Goal: Task Accomplishment & Management: Complete application form

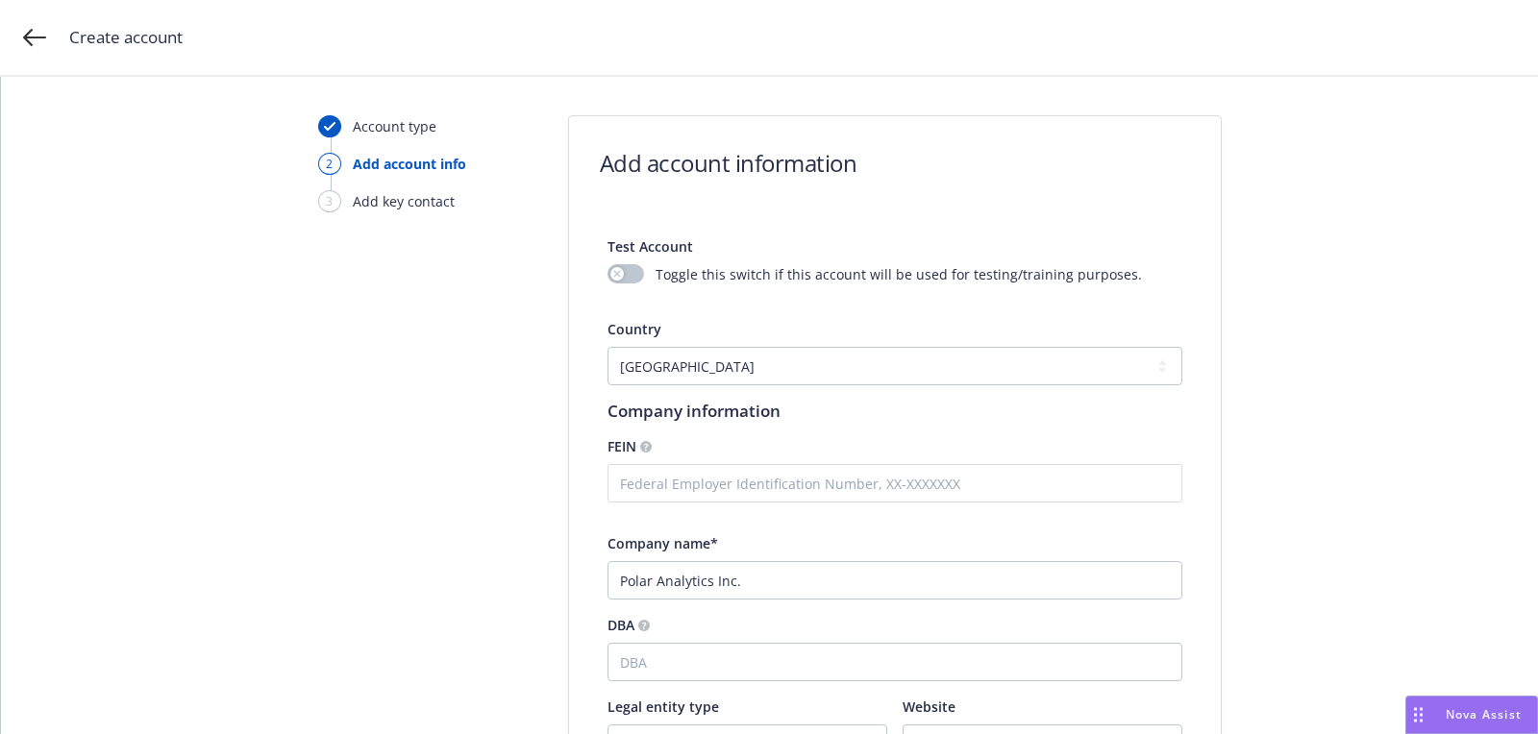
select select "US"
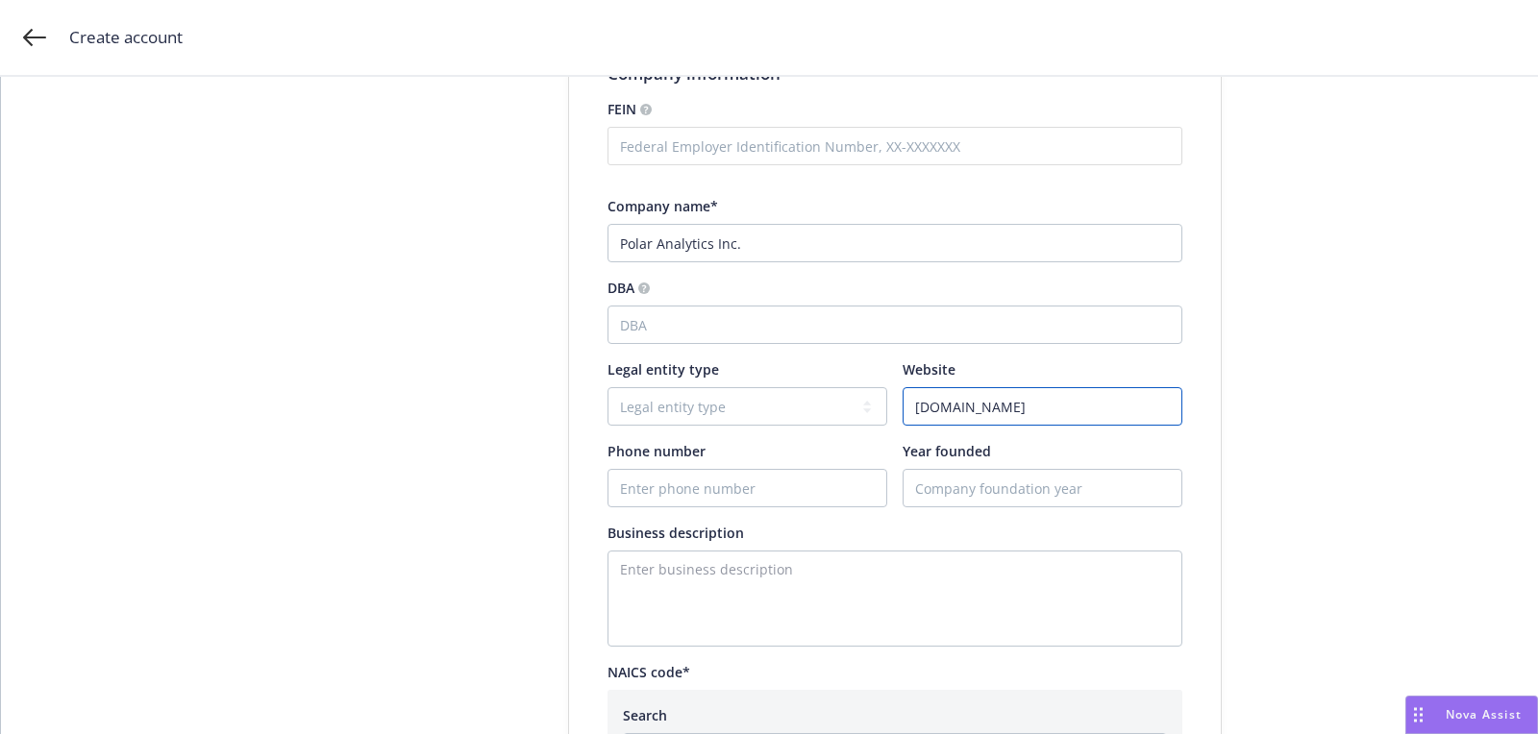
scroll to position [669, 0]
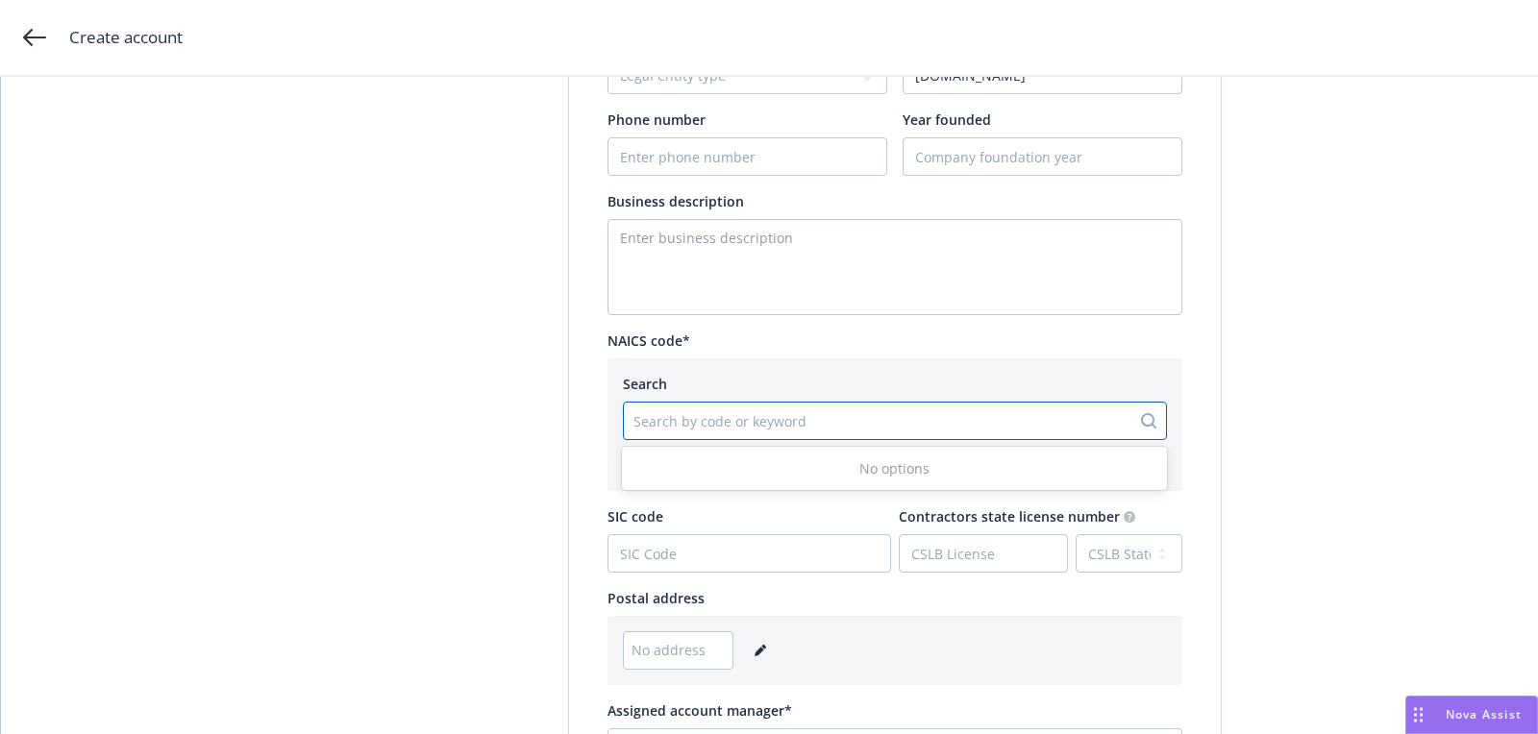
click at [769, 409] on div at bounding box center [876, 420] width 487 height 23
paste input "513210"
type input "513210"
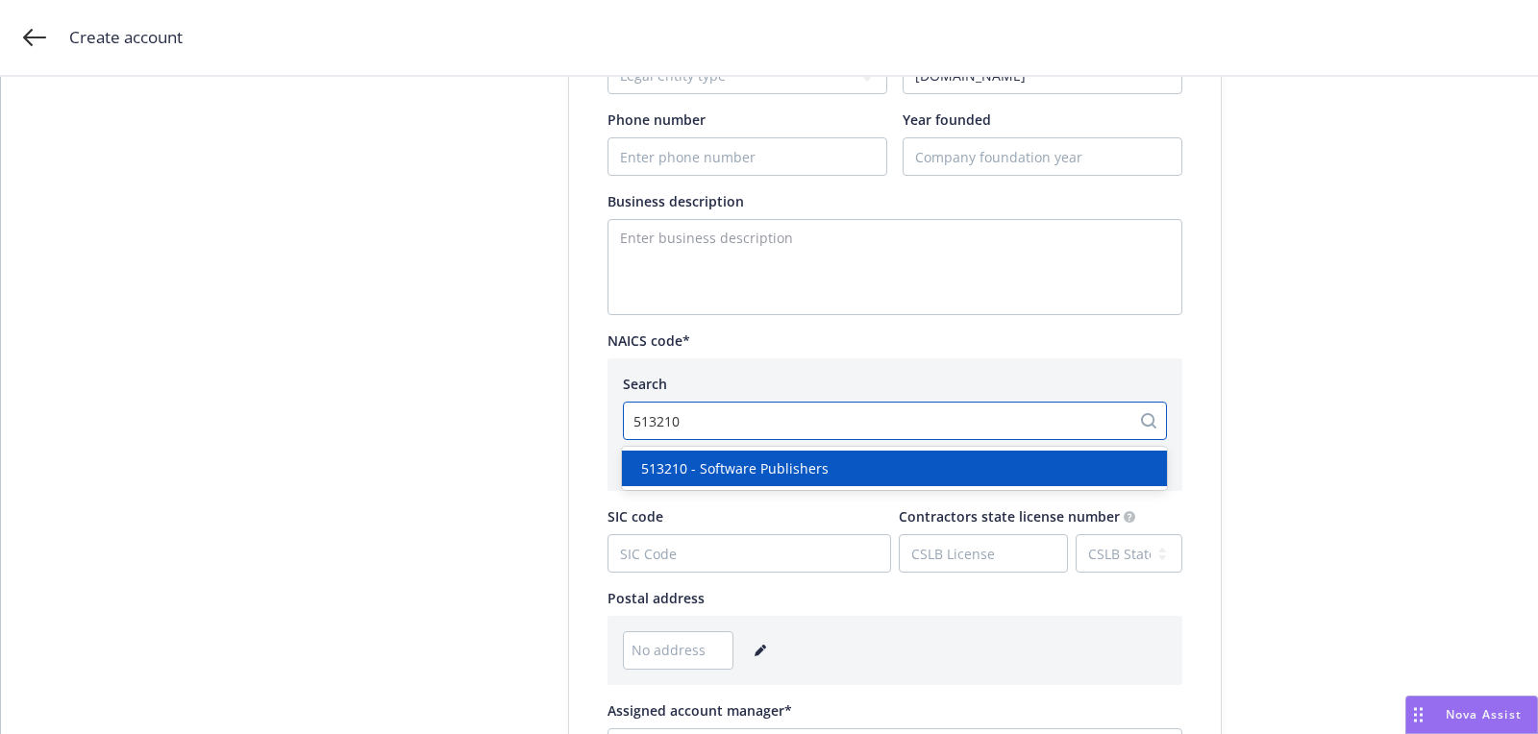
click at [774, 475] on span "513210 - Software Publishers" at bounding box center [734, 468] width 187 height 20
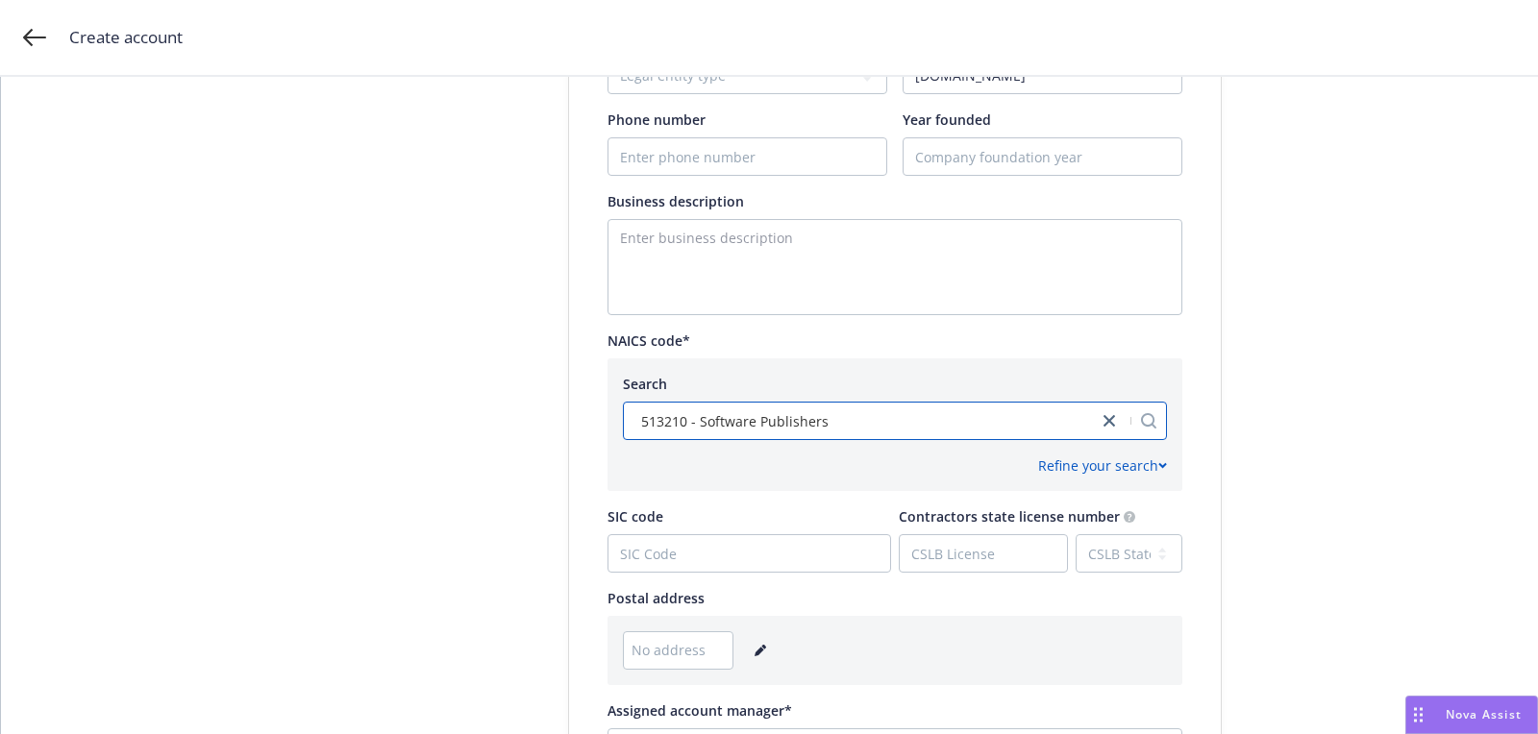
scroll to position [957, 0]
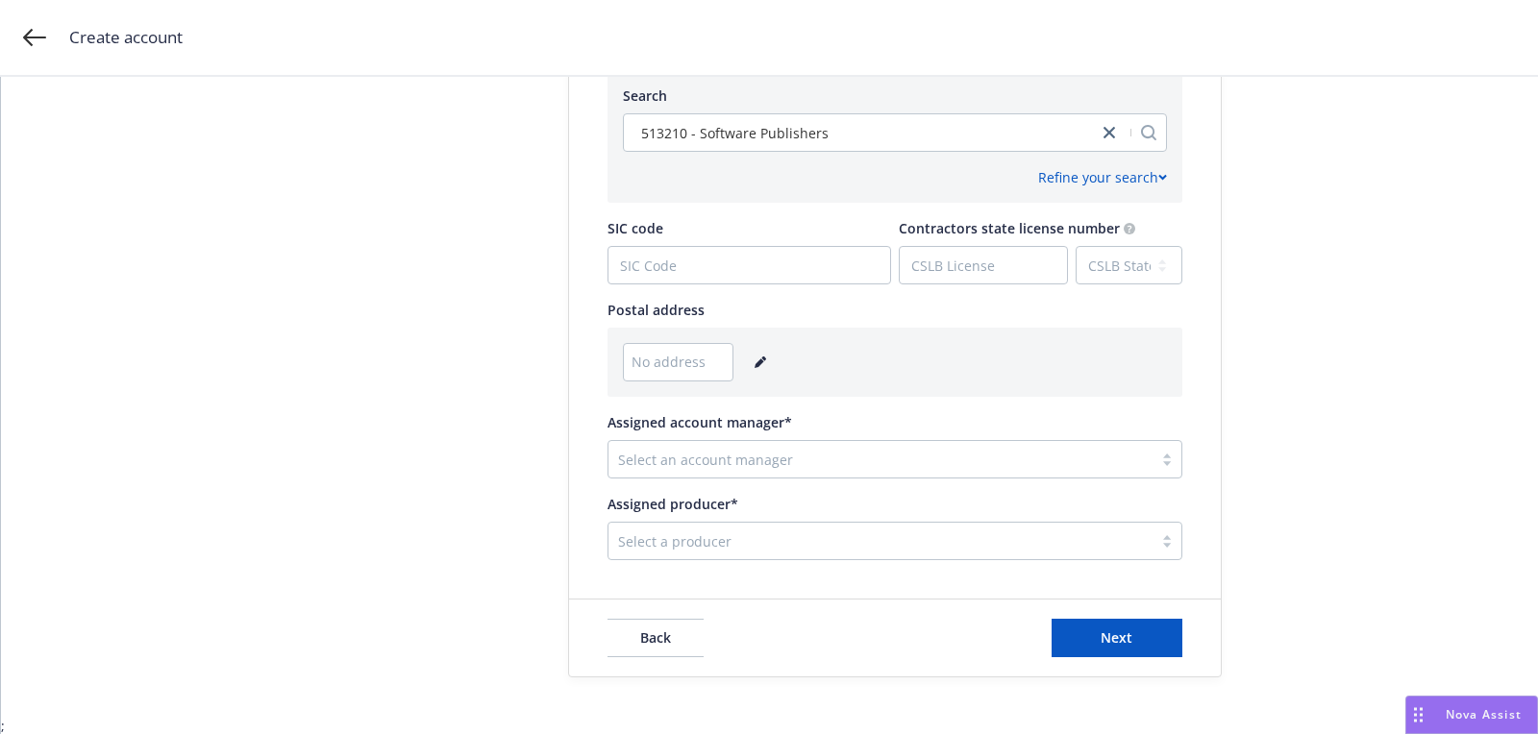
click at [754, 360] on icon "editPencil" at bounding box center [759, 363] width 10 height 10
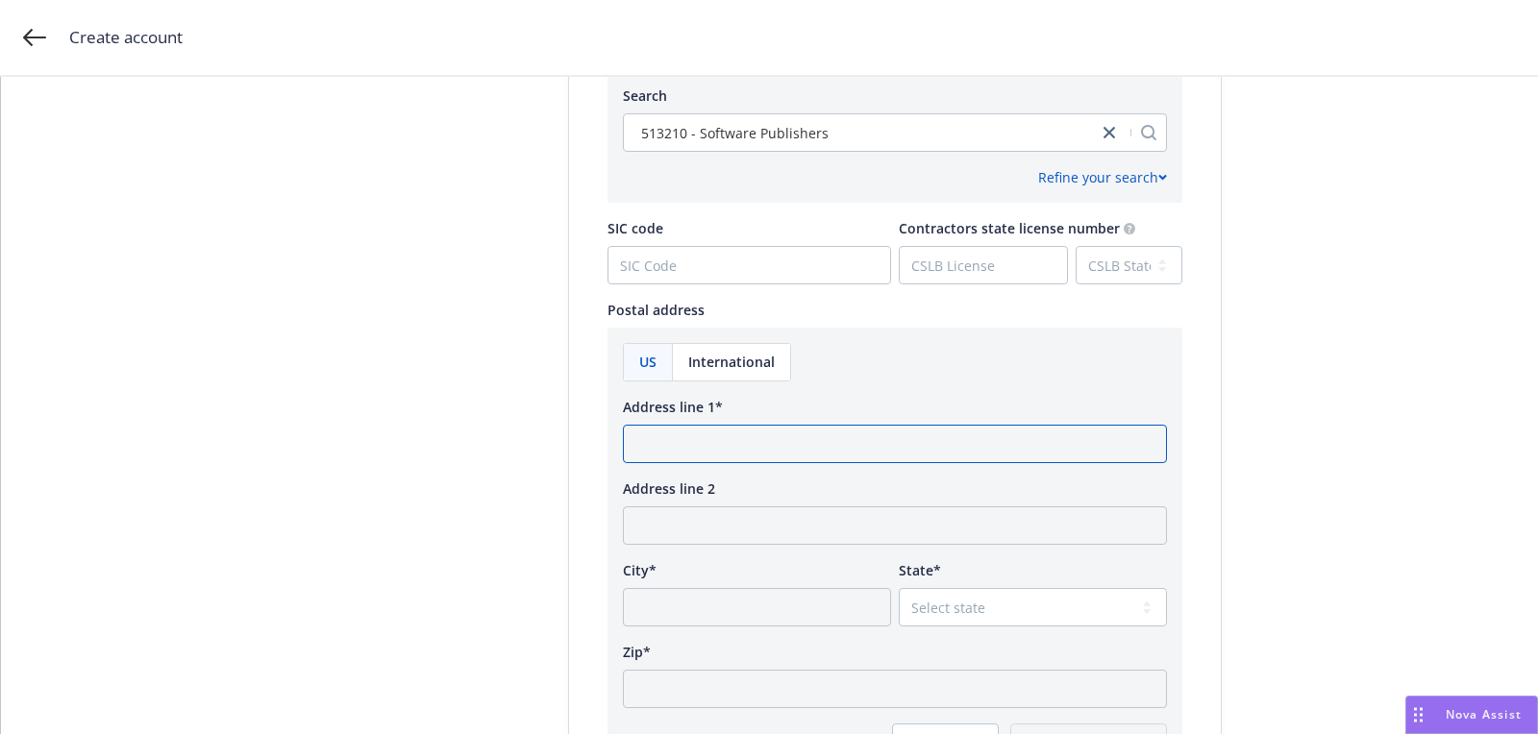
click at [723, 434] on input "Address line 1*" at bounding box center [895, 444] width 544 height 38
paste input "121 West 36th Street #237 New York, NY 10018"
click at [922, 444] on input "121 West 36th Street #237 New York, NY 10018" at bounding box center [895, 444] width 544 height 38
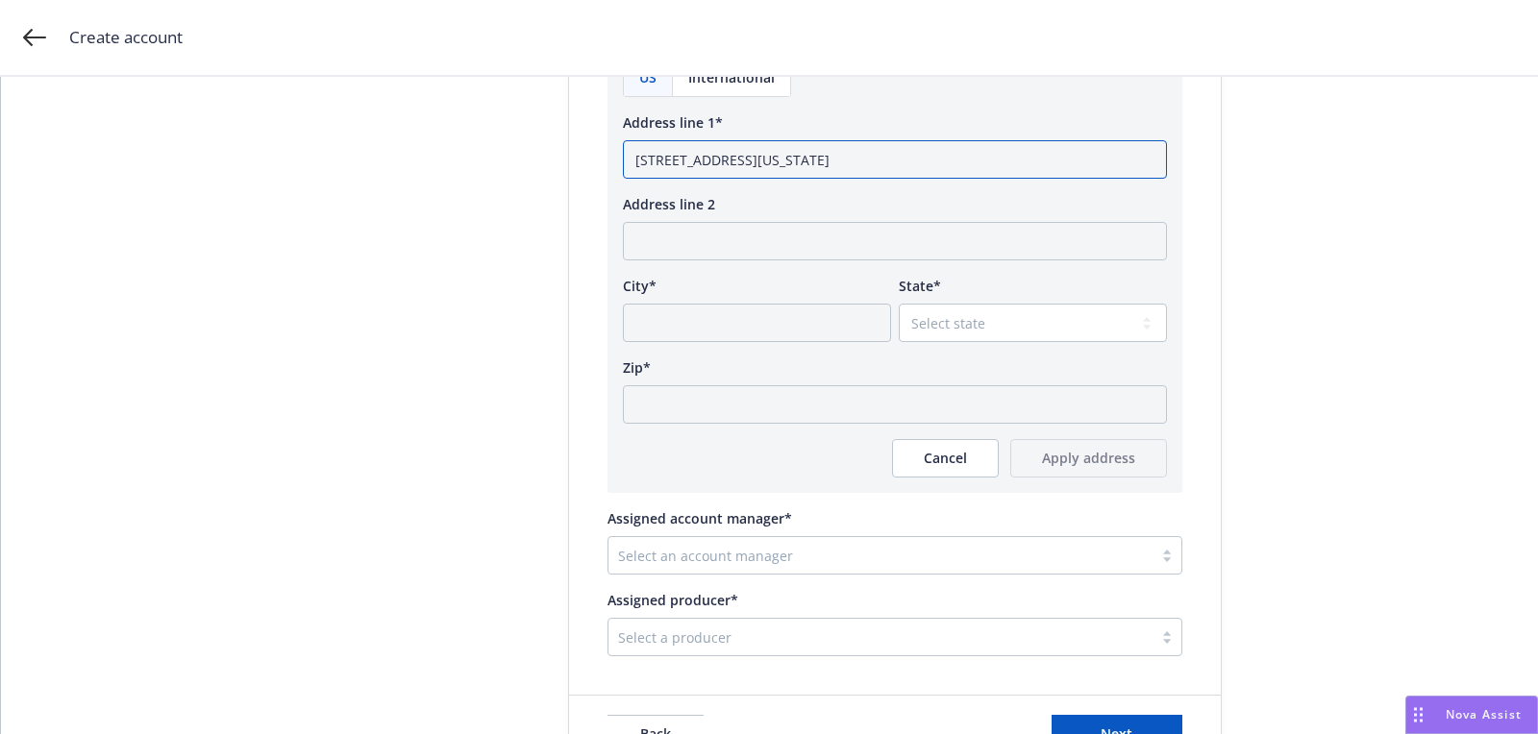
scroll to position [1273, 0]
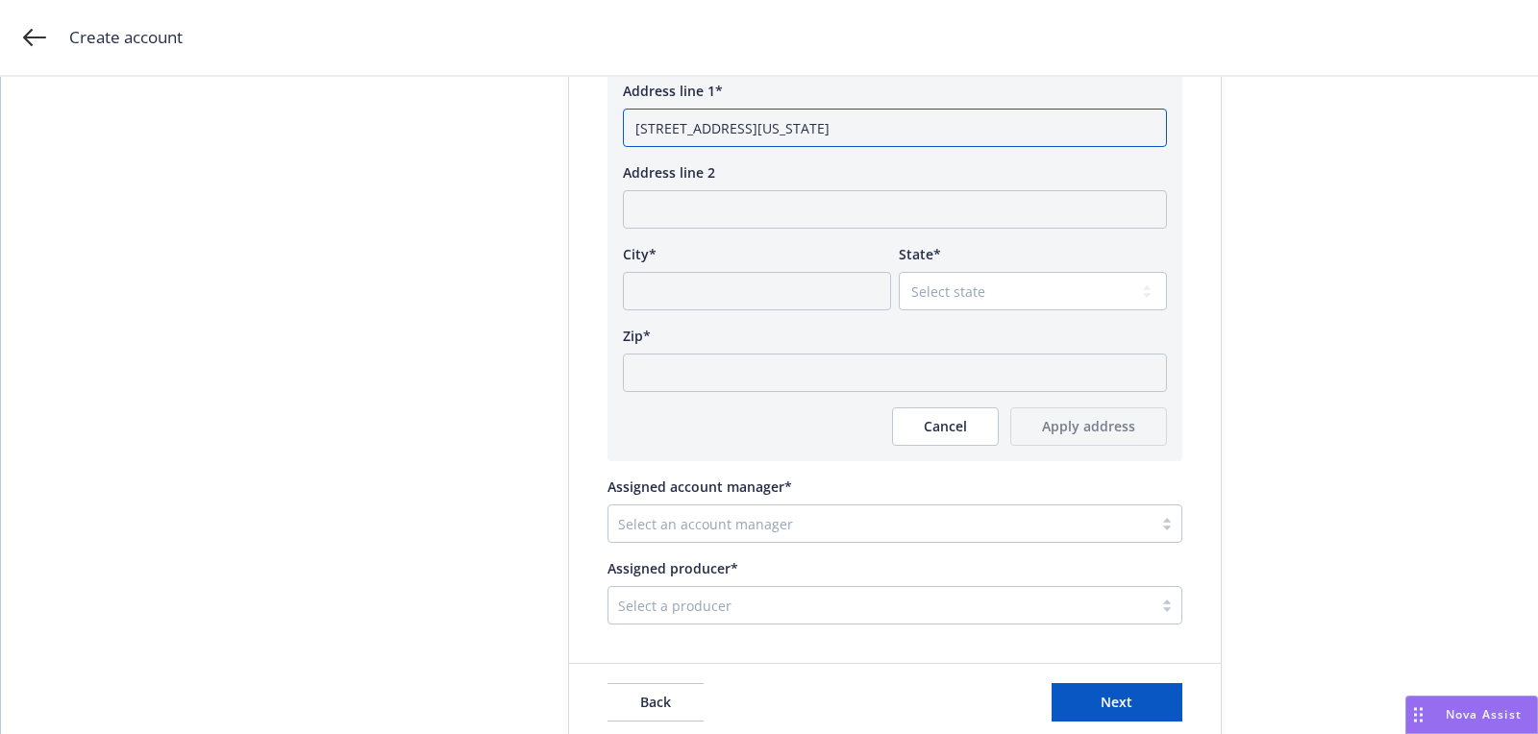
type input "121 West 36th Street #237 New York, NY"
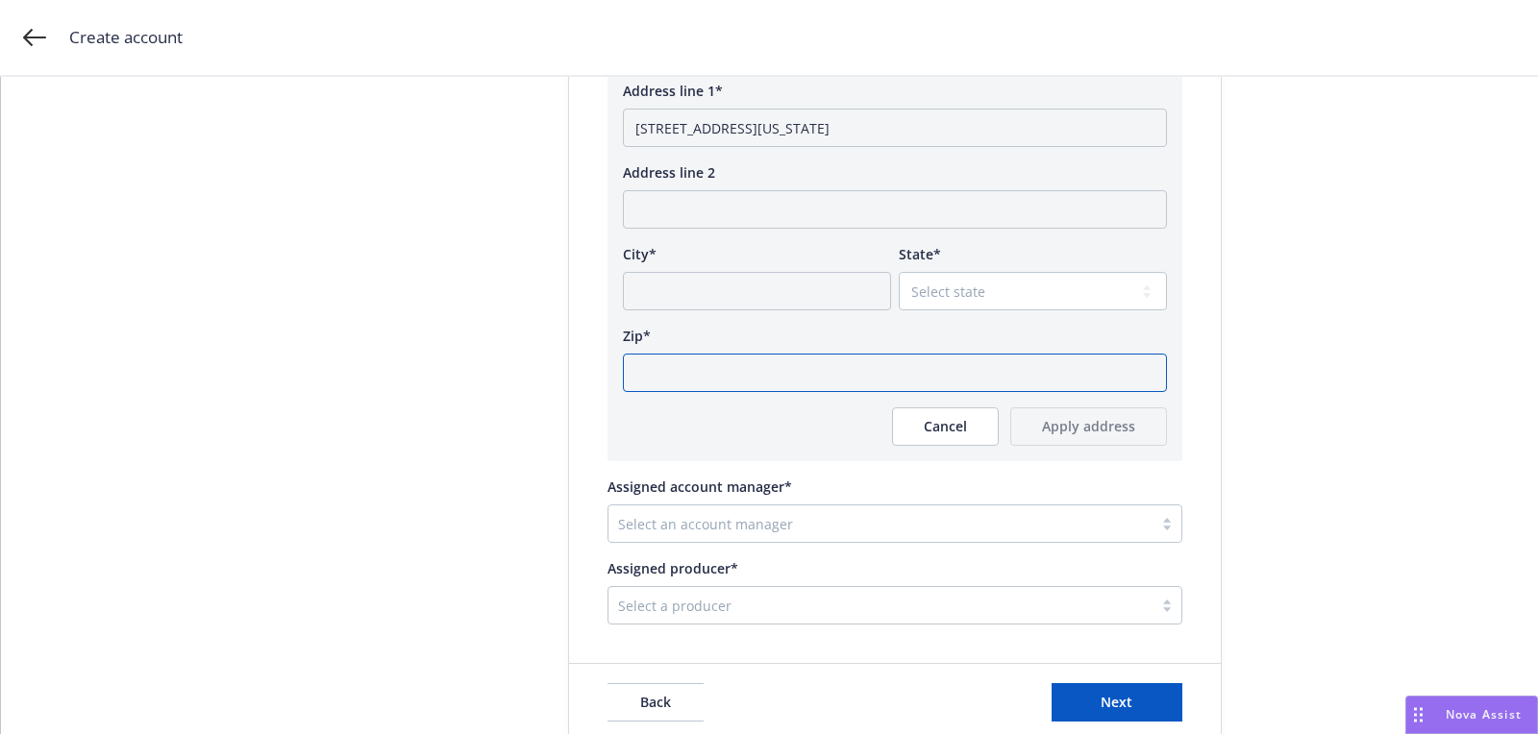
click at [790, 374] on input "Zip*" at bounding box center [895, 373] width 544 height 38
paste input "10018"
type input "10018"
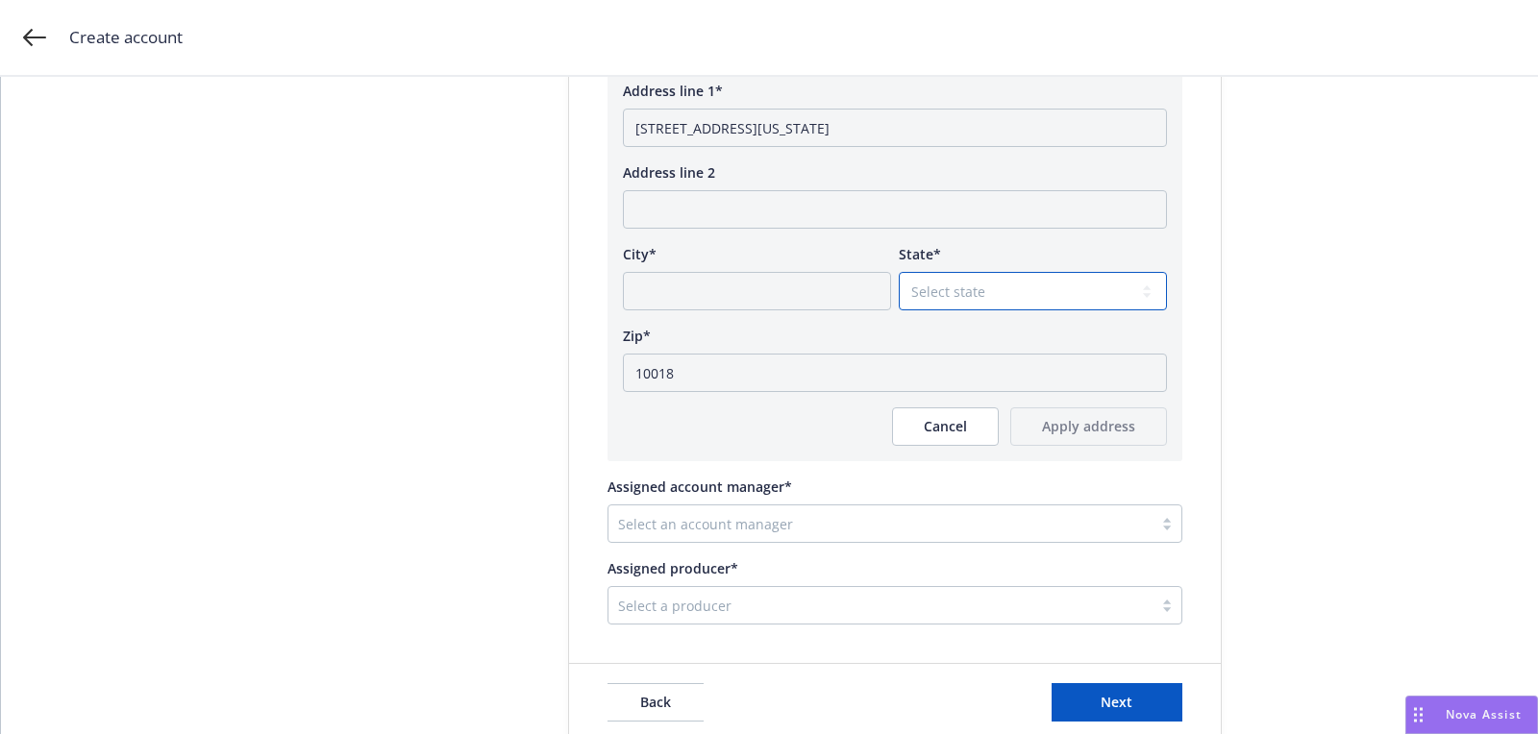
click at [1050, 274] on select "Select state Alabama Alaska American Samoa Arizona Arkansas Baker Island Califo…" at bounding box center [1032, 291] width 268 height 38
select select "NY"
drag, startPoint x: 860, startPoint y: 126, endPoint x: 809, endPoint y: 127, distance: 50.9
click at [809, 127] on input "121 West 36th Street #237 New York, NY" at bounding box center [895, 128] width 544 height 38
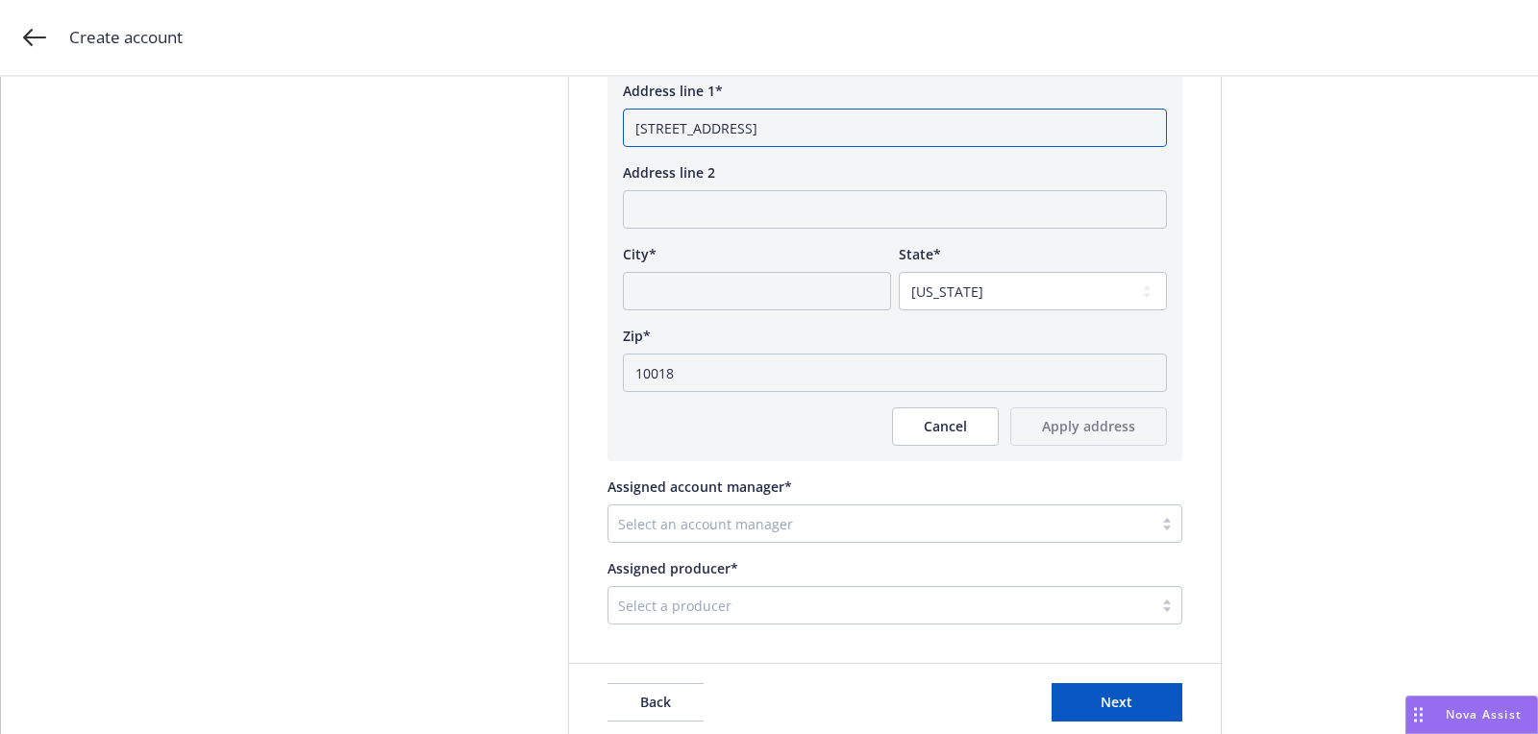
type input "121 West 36th Street #237 , NY"
click at [708, 282] on input "City*" at bounding box center [757, 291] width 268 height 38
paste input "New York"
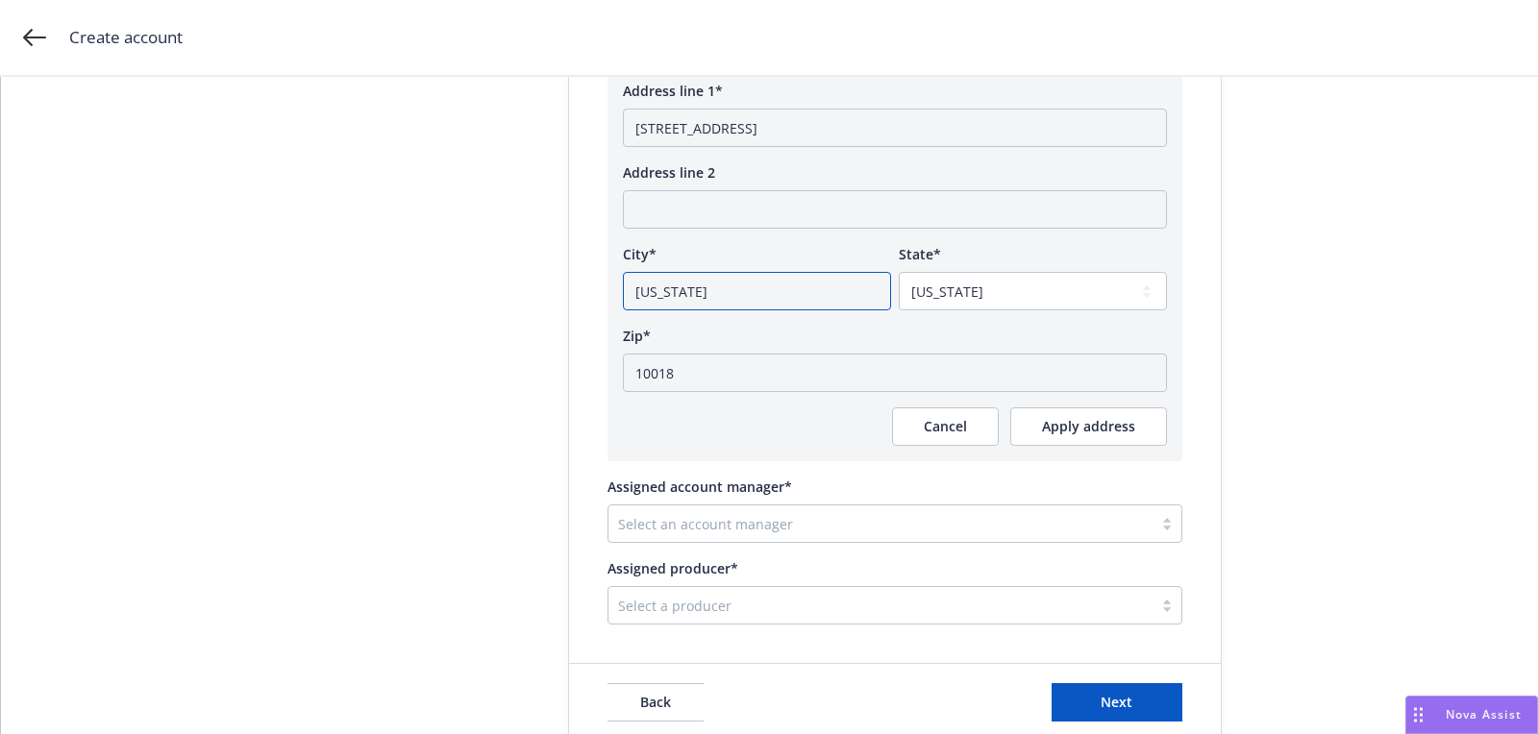
type input "New York"
drag, startPoint x: 804, startPoint y: 129, endPoint x: 871, endPoint y: 129, distance: 66.3
click at [842, 129] on input "121 West 36th Street #237 , NY" at bounding box center [895, 128] width 544 height 38
type input "121 West 36th Street #237"
click at [1085, 400] on div "US International Address line 1* 121 West 36th Street #237 Address line 2 City*…" at bounding box center [895, 236] width 544 height 419
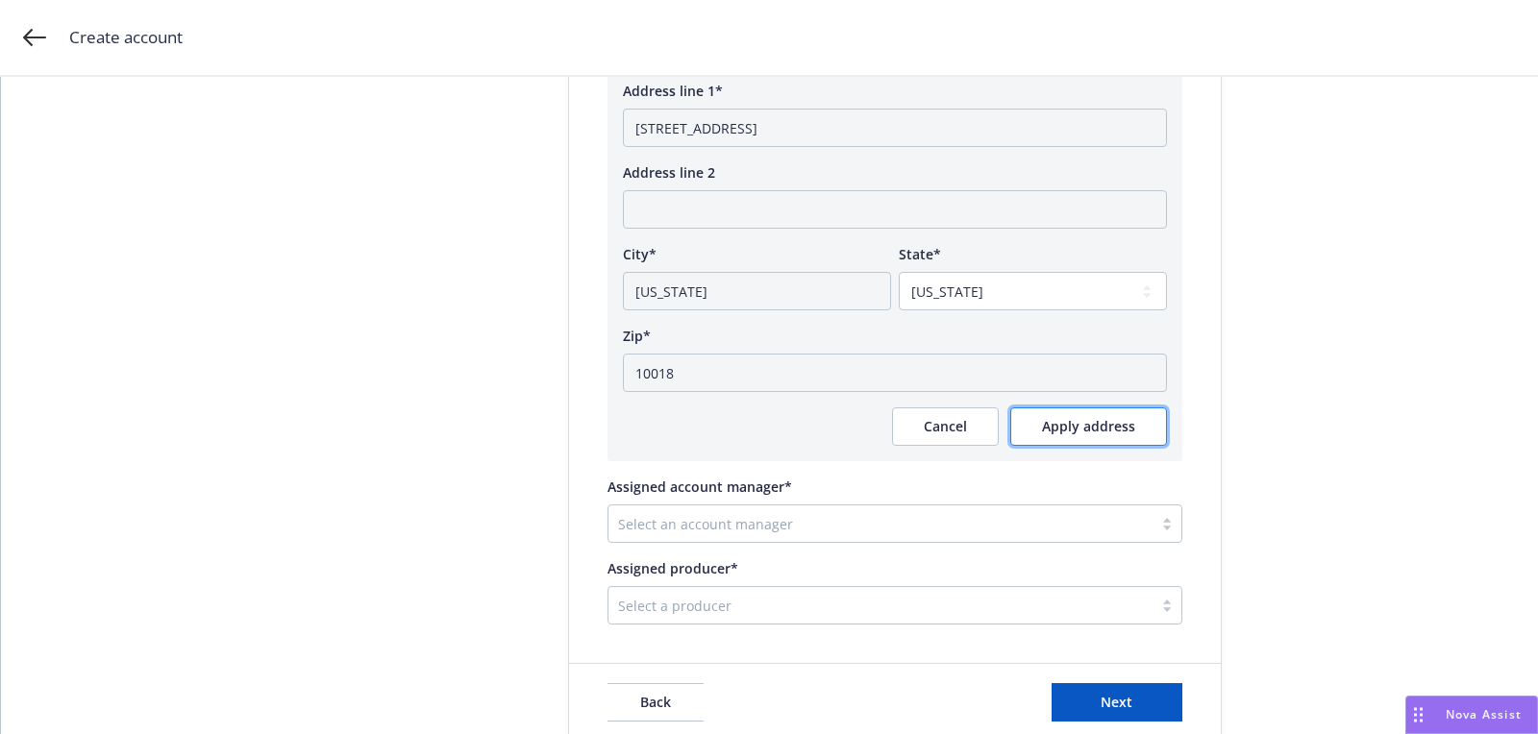
click at [1071, 423] on span "Apply address" at bounding box center [1088, 426] width 93 height 18
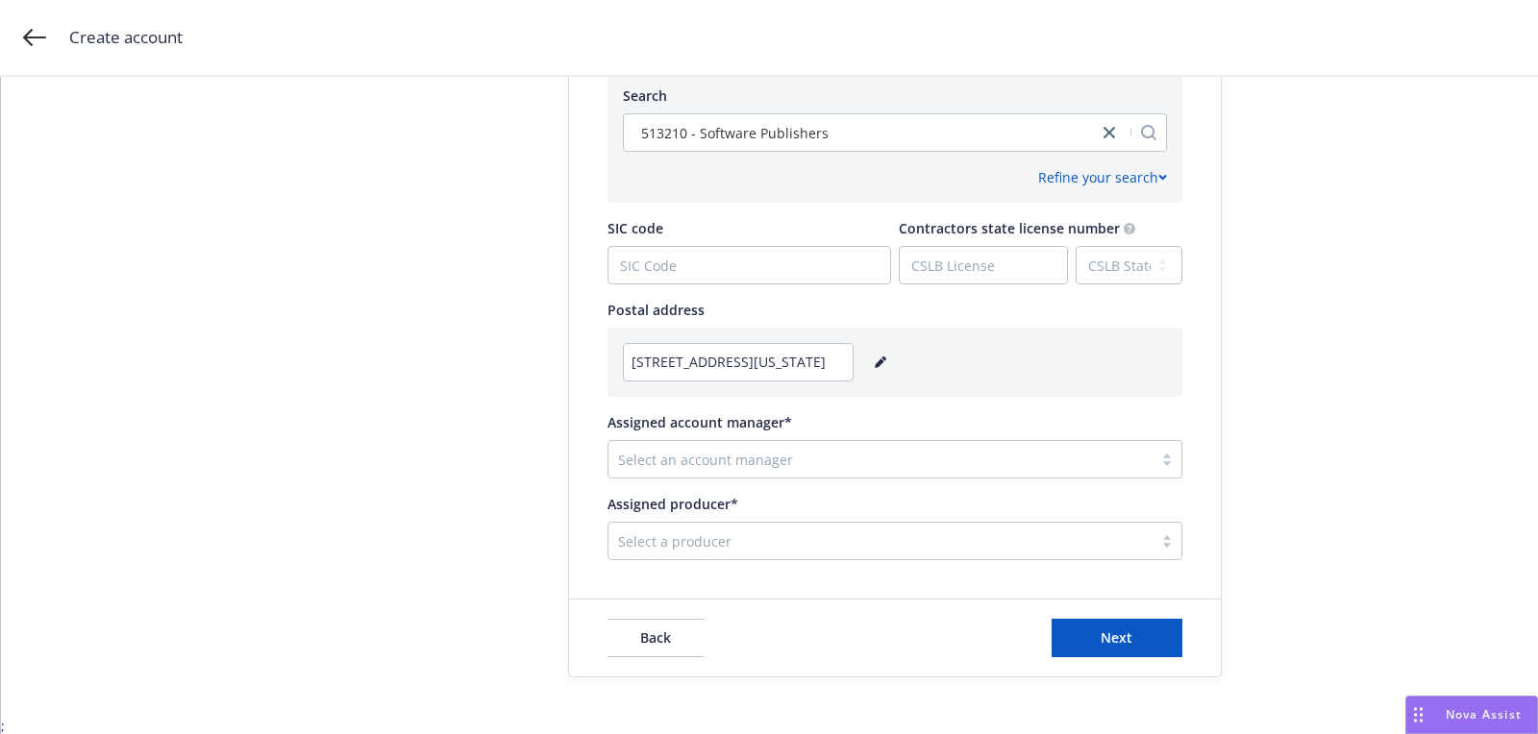
click at [736, 458] on div at bounding box center [880, 459] width 525 height 23
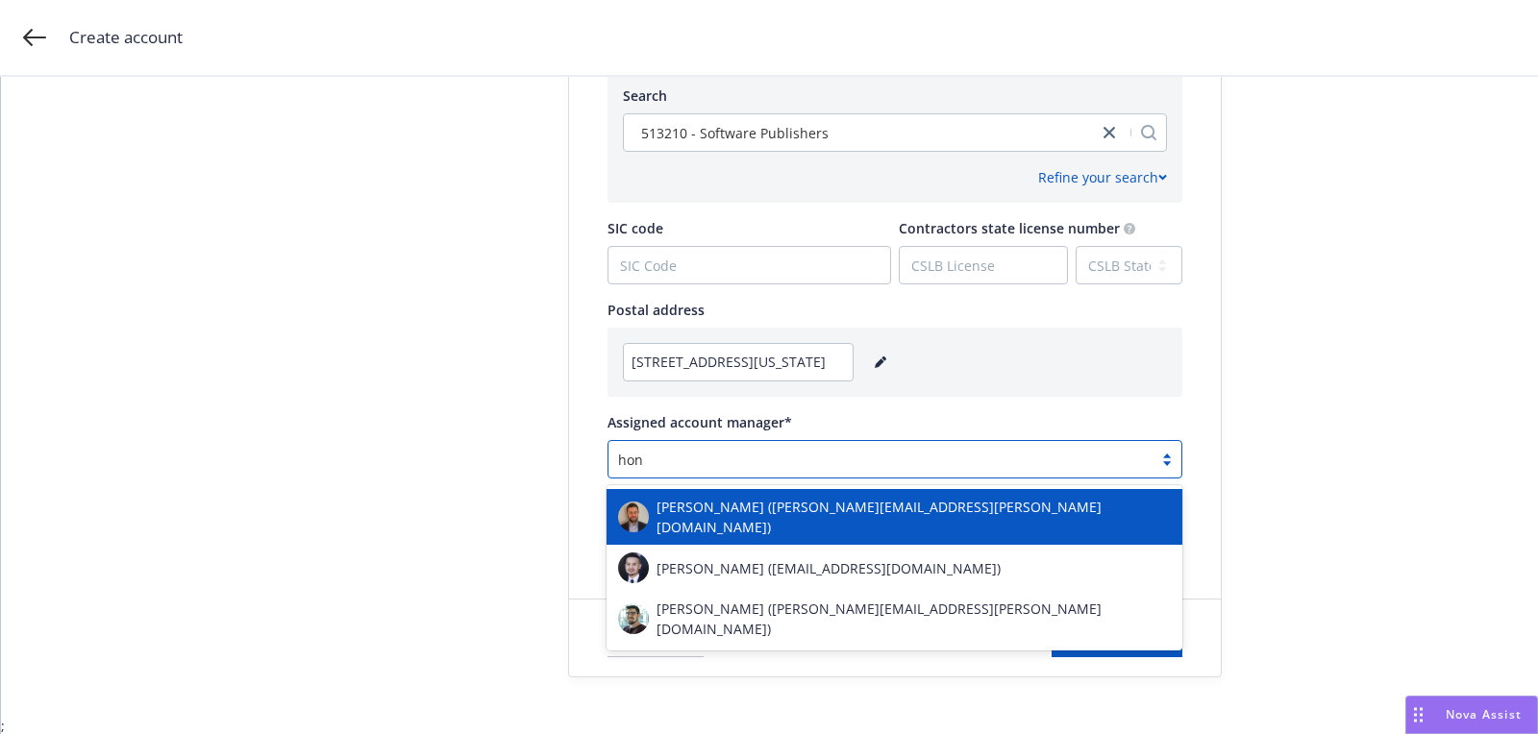
type input "hong"
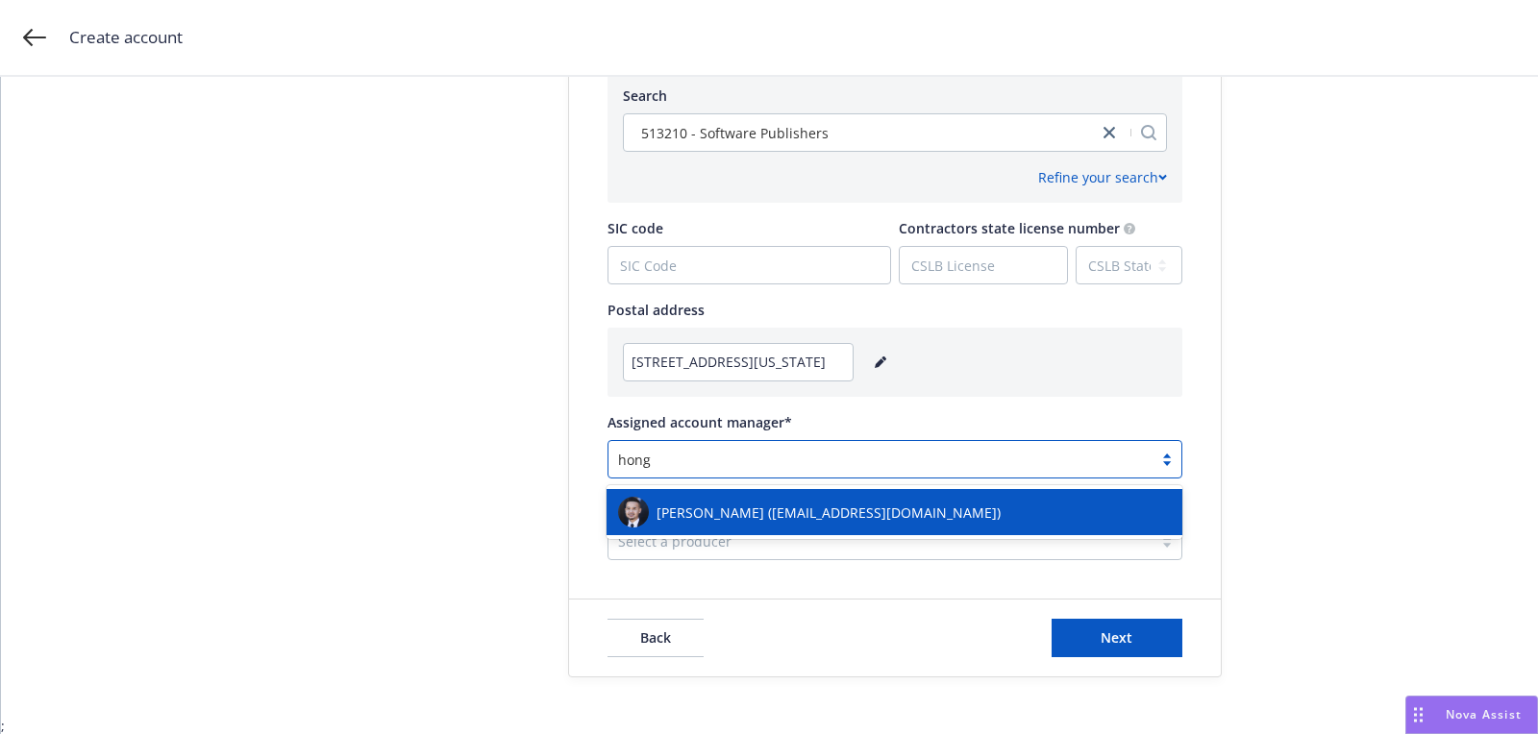
click at [729, 529] on div "Hong Ta (hong.ta@newfront.com)" at bounding box center [894, 512] width 576 height 46
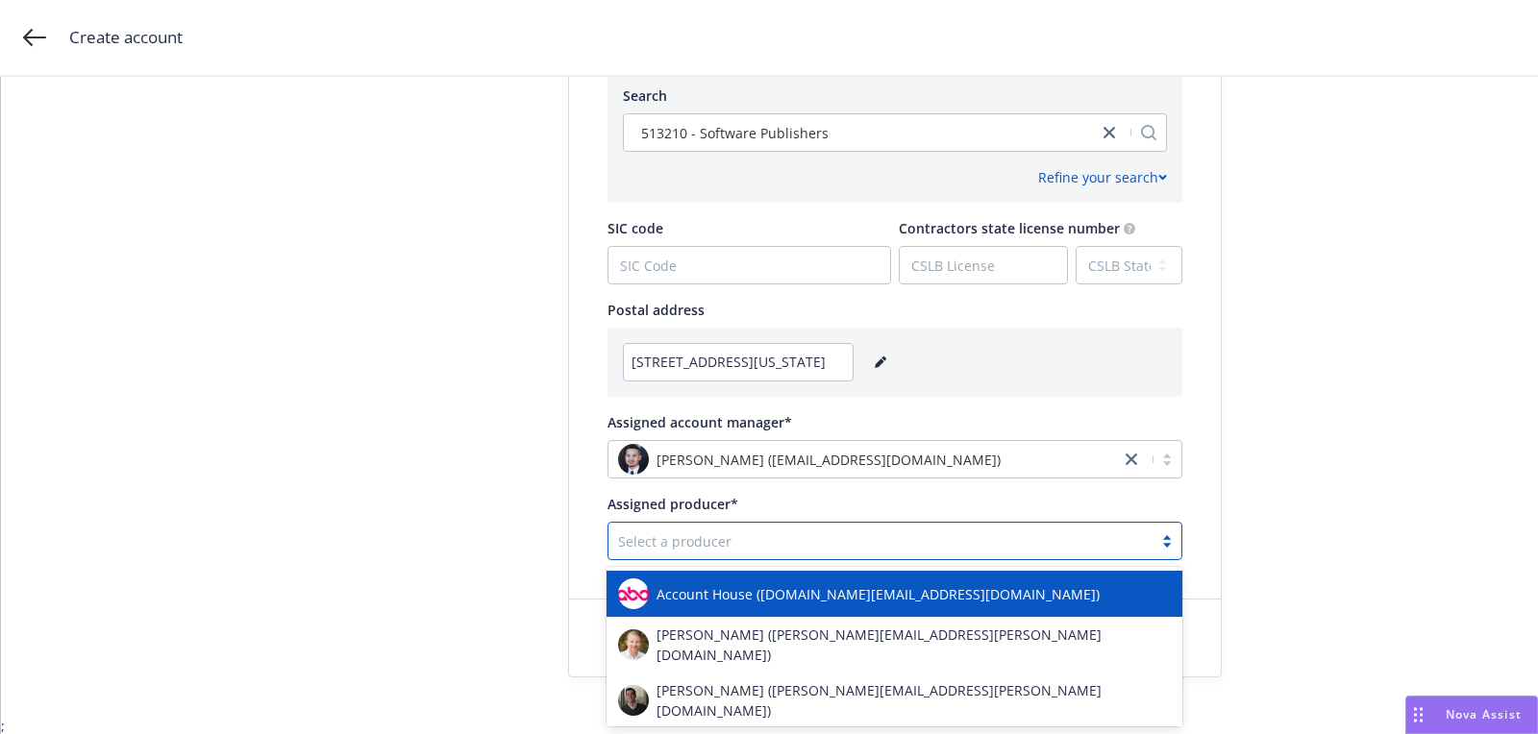
click at [698, 539] on div at bounding box center [880, 540] width 525 height 23
type input "tim"
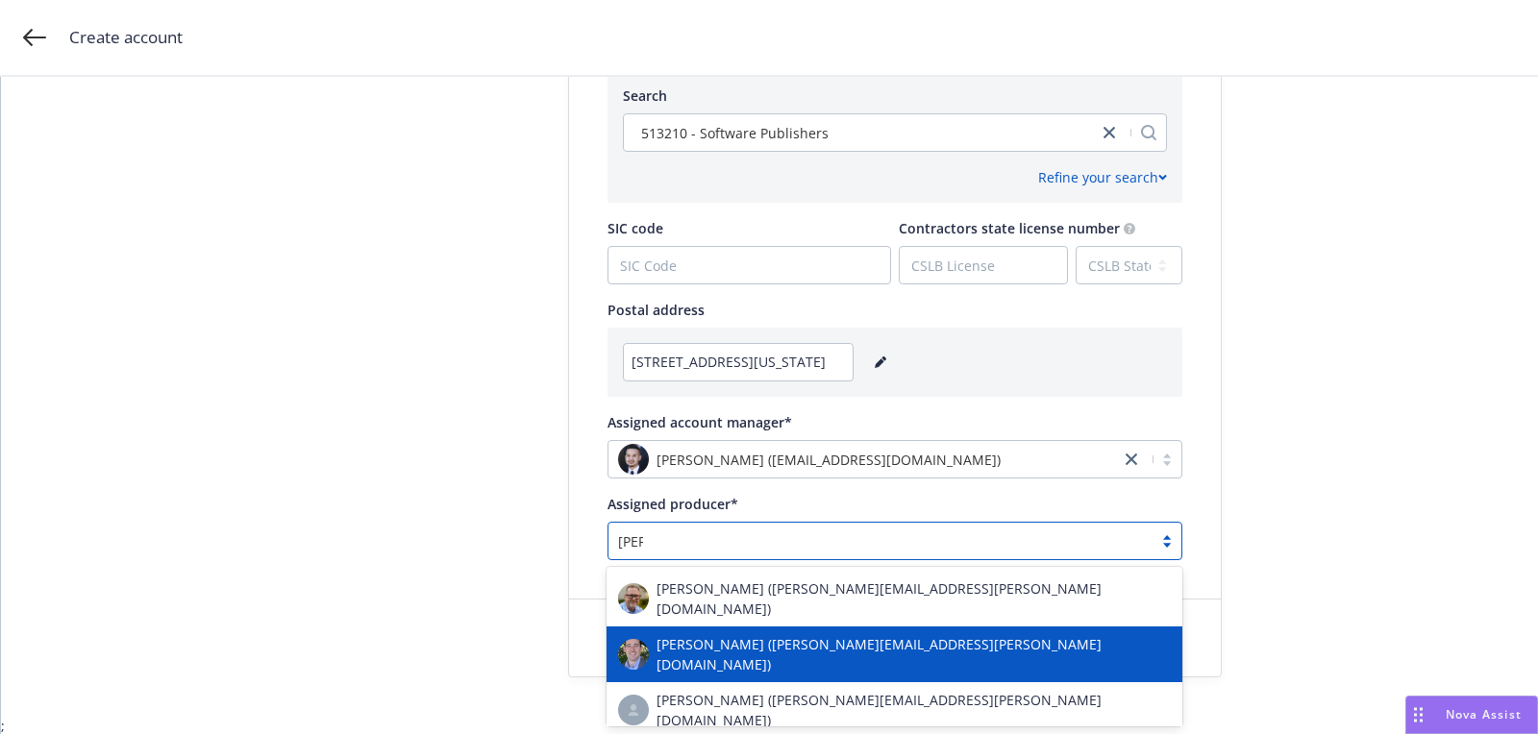
click at [742, 647] on span "Tim Dunleavy (tim.dunleavy@newfront.com)" at bounding box center [913, 654] width 514 height 40
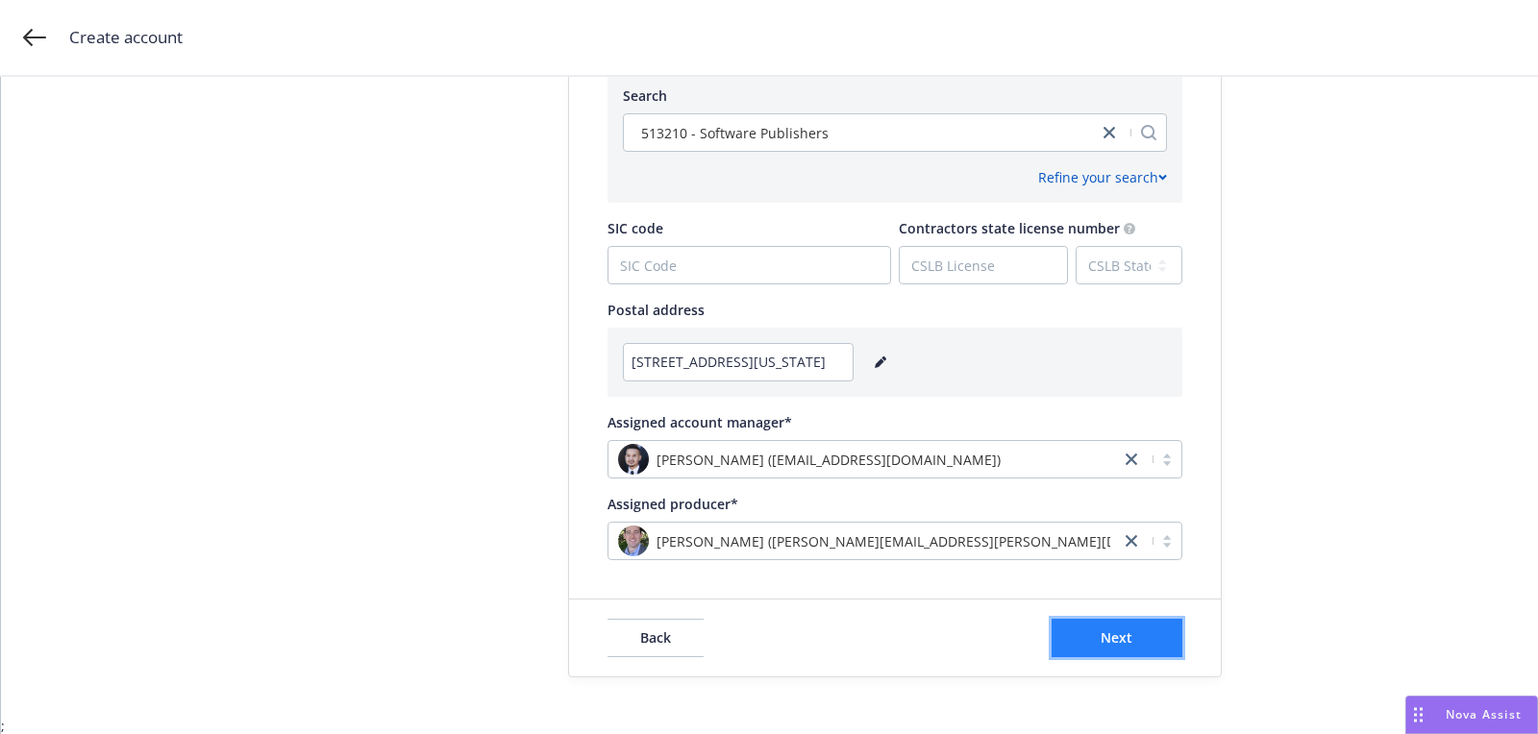
click at [1127, 653] on button "Next" at bounding box center [1116, 638] width 131 height 38
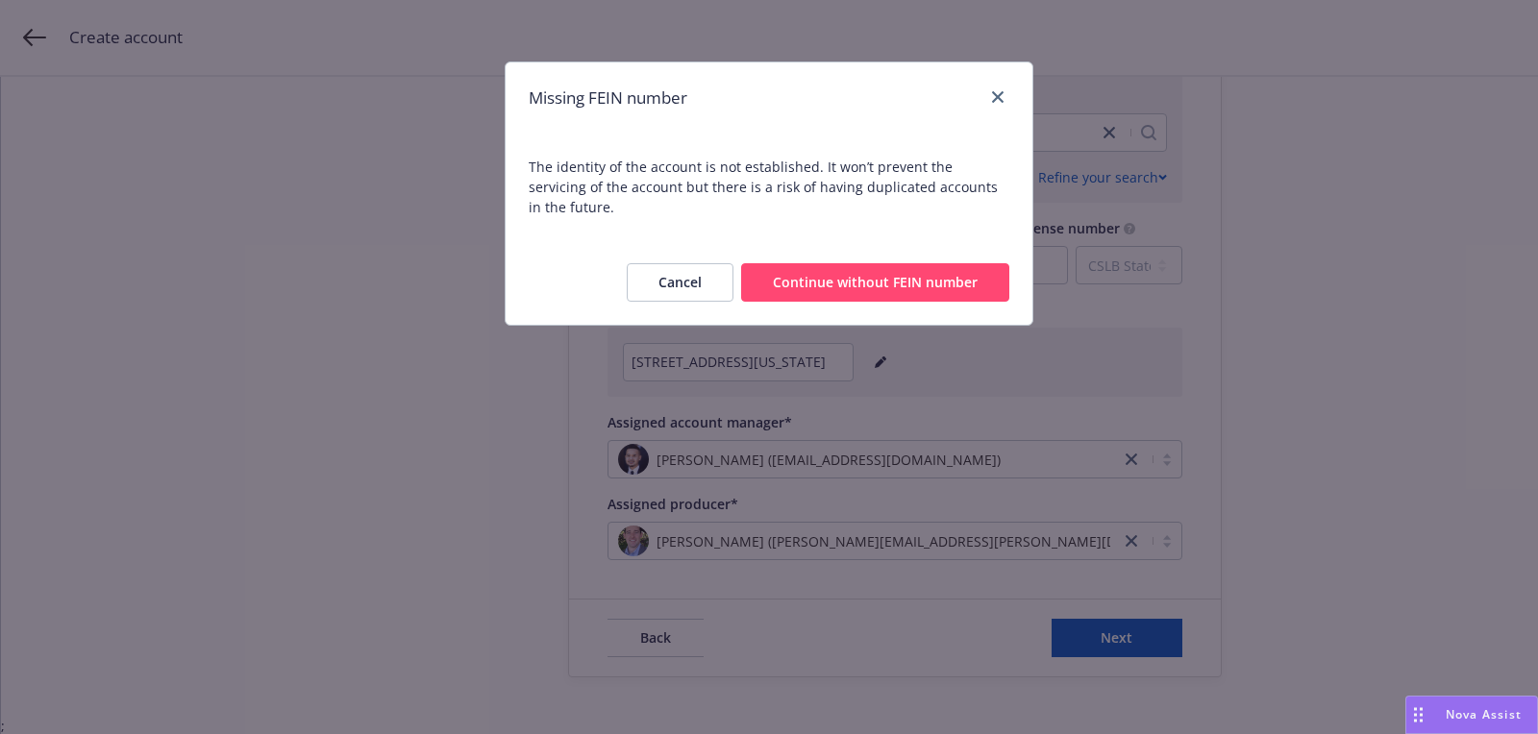
click at [815, 282] on div "Cancel Continue without FEIN number" at bounding box center [768, 282] width 527 height 85
click at [806, 275] on button "Continue without FEIN number" at bounding box center [875, 282] width 268 height 38
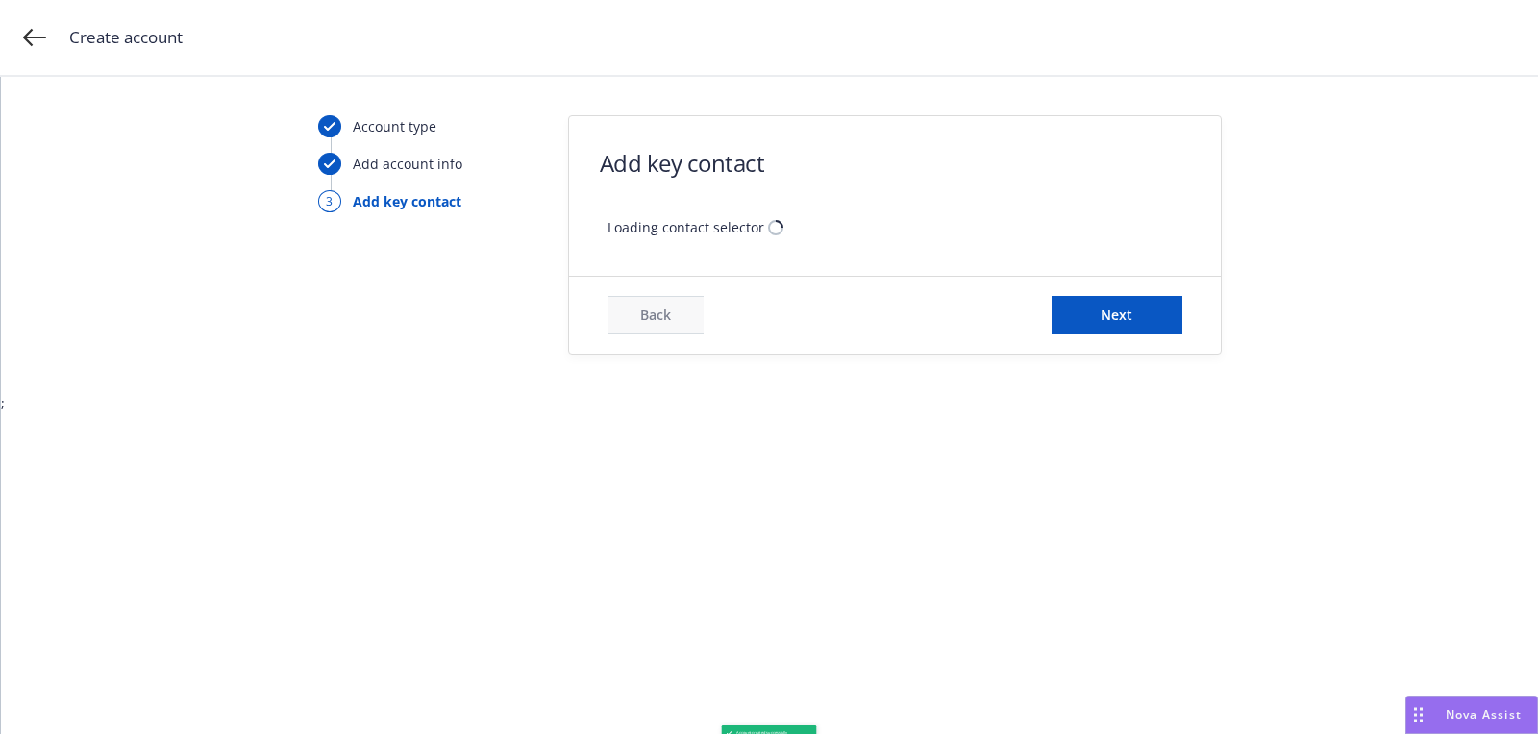
scroll to position [0, 0]
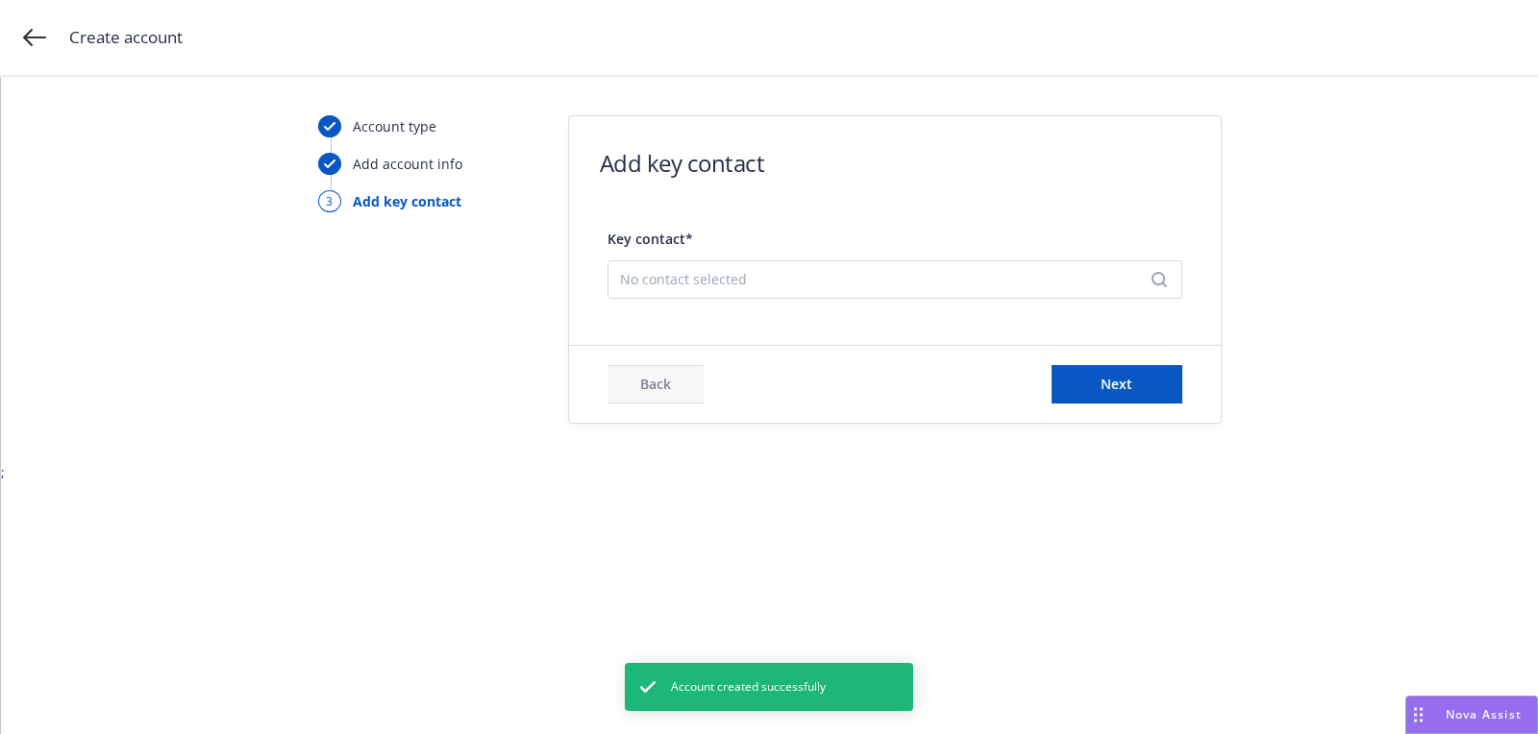
click at [799, 284] on span "No contact selected" at bounding box center [887, 279] width 534 height 20
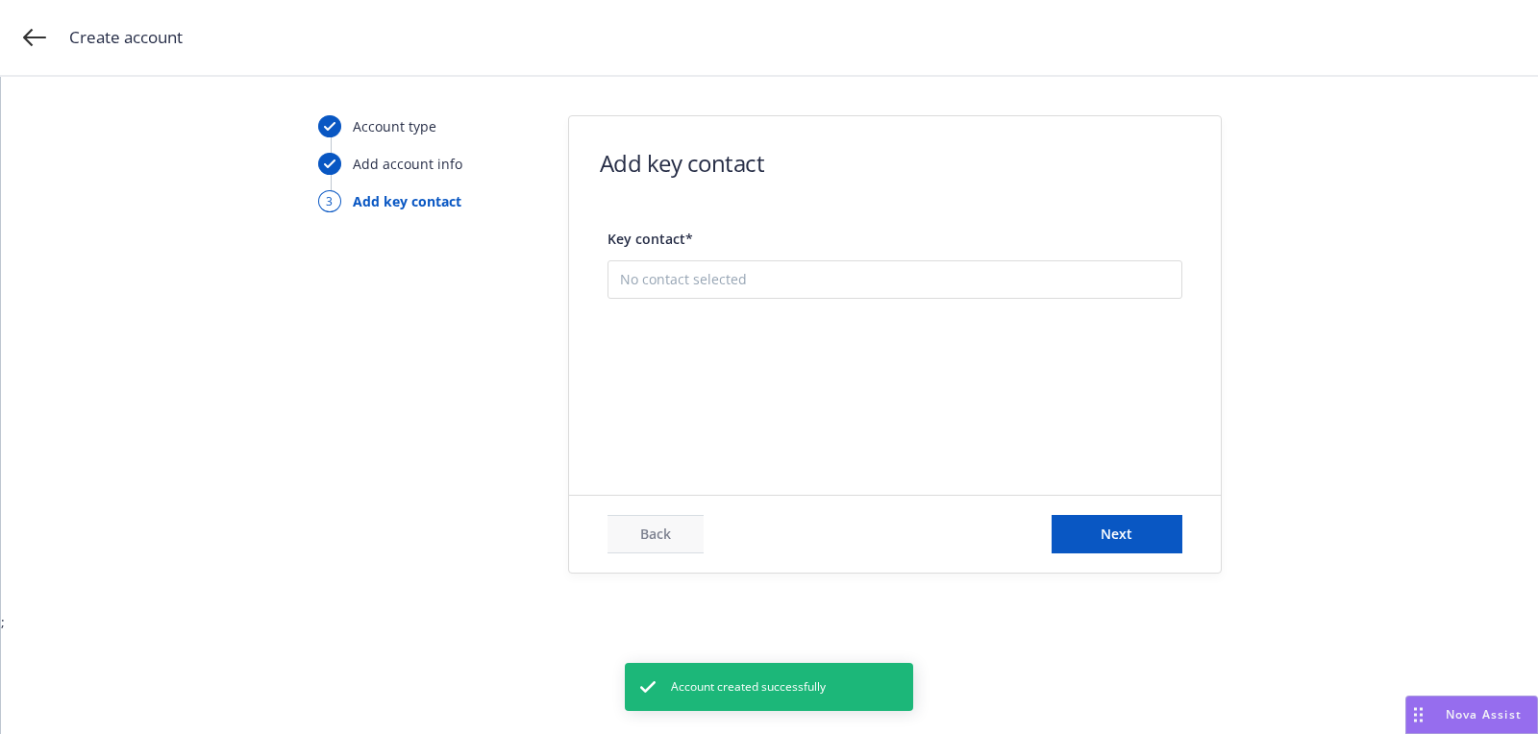
click at [808, 381] on button "Add new contact" at bounding box center [895, 376] width 550 height 38
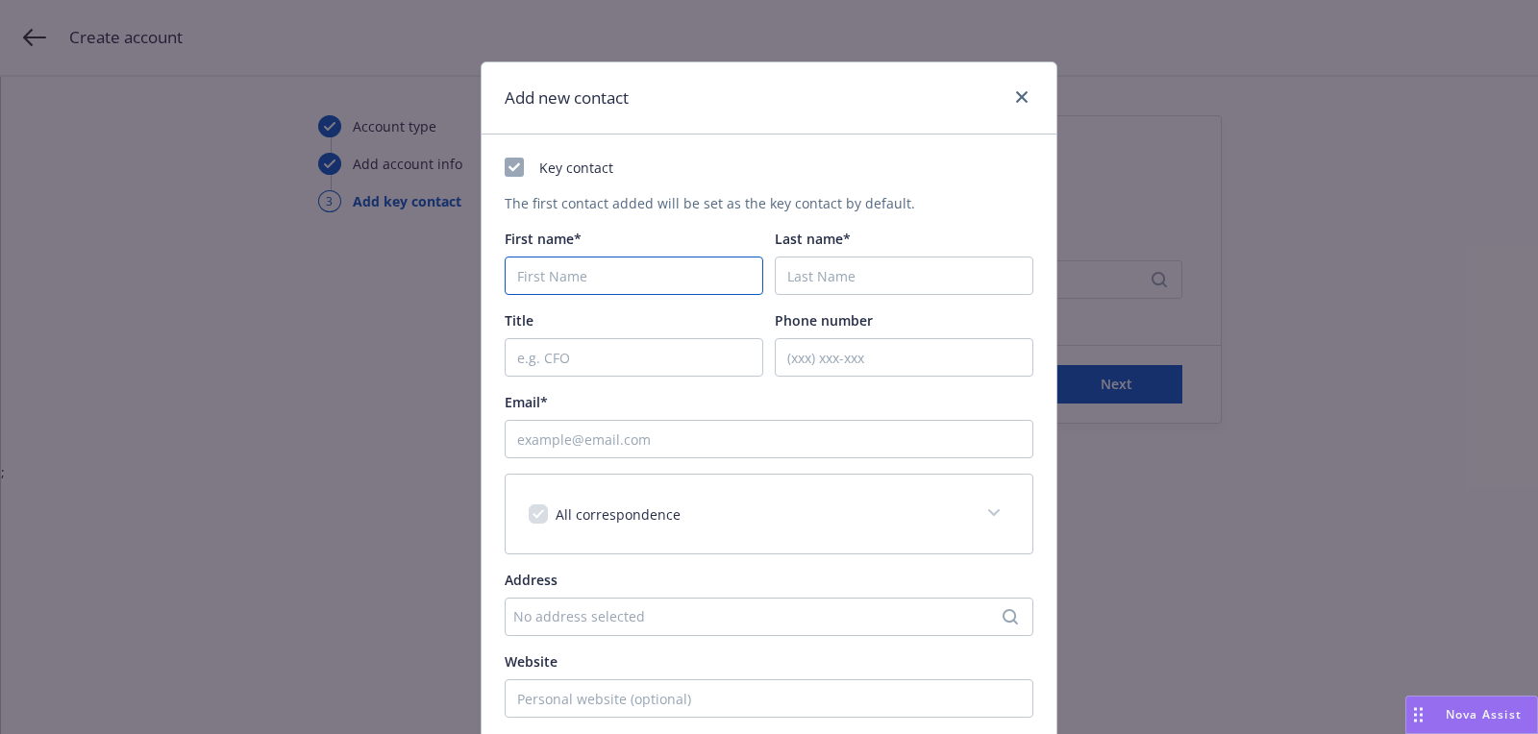
click at [671, 280] on input "First name*" at bounding box center [633, 276] width 258 height 38
paste input "Charbel"
type input "Charbel"
click at [864, 249] on div "Last name*" at bounding box center [904, 262] width 258 height 66
click at [856, 285] on input "Last name*" at bounding box center [904, 276] width 258 height 38
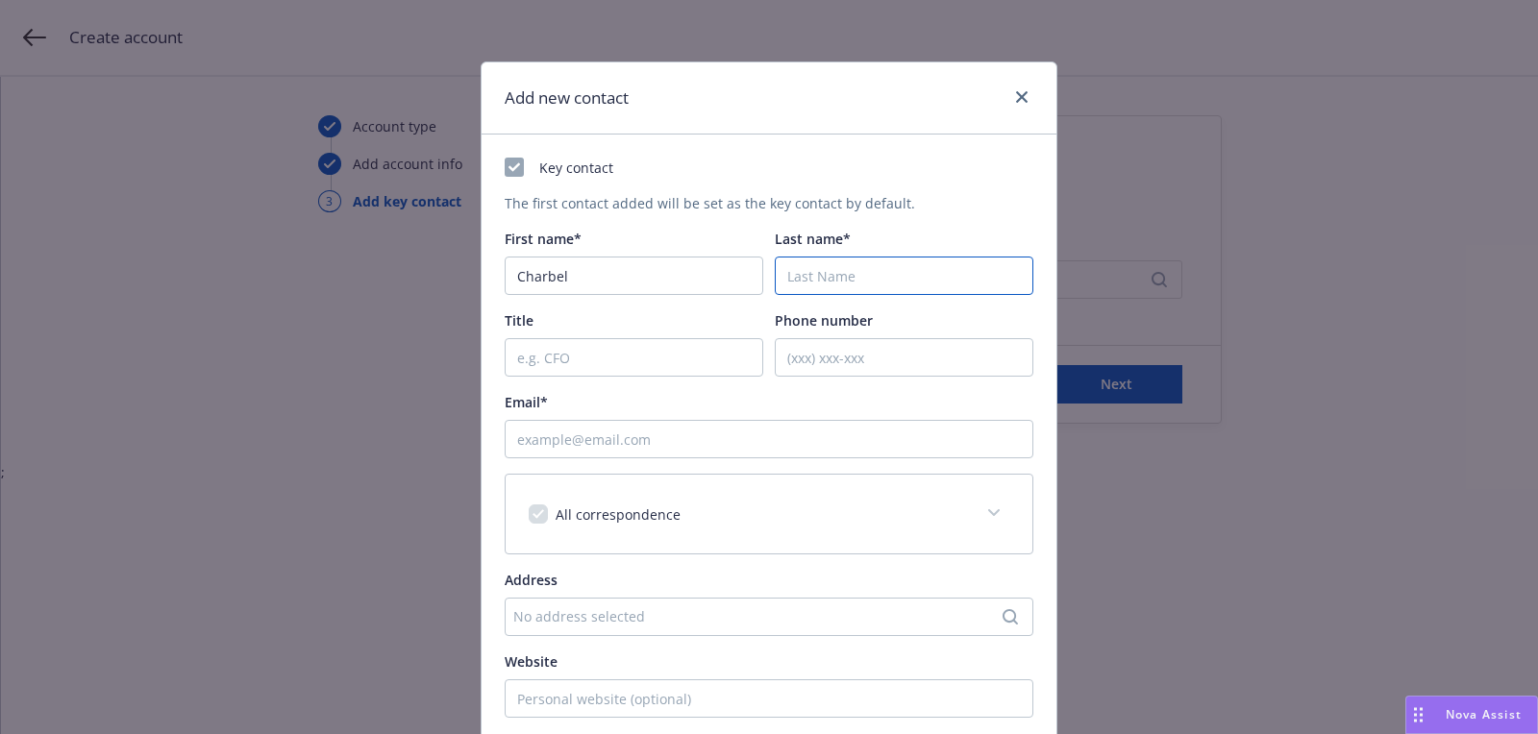
paste input "Seif"
type input "Seif"
click at [687, 448] on input "Email*" at bounding box center [768, 439] width 529 height 38
paste input "charbel@polaranalytics.co"
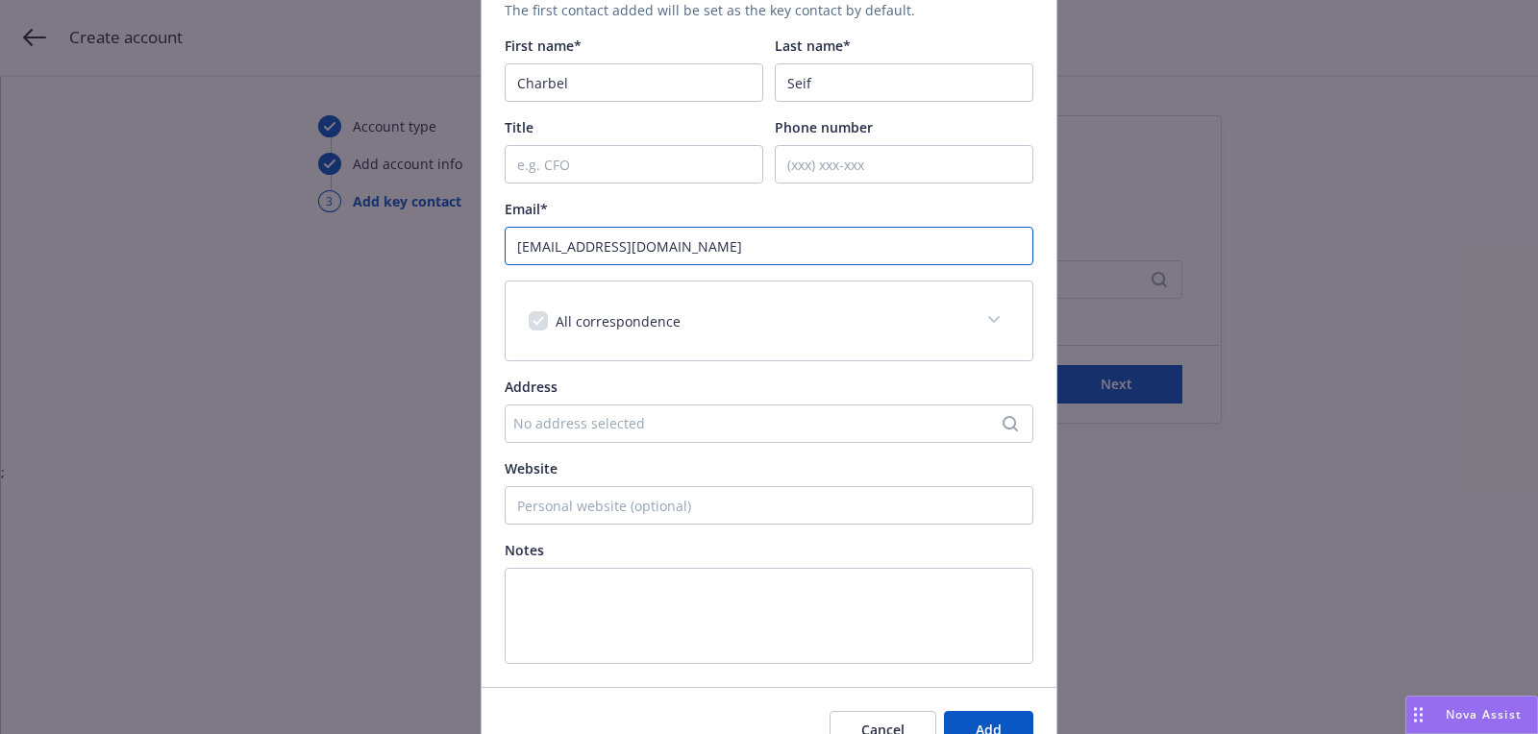
scroll to position [291, 0]
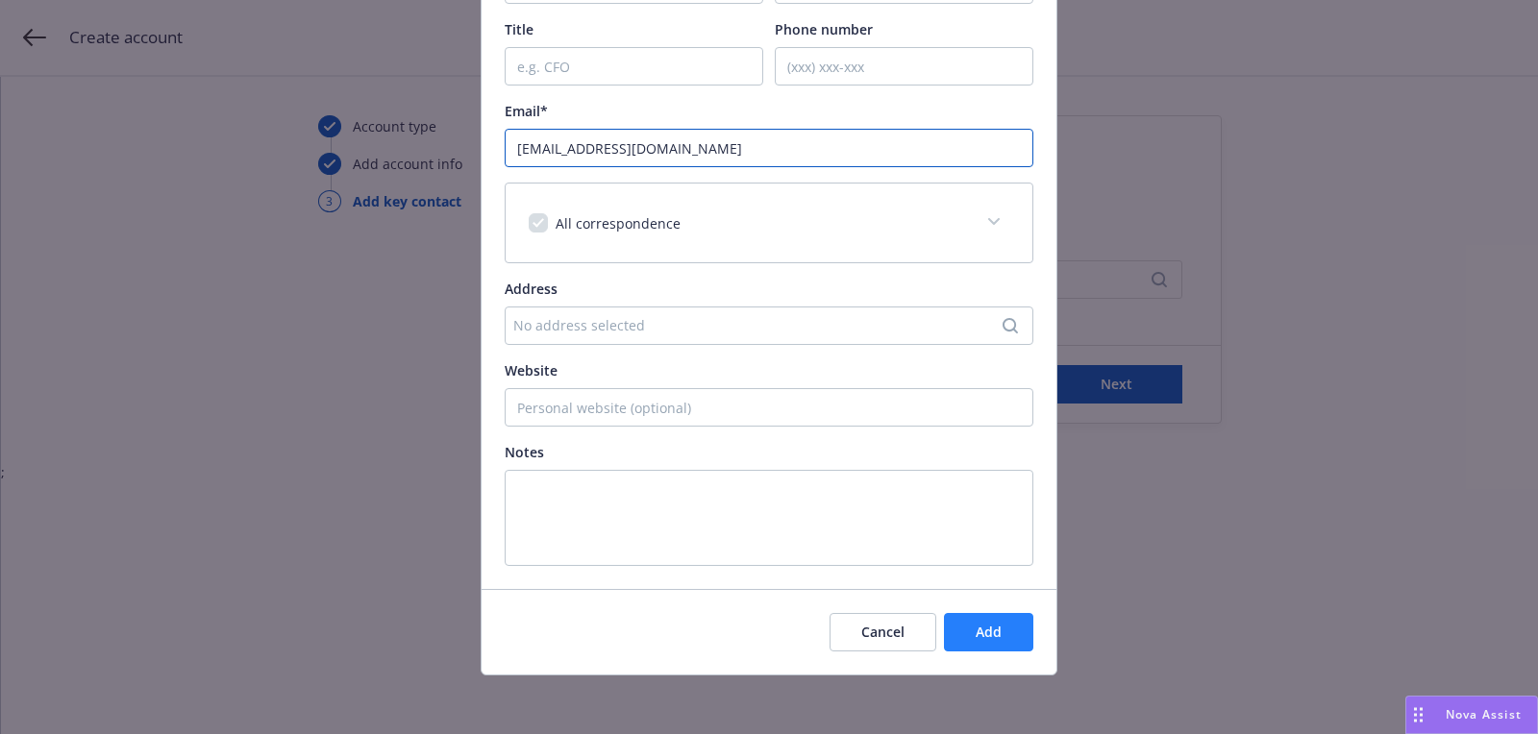
type input "charbel@polaranalytics.co"
click at [1011, 629] on button "Add" at bounding box center [988, 632] width 89 height 38
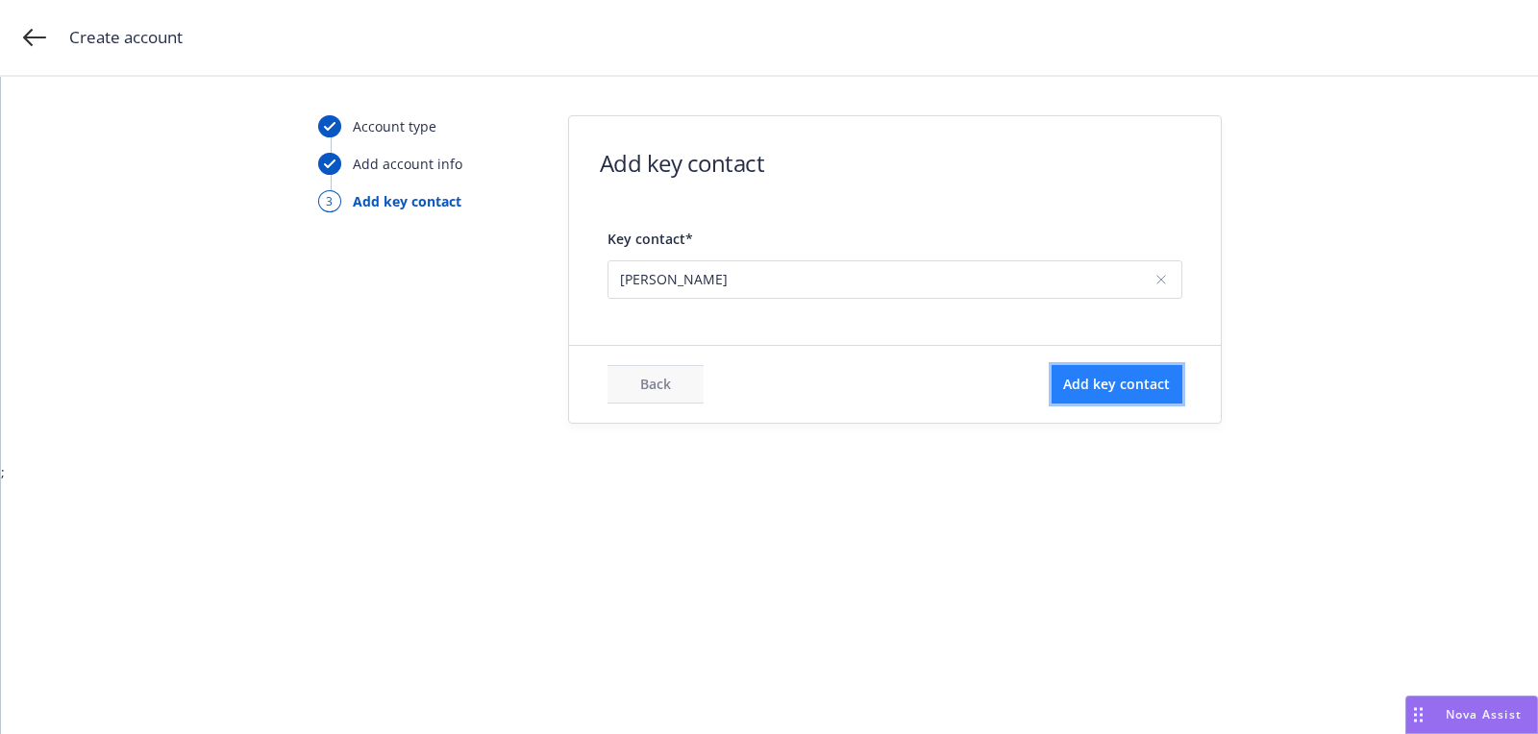
click at [1120, 401] on button "Add key contact" at bounding box center [1116, 384] width 131 height 38
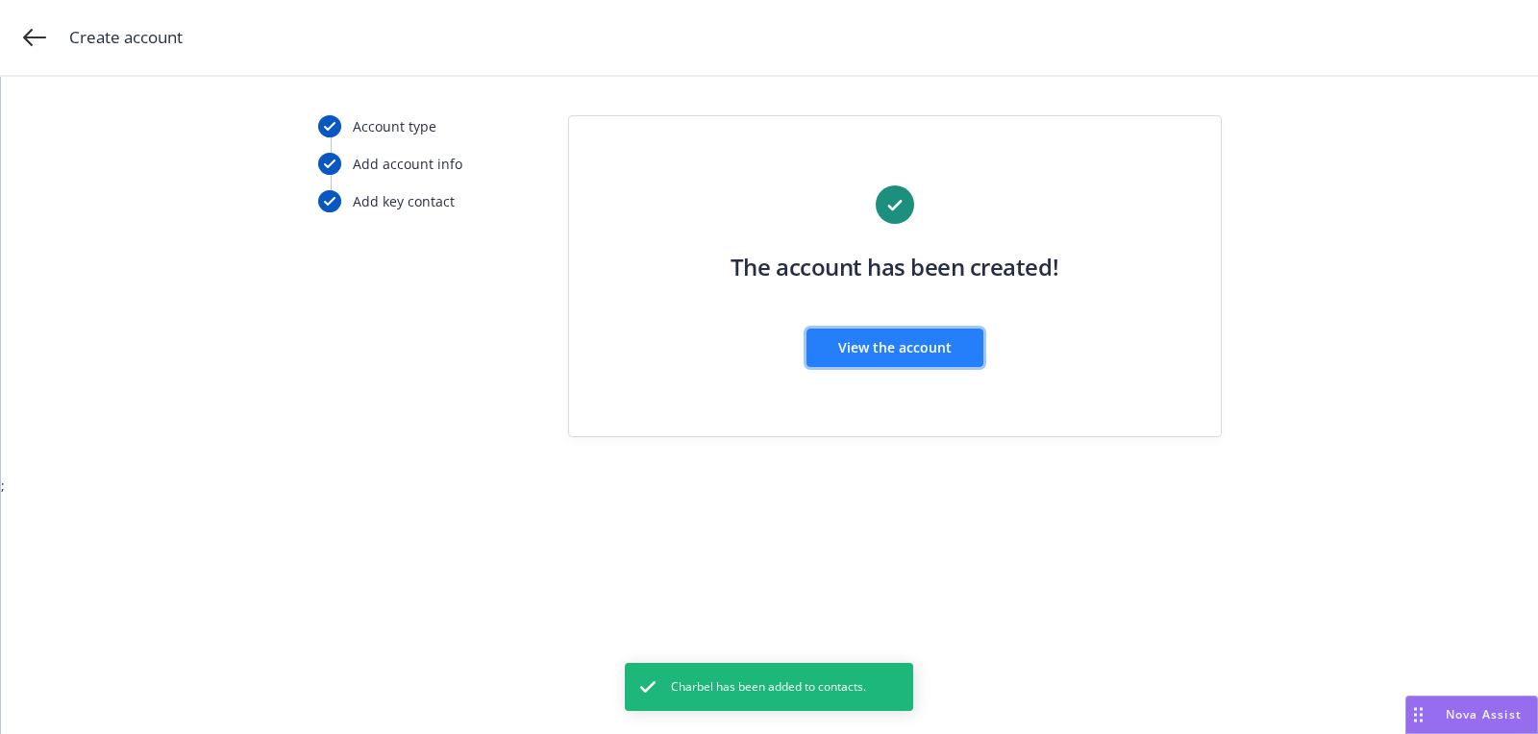
click at [879, 329] on button "View the account" at bounding box center [894, 348] width 177 height 38
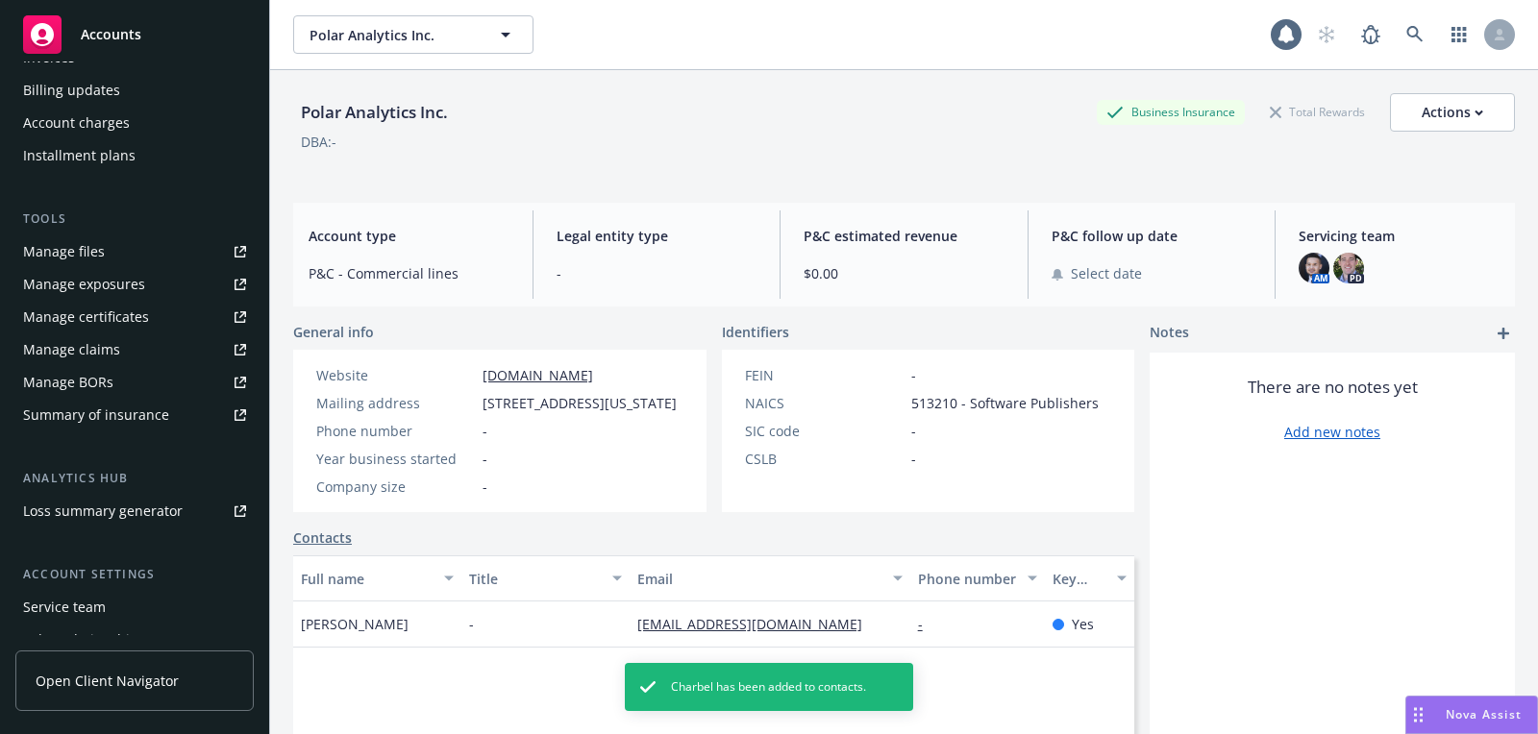
scroll to position [516, 0]
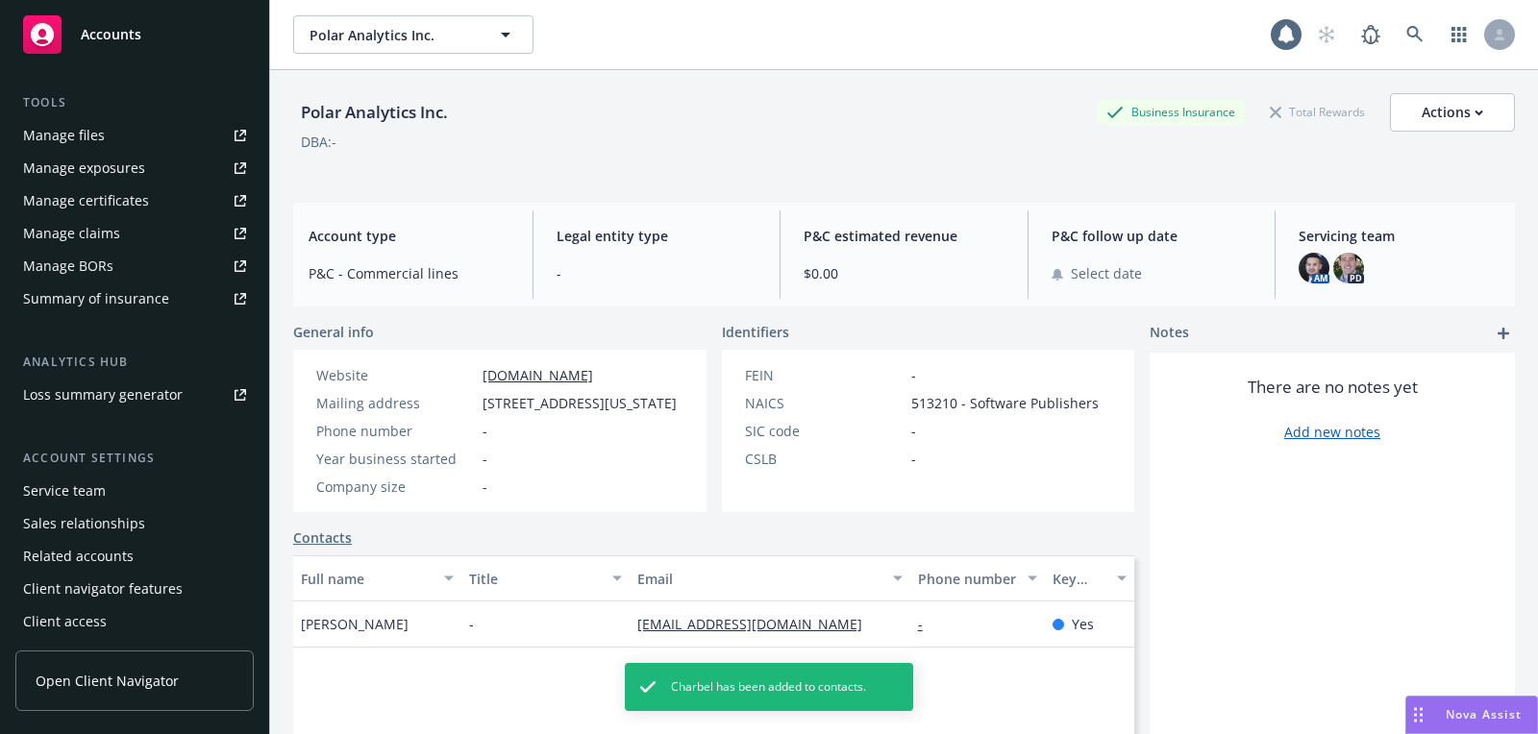
click at [121, 480] on div "Service team" at bounding box center [134, 491] width 223 height 31
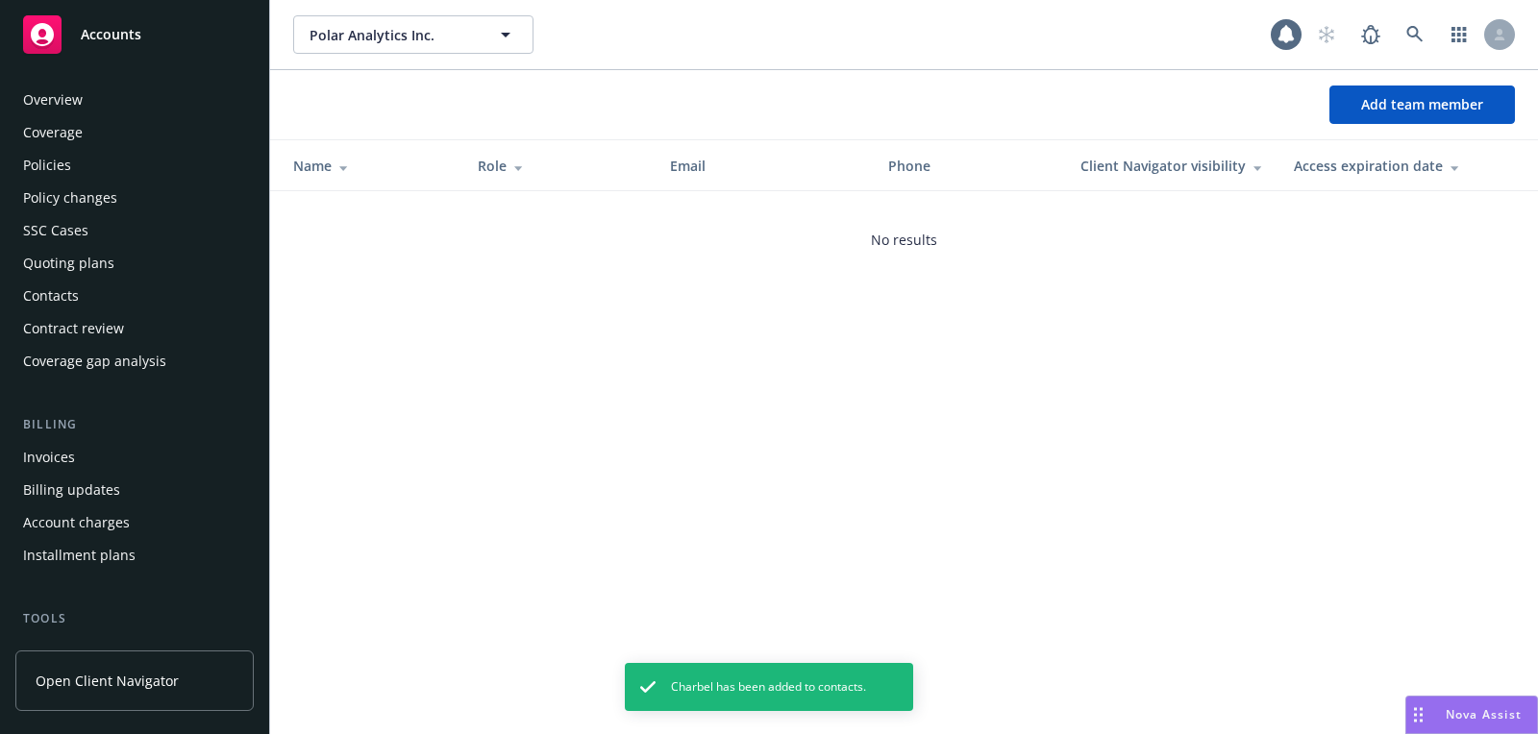
scroll to position [516, 0]
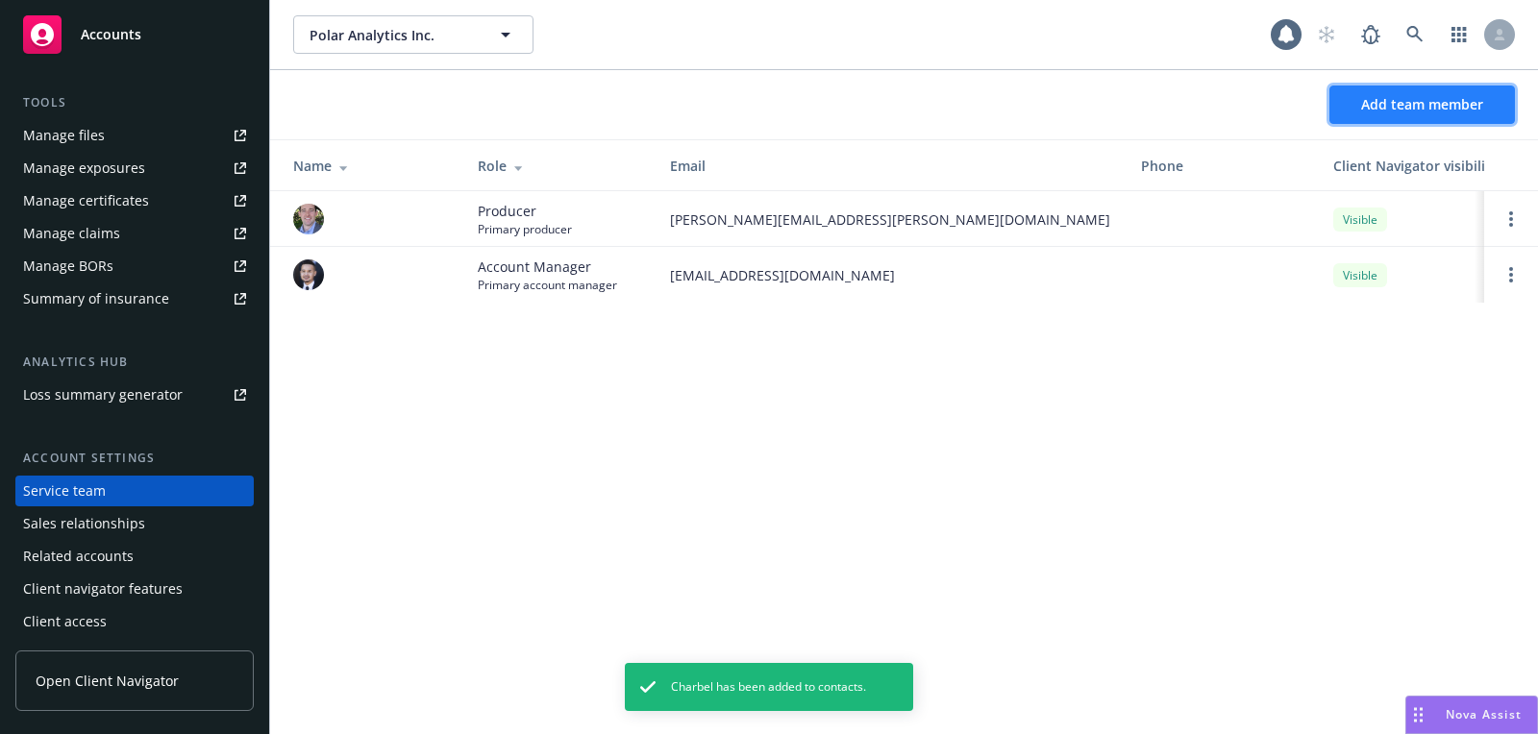
click at [1390, 116] on button "Add team member" at bounding box center [1421, 105] width 185 height 38
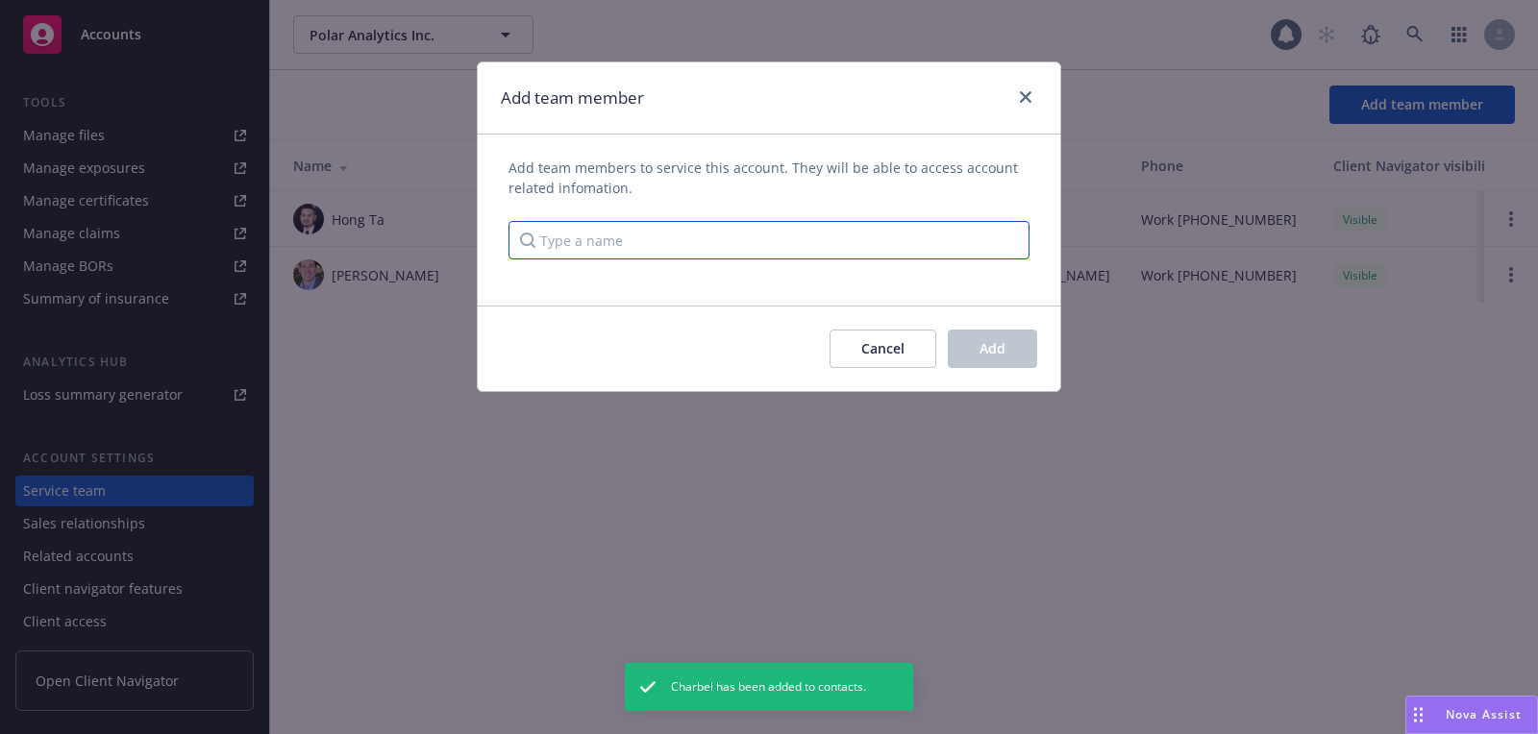
click at [959, 240] on input "Type a name" at bounding box center [768, 240] width 521 height 38
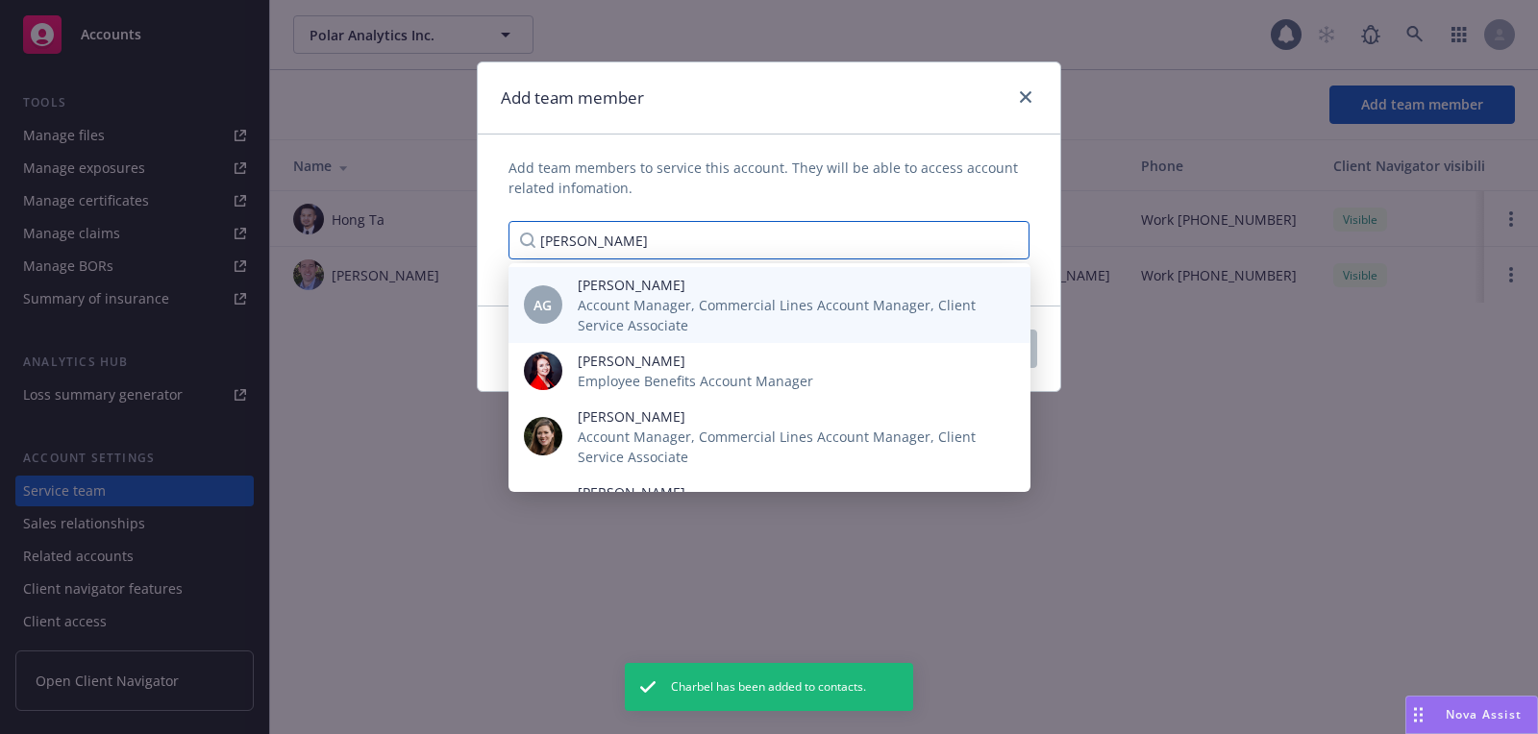
type input "anna"
click at [809, 329] on span "Account Manager, Commercial Lines Account Manager, Client Service Associate" at bounding box center [789, 315] width 422 height 40
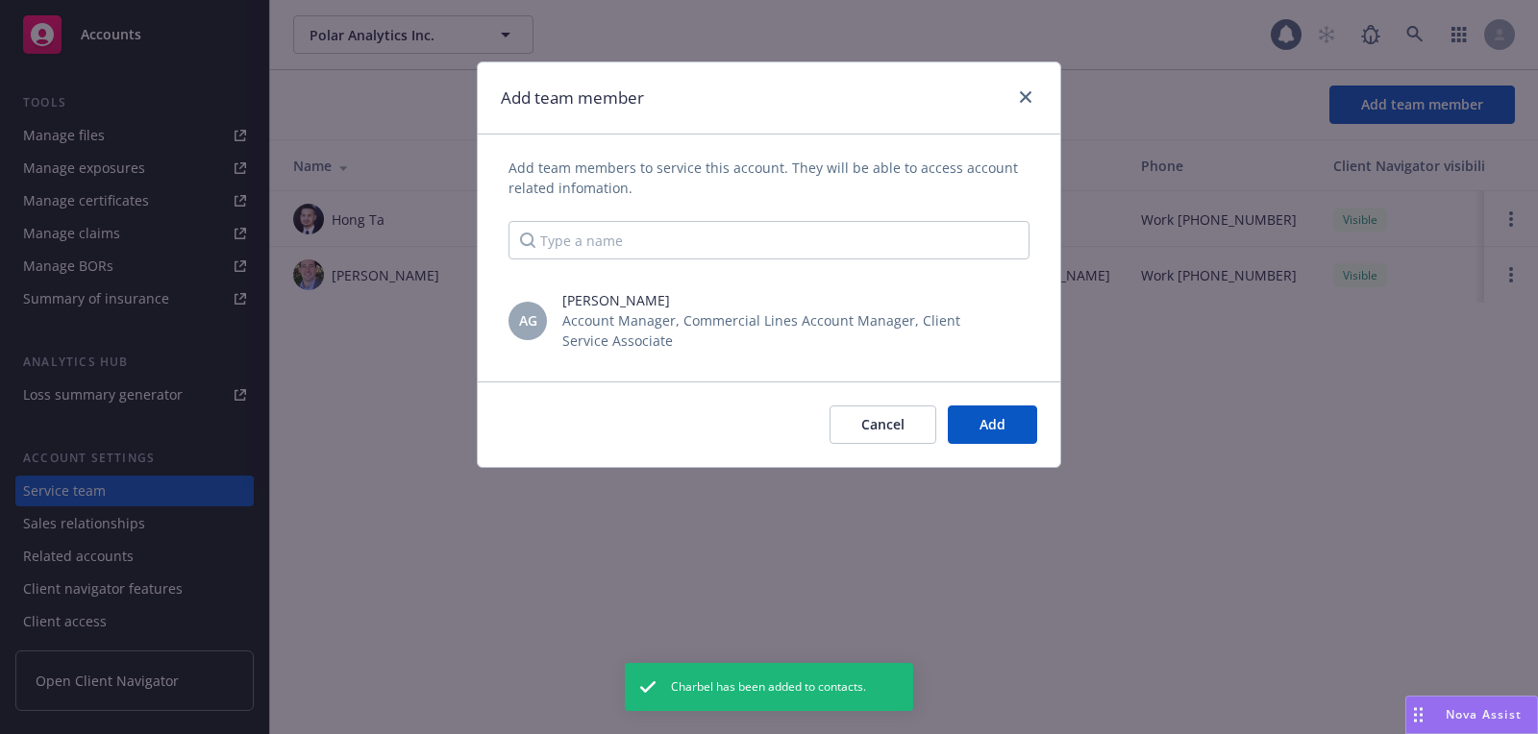
scroll to position [0, 0]
click at [990, 408] on button "Add" at bounding box center [991, 425] width 89 height 38
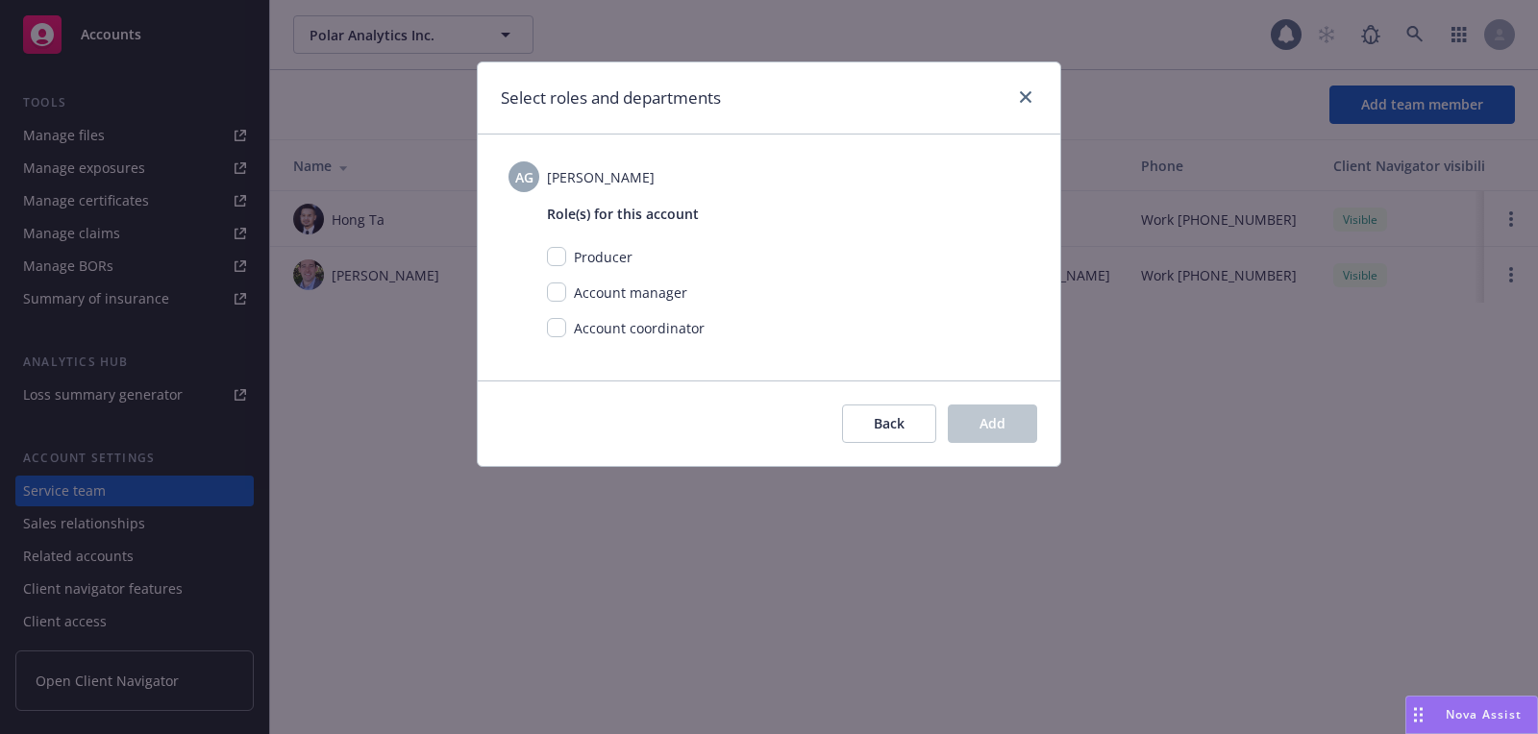
click at [568, 291] on div "Account manager" at bounding box center [628, 293] width 125 height 20
click at [565, 296] on div "Account manager" at bounding box center [788, 293] width 482 height 20
click at [556, 300] on input "checkbox" at bounding box center [556, 292] width 19 height 19
checkbox input "true"
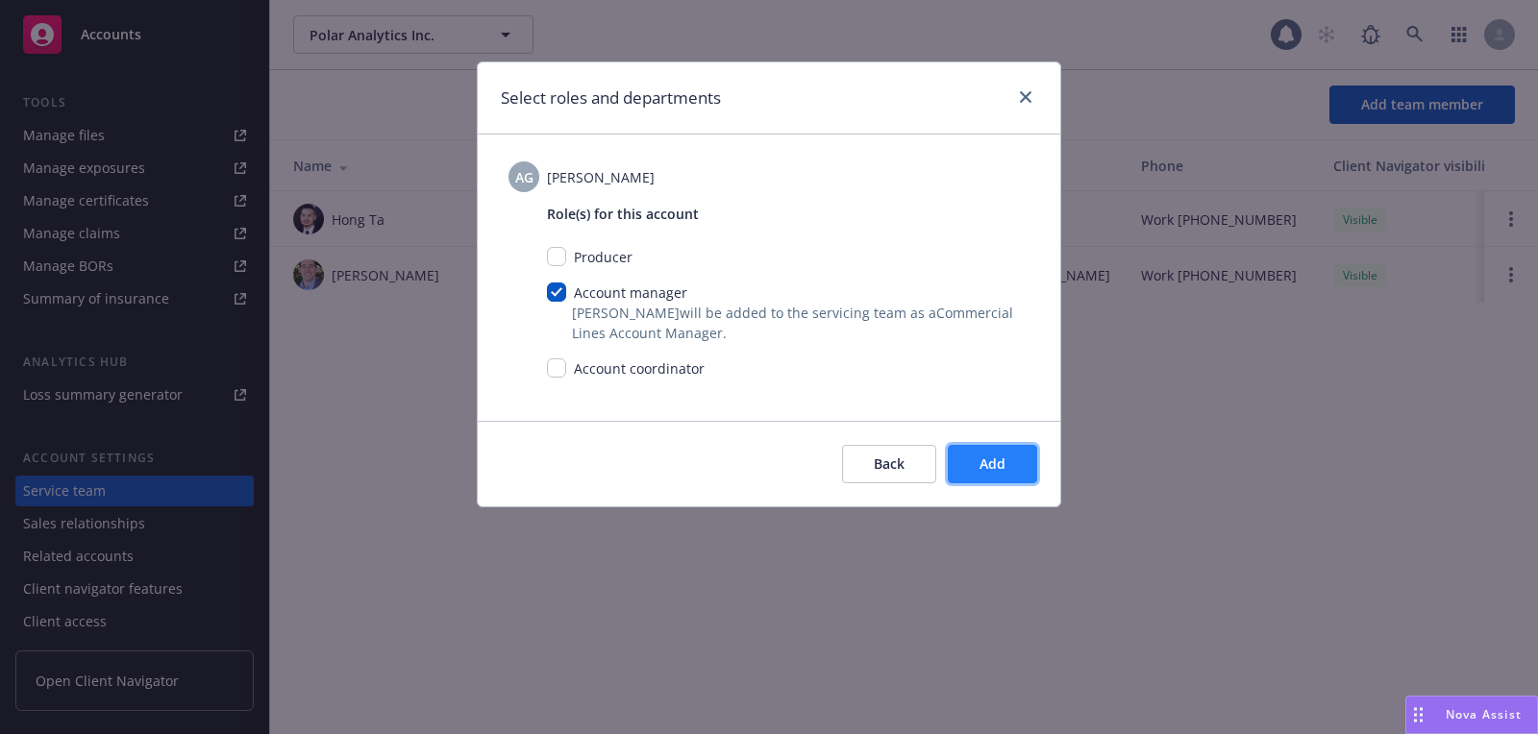
click at [1021, 469] on button "Add" at bounding box center [991, 464] width 89 height 38
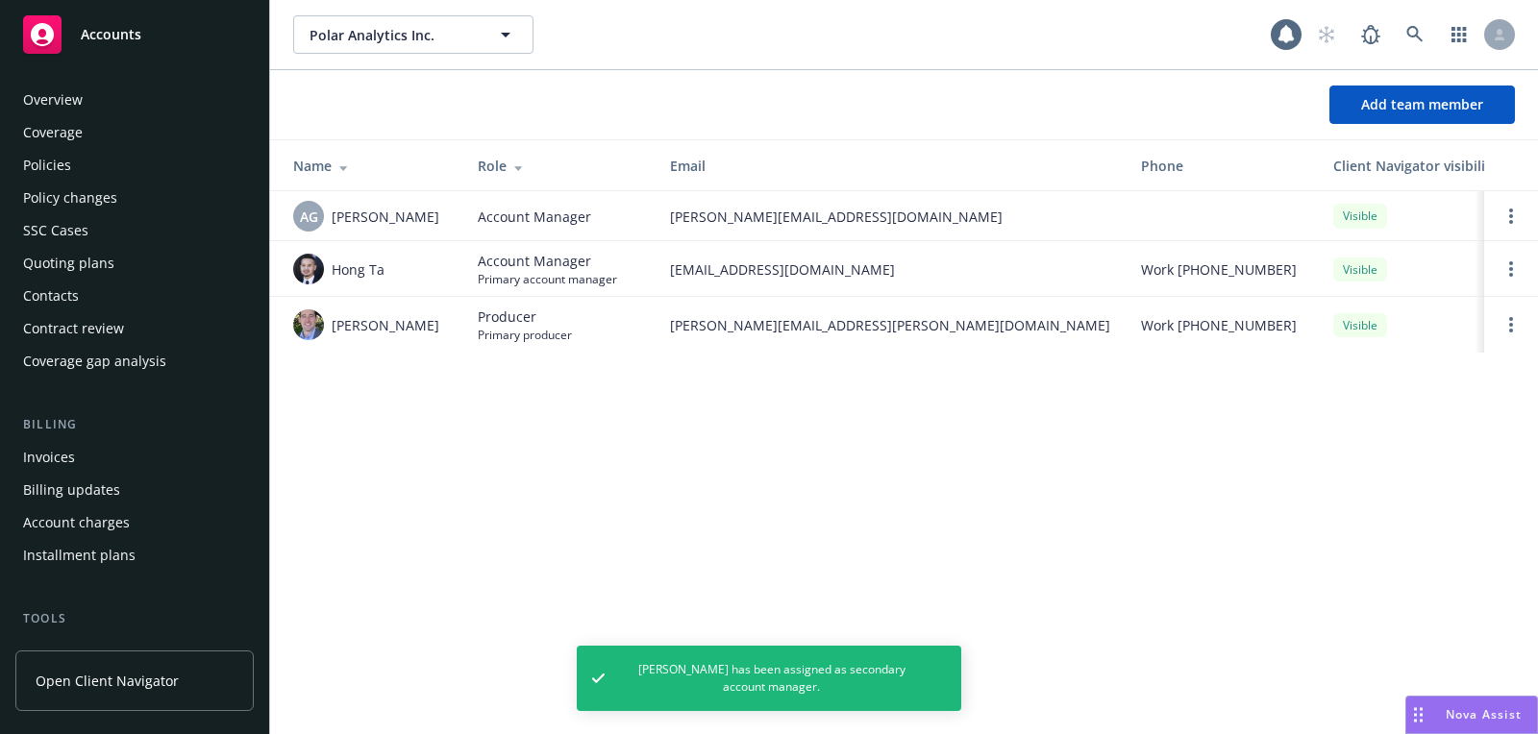
click at [110, 259] on div "Quoting plans" at bounding box center [68, 263] width 91 height 31
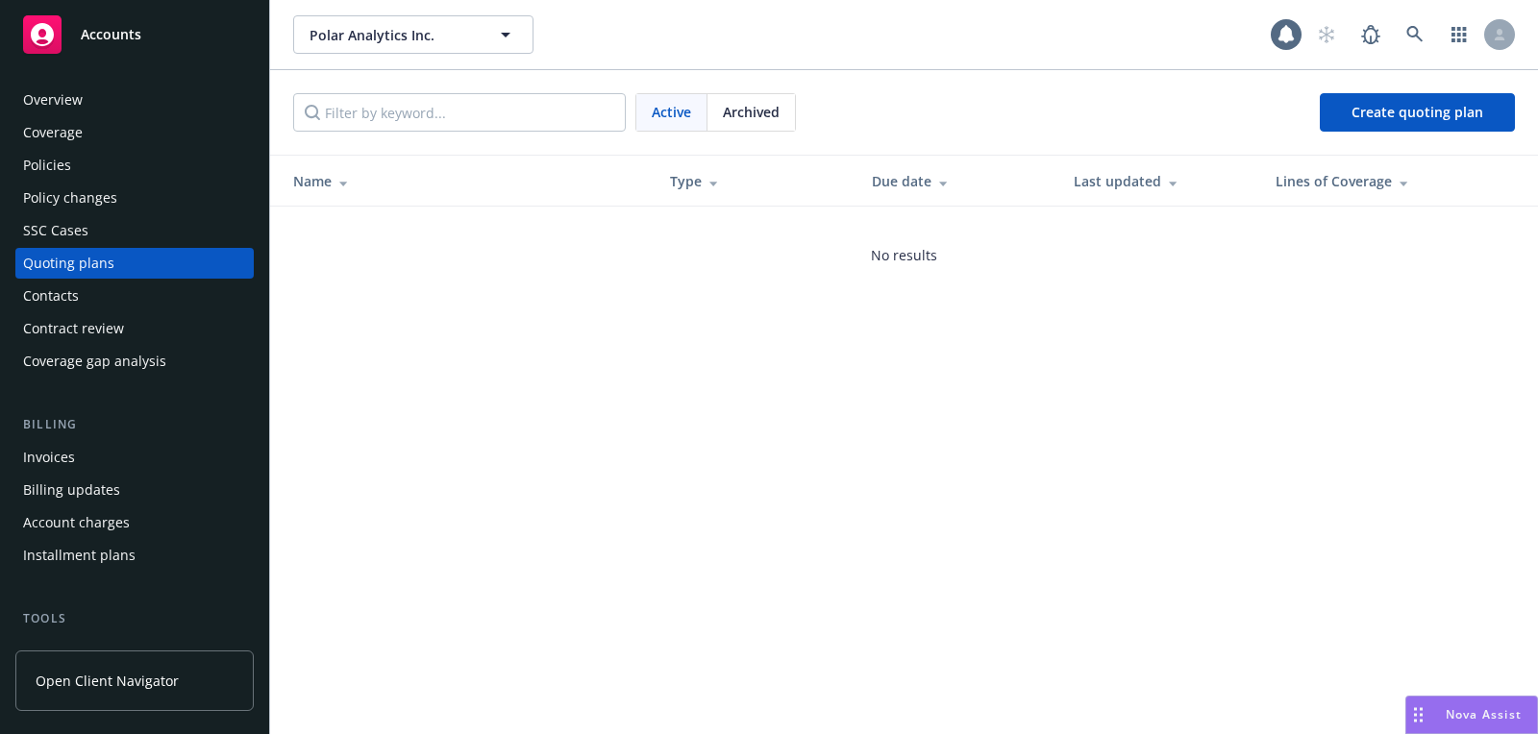
click at [1406, 90] on div "Active Archived Create quoting plan" at bounding box center [903, 112] width 1267 height 85
click at [1345, 129] on link "Create quoting plan" at bounding box center [1416, 112] width 195 height 38
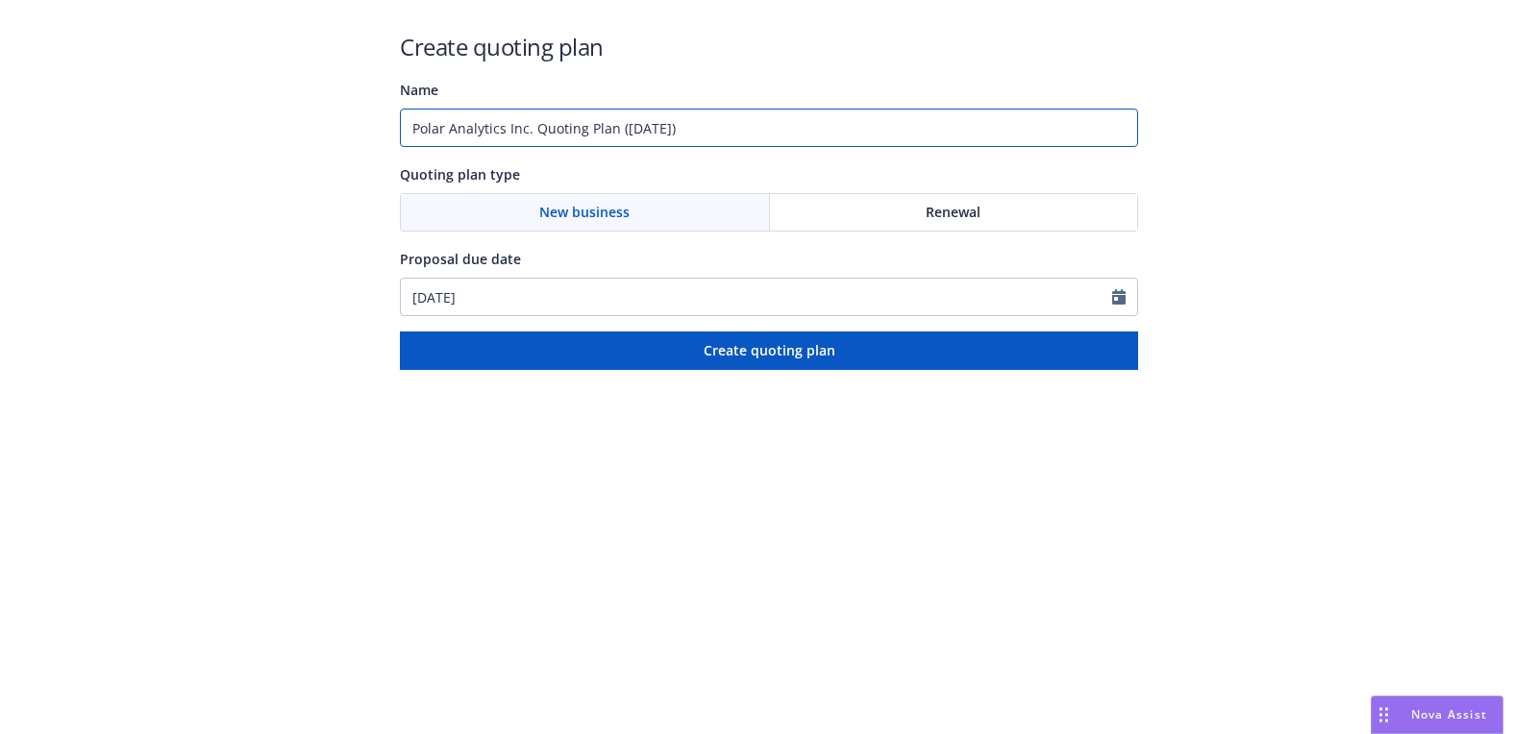
click at [511, 112] on input "Polar Analytics Inc. Quoting Plan (2025-08-11)" at bounding box center [769, 128] width 738 height 38
click at [556, 128] on input "09/01/20225" at bounding box center [769, 128] width 738 height 38
type input "09/01/2025"
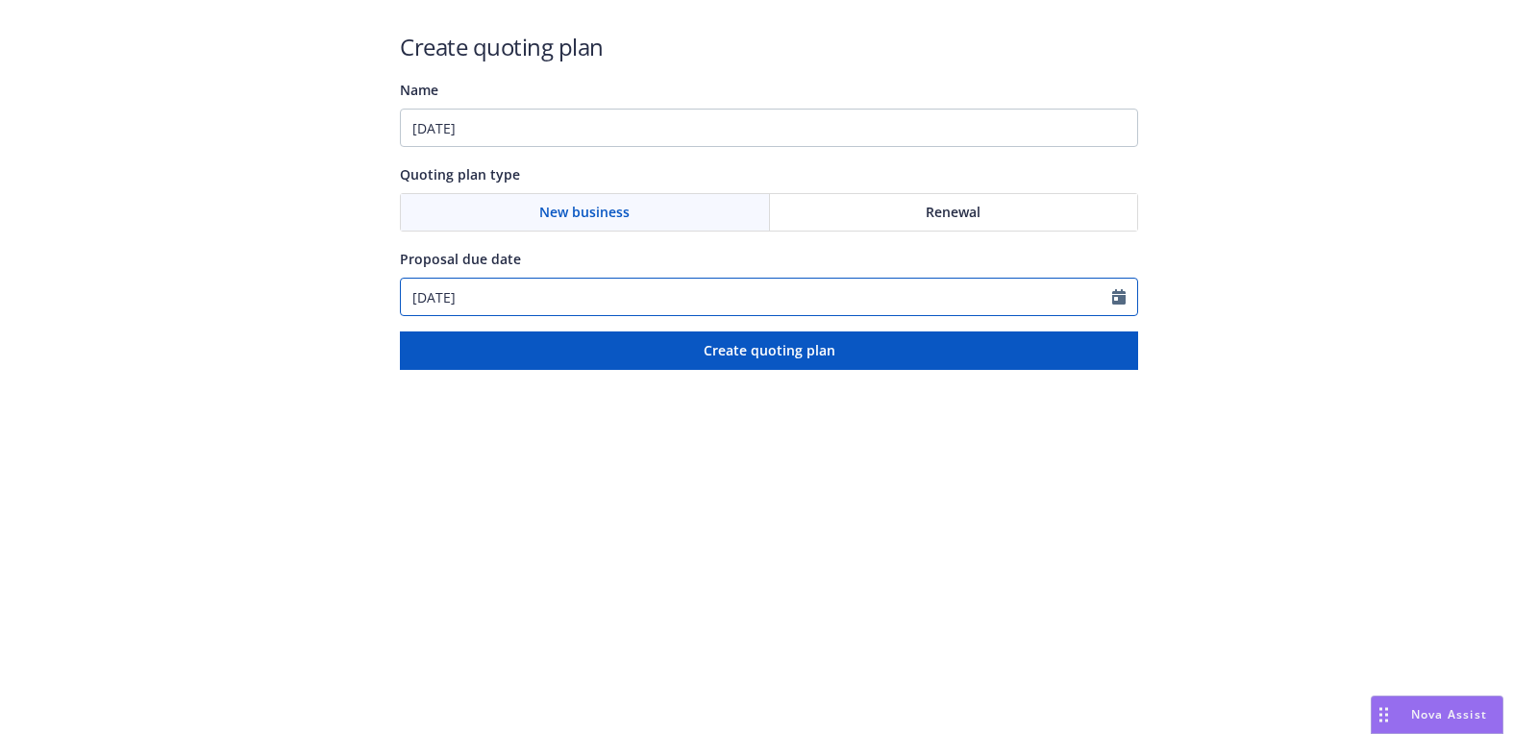
click at [494, 305] on input "[DATE]" at bounding box center [756, 297] width 711 height 37
paste input "9/0"
type input "09/01/2025"
select select "8"
type input "09/01/2025"
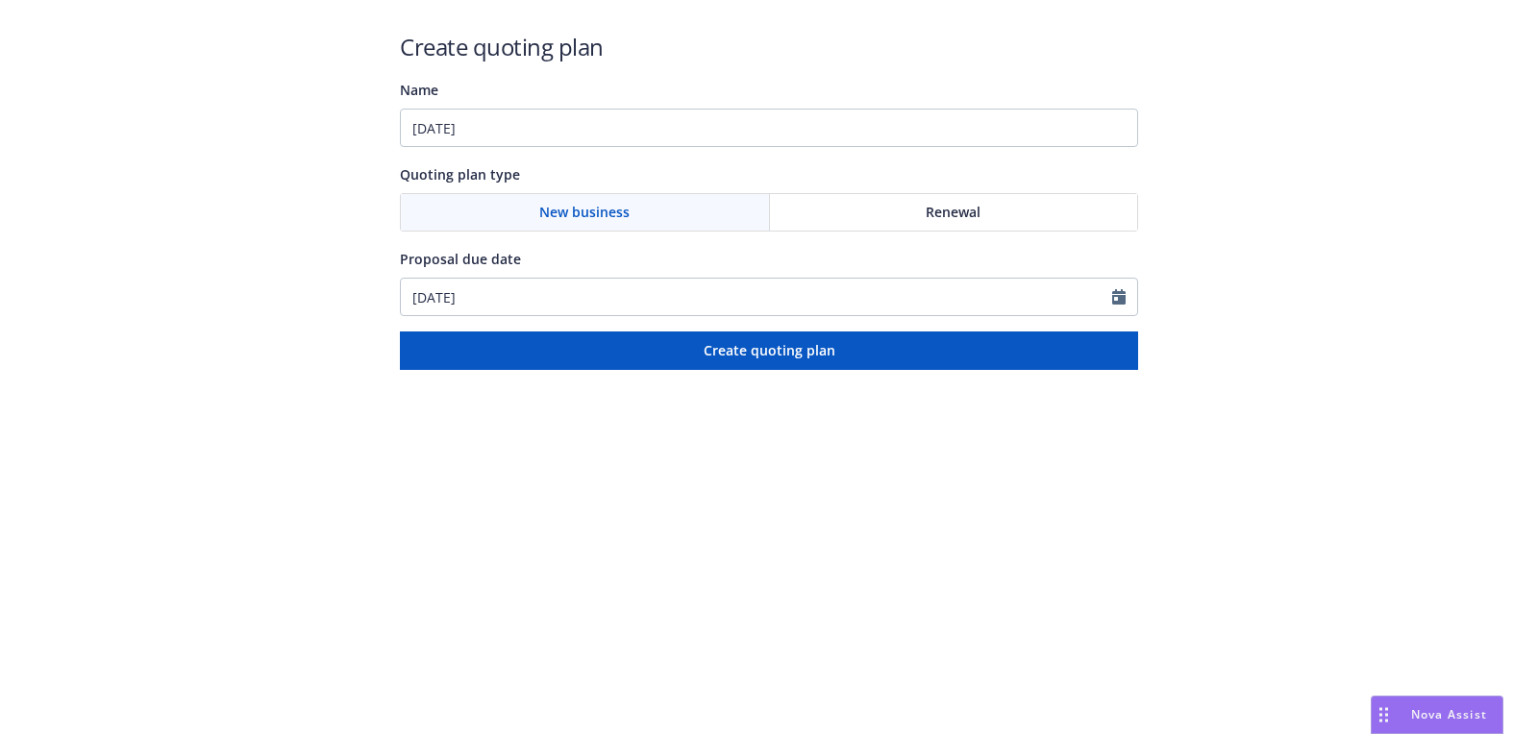
click at [533, 147] on div "Create quoting plan Name 09/01/2025 Quoting plan type New business Renewal Prop…" at bounding box center [769, 200] width 738 height 339
click at [533, 139] on input "09/01/2025" at bounding box center [769, 128] width 738 height 38
paste input "Commercial Package;Cyber"
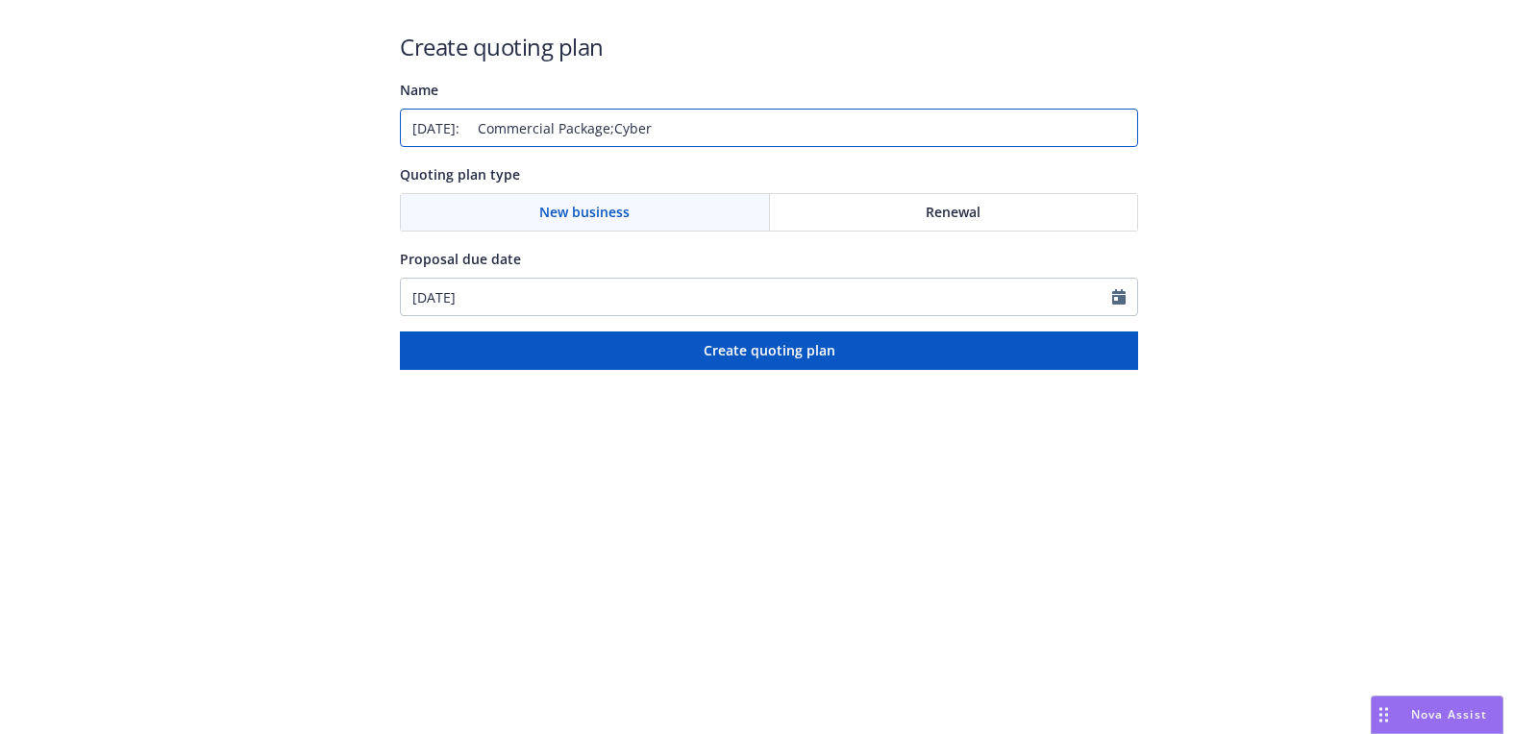
click at [501, 124] on input "09/01/2025: Commercial Package;Cyber" at bounding box center [769, 128] width 738 height 38
click at [620, 130] on input "09/01/2025: Commercial Package;Cyber" at bounding box center [769, 128] width 738 height 38
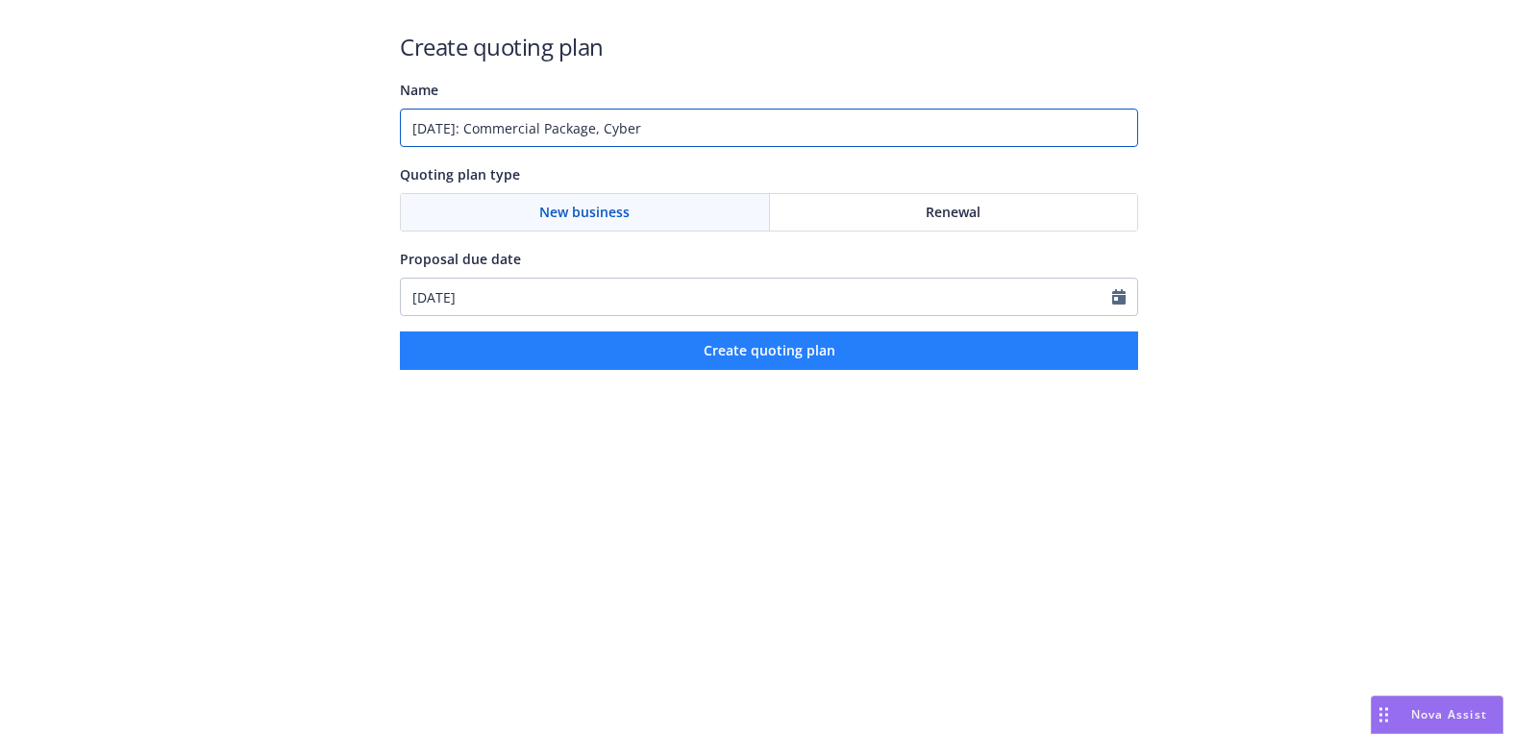
type input "09/01/2025: Commercial Package, Cyber"
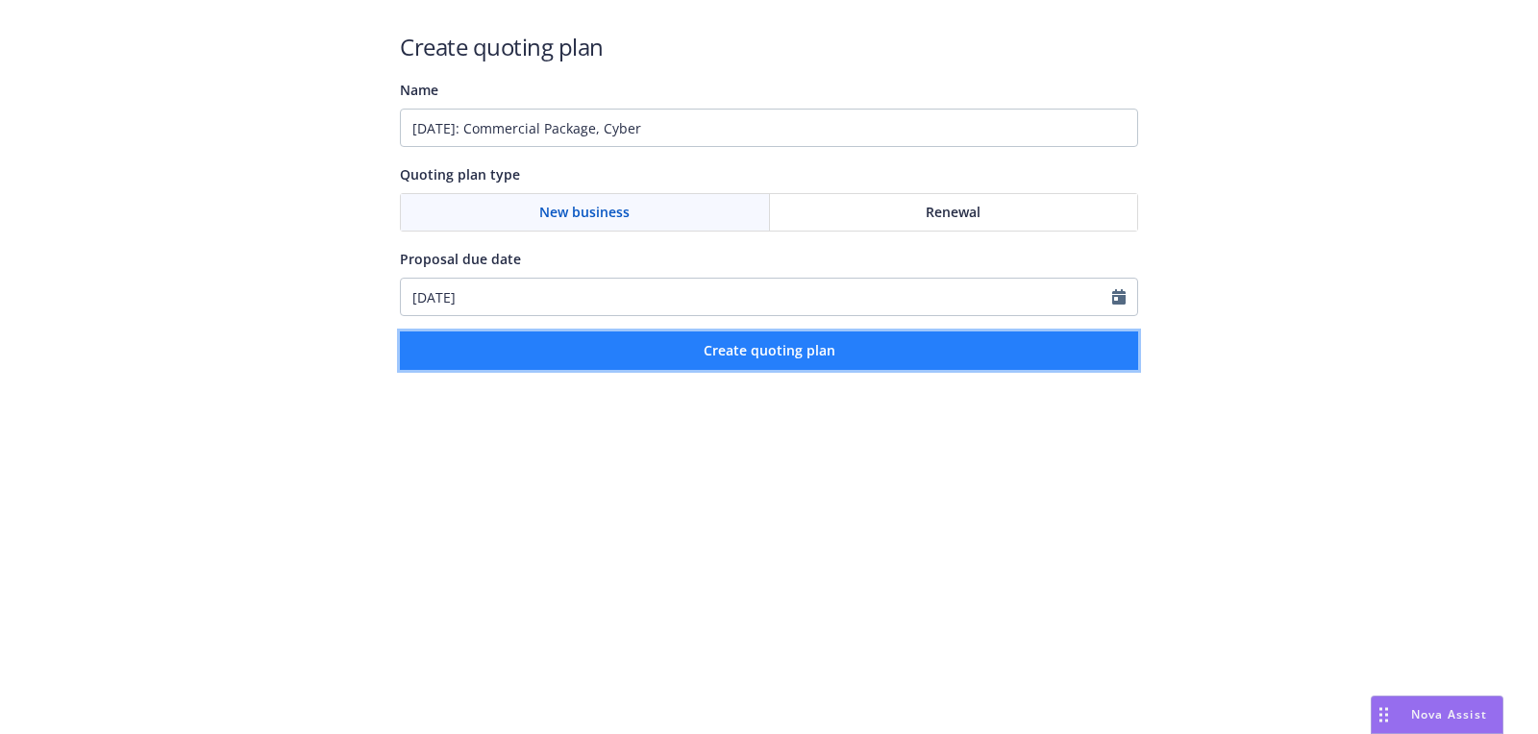
click at [609, 355] on button "Create quoting plan" at bounding box center [769, 351] width 738 height 38
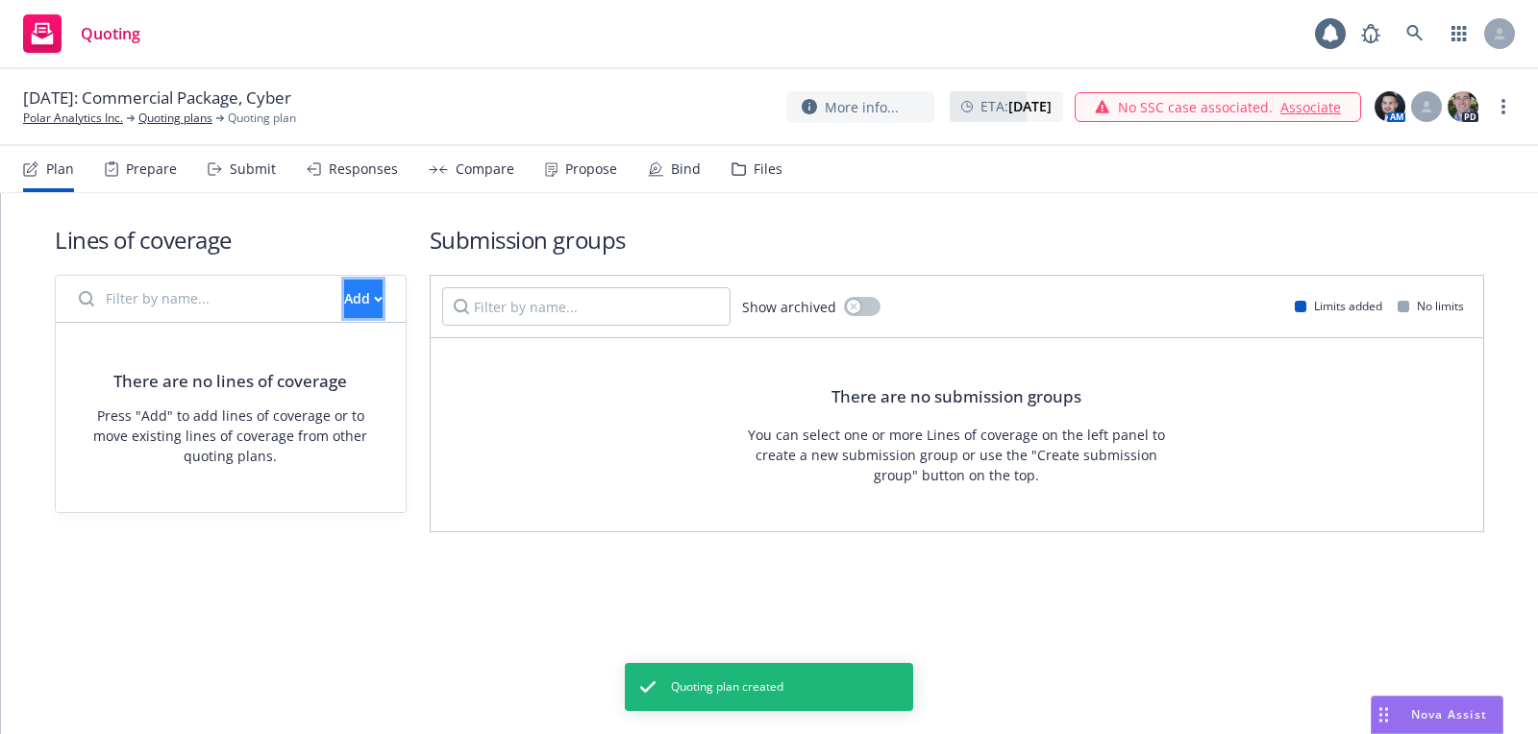
click at [344, 312] on button "Add" at bounding box center [363, 299] width 38 height 38
click at [464, 351] on span "Create new business lines of coverage" at bounding box center [429, 347] width 293 height 18
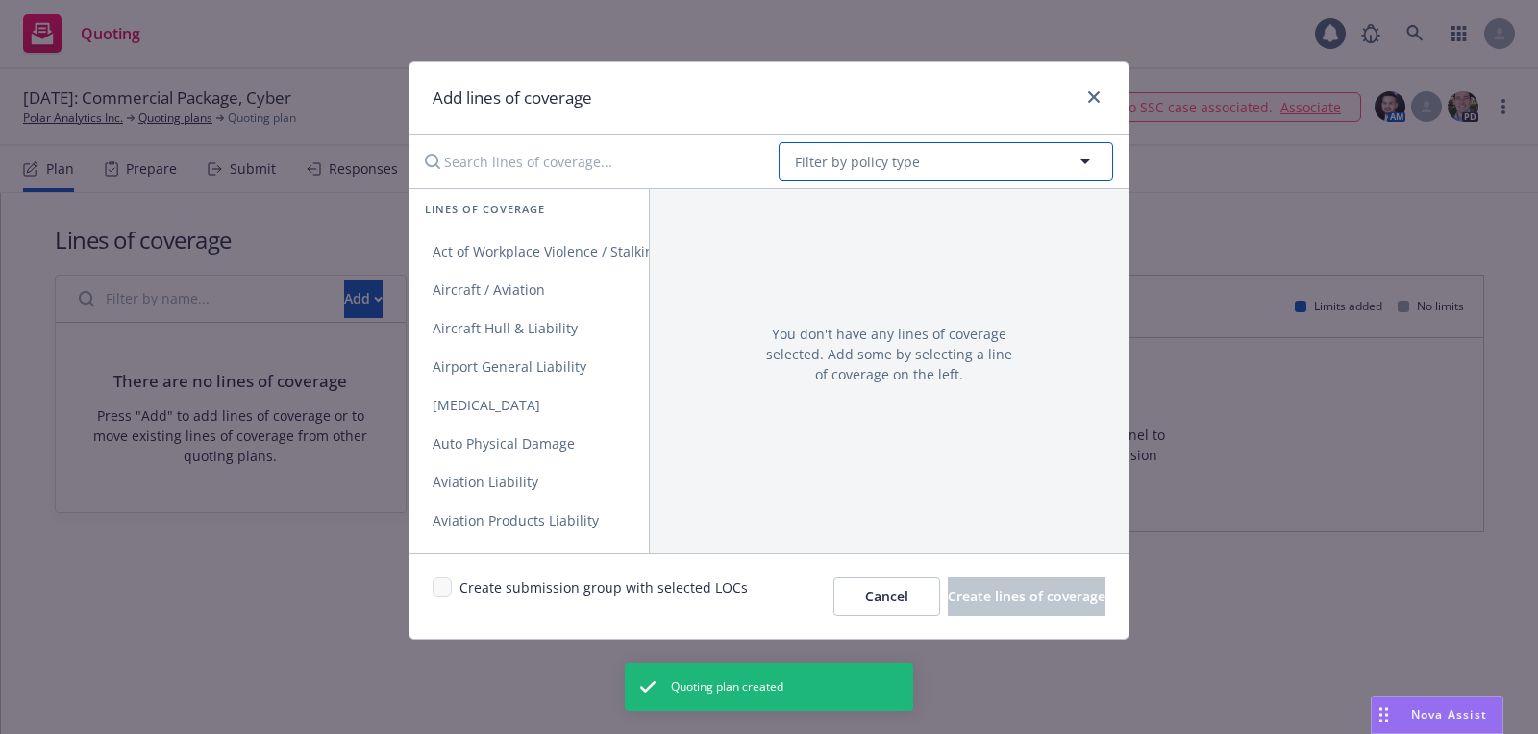
click at [927, 164] on button "Filter by policy type" at bounding box center [945, 161] width 334 height 38
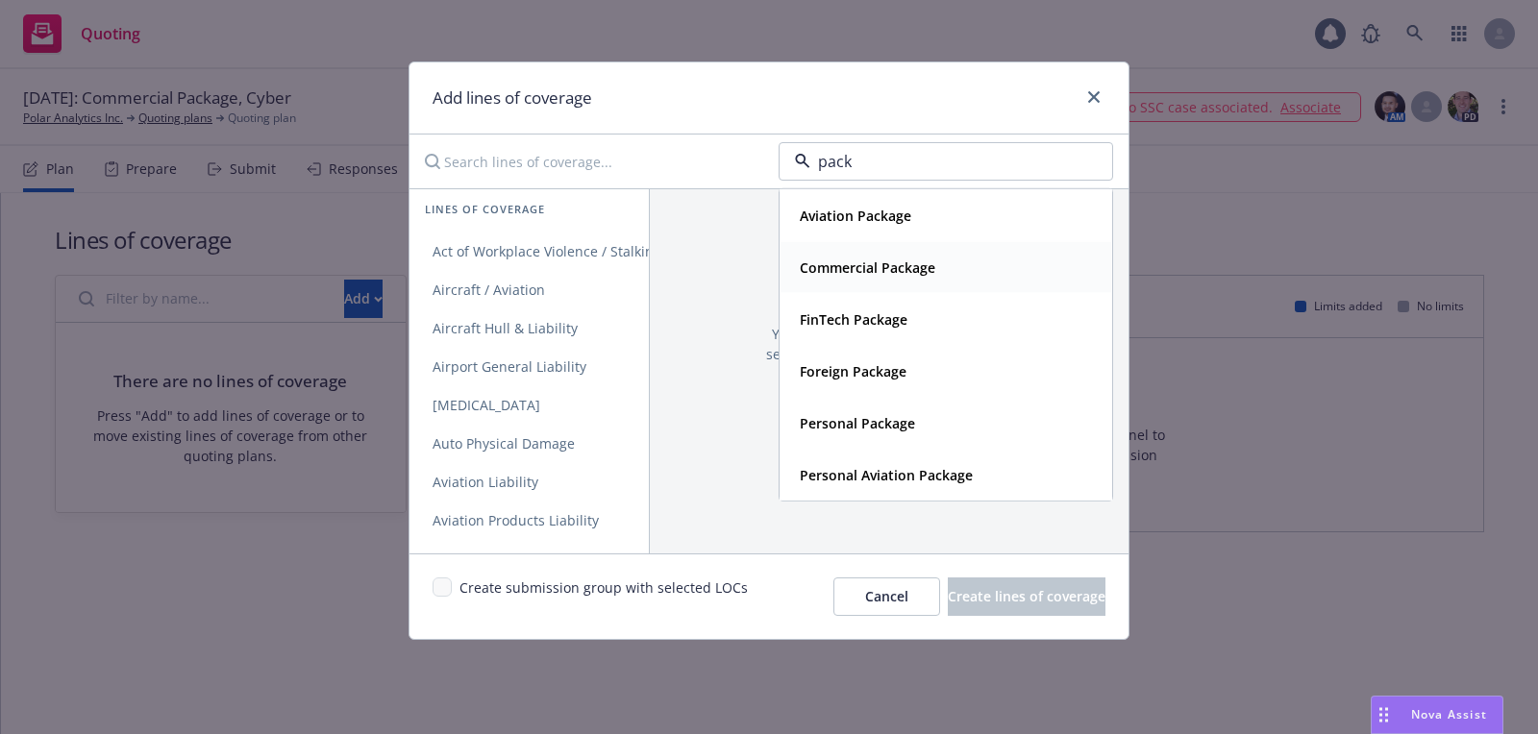
click at [881, 254] on div "Commercial Package" at bounding box center [865, 268] width 147 height 28
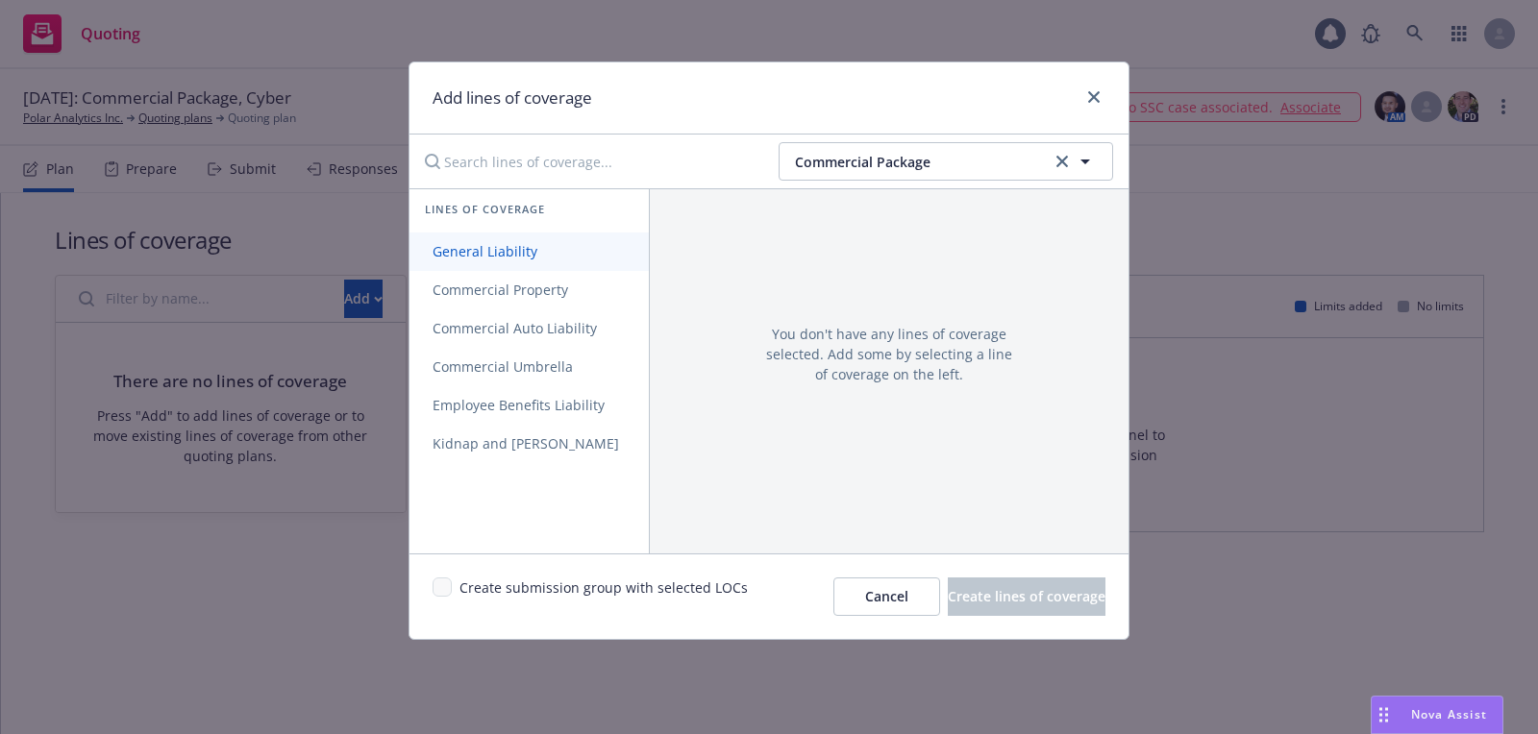
click at [547, 242] on span "General Liability" at bounding box center [484, 251] width 151 height 18
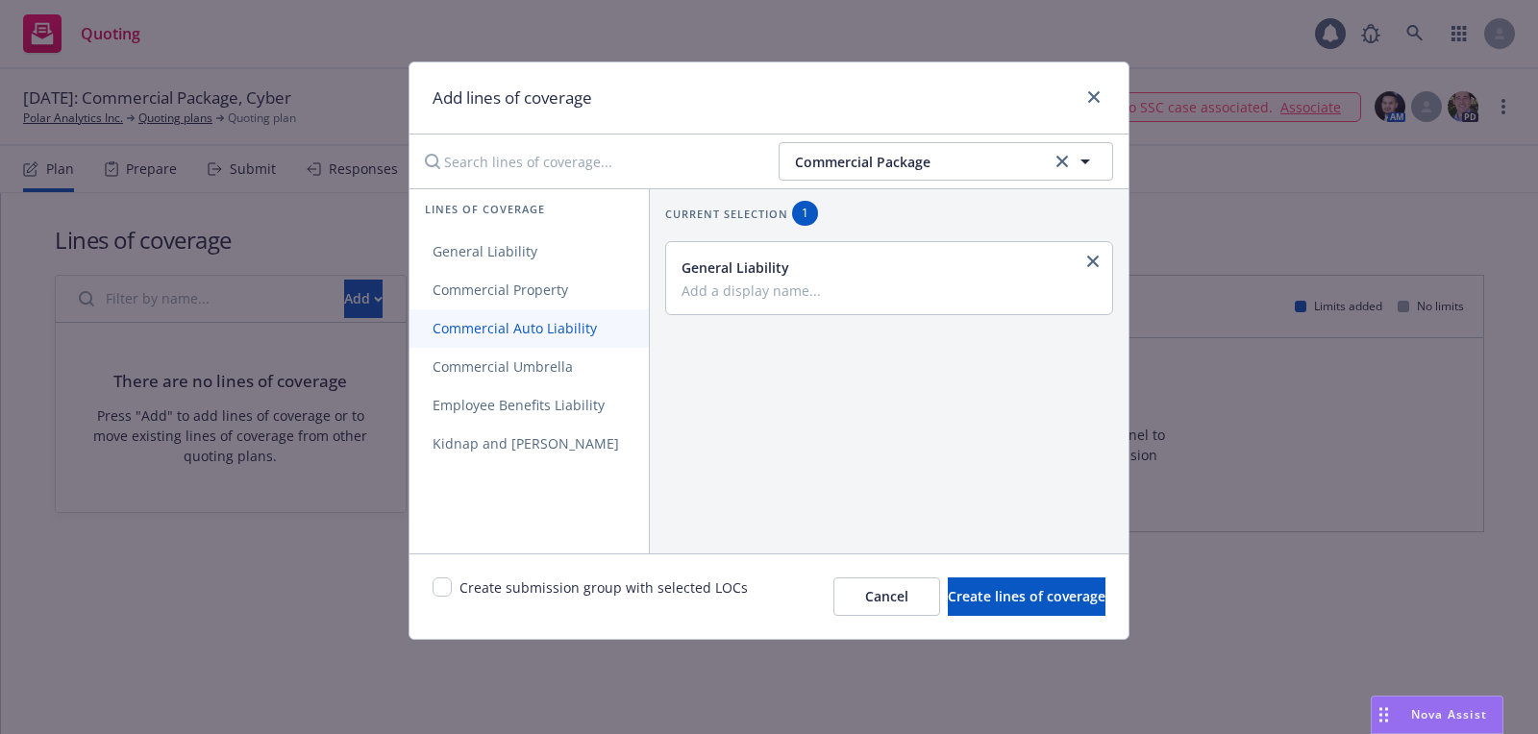
click at [543, 331] on span "Commercial Auto Liability" at bounding box center [514, 328] width 210 height 18
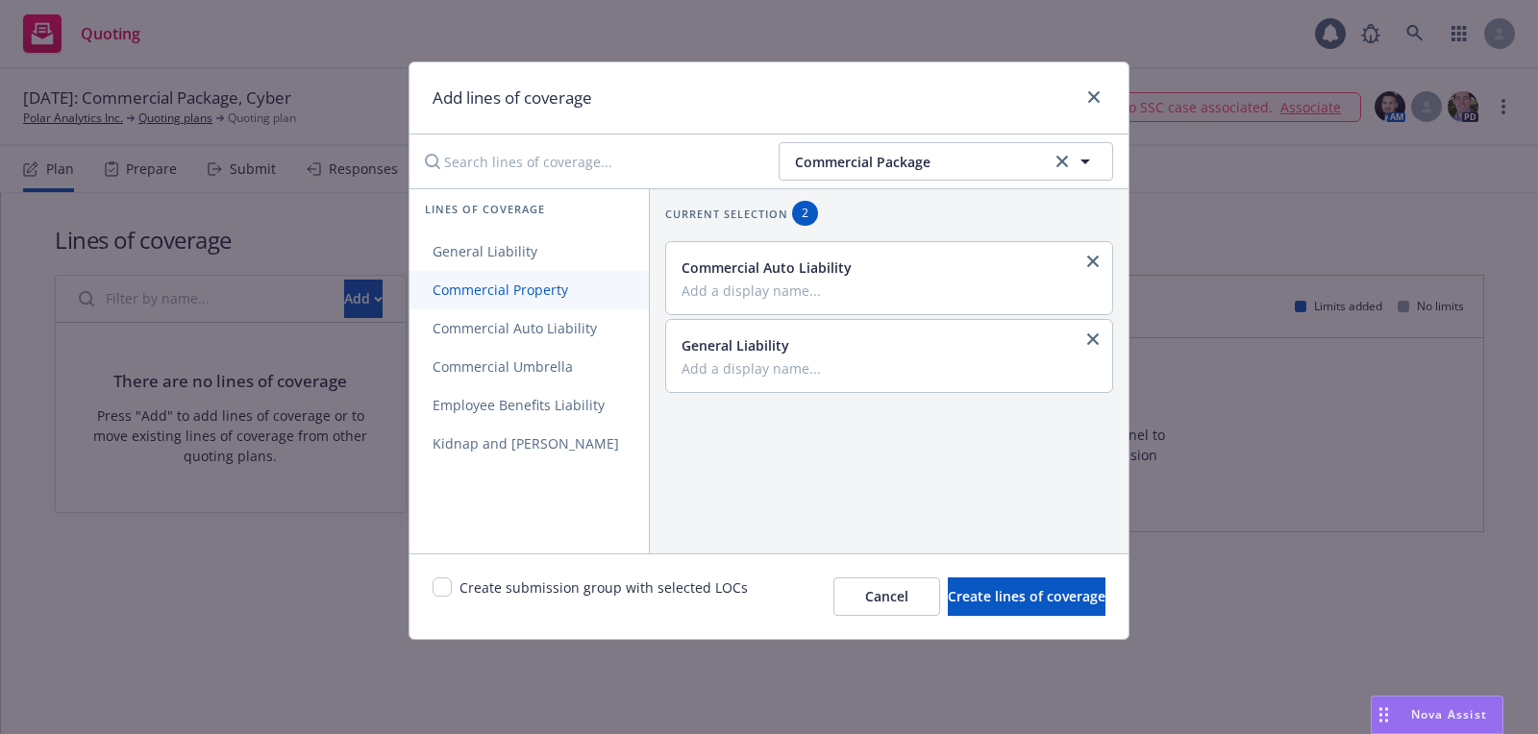
click at [525, 279] on link "Commercial Property" at bounding box center [528, 290] width 239 height 38
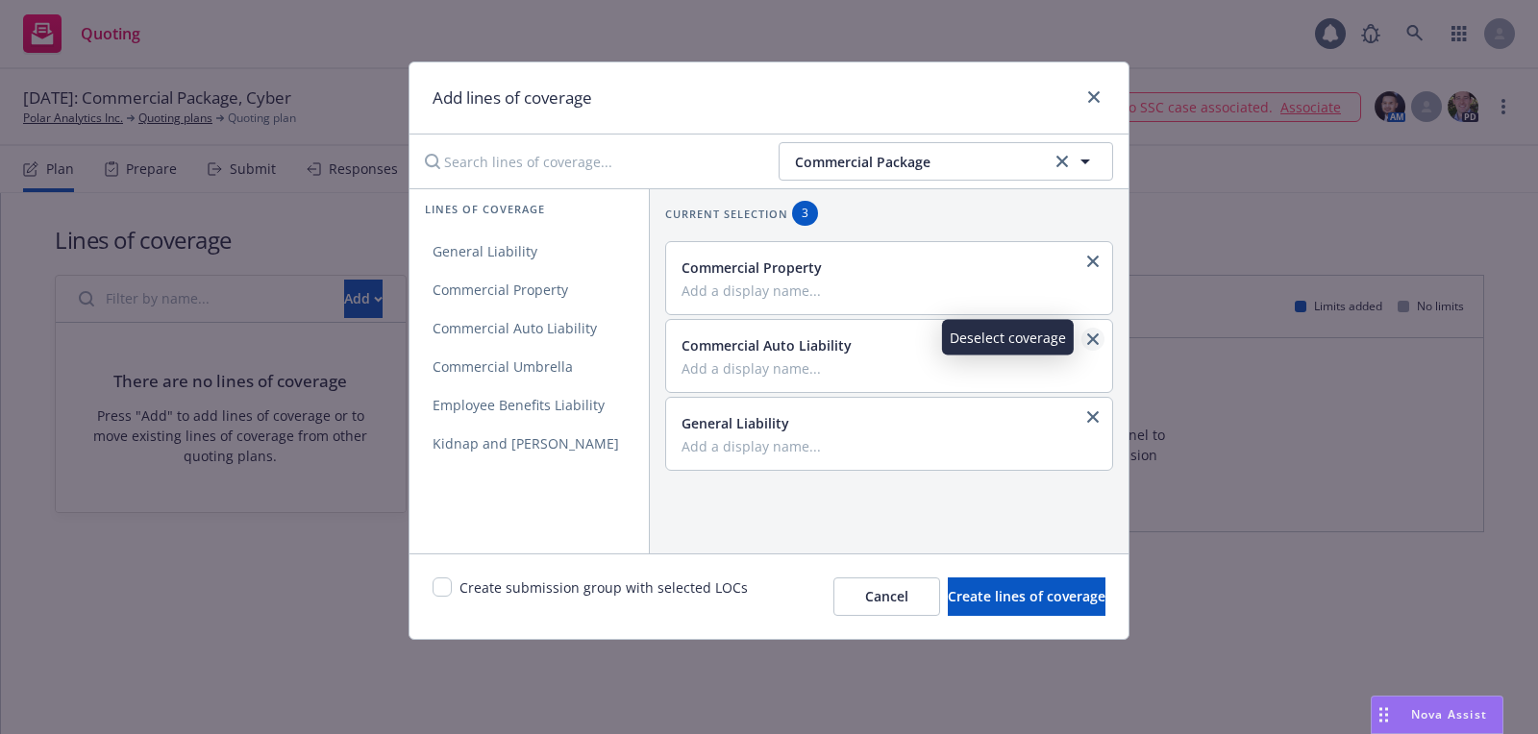
click at [1092, 334] on icon "close" at bounding box center [1093, 339] width 12 height 12
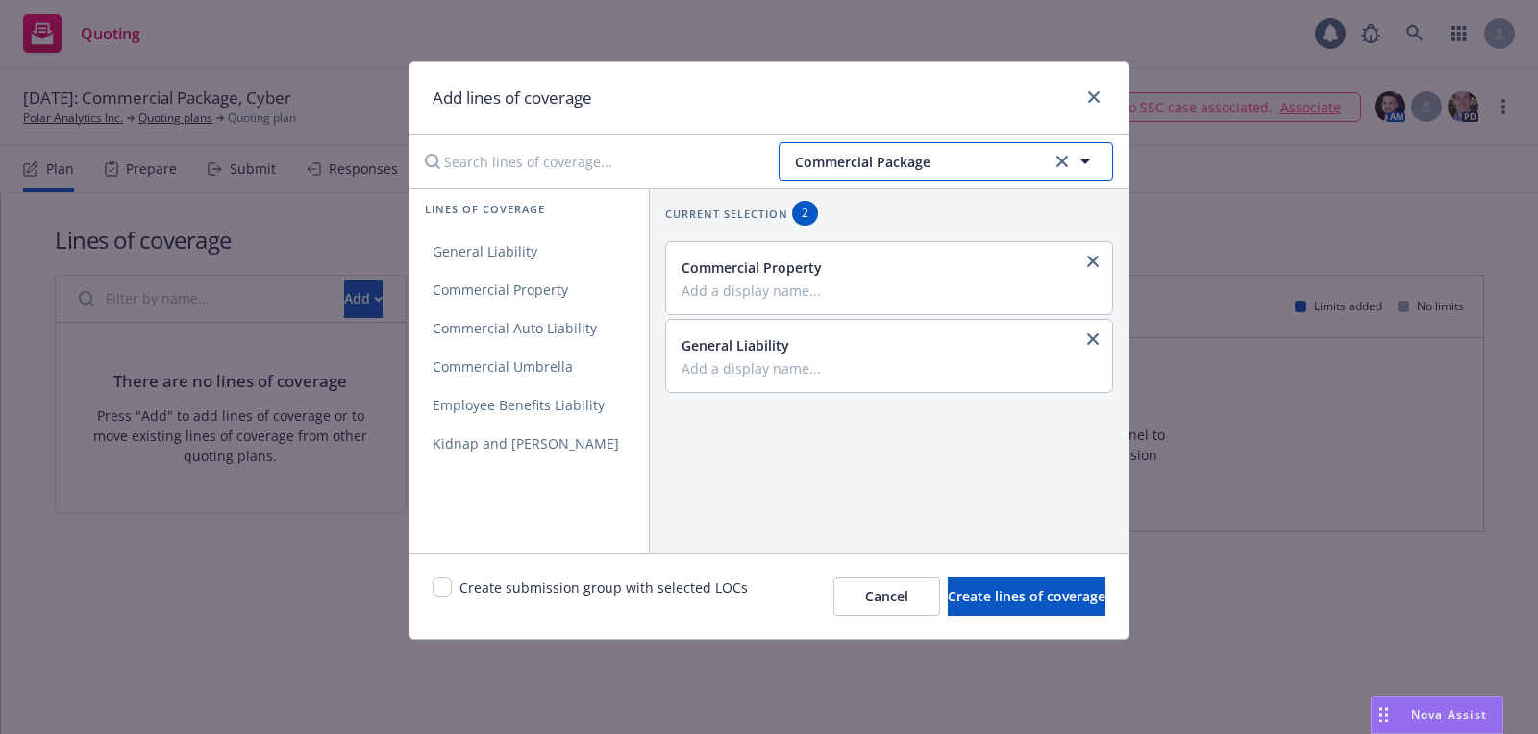
click at [933, 154] on span "Commercial Package" at bounding box center [920, 162] width 251 height 20
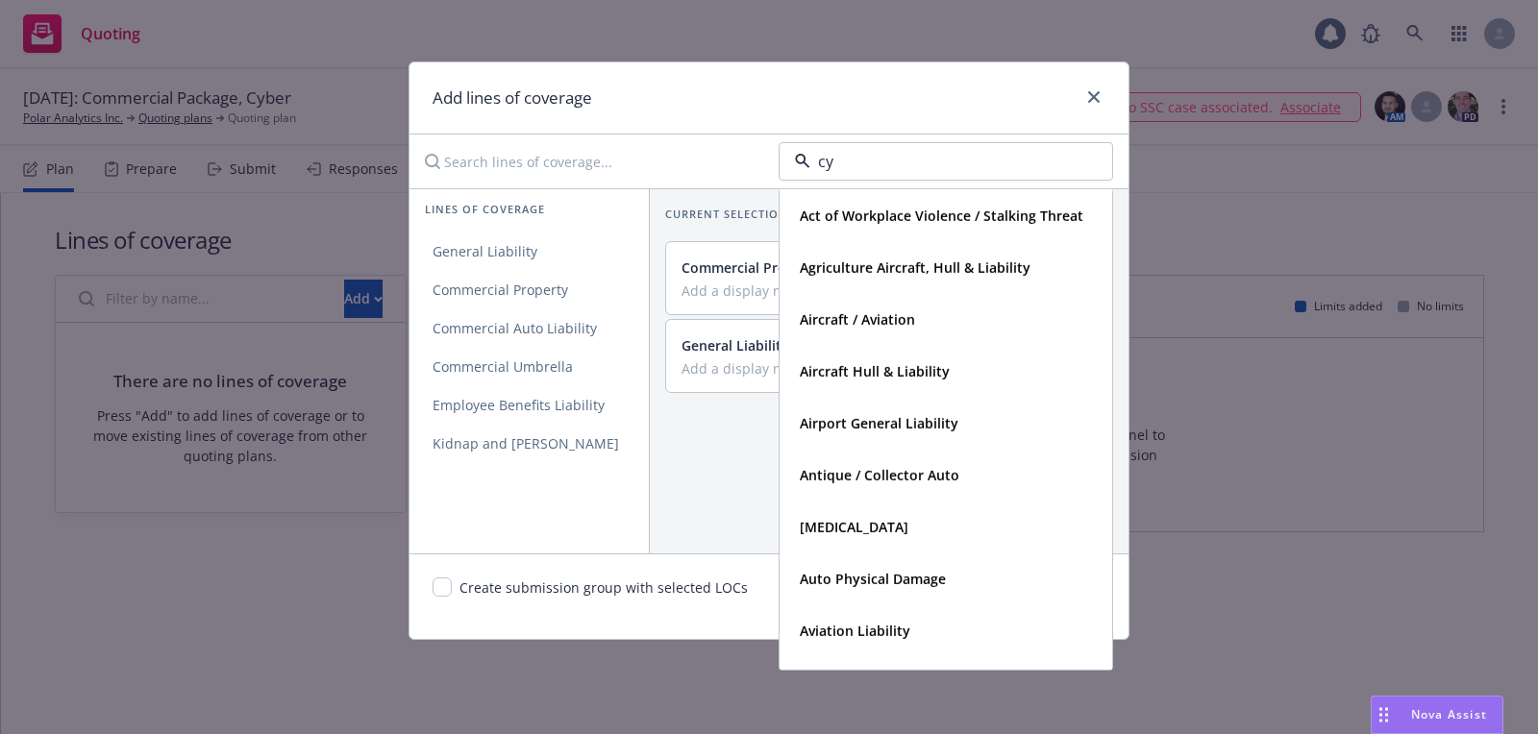
type input "cyb"
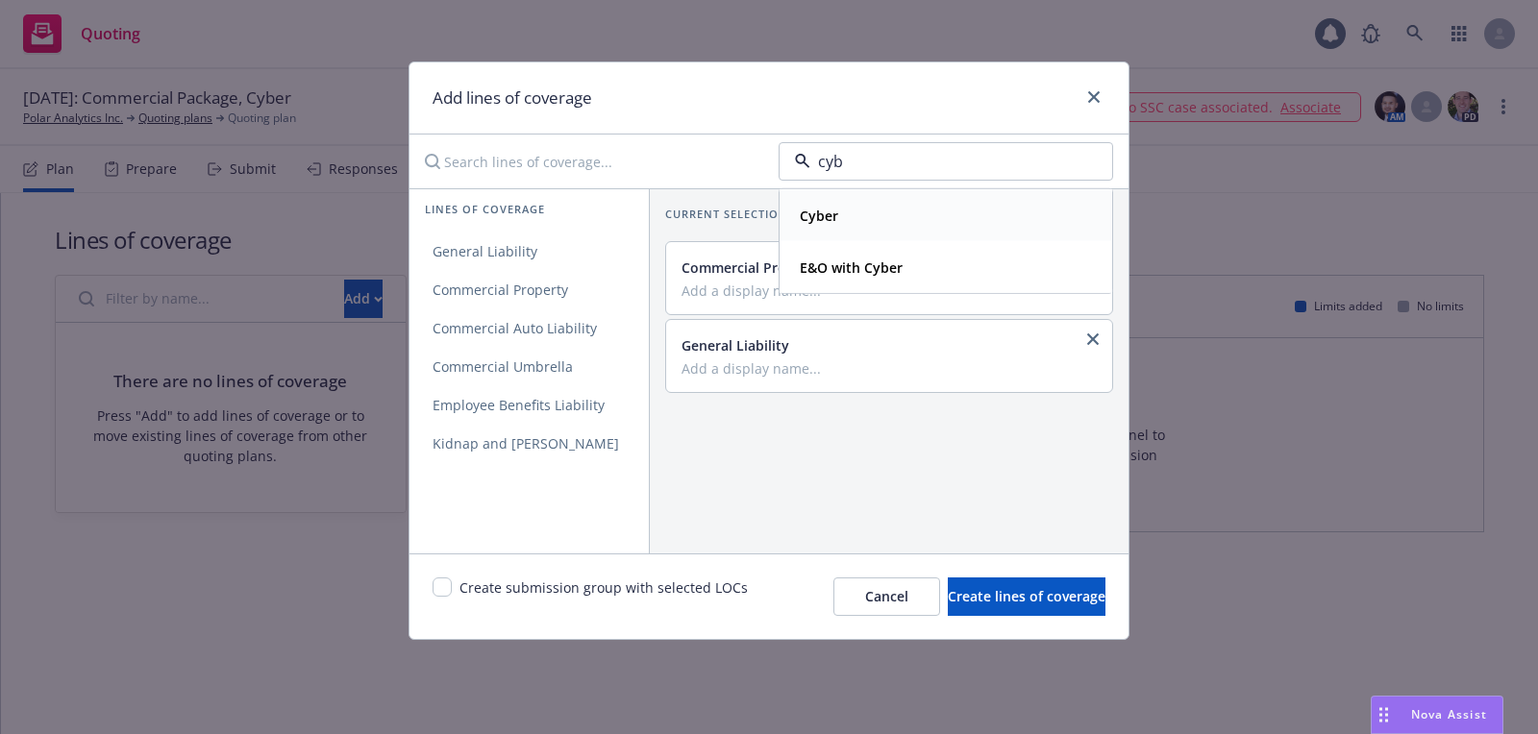
click at [913, 197] on div "Cyber" at bounding box center [945, 215] width 331 height 51
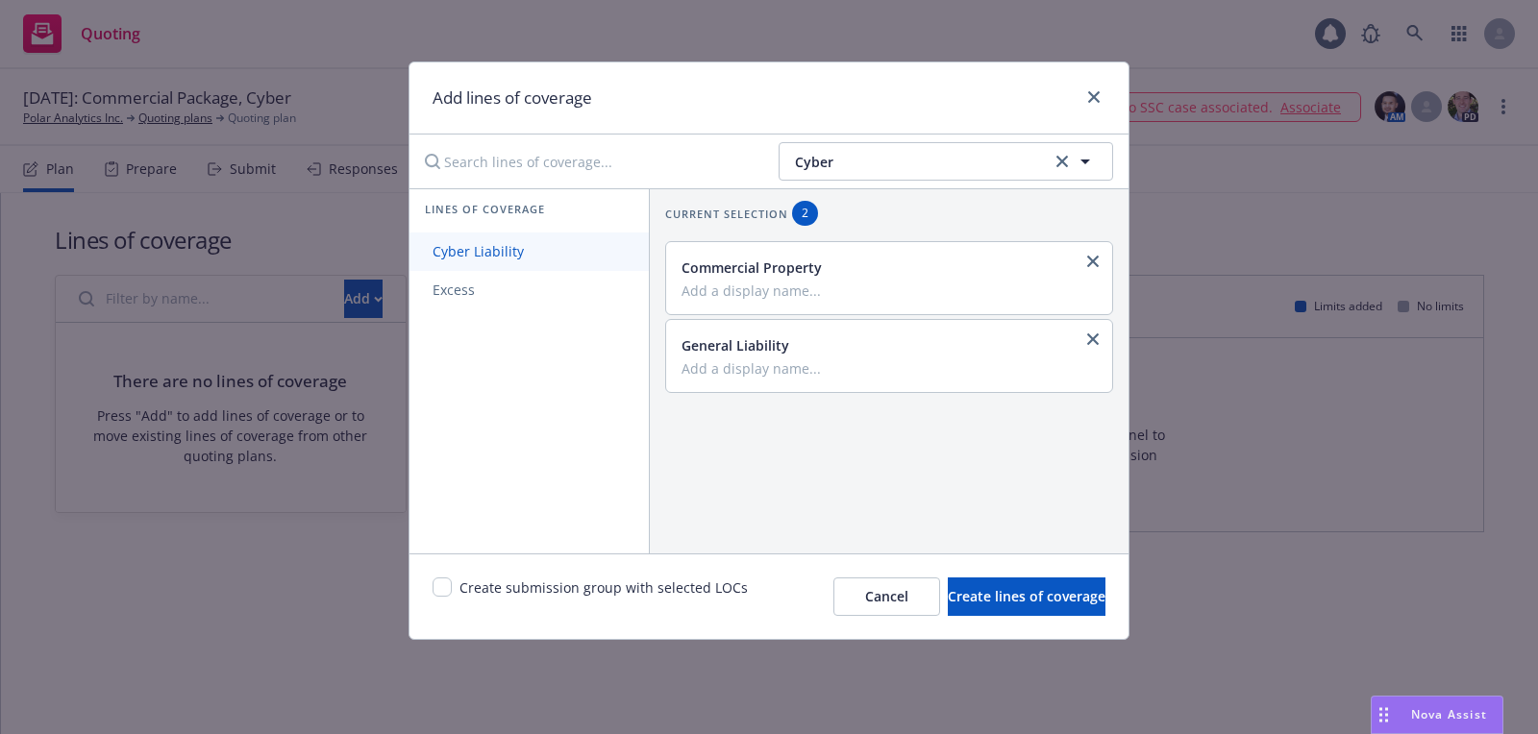
click at [578, 250] on link "Cyber Liability" at bounding box center [528, 252] width 239 height 38
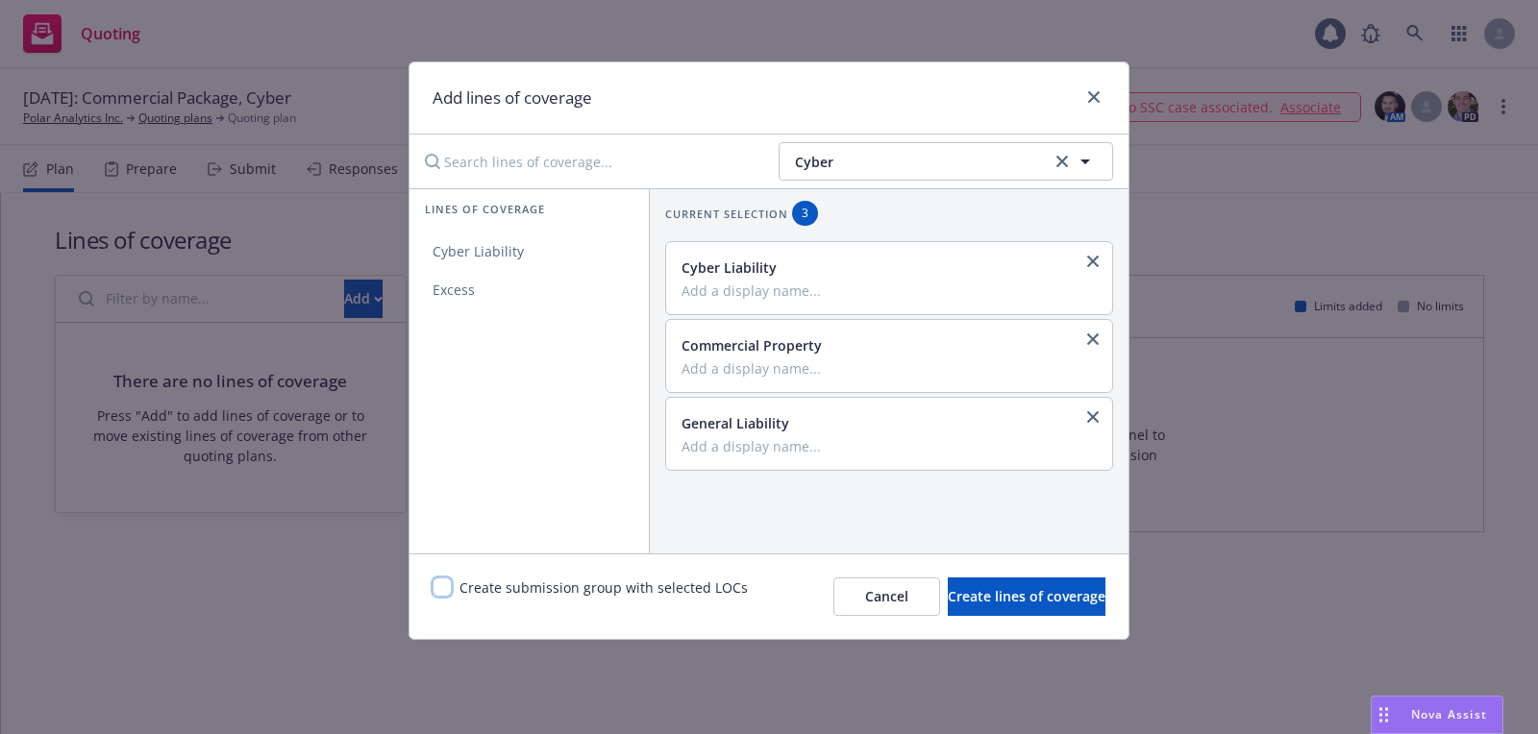
click at [446, 584] on input "checkbox" at bounding box center [441, 587] width 19 height 19
checkbox input "true"
click at [958, 614] on button "Create lines of coverage" at bounding box center [1026, 597] width 158 height 38
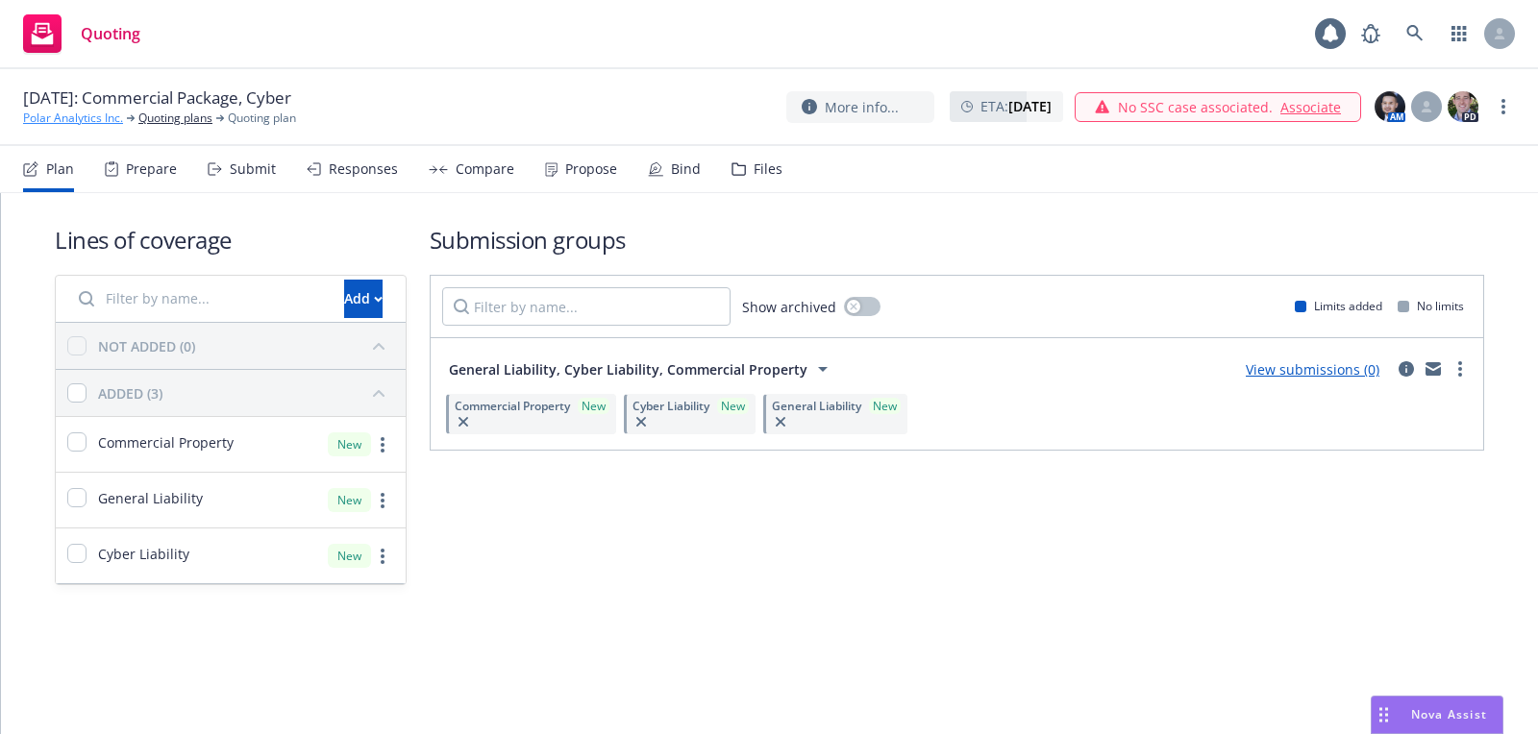
click at [71, 119] on link "Polar Analytics Inc." at bounding box center [73, 118] width 100 height 17
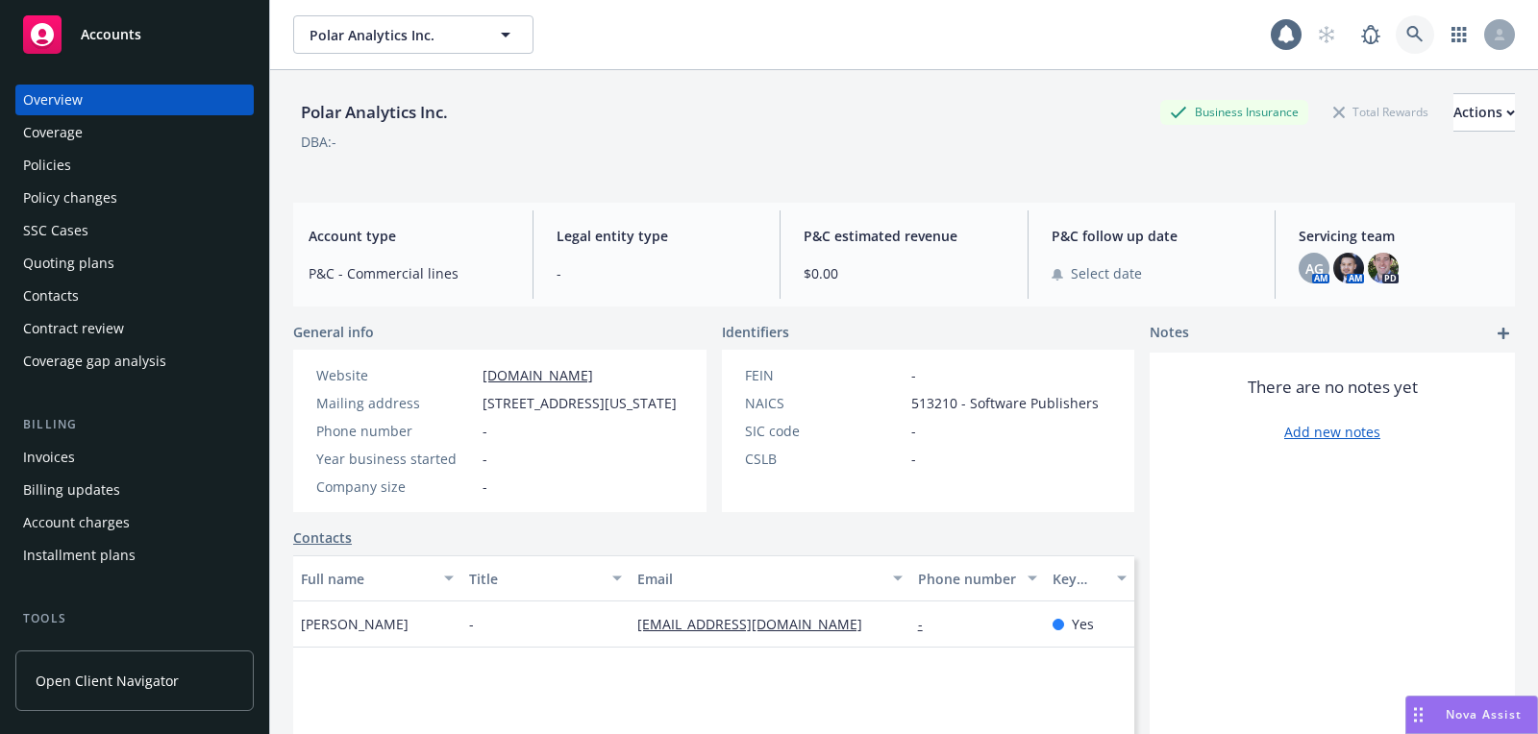
click at [1428, 38] on link at bounding box center [1414, 34] width 38 height 38
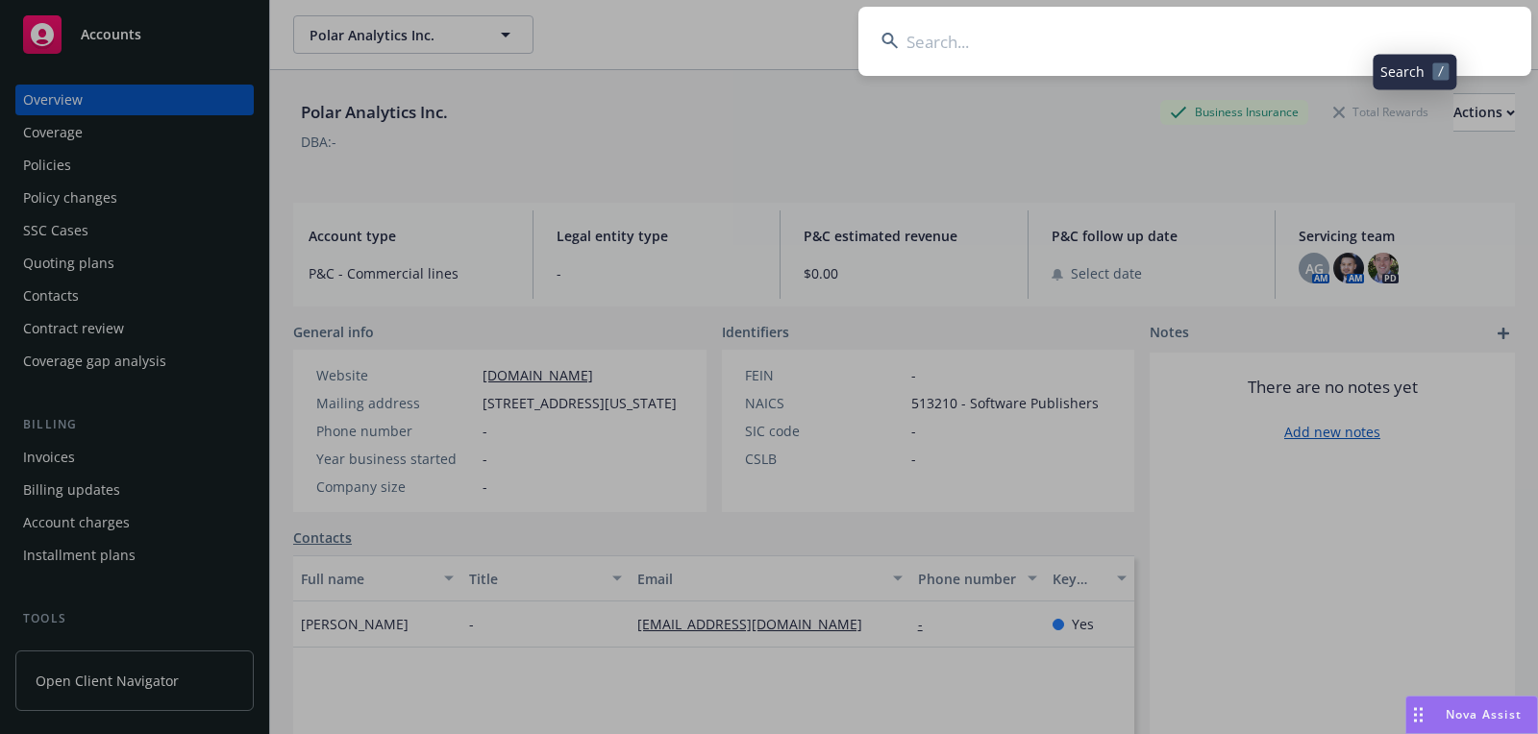
type input "DoveTree Medicines, LLC"
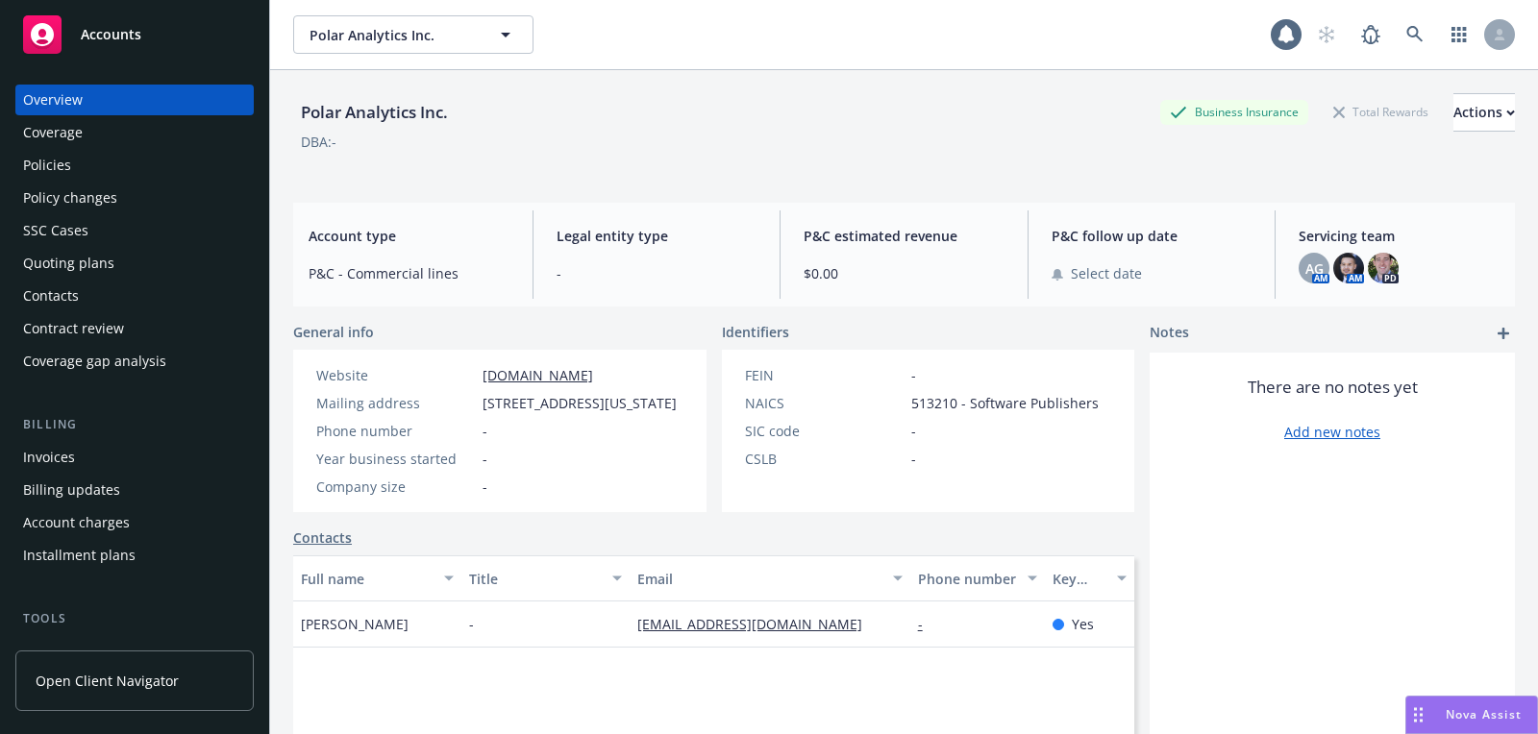
click at [135, 19] on div "Accounts" at bounding box center [134, 34] width 223 height 38
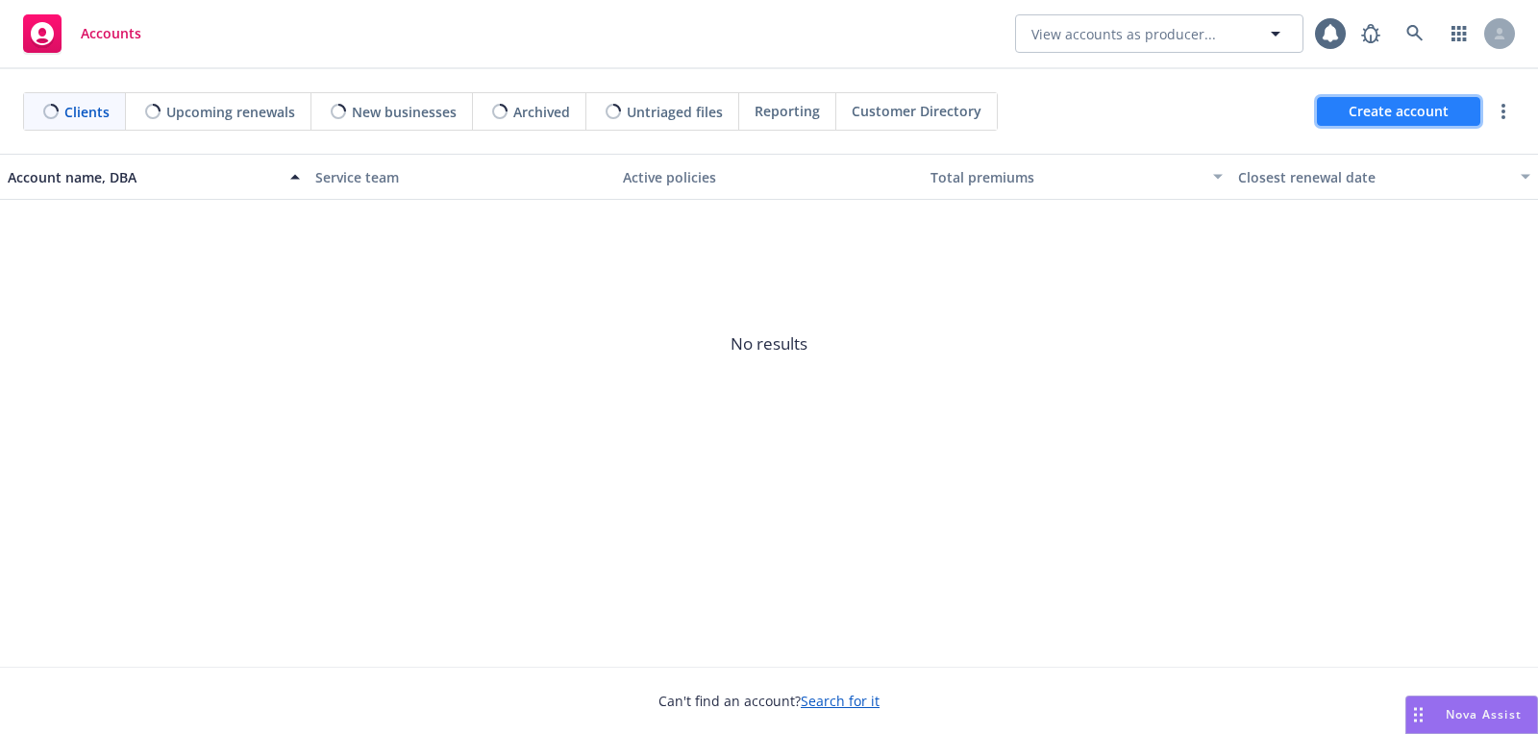
click at [1382, 121] on span "Create account" at bounding box center [1398, 111] width 100 height 37
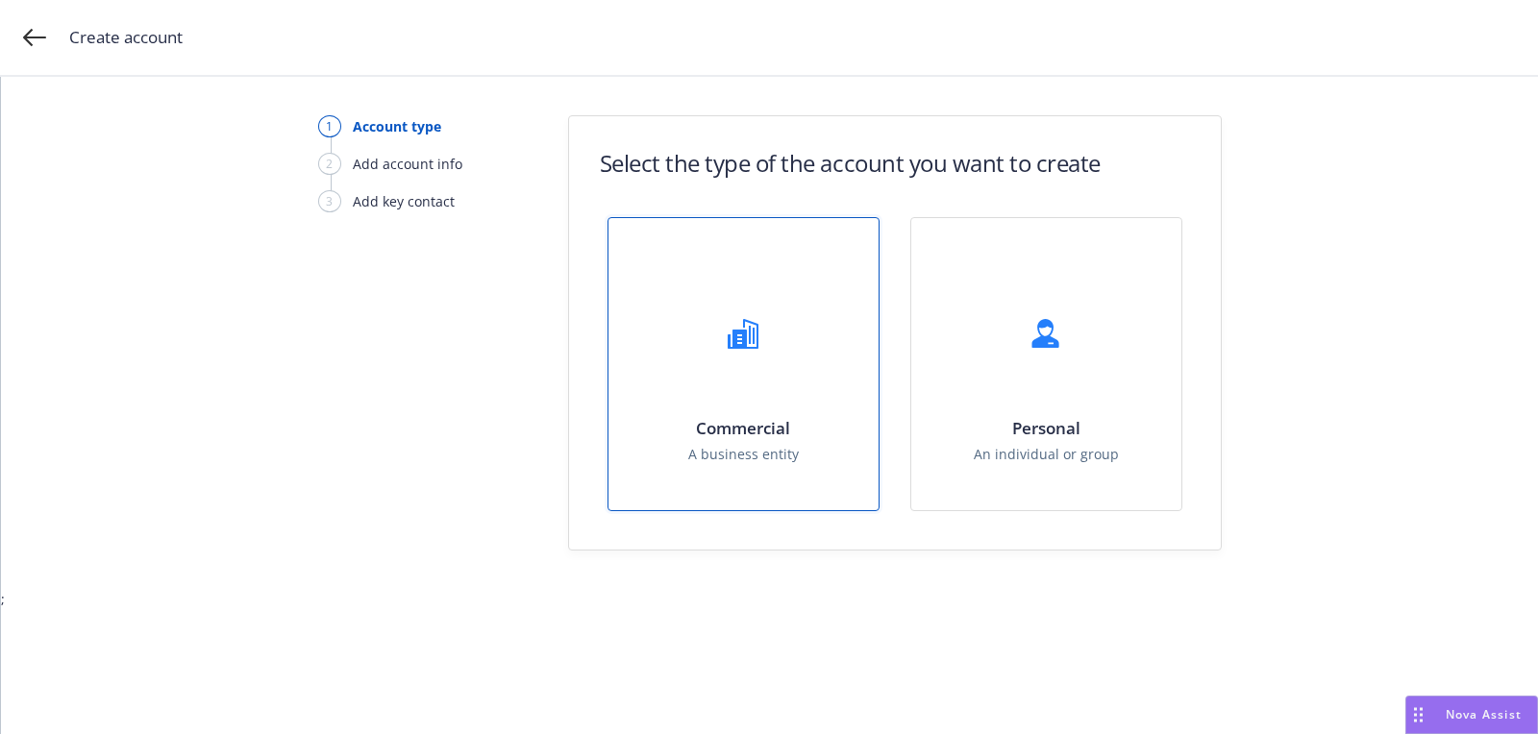
click at [765, 418] on h1 "Commercial" at bounding box center [743, 428] width 111 height 20
select select "US"
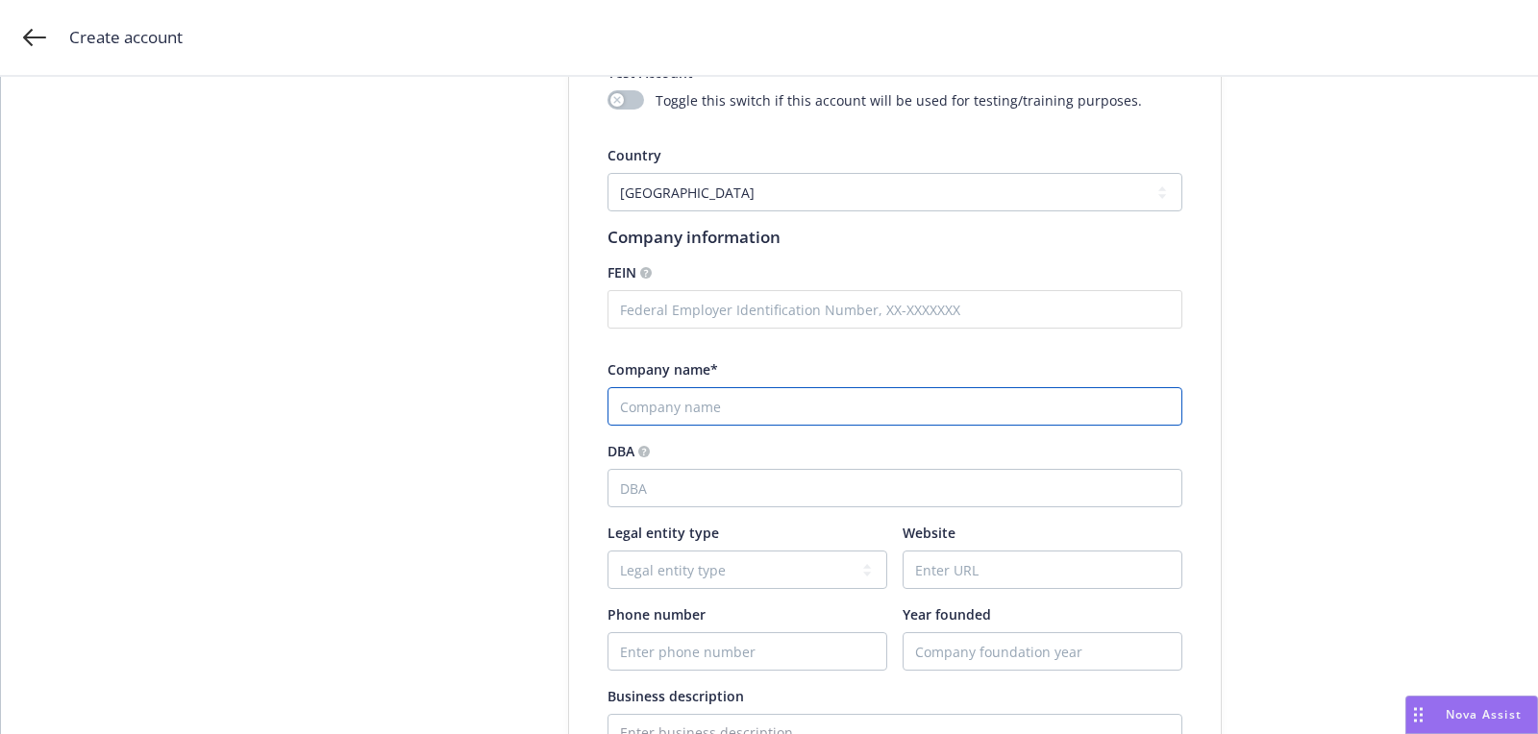
click at [707, 399] on input "Company name*" at bounding box center [894, 406] width 575 height 38
paste input "DoveTree Medicines, LLC"
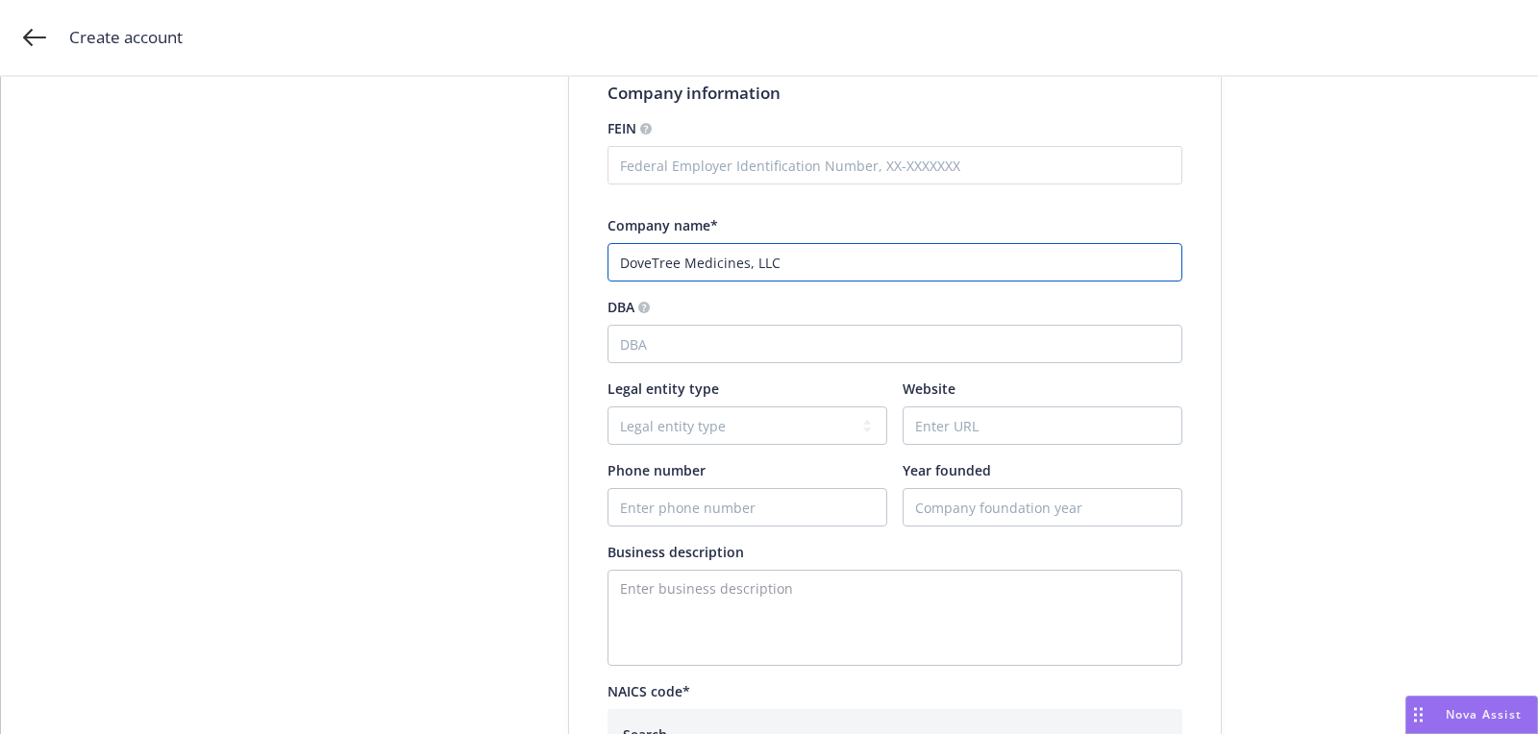
scroll to position [342, 0]
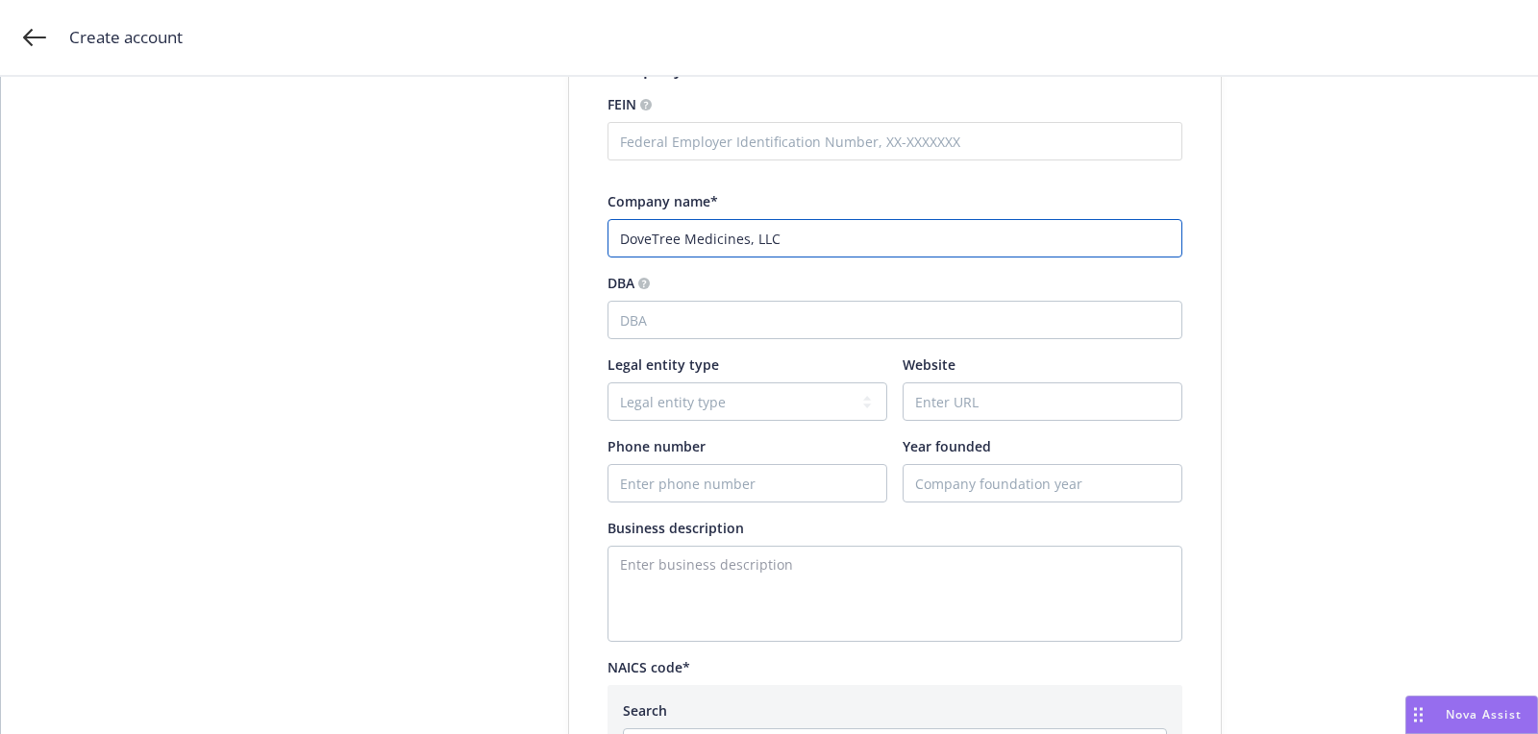
type input "DoveTree Medicines, LLC"
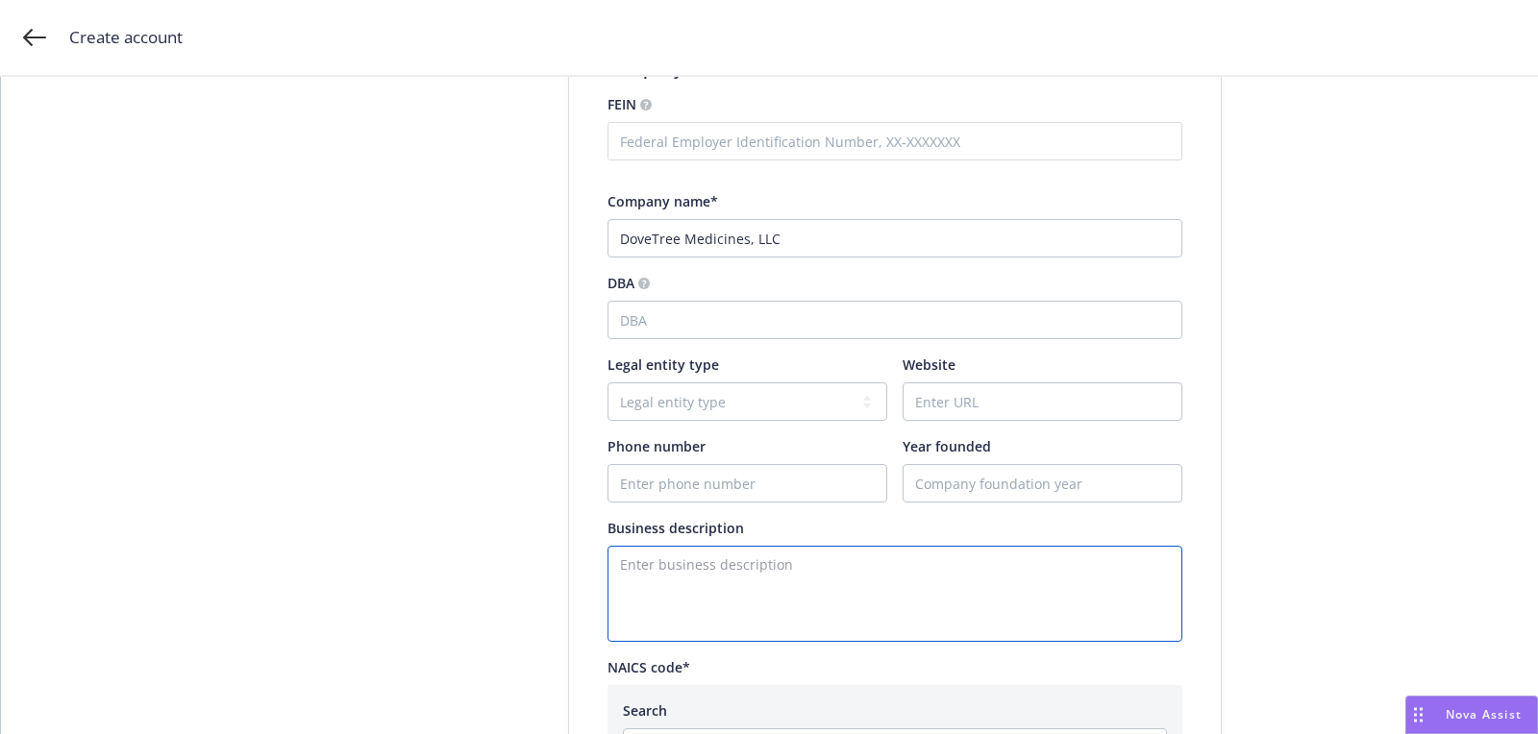
click at [800, 613] on textarea "Enter business description" at bounding box center [894, 594] width 575 height 96
paste textarea "Newly formed and funded drug development company"
type textarea "Newly formed and funded drug development company"
click at [995, 383] on input "Website" at bounding box center [1042, 401] width 278 height 37
paste input "541714"
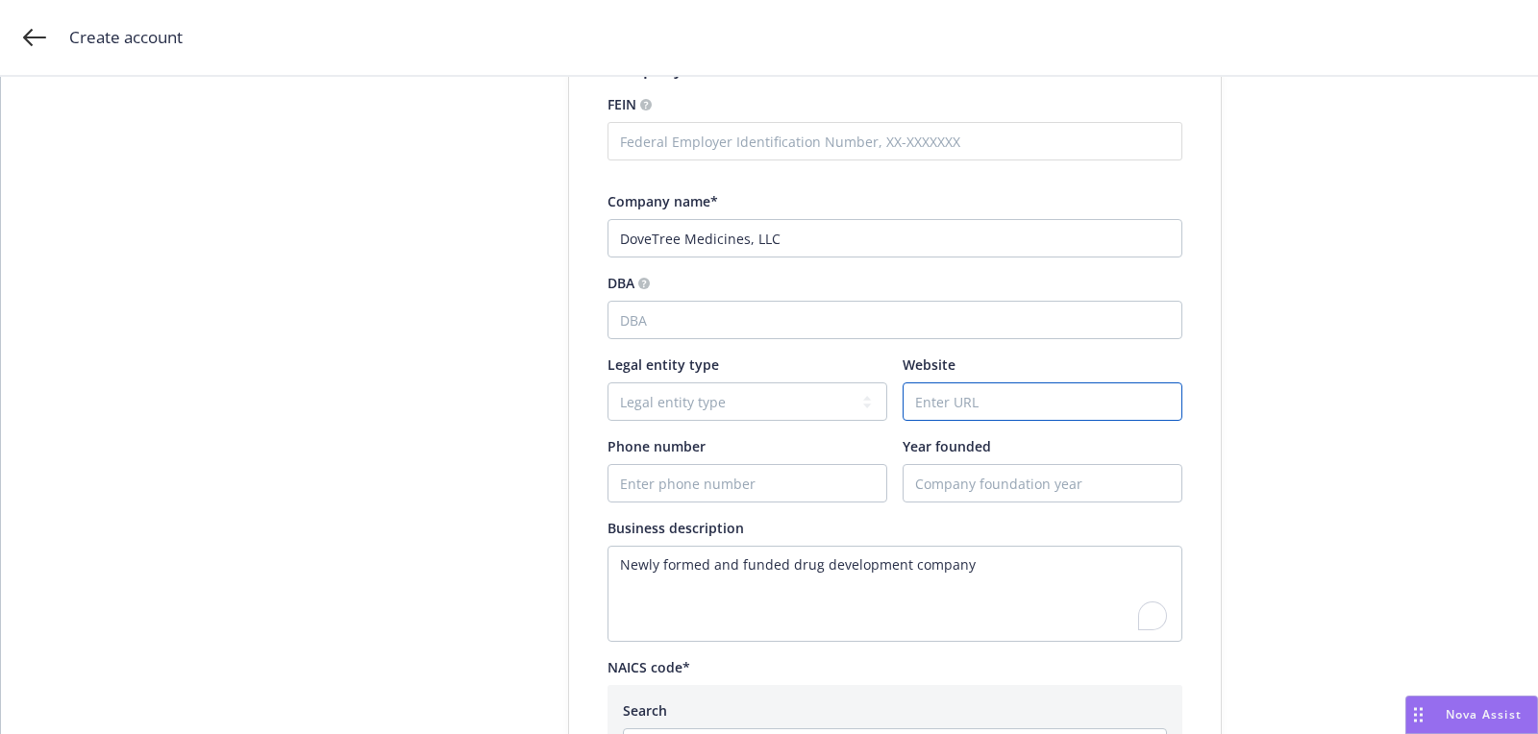
type input "541714"
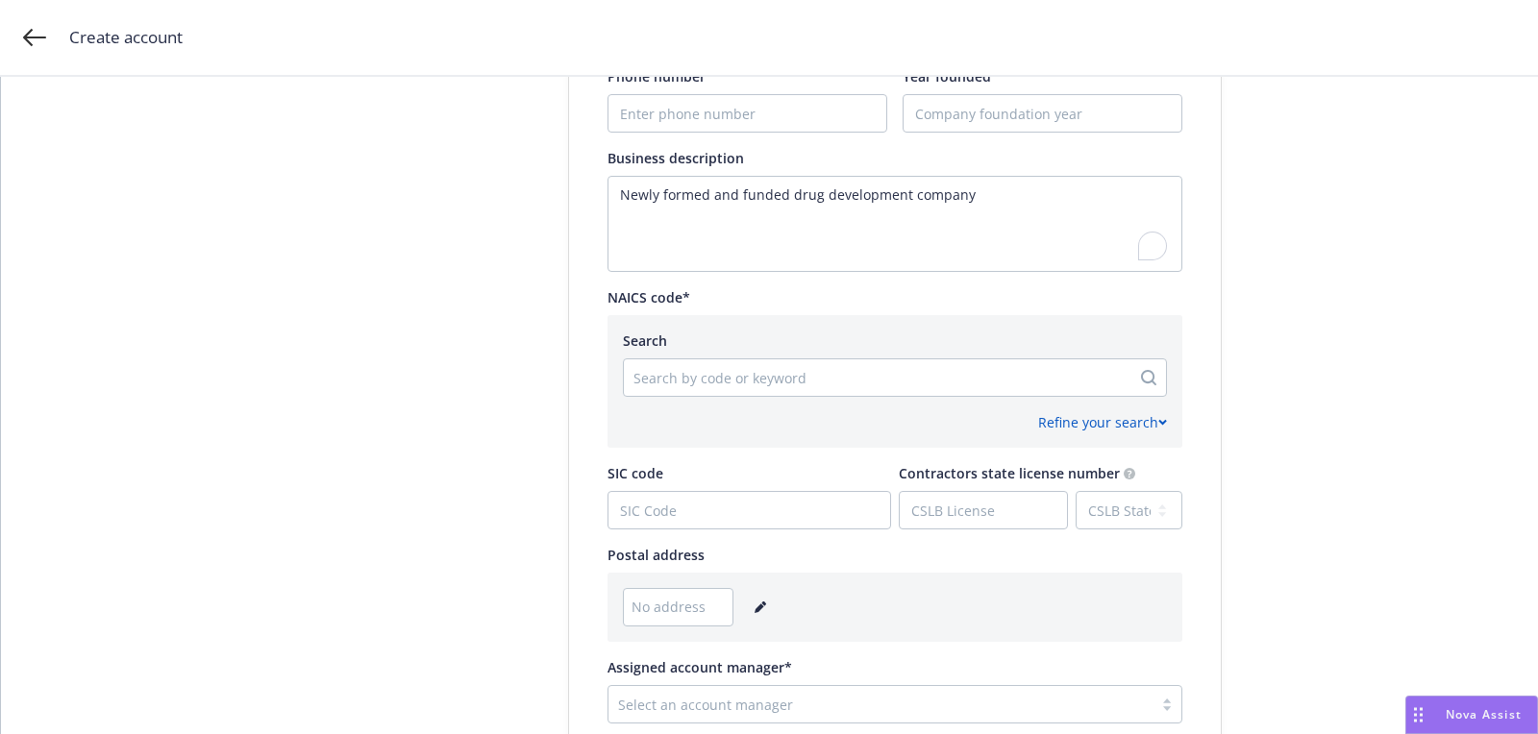
scroll to position [888, 0]
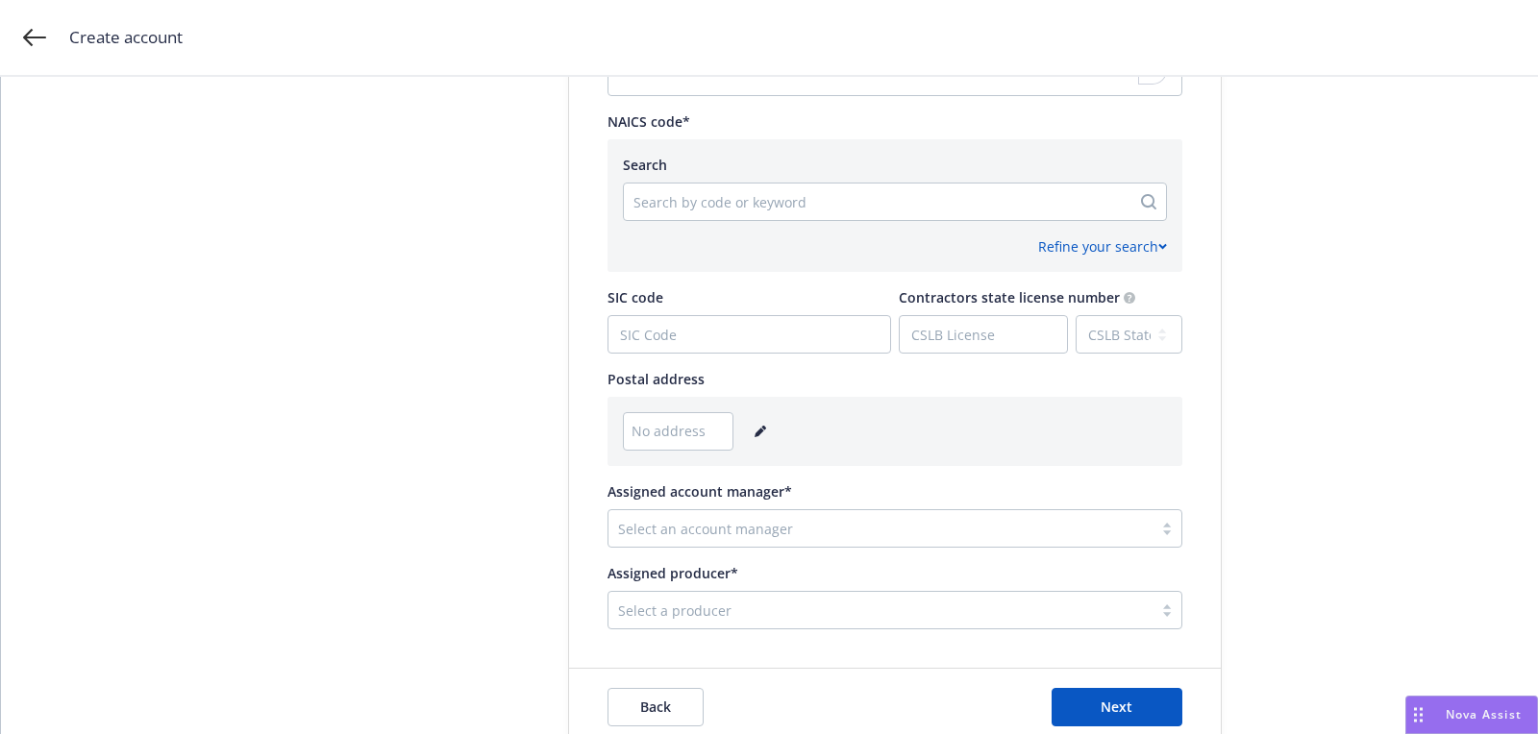
click at [752, 196] on div at bounding box center [876, 201] width 487 height 23
paste input "541714"
type input "541714"
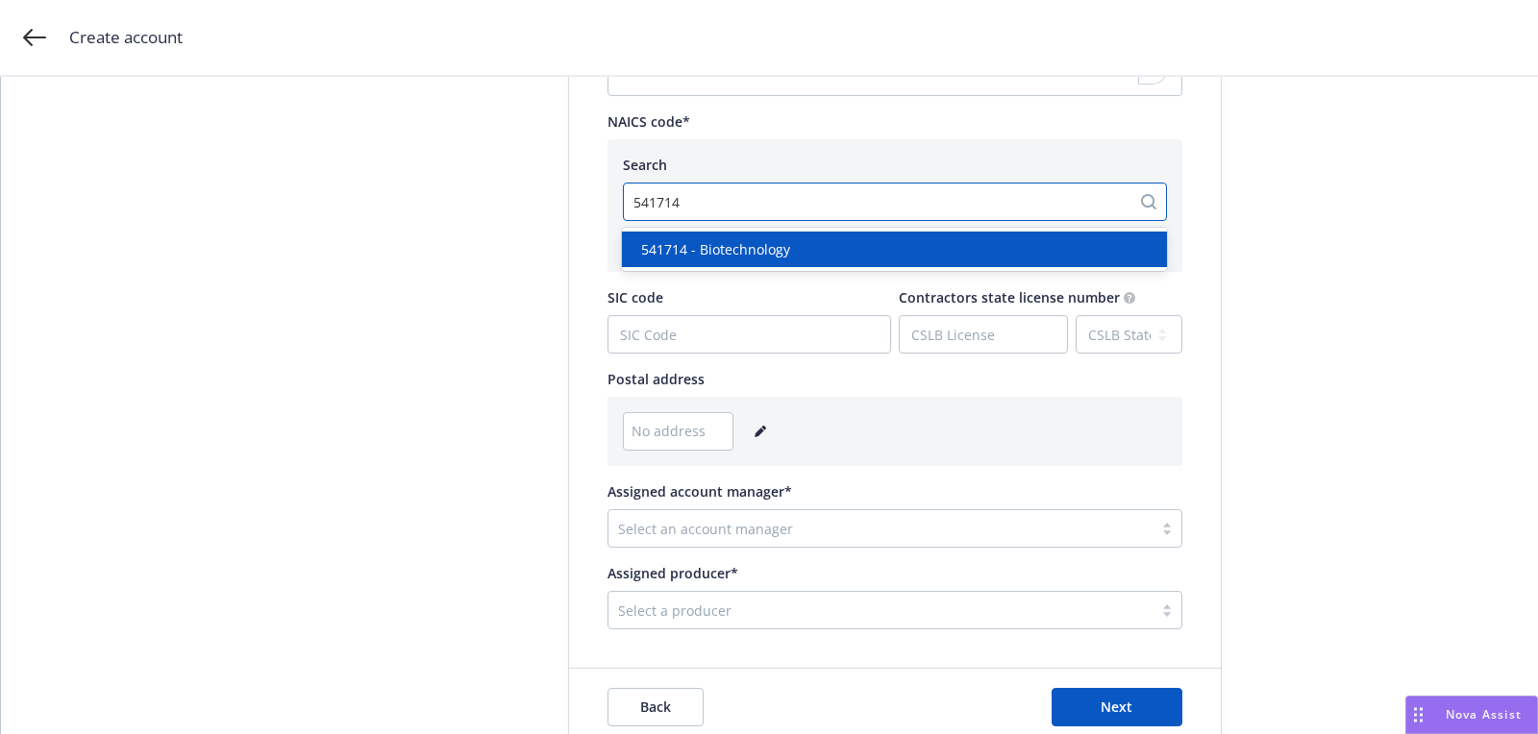
click at [775, 269] on div "541714 - Biotechnology" at bounding box center [894, 249] width 545 height 43
click at [756, 245] on span "541714 - Biotechnology" at bounding box center [715, 249] width 149 height 20
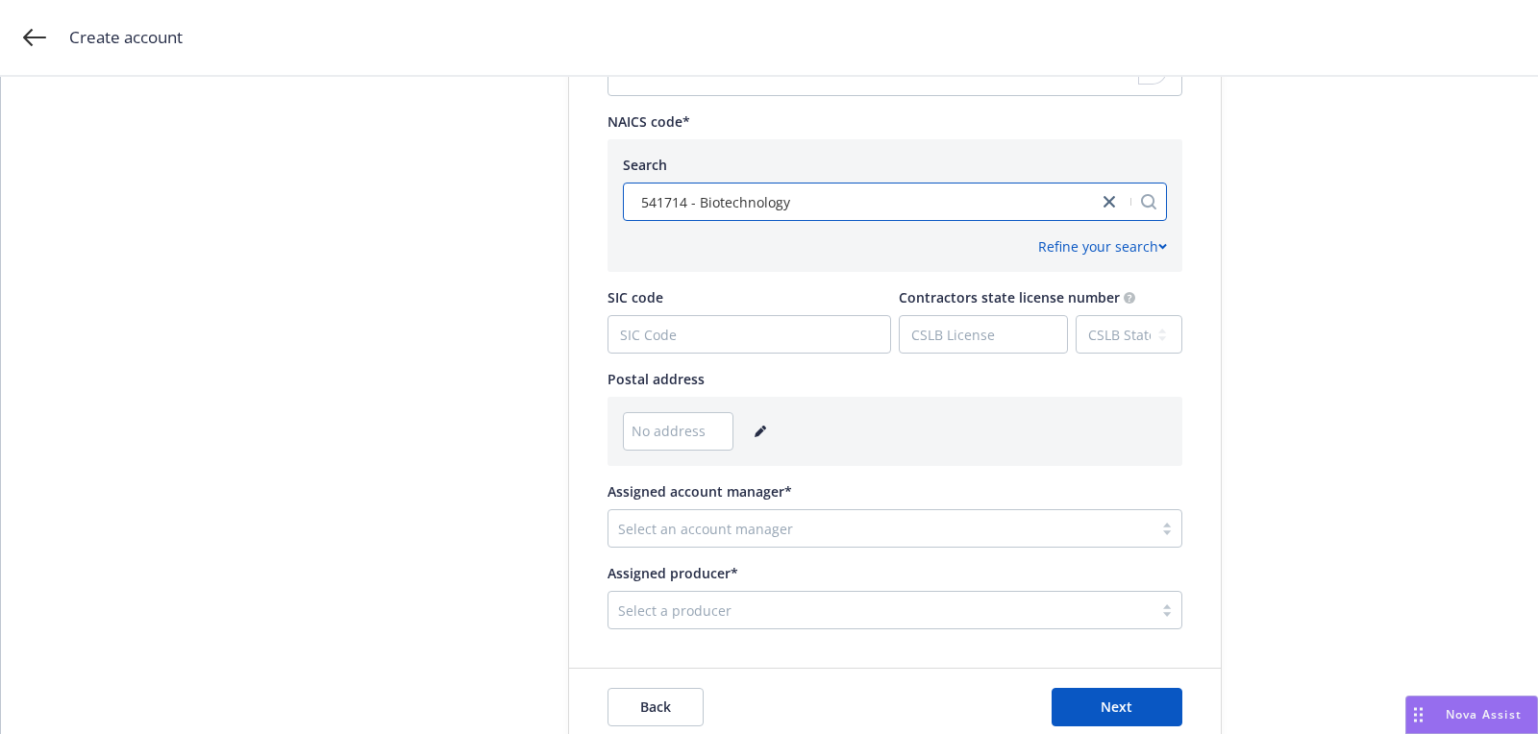
scroll to position [957, 0]
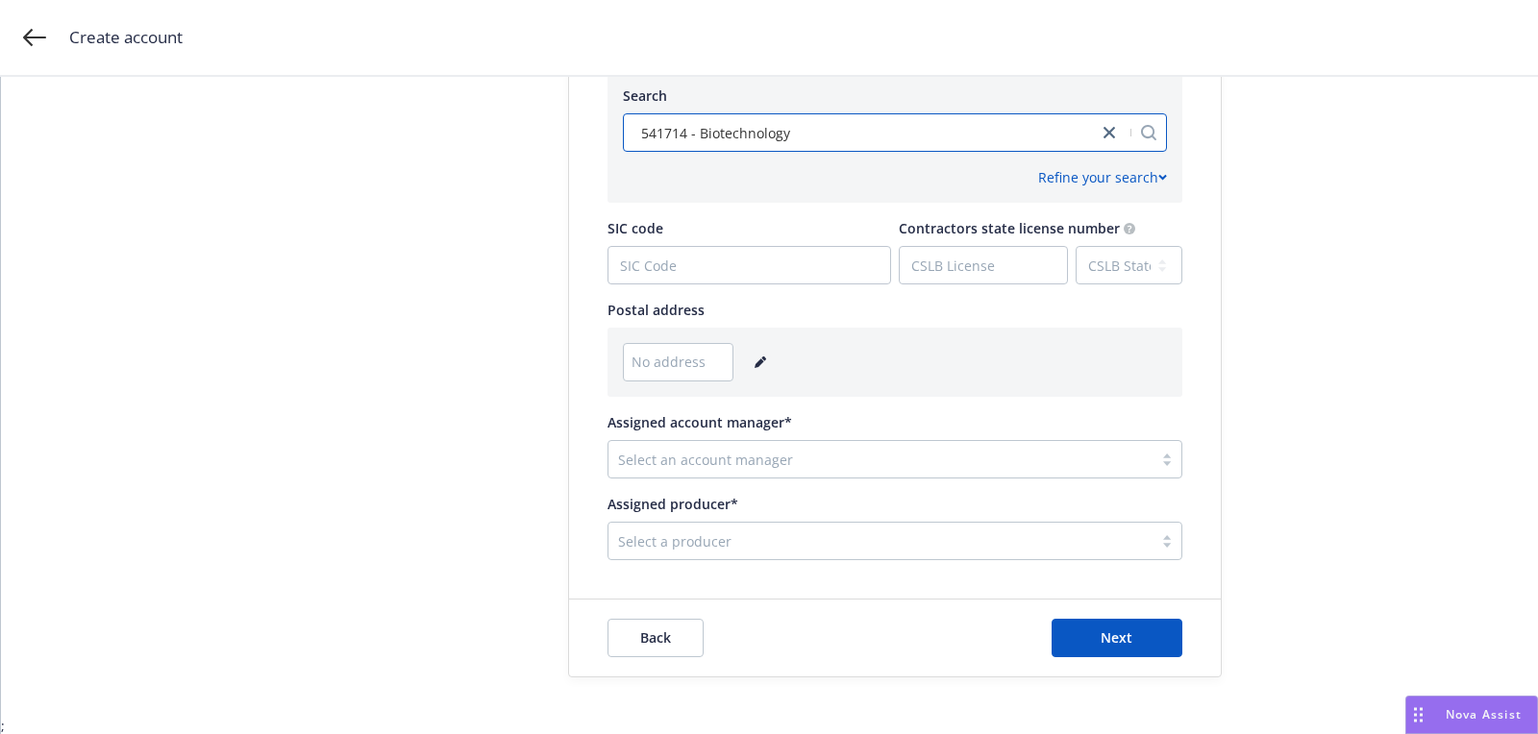
click at [762, 357] on link "editPencil" at bounding box center [760, 362] width 23 height 23
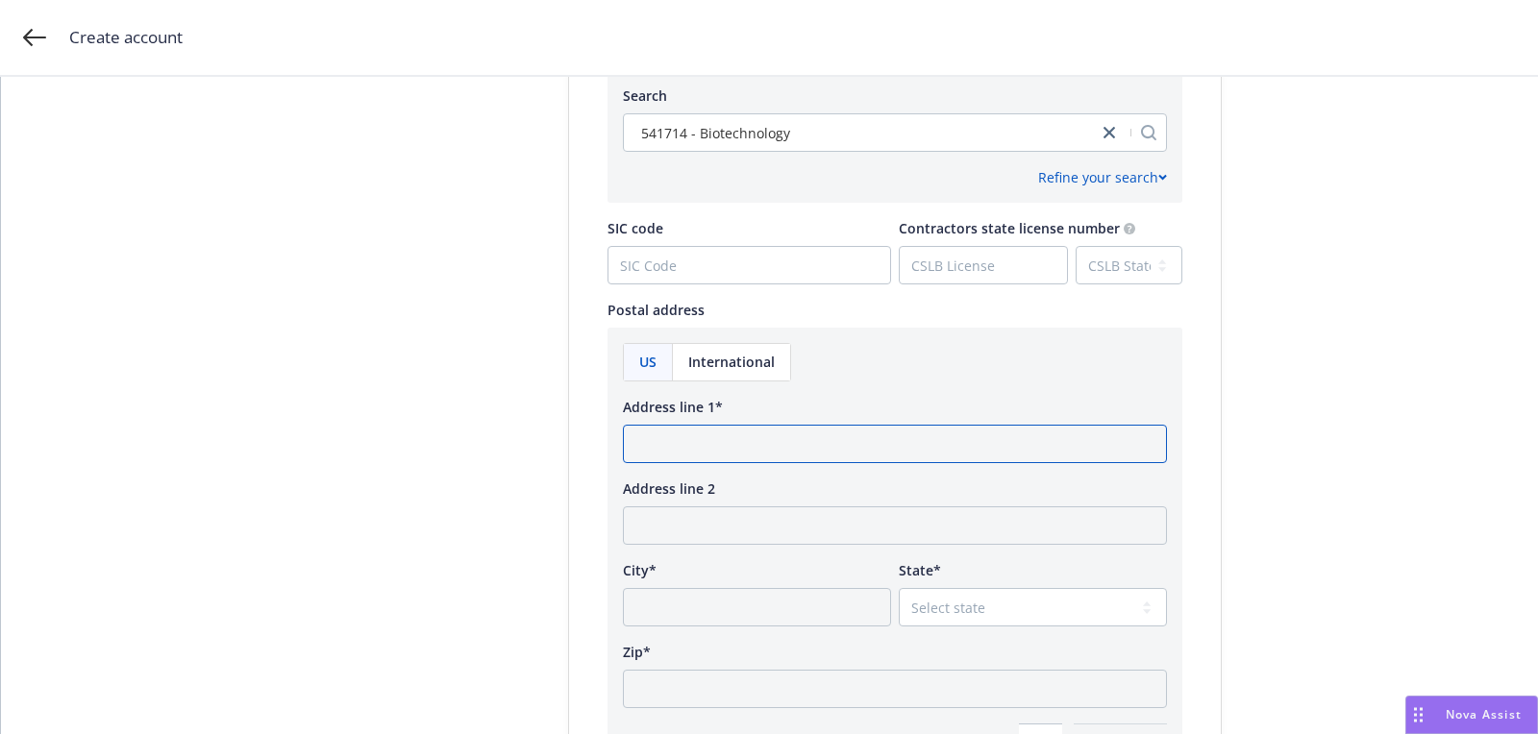
click at [751, 435] on input "Address line 1*" at bounding box center [895, 444] width 544 height 38
paste input "22 Paine Avenue Beverly, MA 01965"
click at [838, 438] on input "22 Paine Avenue Beverly, MA 01965" at bounding box center [895, 444] width 544 height 38
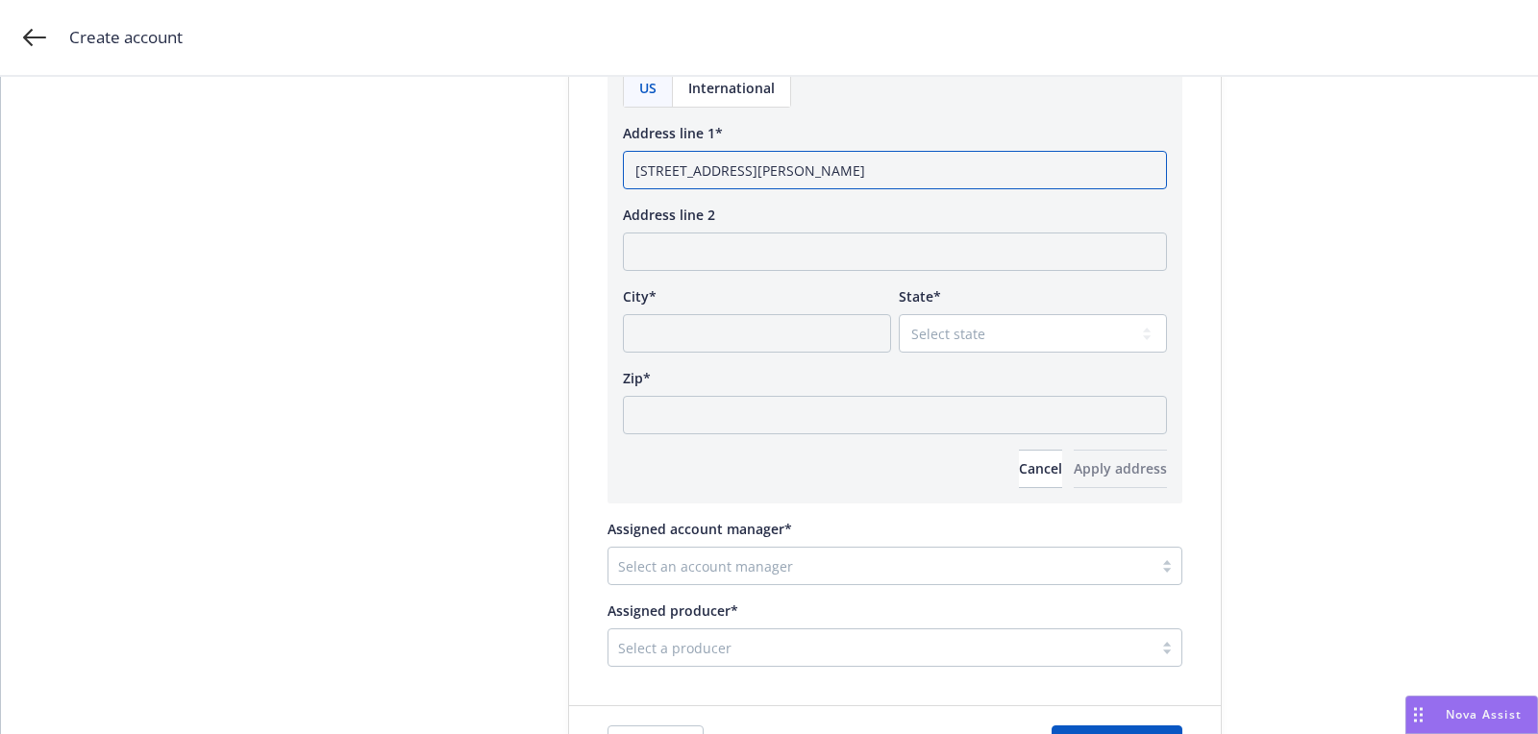
type input "22 Paine Avenue Beverly, MA"
click at [821, 410] on input "Zip*" at bounding box center [895, 415] width 544 height 38
paste input "01965"
type input "01965"
click at [943, 365] on div "US International Address line 1* 22 Paine Avenue Beverly, MA Address line 2 Cit…" at bounding box center [895, 278] width 544 height 419
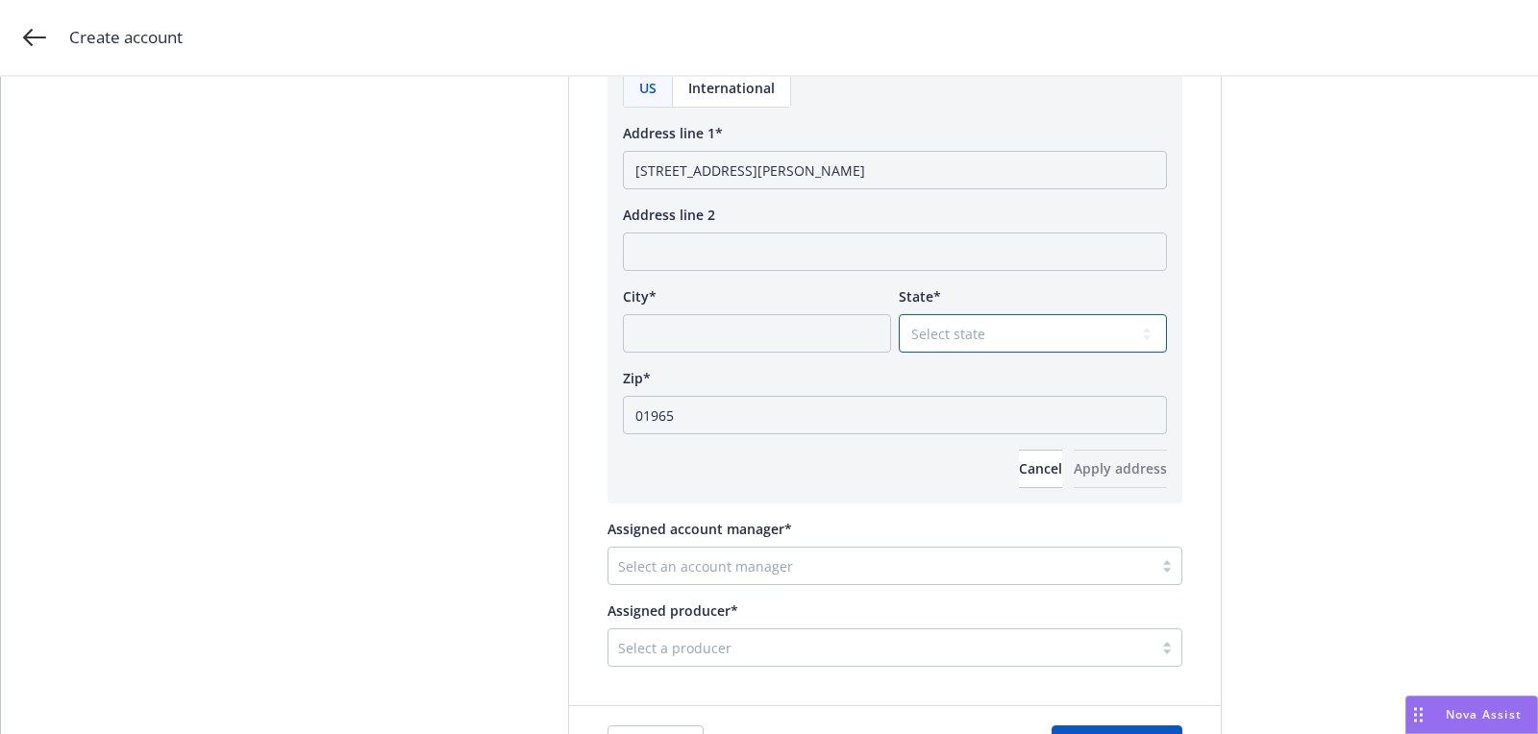
click at [939, 345] on select "Select state [US_STATE] [US_STATE] [US_STATE] [US_STATE] [US_STATE] [PERSON_NAM…" at bounding box center [1032, 333] width 268 height 38
select select "MA"
click at [759, 172] on input "22 Paine Avenue Beverly, MA" at bounding box center [895, 170] width 544 height 38
type input "22 Paine Avenue, MA"
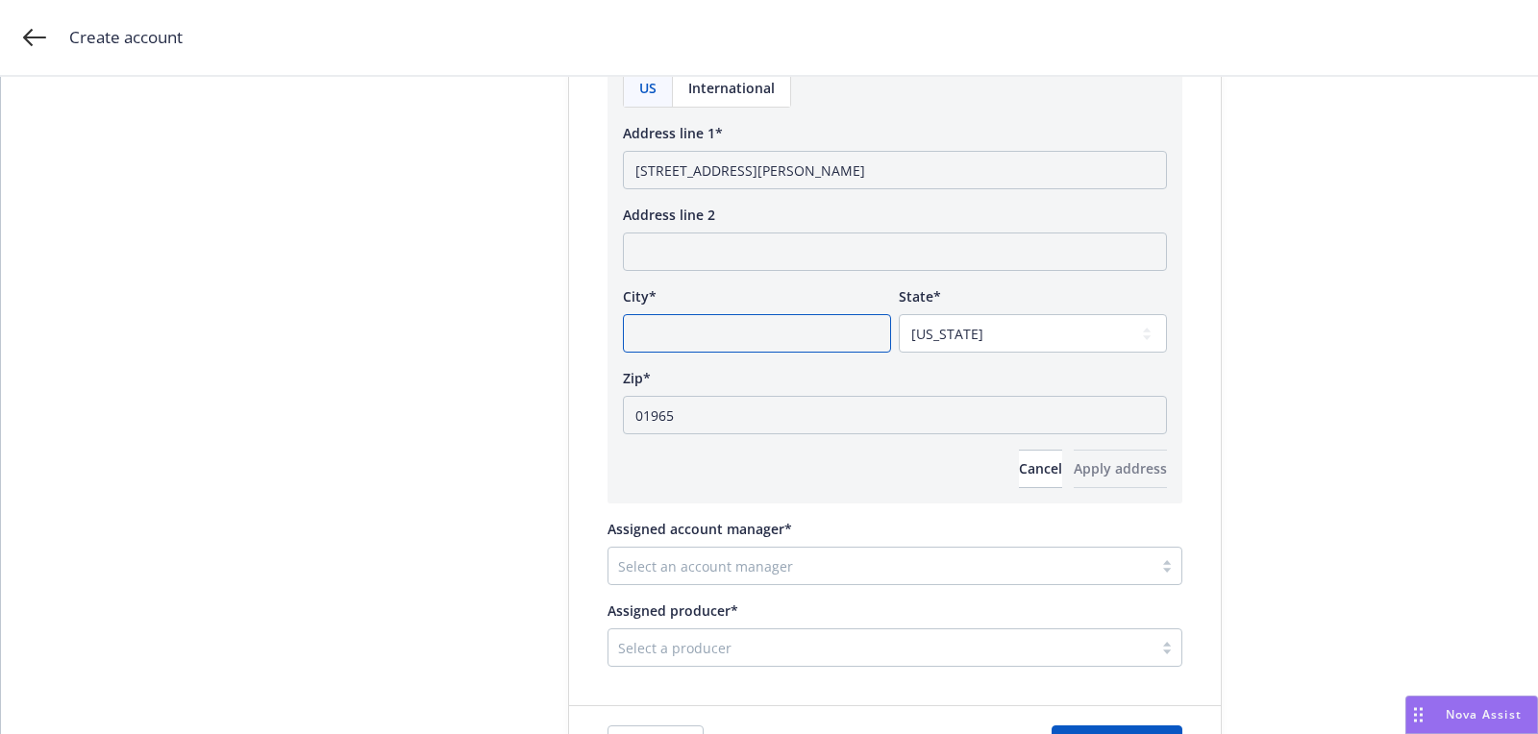
click at [727, 317] on input "City*" at bounding box center [757, 333] width 268 height 38
paste input "Beverly"
type input "Beverly"
drag, startPoint x: 740, startPoint y: 165, endPoint x: 909, endPoint y: 165, distance: 169.1
click at [804, 165] on input "22 Paine Avenue, MA" at bounding box center [895, 170] width 544 height 38
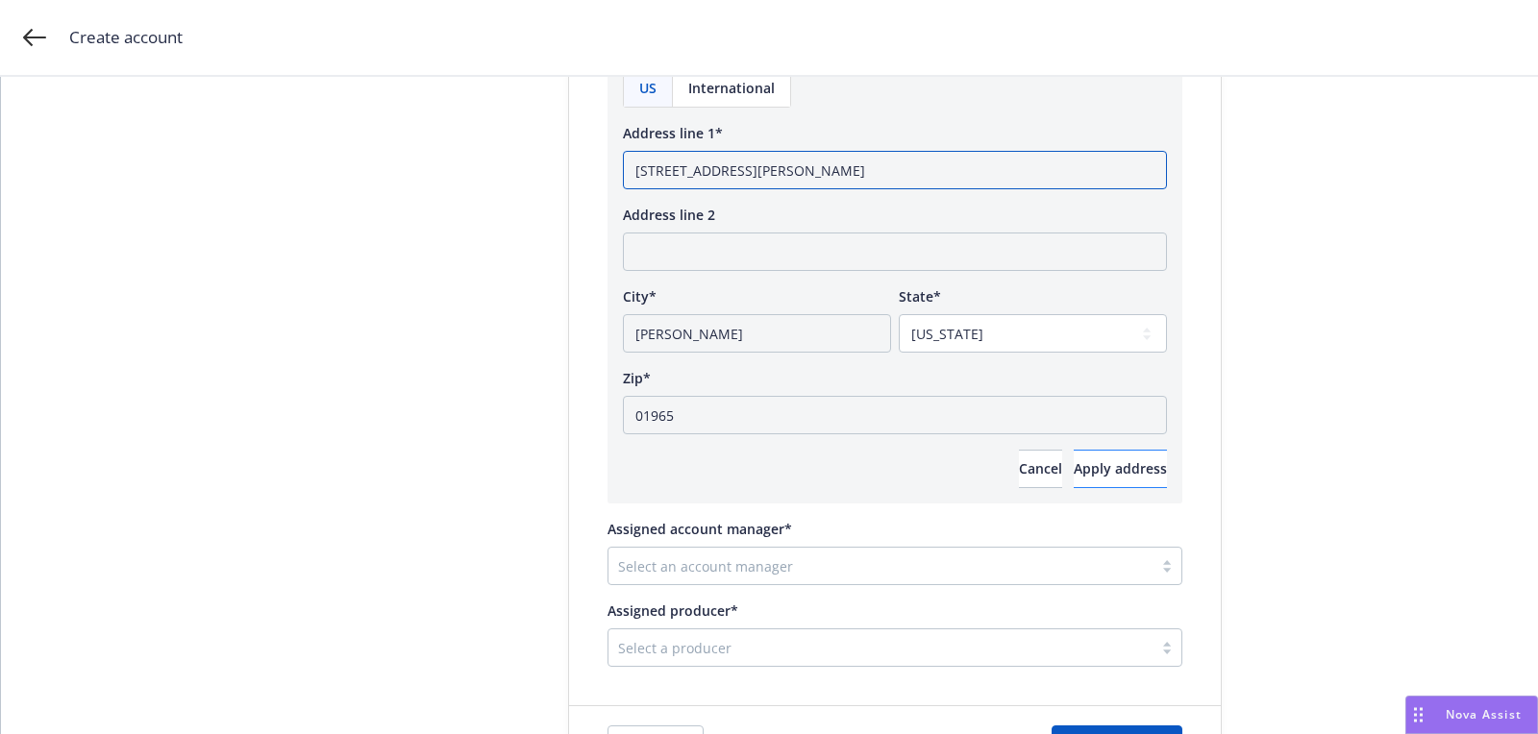
type input "22 Paine Avenue"
click at [1073, 470] on span "Apply address" at bounding box center [1119, 468] width 93 height 18
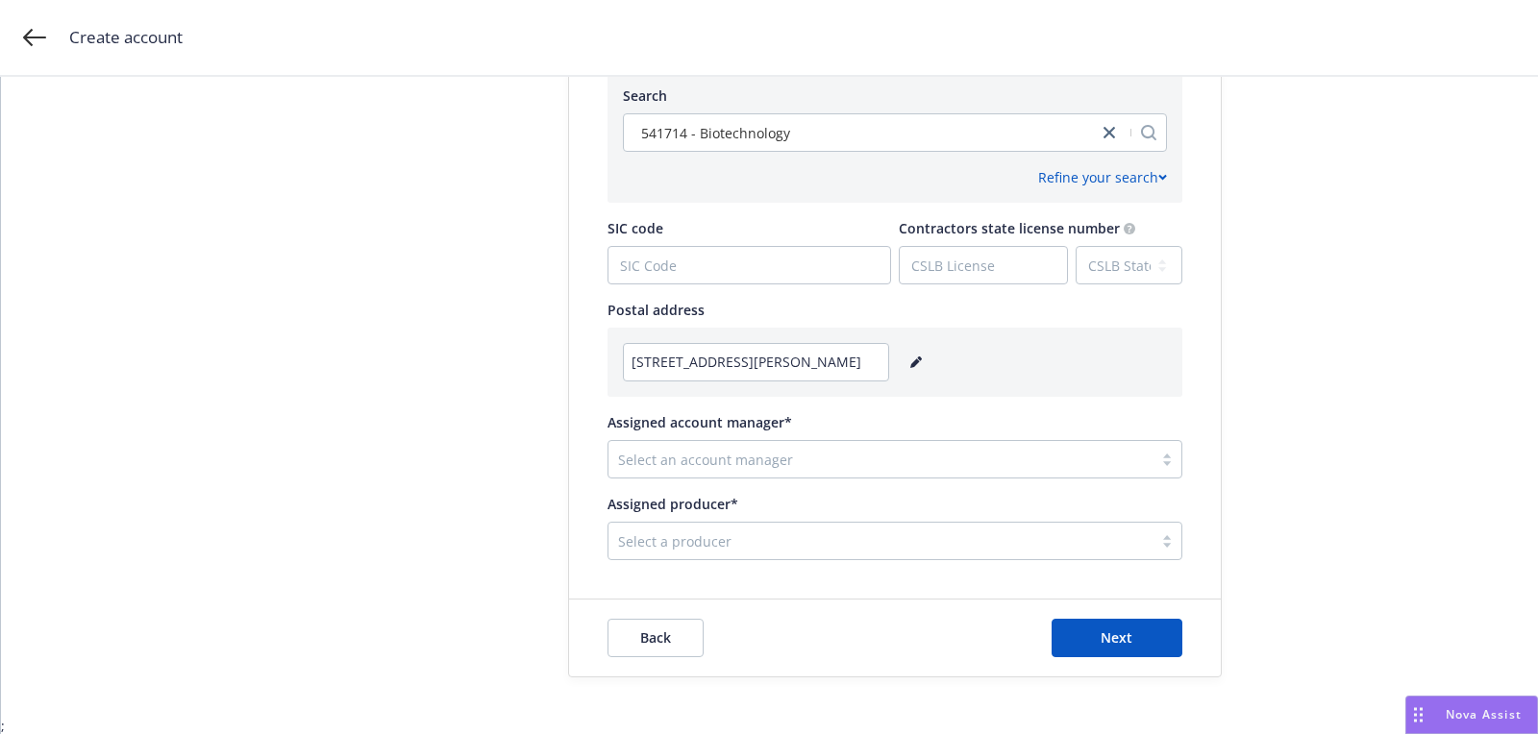
click at [896, 435] on div "Assigned account manager* Select an account manager" at bounding box center [894, 445] width 575 height 66
click at [897, 442] on div "Select an account manager" at bounding box center [894, 459] width 575 height 38
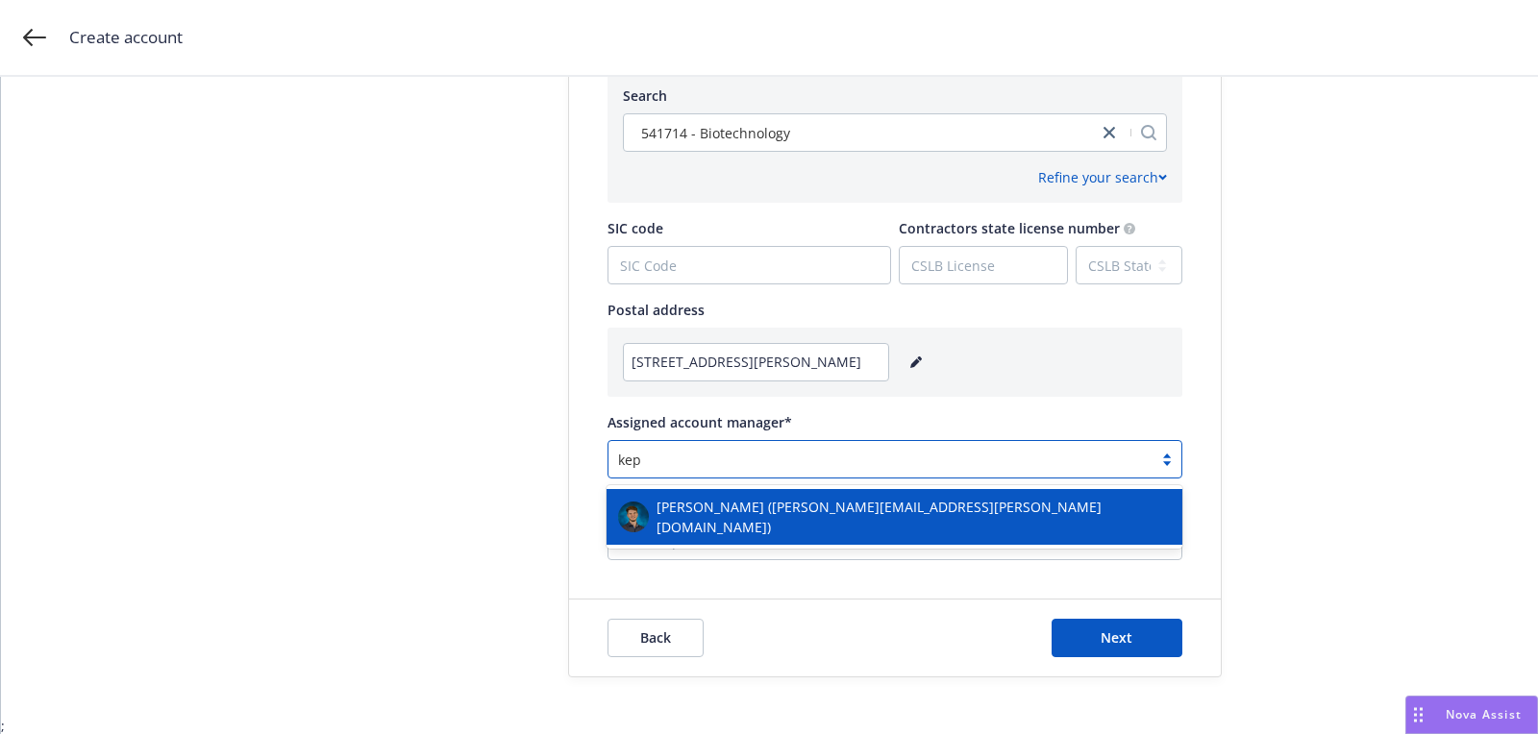
type input "kepp"
click at [841, 503] on span "[PERSON_NAME] ([PERSON_NAME][EMAIL_ADDRESS][PERSON_NAME][DOMAIN_NAME])" at bounding box center [913, 517] width 514 height 40
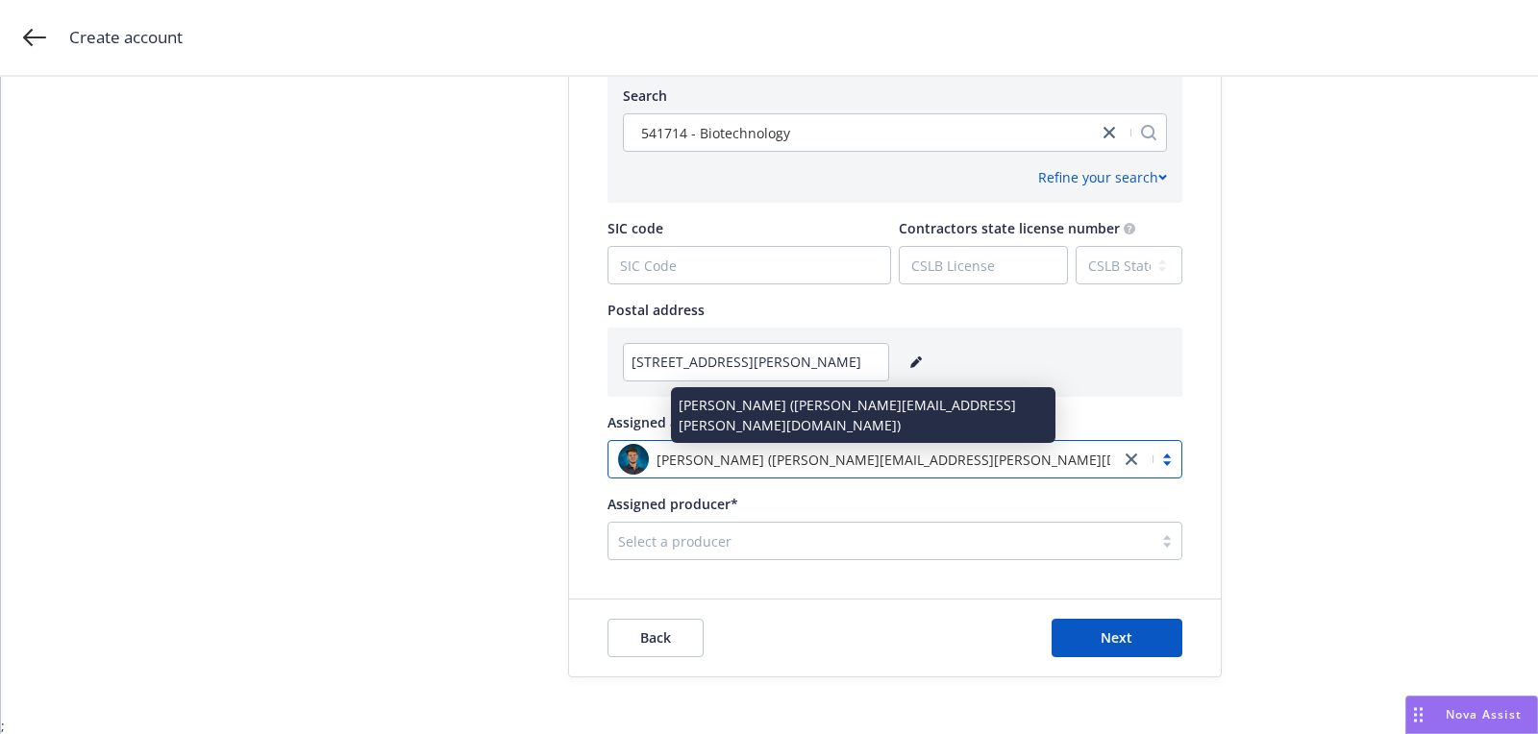
click at [980, 550] on div at bounding box center [880, 540] width 525 height 23
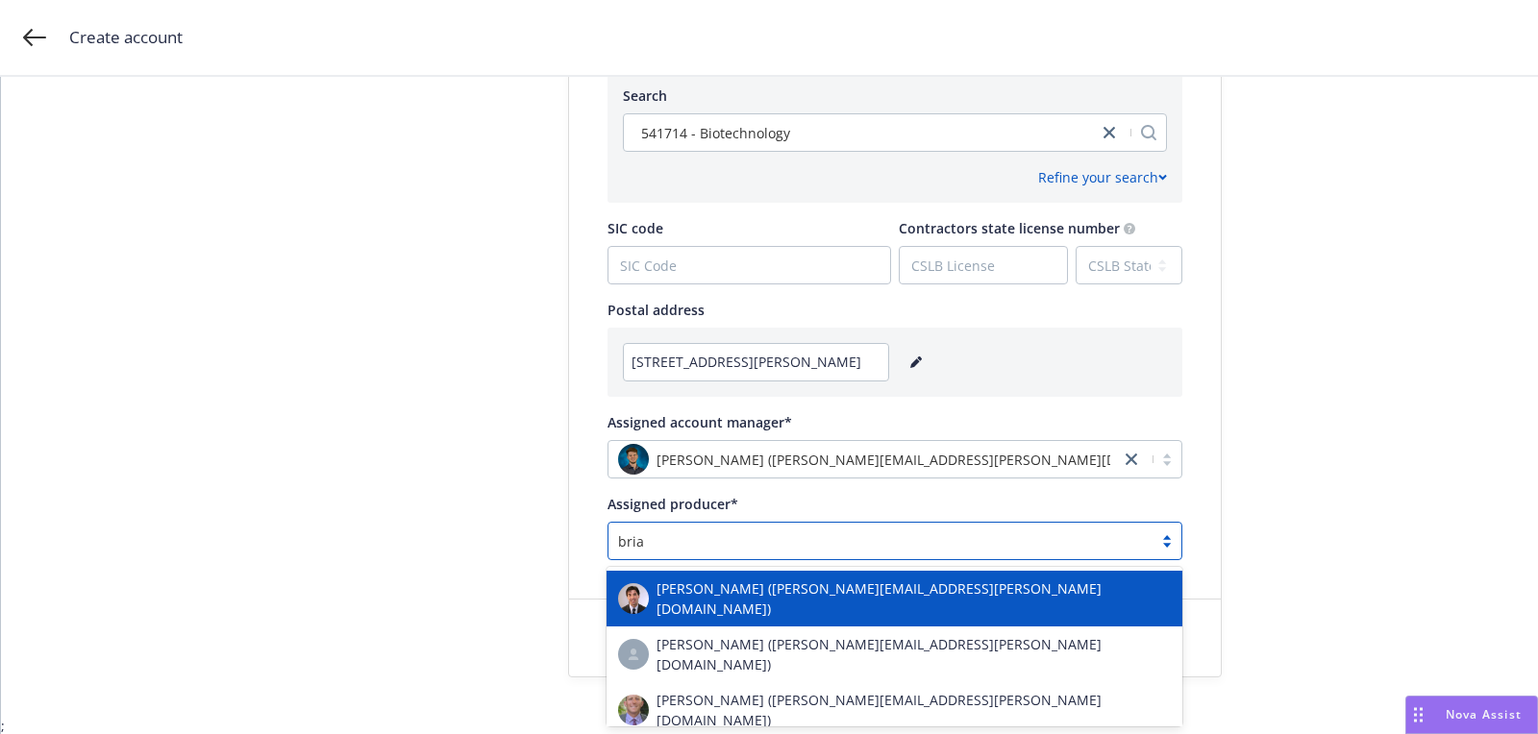
type input "brian"
click at [938, 594] on span "[PERSON_NAME] ([PERSON_NAME][EMAIL_ADDRESS][PERSON_NAME][DOMAIN_NAME])" at bounding box center [913, 598] width 514 height 40
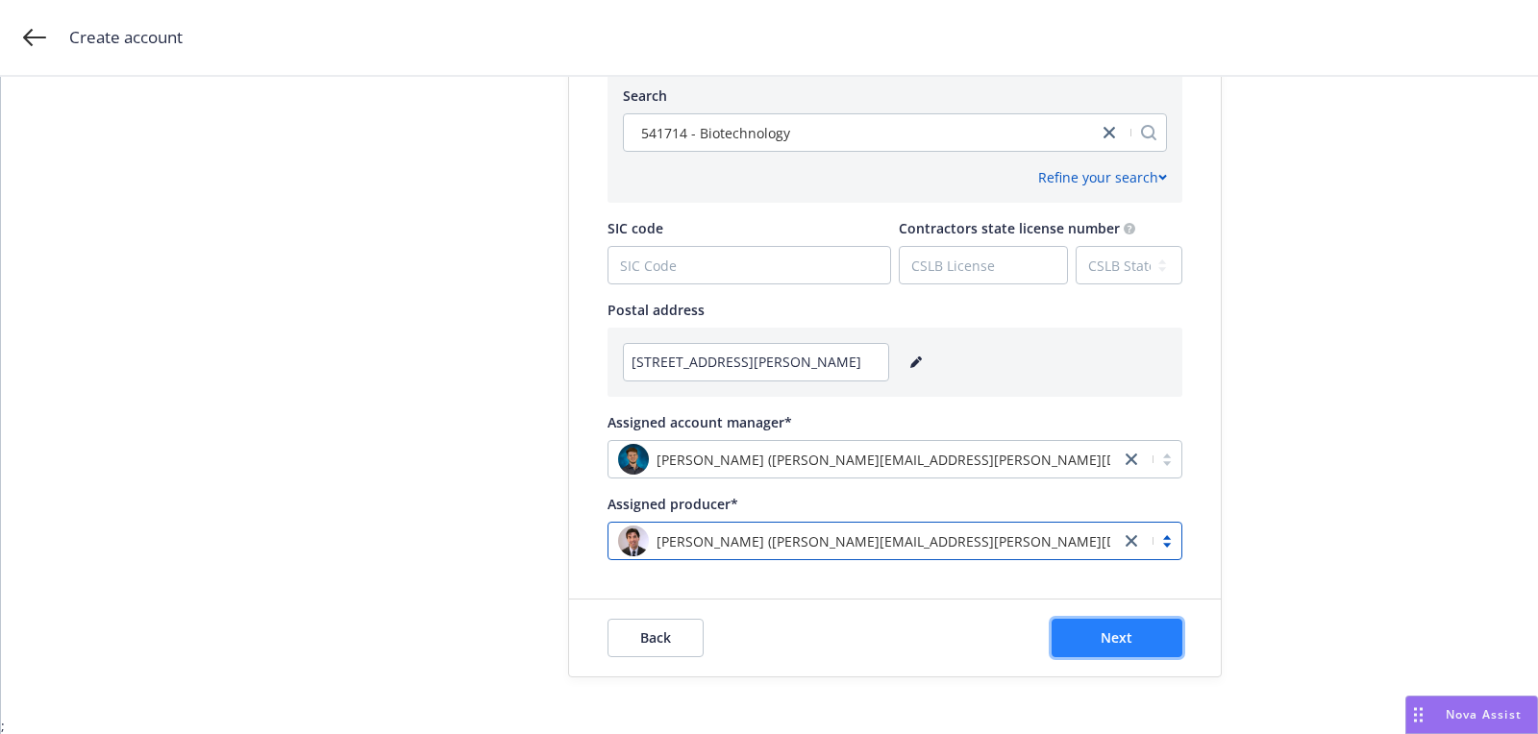
click at [1085, 655] on button "Next" at bounding box center [1116, 638] width 131 height 38
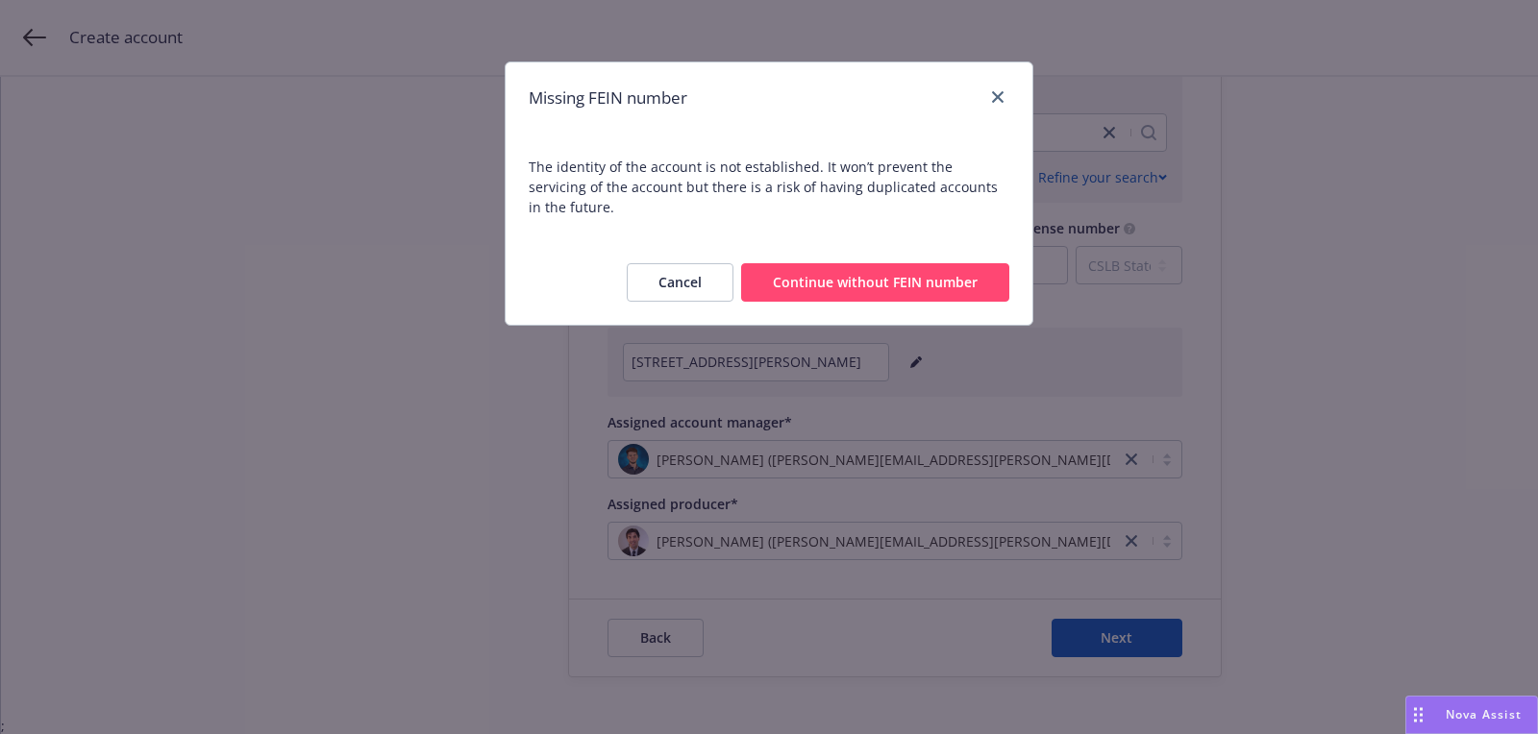
click at [807, 263] on button "Continue without FEIN number" at bounding box center [875, 282] width 268 height 38
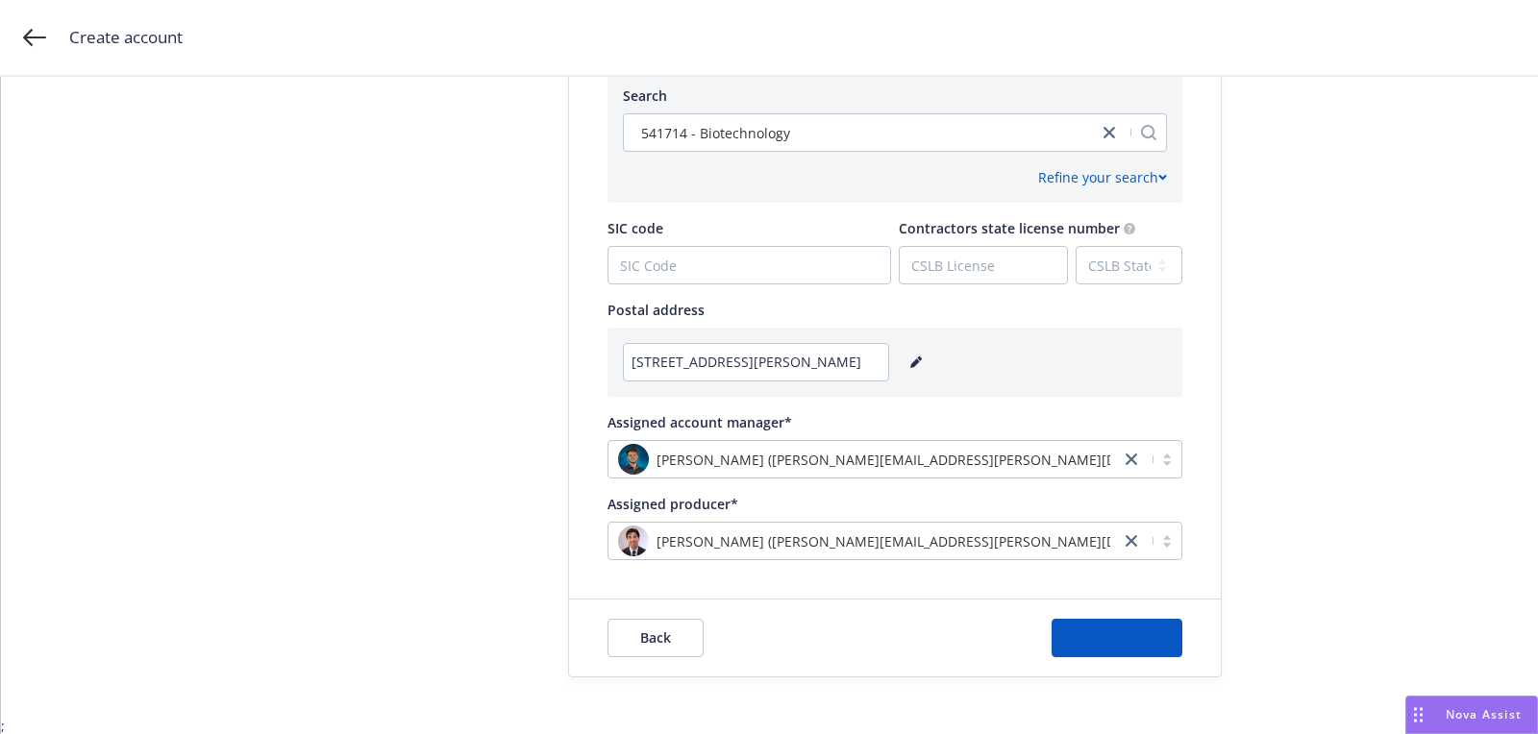
scroll to position [0, 0]
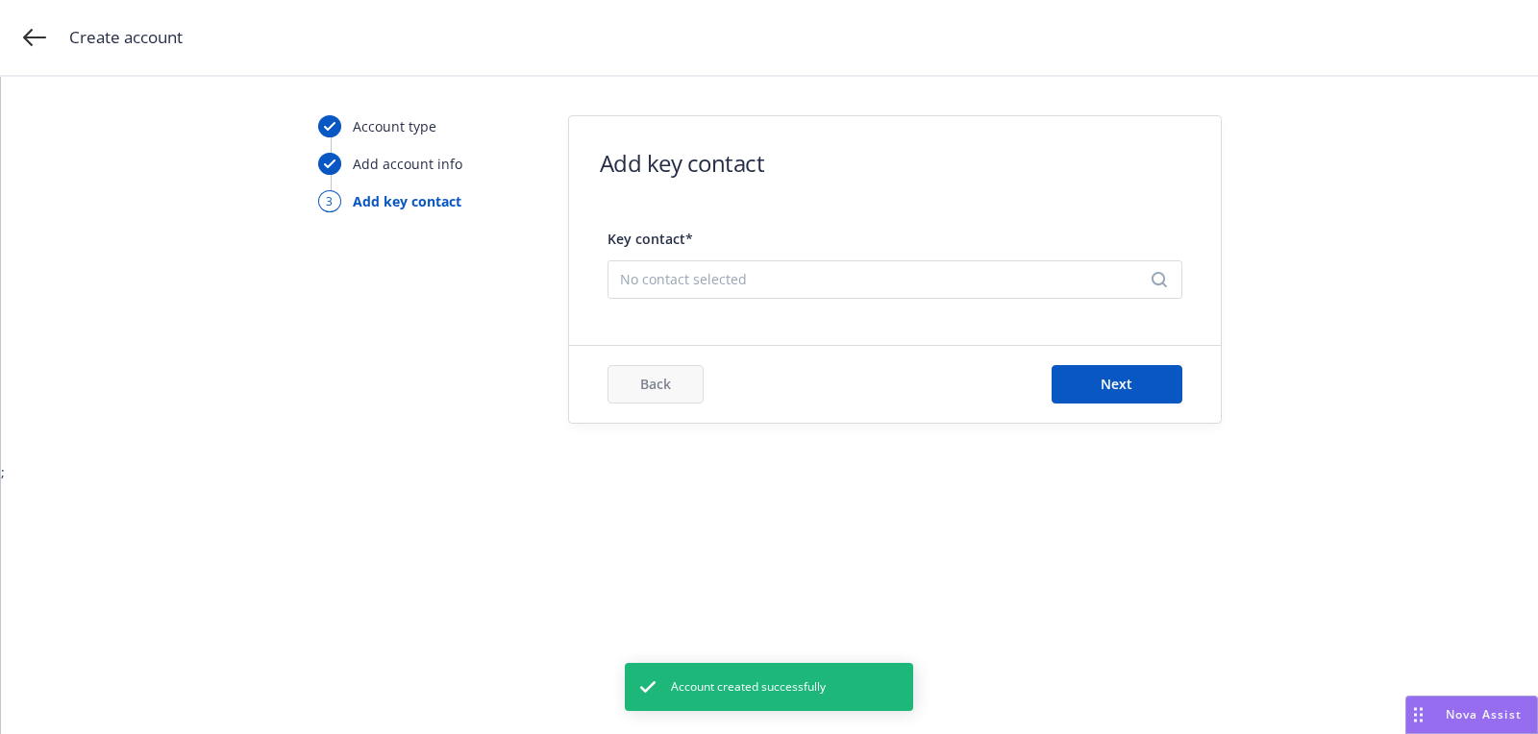
click at [772, 274] on span "No contact selected" at bounding box center [887, 279] width 534 height 20
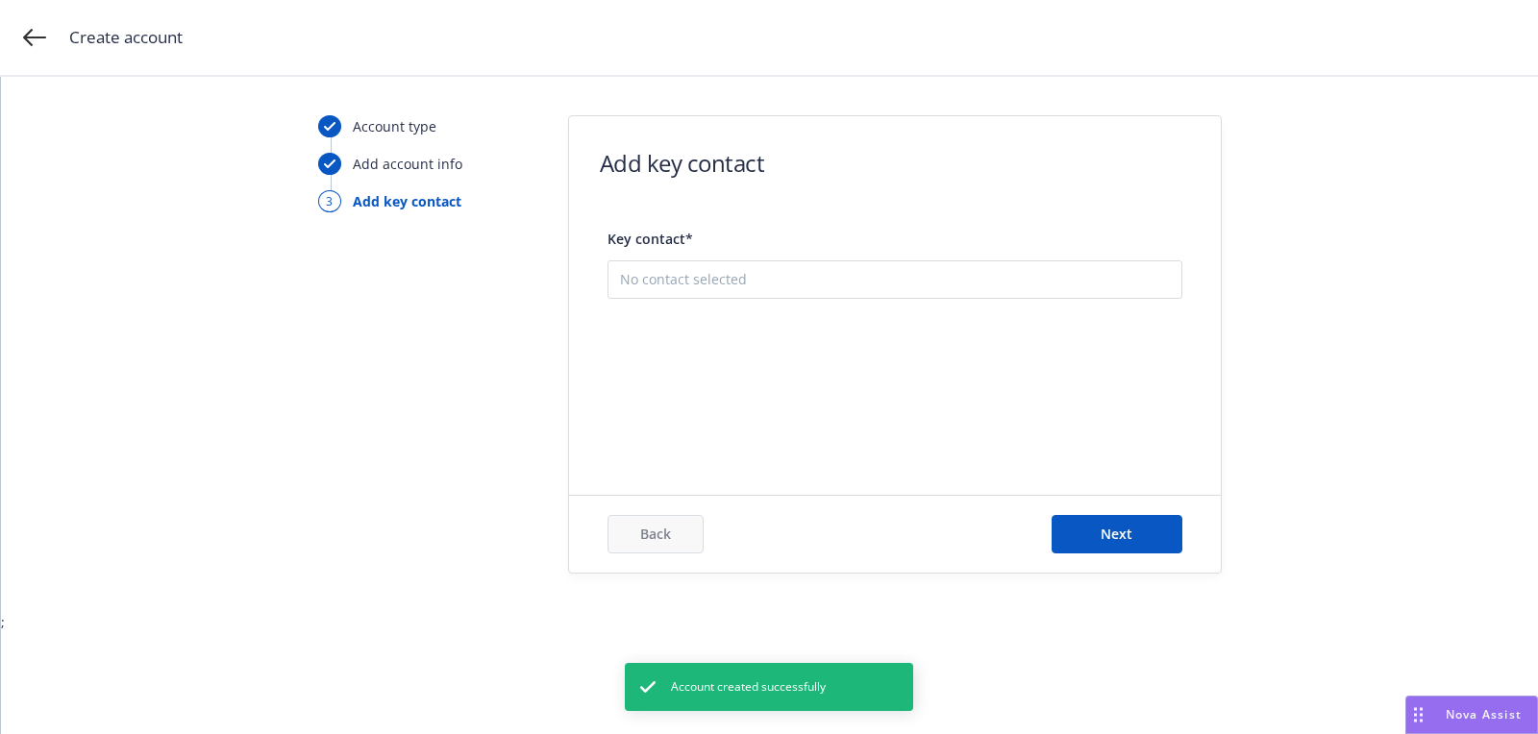
click at [788, 372] on button "Add new contact" at bounding box center [895, 376] width 550 height 38
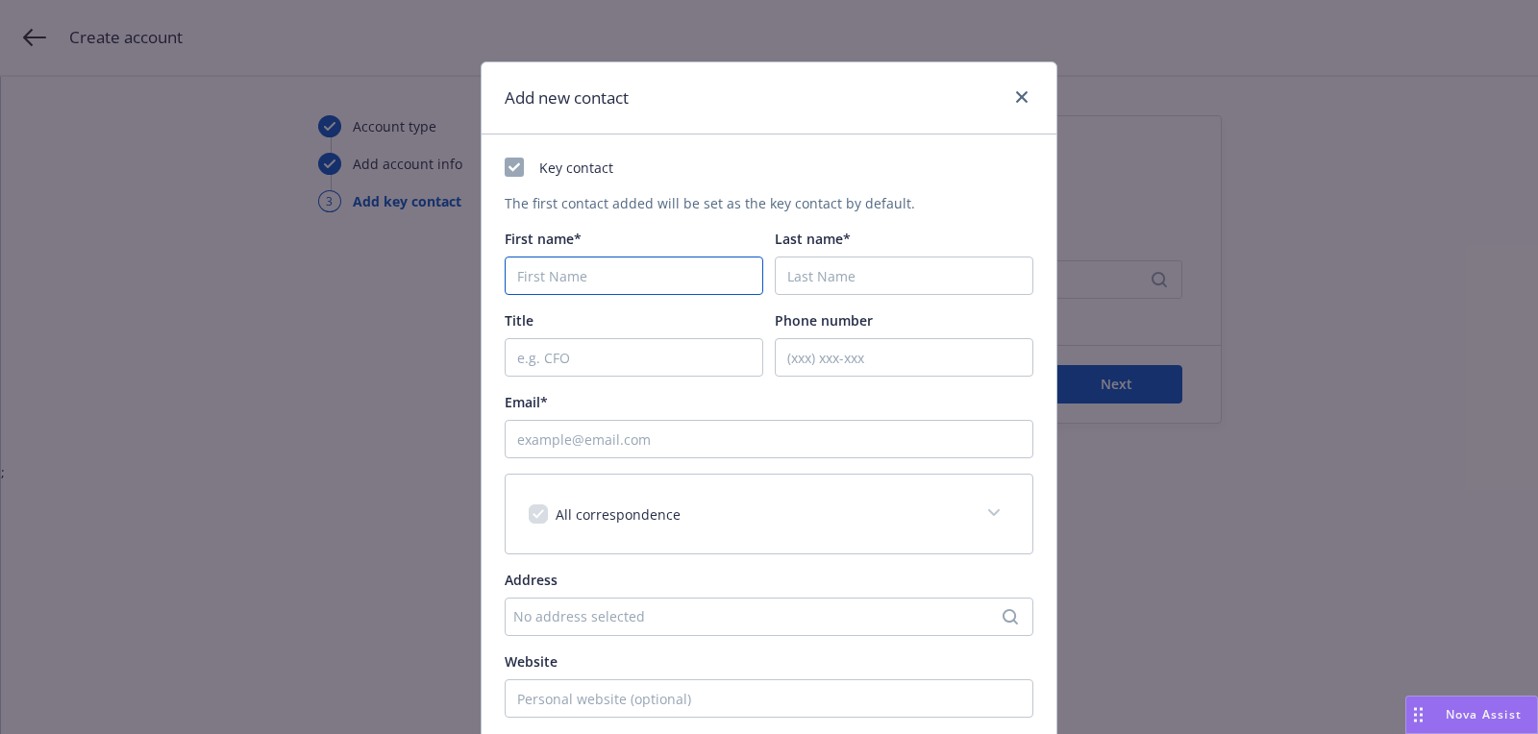
paste input "Rob"
click at [632, 277] on input "First name*" at bounding box center [633, 276] width 258 height 38
type input "Rob"
paste input "Gaffey"
type input "Gaffey"
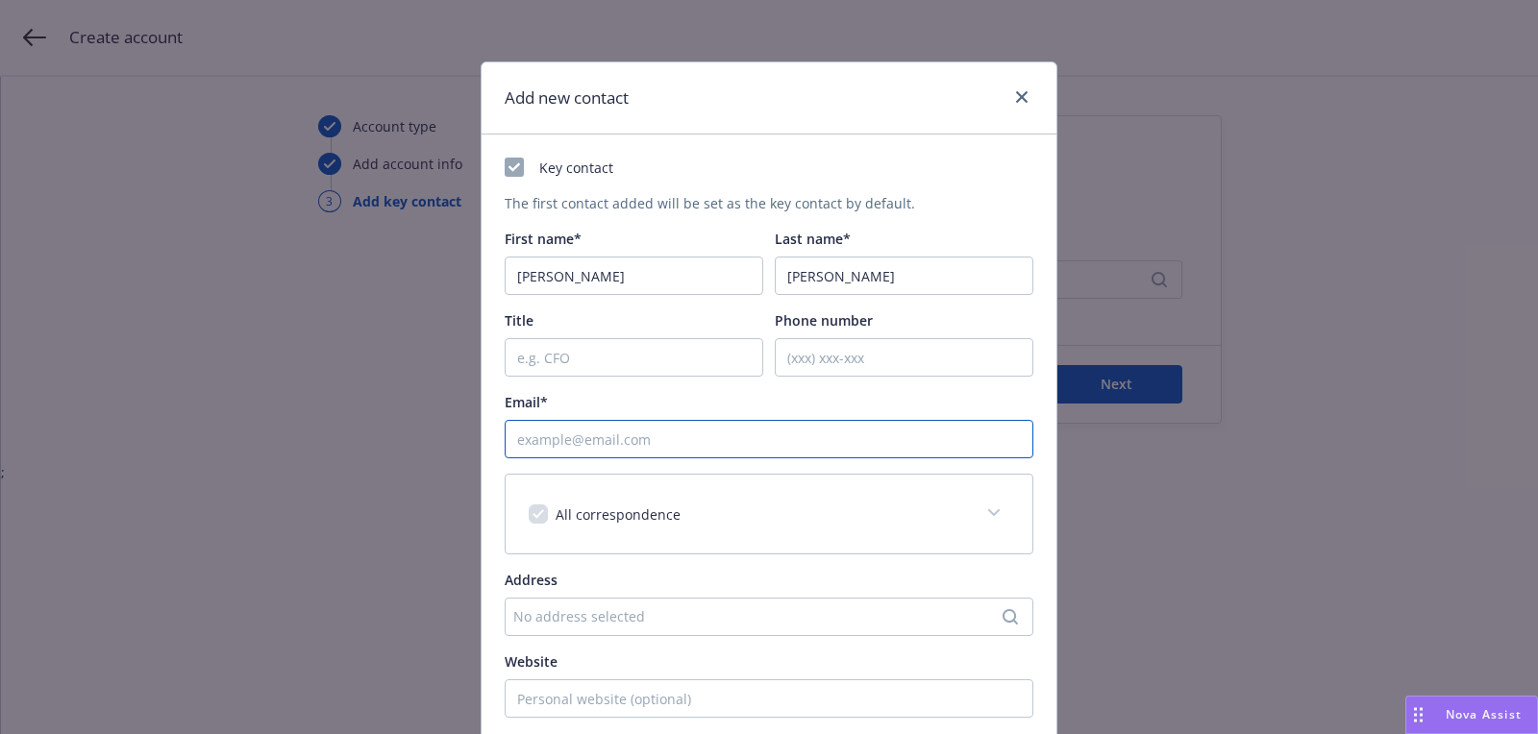
click at [743, 432] on input "Email*" at bounding box center [768, 439] width 529 height 38
paste input "[EMAIL_ADDRESS][DOMAIN_NAME]"
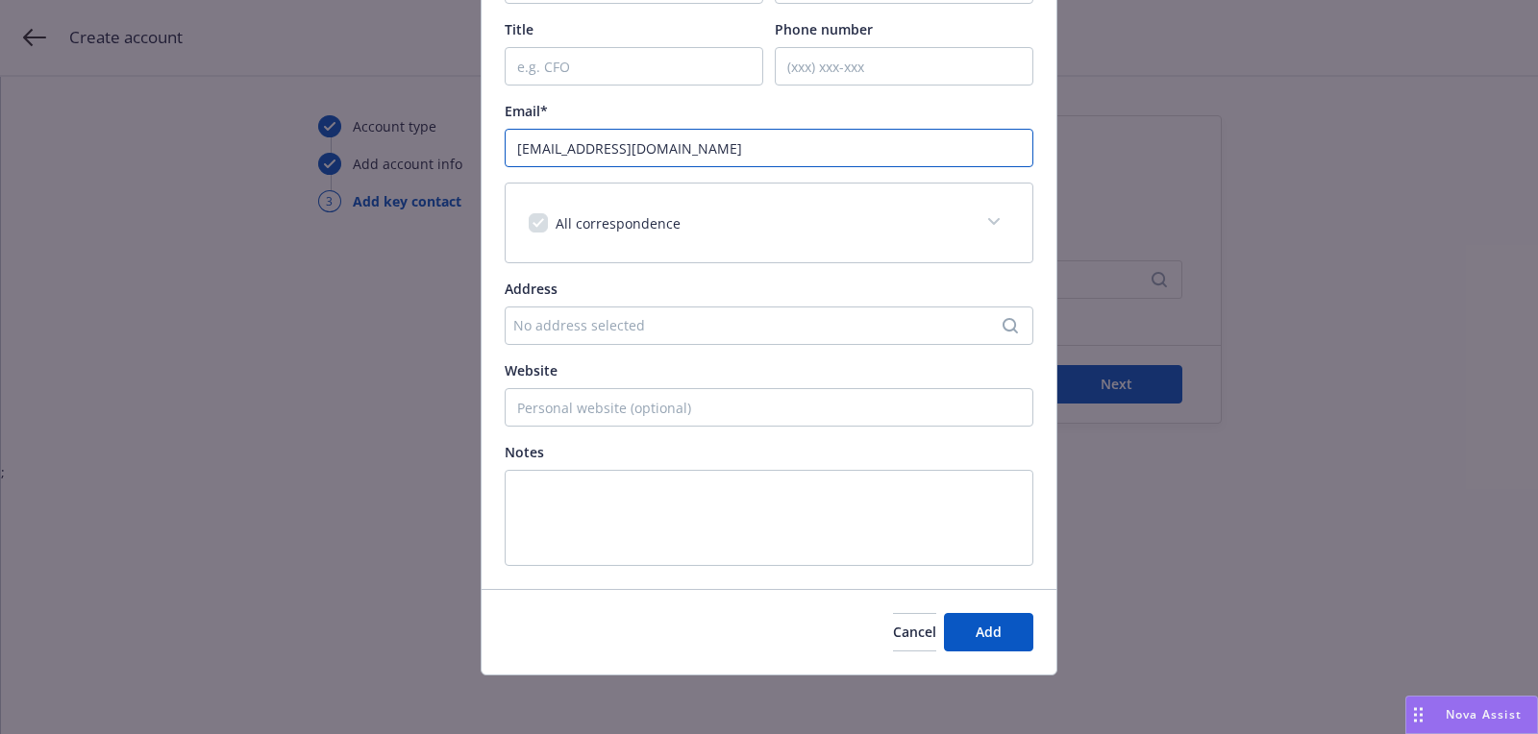
type input "[EMAIL_ADDRESS][DOMAIN_NAME]"
click at [973, 609] on div "Cancel Add" at bounding box center [768, 632] width 575 height 86
click at [973, 630] on button "Add" at bounding box center [988, 632] width 89 height 38
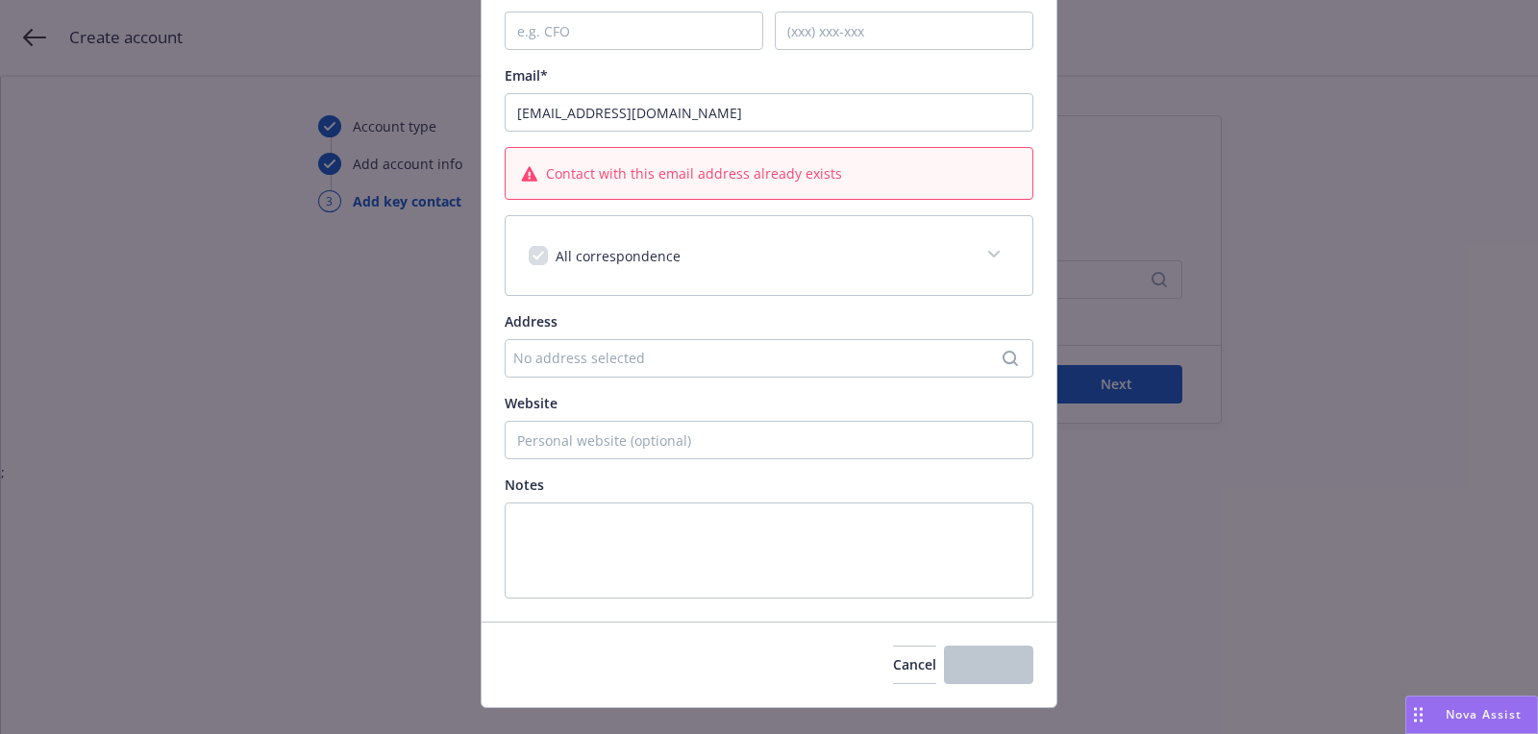
scroll to position [256, 0]
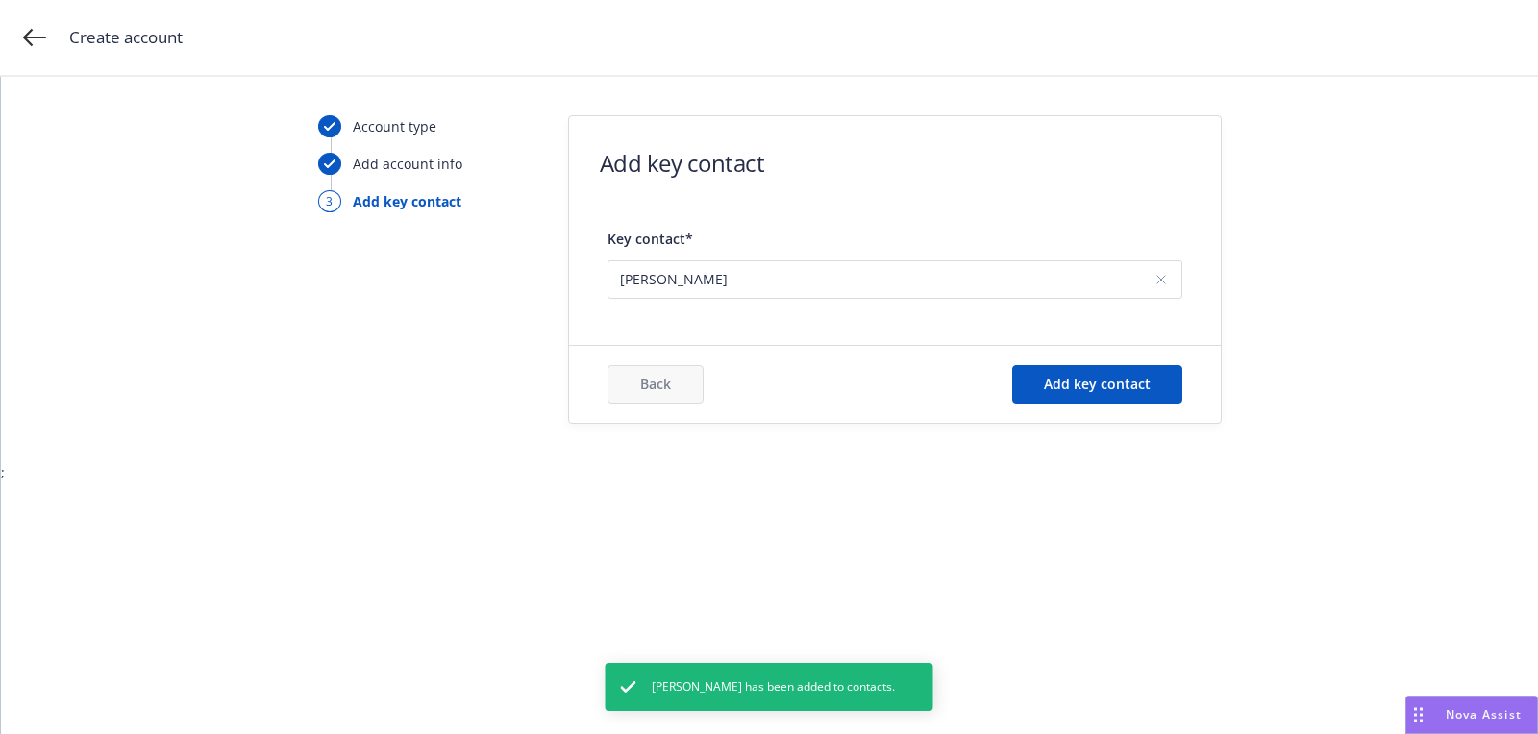
click at [950, 275] on span "Rob Gaffey" at bounding box center [887, 279] width 534 height 20
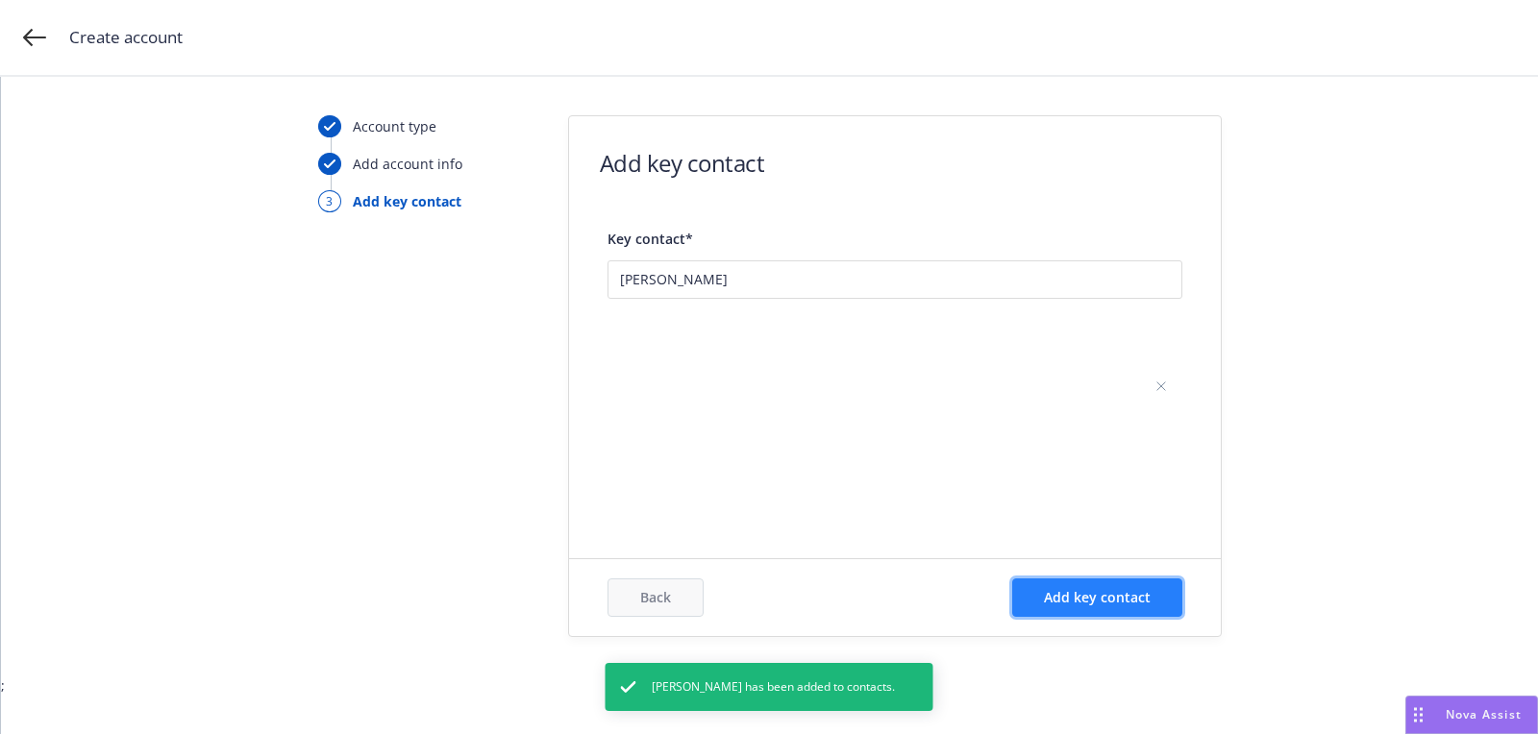
click at [1062, 594] on span "Add key contact" at bounding box center [1097, 597] width 107 height 18
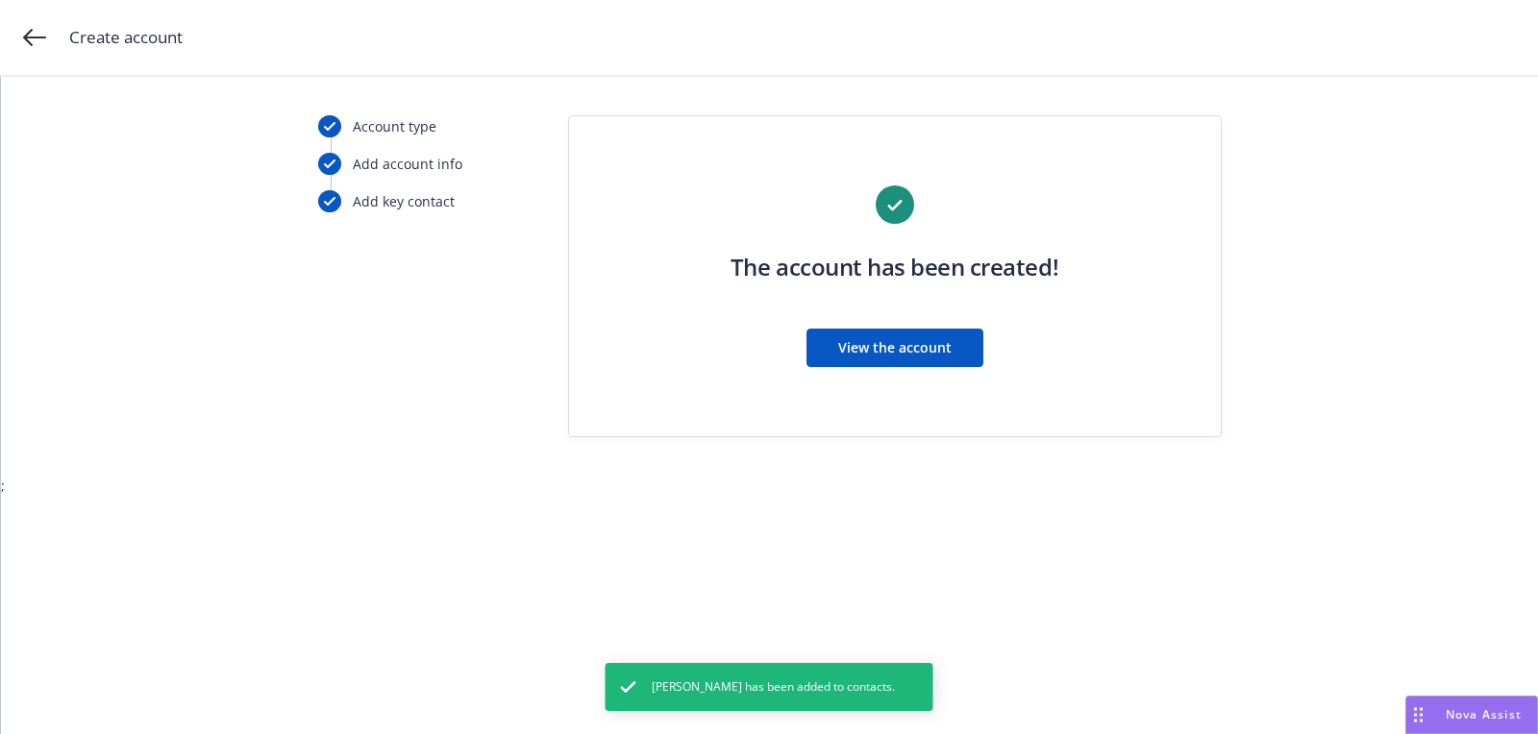
click at [804, 349] on div "View the account" at bounding box center [894, 348] width 328 height 38
click at [854, 344] on span "View the account" at bounding box center [894, 347] width 113 height 18
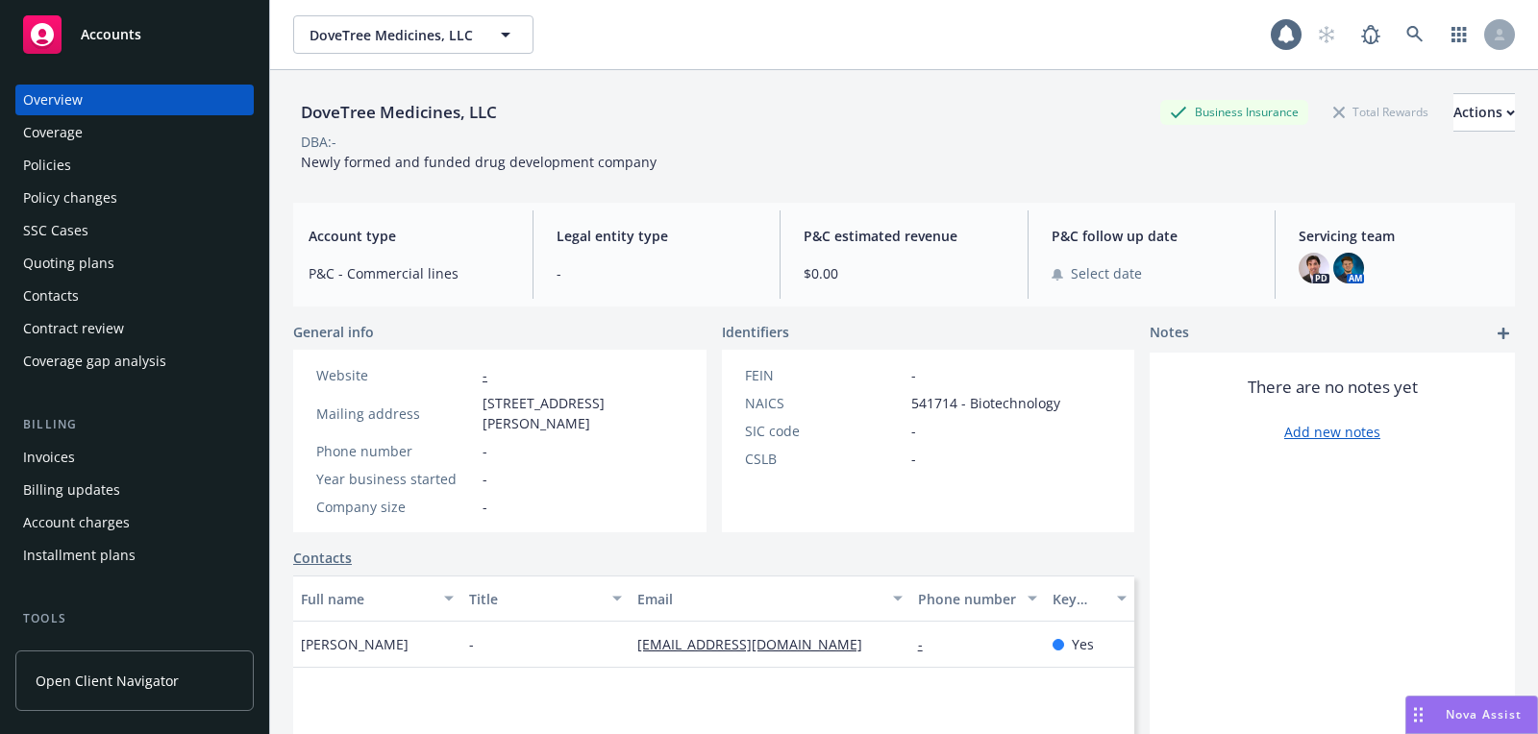
click at [99, 263] on div "Quoting plans" at bounding box center [68, 263] width 91 height 31
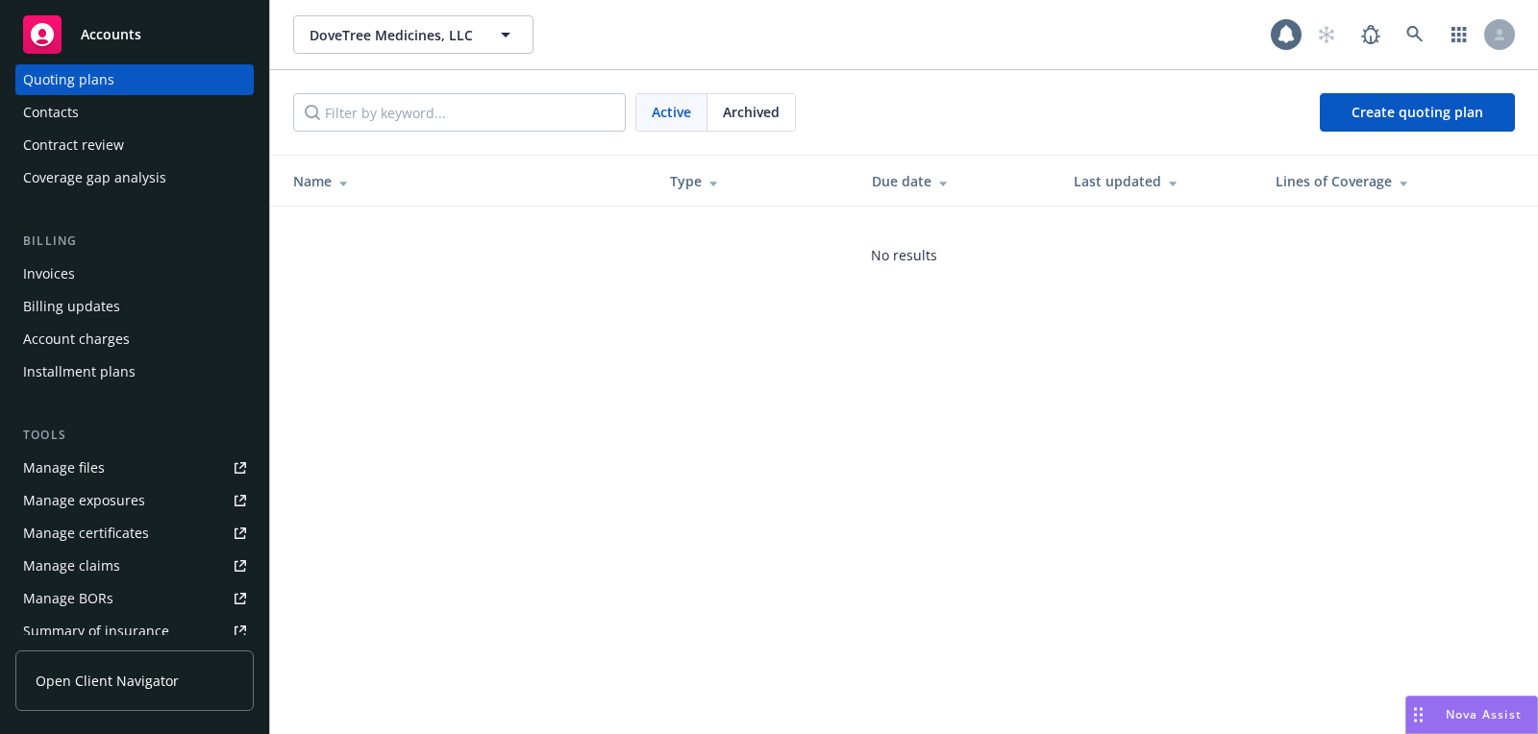
scroll to position [516, 0]
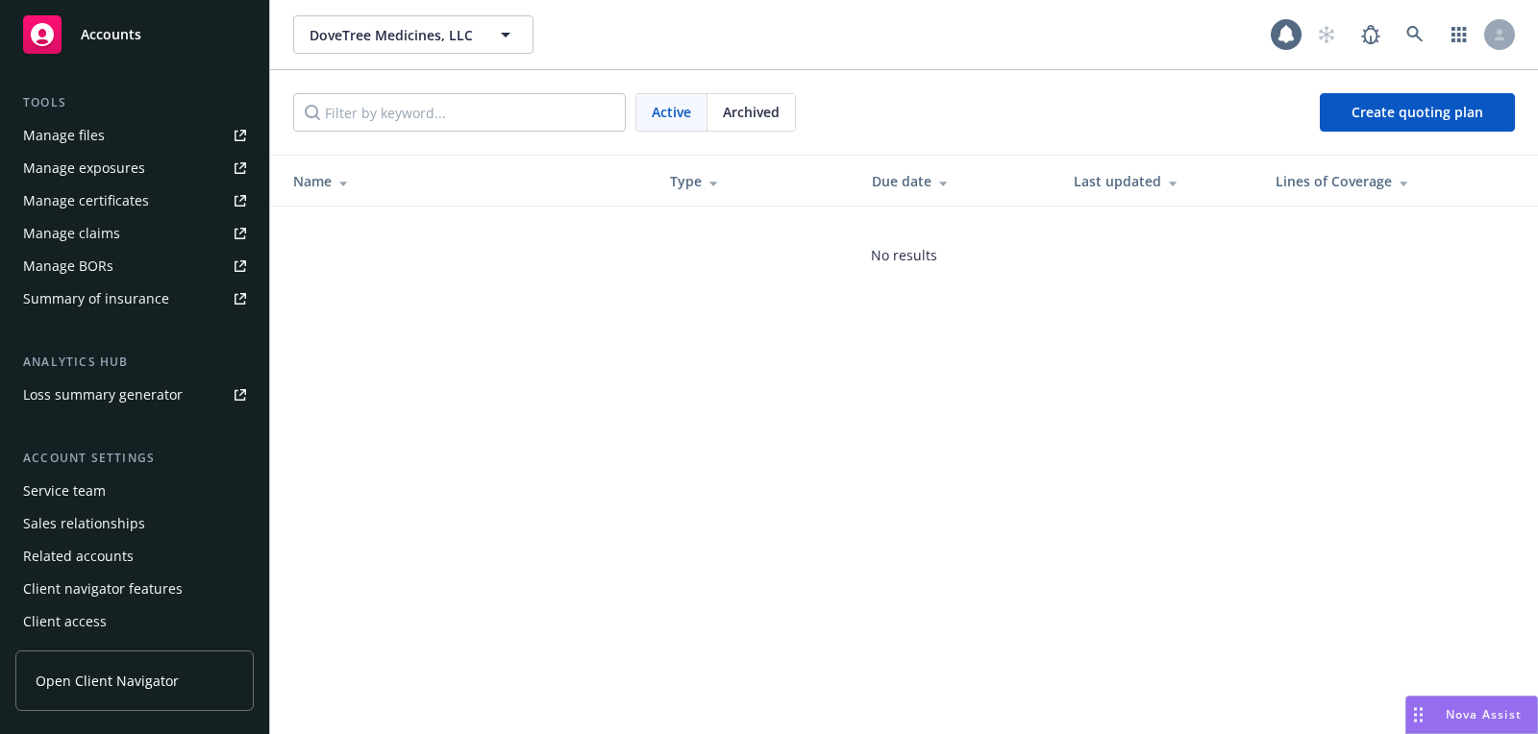
click at [133, 479] on div "Service team" at bounding box center [134, 491] width 223 height 31
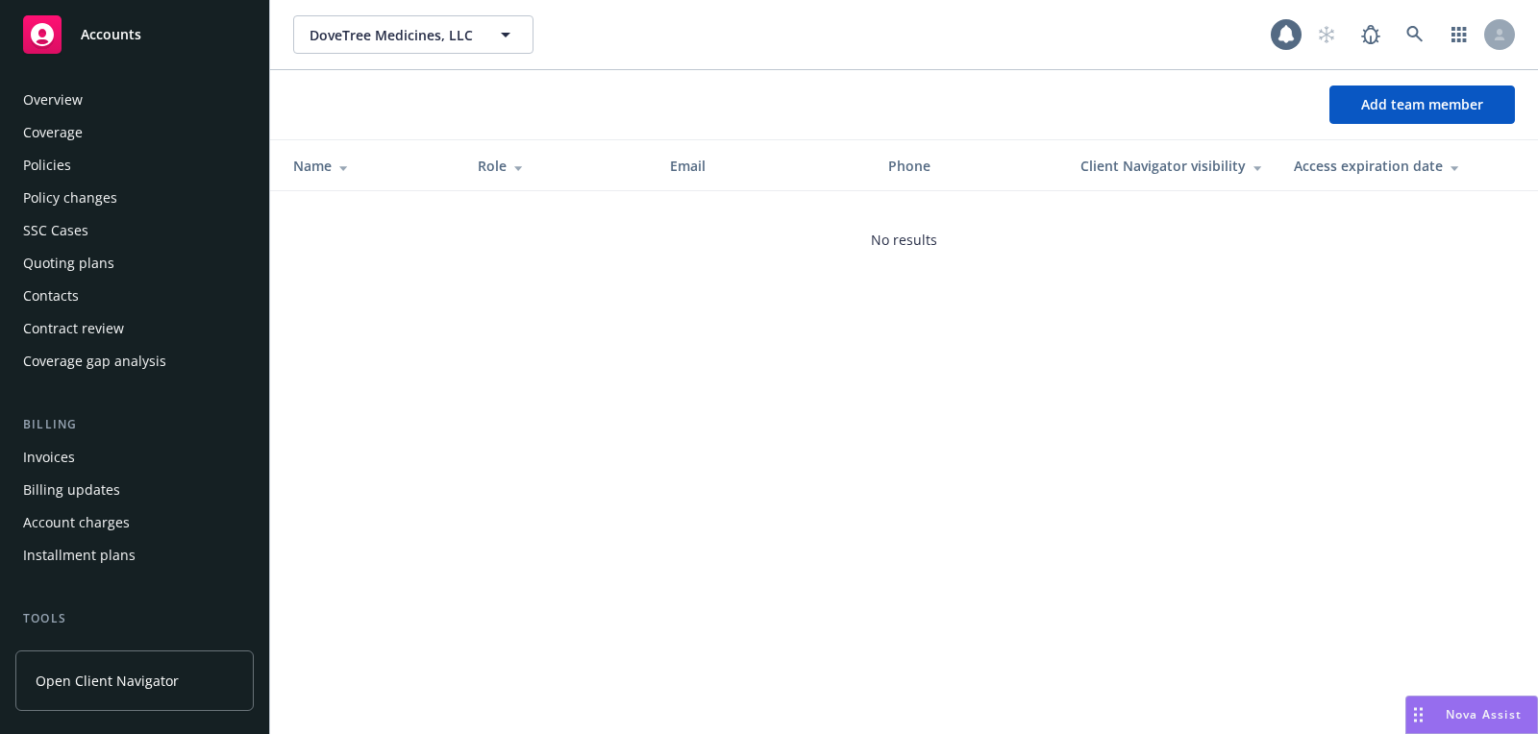
scroll to position [516, 0]
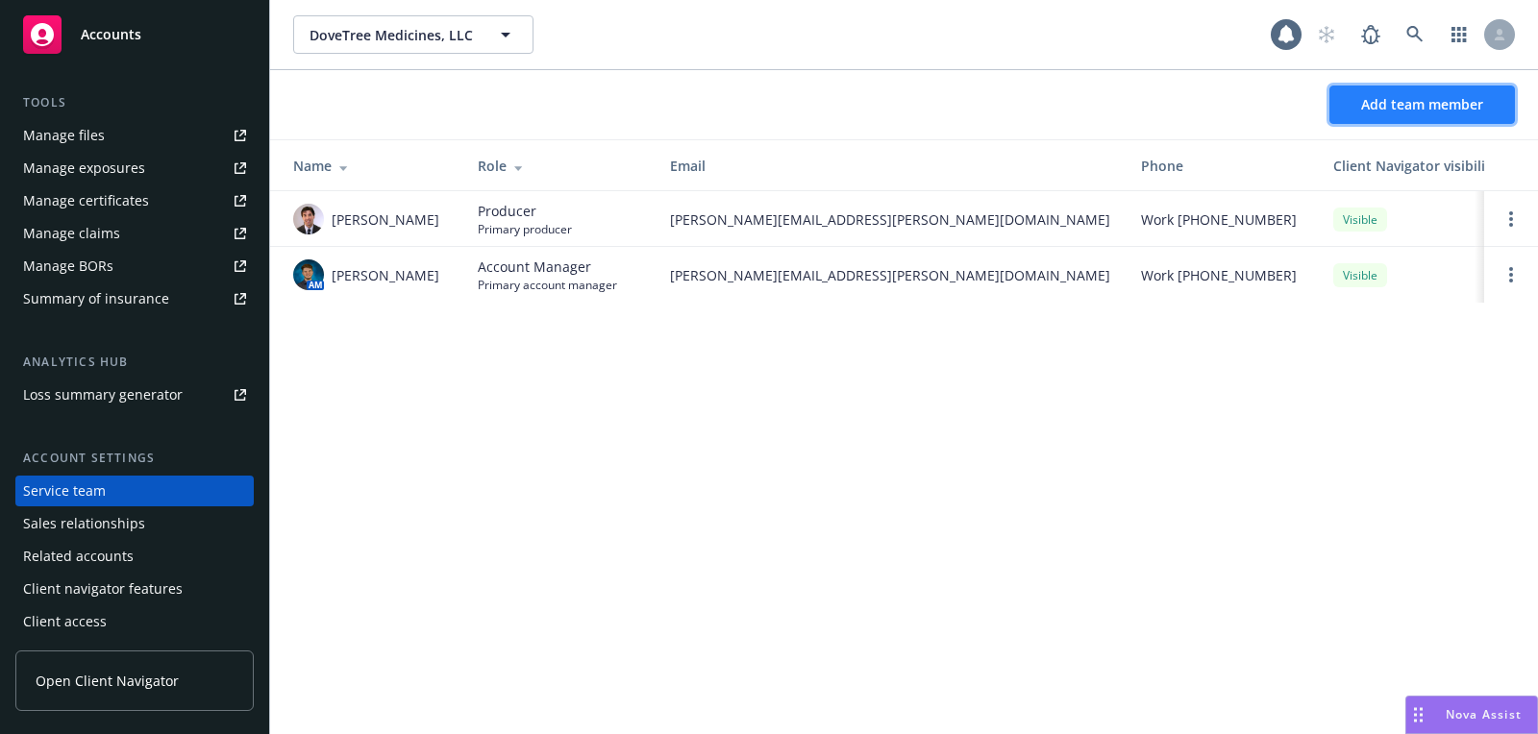
click at [1353, 106] on button "Add team member" at bounding box center [1421, 105] width 185 height 38
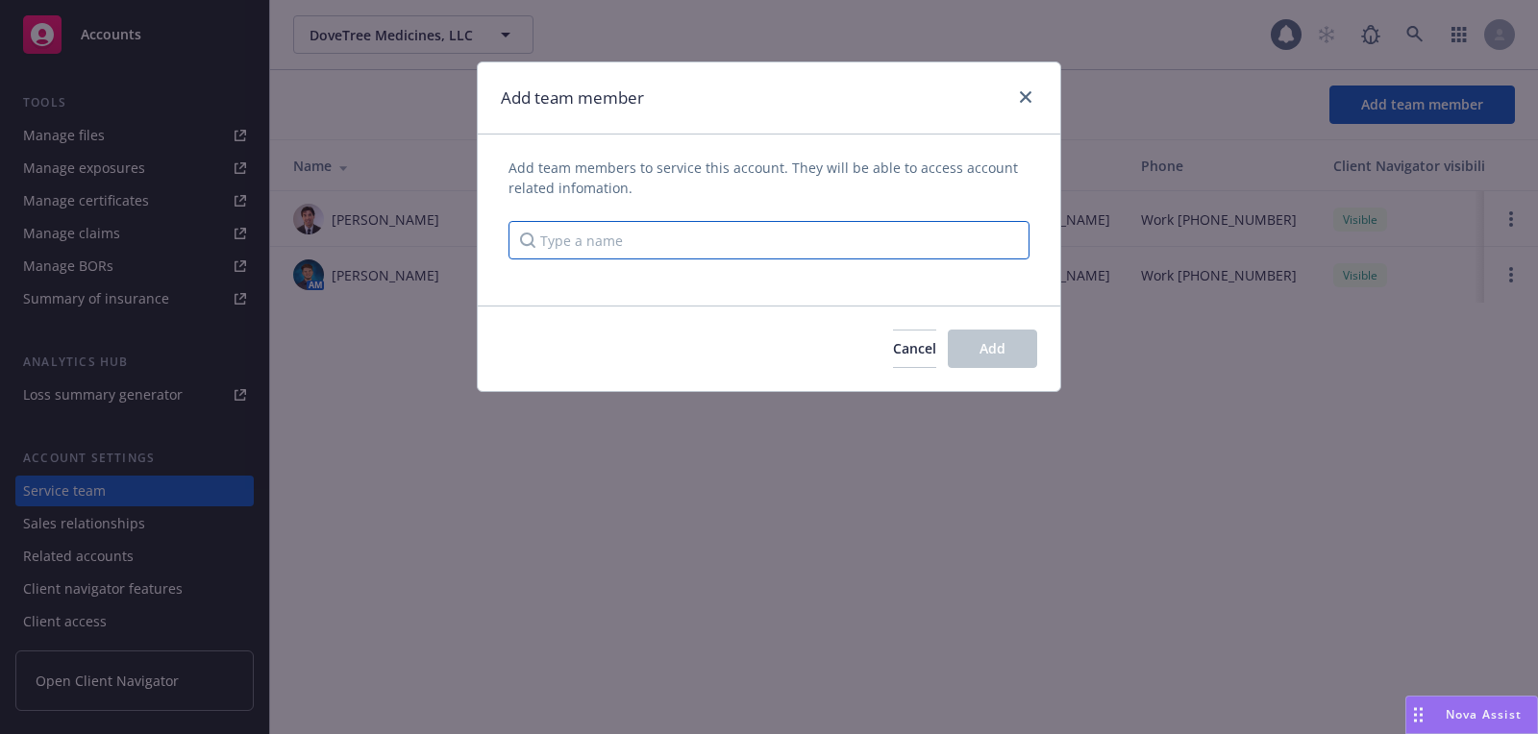
click at [818, 248] on input "Type a name" at bounding box center [768, 240] width 521 height 38
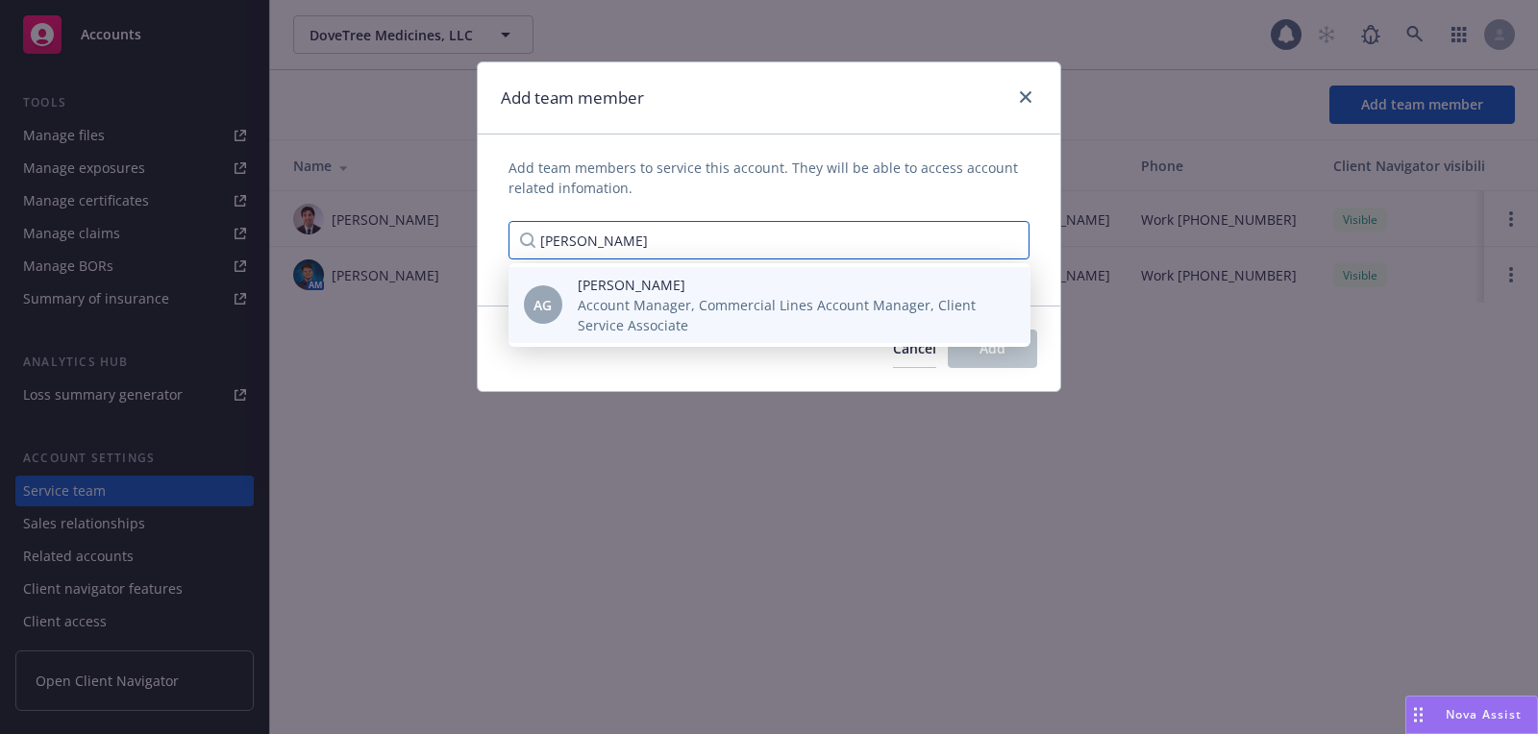
type input "anna g"
click at [754, 293] on span "Anna Guard" at bounding box center [789, 285] width 422 height 20
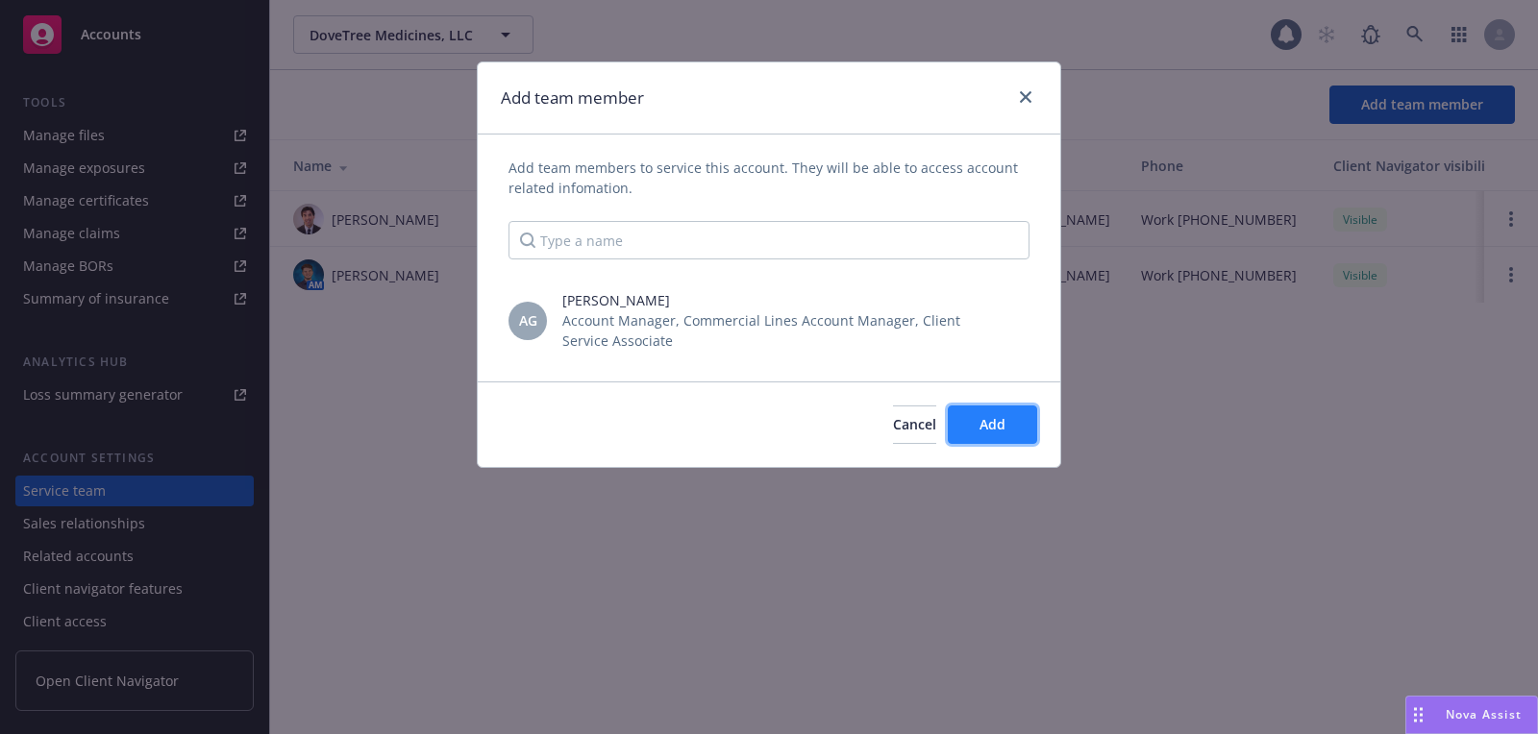
click at [1016, 422] on button "Add" at bounding box center [991, 425] width 89 height 38
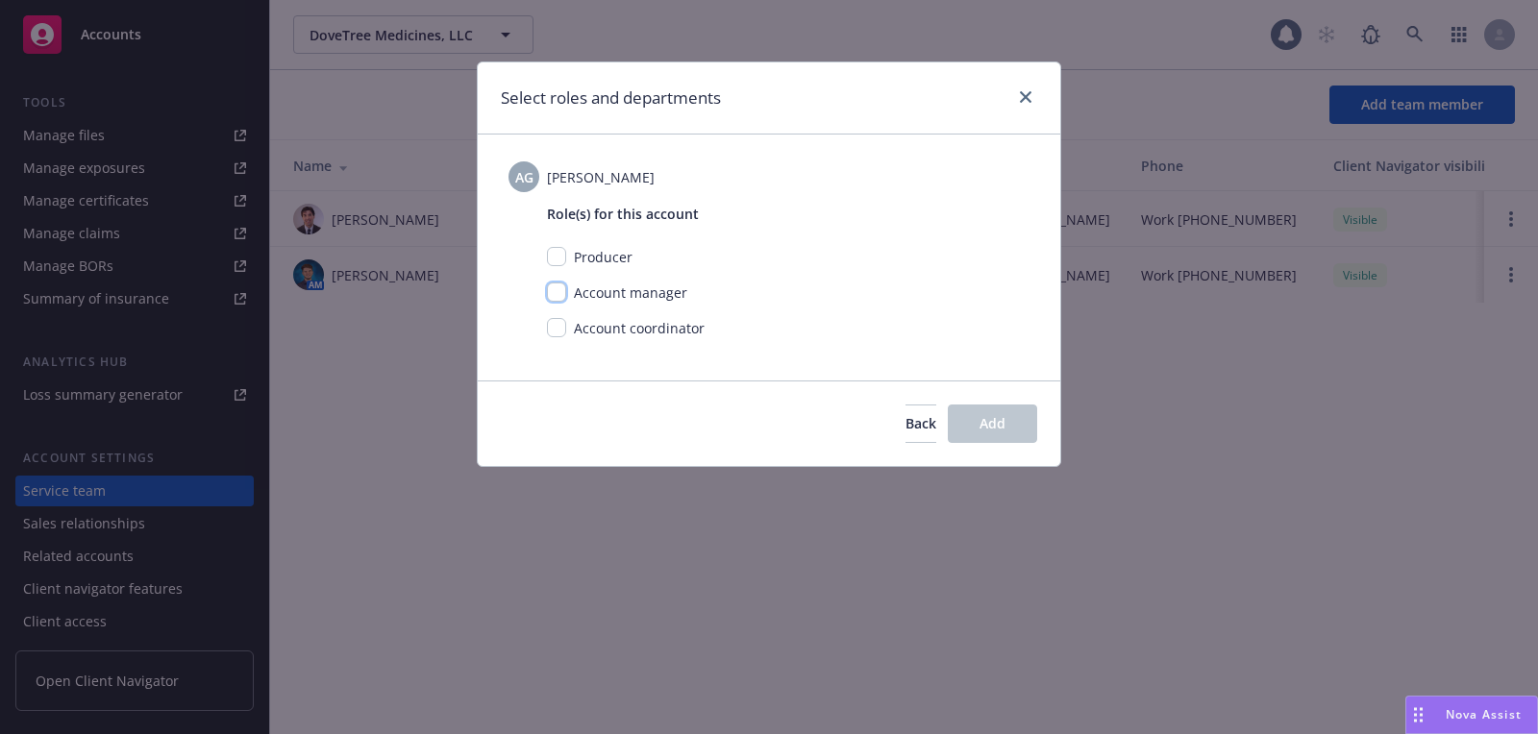
click at [553, 283] on input "checkbox" at bounding box center [556, 292] width 19 height 19
checkbox input "true"
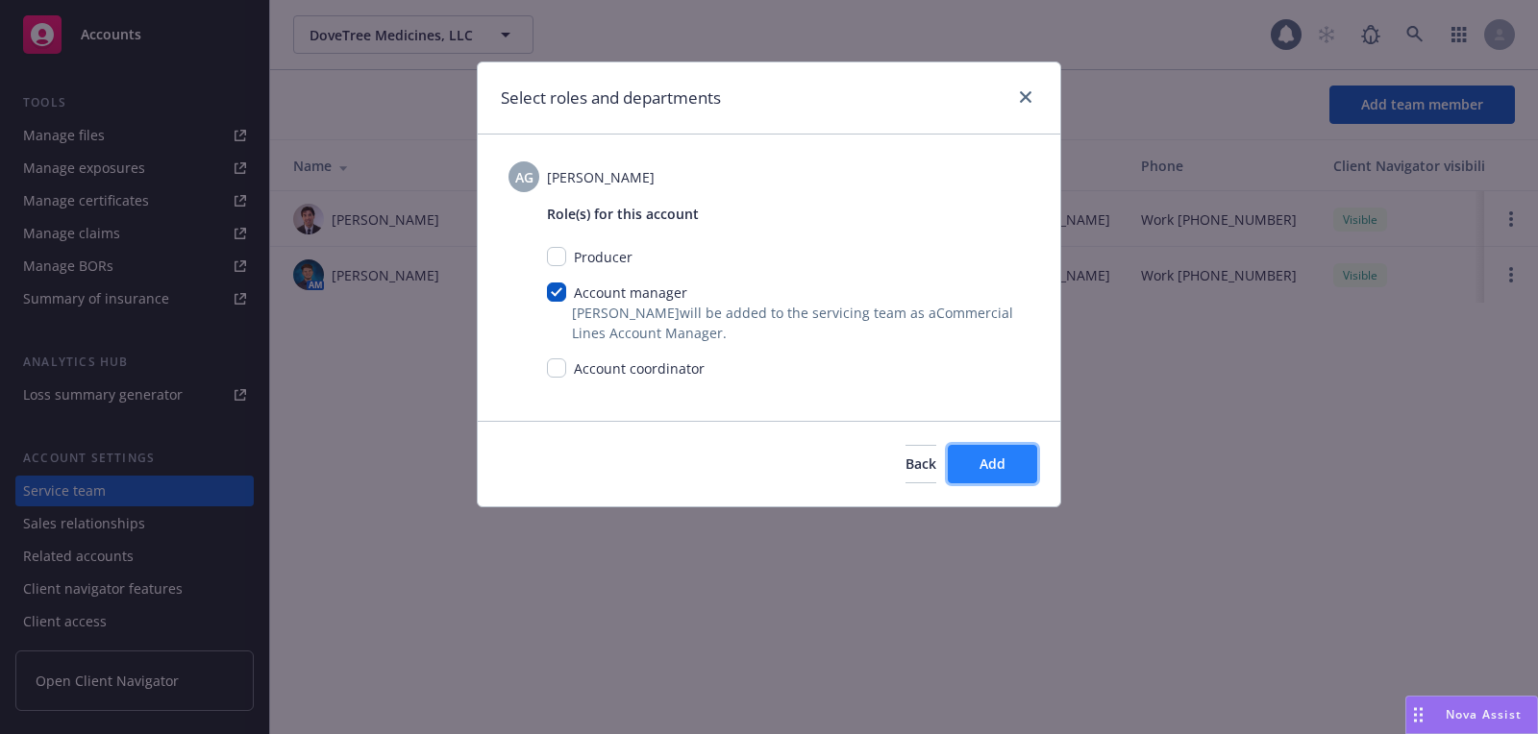
click at [1001, 463] on span "Add" at bounding box center [992, 464] width 26 height 18
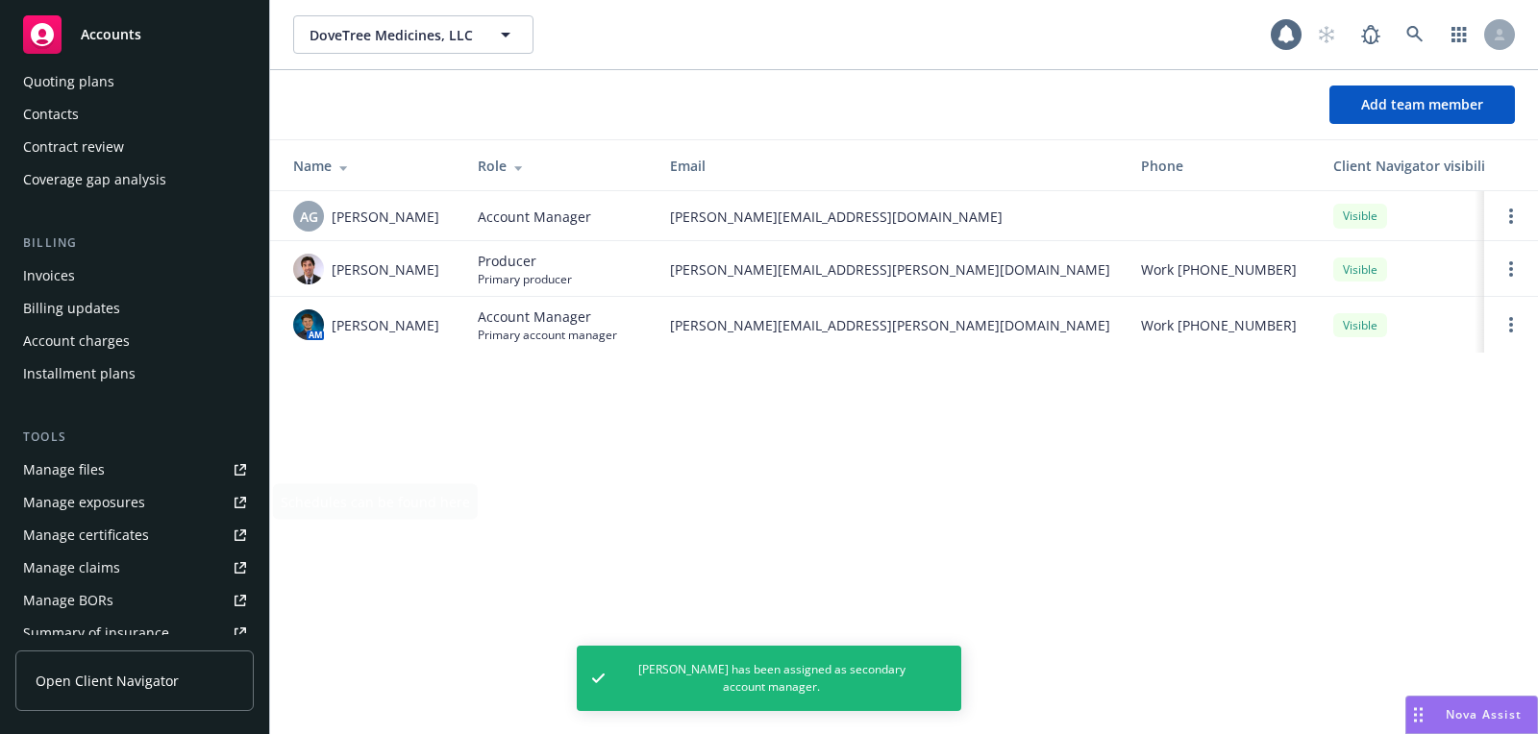
scroll to position [0, 0]
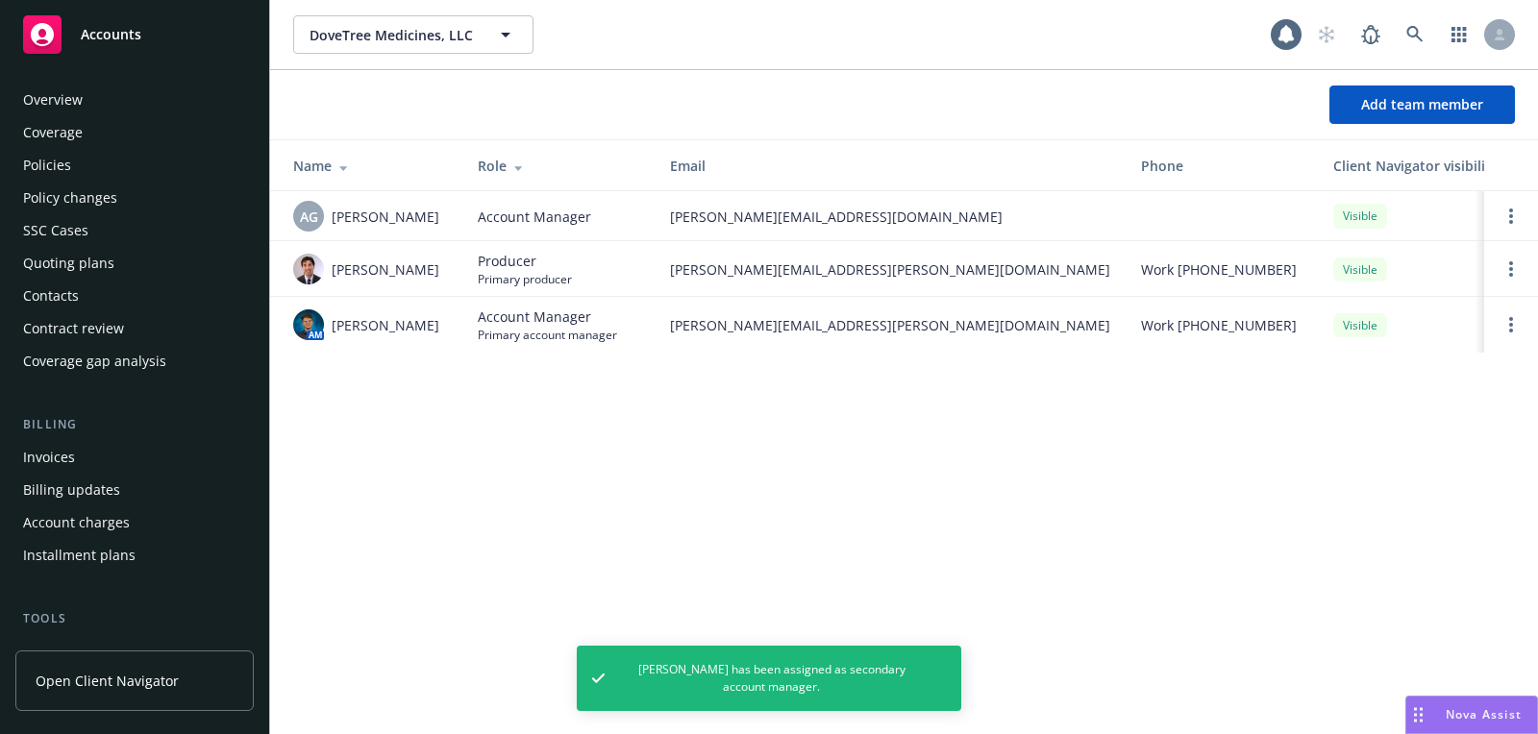
click at [81, 109] on div "Overview" at bounding box center [53, 100] width 60 height 31
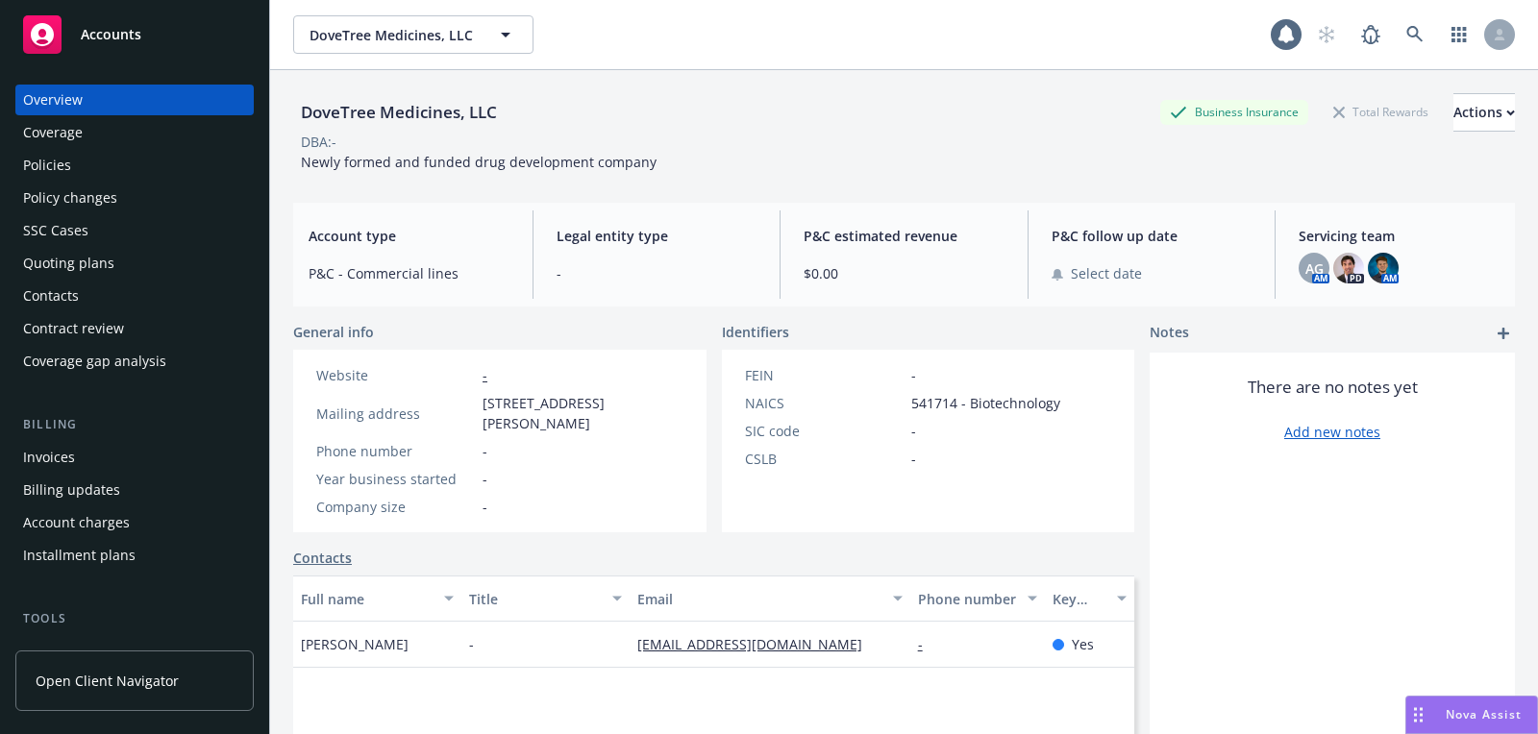
click at [153, 274] on div "Quoting plans" at bounding box center [134, 263] width 223 height 31
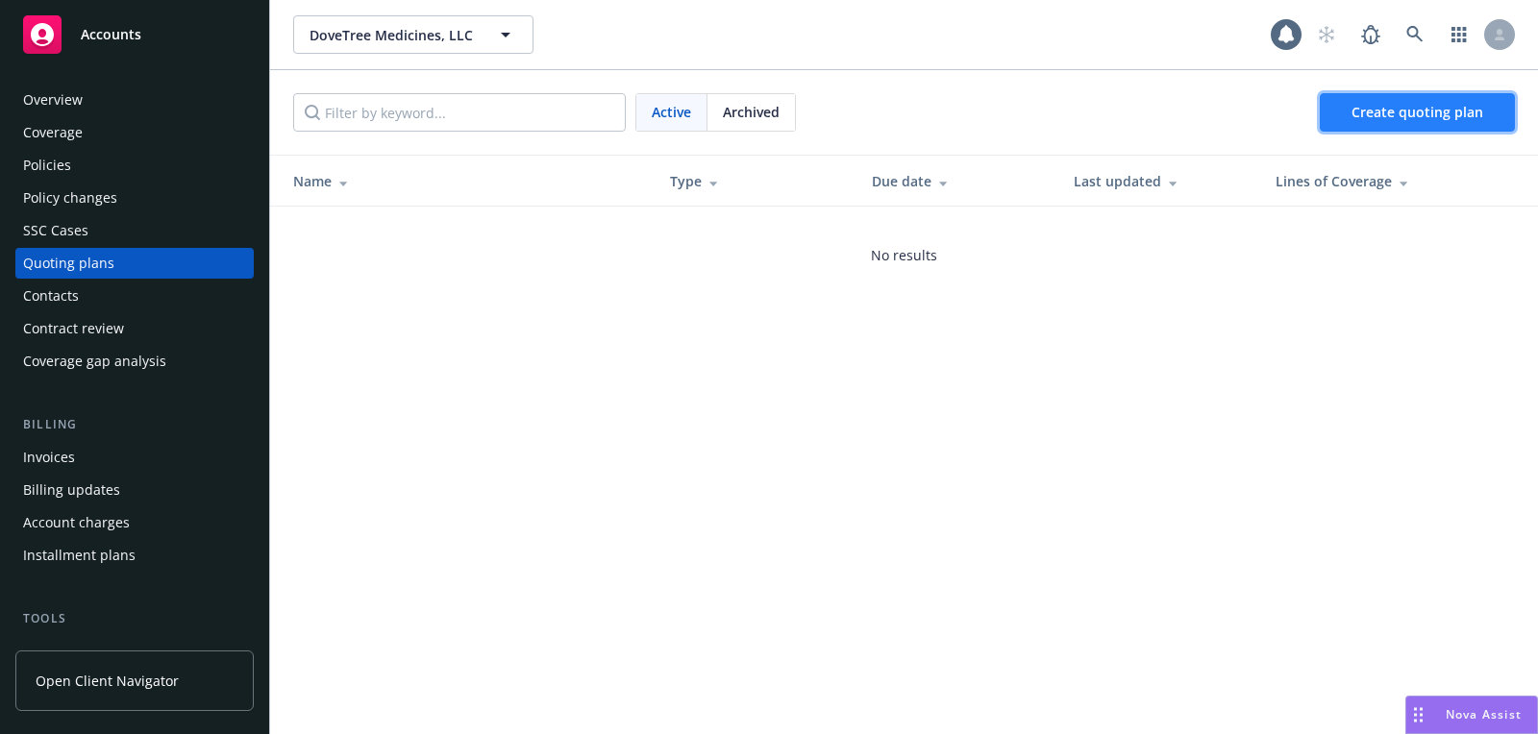
click at [1355, 122] on link "Create quoting plan" at bounding box center [1416, 112] width 195 height 38
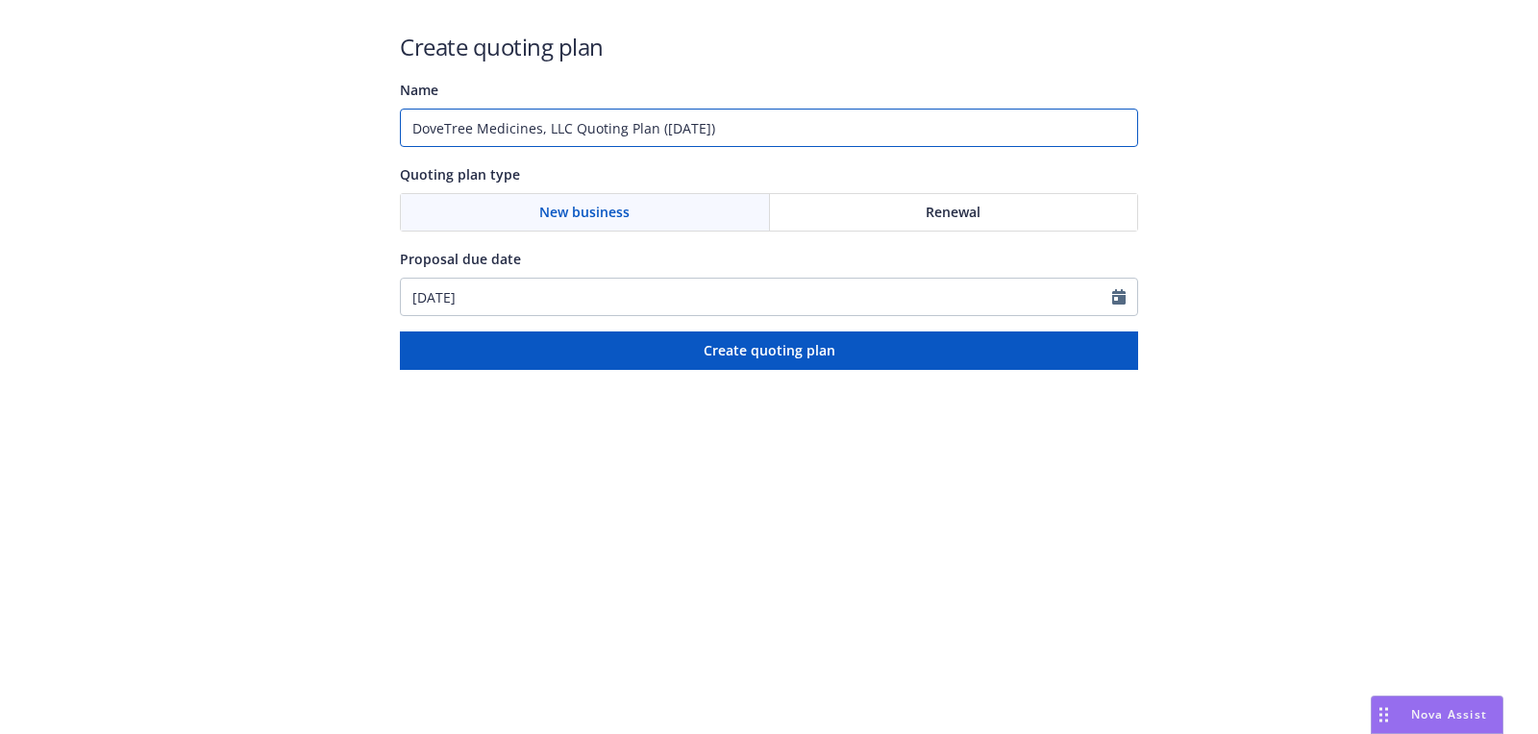
click at [589, 114] on input "DoveTree Medicines, LLC Quoting Plan ([DATE])" at bounding box center [769, 128] width 738 height 38
paste input "Commercial Package;Commercial Auto;Commercial Umbrella"
click at [725, 123] on input "[DATE]: Commercial Package;Commercial Auto;Commercial Umbrella" at bounding box center [769, 128] width 738 height 38
drag, startPoint x: 617, startPoint y: 131, endPoint x: 653, endPoint y: 131, distance: 36.5
click at [617, 131] on input "[DATE]: Commercial Package;Commercial Auto, Commercial Umbrella" at bounding box center [769, 128] width 738 height 38
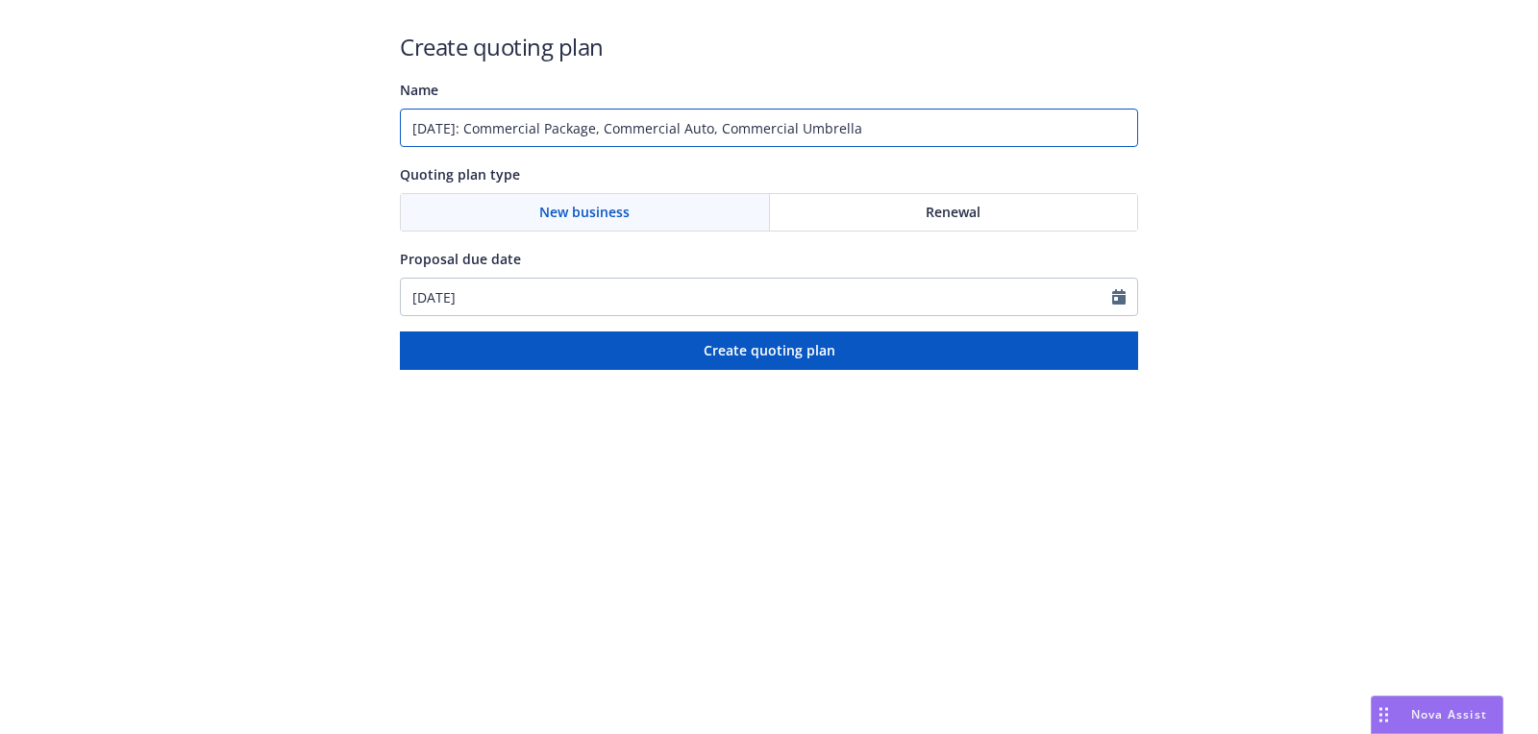
type input "[DATE]: Commercial Package, Commercial Auto, Commercial Umbrella"
click at [601, 328] on div "Create quoting plan Name [DATE]: Commercial Package, Commercial Auto, Commercia…" at bounding box center [769, 200] width 738 height 339
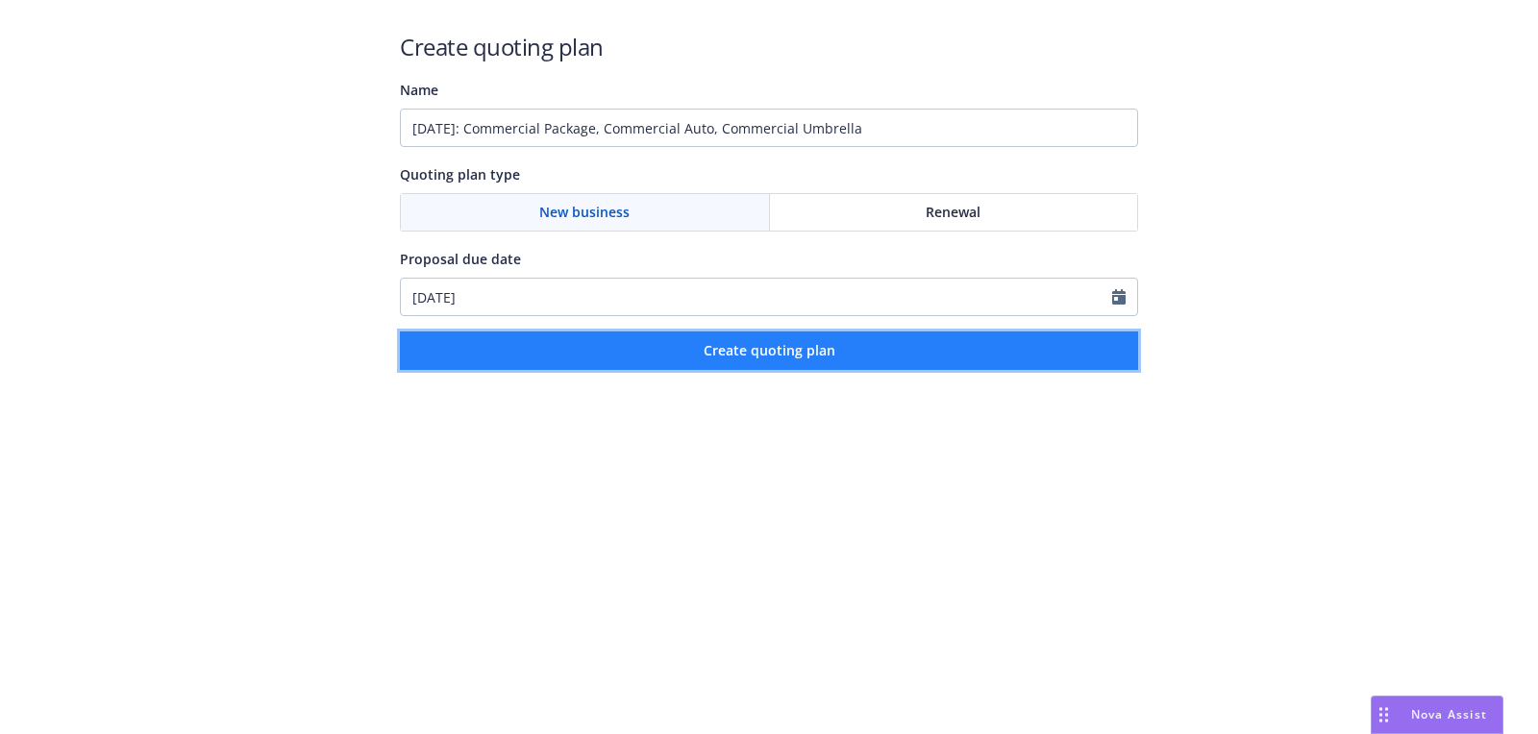
click at [596, 347] on button "Create quoting plan" at bounding box center [769, 351] width 738 height 38
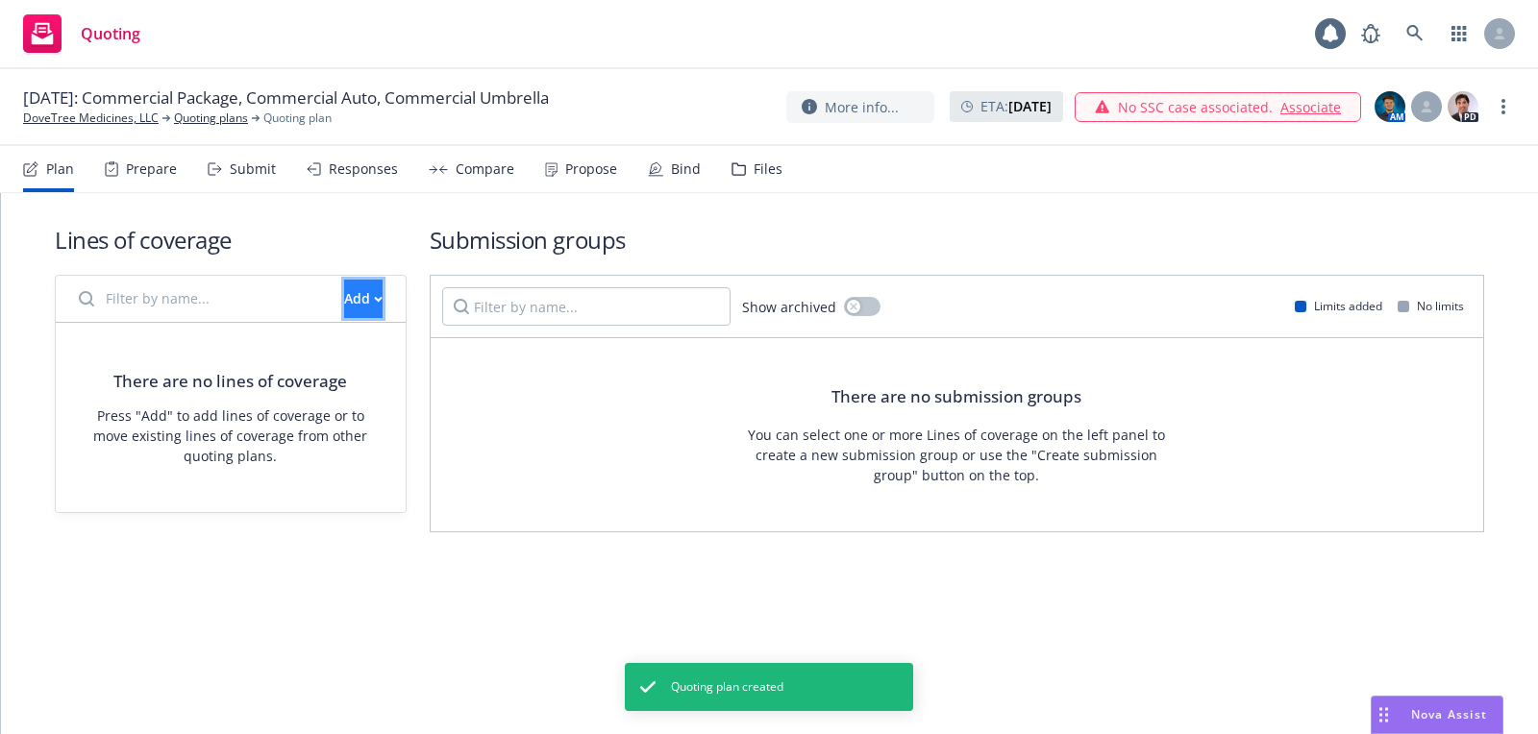
click at [350, 302] on div "Add" at bounding box center [363, 299] width 38 height 37
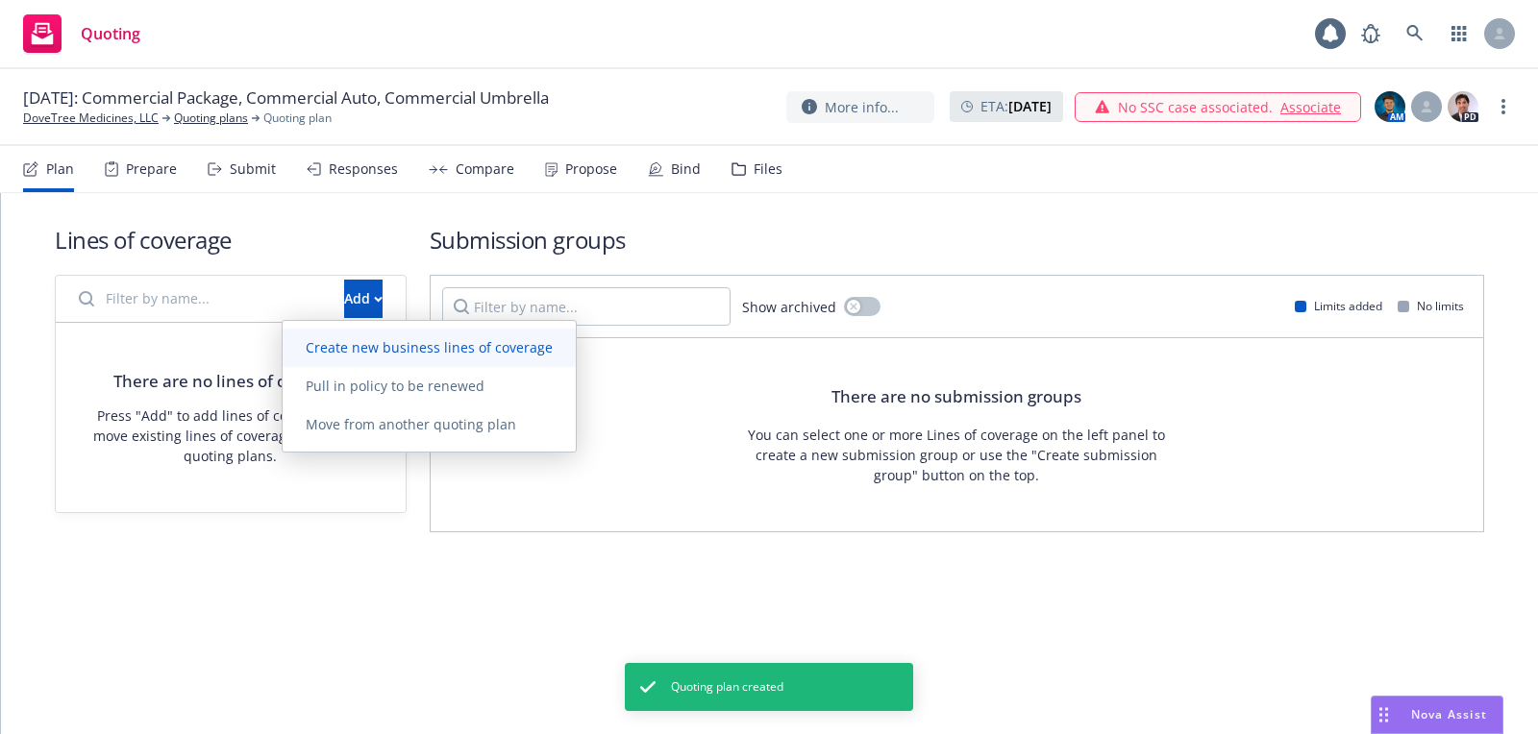
click at [450, 357] on link "Create new business lines of coverage" at bounding box center [429, 348] width 293 height 38
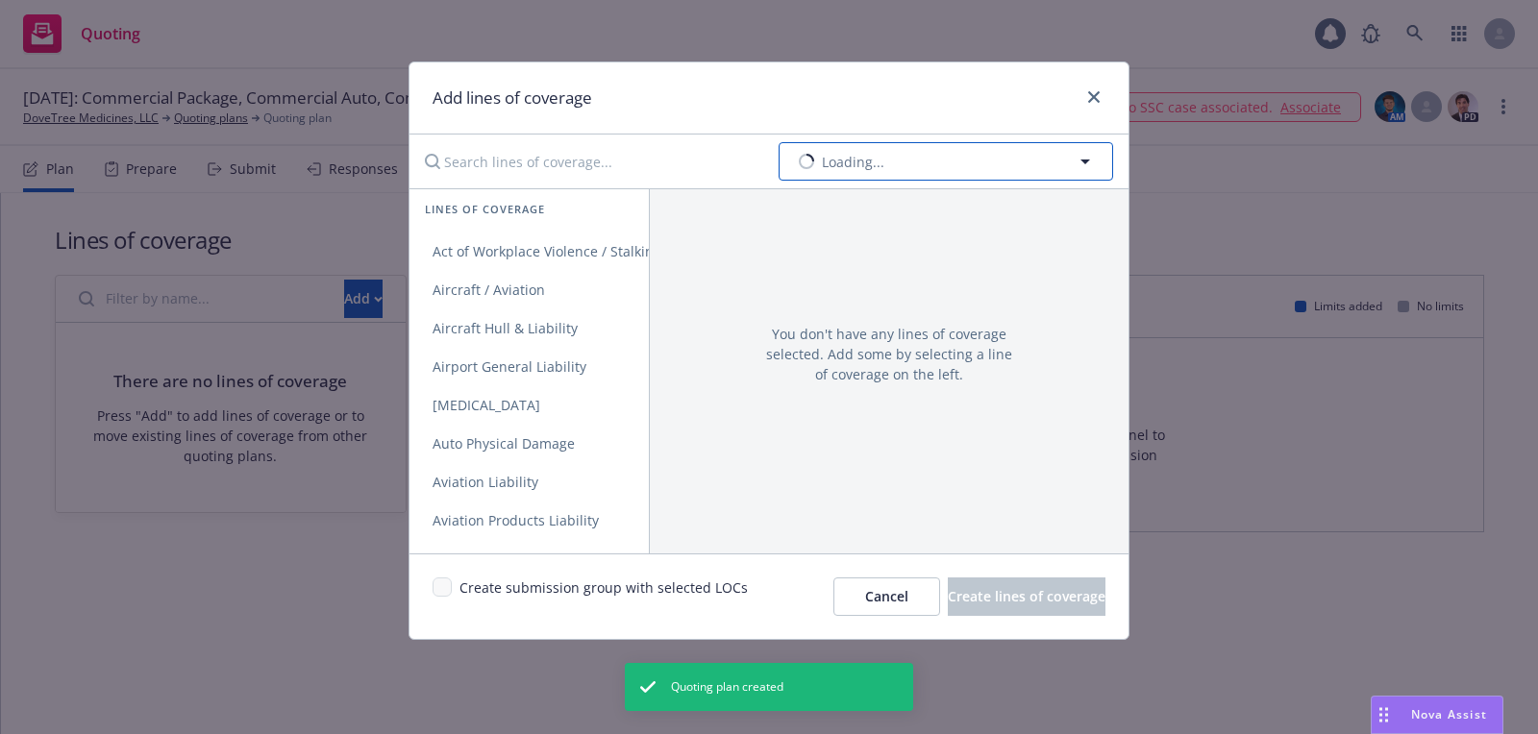
click at [854, 158] on span "Loading..." at bounding box center [853, 162] width 62 height 20
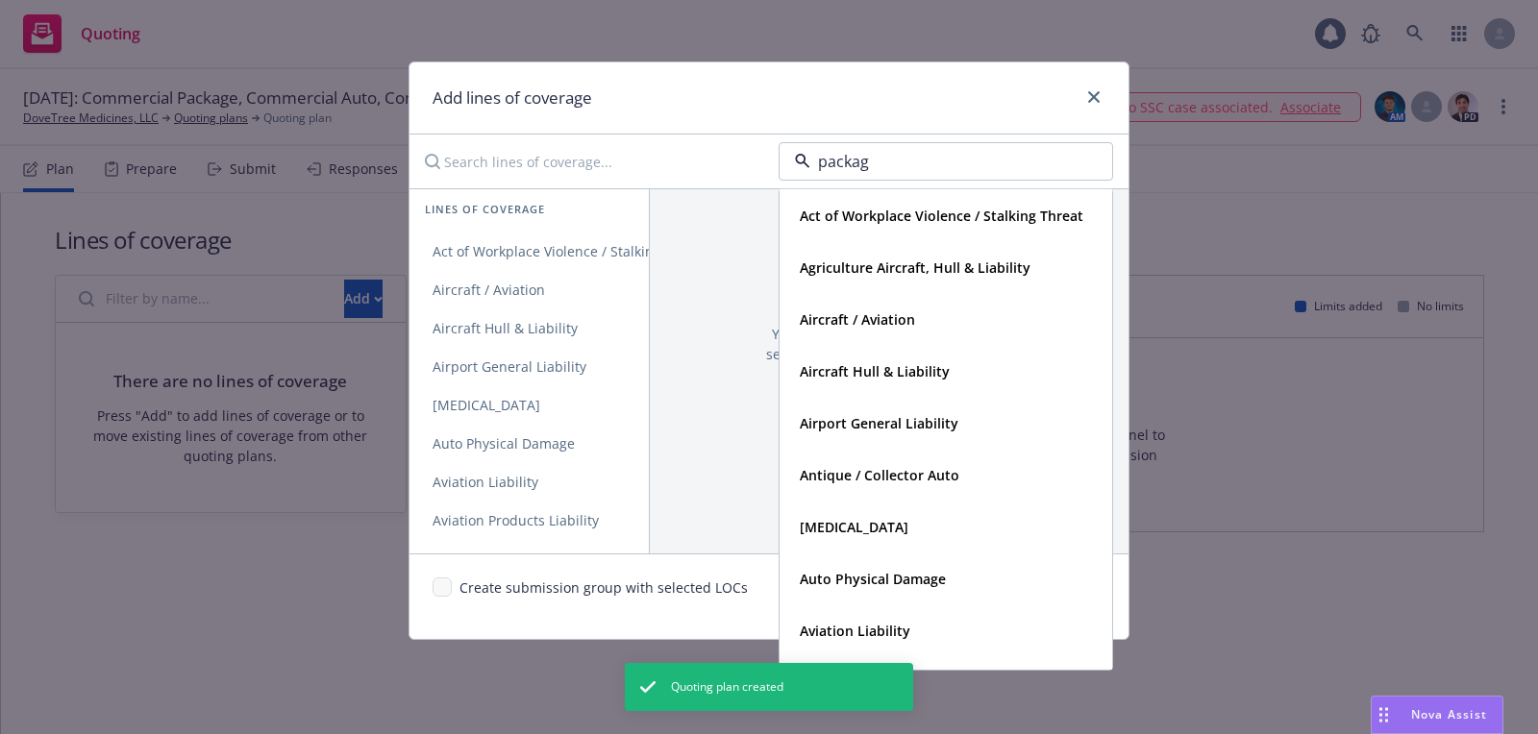
type input "package"
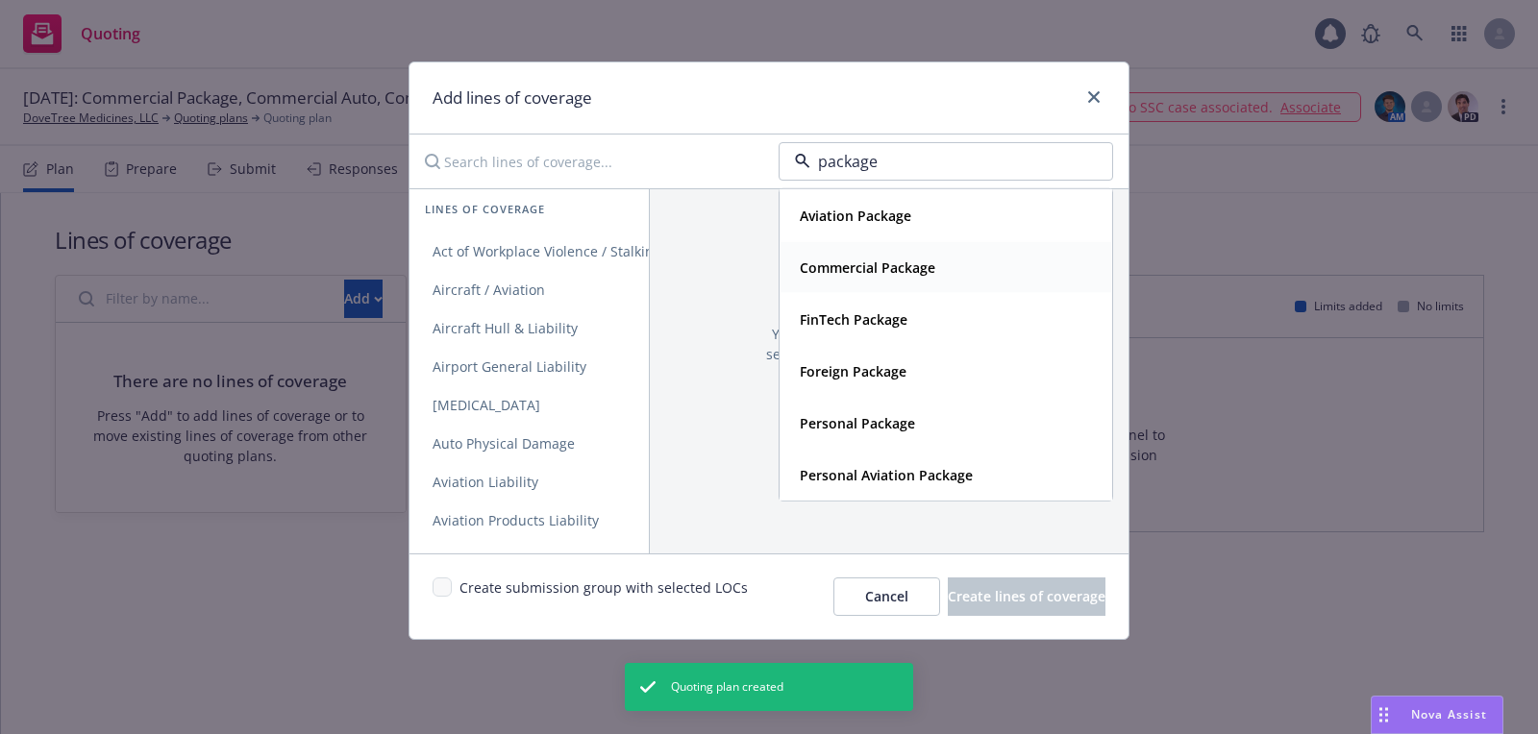
click at [866, 258] on strong "Commercial Package" at bounding box center [867, 267] width 135 height 18
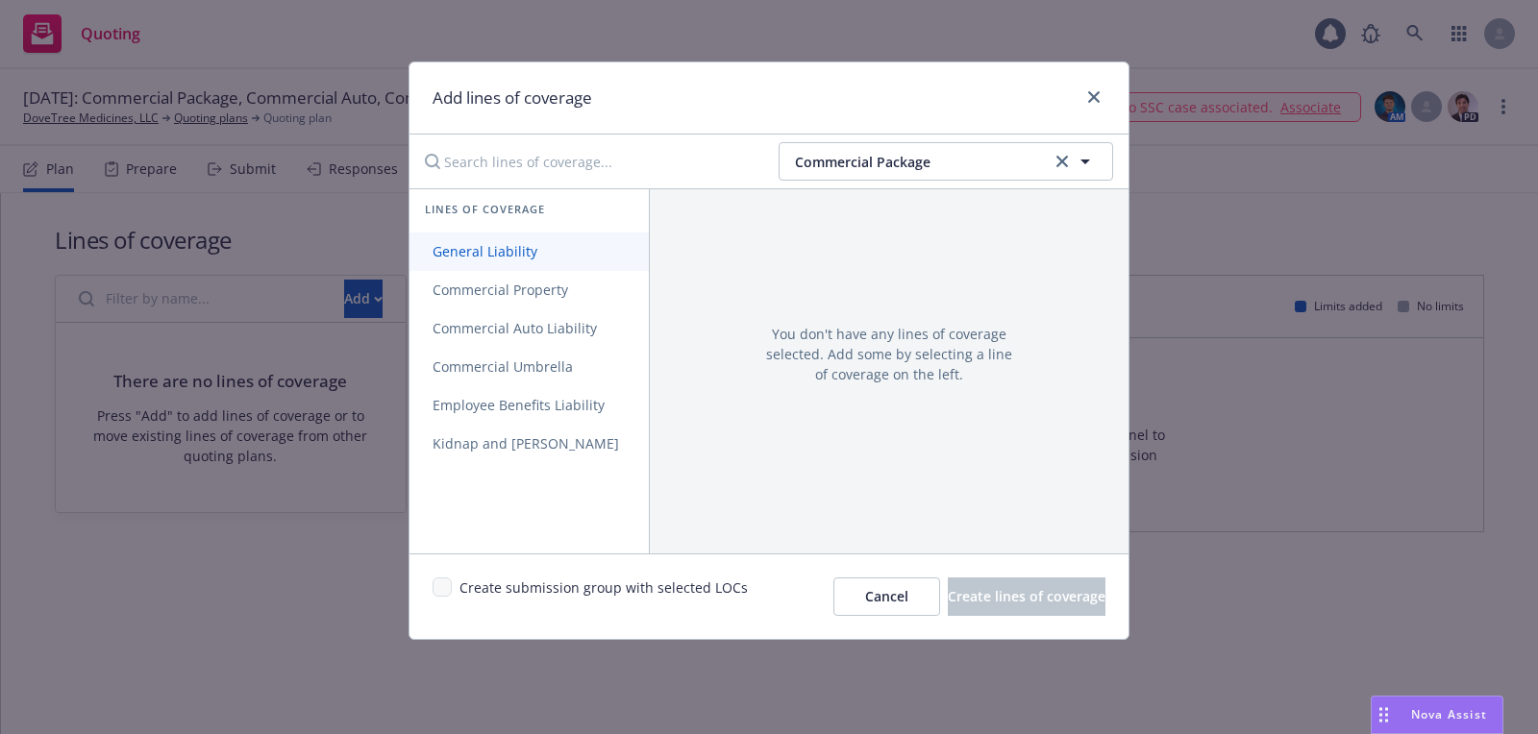
click at [610, 247] on link "General Liability" at bounding box center [528, 252] width 239 height 38
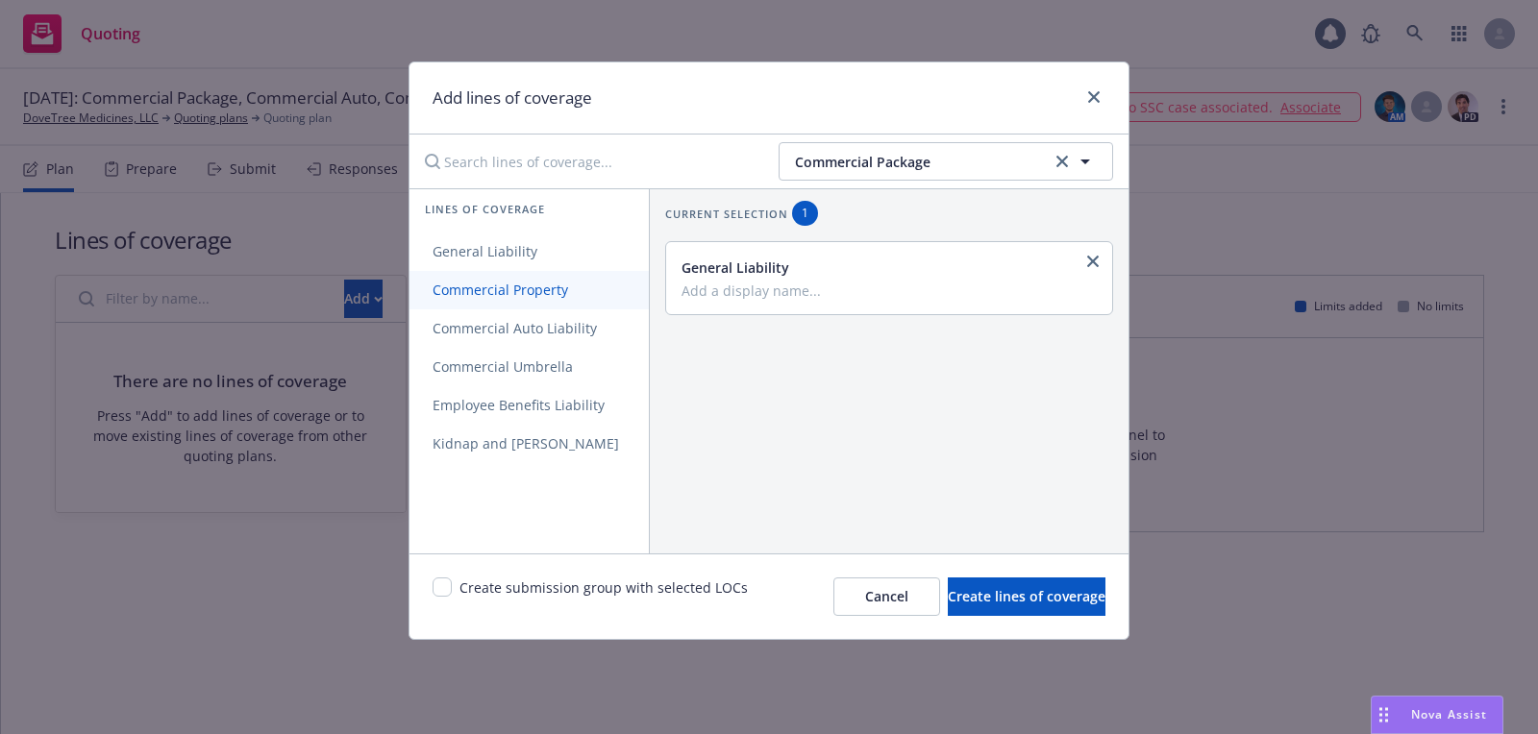
click at [610, 304] on link "Commercial Property" at bounding box center [528, 290] width 239 height 38
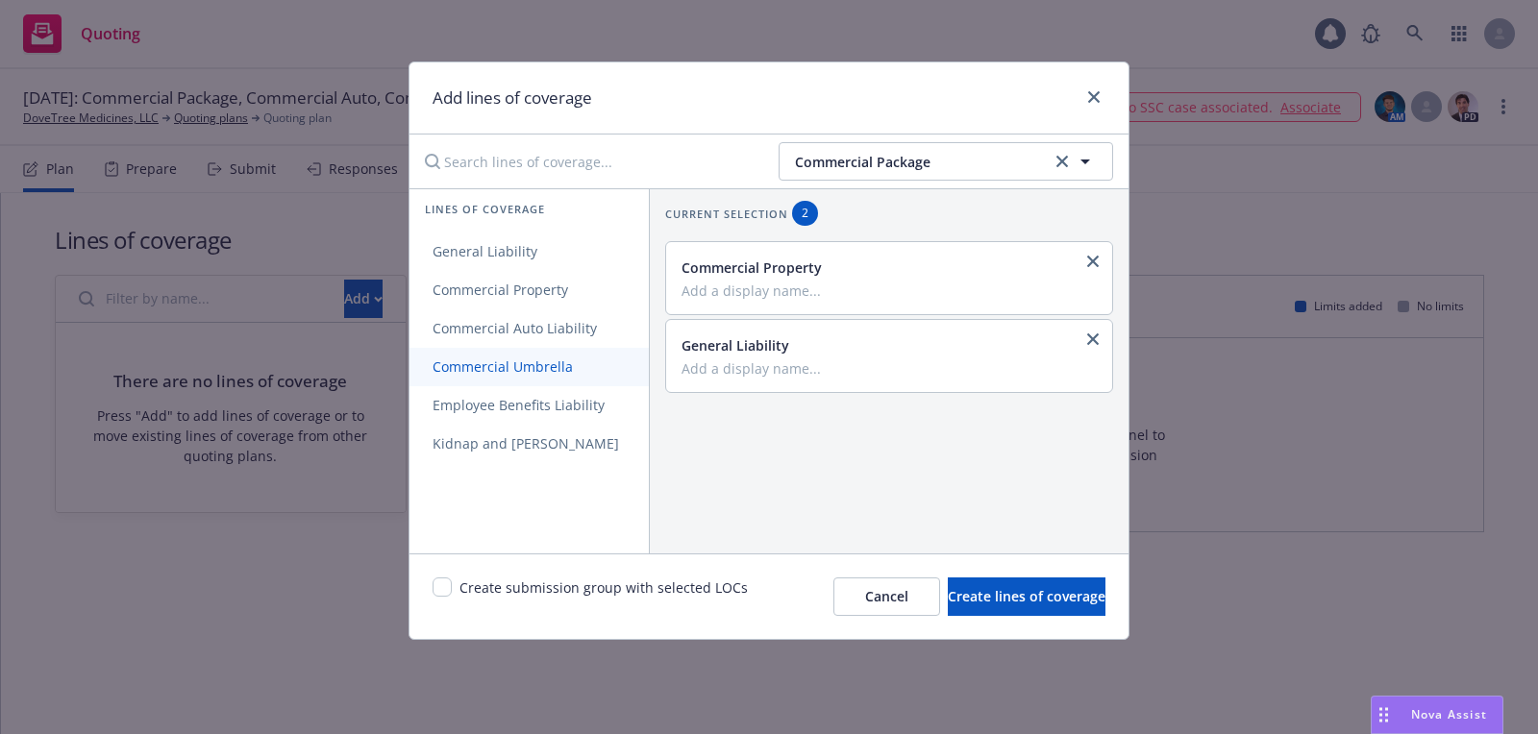
click at [586, 361] on span "Commercial Umbrella" at bounding box center [502, 366] width 186 height 18
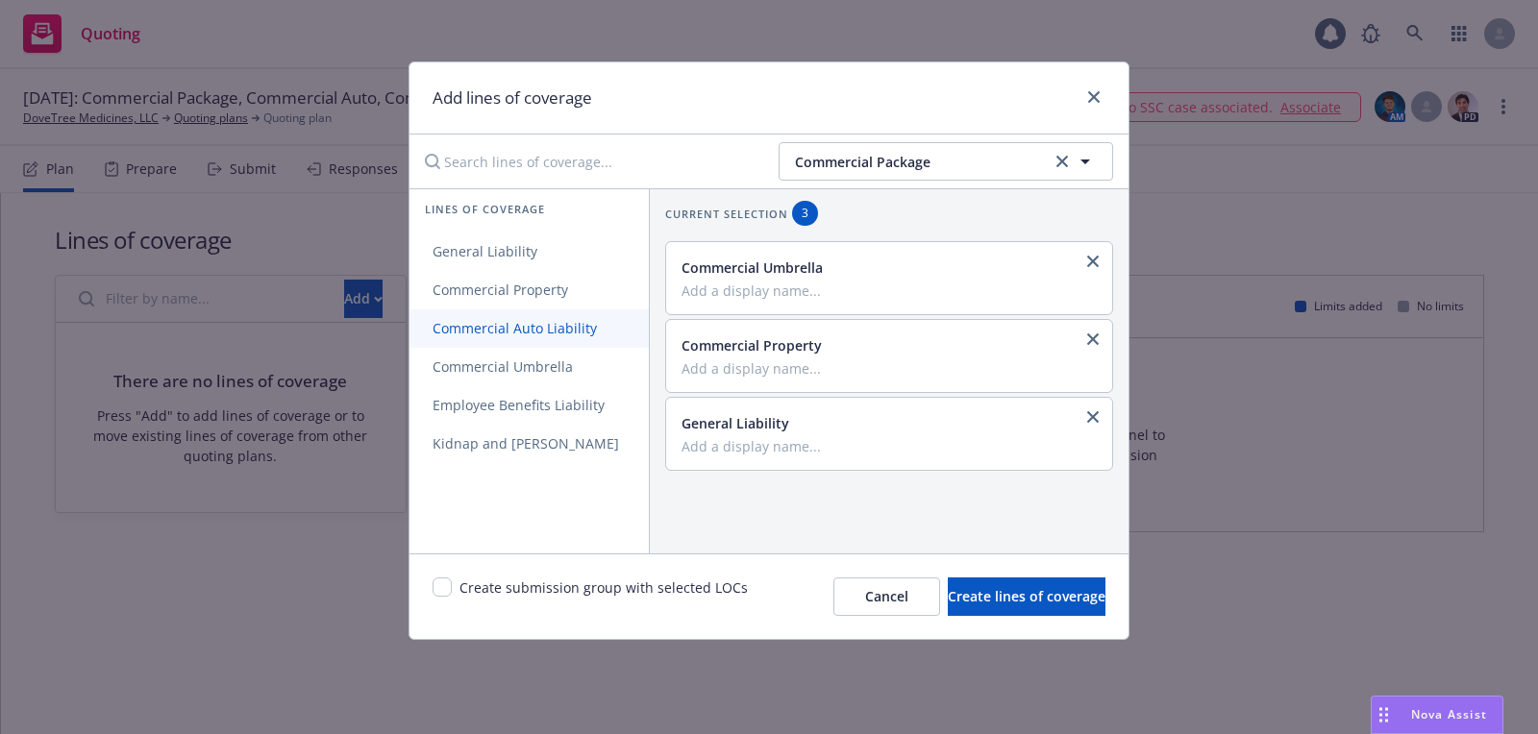
click at [549, 328] on span "Commercial Auto Liability" at bounding box center [514, 328] width 210 height 18
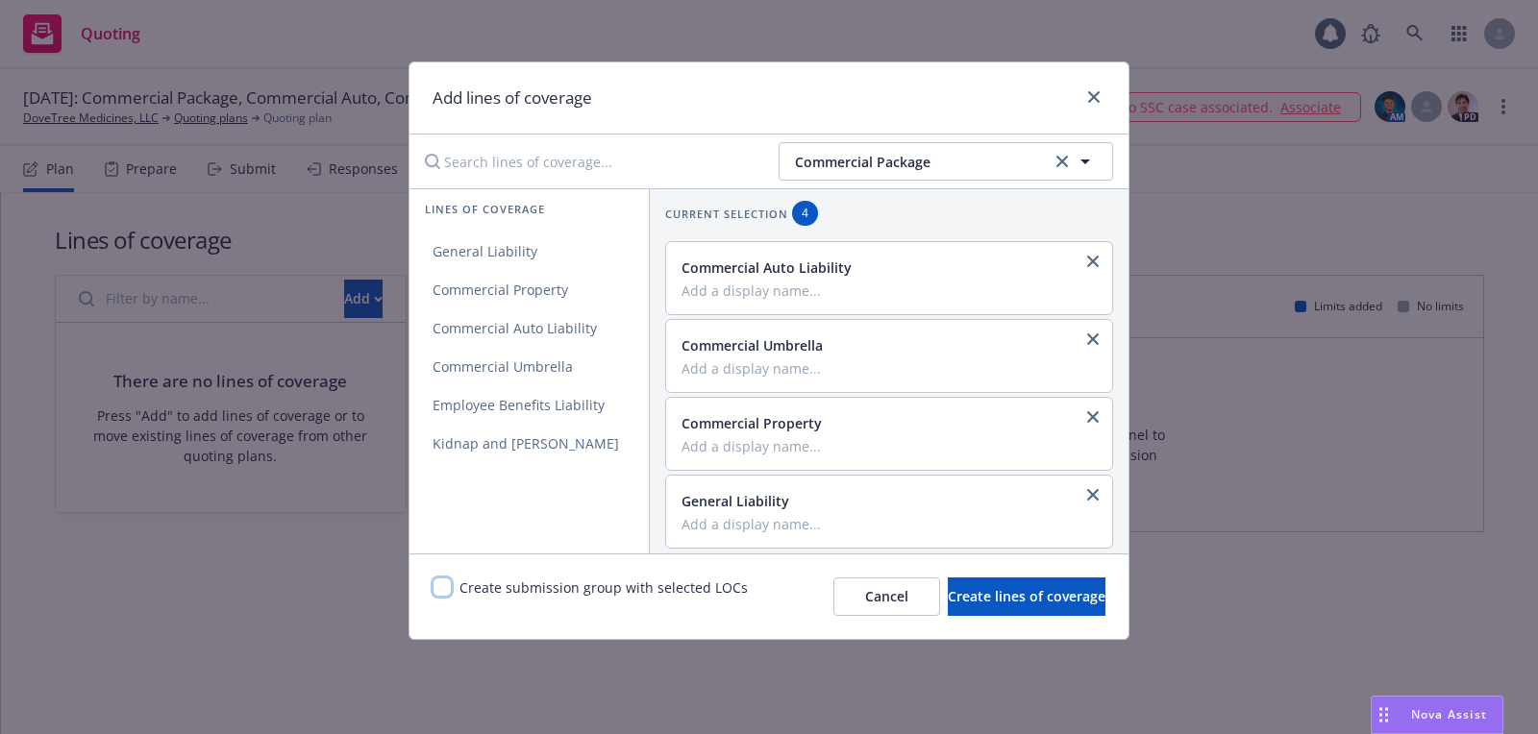
click at [443, 587] on input "checkbox" at bounding box center [441, 587] width 19 height 19
checkbox input "true"
click at [968, 615] on div "Create submission group with selected LOCs Cancel Create lines of coverage" at bounding box center [768, 597] width 719 height 86
click at [967, 603] on span "Create lines of coverage" at bounding box center [1026, 596] width 158 height 18
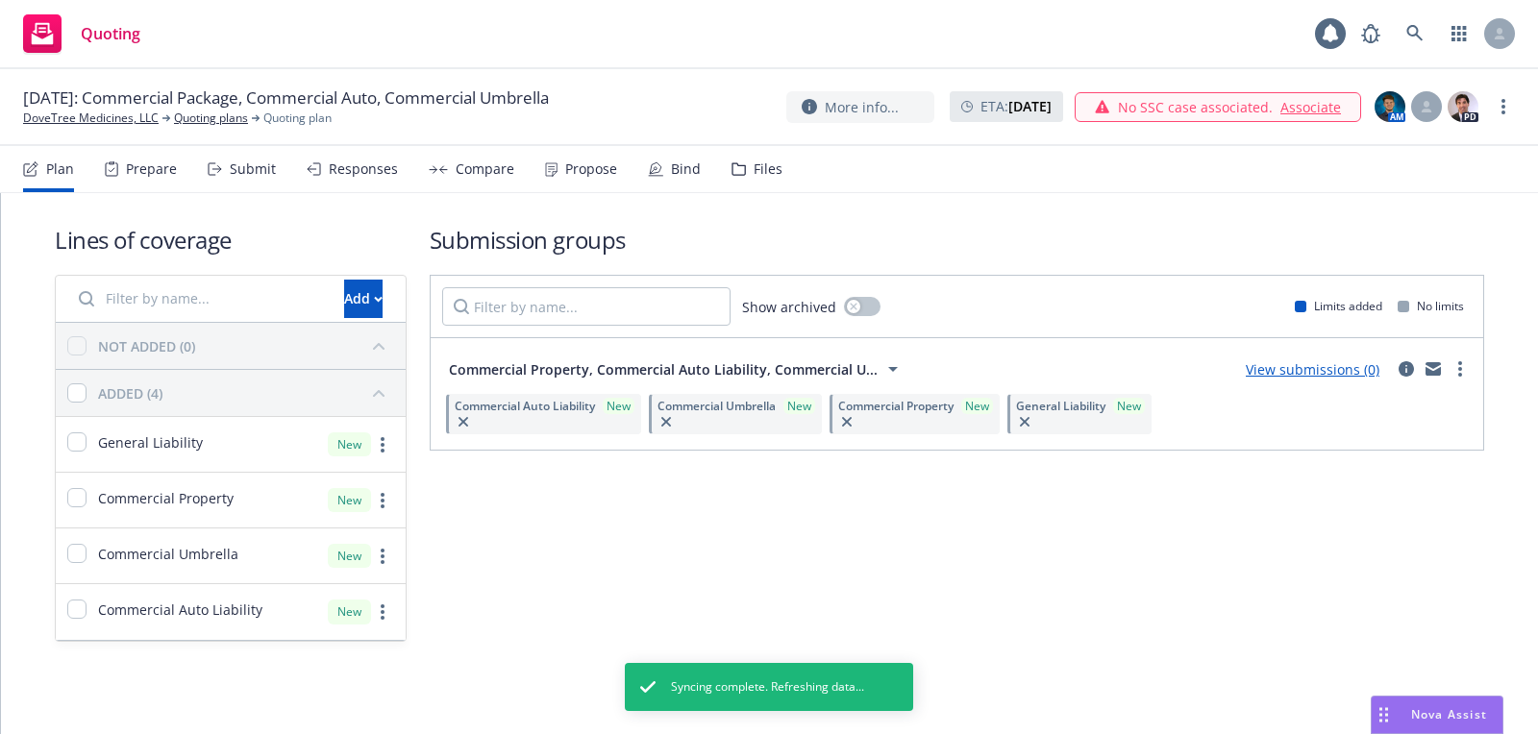
click at [109, 113] on link "DoveTree Medicines, LLC" at bounding box center [90, 118] width 135 height 17
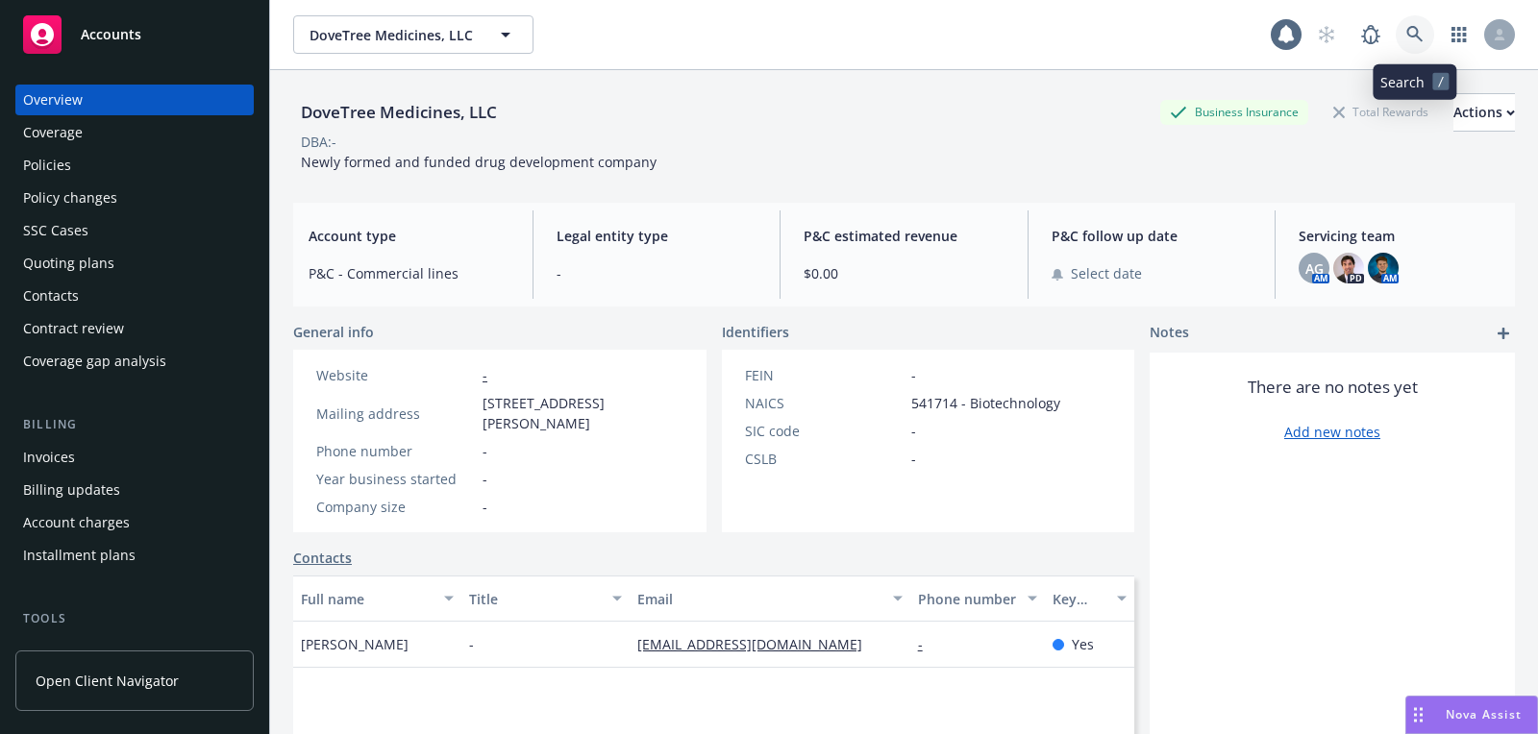
click at [1418, 45] on link at bounding box center [1414, 34] width 38 height 38
click at [185, 42] on div "Accounts" at bounding box center [134, 34] width 223 height 38
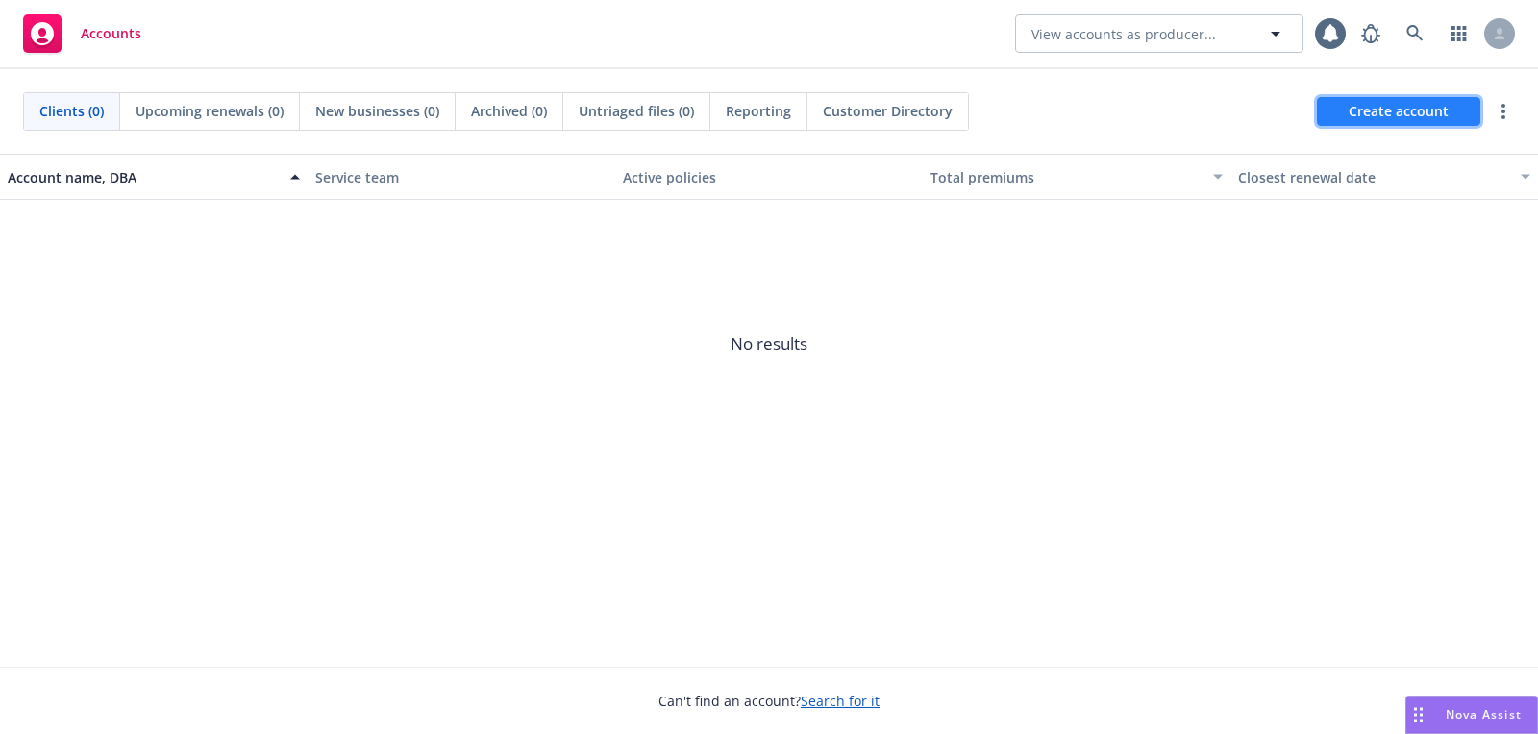
click at [1390, 115] on span "Create account" at bounding box center [1398, 111] width 100 height 37
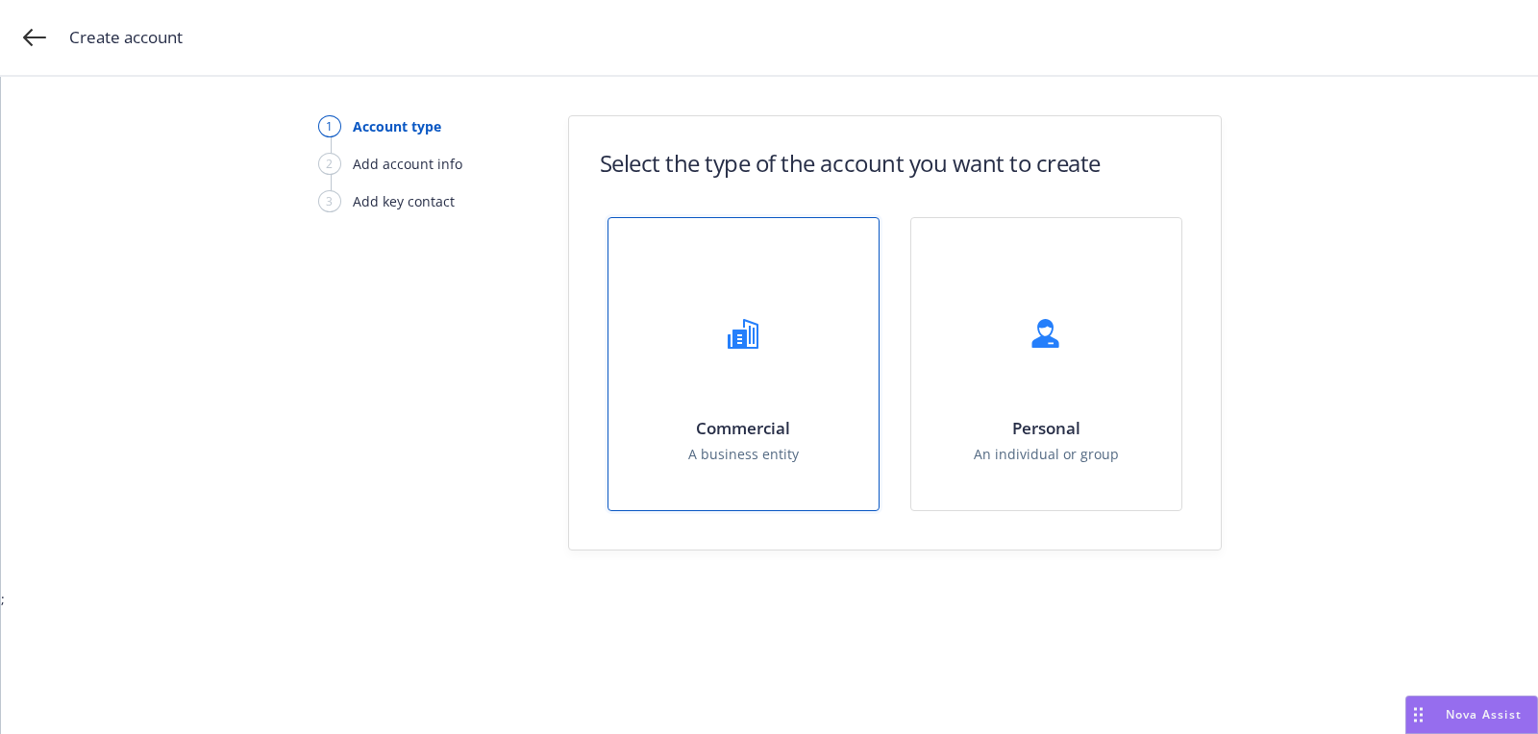
click at [692, 375] on div "Commercial A business entity" at bounding box center [743, 364] width 270 height 292
select select "US"
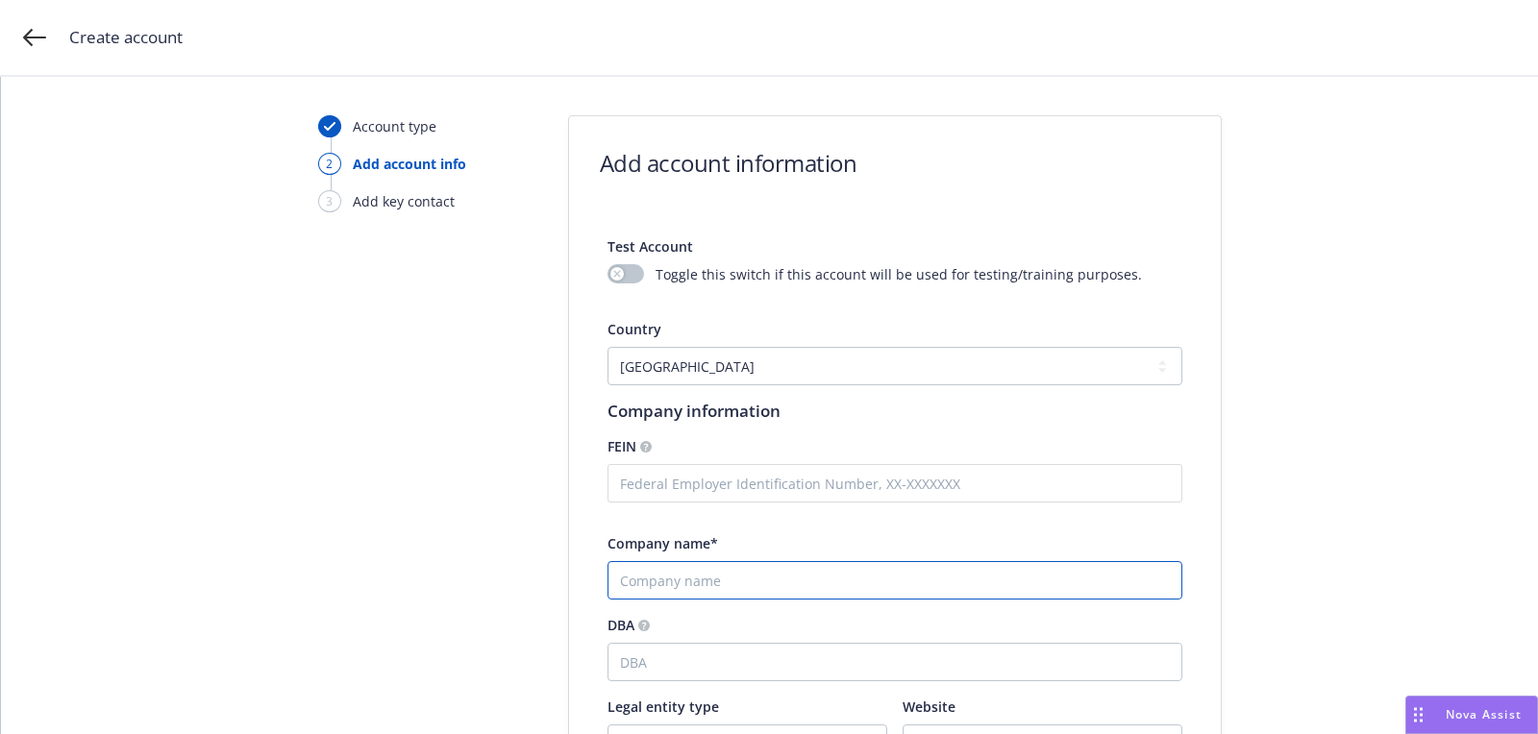
click at [677, 586] on input "Company name*" at bounding box center [894, 580] width 575 height 38
paste input "[PERSON_NAME] Transportation, Inc."
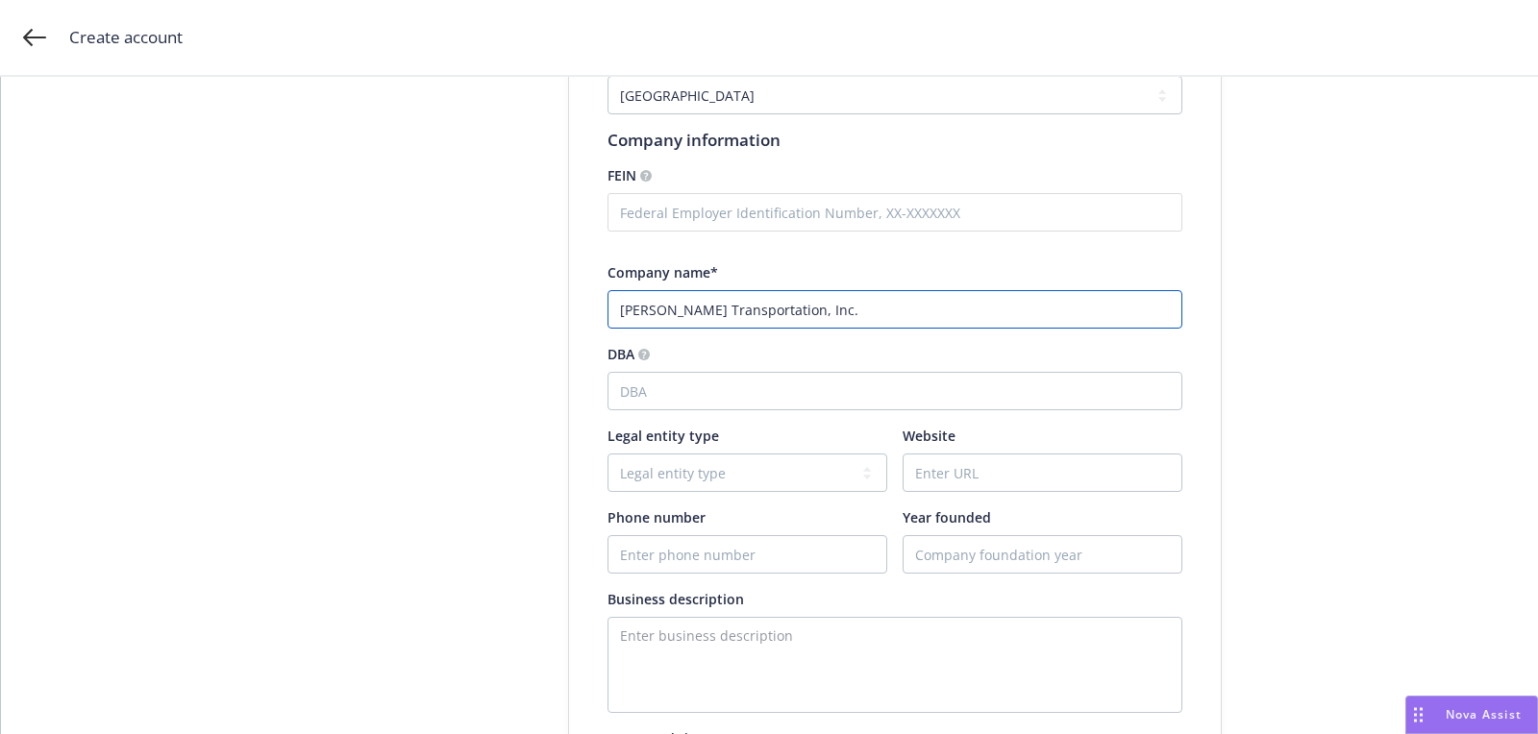
type input "[PERSON_NAME] Transportation, Inc."
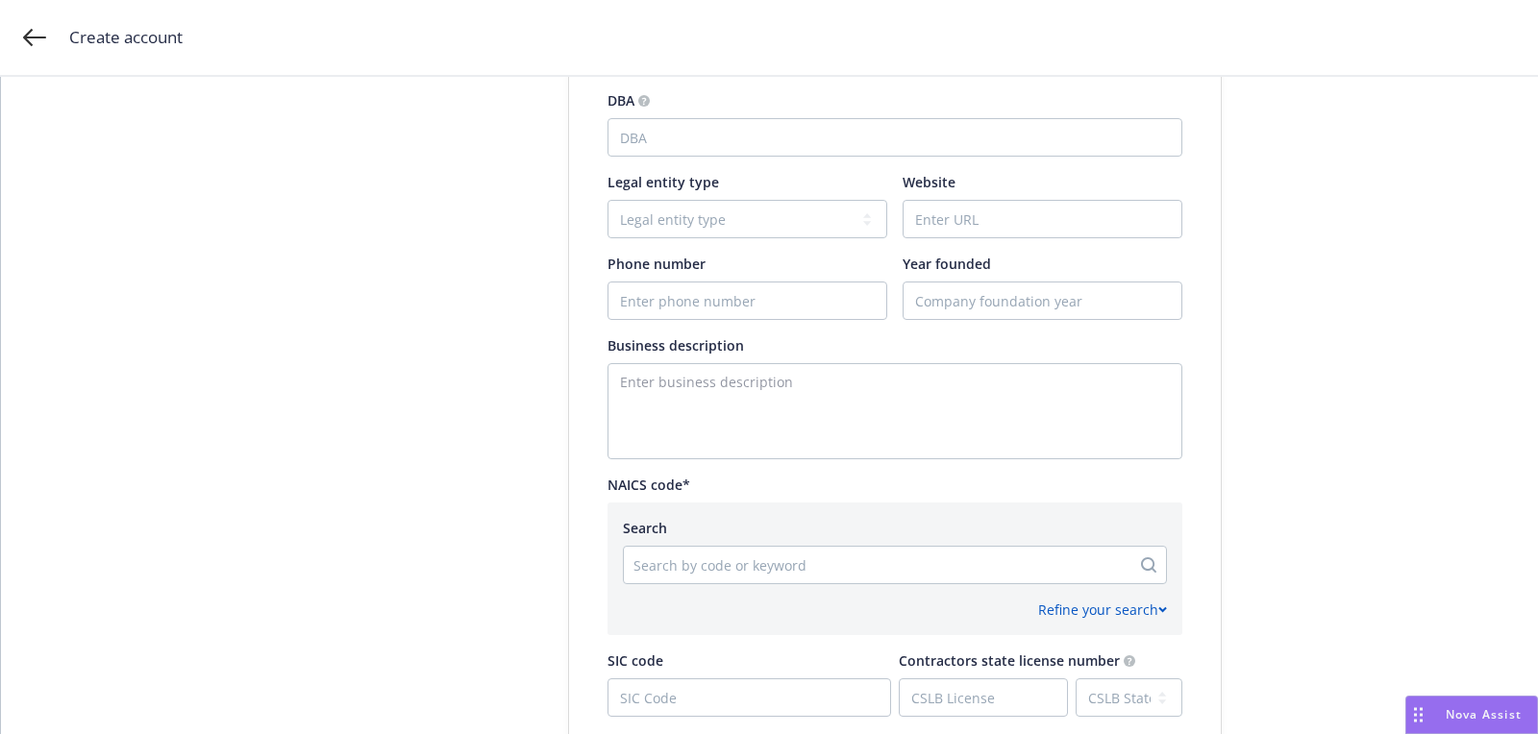
scroll to position [574, 0]
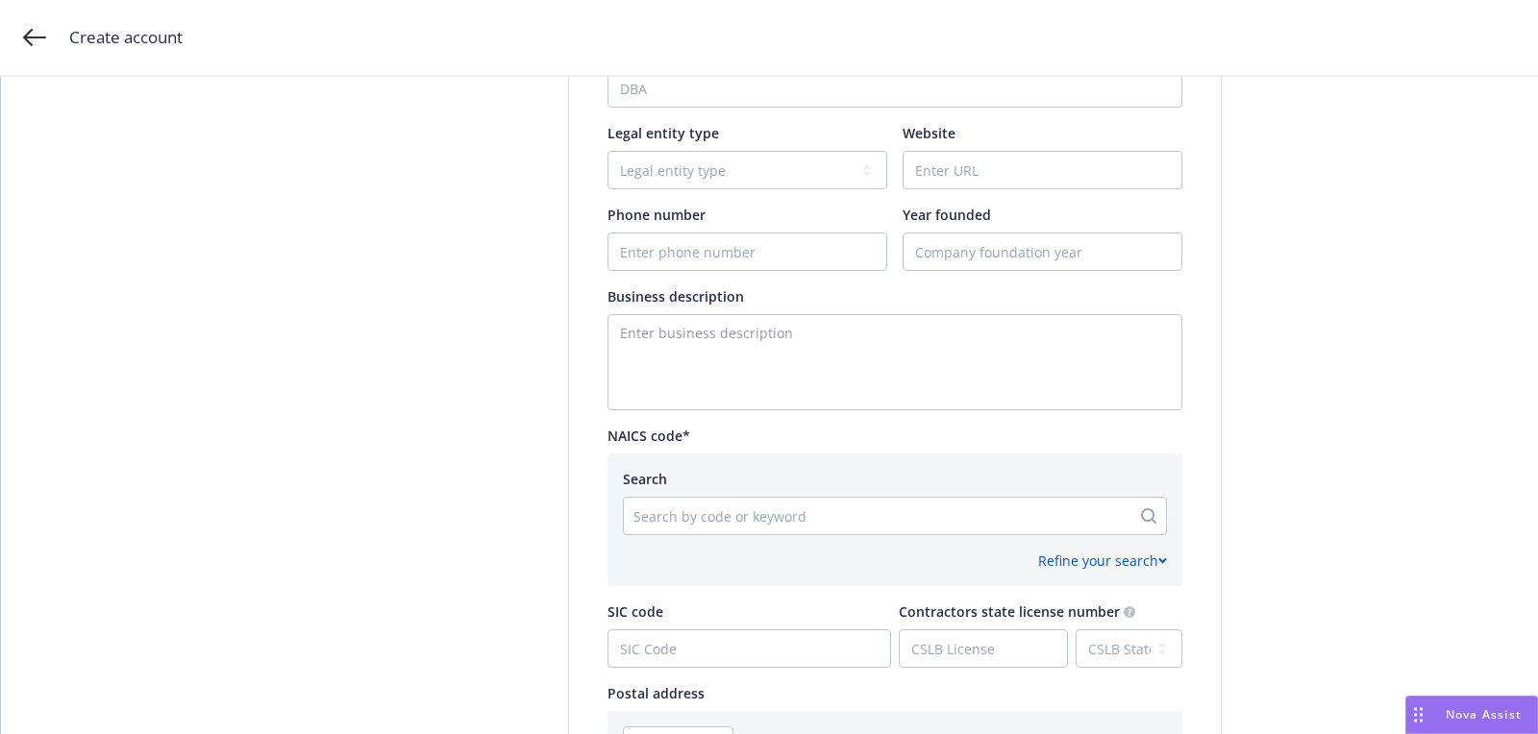
click at [649, 302] on span "Business description" at bounding box center [675, 296] width 136 height 18
click at [649, 357] on textarea "Enter business description" at bounding box center [894, 362] width 575 height 96
paste textarea "Specialized Freight Trucking"
type textarea "Specialized Freight Trucking"
click at [757, 243] on input "Phone number" at bounding box center [747, 252] width 278 height 37
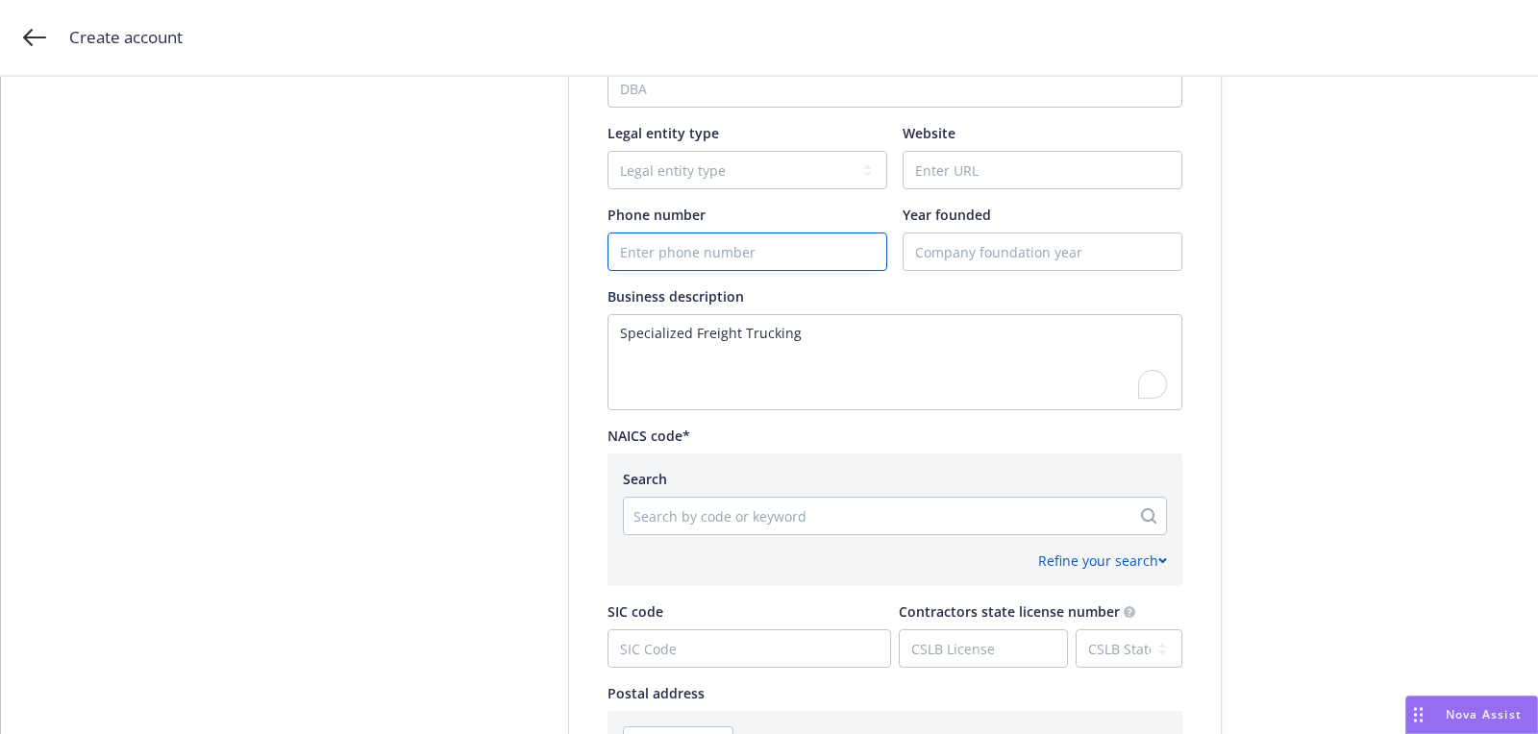
paste input "[PHONE_NUMBER]"
type input "[PHONE_NUMBER]"
click at [933, 164] on input "Website" at bounding box center [1042, 170] width 278 height 37
paste input "[DOMAIN_NAME]"
type input "[DOMAIN_NAME]"
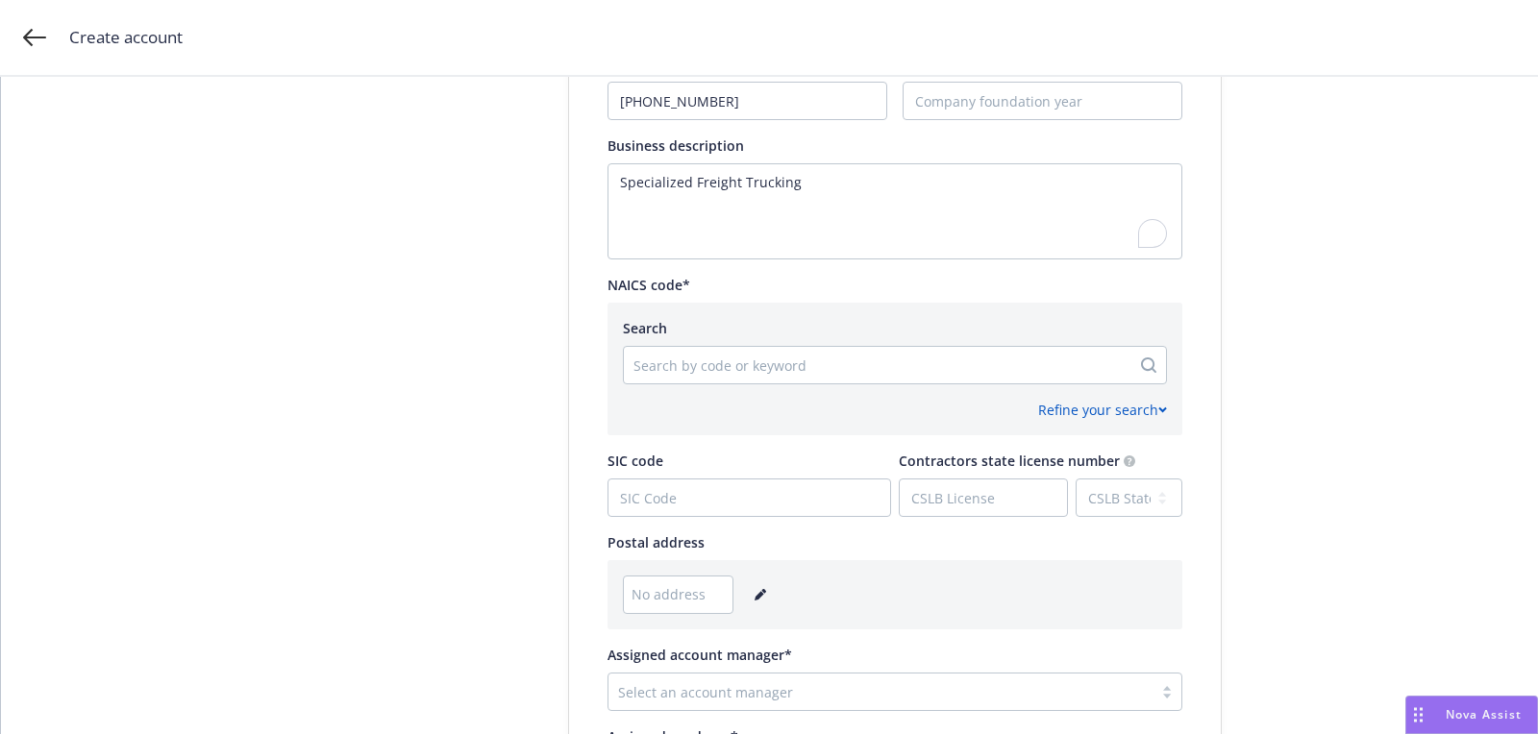
scroll to position [957, 0]
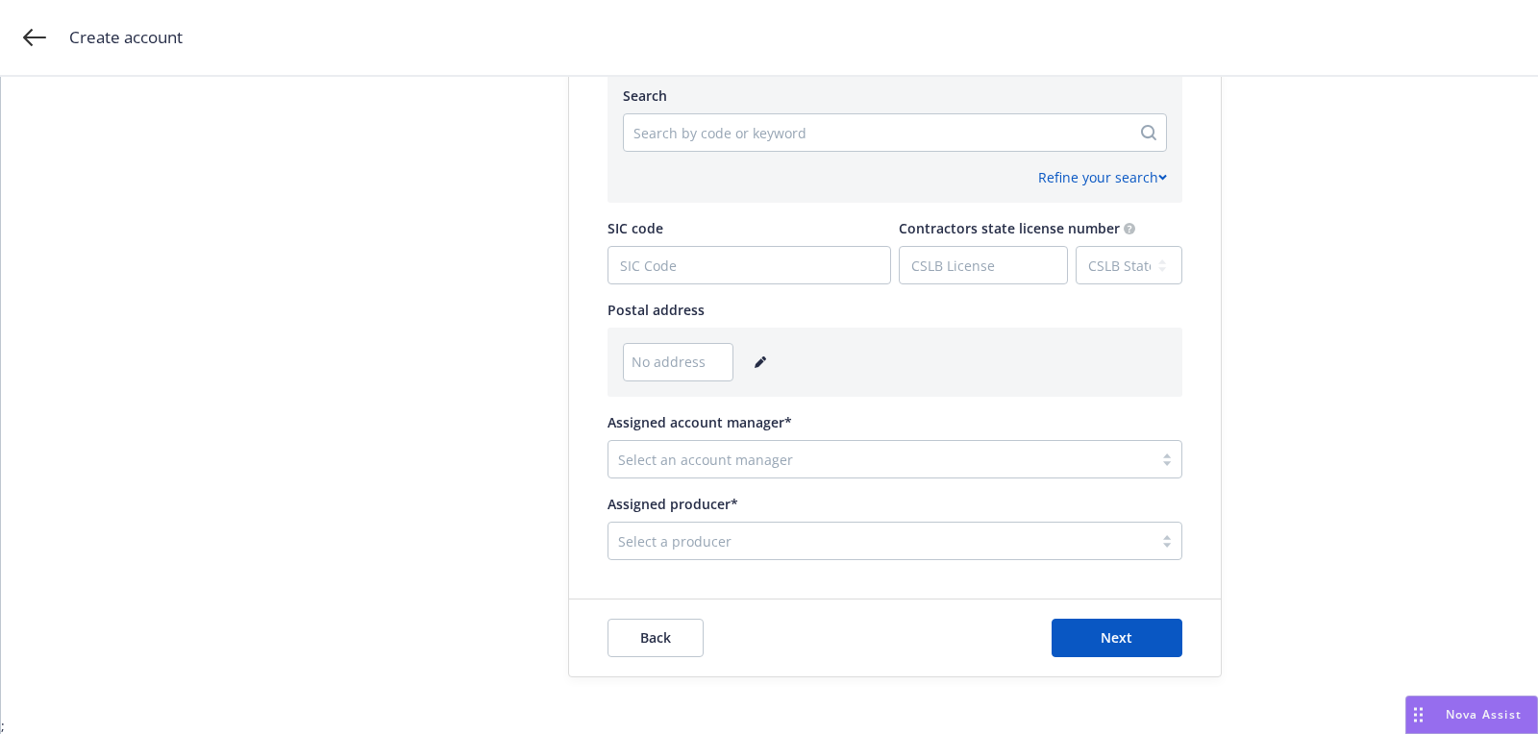
click at [756, 362] on icon "editPencil" at bounding box center [759, 363] width 10 height 10
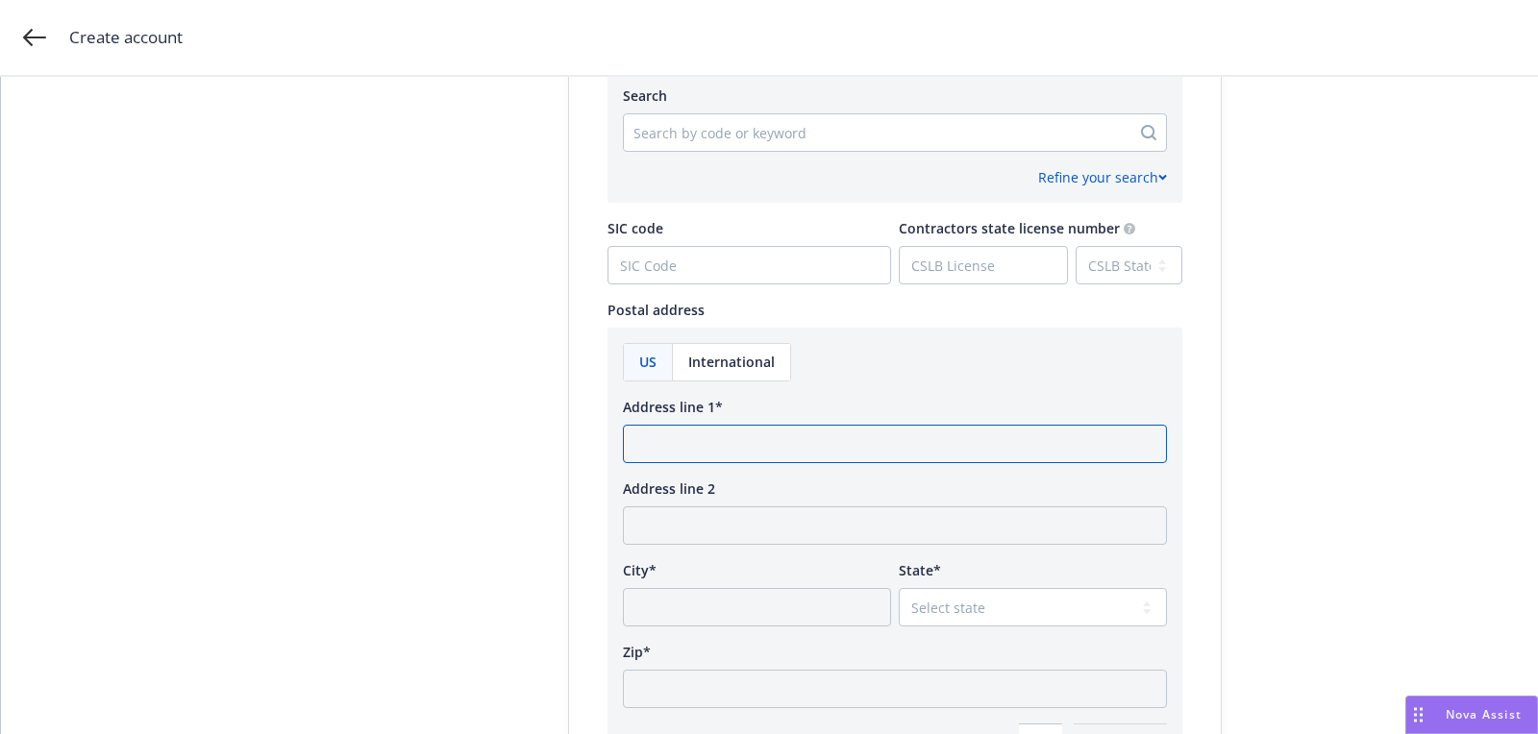
click at [726, 439] on input "Address line 1*" at bounding box center [895, 444] width 544 height 38
paste input "4239 Newton Road Stockton, CA 95205"
click at [856, 438] on input "4239 Newton Road Stockton, CA 95205" at bounding box center [895, 444] width 544 height 38
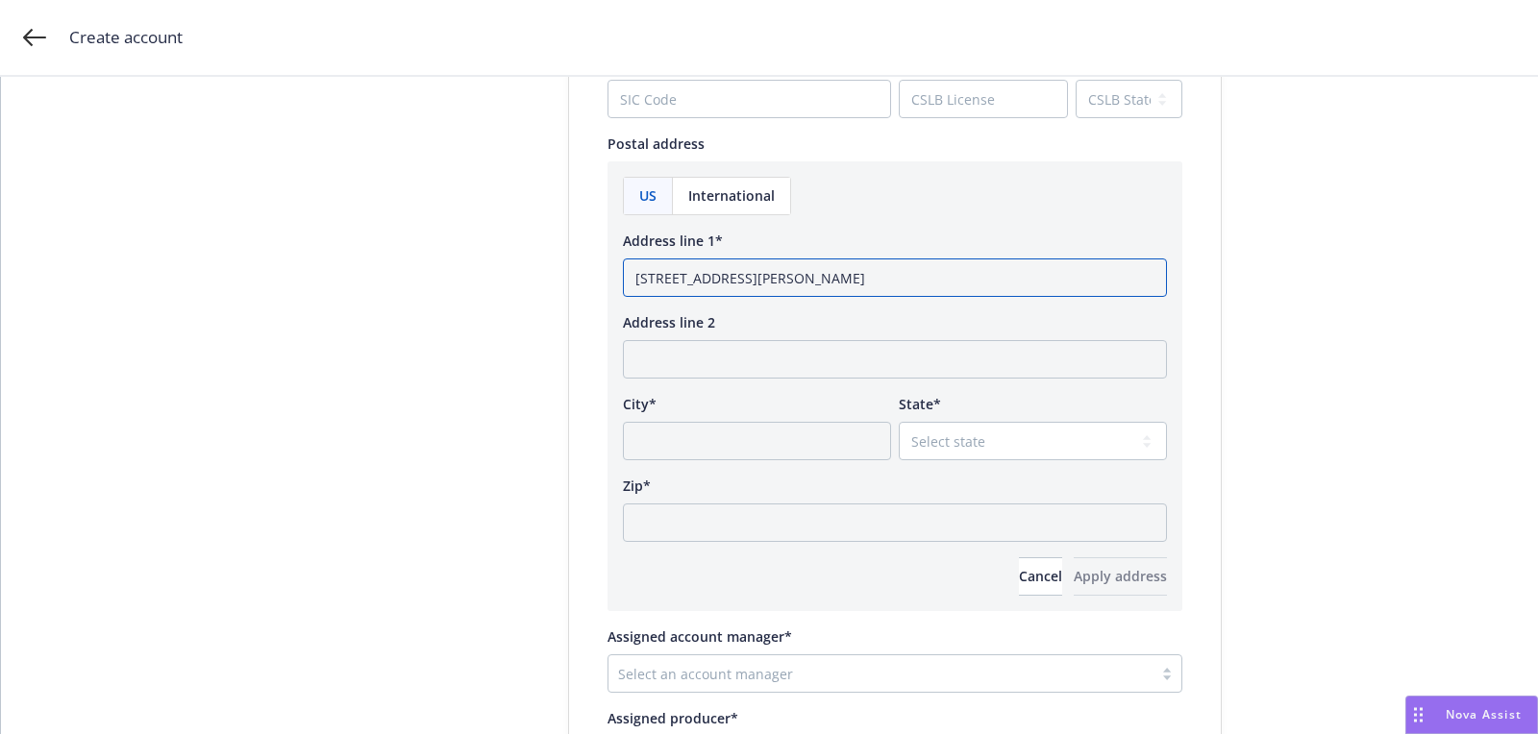
type input "4239 Newton Road Stockton, CA"
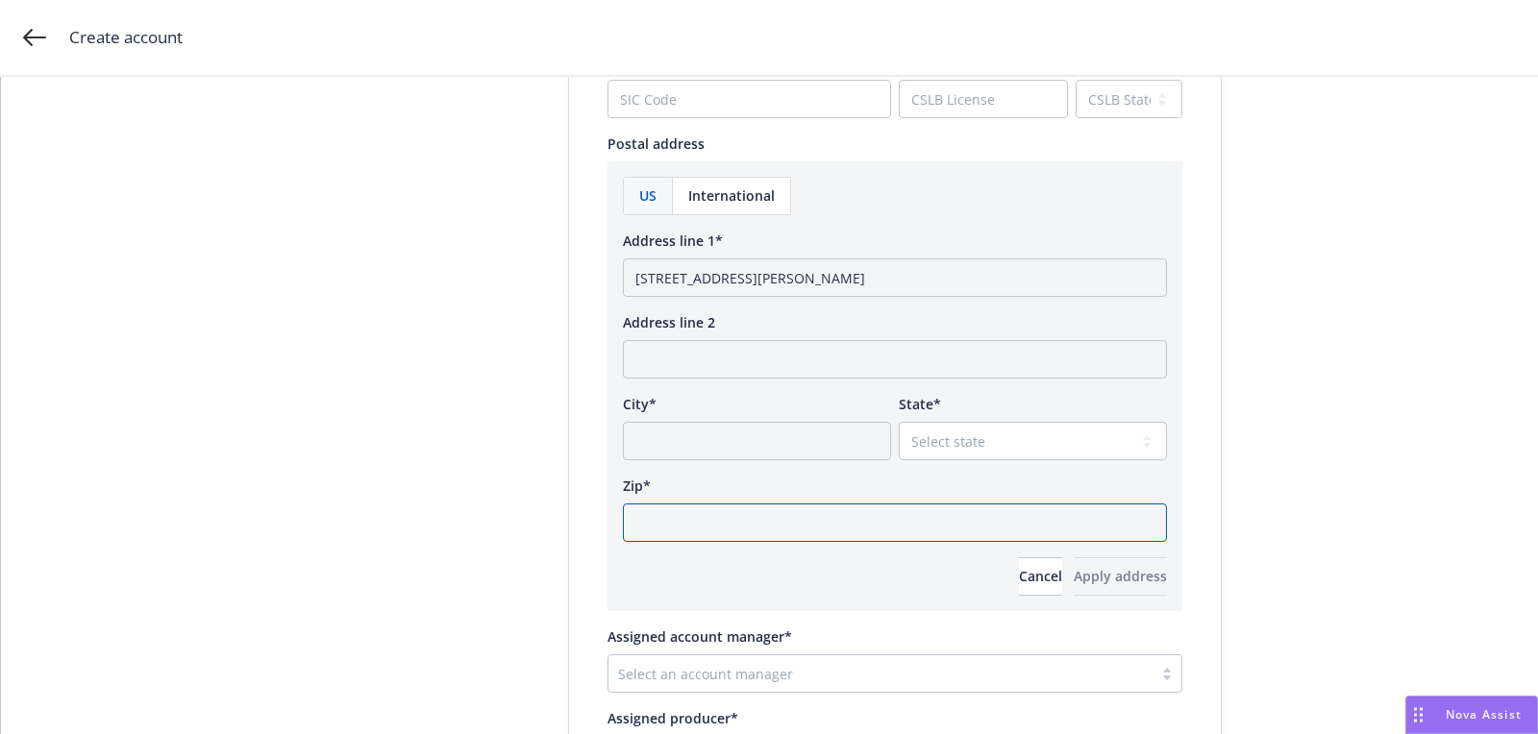
click at [812, 536] on input "Zip*" at bounding box center [895, 523] width 544 height 38
paste input "95205"
type input "95205"
click at [937, 456] on select "Select state Alabama Alaska American Samoa Arizona Arkansas Baker Island Califo…" at bounding box center [1032, 441] width 268 height 38
select select "CA"
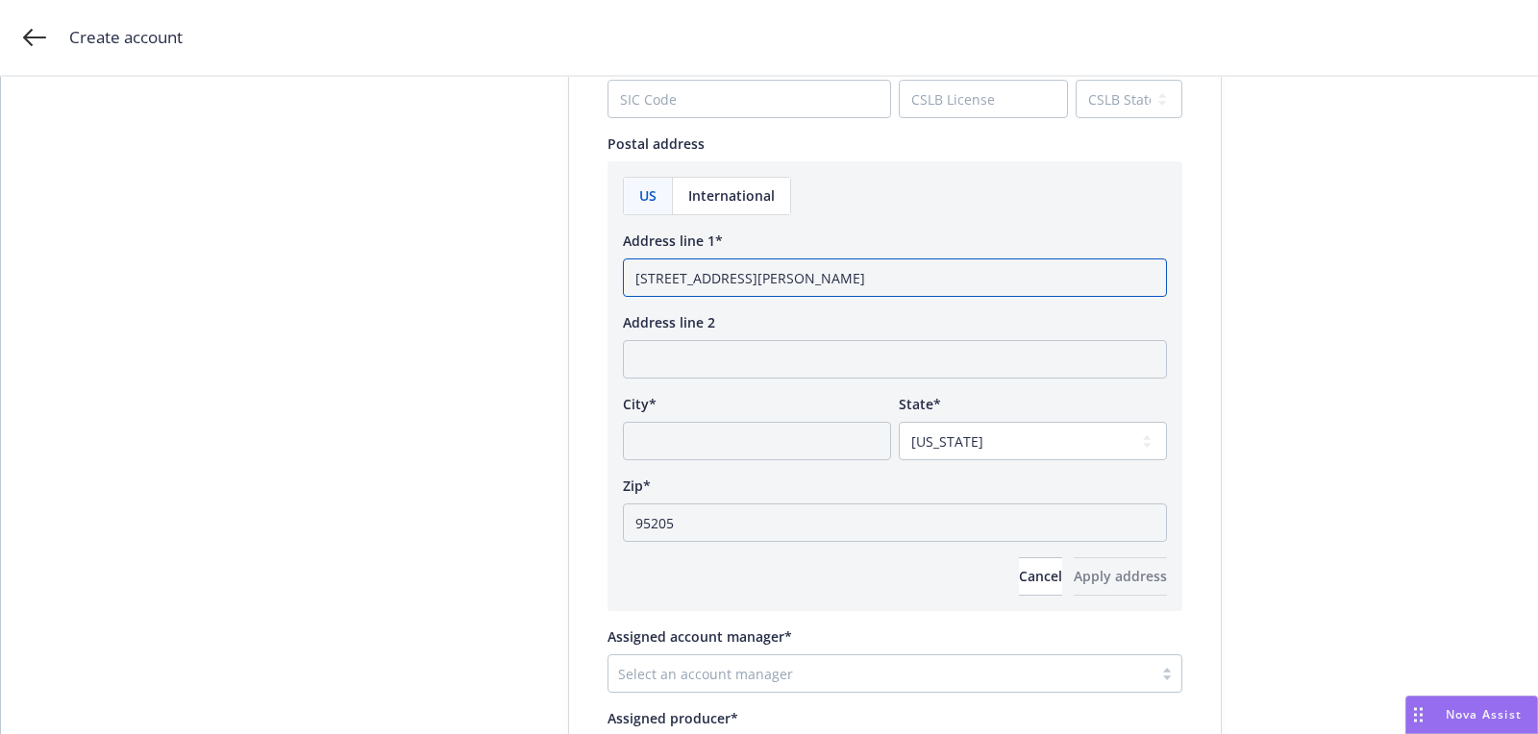
click at [784, 258] on input "4239 Newton Road Stockton, CA" at bounding box center [895, 277] width 544 height 38
click at [784, 283] on input "4239 Newton Road Stockton, CA" at bounding box center [895, 277] width 544 height 38
type input "4239 Newton Road, CA"
click at [746, 433] on input "City*" at bounding box center [757, 441] width 268 height 38
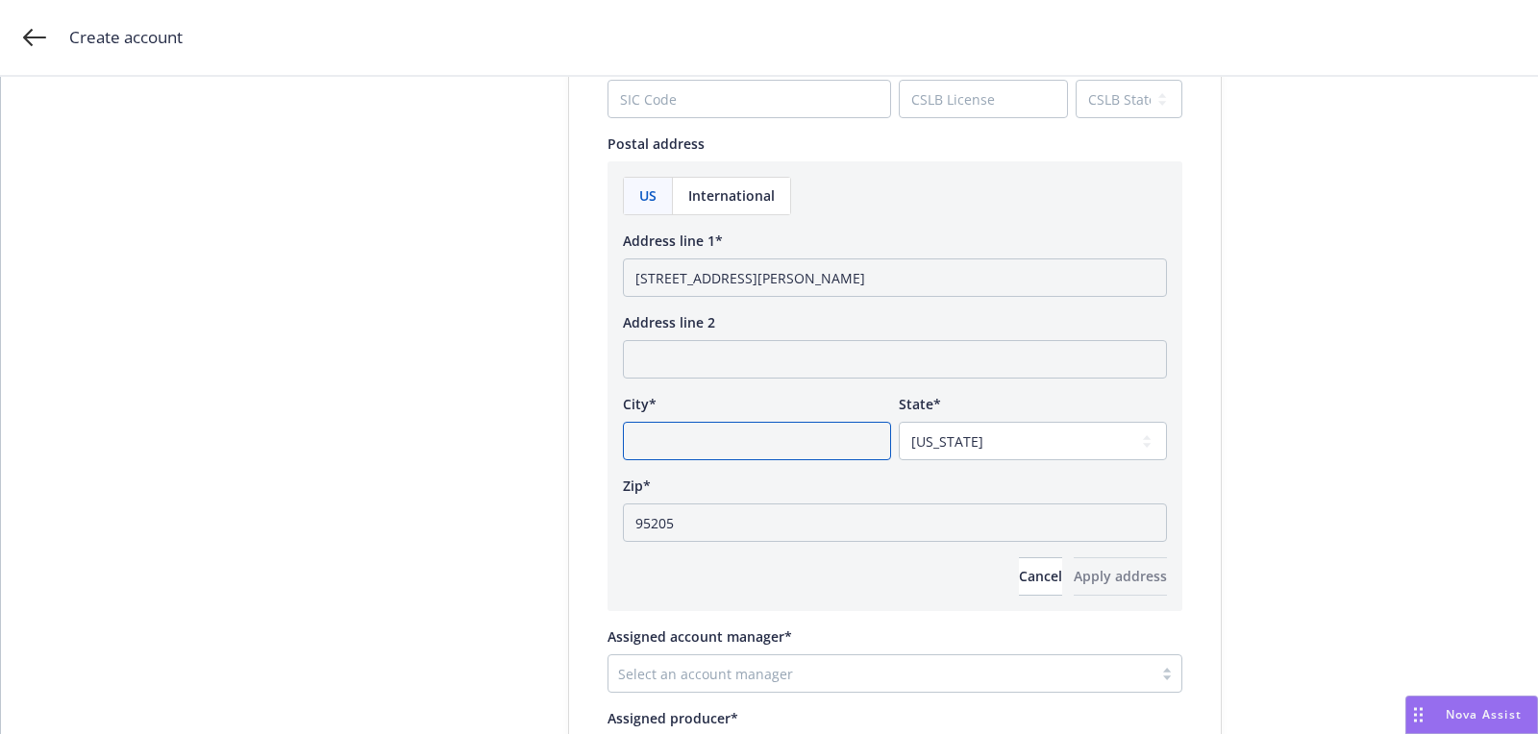
paste input "Stockton"
type input "Stockton"
drag, startPoint x: 756, startPoint y: 275, endPoint x: 967, endPoint y: 275, distance: 210.4
click at [885, 275] on input "4239 Newton Road, CA" at bounding box center [895, 277] width 544 height 38
type input "4239 Newton Road"
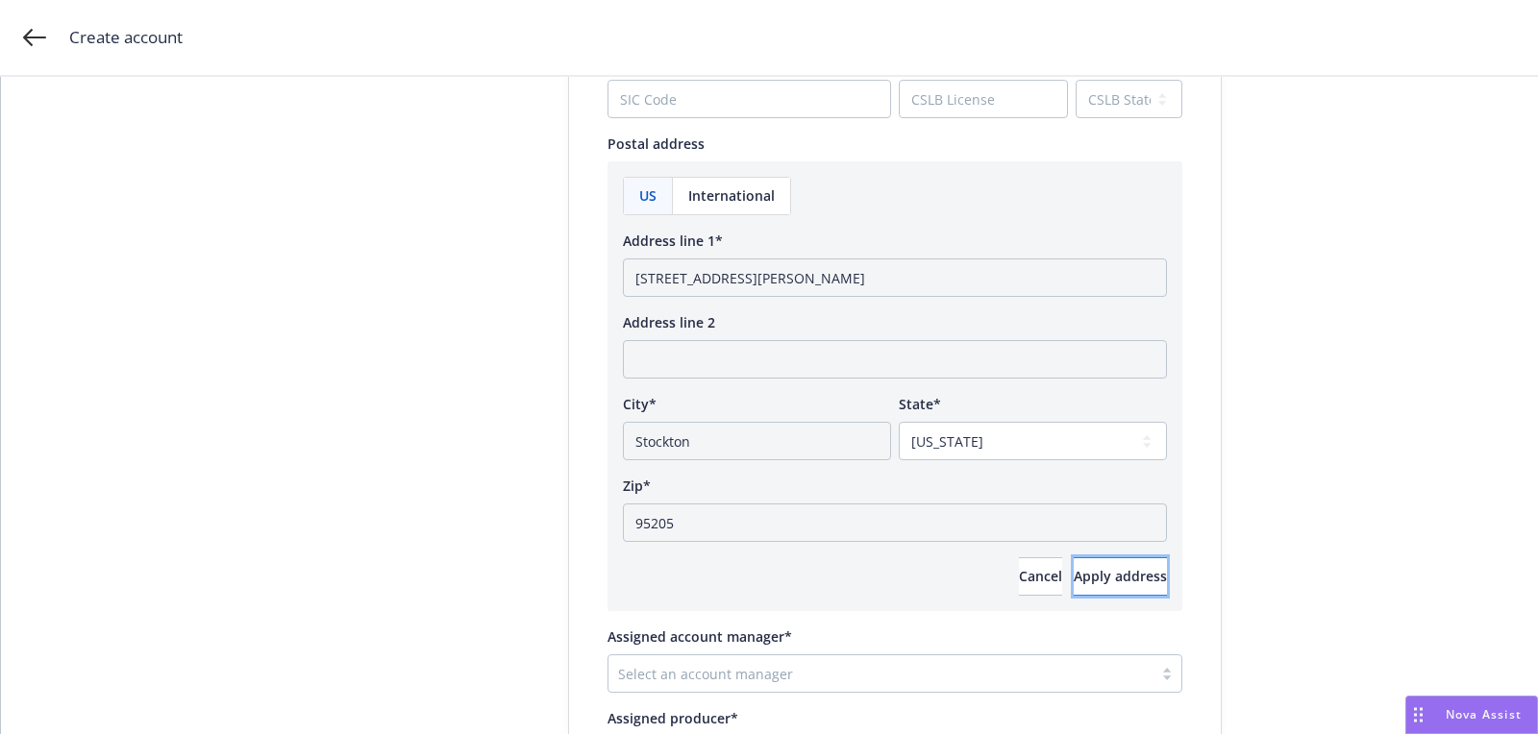
click at [1080, 573] on span "Apply address" at bounding box center [1119, 576] width 93 height 18
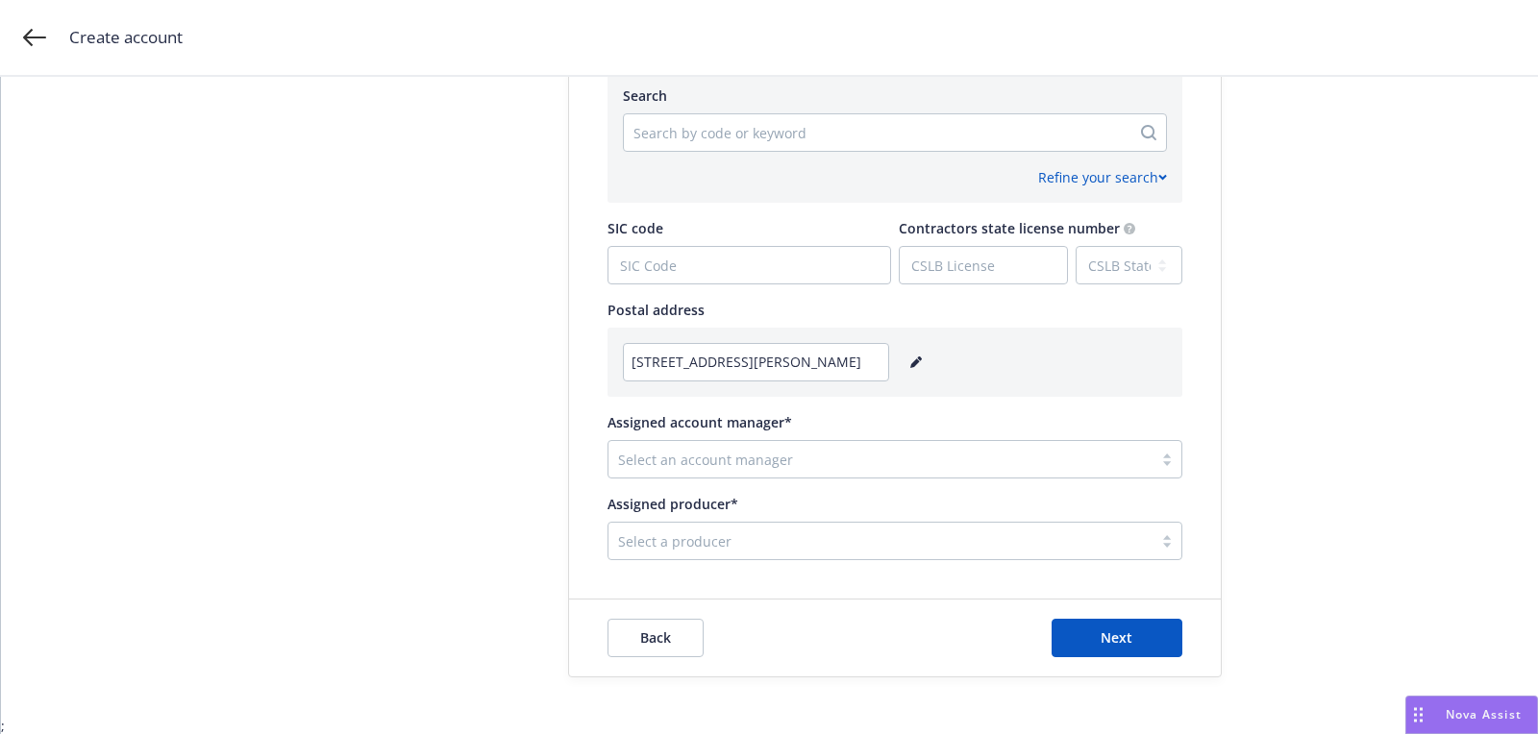
click at [868, 473] on div "Select an account manager" at bounding box center [880, 459] width 544 height 31
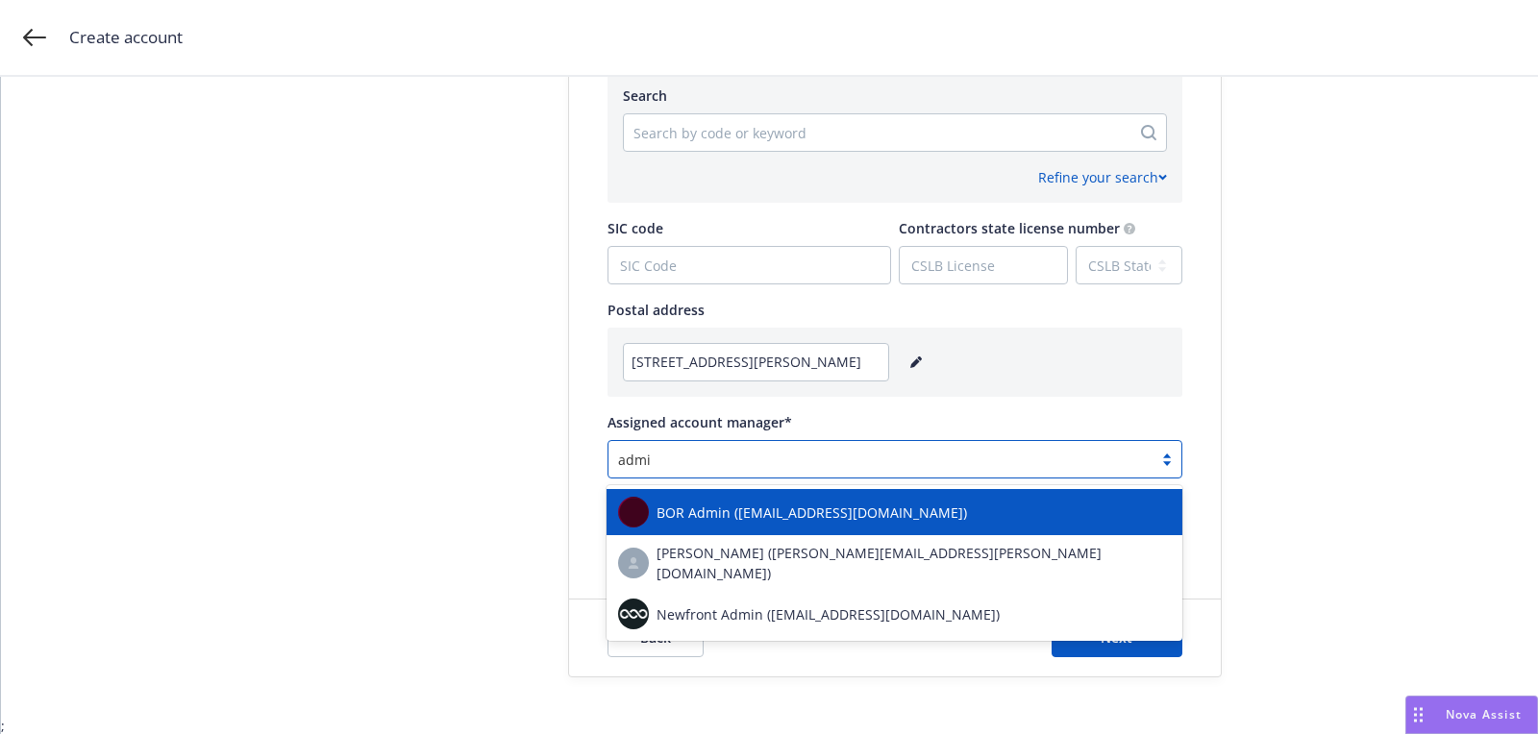
type input "admin"
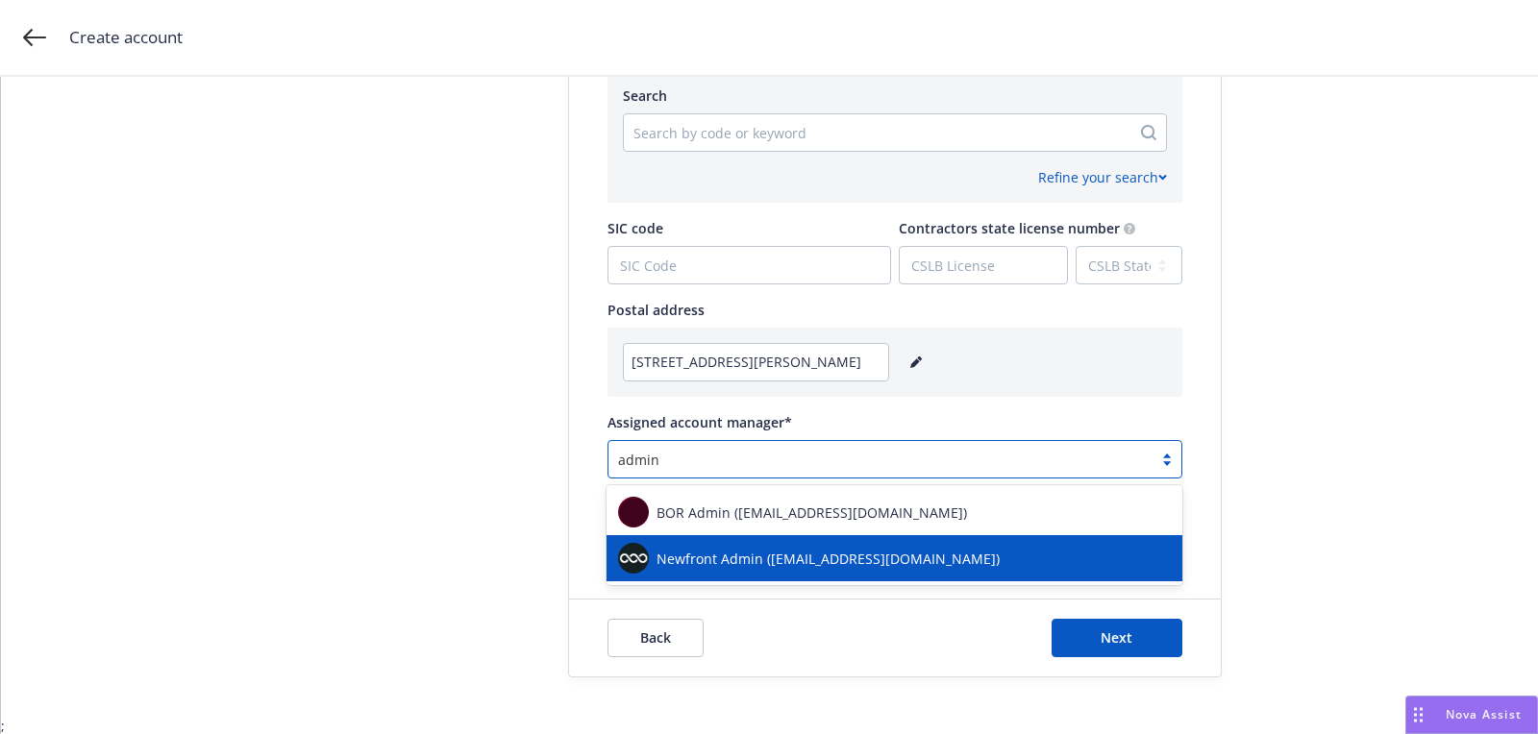
click at [780, 570] on div "Newfront Admin (success@newfront.com)" at bounding box center [894, 558] width 553 height 31
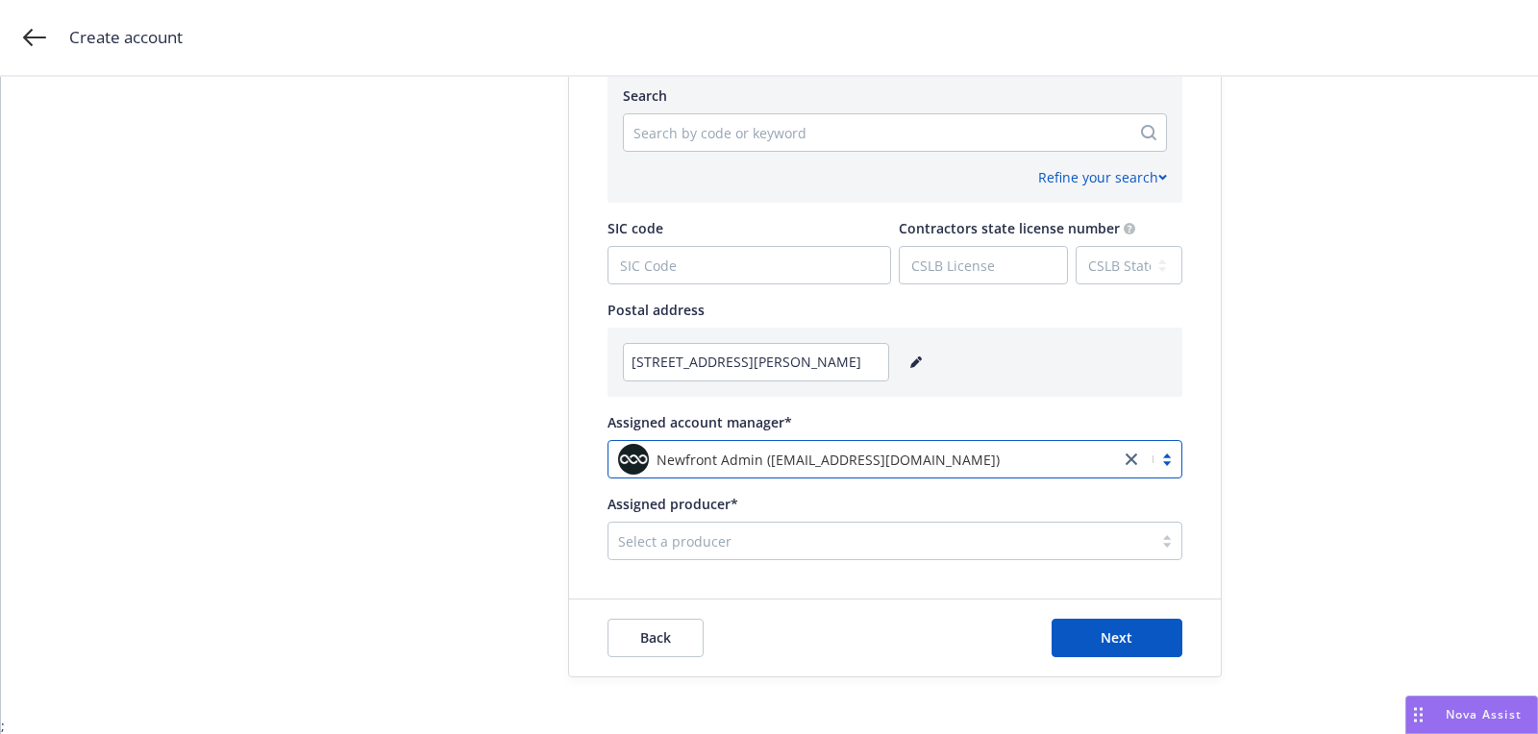
click at [762, 525] on div "Select a producer" at bounding box center [894, 541] width 575 height 38
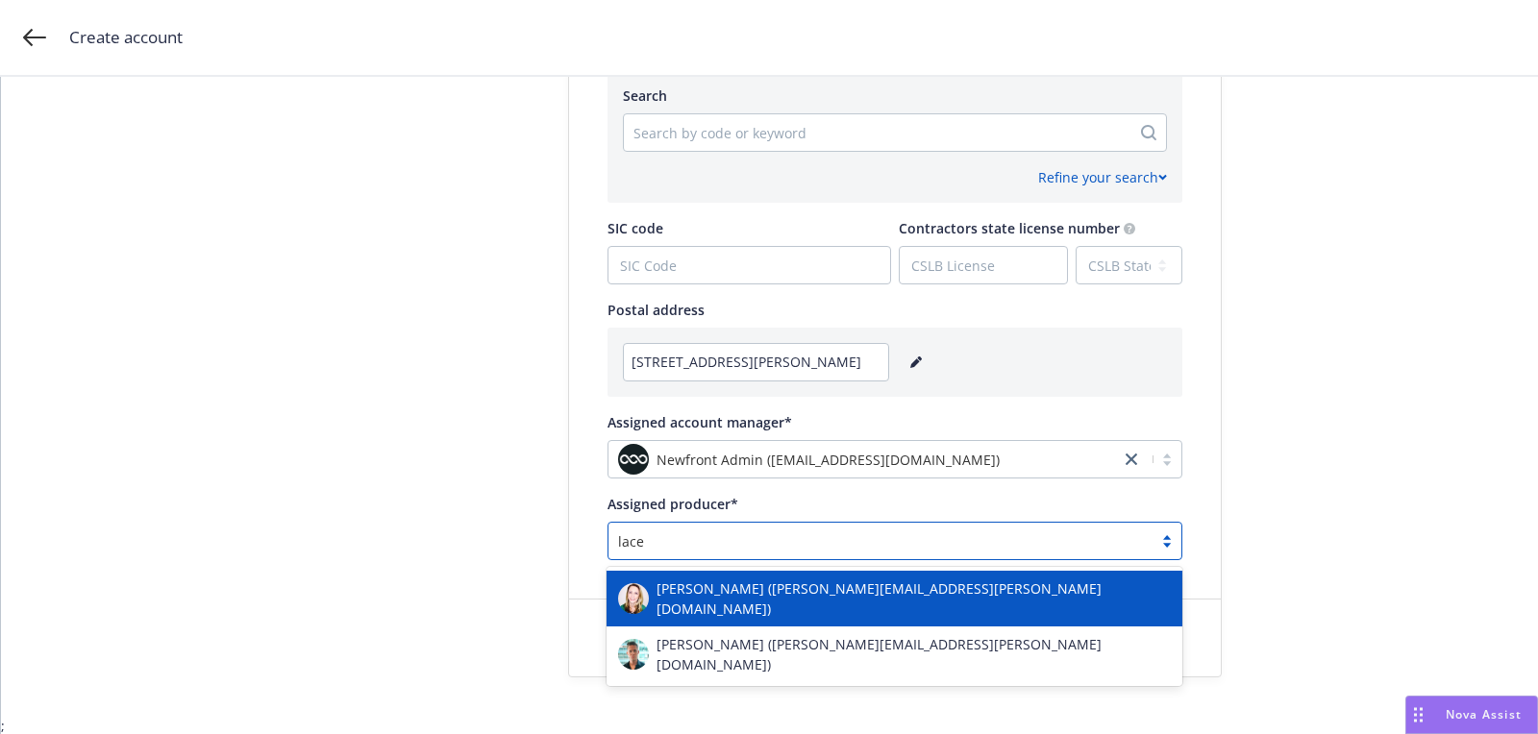
type input "lacey"
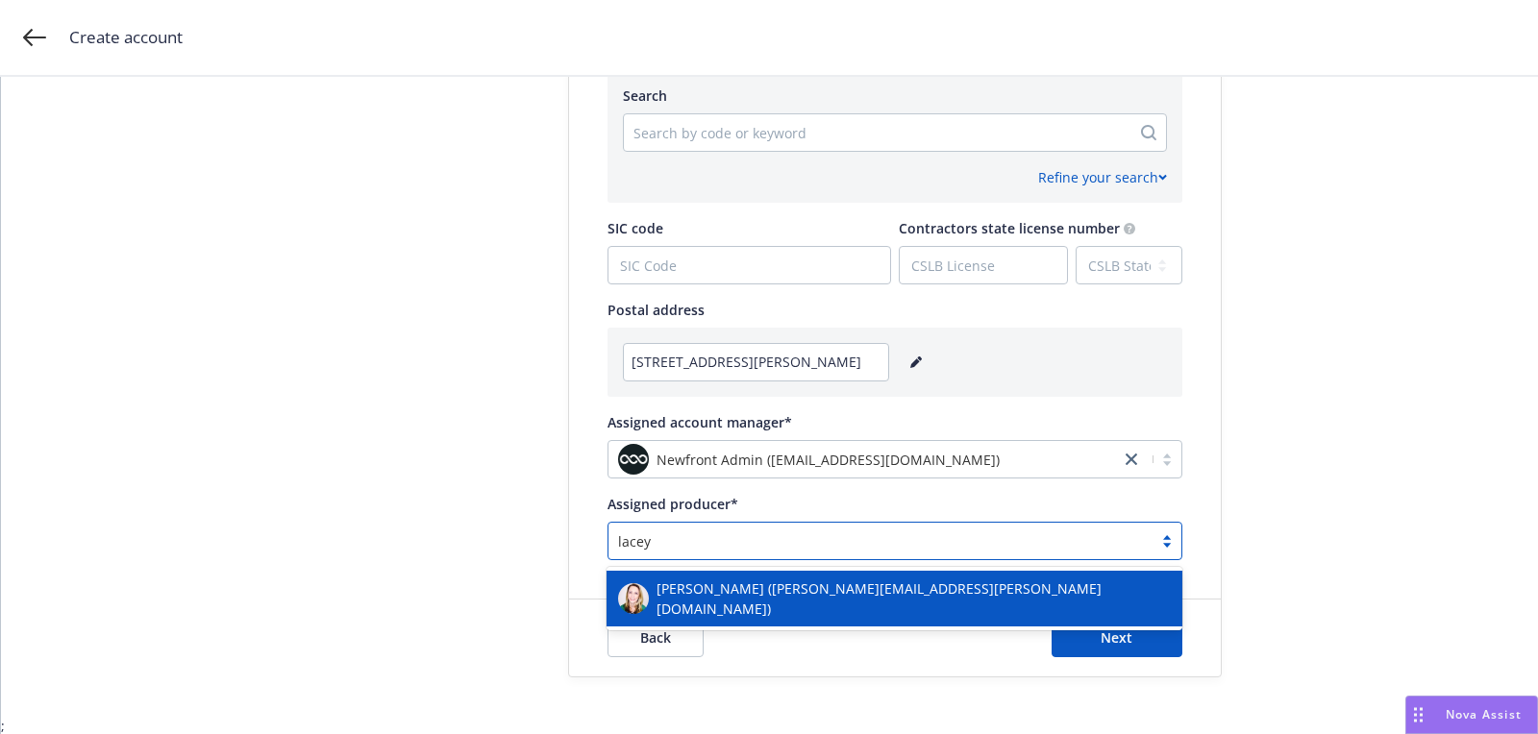
click at [767, 602] on span "Lacey Torkelson (lacey.torkelson@newfront.com)" at bounding box center [913, 598] width 514 height 40
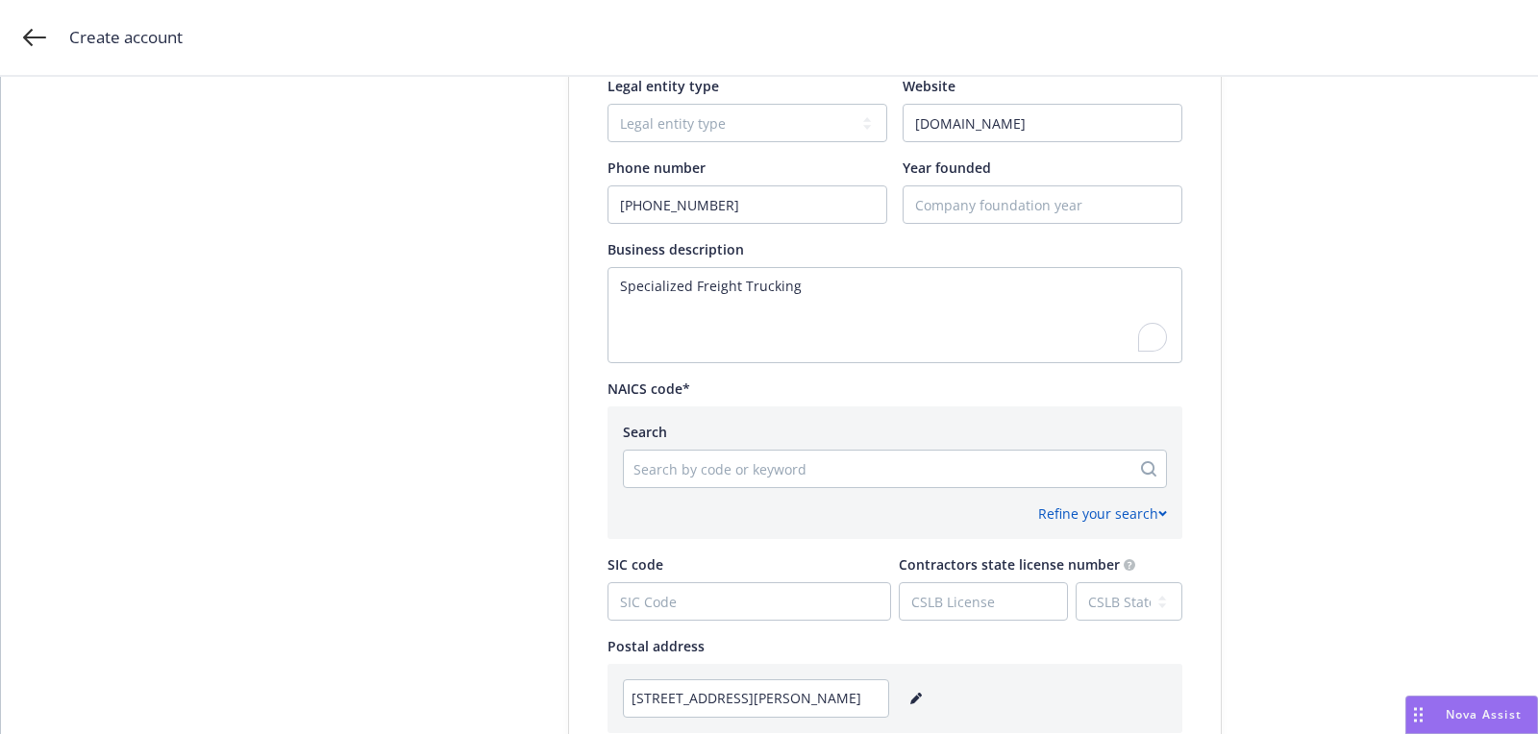
scroll to position [608, 0]
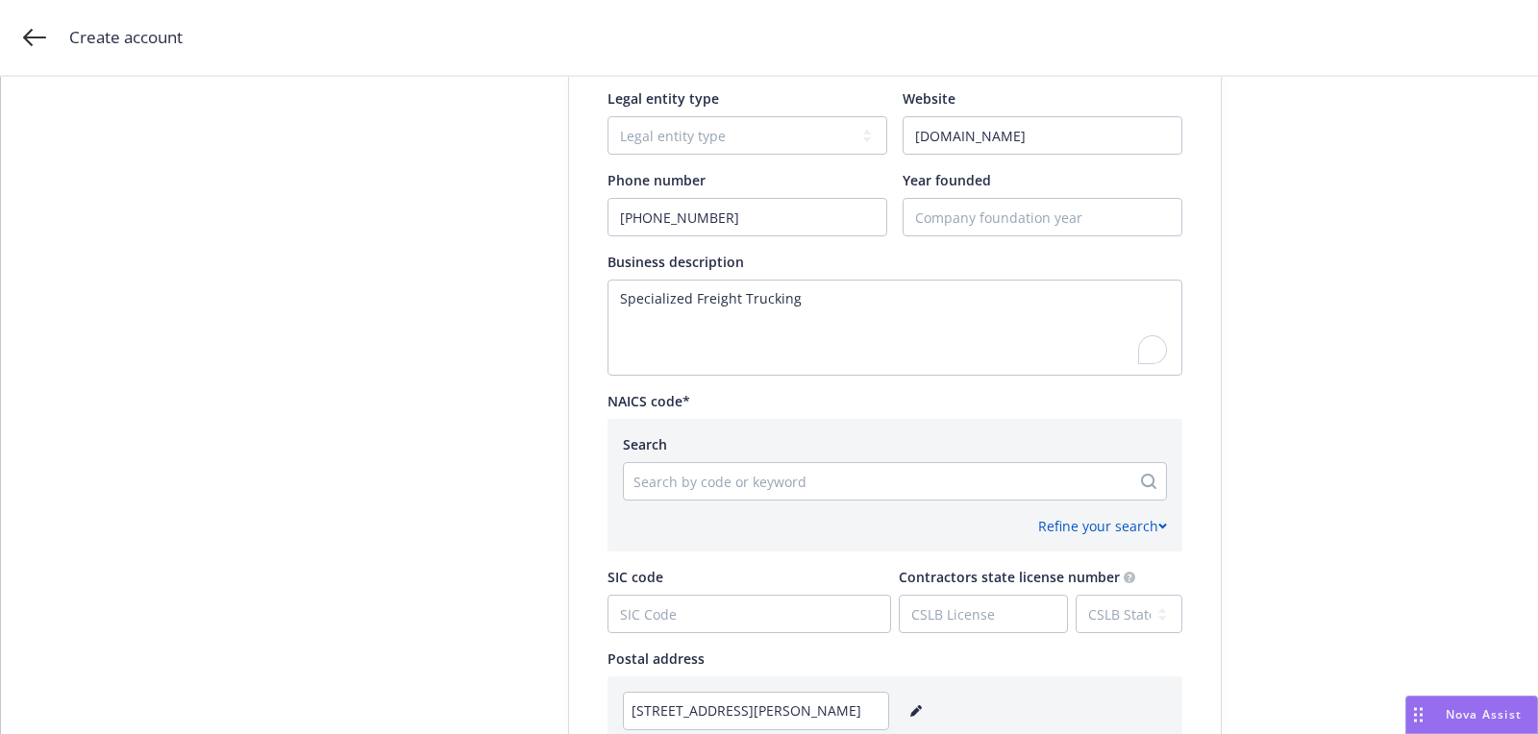
click at [723, 468] on div "Search by code or keyword" at bounding box center [877, 481] width 506 height 31
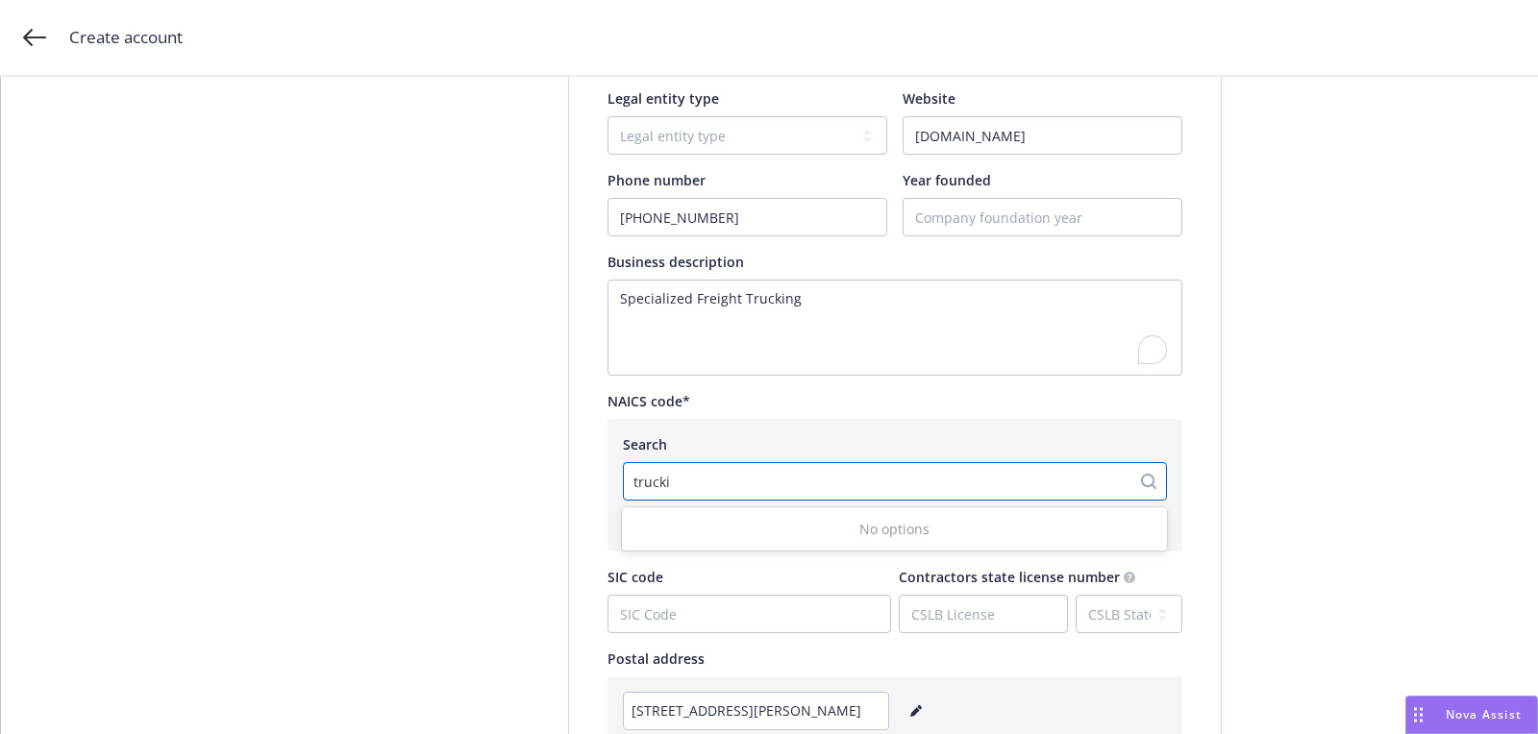
type input "trucking"
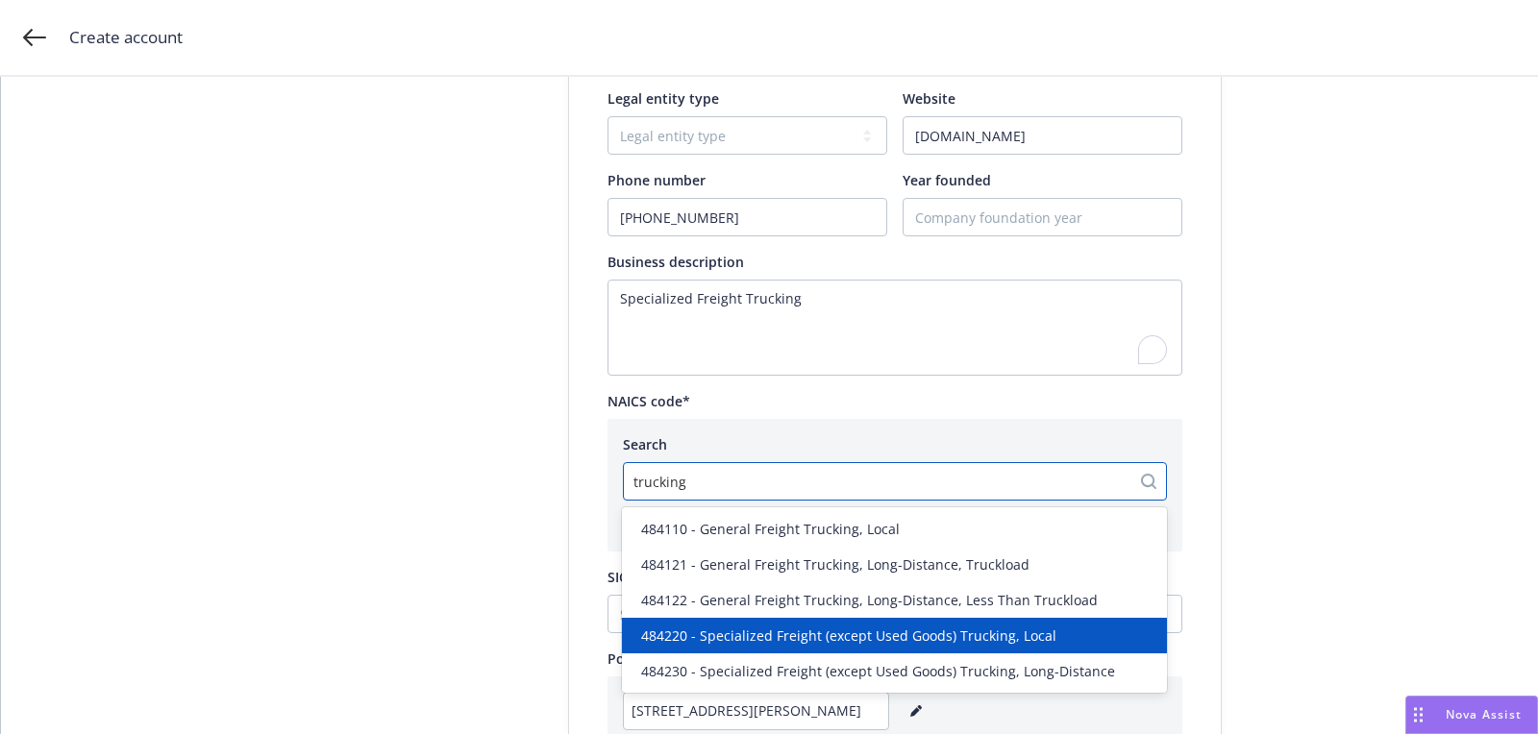
click at [782, 642] on span "484220 - Specialized Freight (except Used Goods) Trucking, Local" at bounding box center [848, 636] width 415 height 20
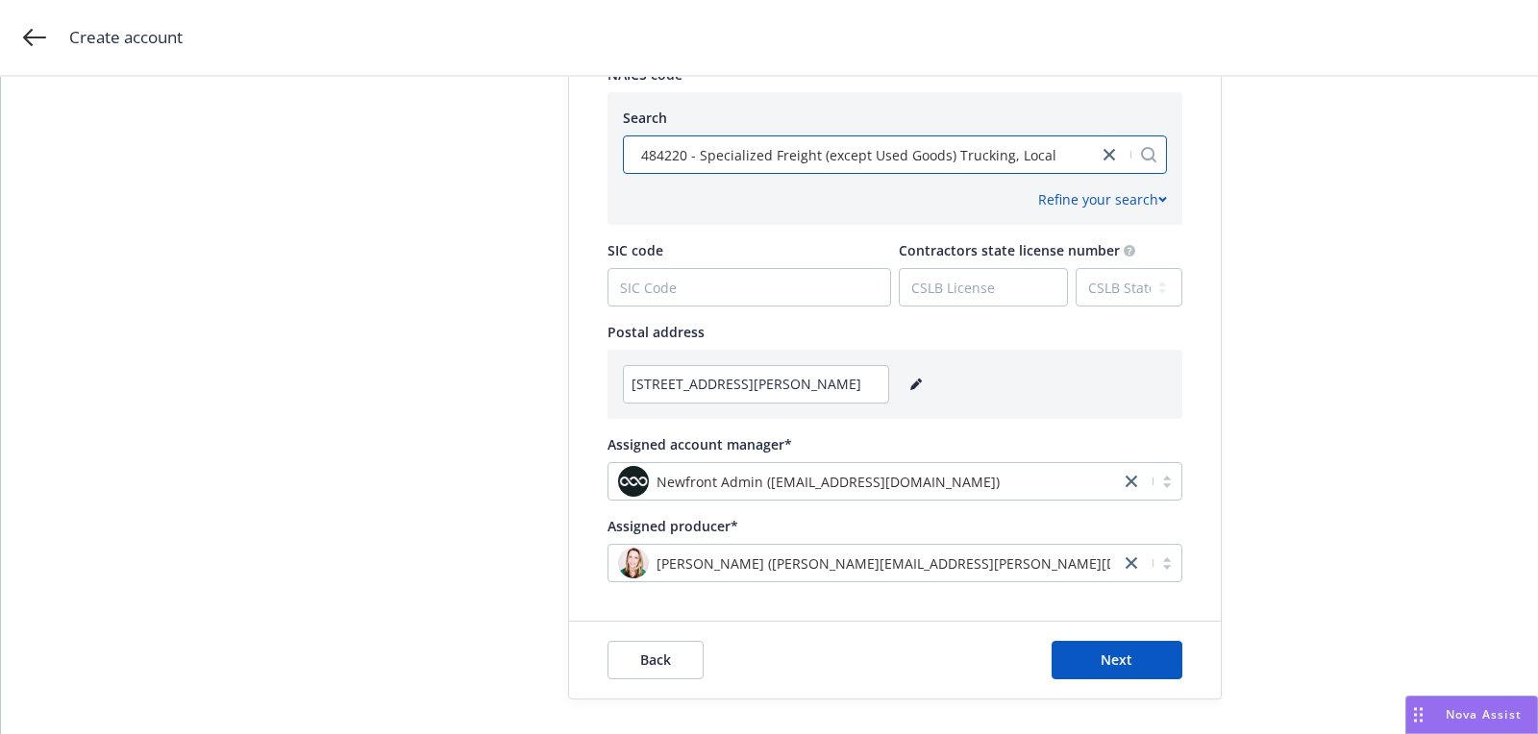
scroll to position [957, 0]
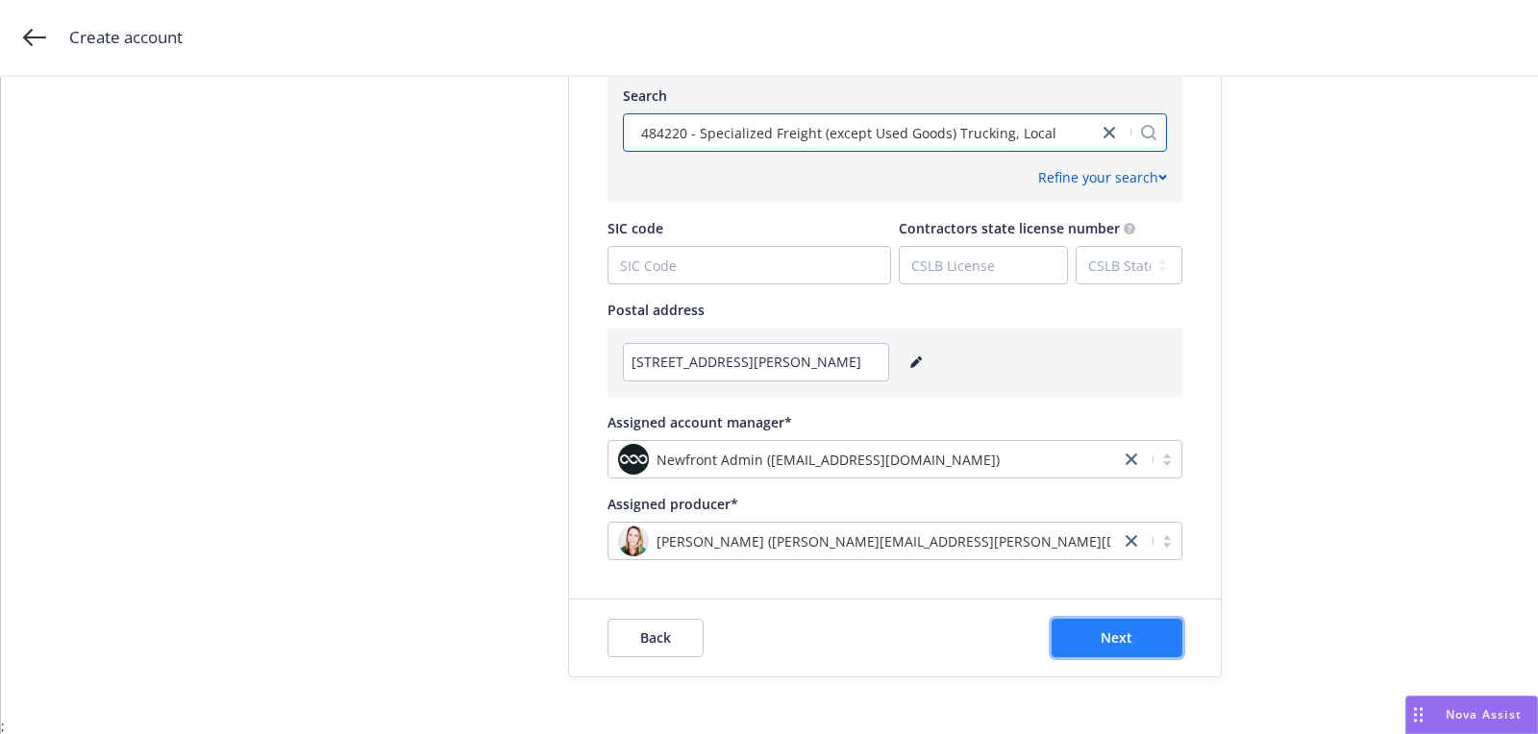
click at [1119, 646] on button "Next" at bounding box center [1116, 638] width 131 height 38
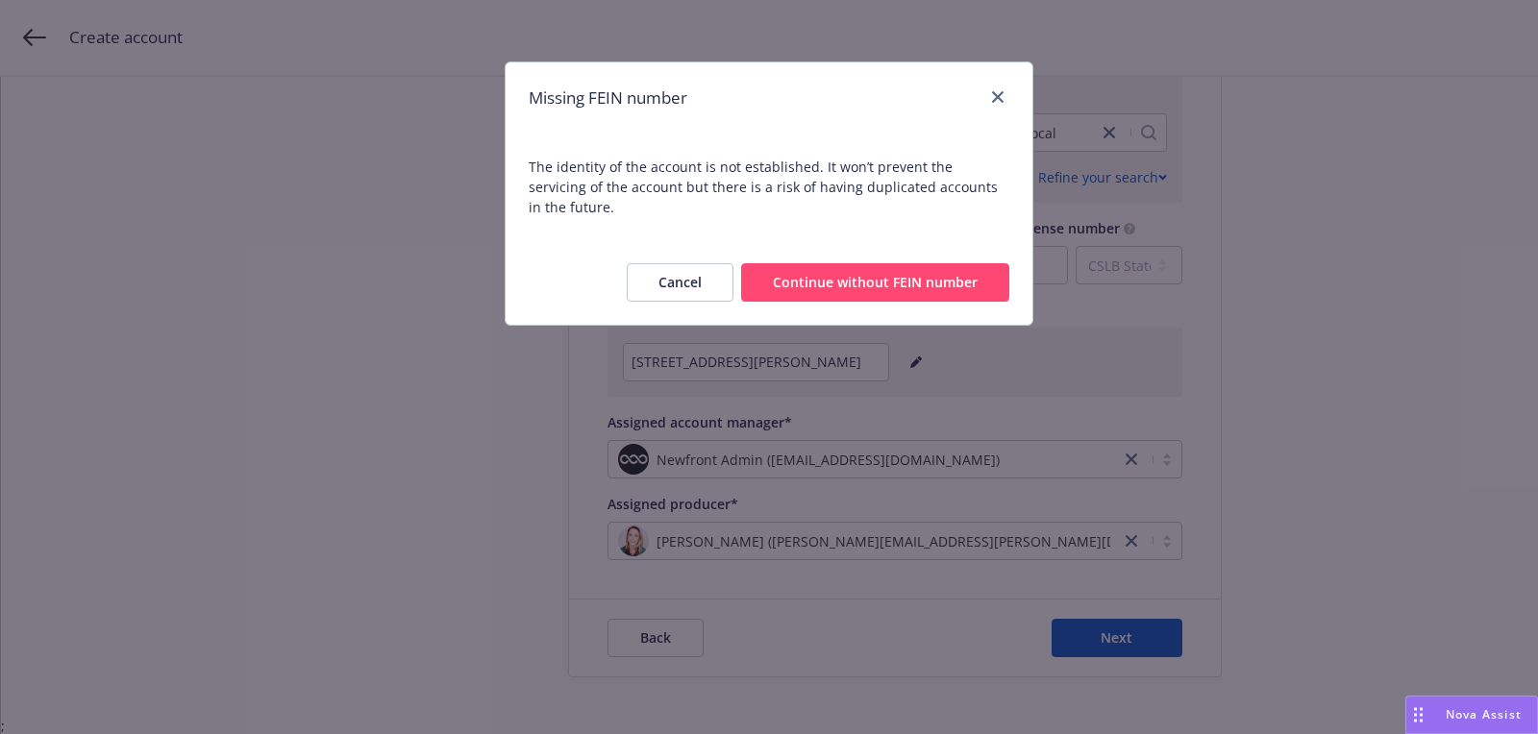
click at [844, 267] on button "Continue without FEIN number" at bounding box center [875, 282] width 268 height 38
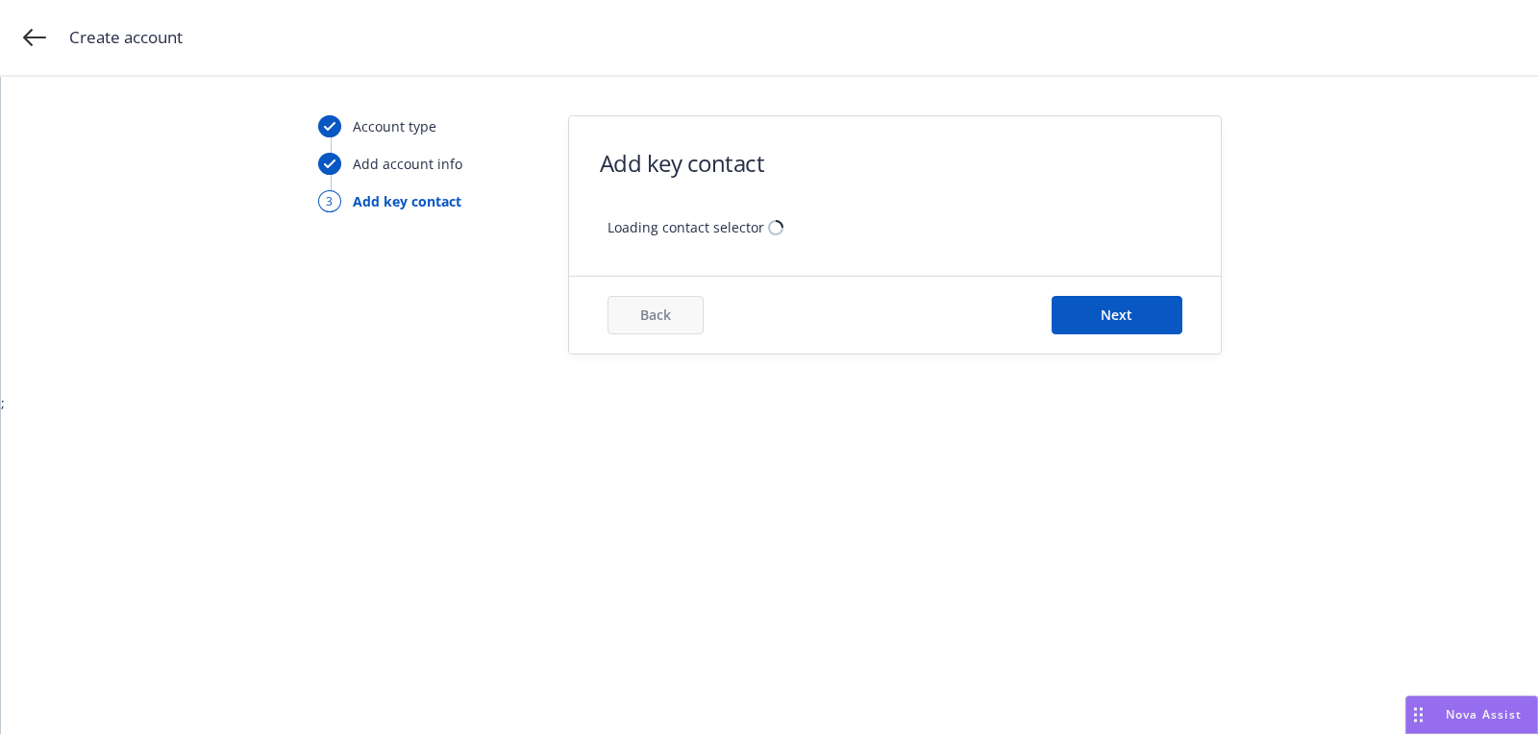
scroll to position [0, 0]
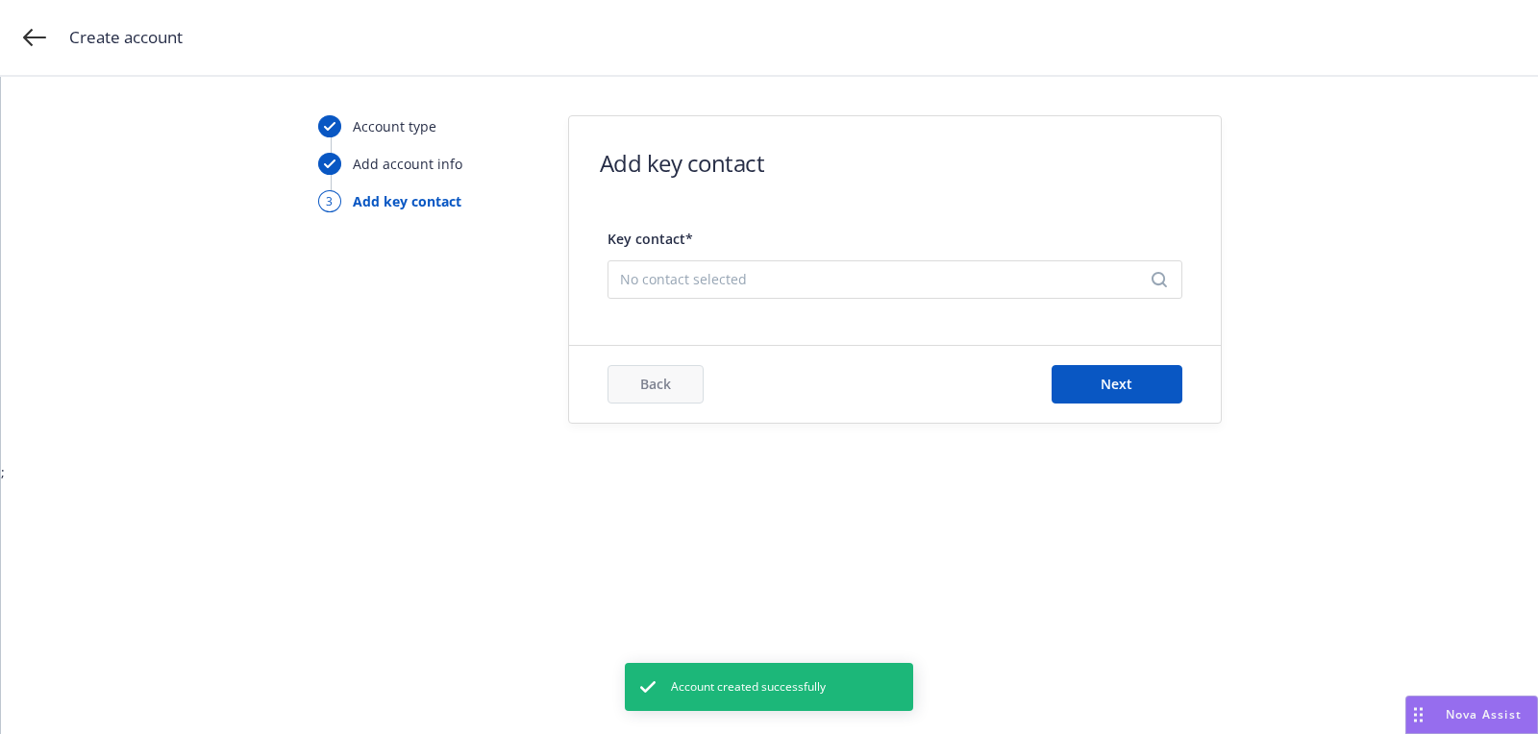
click at [813, 263] on div "No contact selected" at bounding box center [894, 279] width 575 height 38
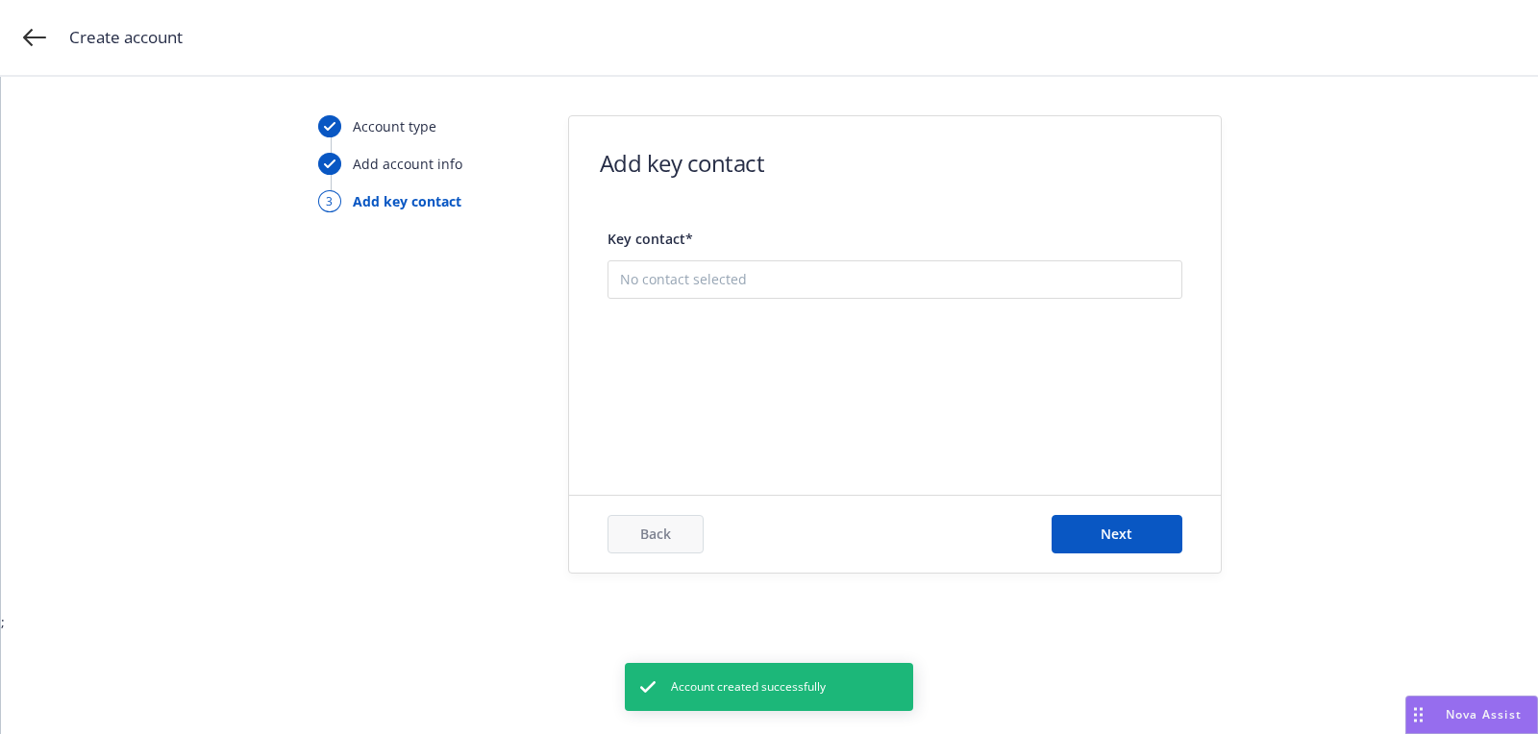
click at [832, 372] on button "Add new contact" at bounding box center [895, 376] width 550 height 38
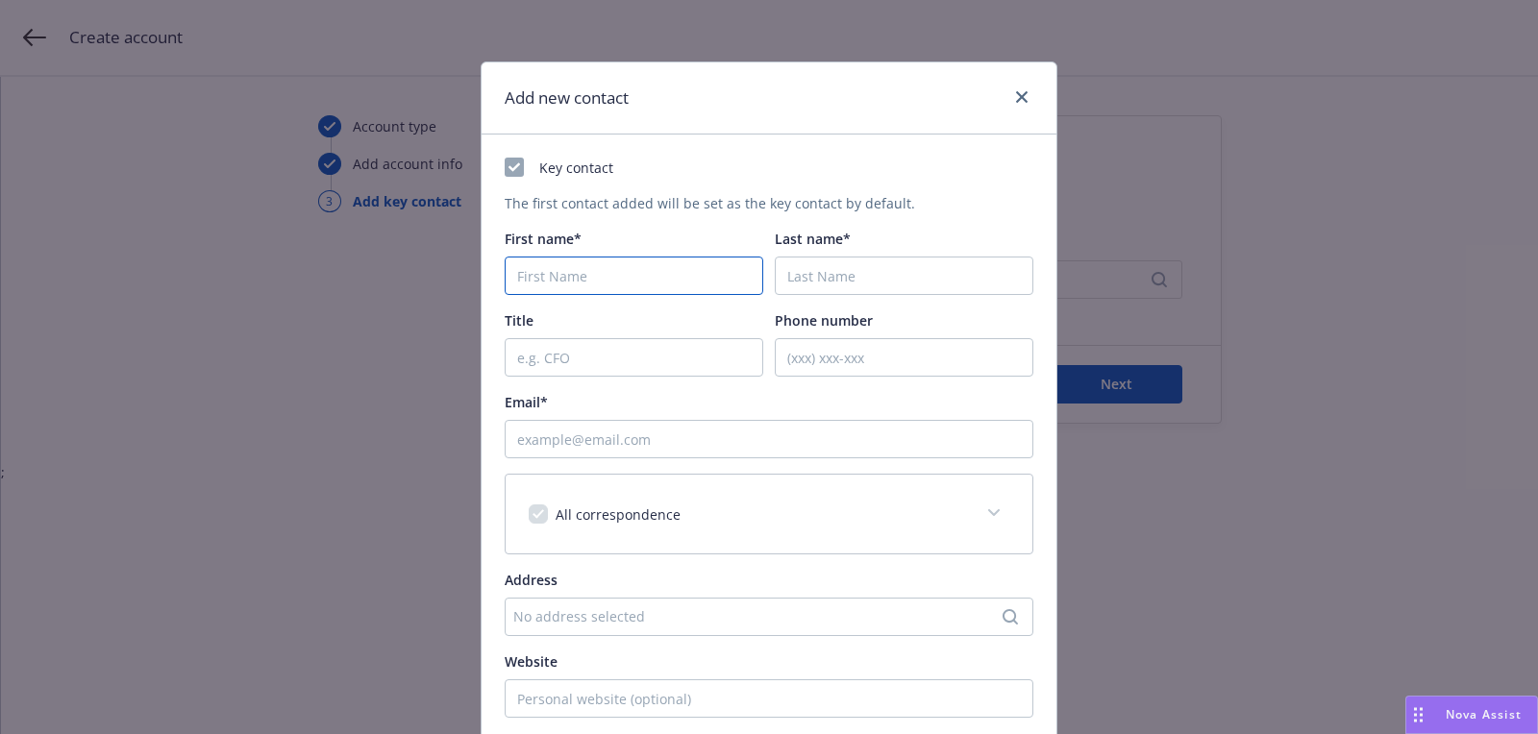
click at [566, 283] on input "First name*" at bounding box center [633, 276] width 258 height 38
paste input "Phil"
type input "Phil"
paste input "Salazar"
type input "Salazar"
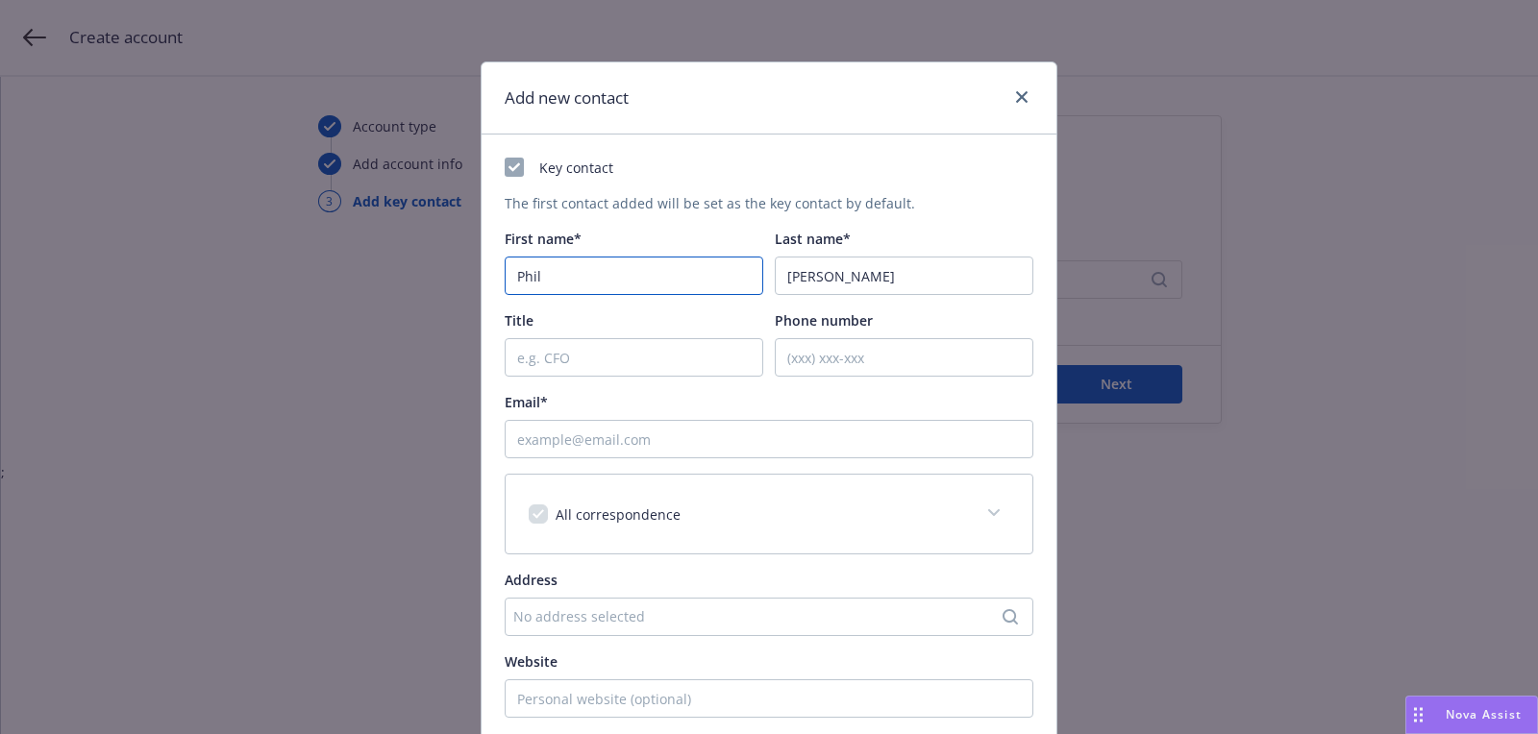
click at [598, 283] on input "Phil" at bounding box center [633, 276] width 258 height 38
click at [677, 422] on input "Email*" at bounding box center [768, 439] width 529 height 38
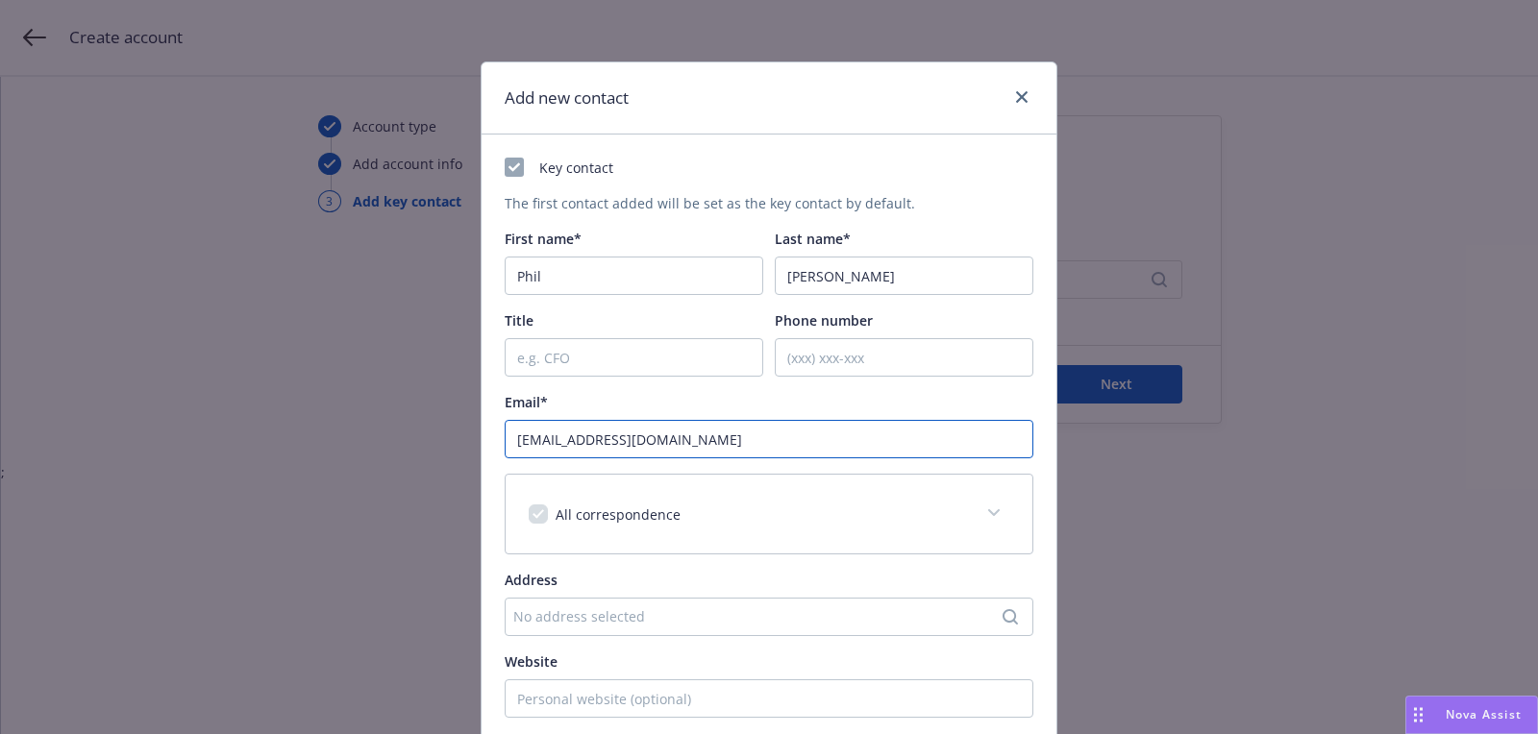
type input "dummy@example.com"
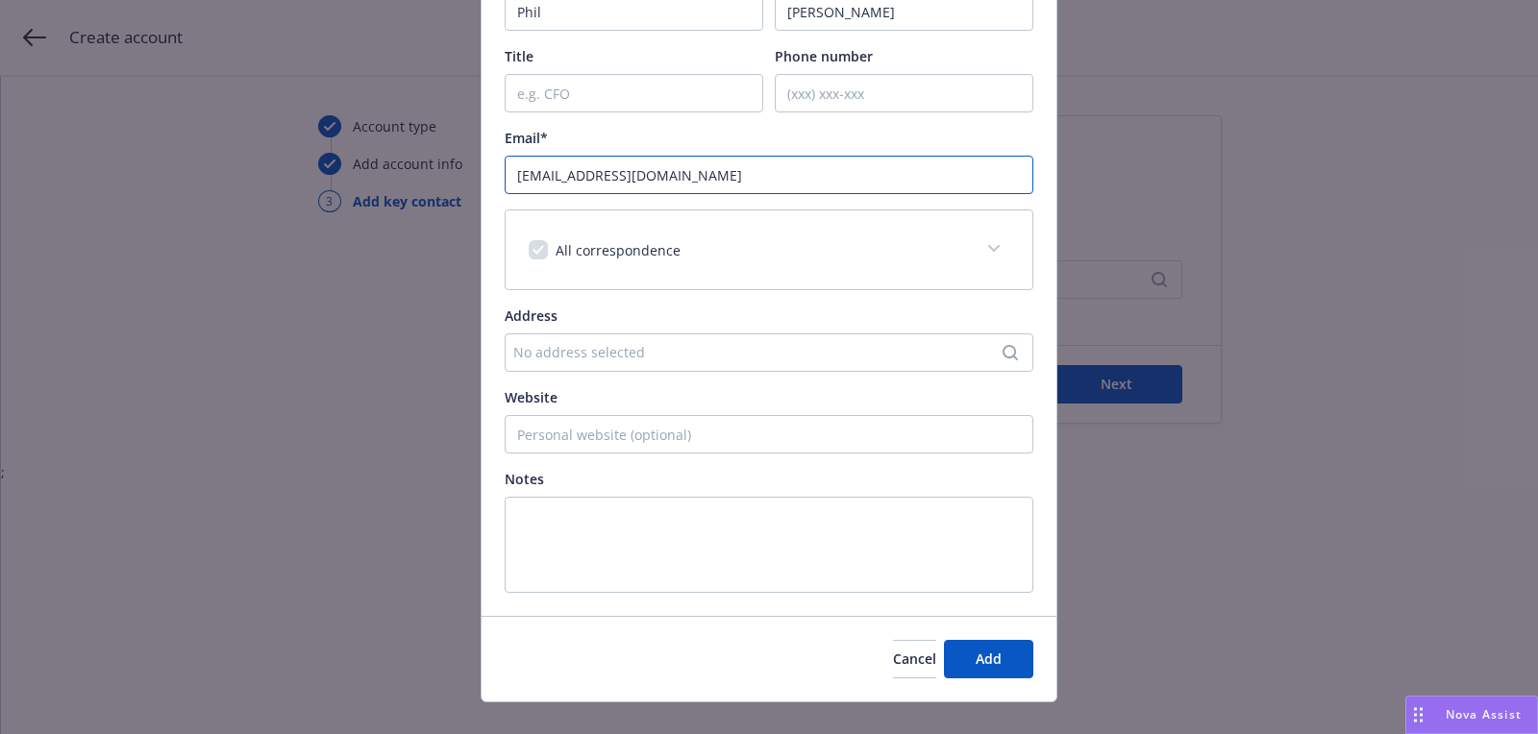
scroll to position [291, 0]
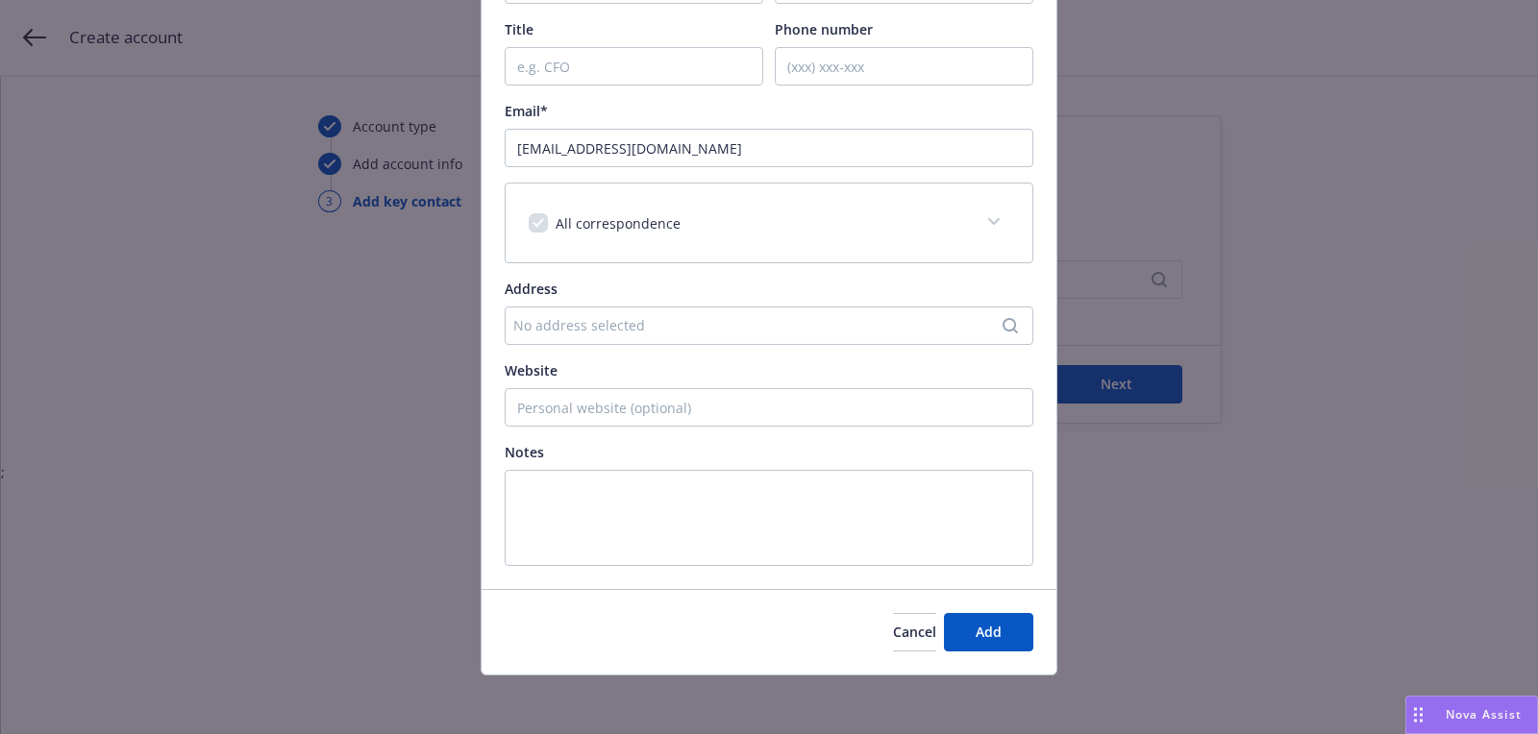
click at [1008, 608] on div "Cancel Add" at bounding box center [768, 632] width 575 height 86
click at [1008, 614] on button "Add" at bounding box center [988, 632] width 89 height 38
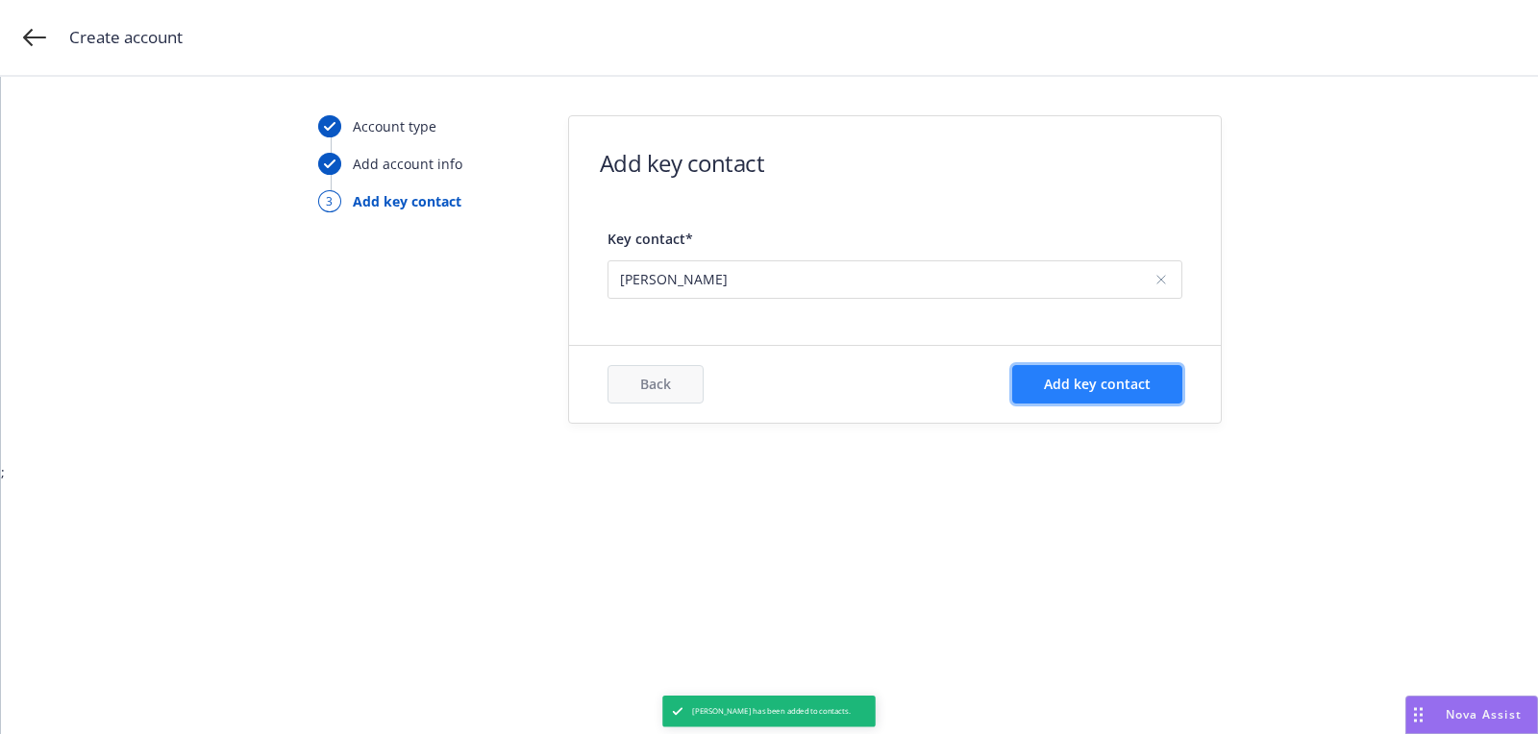
click at [1123, 386] on span "Add key contact" at bounding box center [1097, 384] width 107 height 18
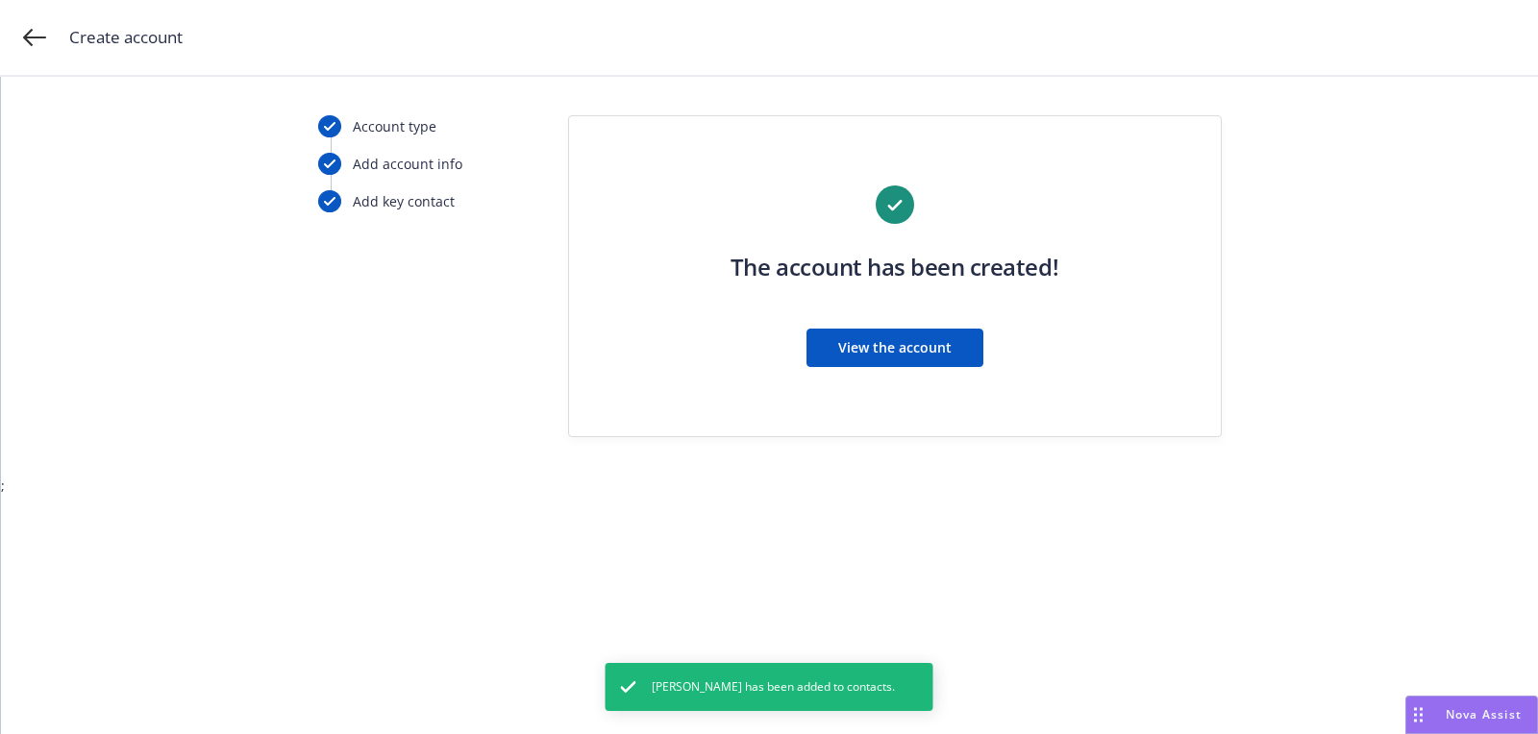
click at [858, 351] on span "View the account" at bounding box center [894, 347] width 113 height 18
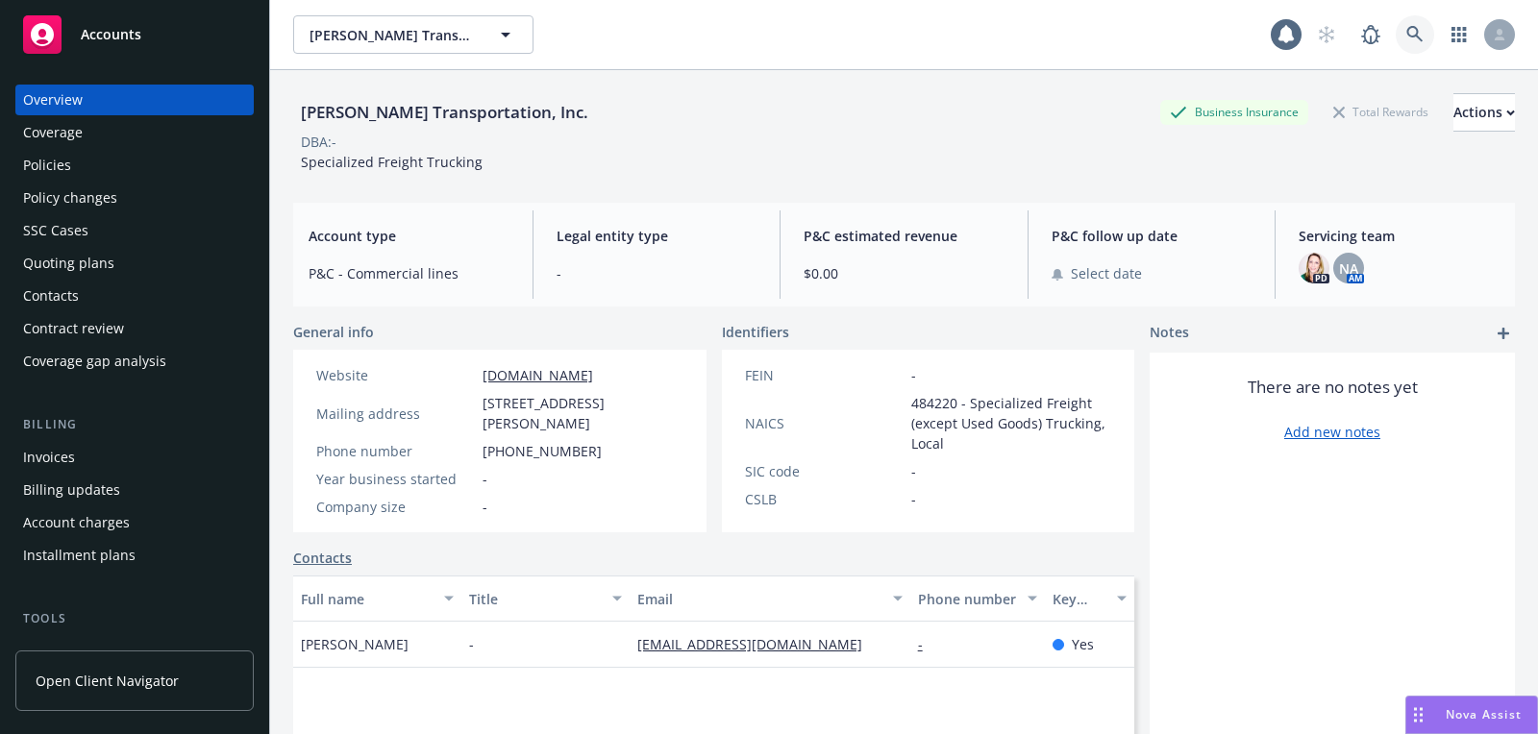
click at [1425, 27] on link at bounding box center [1414, 34] width 38 height 38
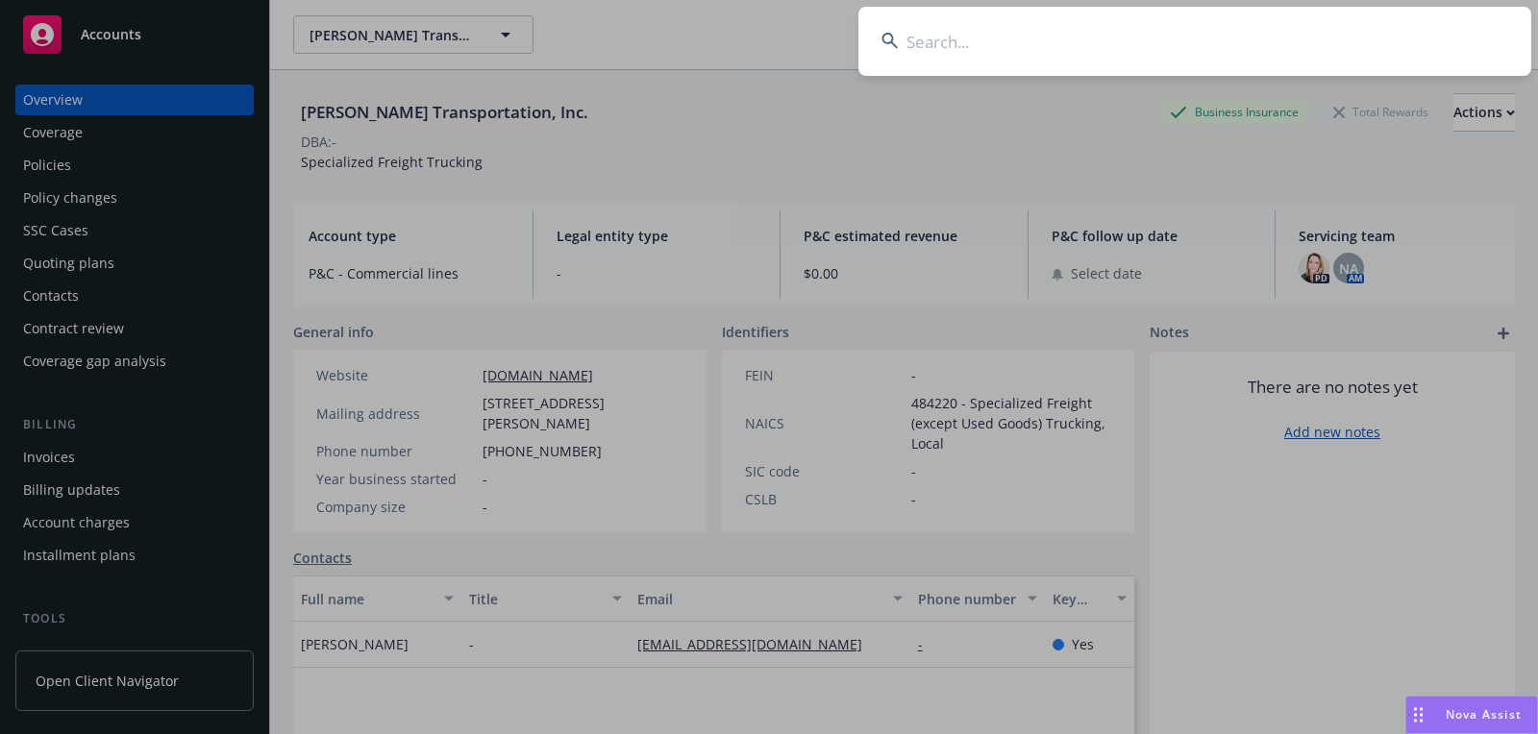
type input "Weapons and Tactics Alliance Group, Inc."
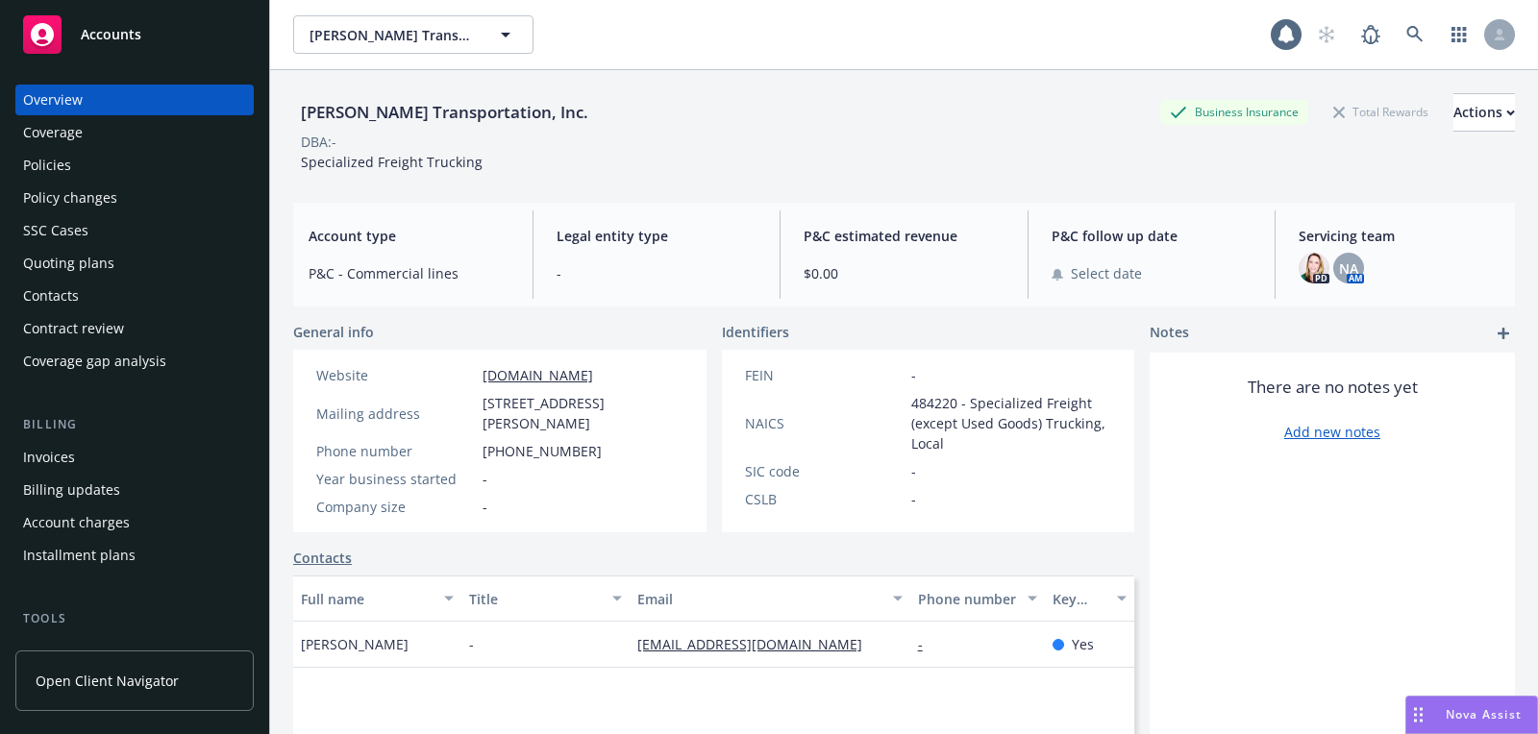
click at [223, 38] on div "Accounts" at bounding box center [134, 34] width 223 height 38
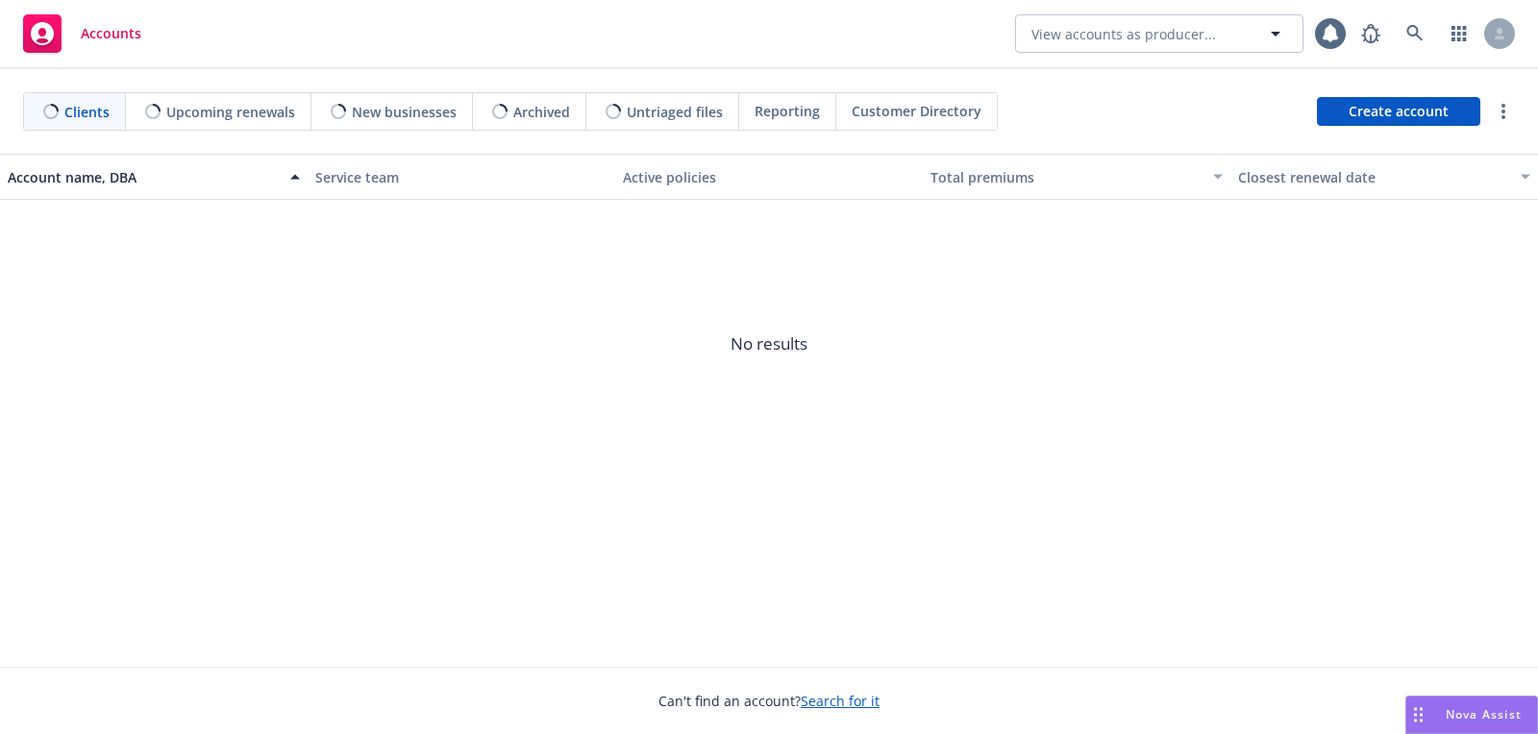
click at [1416, 134] on div "Clients Upcoming renewals New businesses Archived Untriaged files Reporting Cus…" at bounding box center [769, 111] width 1538 height 85
click at [1416, 127] on span "Create account" at bounding box center [1398, 111] width 100 height 37
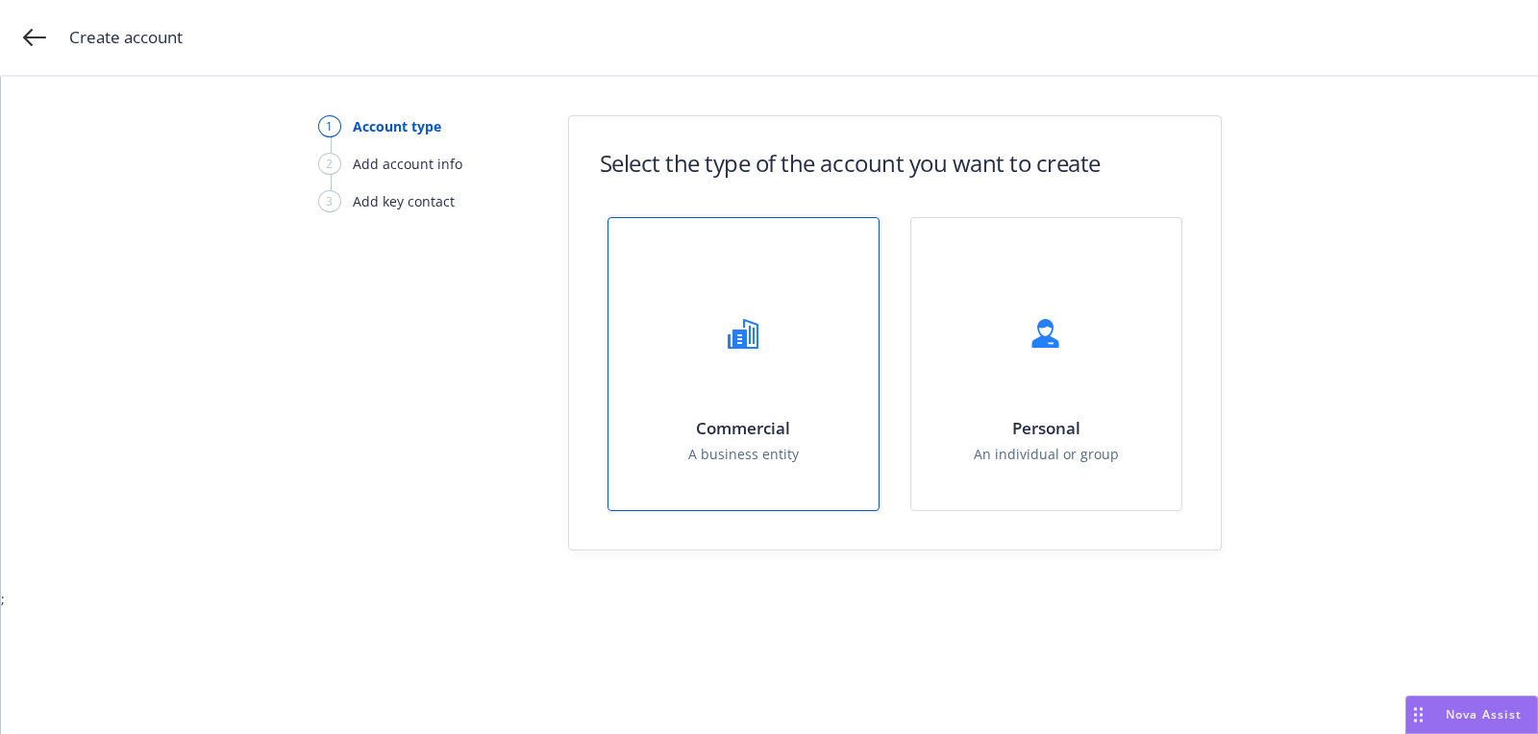
click at [821, 333] on div "Commercial A business entity" at bounding box center [743, 364] width 270 height 292
select select "US"
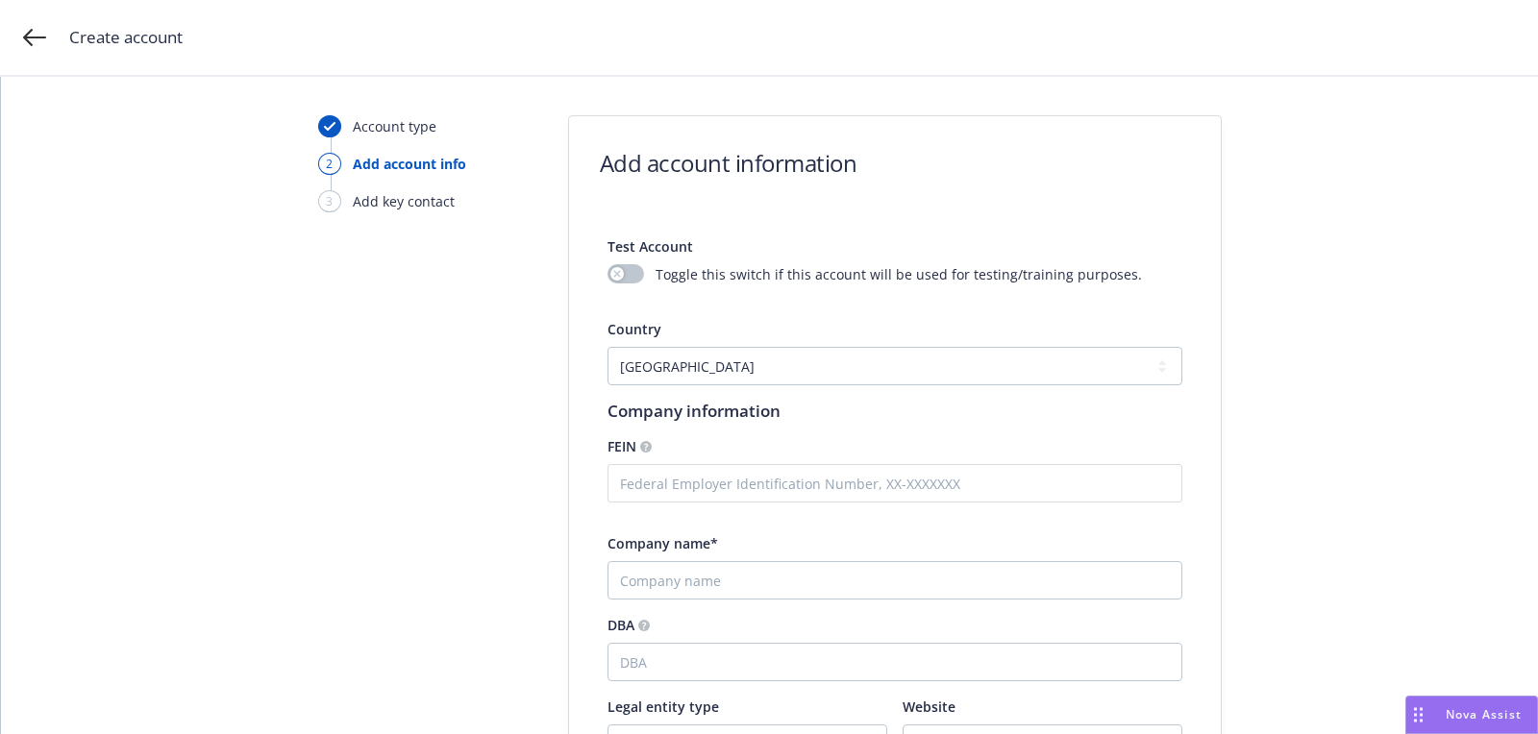
scroll to position [228, 0]
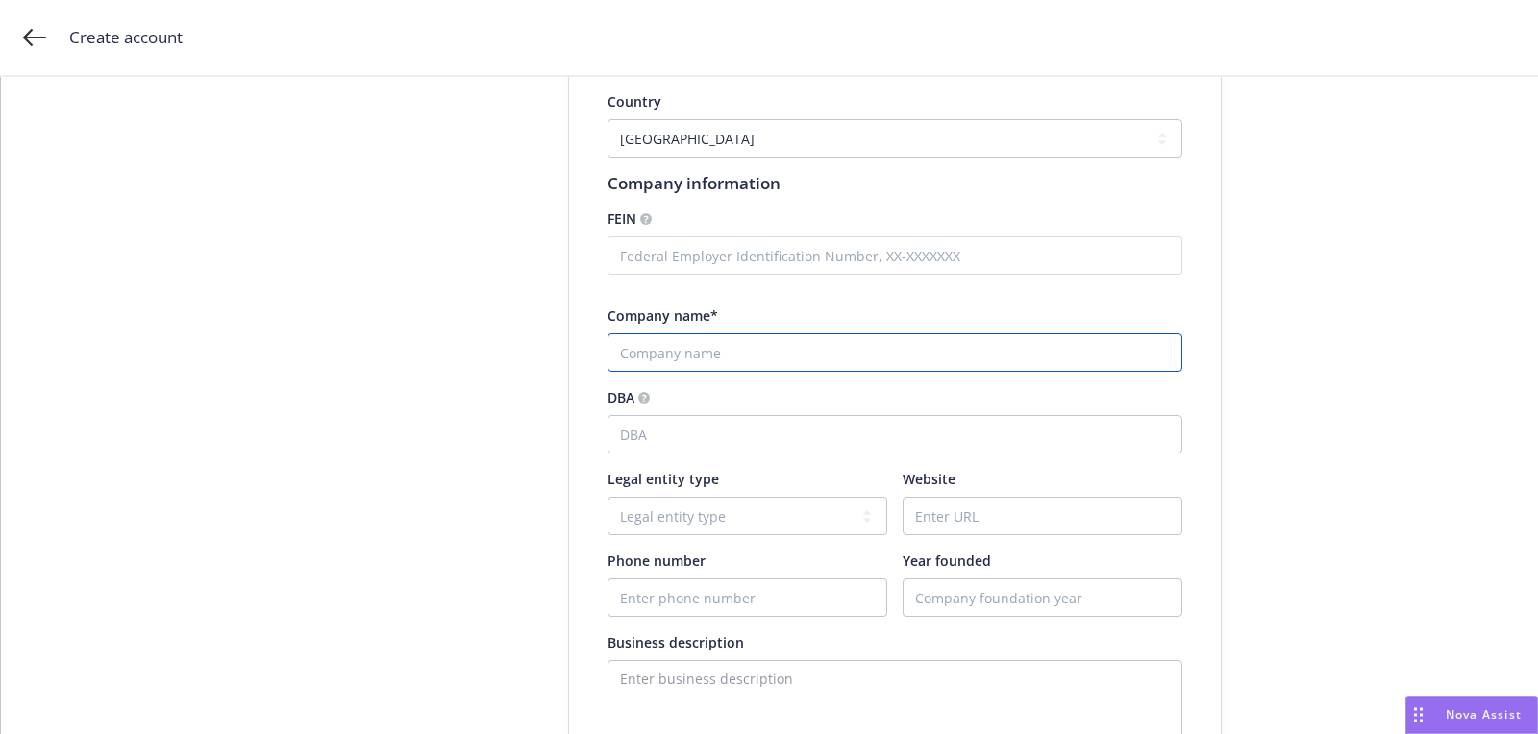
click at [785, 333] on input "Company name*" at bounding box center [894, 352] width 575 height 38
paste input "Weapons and Tactics Alliance Group, Inc."
type input "Weapons and Tactics Alliance Group, Inc."
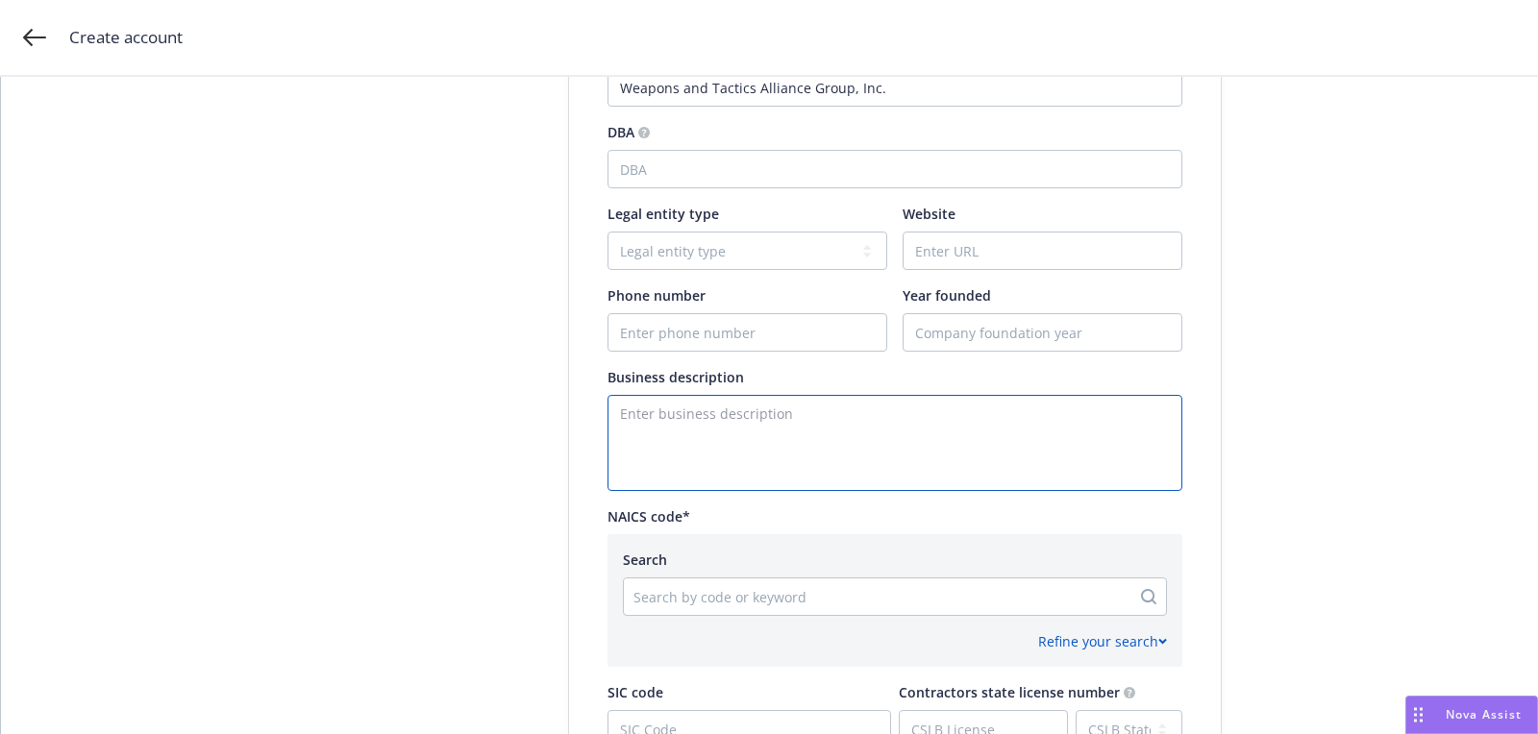
click at [694, 458] on textarea "Enter business description" at bounding box center [894, 443] width 575 height 96
paste textarea "Innovation, Integration, Networking, Consultation, C4ISR, Business Development,…"
type textarea "Innovation, Integration, Networking, Consultation, C4ISR, Business Development,…"
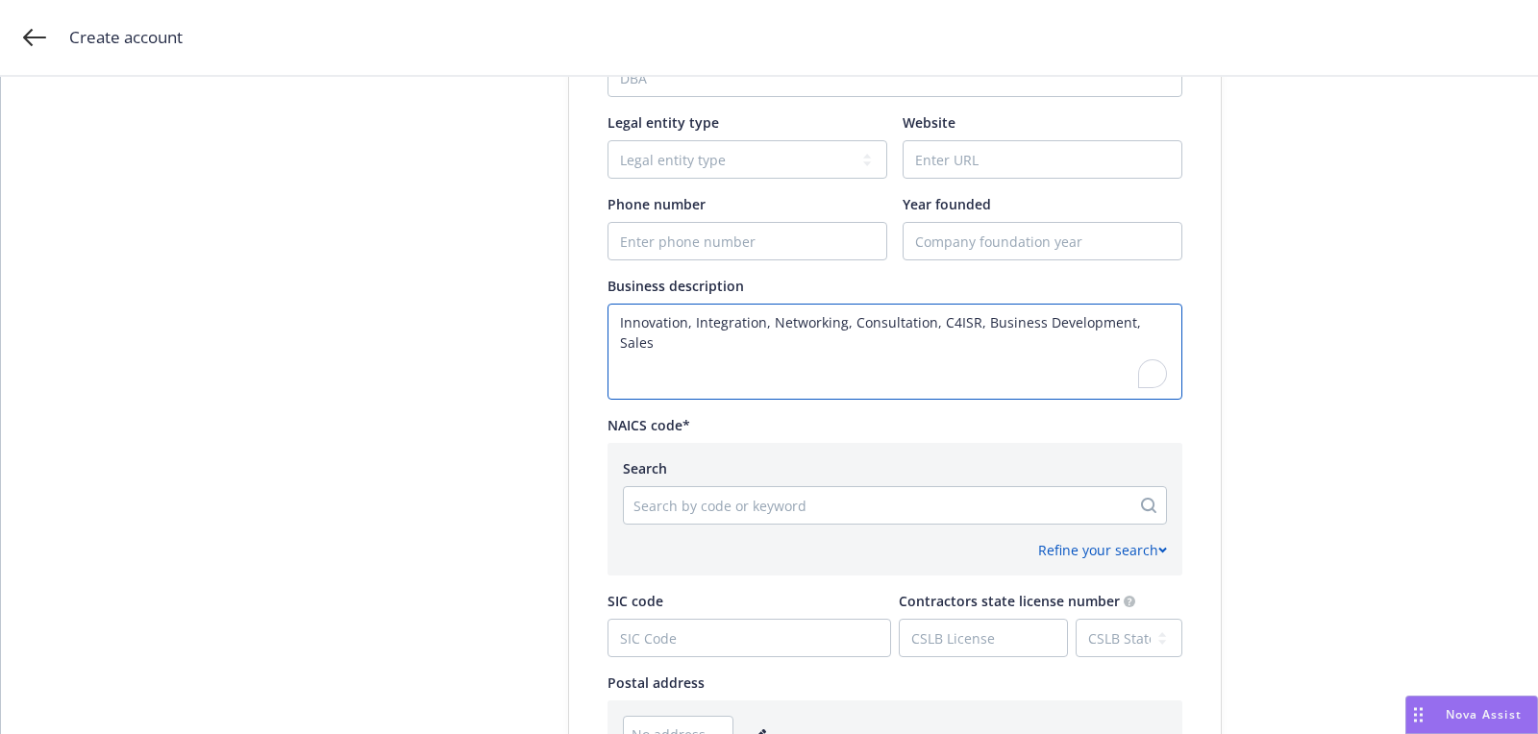
scroll to position [725, 0]
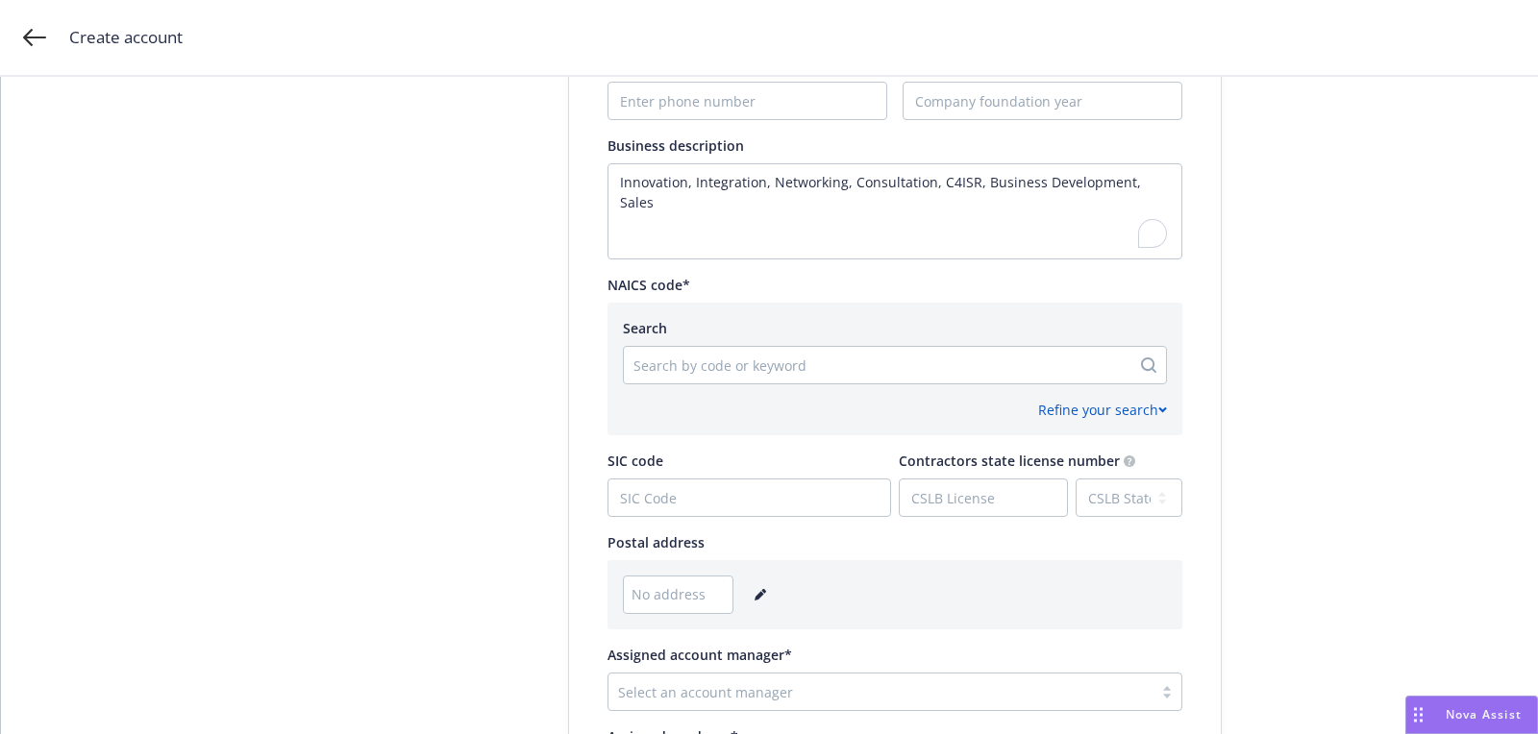
click at [761, 590] on icon "editPencil" at bounding box center [763, 591] width 5 height 5
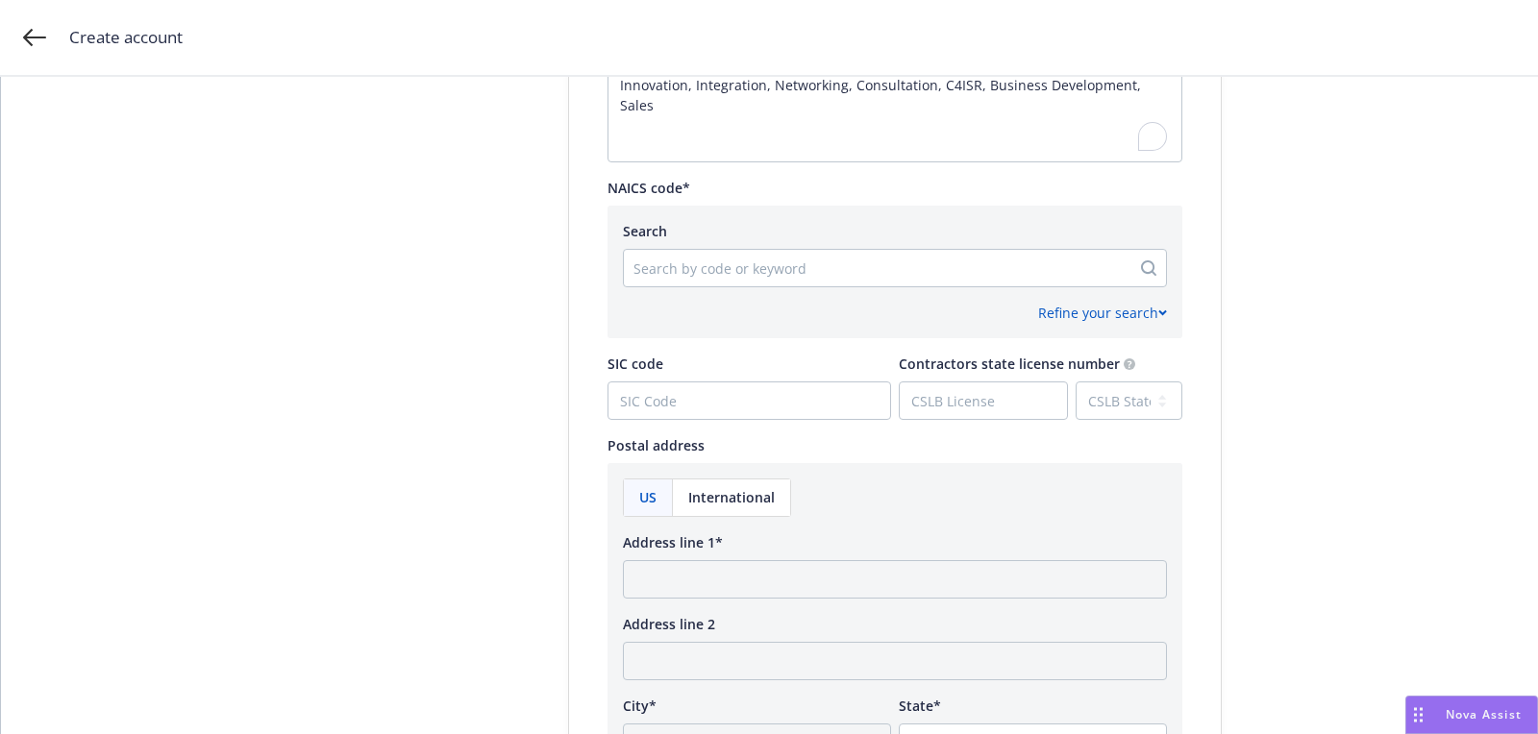
scroll to position [857, 0]
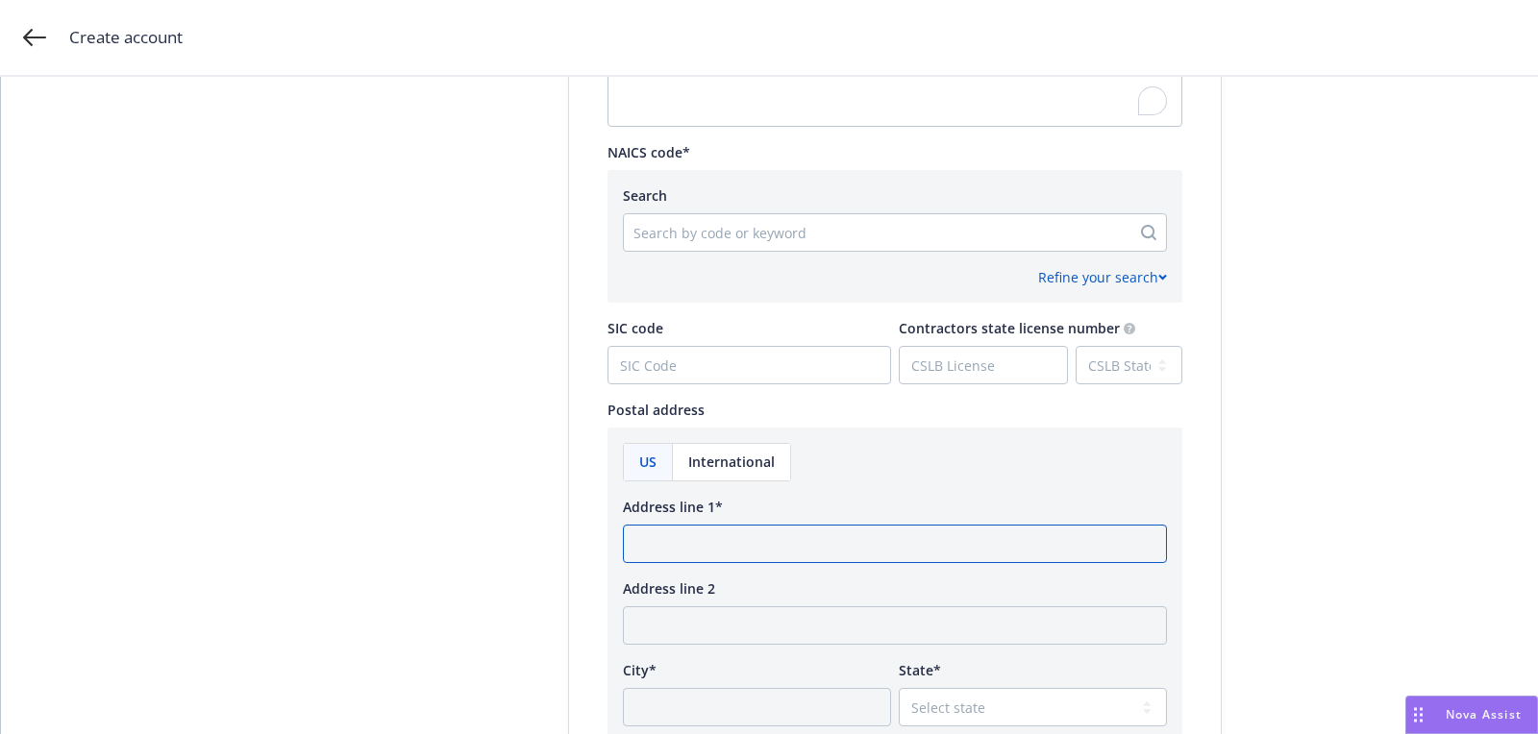
paste input "weptacag.com"
click at [756, 541] on input "Address line 1*" at bounding box center [895, 544] width 544 height 38
type input "weptacag.com"
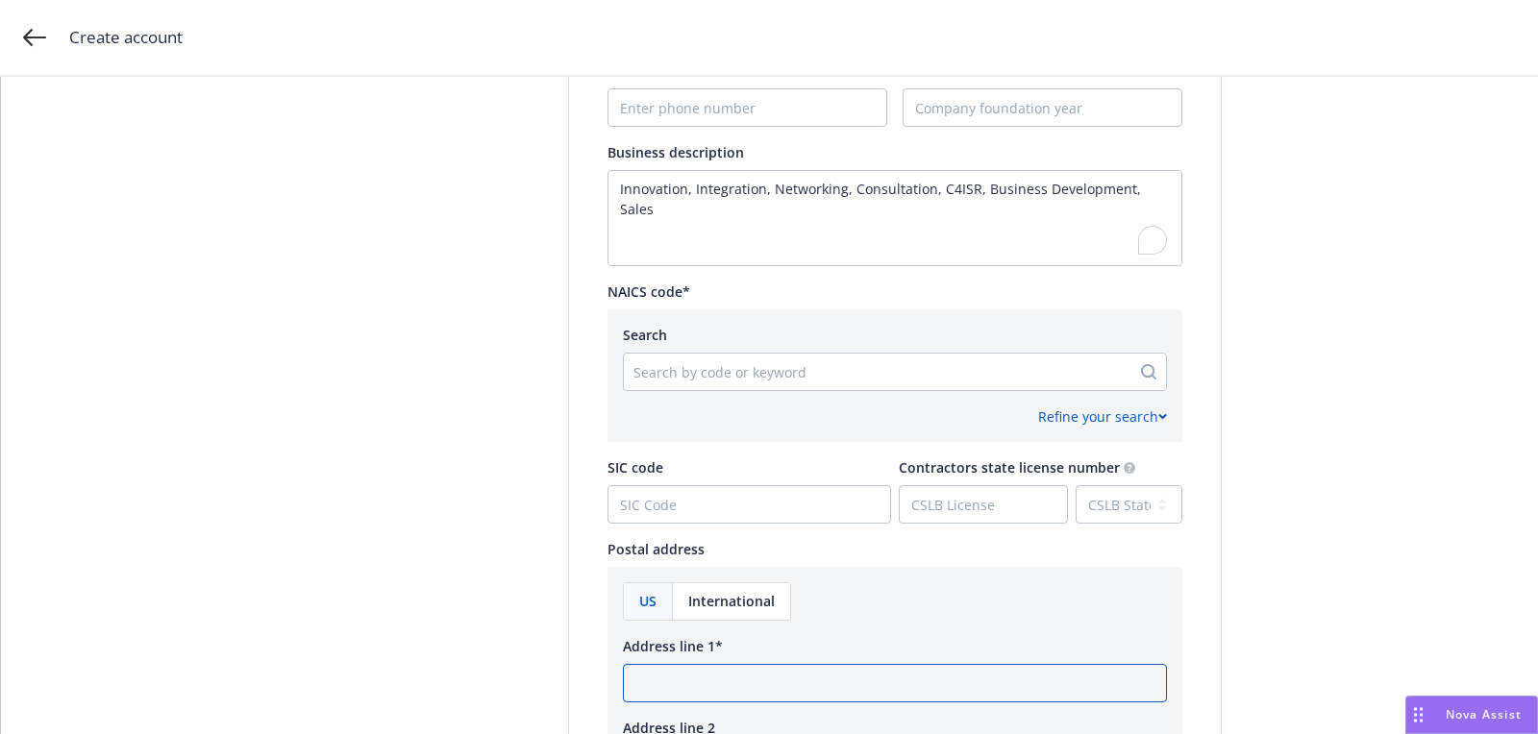
scroll to position [535, 0]
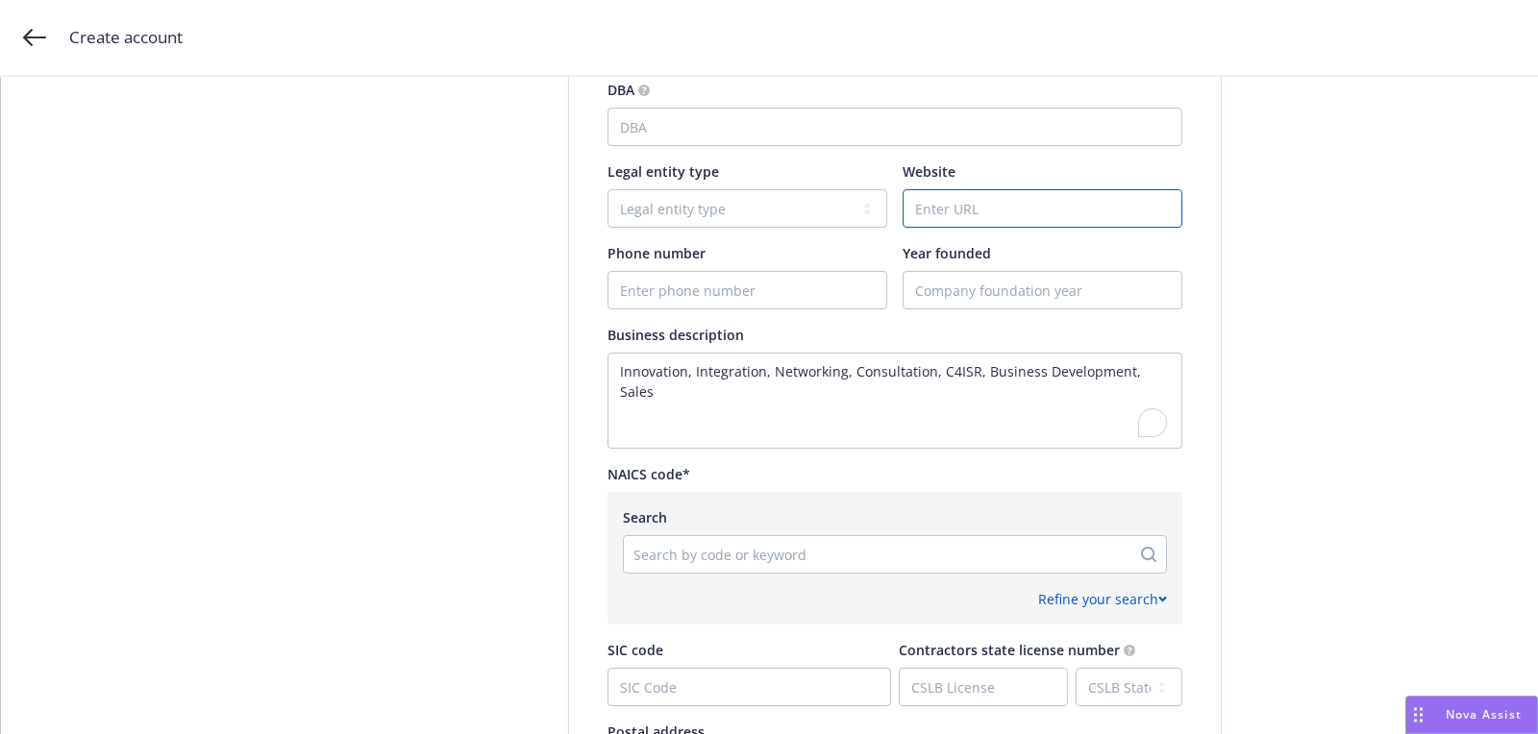
click at [908, 194] on input "Website" at bounding box center [1042, 208] width 278 height 37
paste input "weptacag.com"
type input "weptacag.com"
click at [762, 521] on div "Search" at bounding box center [895, 517] width 544 height 20
click at [762, 540] on div "Search by code or keyword" at bounding box center [877, 554] width 506 height 31
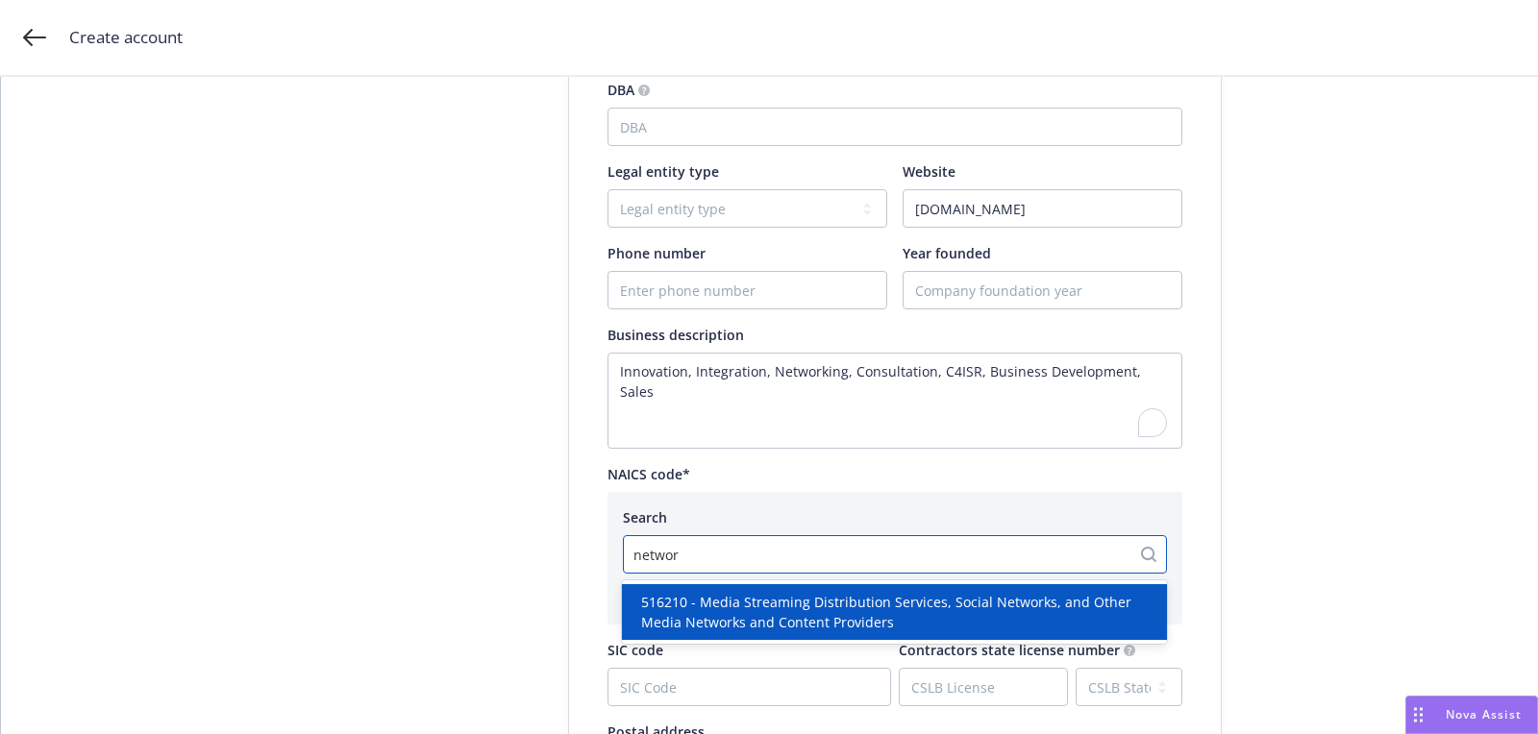
type input "u"
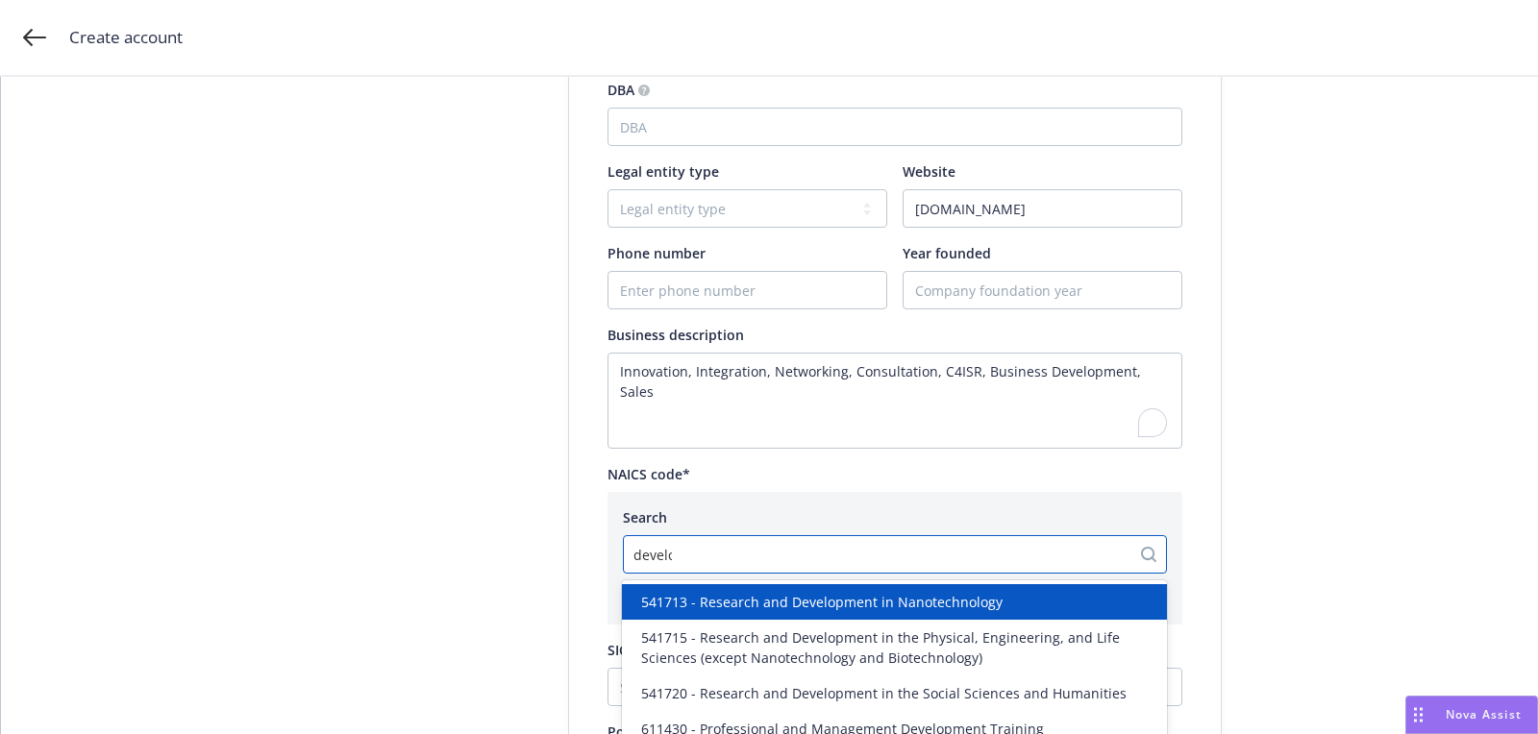
type input "develop"
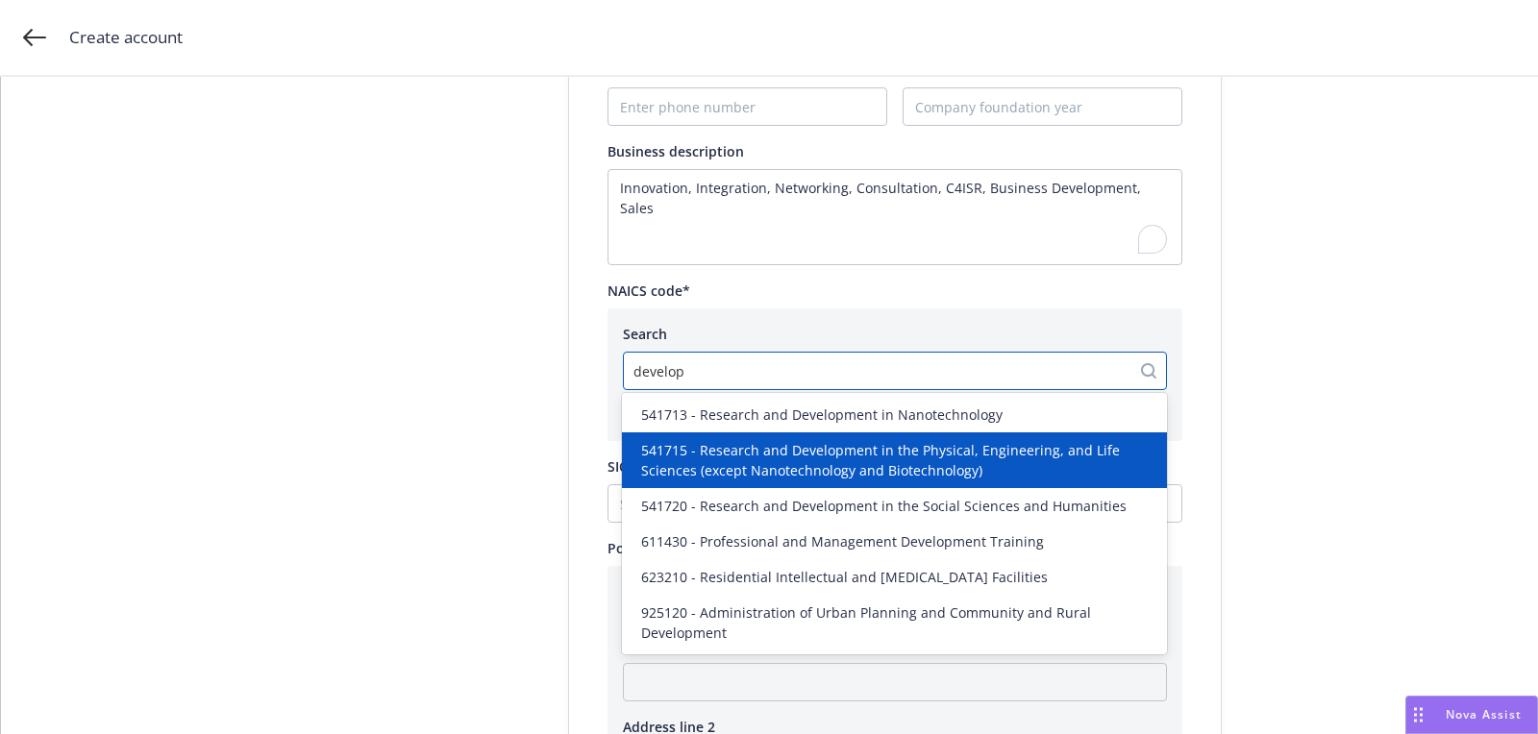
scroll to position [723, 0]
click at [1262, 403] on div "Account type 2 Add account info 3 Add key contact Add account information Test …" at bounding box center [769, 343] width 1490 height 1900
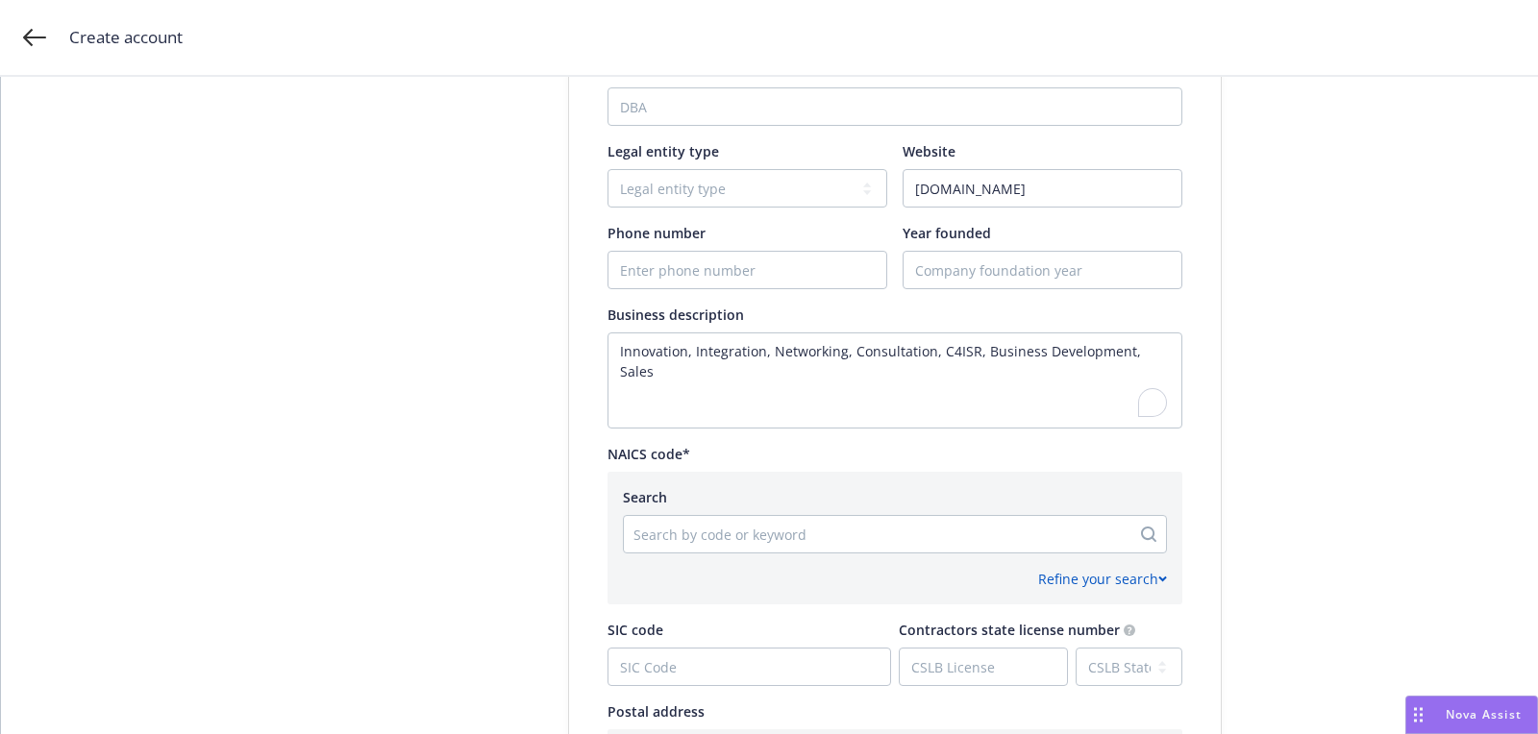
scroll to position [550, 0]
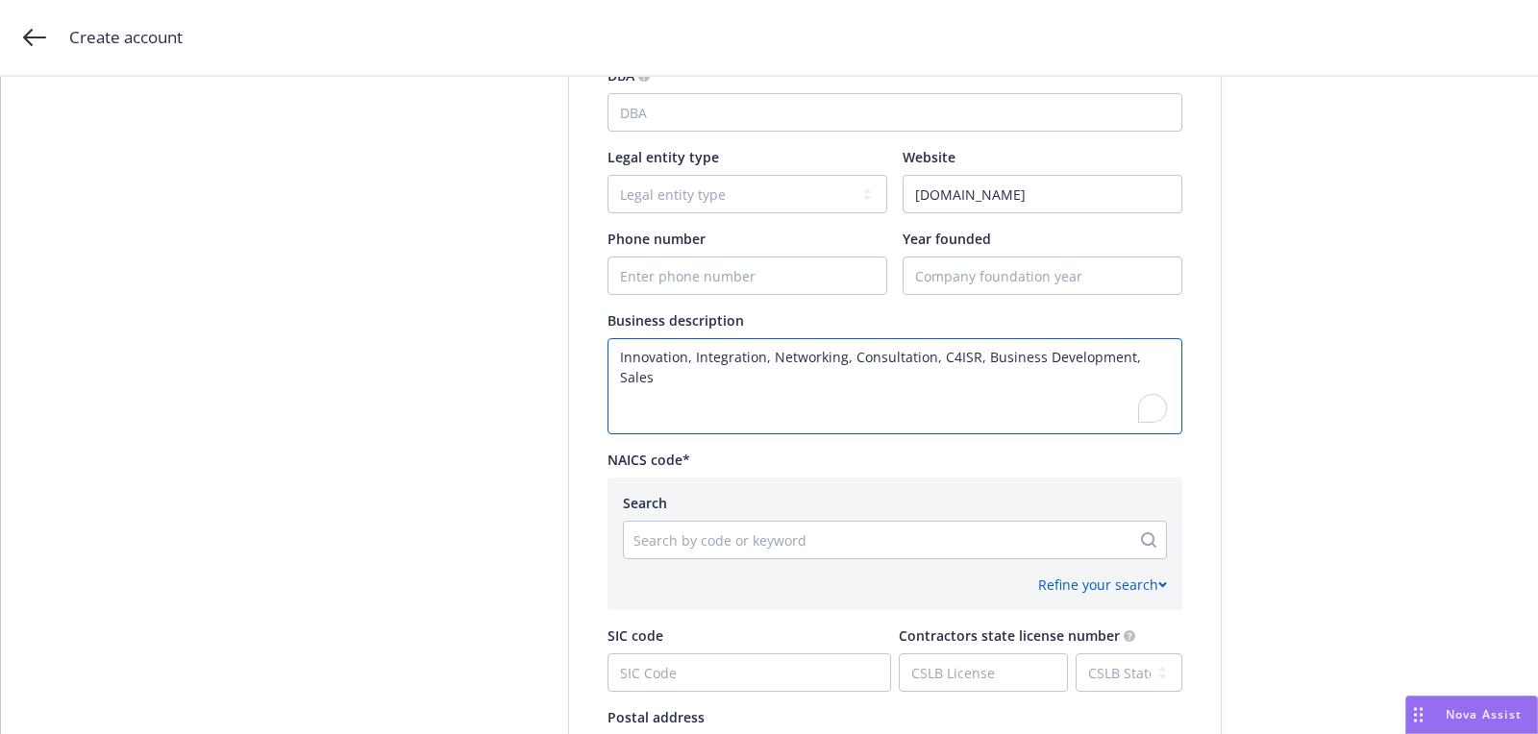
click at [1035, 399] on textarea "Innovation, Integration, Networking, Consultation, C4ISR, Business Development,…" at bounding box center [894, 386] width 575 height 96
click at [915, 565] on div "Refine your search" at bounding box center [895, 577] width 544 height 36
click at [886, 530] on div at bounding box center [876, 540] width 487 height 23
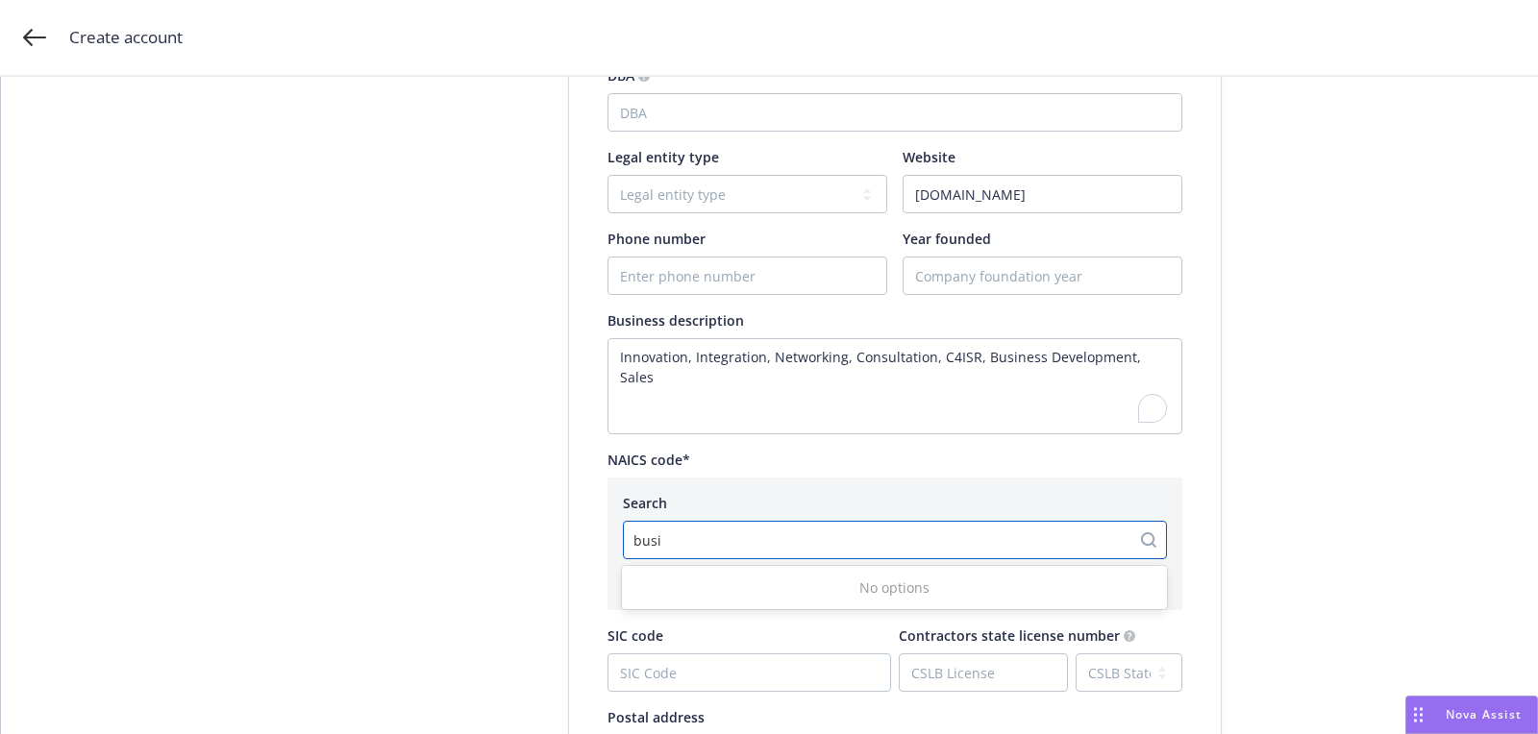
type input "busin"
type input "consulting"
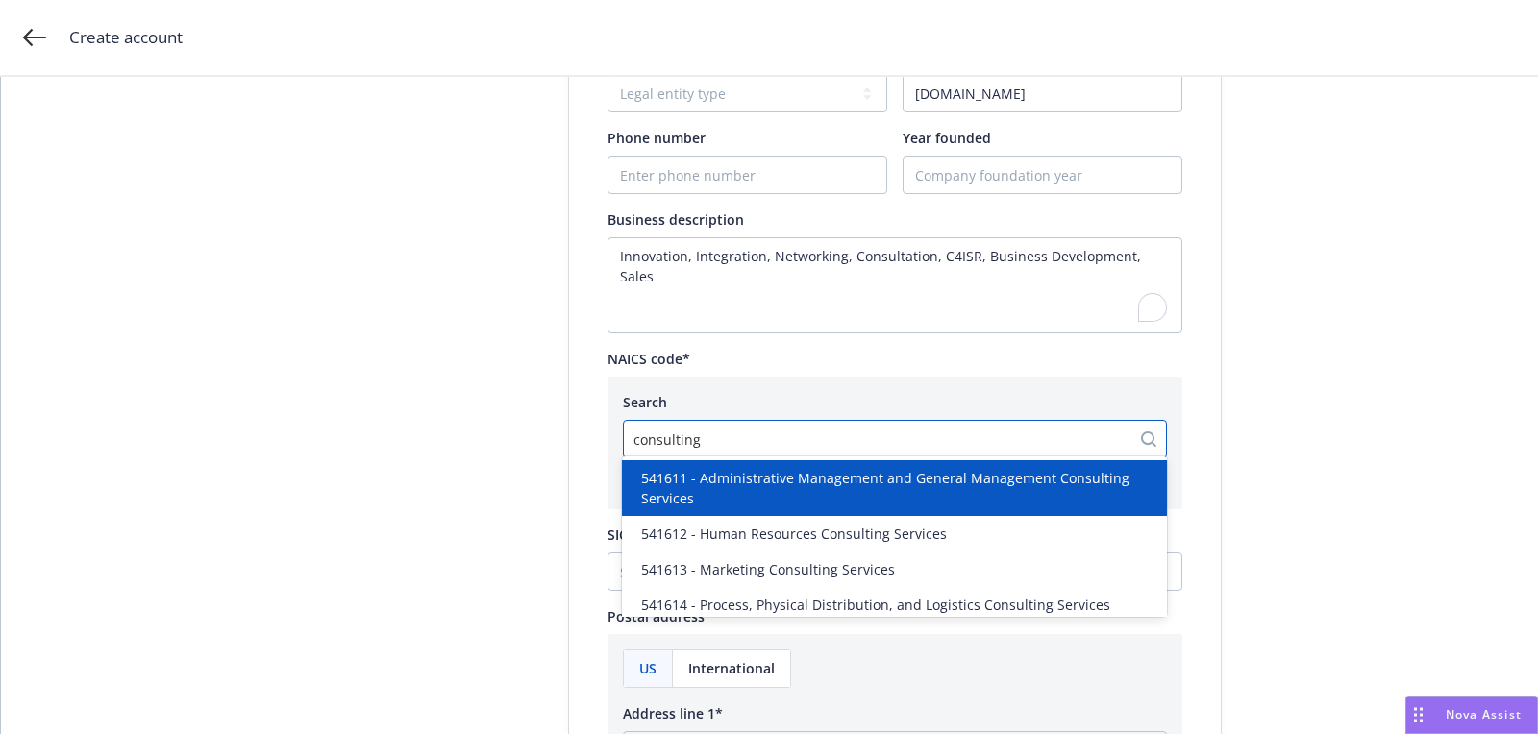
scroll to position [666, 0]
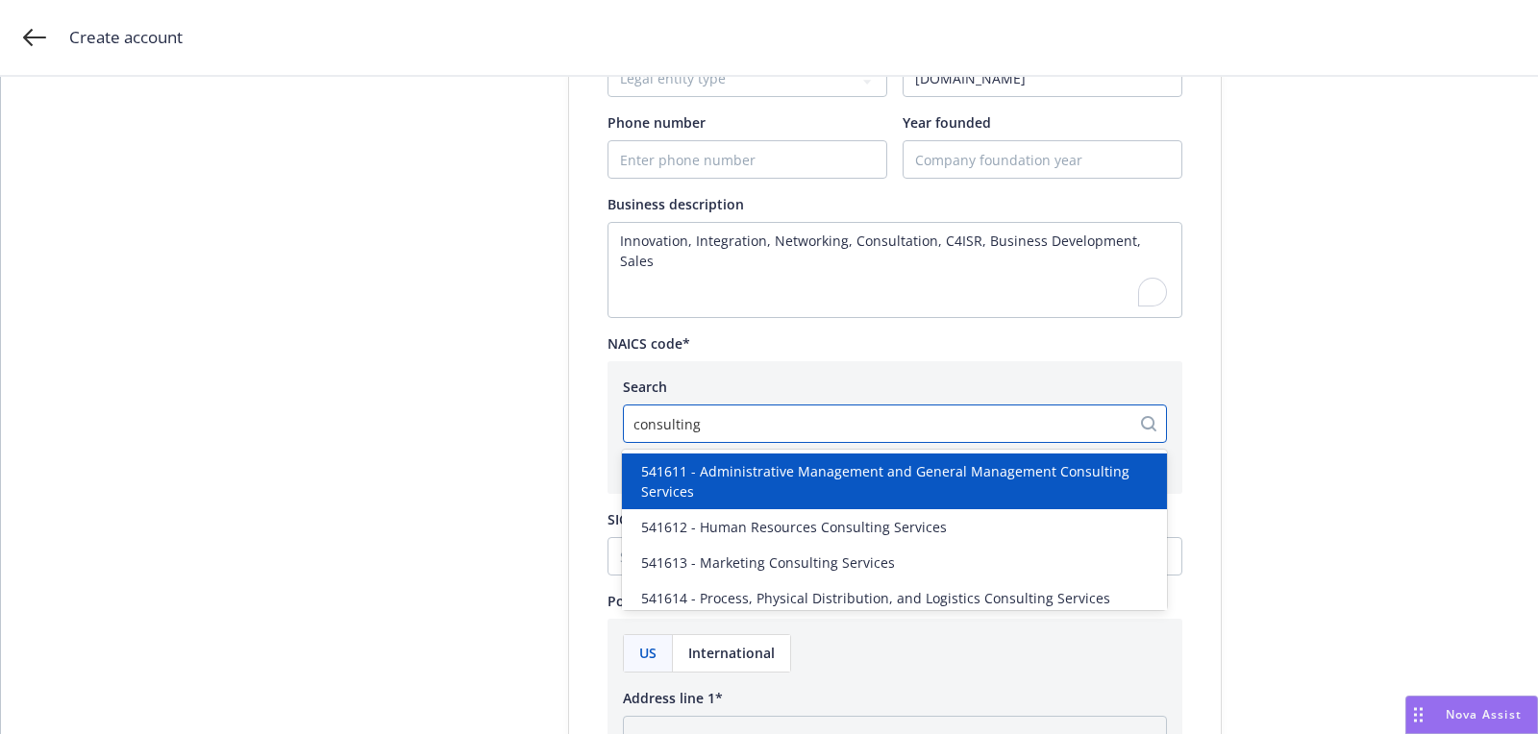
click at [974, 476] on span "541611 - Administrative Management and General Management Consulting Services" at bounding box center [898, 481] width 514 height 40
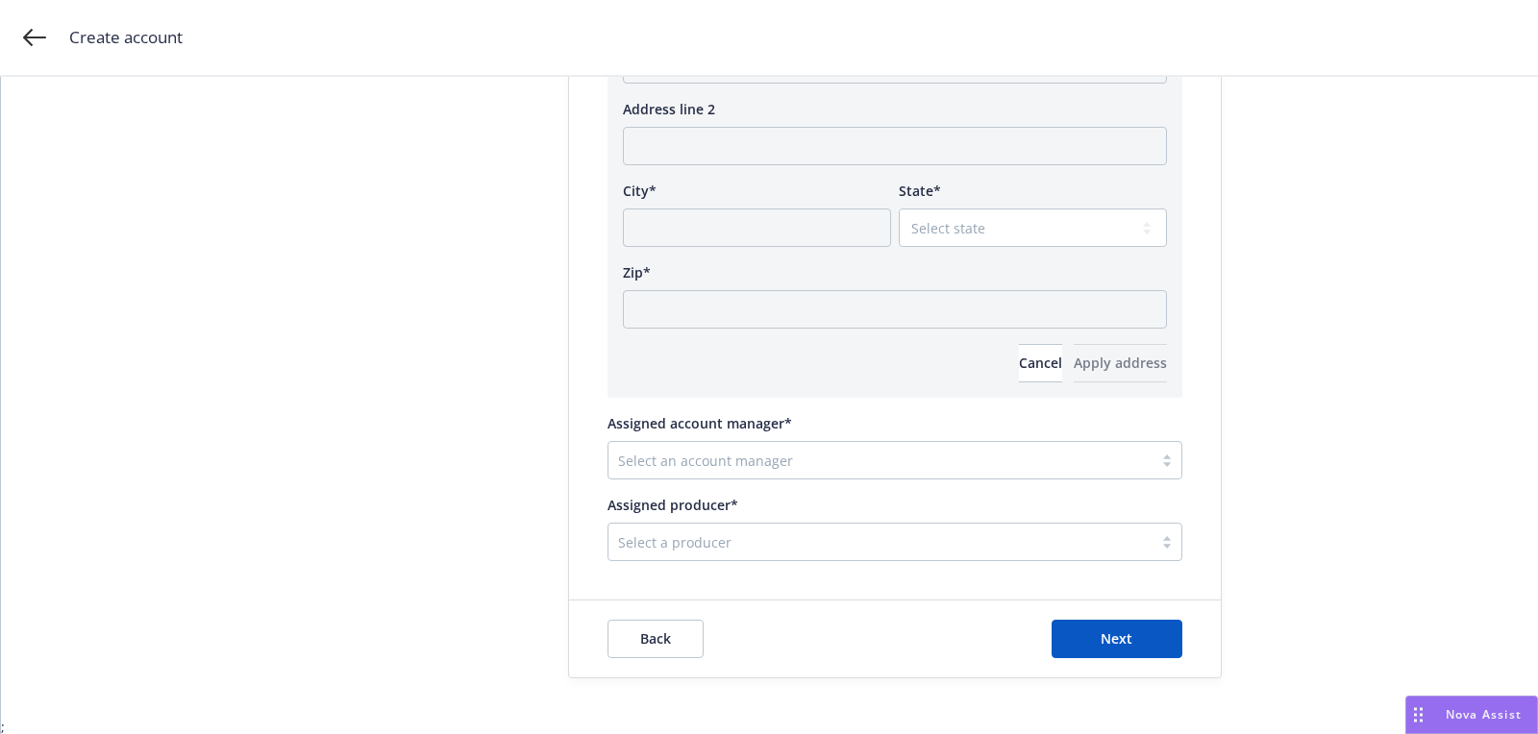
scroll to position [1208, 0]
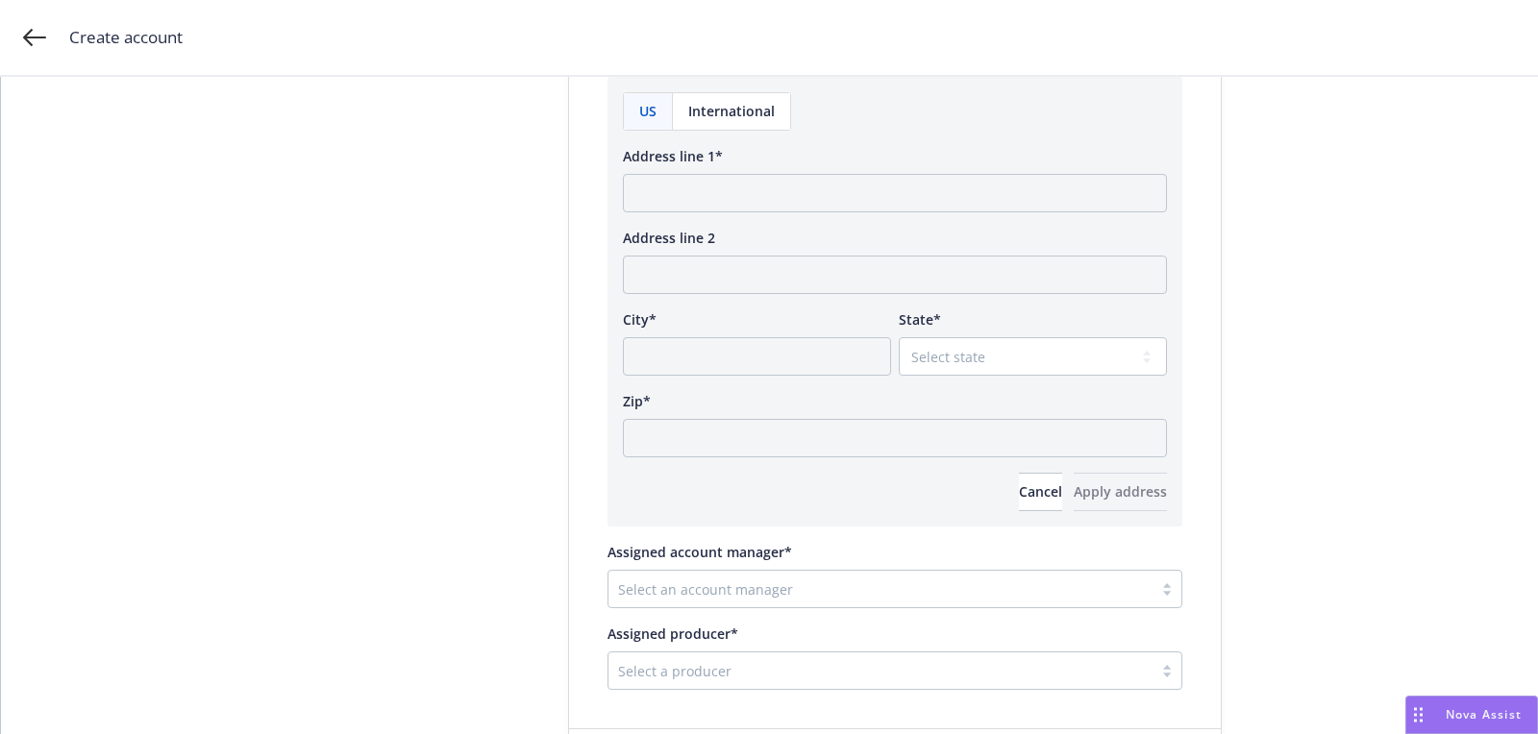
click at [702, 167] on div "Address line 1*" at bounding box center [895, 179] width 544 height 66
click at [688, 198] on input "Address line 1*" at bounding box center [895, 193] width 544 height 38
paste input "Tampa, Florida 33601 United States"
drag, startPoint x: 771, startPoint y: 190, endPoint x: 978, endPoint y: 188, distance: 207.6
click at [974, 190] on input "Tampa, Florida 33601 United States" at bounding box center [895, 193] width 544 height 38
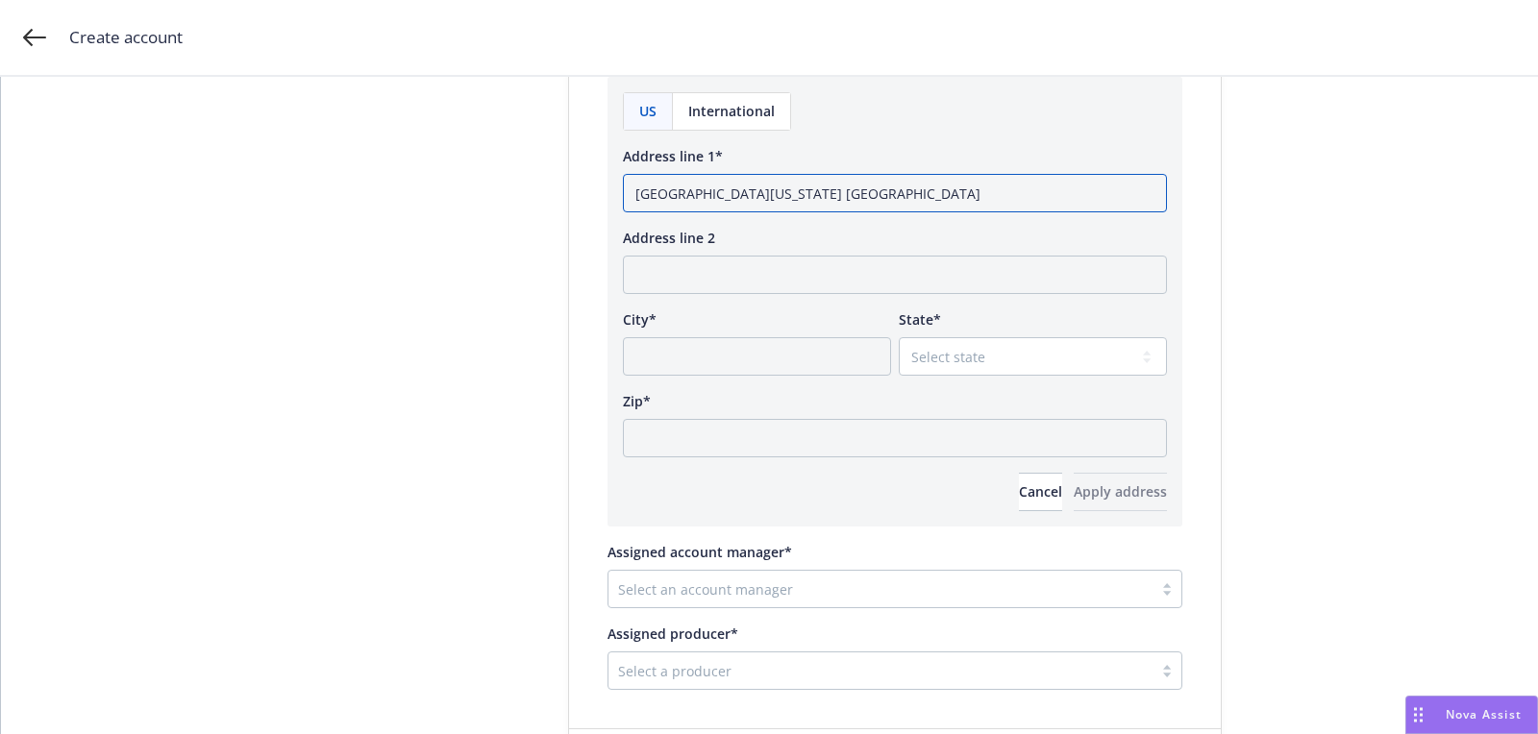
drag, startPoint x: 930, startPoint y: 206, endPoint x: 771, endPoint y: 200, distance: 159.6
click at [771, 200] on input "Tampa, Florida 33601 United States" at bounding box center [895, 193] width 544 height 38
click at [759, 190] on input "Tampa, Florida 33601 United States" at bounding box center [895, 193] width 544 height 38
type input "Tampa, Florida United States"
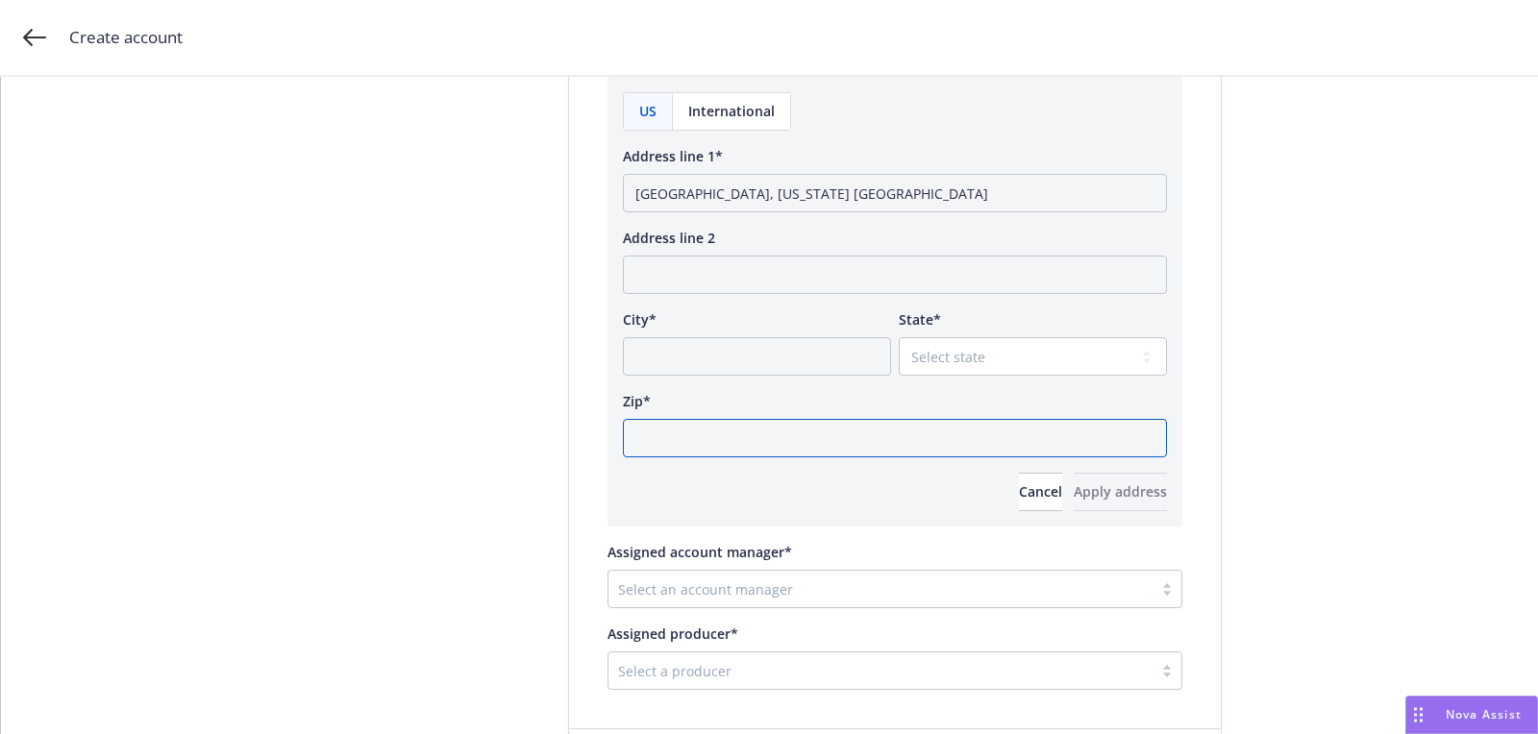
click at [751, 432] on input "Zip*" at bounding box center [895, 438] width 544 height 38
paste input "33601"
type input "33601"
click at [775, 337] on input "City*" at bounding box center [757, 356] width 268 height 38
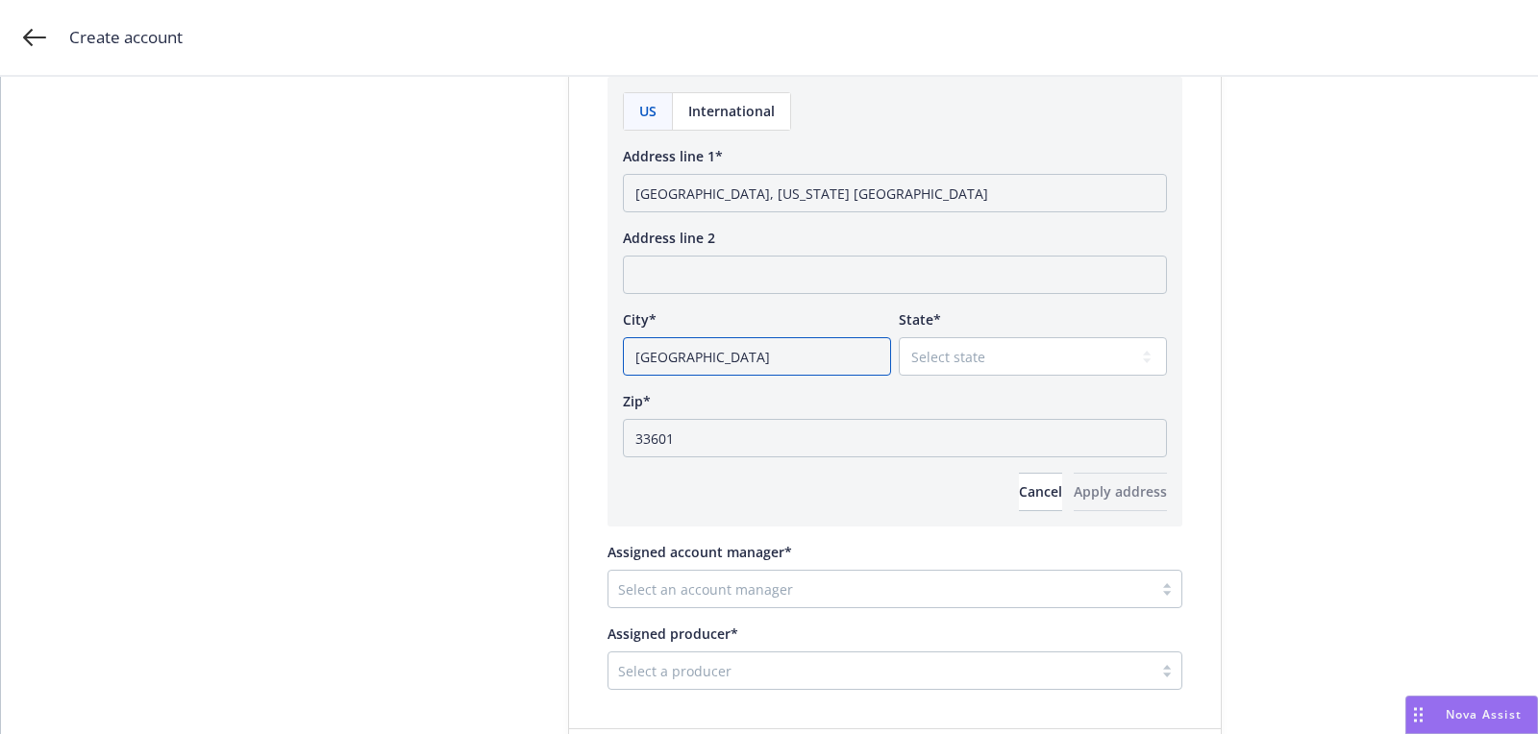
type input "Tampa"
click at [957, 351] on select "Select state Alabama Alaska American Samoa Arizona Arkansas Baker Island Califo…" at bounding box center [1032, 356] width 268 height 38
select select "FL"
drag, startPoint x: 674, startPoint y: 193, endPoint x: 1054, endPoint y: 210, distance: 380.9
click at [1054, 210] on div "US International Address line 1* Tampa, Florida United States Address line 2 Ci…" at bounding box center [895, 301] width 544 height 419
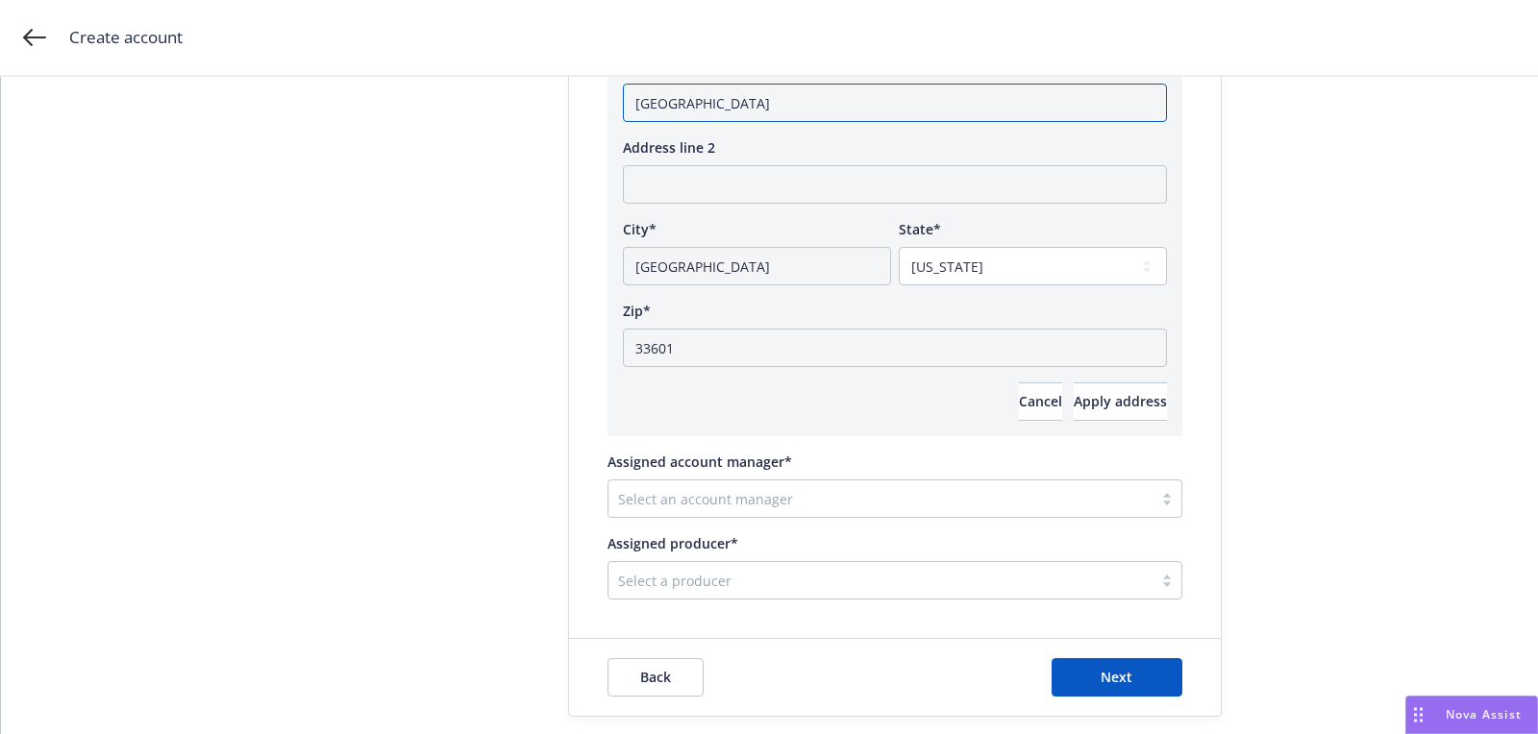
scroll to position [1304, 0]
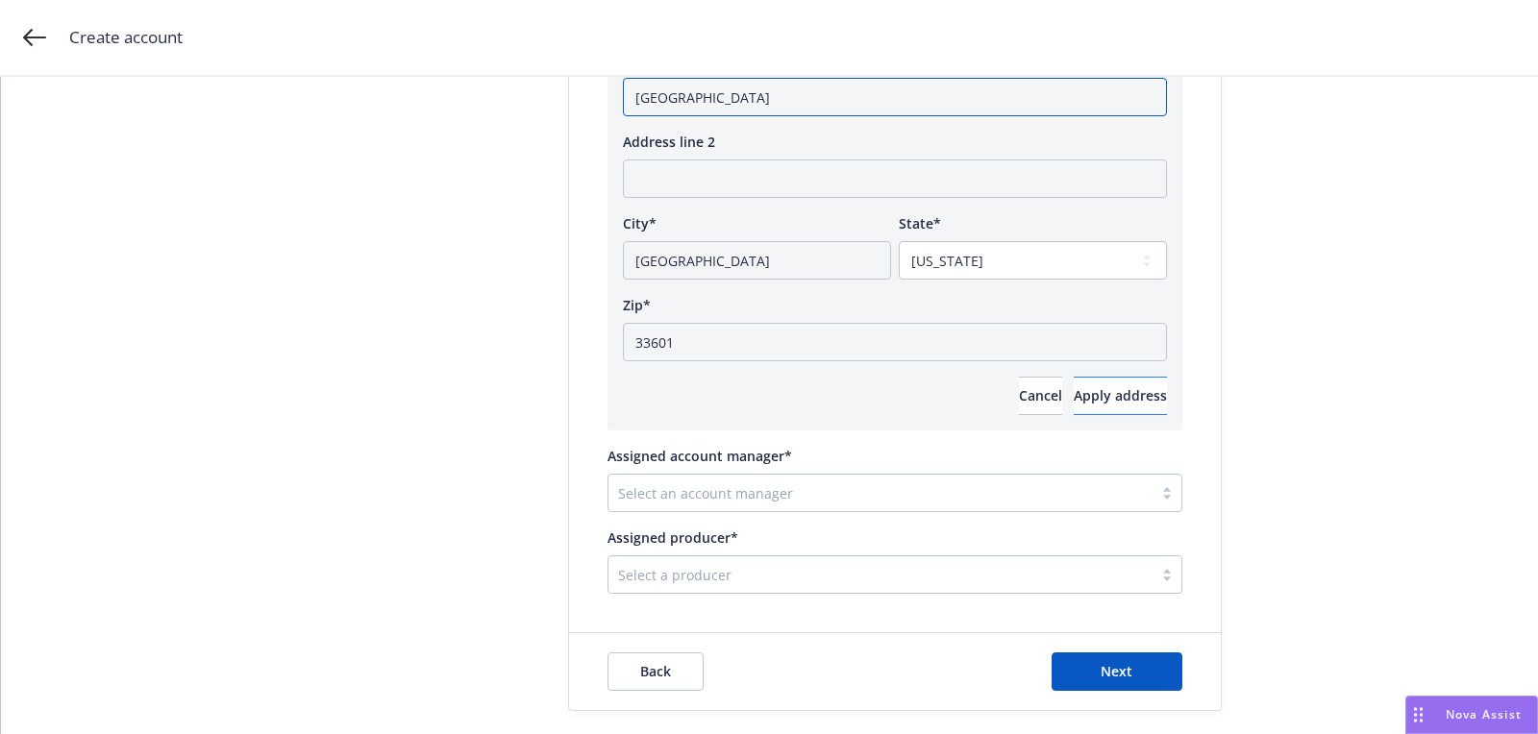
type input "Tampa"
click at [1089, 394] on span "Apply address" at bounding box center [1119, 395] width 93 height 18
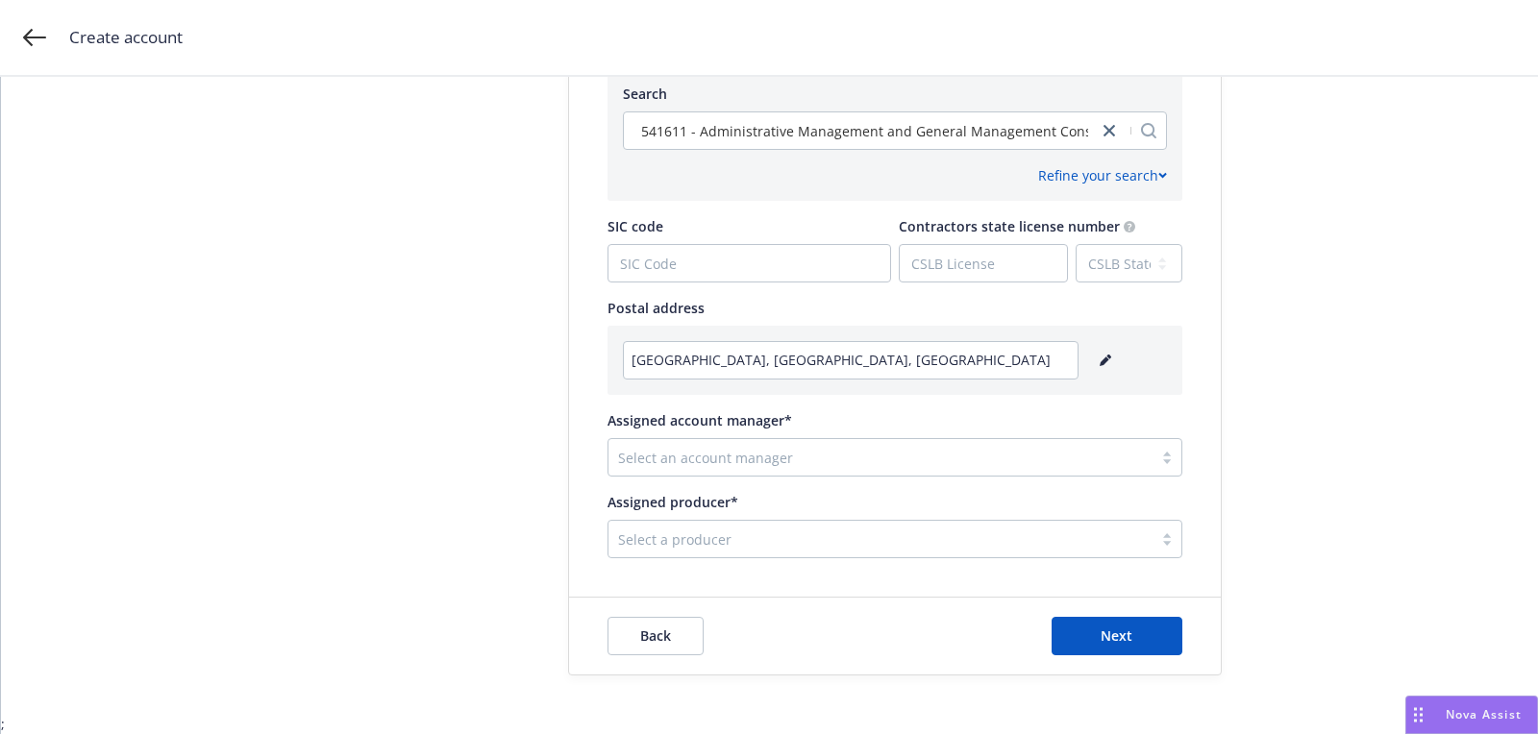
scroll to position [957, 0]
click at [655, 427] on span "Assigned account manager*" at bounding box center [699, 422] width 185 height 18
click at [622, 450] on input "Assigned account manager*" at bounding box center [620, 460] width 4 height 20
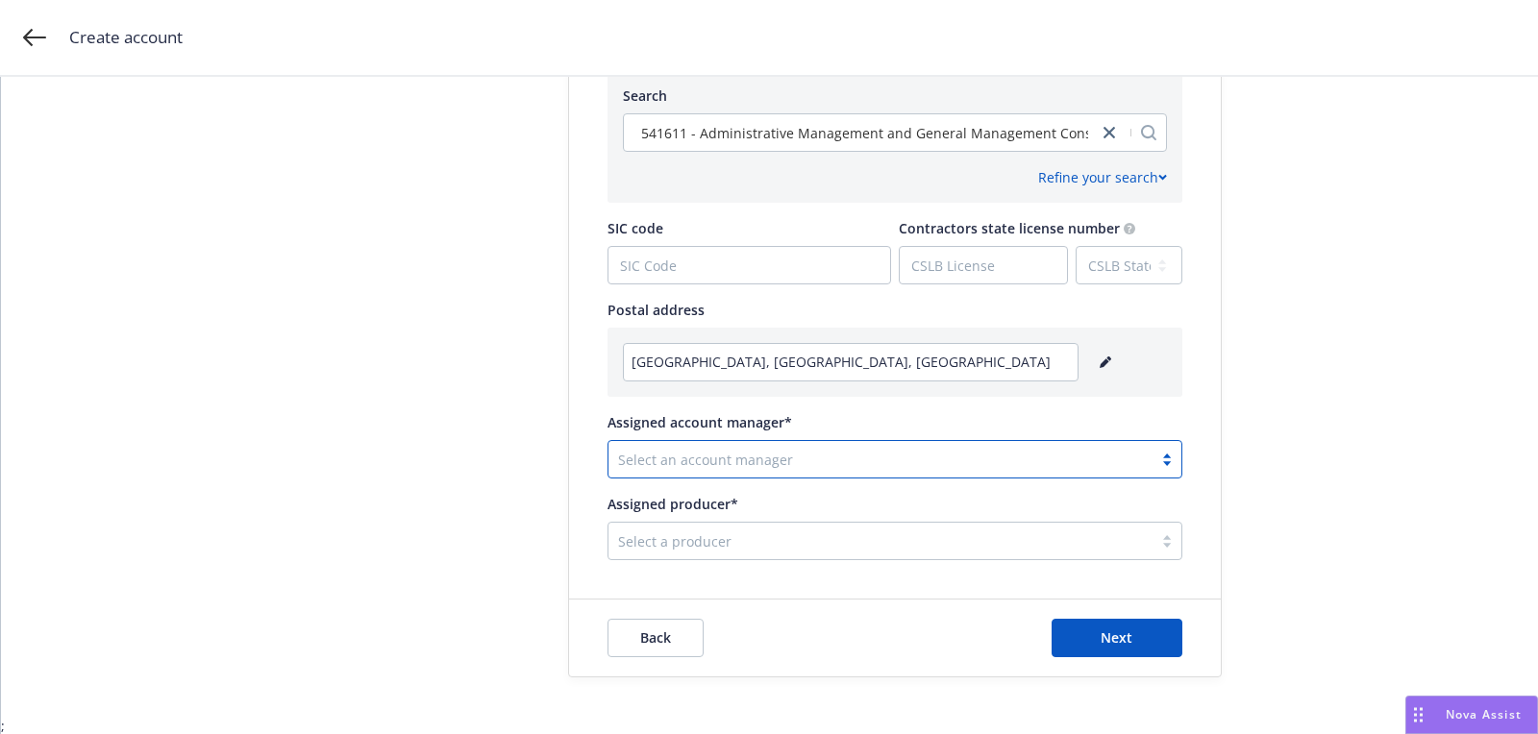
click at [638, 462] on div at bounding box center [880, 459] width 525 height 23
click at [675, 542] on div at bounding box center [880, 540] width 525 height 23
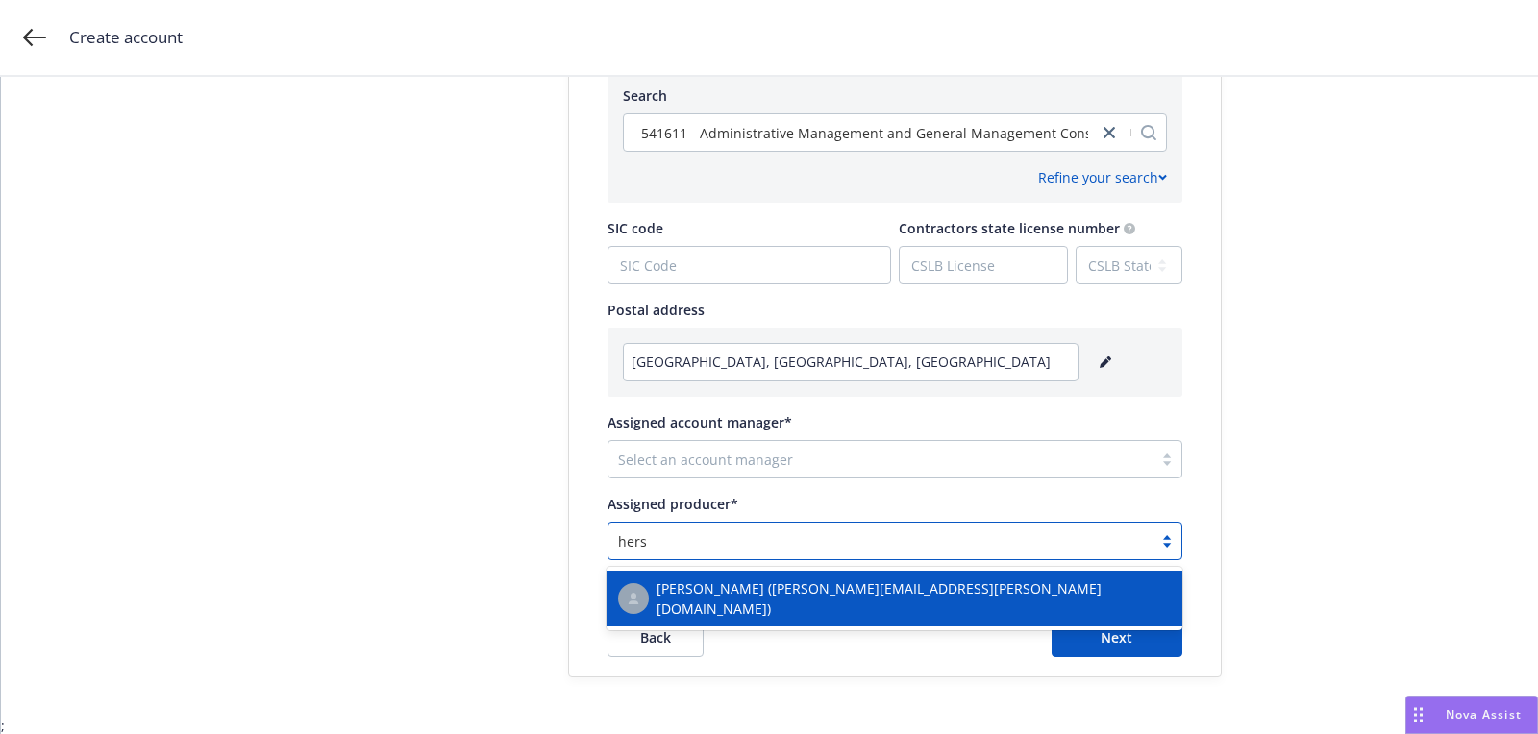
type input "hersh"
click at [748, 583] on span "Andrew Hersh (andrew.hersh@newfront.com)" at bounding box center [913, 598] width 514 height 40
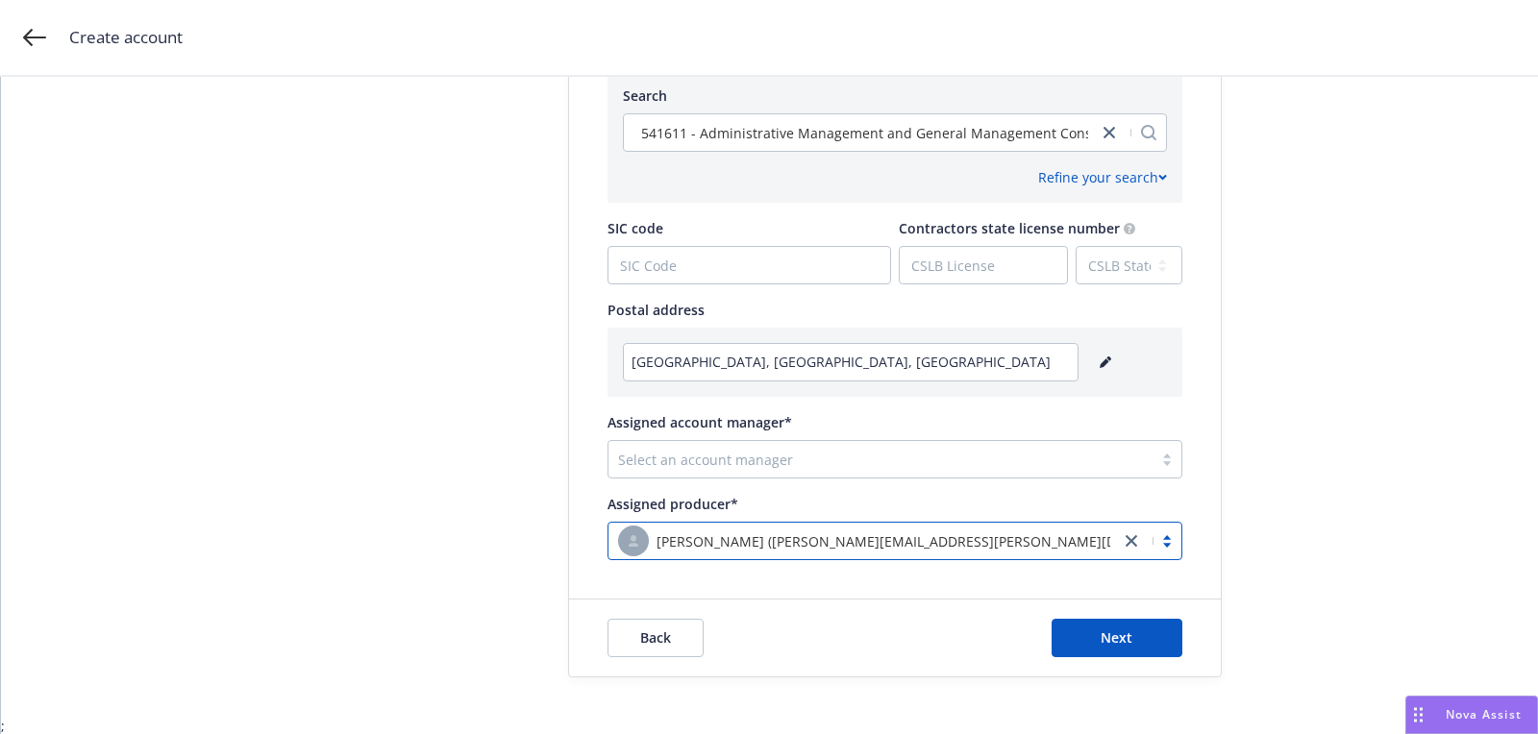
click at [746, 467] on div at bounding box center [880, 459] width 525 height 23
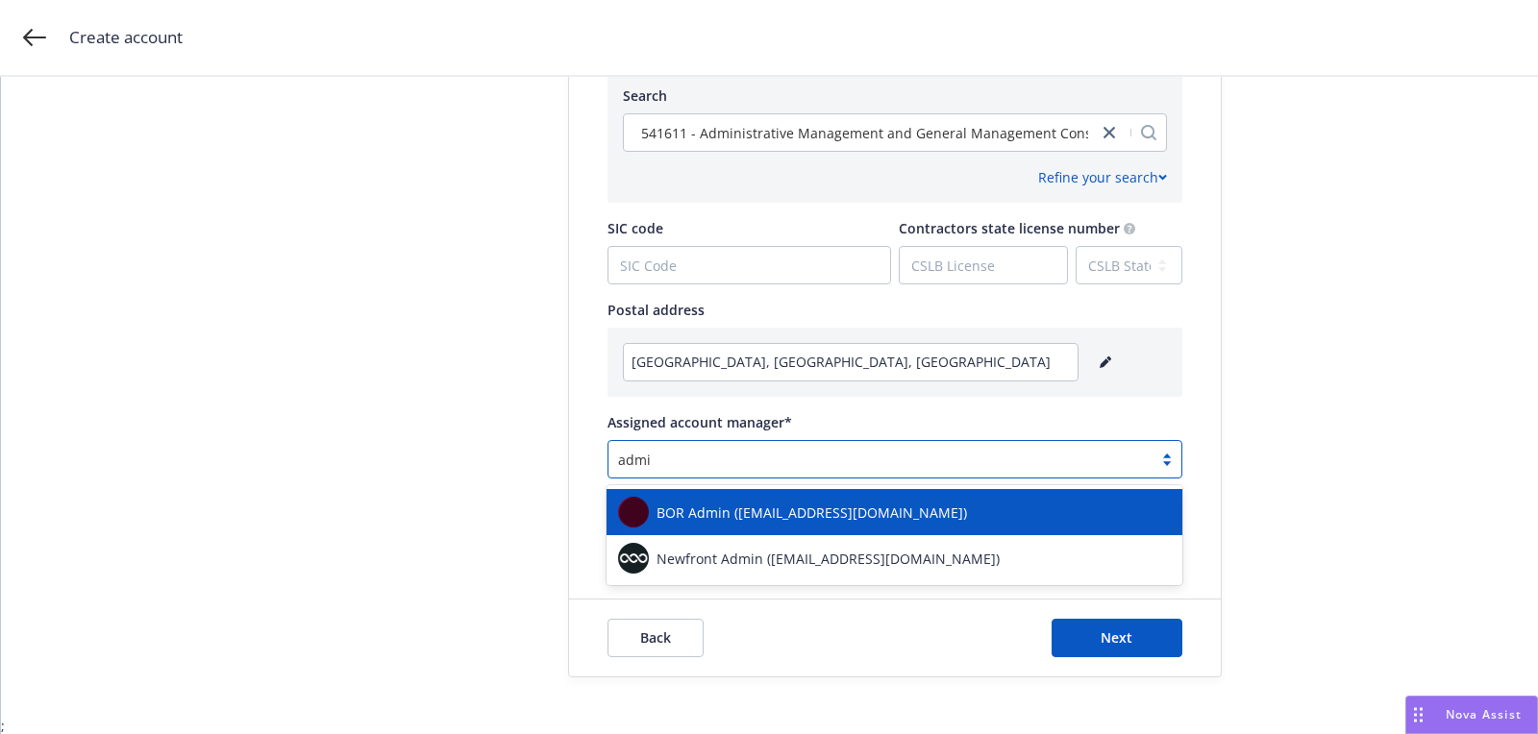
type input "admin"
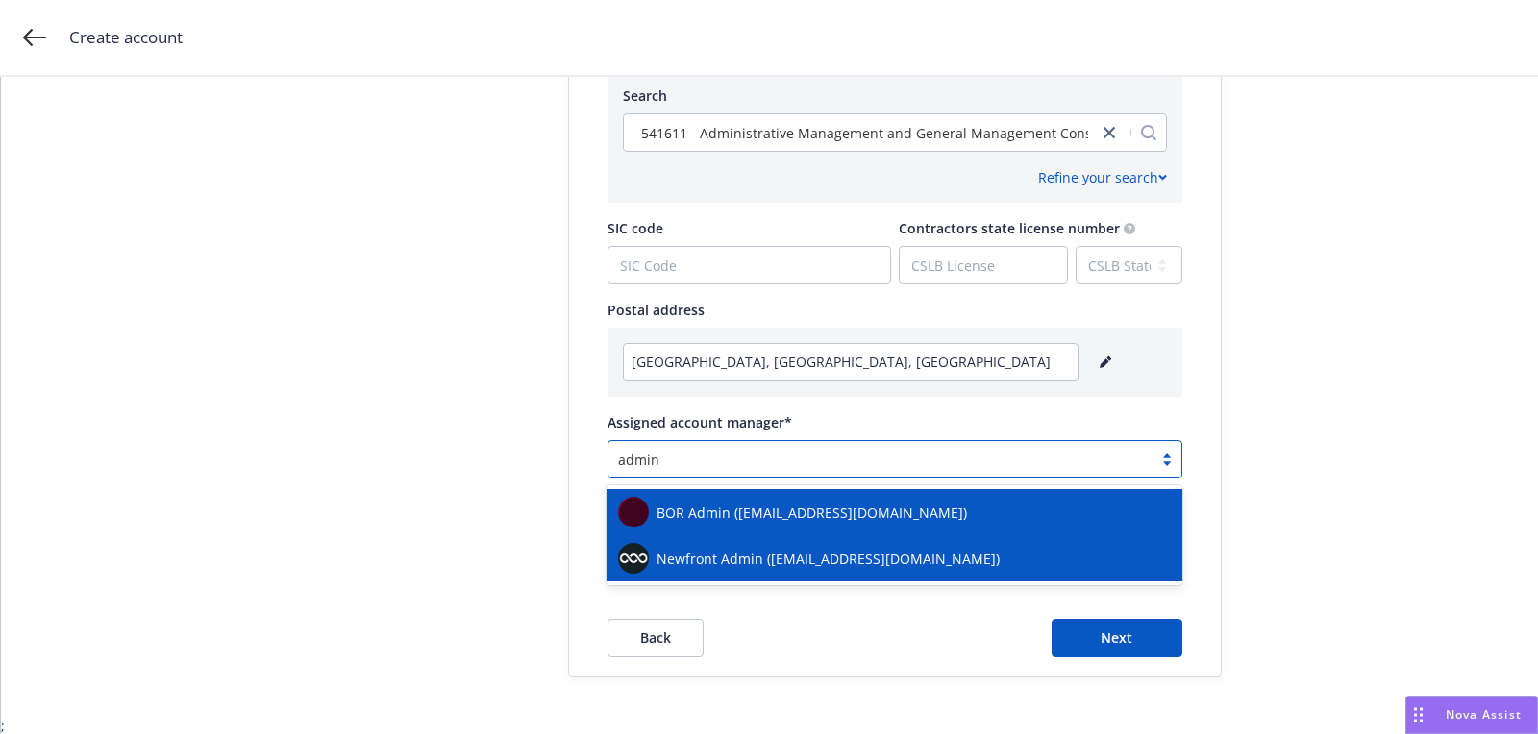
click at [732, 550] on span "Newfront Admin (success@newfront.com)" at bounding box center [827, 559] width 343 height 20
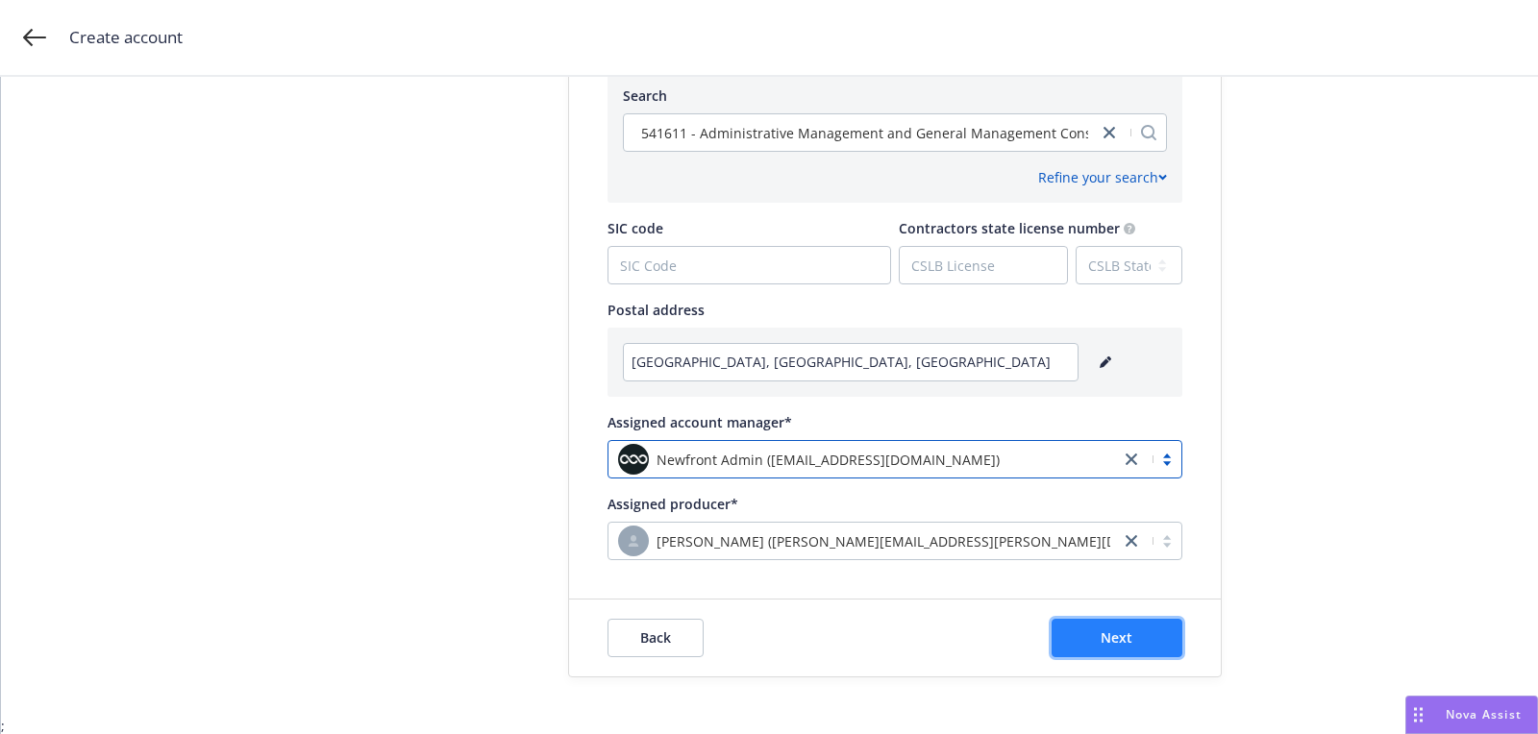
click at [1095, 642] on button "Next" at bounding box center [1116, 638] width 131 height 38
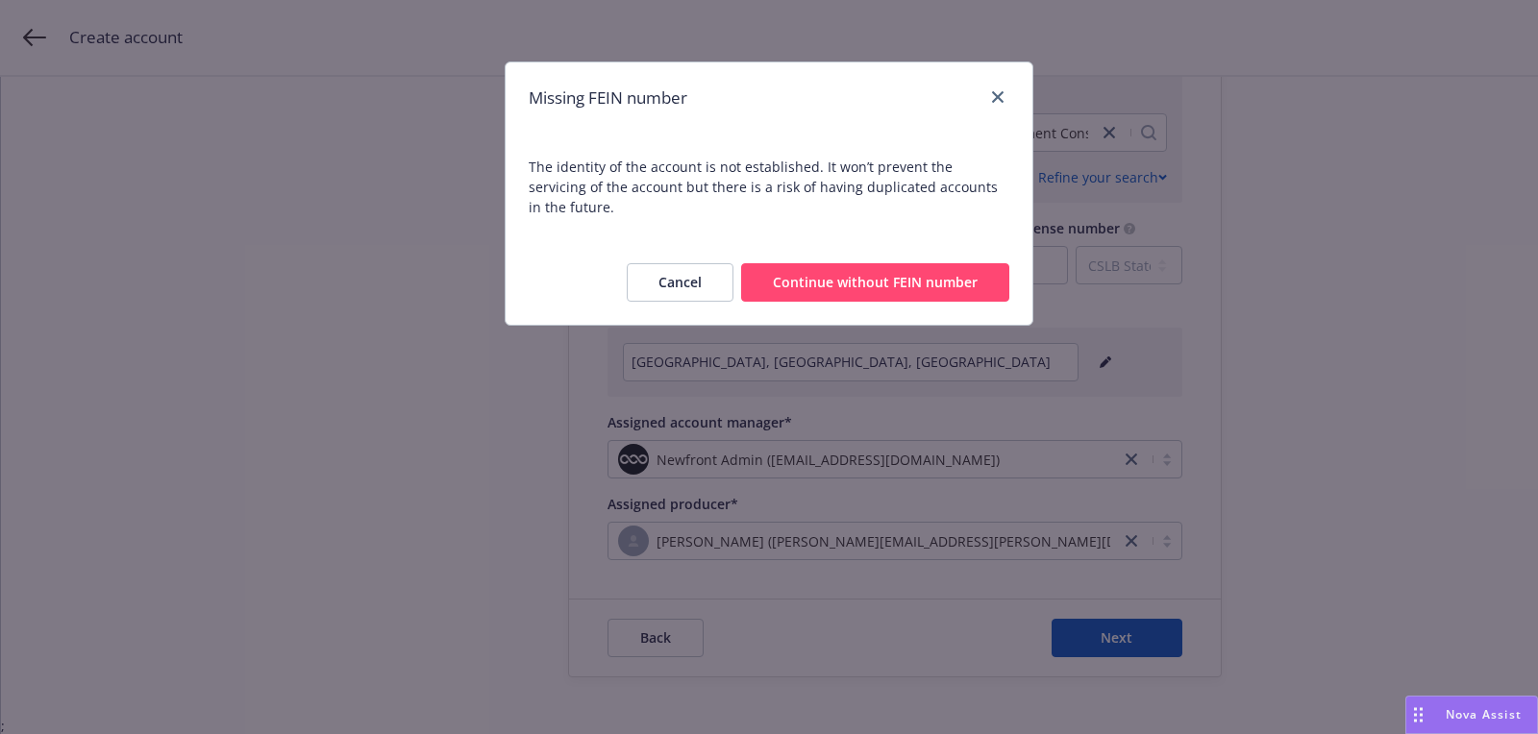
click at [838, 288] on div "Cancel Continue without FEIN number" at bounding box center [768, 282] width 527 height 85
click at [828, 268] on button "Continue without FEIN number" at bounding box center [875, 282] width 268 height 38
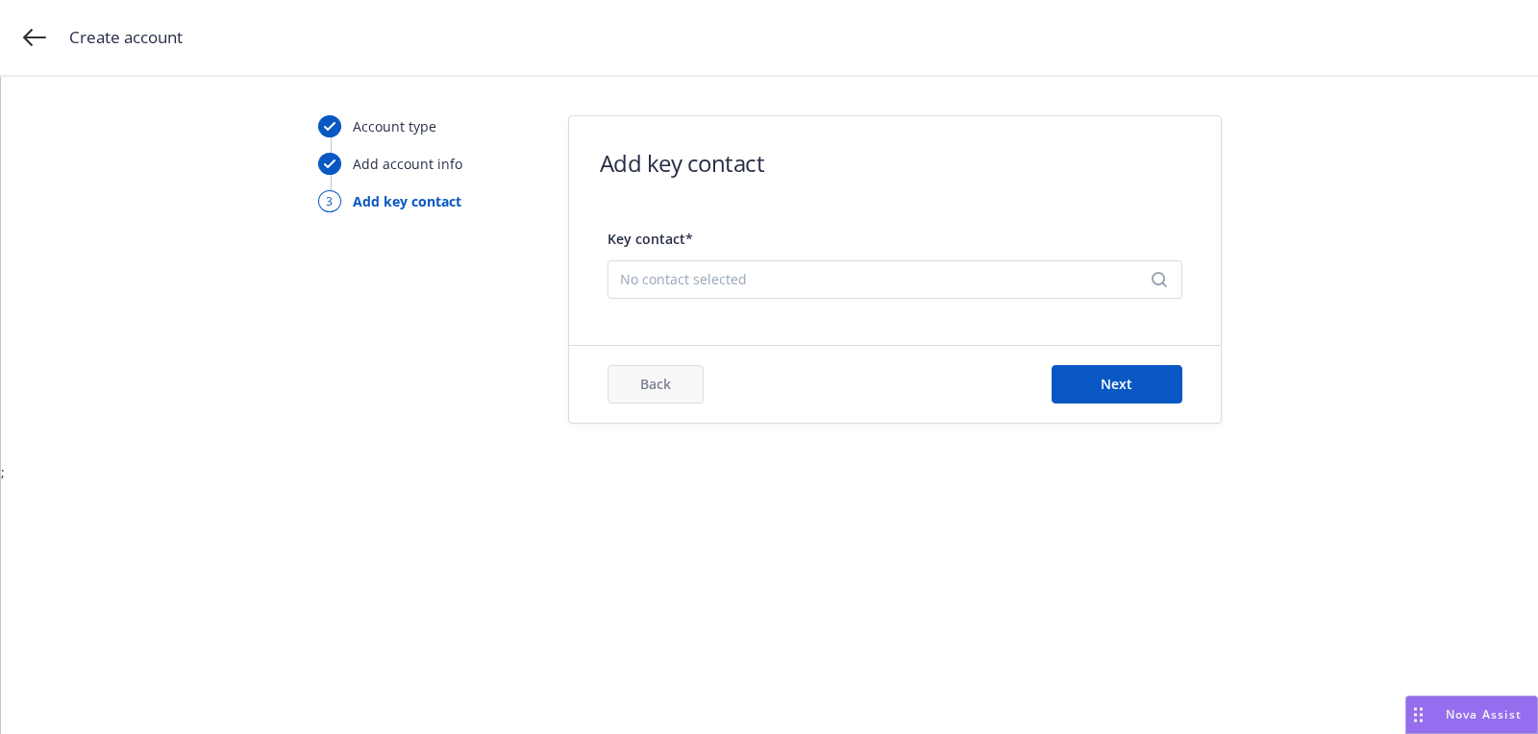
scroll to position [0, 0]
click at [664, 258] on div "Key contact* No contact selected" at bounding box center [894, 258] width 575 height 82
click at [665, 284] on span "No contact selected" at bounding box center [887, 279] width 534 height 20
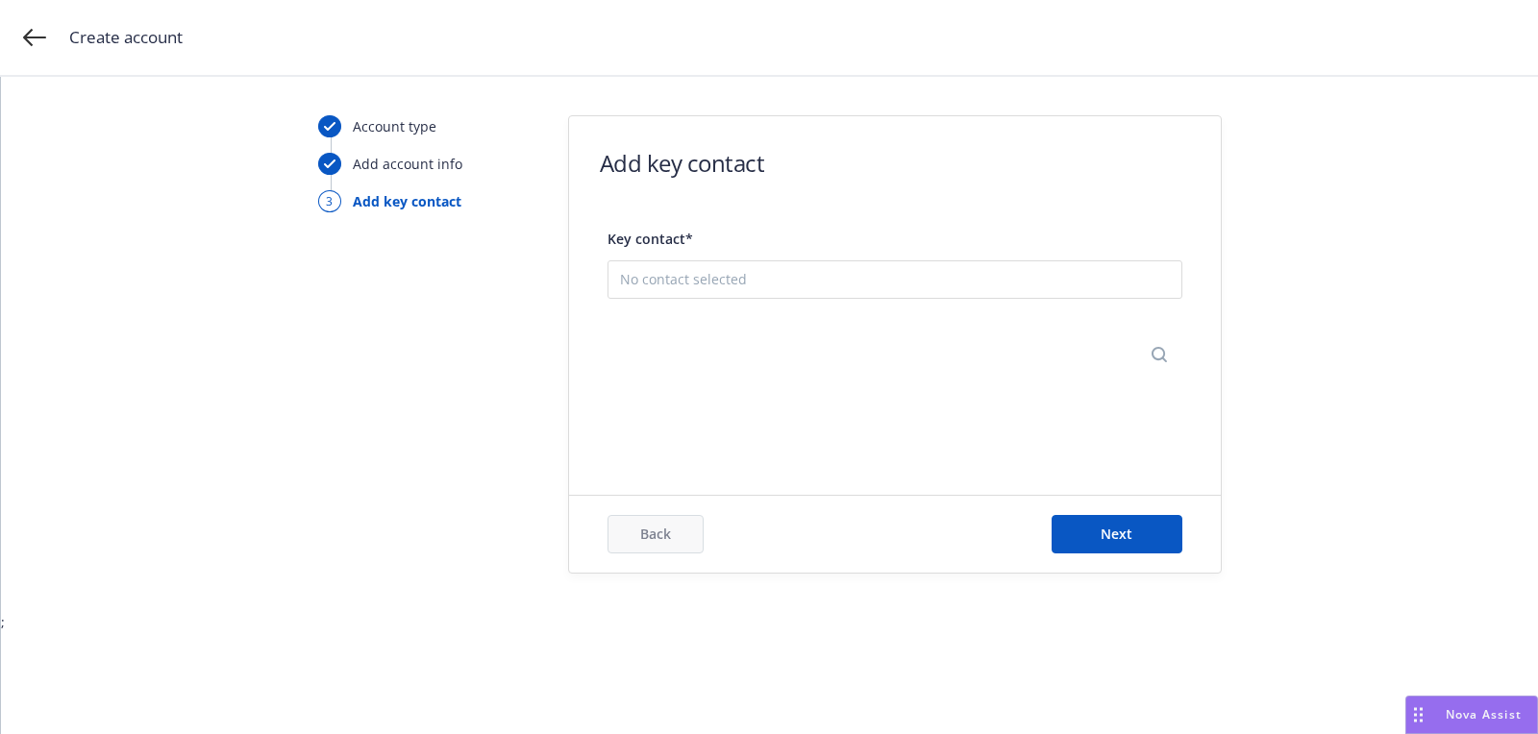
click at [762, 374] on button "Add new contact" at bounding box center [895, 373] width 550 height 38
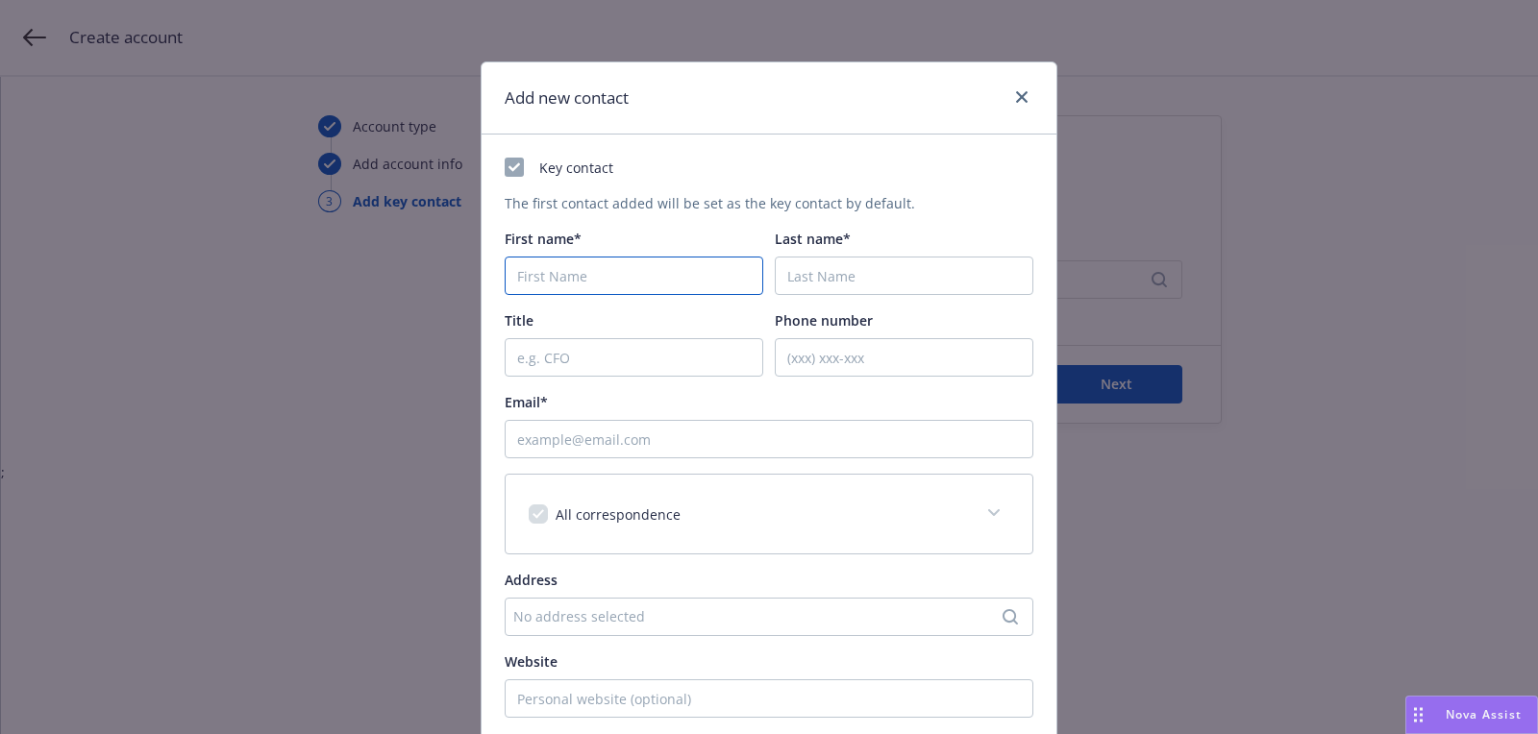
click at [651, 258] on input "First name*" at bounding box center [633, 276] width 258 height 38
paste input "Dave"
type input "Dave"
type input "Stevens"
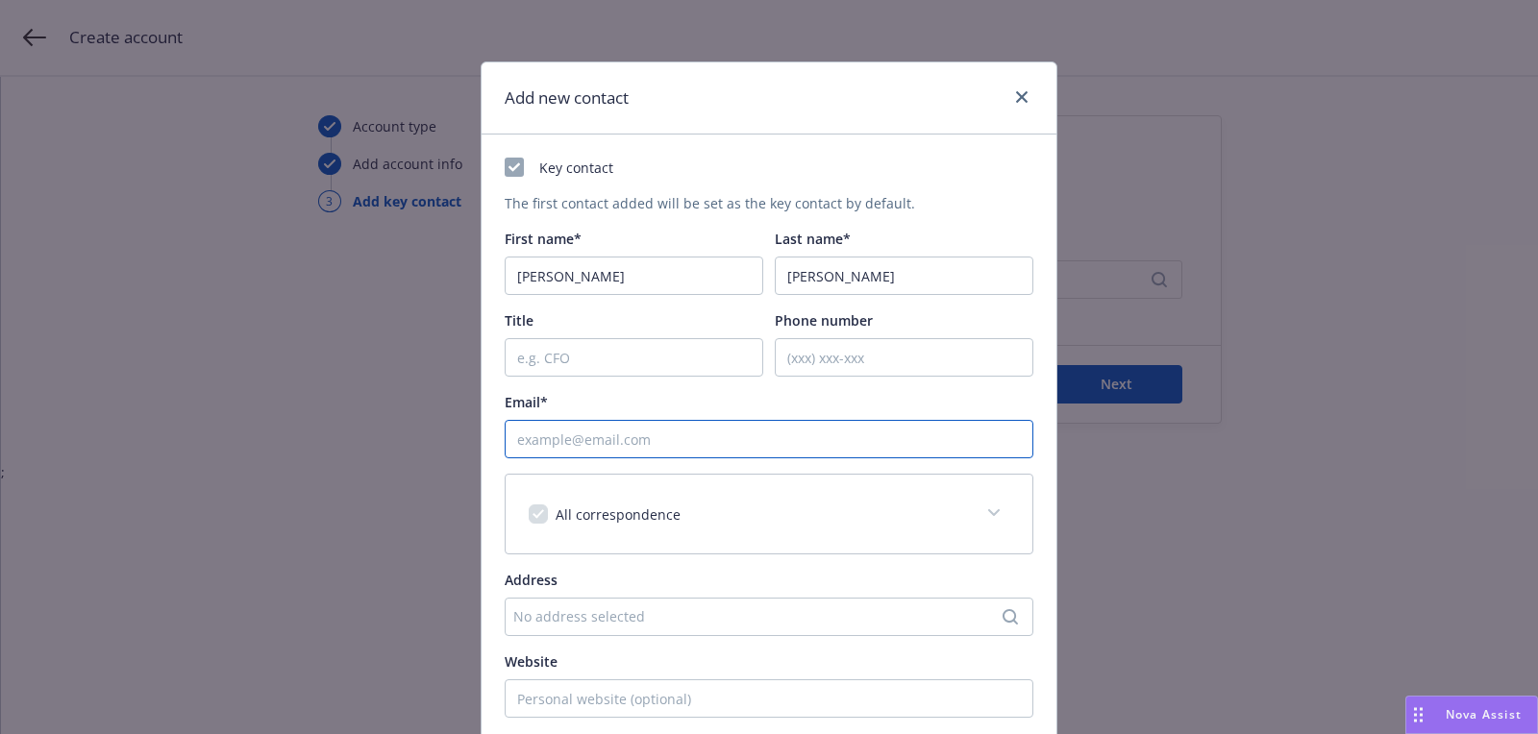
click at [726, 452] on input "Email*" at bounding box center [768, 439] width 529 height 38
paste input "dave@weptacag.com"
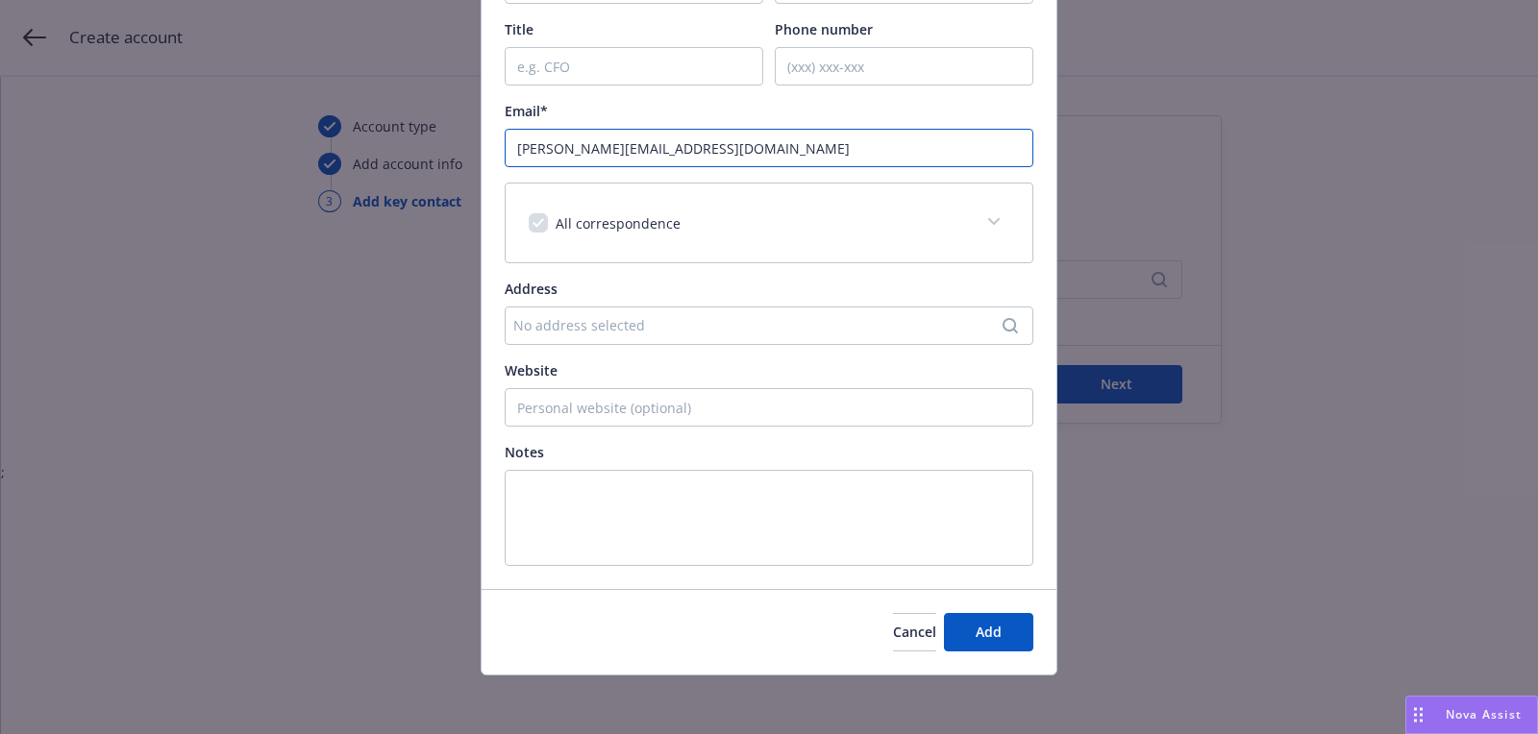
type input "dave@weptacag.com"
click at [1033, 643] on div "Cancel Add" at bounding box center [768, 632] width 575 height 86
click at [1018, 641] on button "Add" at bounding box center [988, 632] width 89 height 38
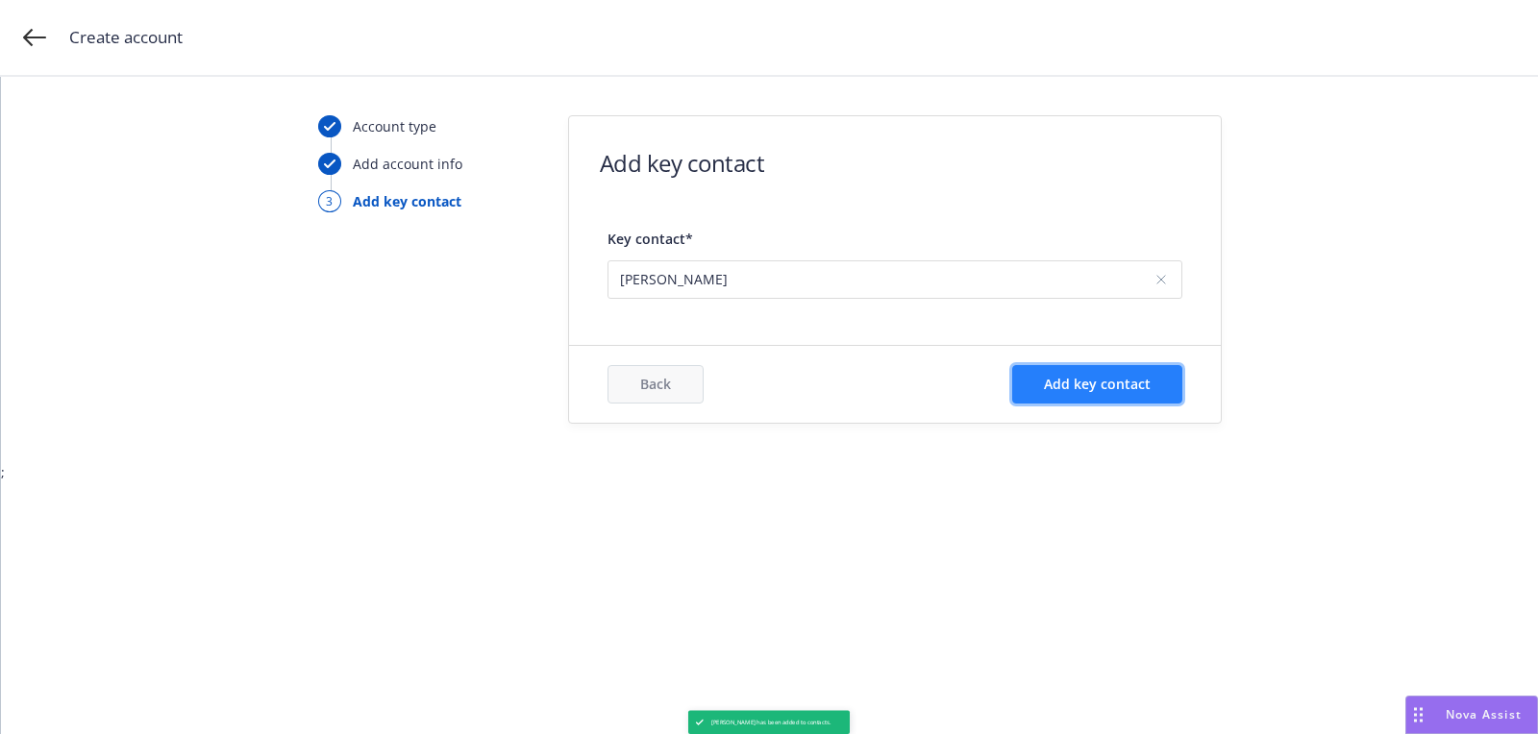
click at [1108, 379] on span "Add key contact" at bounding box center [1097, 384] width 107 height 18
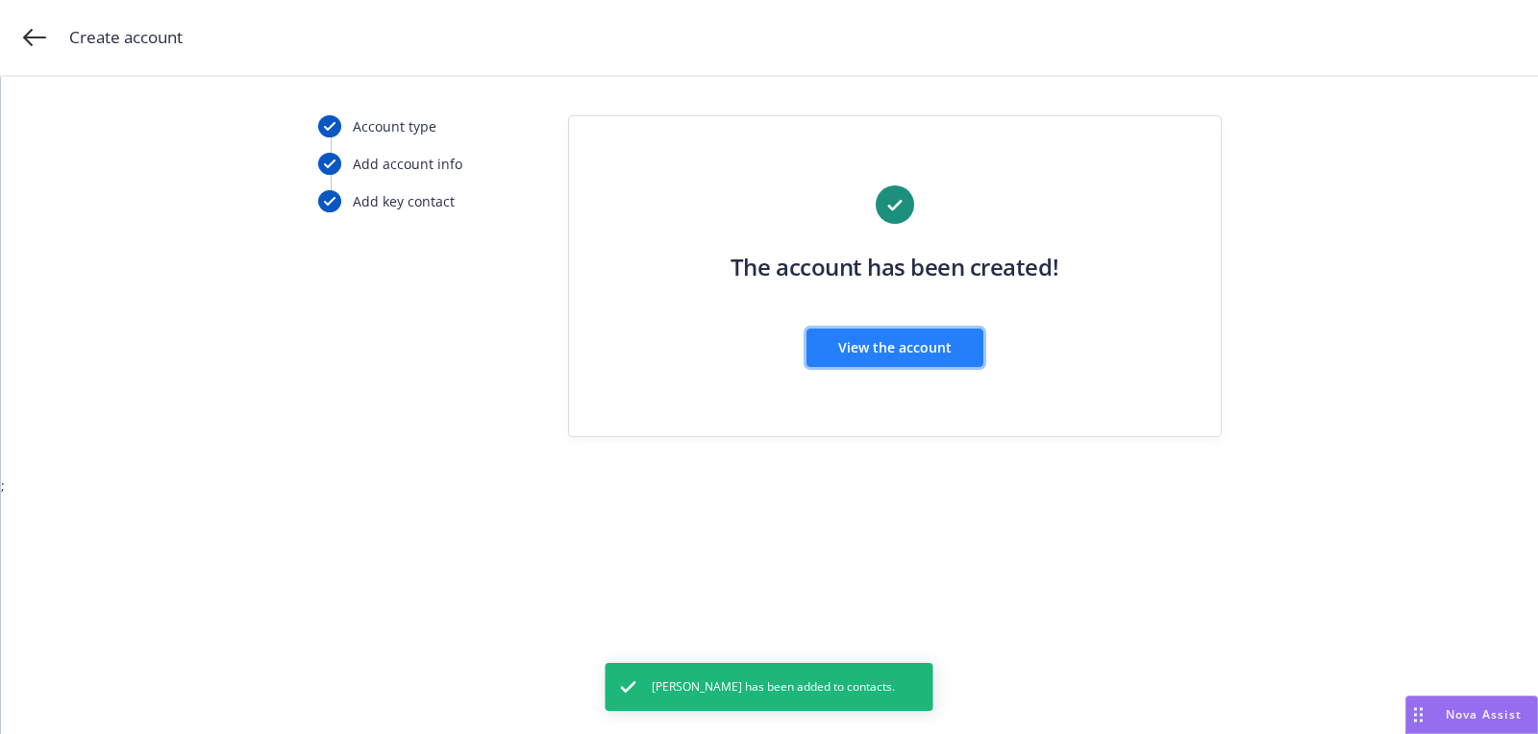
click at [890, 346] on span "View the account" at bounding box center [894, 347] width 113 height 18
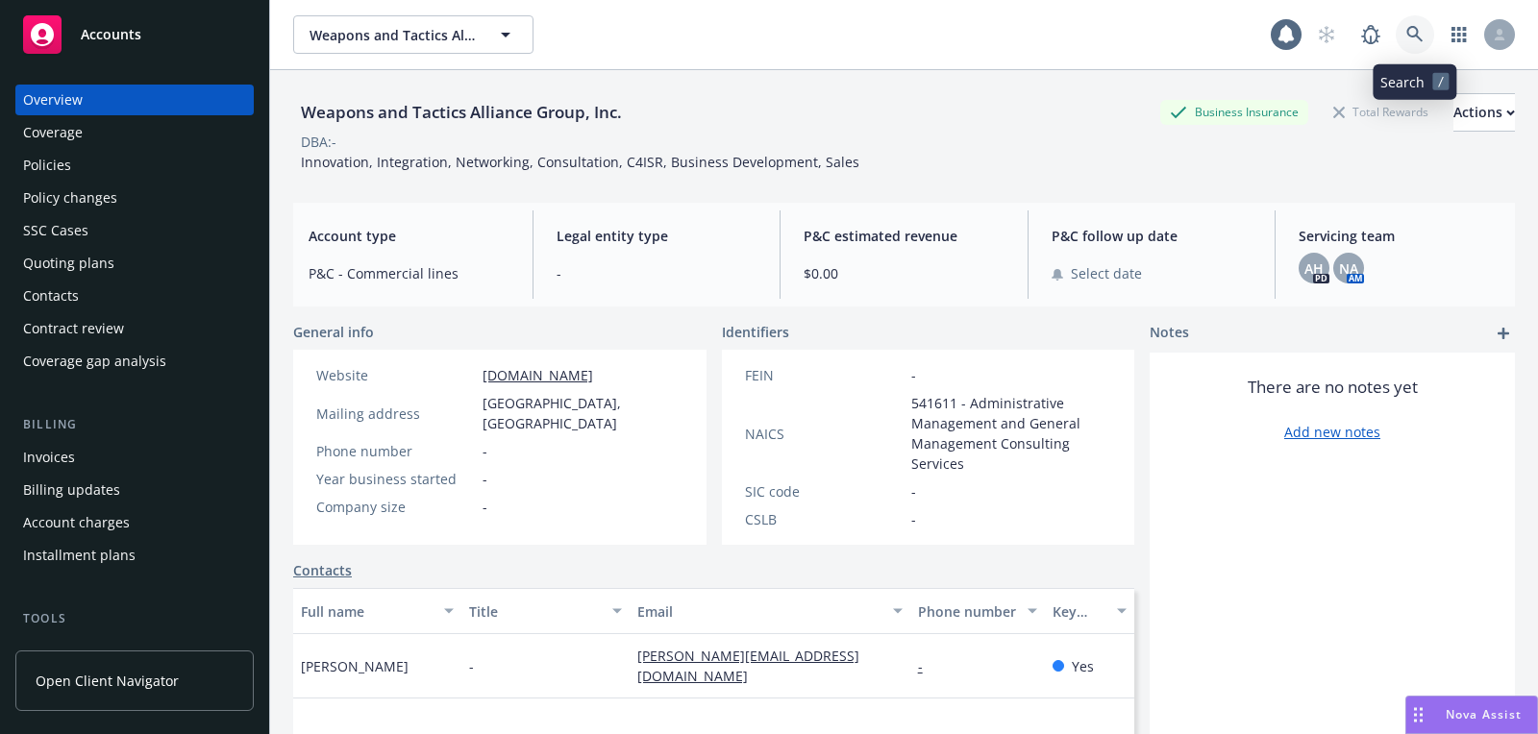
click at [1415, 39] on icon at bounding box center [1414, 34] width 17 height 17
click at [243, 58] on link "Accounts" at bounding box center [134, 35] width 238 height 54
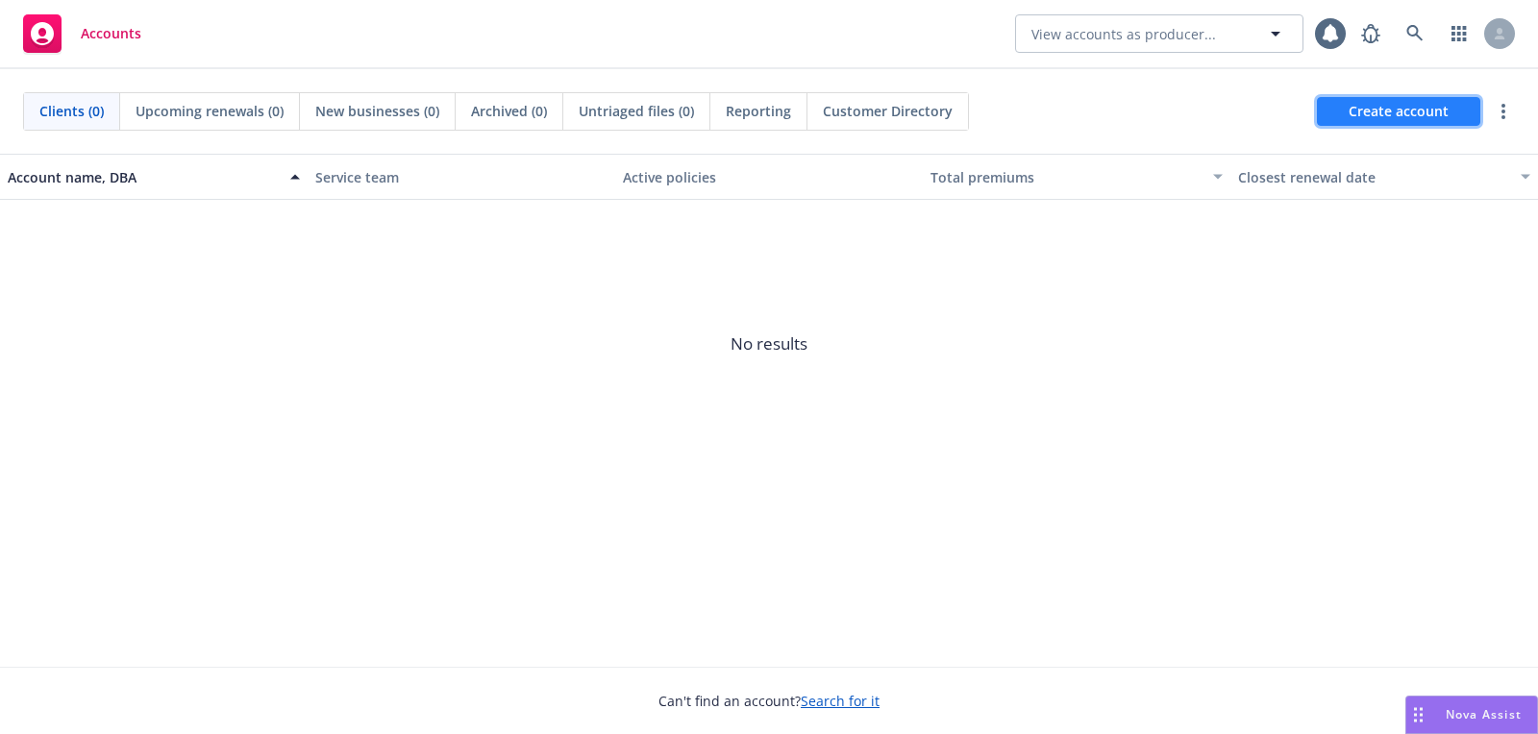
click at [1421, 111] on span "Create account" at bounding box center [1398, 111] width 100 height 37
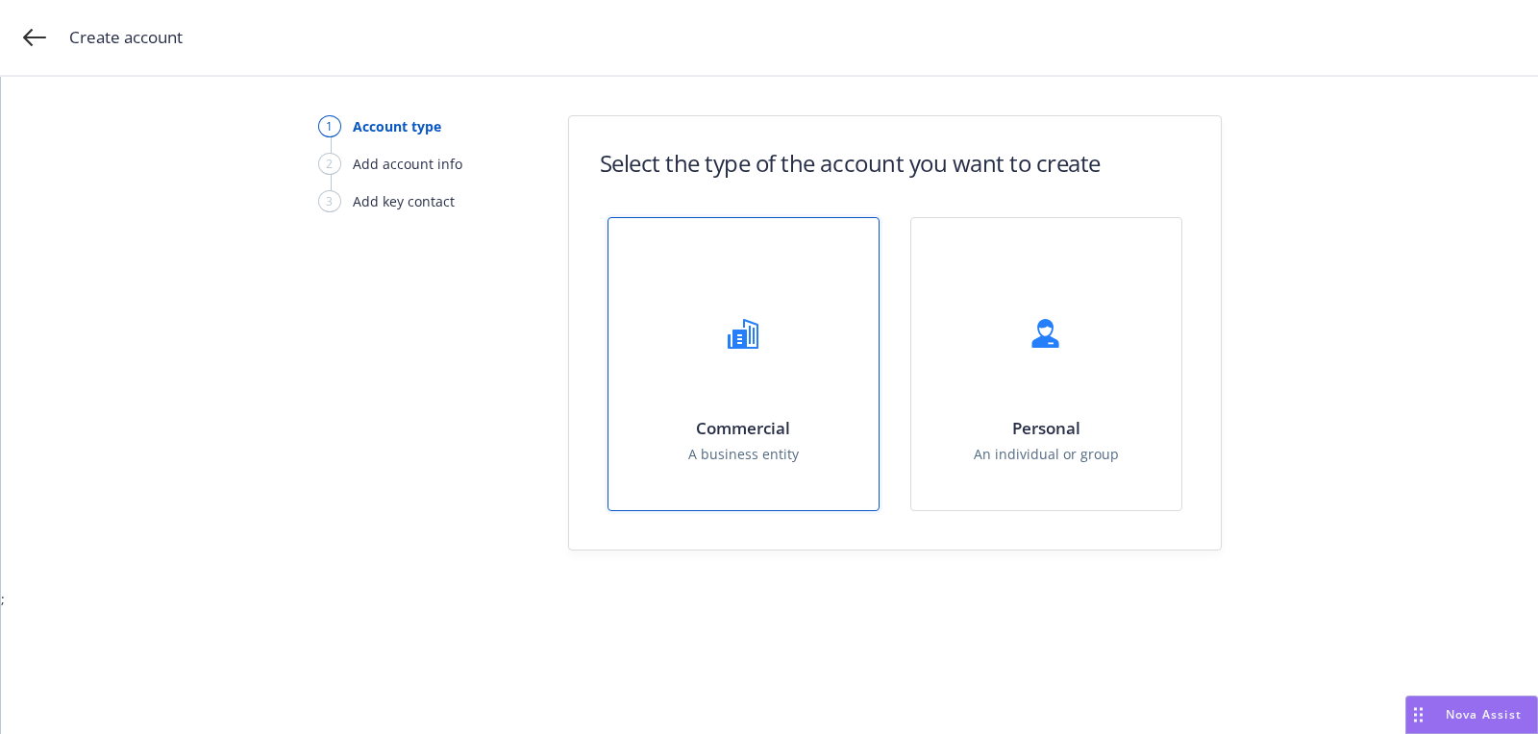
click at [778, 456] on span "A business entity" at bounding box center [743, 454] width 111 height 20
select select "US"
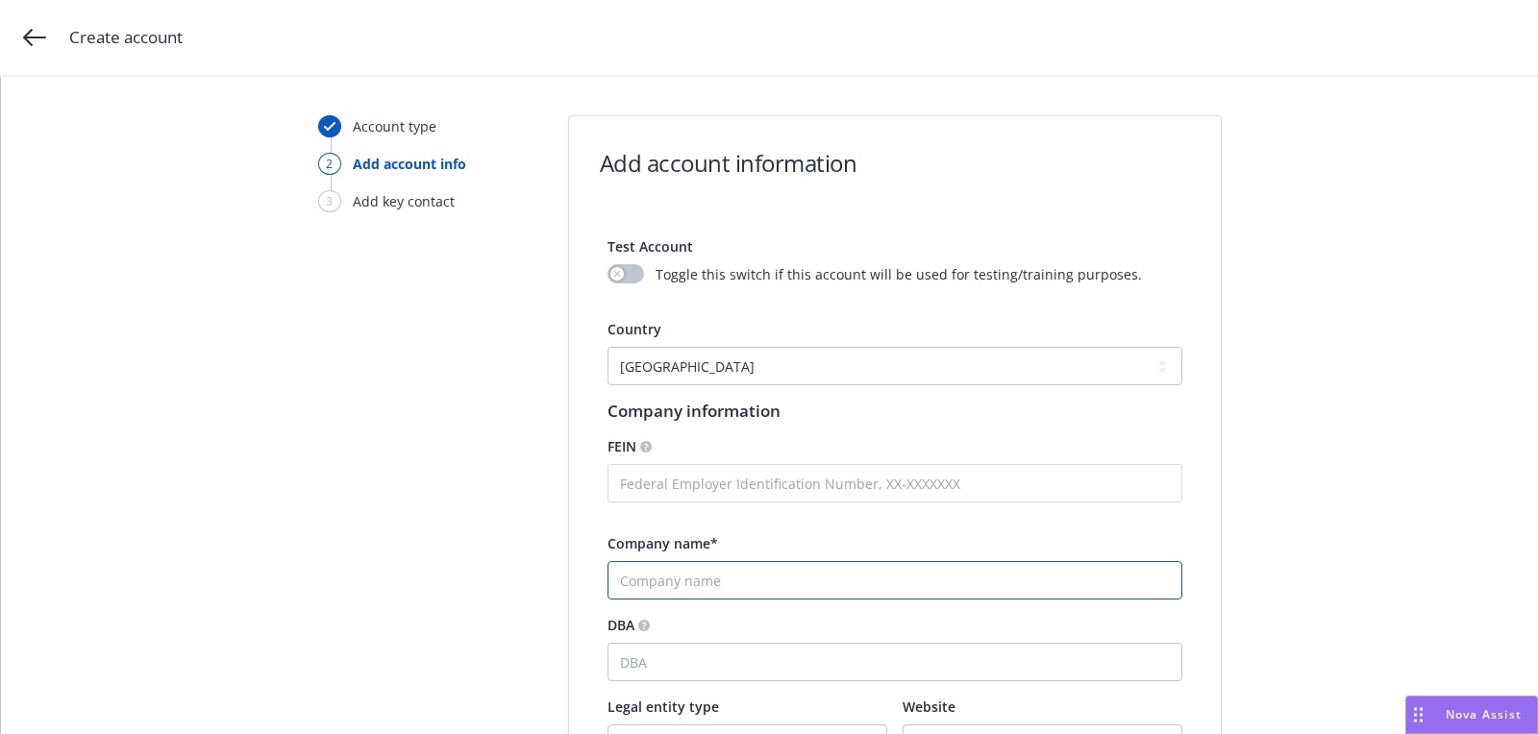
click at [763, 580] on input "Company name*" at bounding box center [894, 580] width 575 height 38
paste input "NextGen Flight Academy"
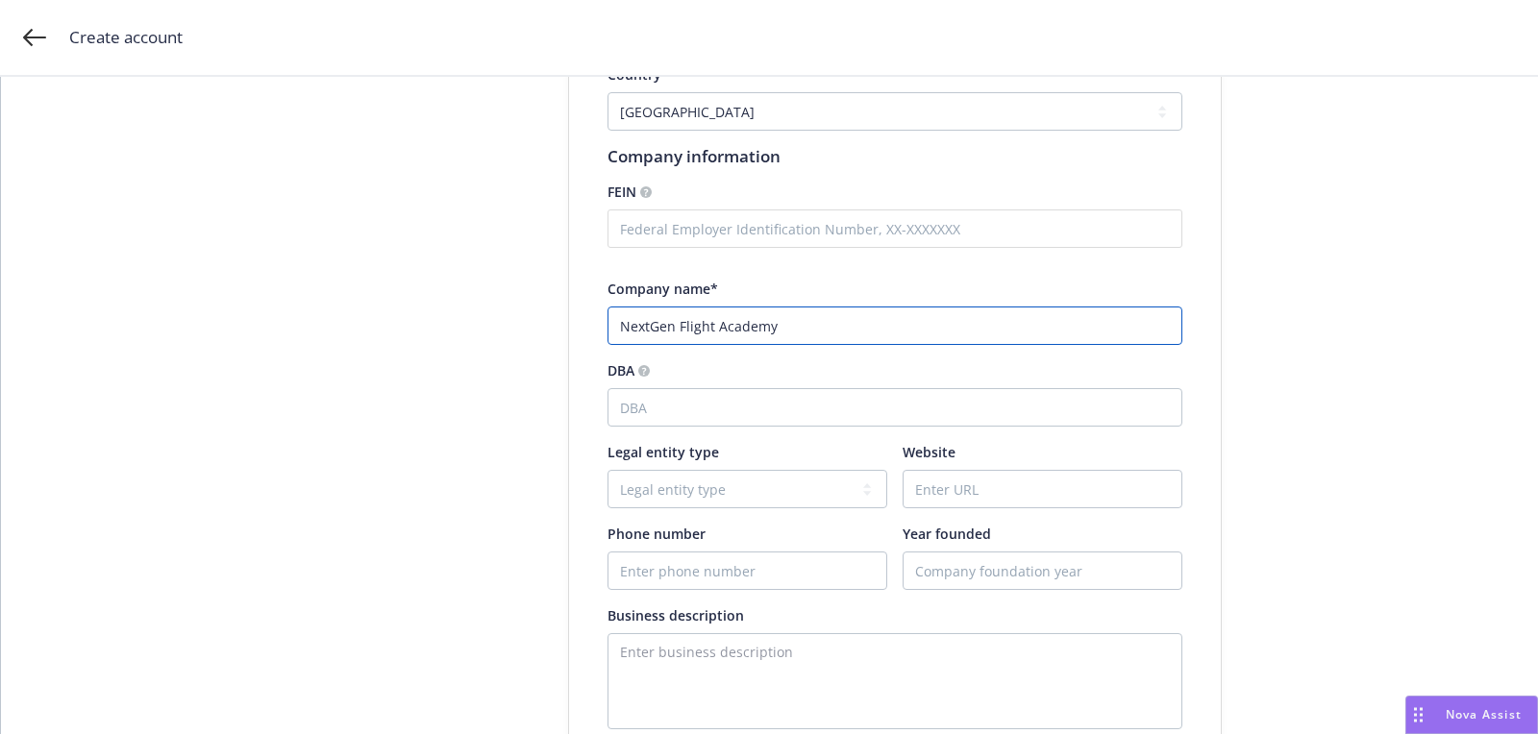
scroll to position [312, 0]
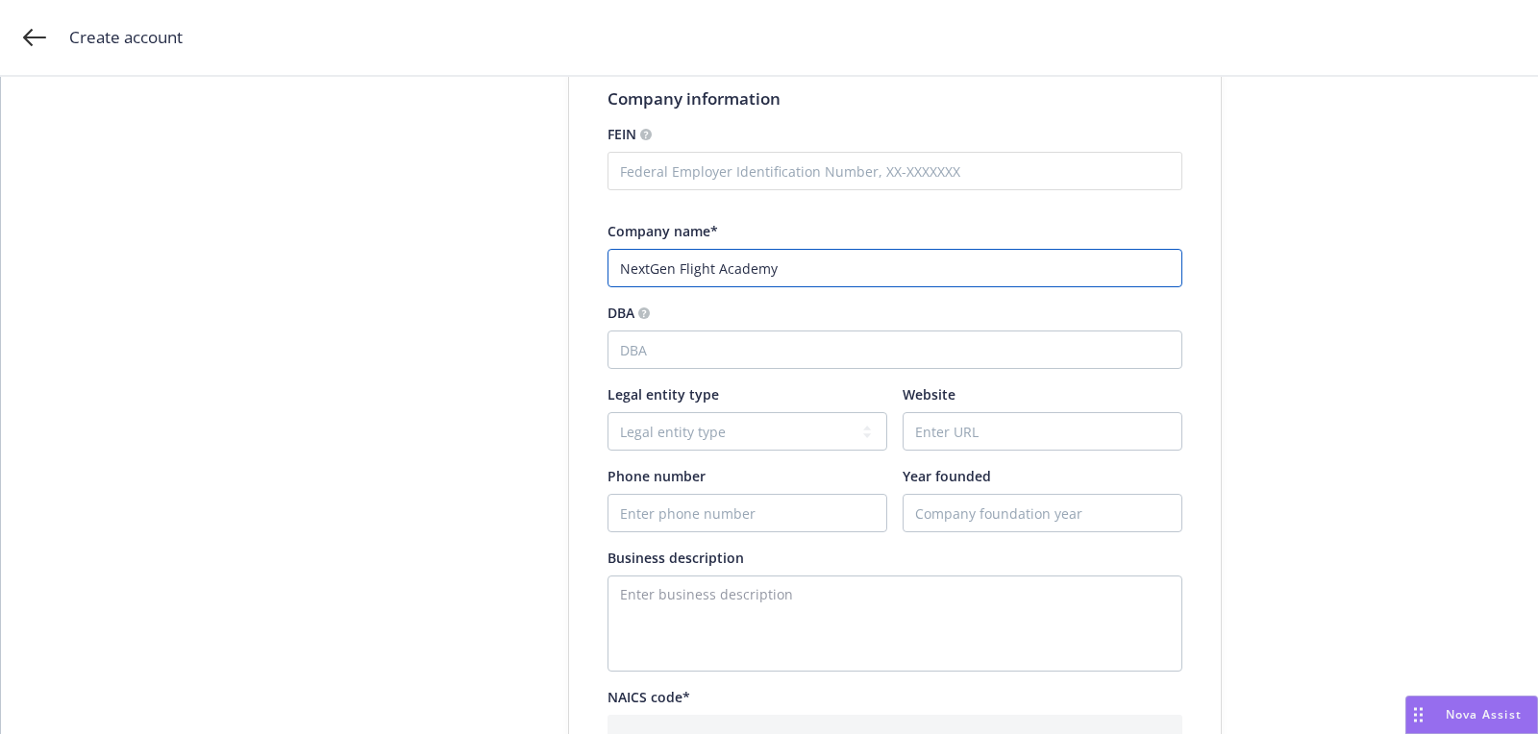
type input "NextGen Flight Academy"
click at [789, 504] on input "Phone number" at bounding box center [747, 513] width 278 height 37
paste input "8478099765"
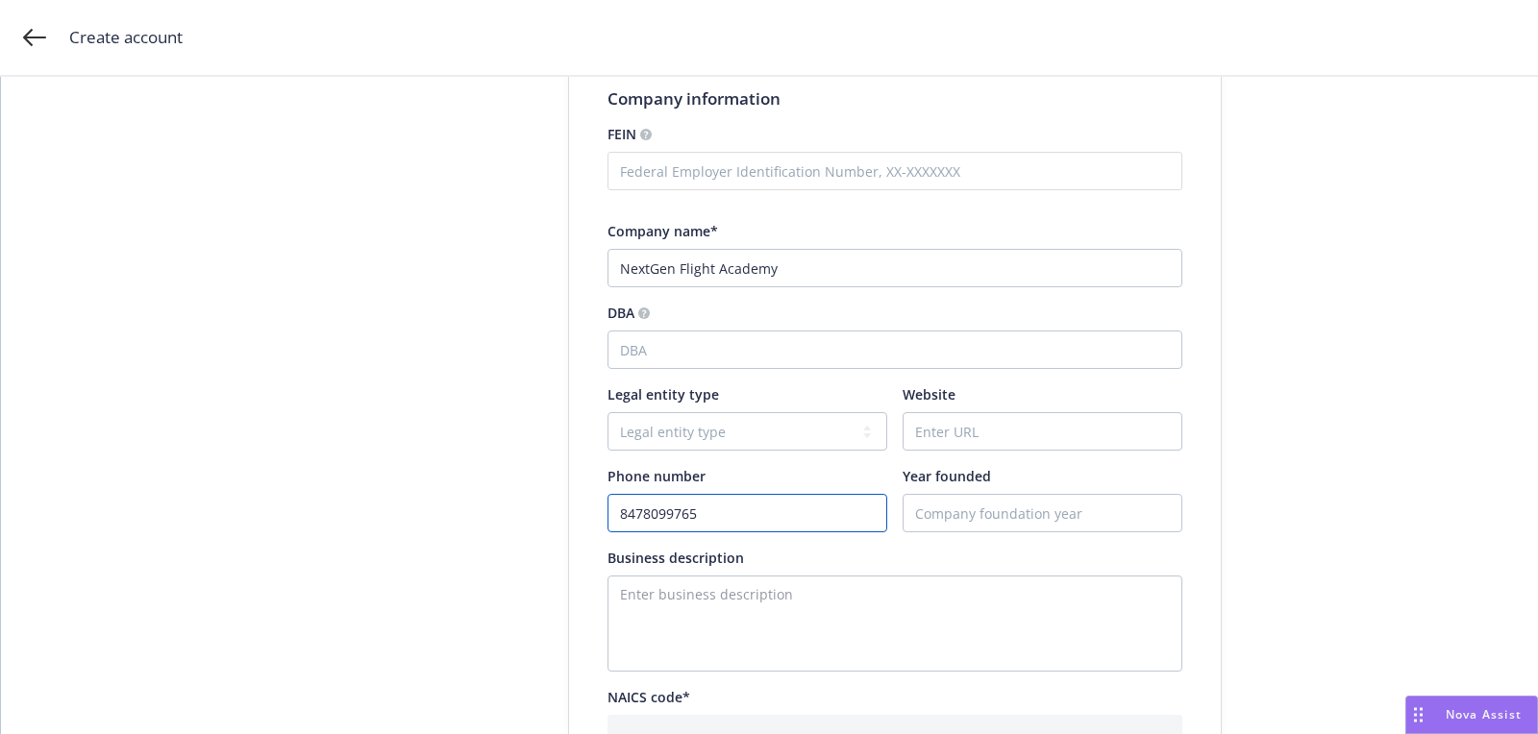
type input "8478099765"
click at [934, 415] on input "Website" at bounding box center [1042, 431] width 278 height 37
paste input "flyhere.aero"
type input "flyhere.aero"
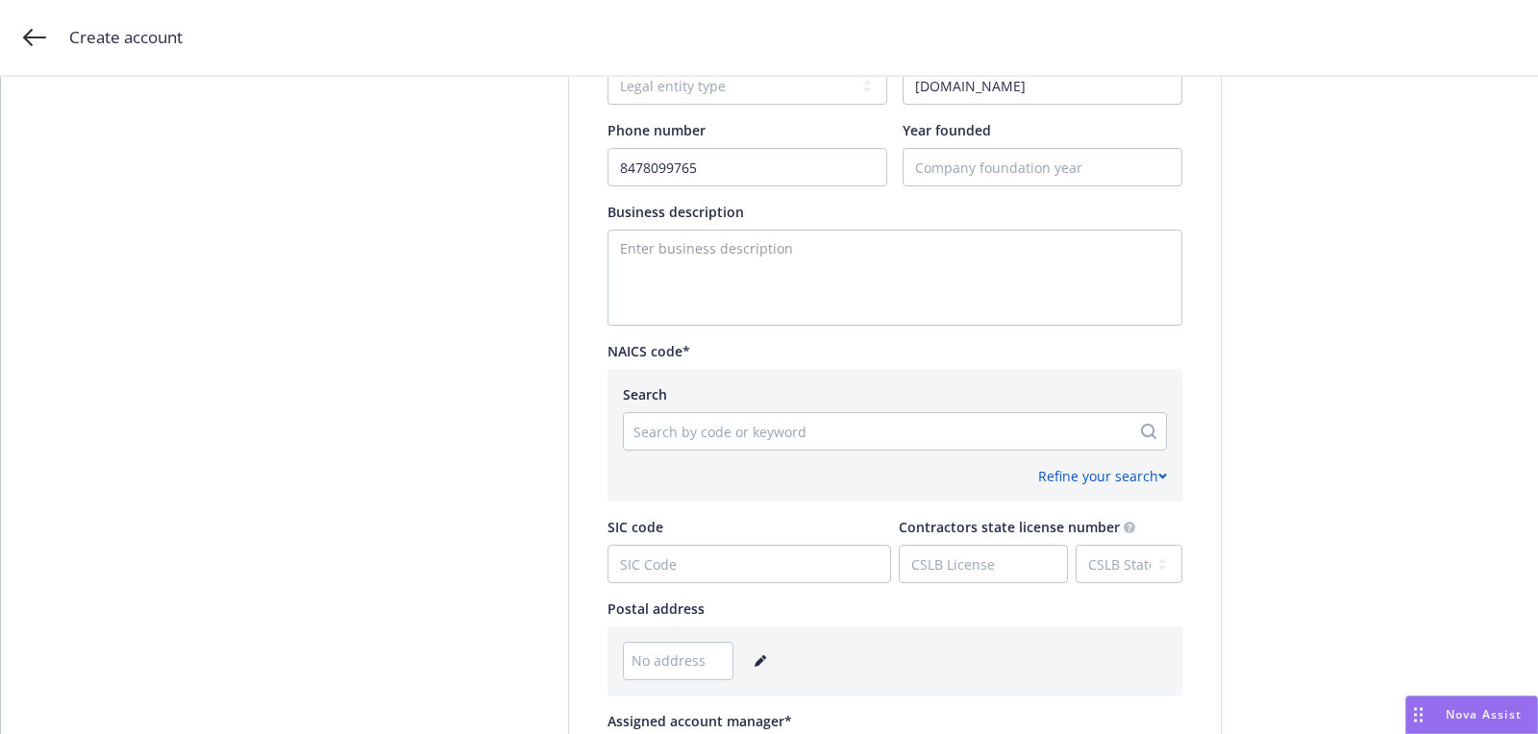
click at [775, 444] on div "Search by code or keyword" at bounding box center [877, 431] width 506 height 31
paste input "611512"
type input "611512"
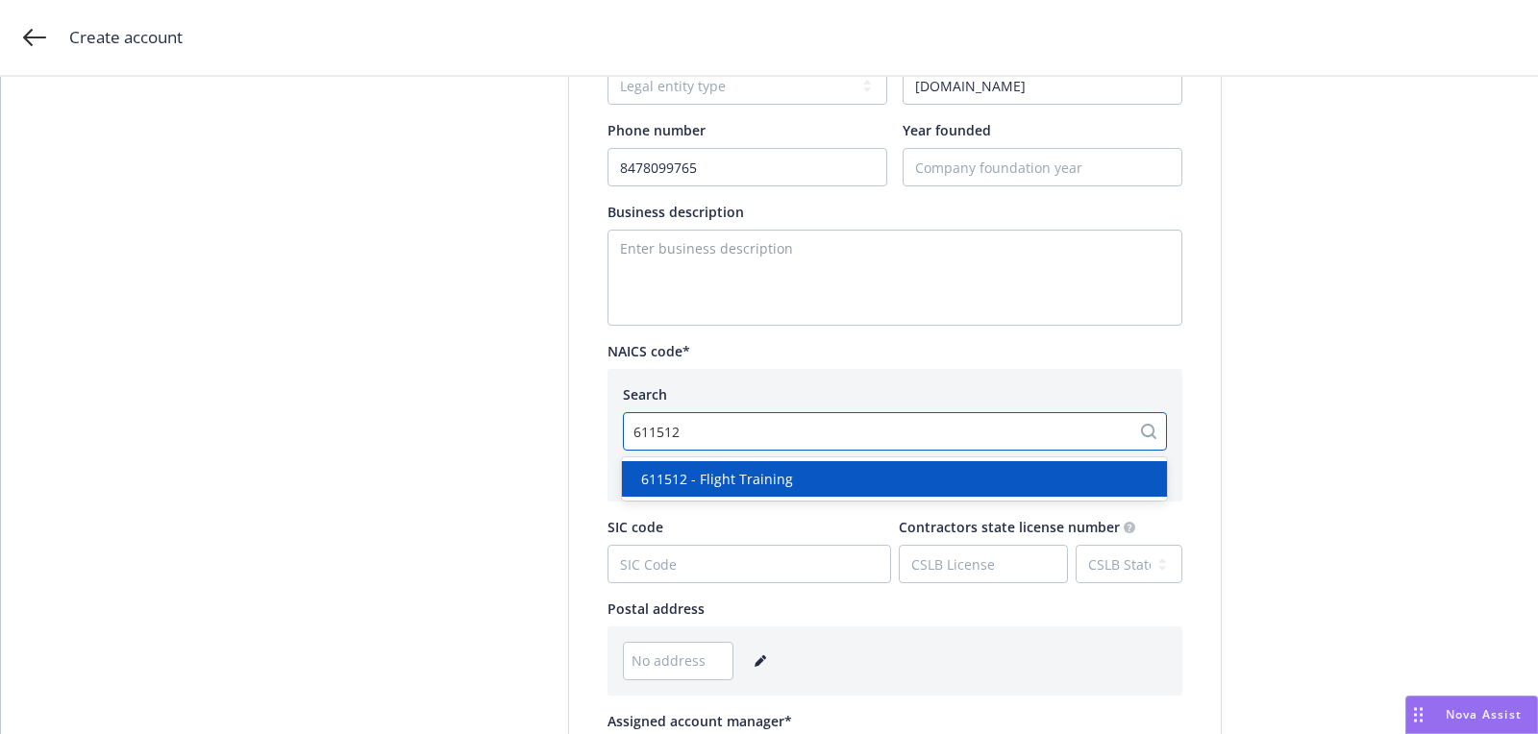
click at [776, 479] on span "611512 - Flight Training" at bounding box center [717, 479] width 152 height 20
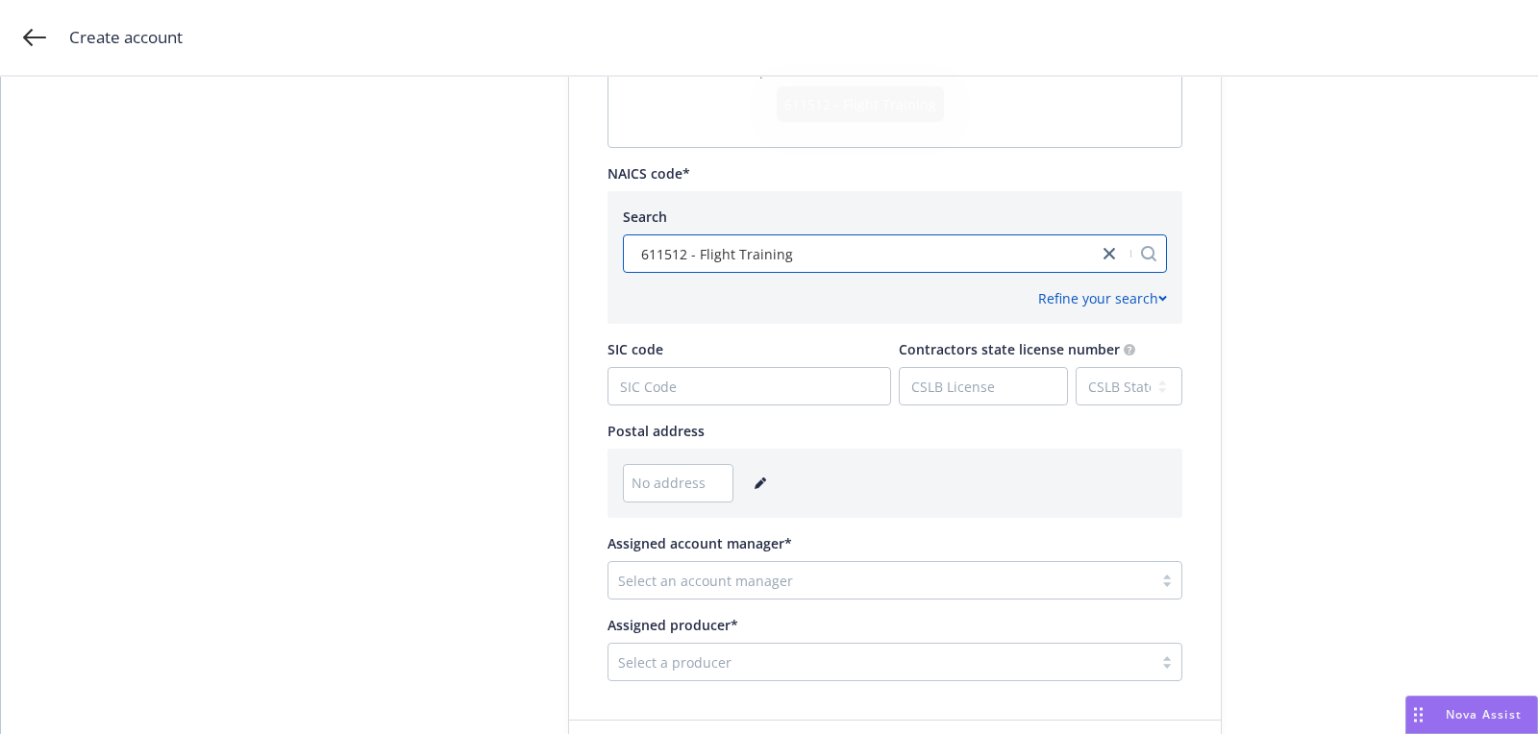
scroll to position [957, 0]
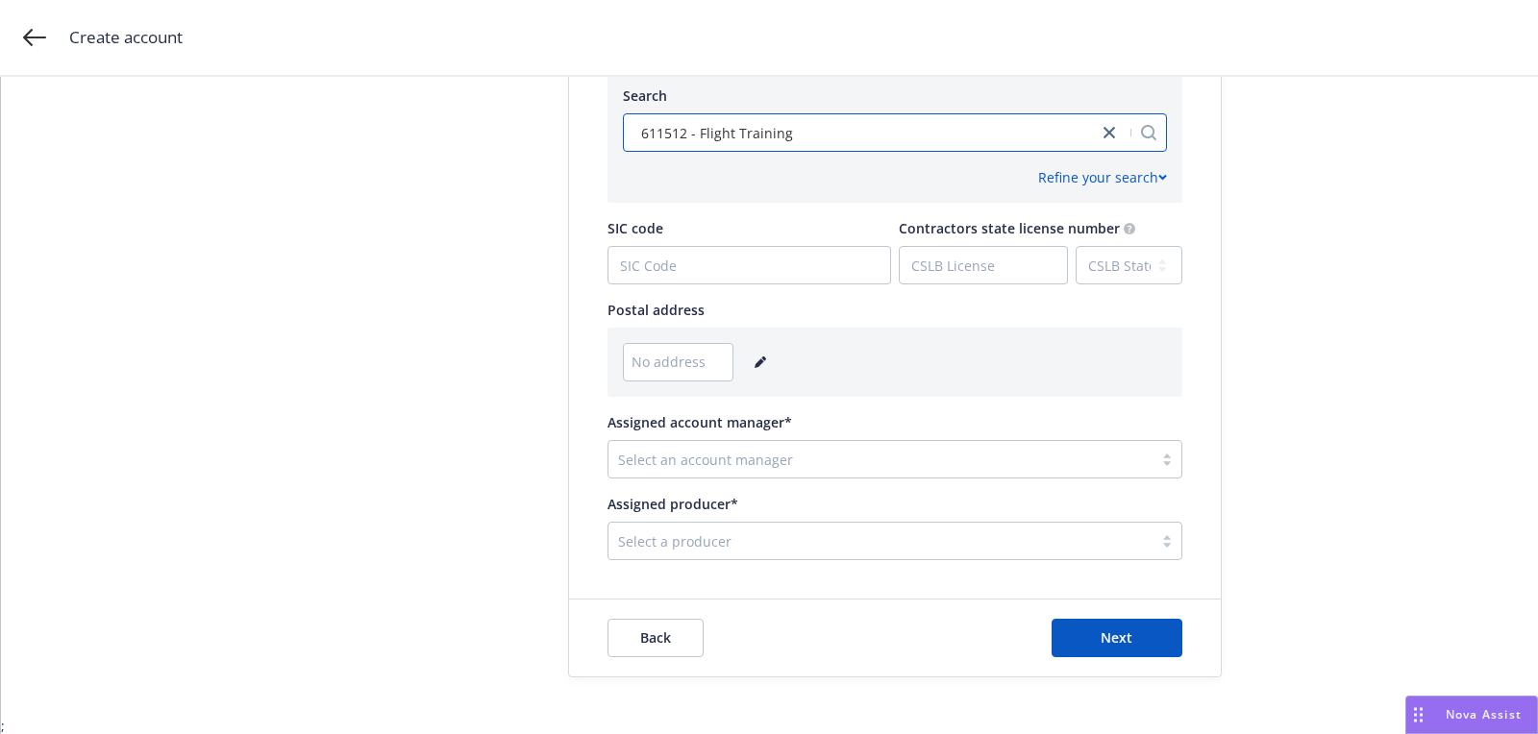
click at [754, 357] on icon "editPencil" at bounding box center [760, 363] width 12 height 12
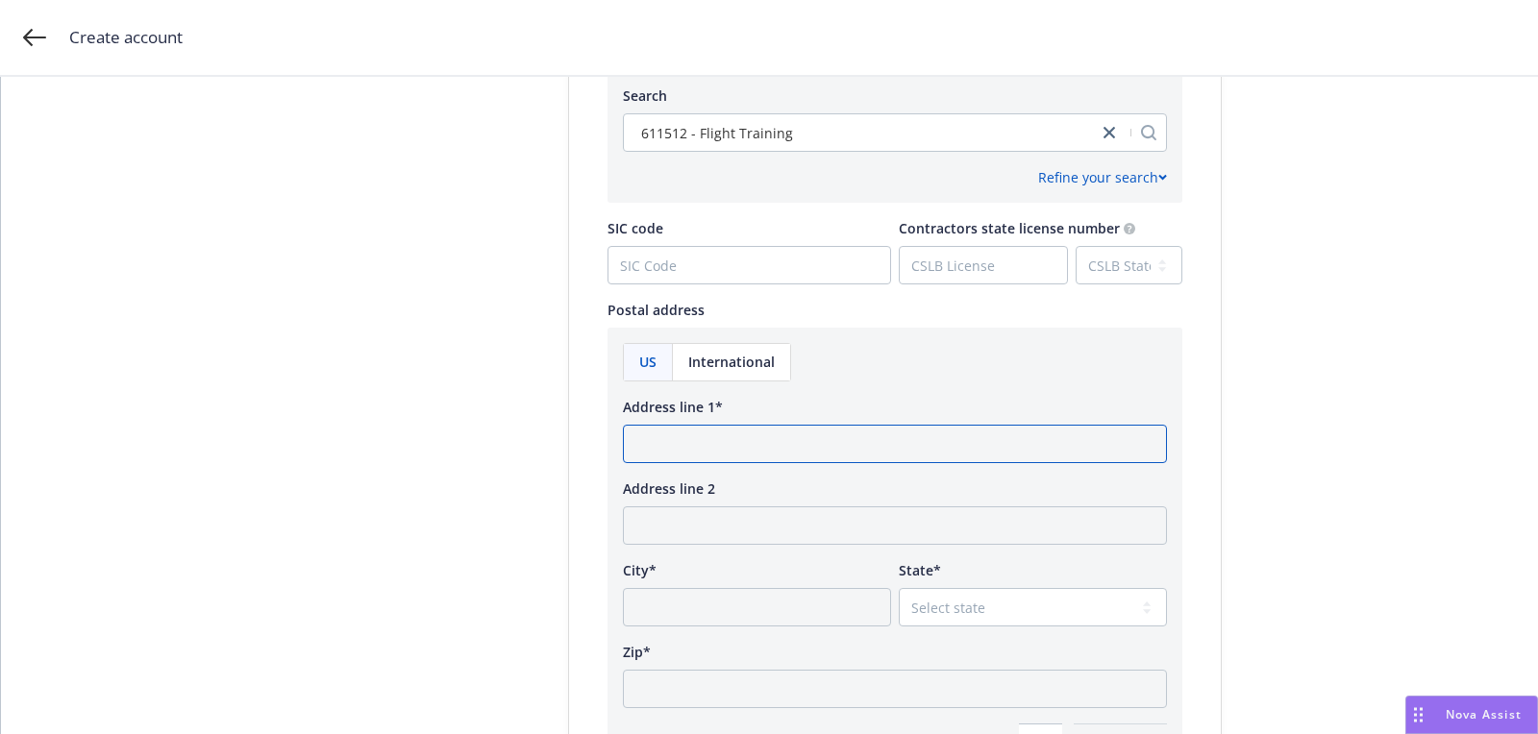
click at [735, 442] on input "Address line 1*" at bounding box center [895, 444] width 544 height 38
paste input "6951 Flight Road Riverside, CA 92504"
click at [842, 444] on input "6951 Flight Road Riverside, CA 92504" at bounding box center [895, 444] width 544 height 38
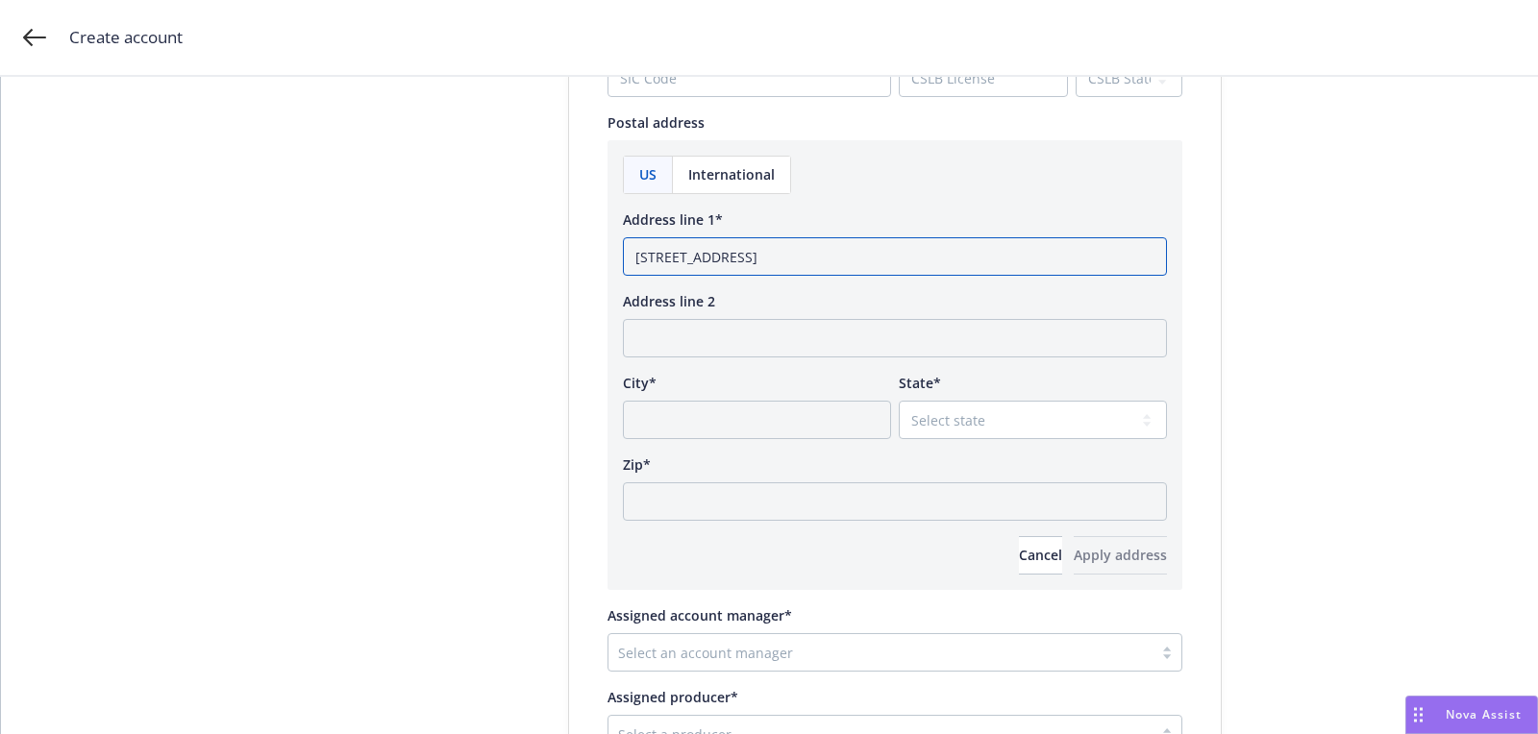
type input "6951 Flight Road Riverside, CA"
click at [812, 488] on input "Zip*" at bounding box center [895, 501] width 544 height 38
paste input "92504"
type input "92504"
click at [948, 416] on select "Select state Alabama Alaska American Samoa Arizona Arkansas Baker Island Califo…" at bounding box center [1032, 420] width 268 height 38
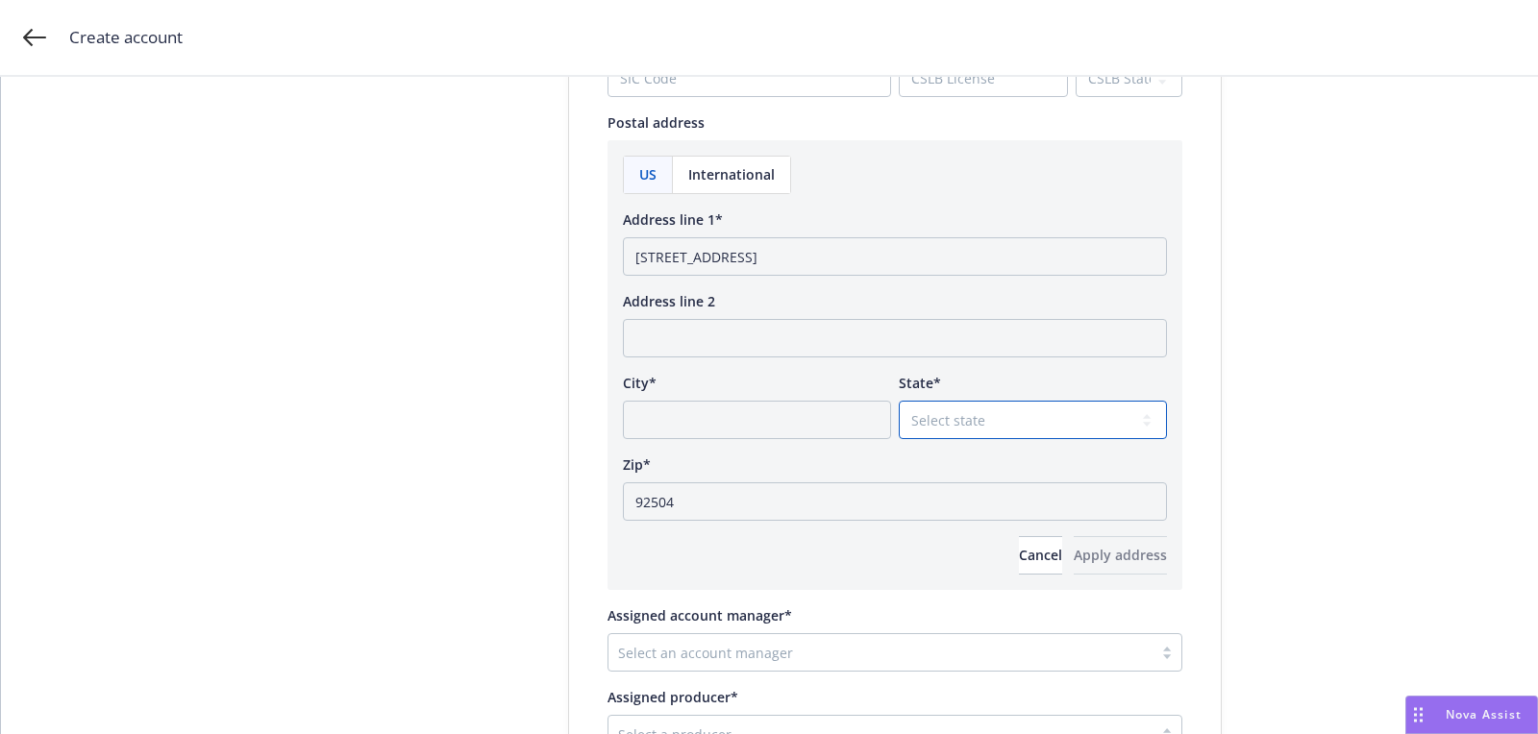
select select "CA"
click at [773, 250] on input "6951 Flight Road Riverside, CA" at bounding box center [895, 256] width 544 height 38
type input "6951 Flight Road, CA"
click at [753, 408] on input "City*" at bounding box center [757, 420] width 268 height 38
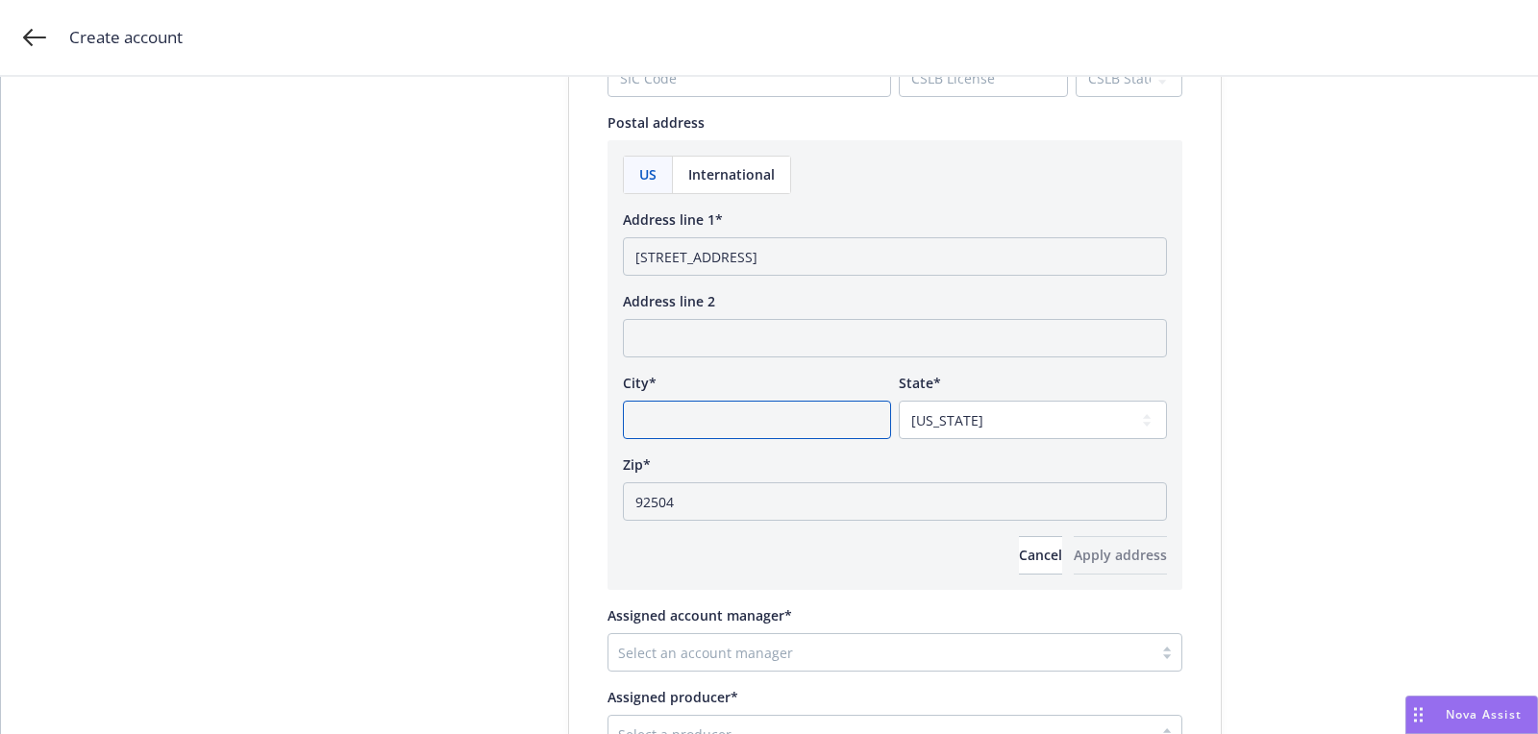
paste input "Riverside"
type input "Riverside"
drag, startPoint x: 741, startPoint y: 258, endPoint x: 830, endPoint y: 257, distance: 89.4
click at [768, 258] on input "6951 Flight Road, CA" at bounding box center [895, 256] width 544 height 38
type input "6951 Flight Road"
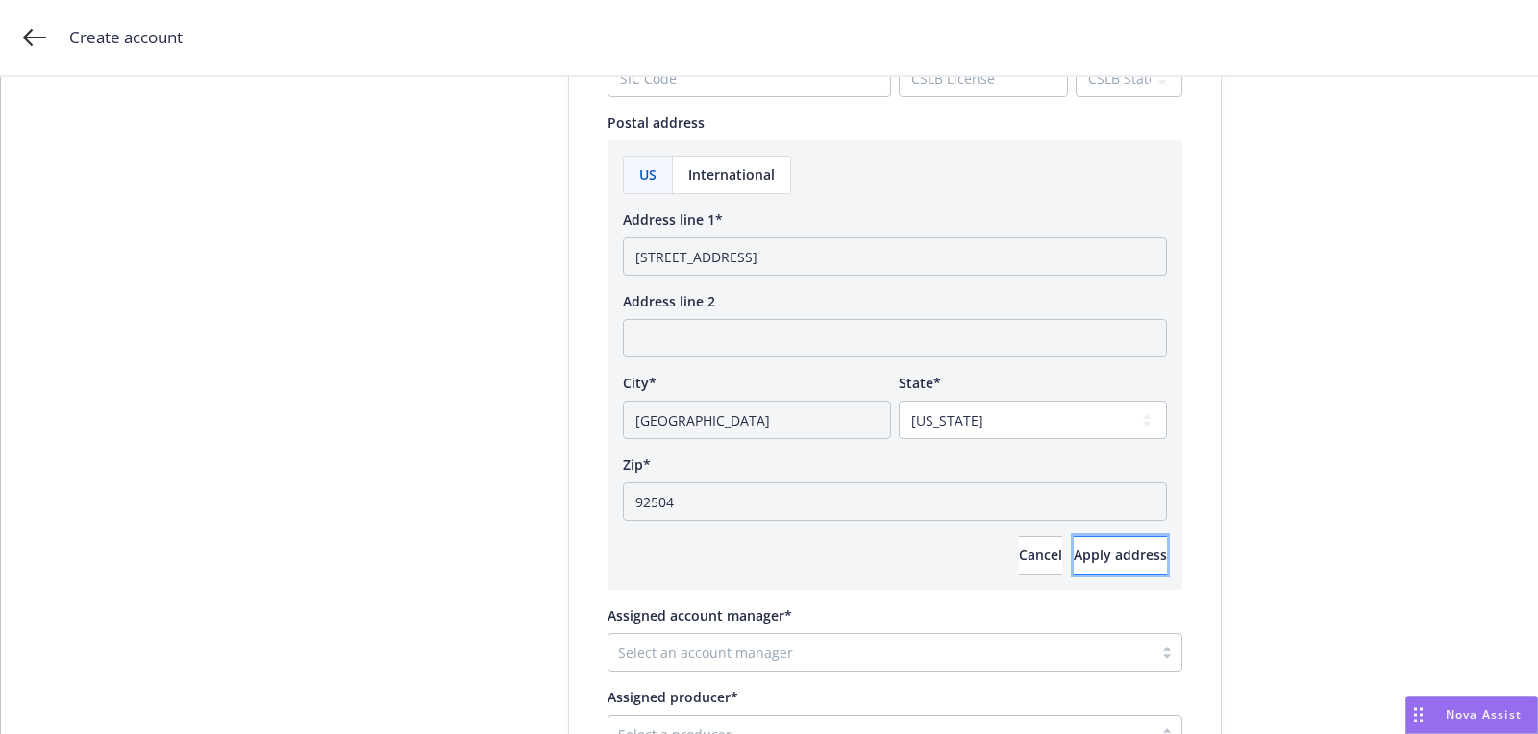
click at [1073, 557] on span "Apply address" at bounding box center [1119, 555] width 93 height 18
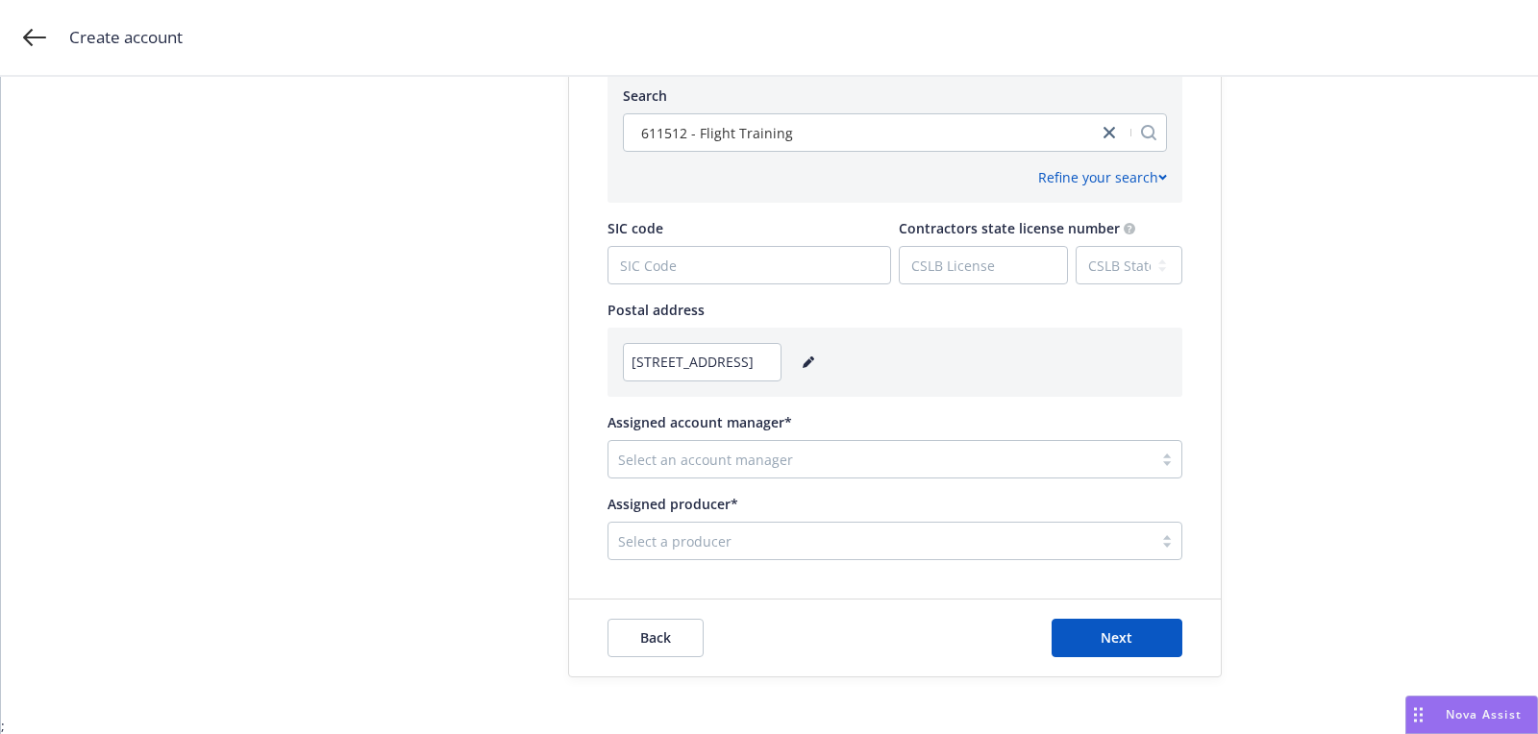
click at [800, 474] on div "Select an account manager" at bounding box center [894, 459] width 575 height 38
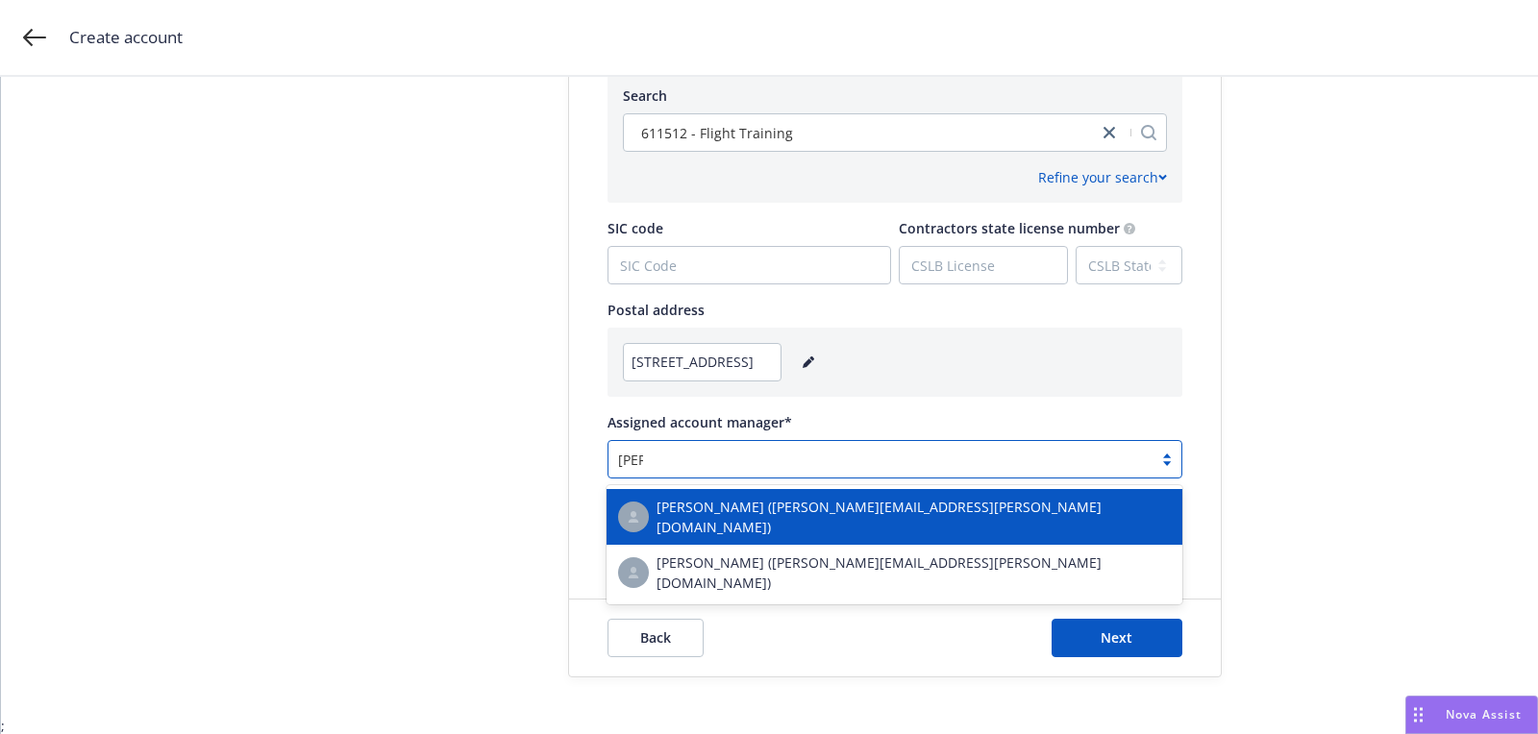
type input "todd"
click at [768, 516] on span "Stephanie Todd (stephanie.todd@newfront.com)" at bounding box center [913, 517] width 514 height 40
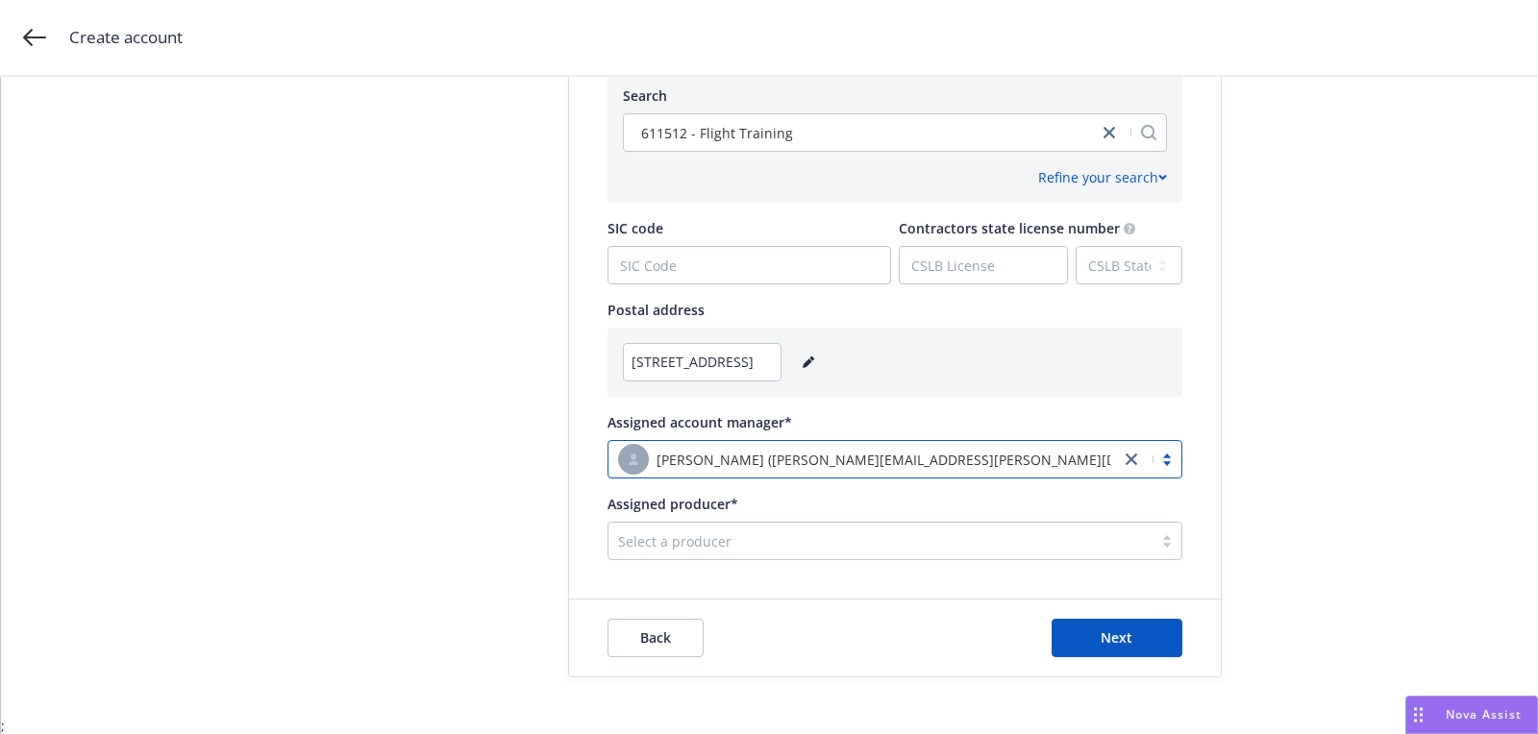
click at [842, 511] on div "Assigned producer*" at bounding box center [894, 504] width 575 height 20
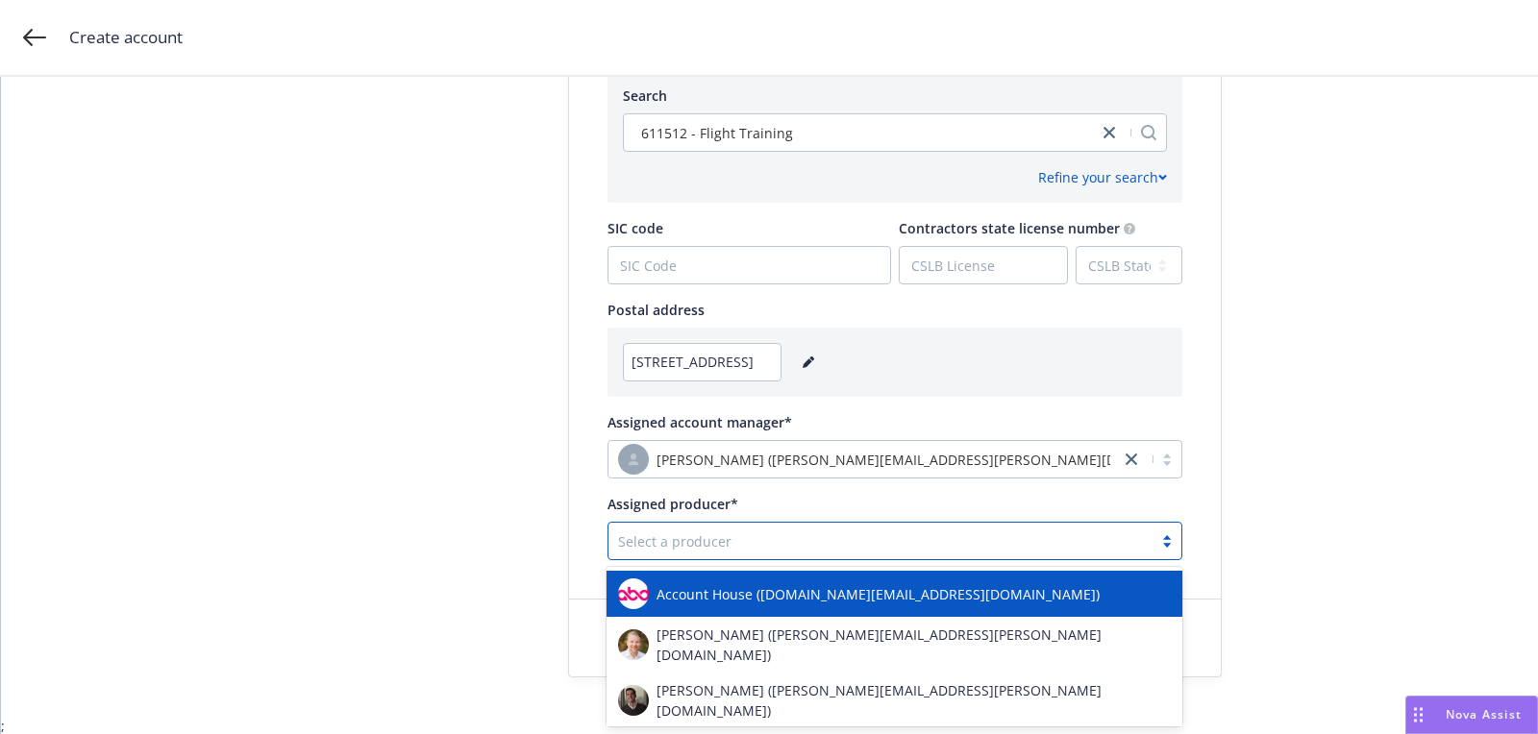
click at [832, 523] on div "Select a producer" at bounding box center [894, 541] width 575 height 38
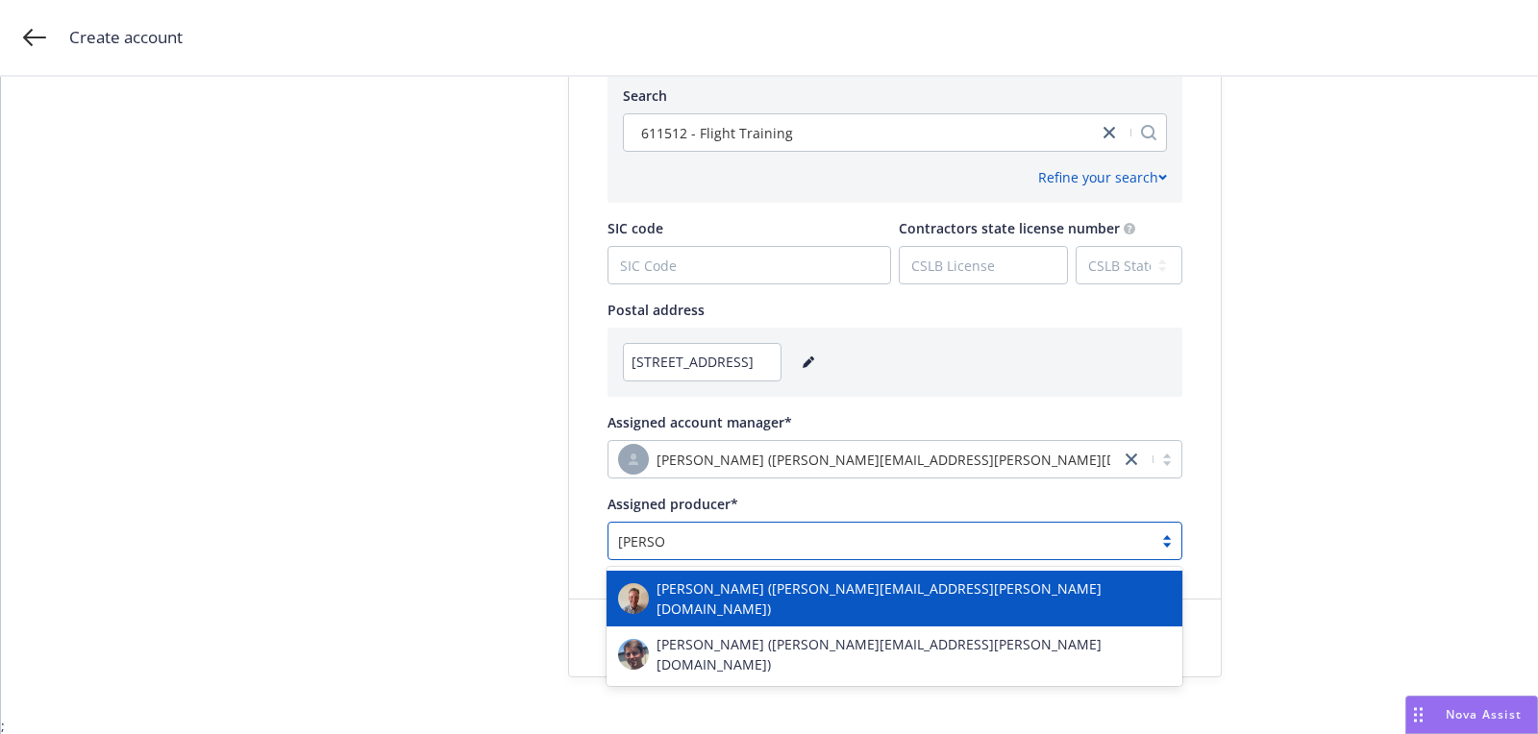
type input "scott ga"
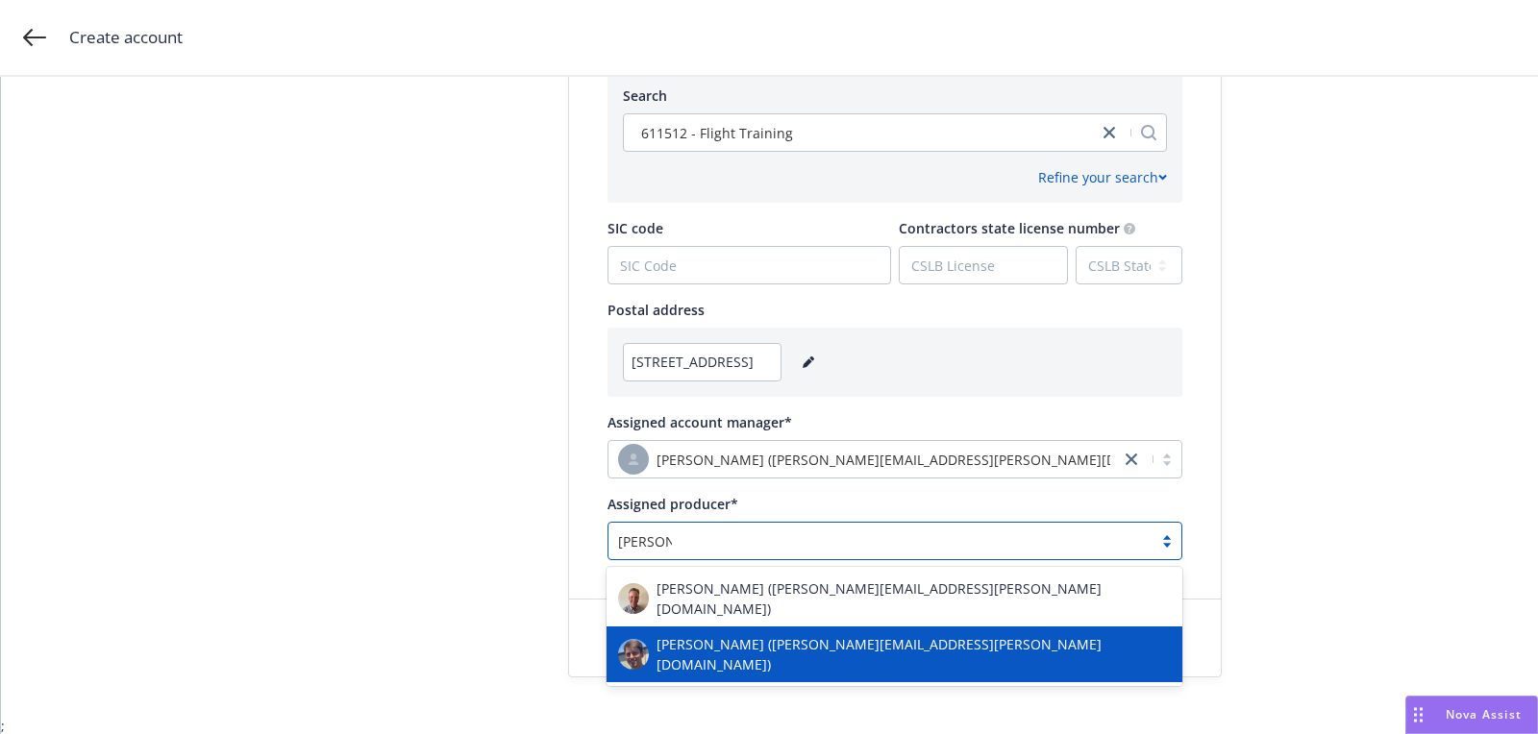
click at [795, 634] on div "Scott Gault (scott.gault@newfront.com)" at bounding box center [894, 654] width 553 height 40
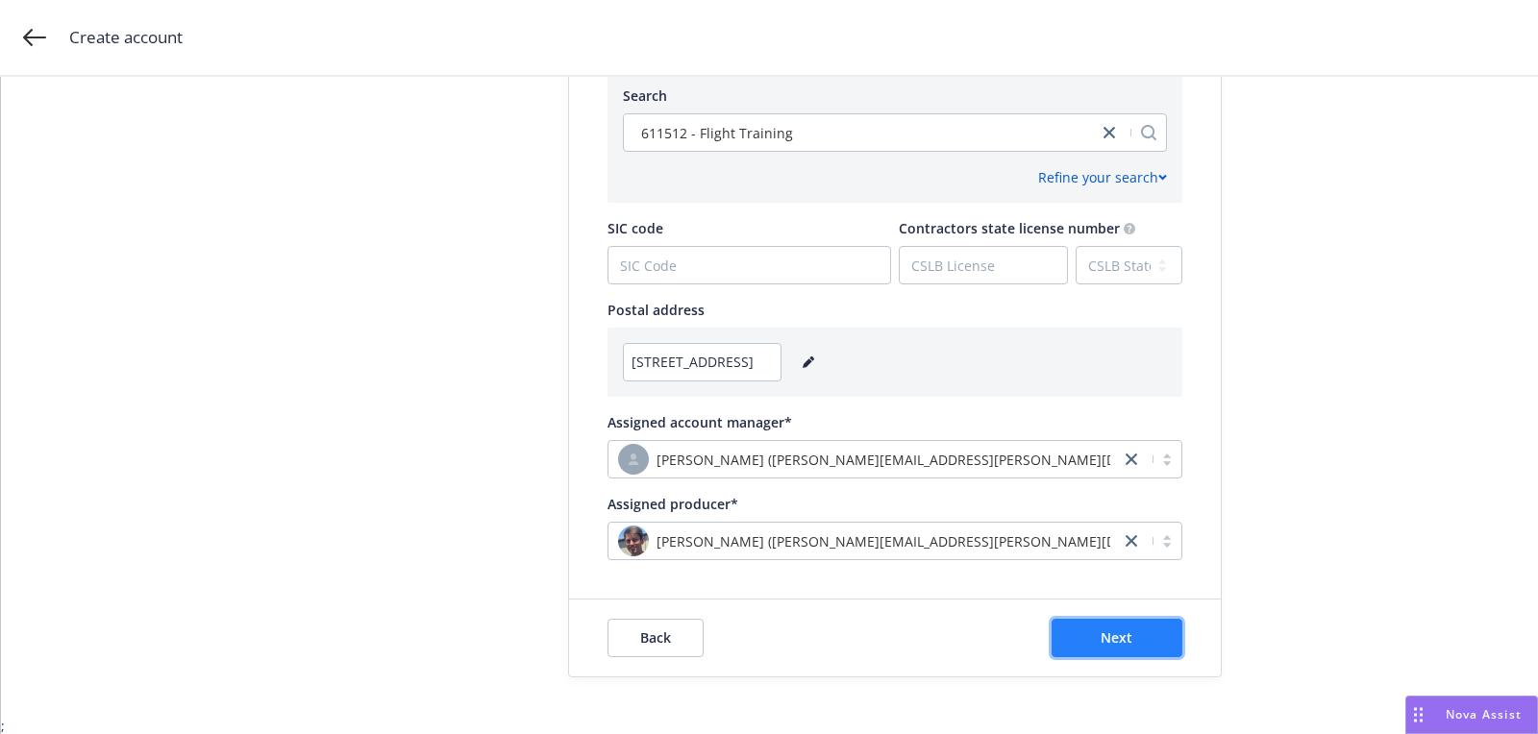
click at [1088, 637] on button "Next" at bounding box center [1116, 638] width 131 height 38
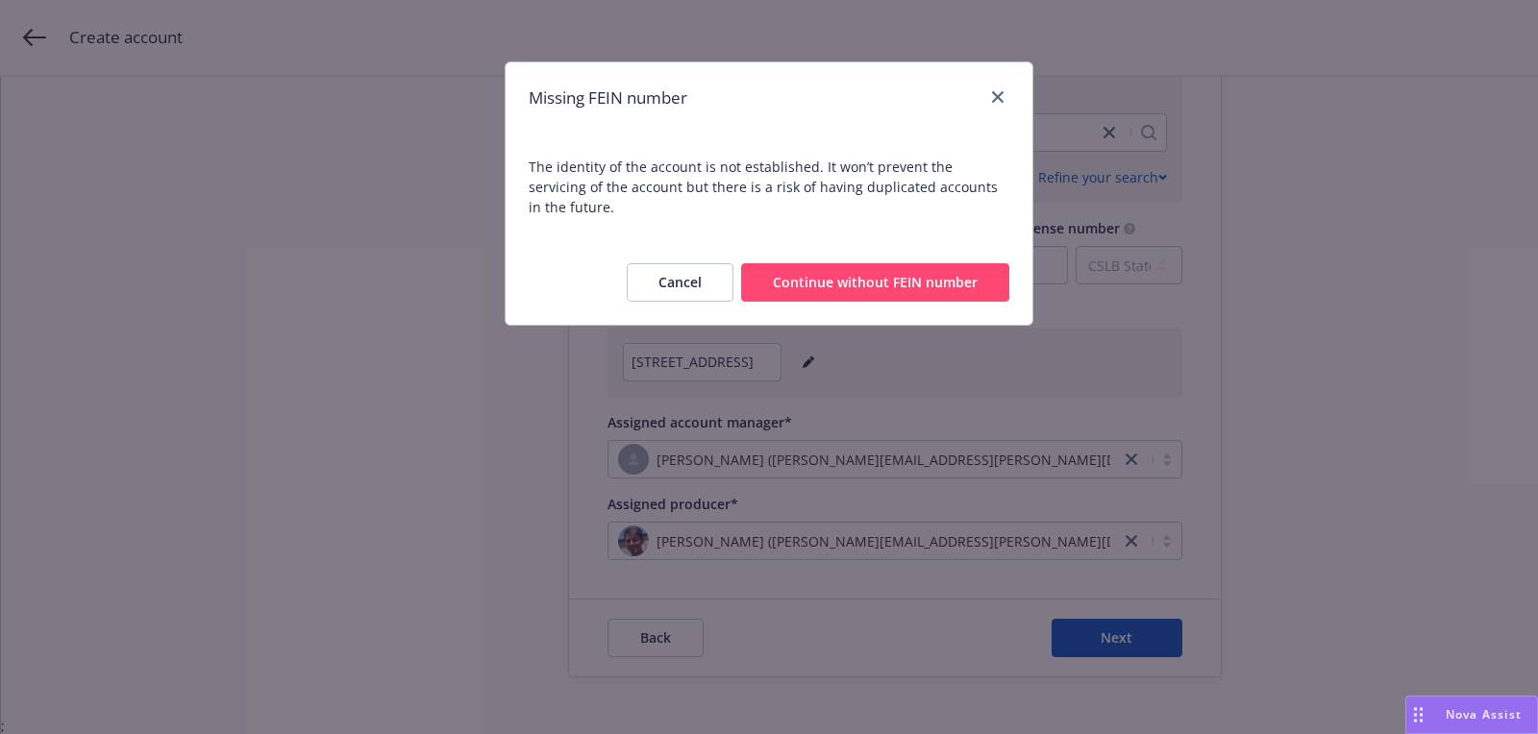
click at [879, 304] on div "Cancel Continue without FEIN number" at bounding box center [768, 282] width 527 height 85
click at [862, 263] on button "Continue without FEIN number" at bounding box center [875, 282] width 268 height 38
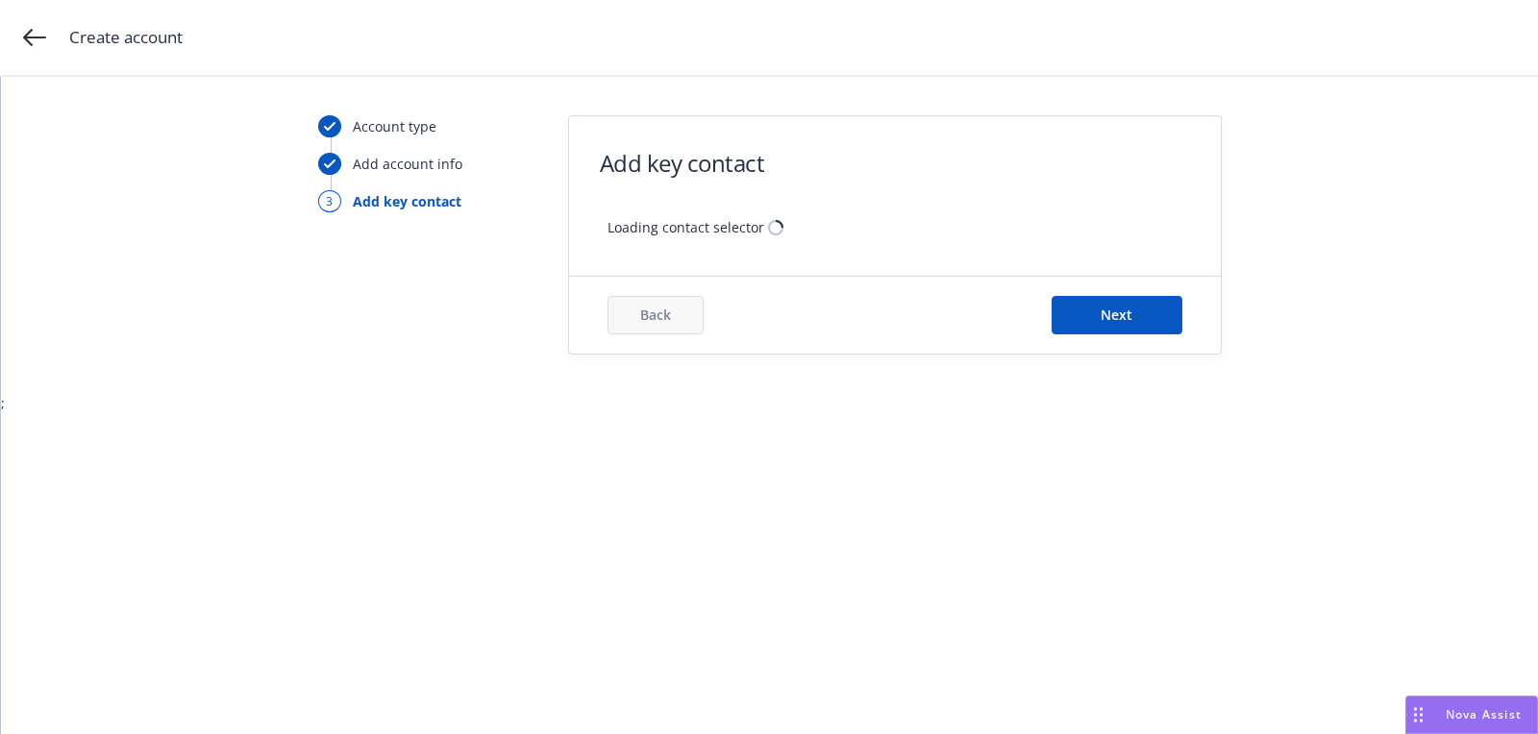
scroll to position [0, 0]
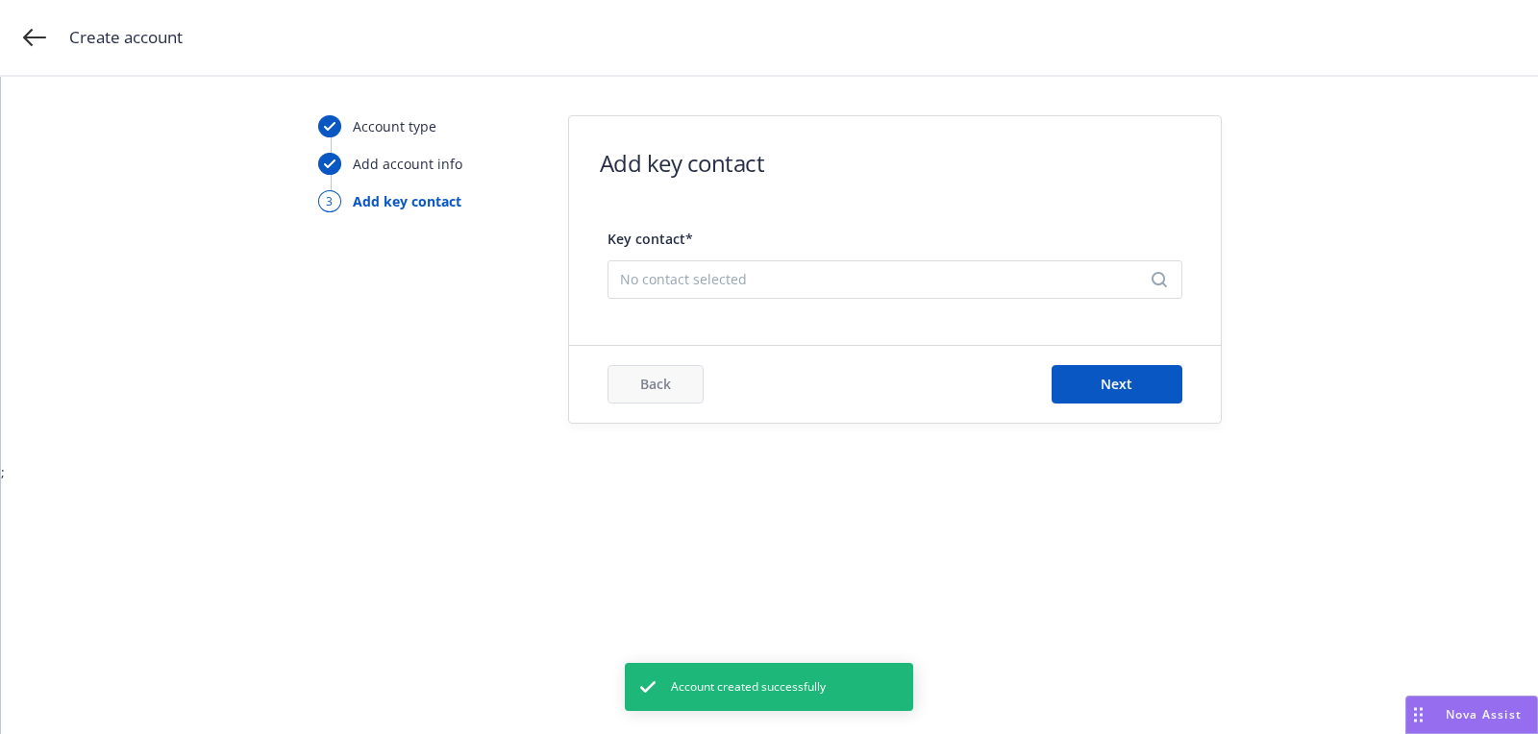
click at [800, 280] on span "No contact selected" at bounding box center [887, 279] width 534 height 20
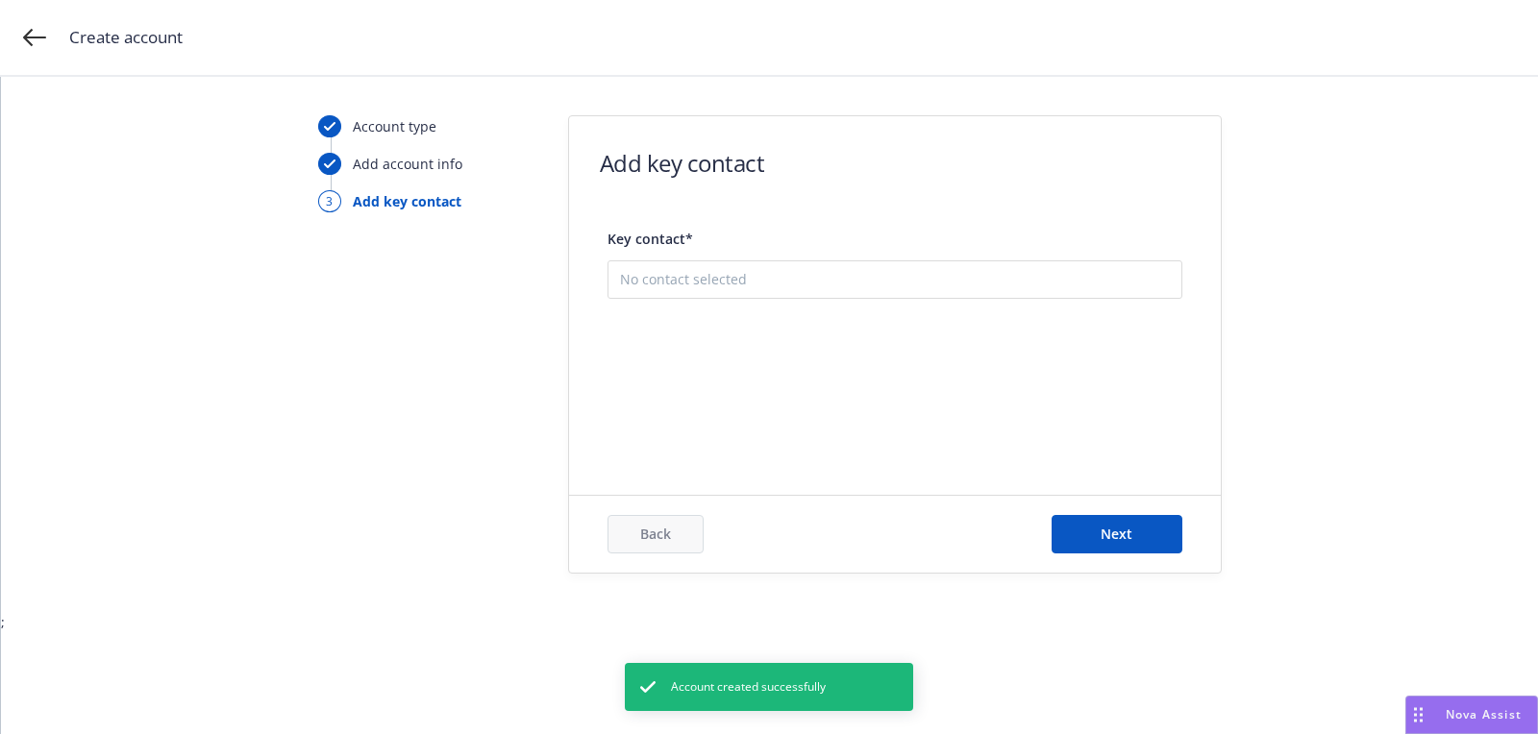
click at [806, 377] on button "Add new contact" at bounding box center [895, 376] width 550 height 38
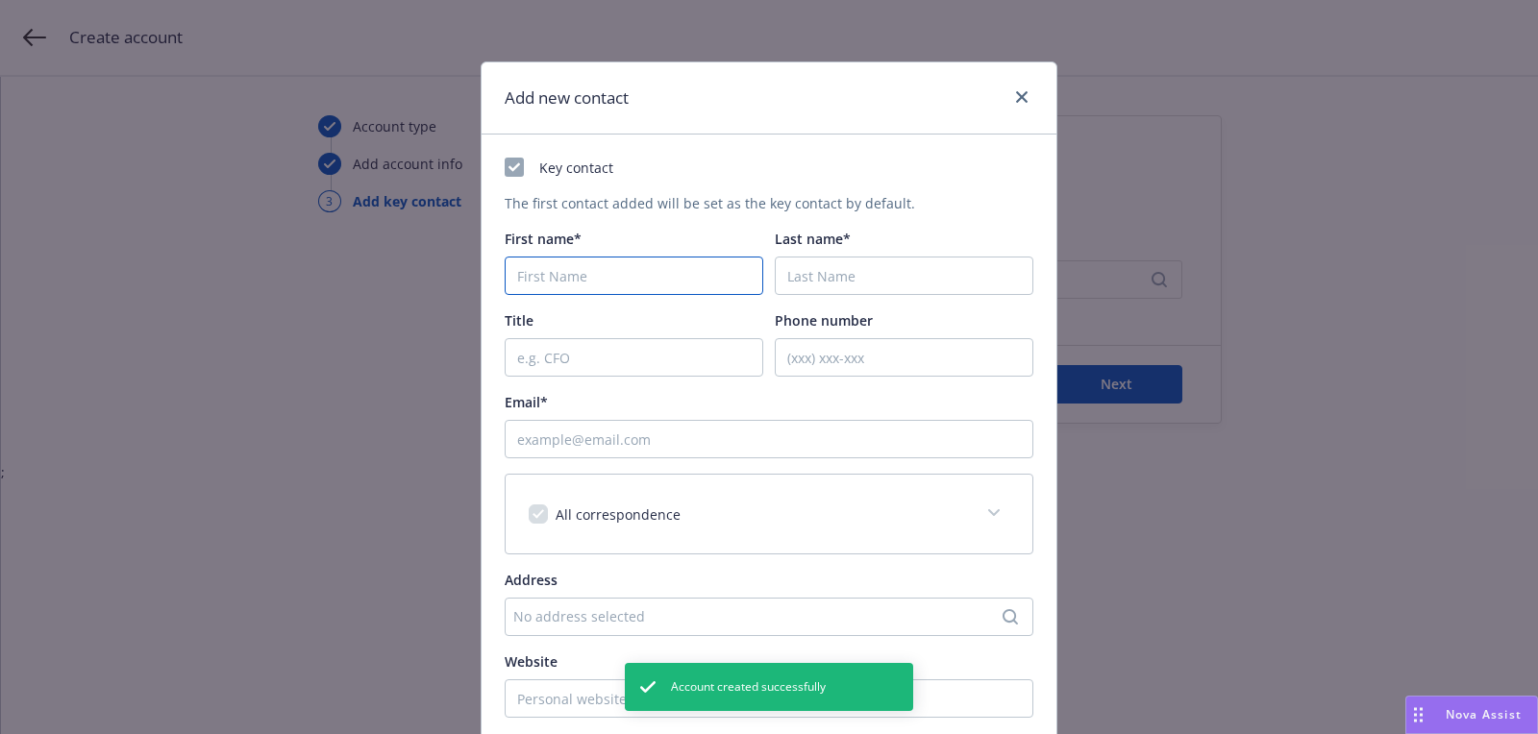
click at [606, 274] on input "First name*" at bounding box center [633, 276] width 258 height 38
paste input "Mac"
type input "Mac"
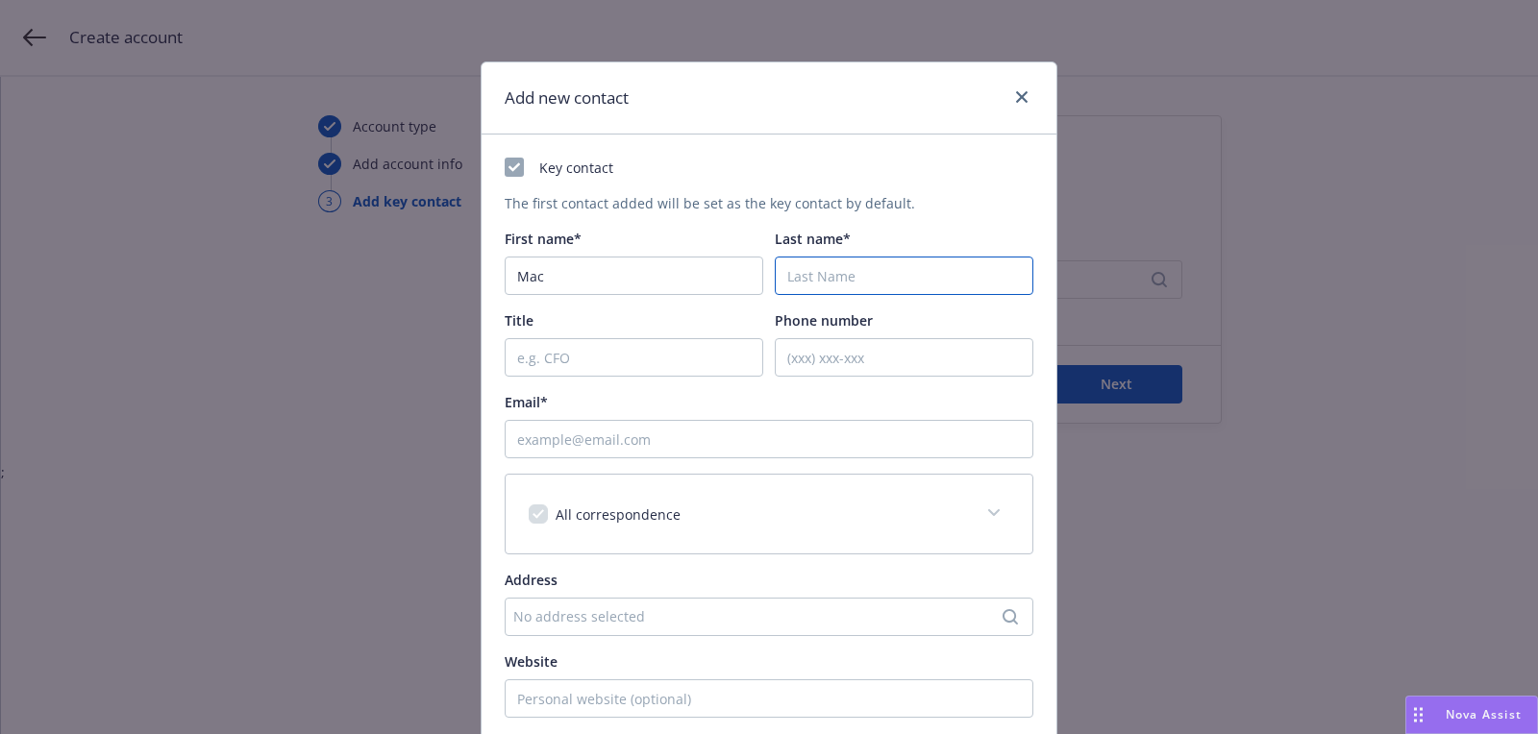
paste input "Patel"
type input "Patel"
click at [695, 444] on input "Email*" at bounding box center [768, 439] width 529 height 38
paste input "macpatel@creative-companies.com"
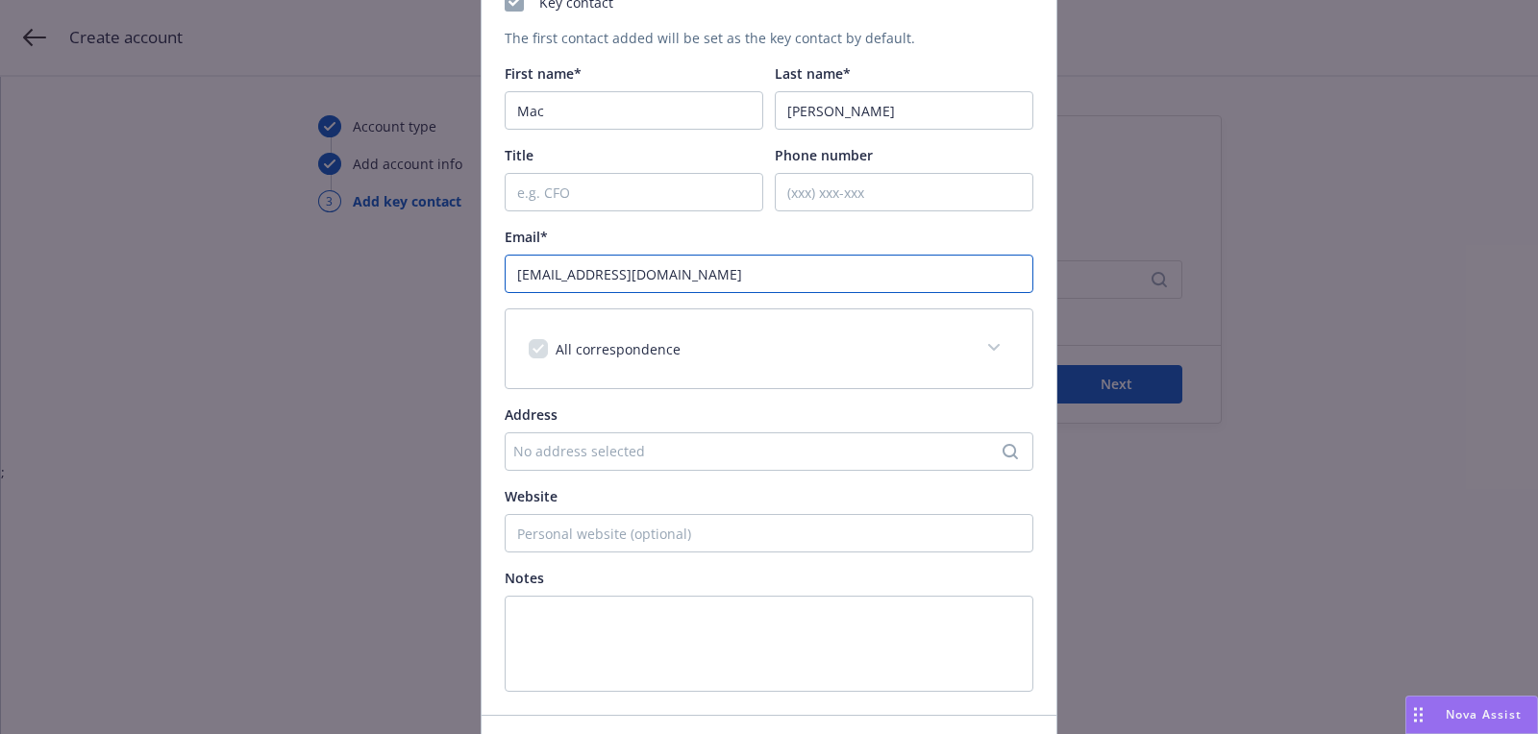
scroll to position [208, 0]
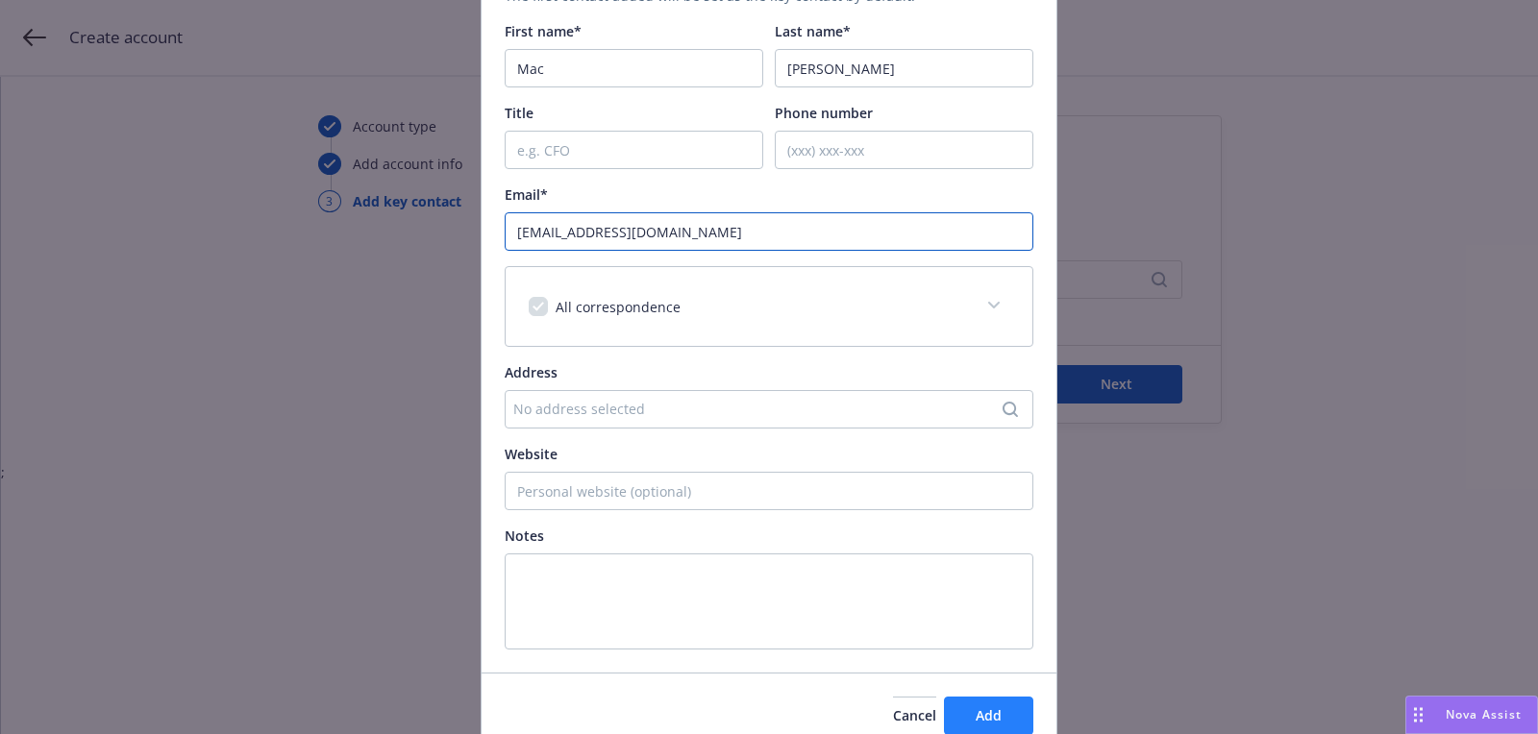
type input "macpatel@creative-companies.com"
click at [1018, 706] on button "Add" at bounding box center [988, 716] width 89 height 38
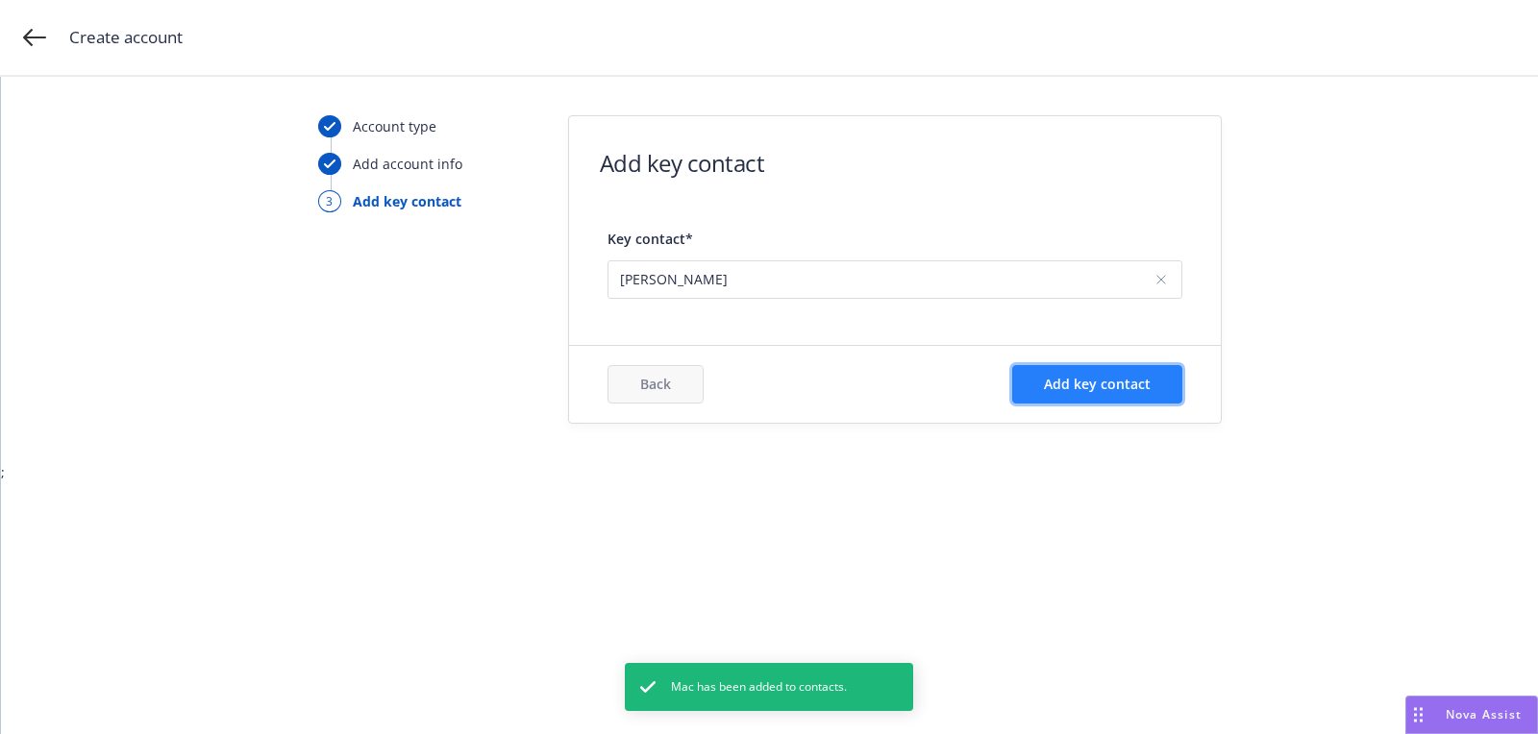
click at [1026, 393] on button "Add key contact" at bounding box center [1097, 384] width 170 height 38
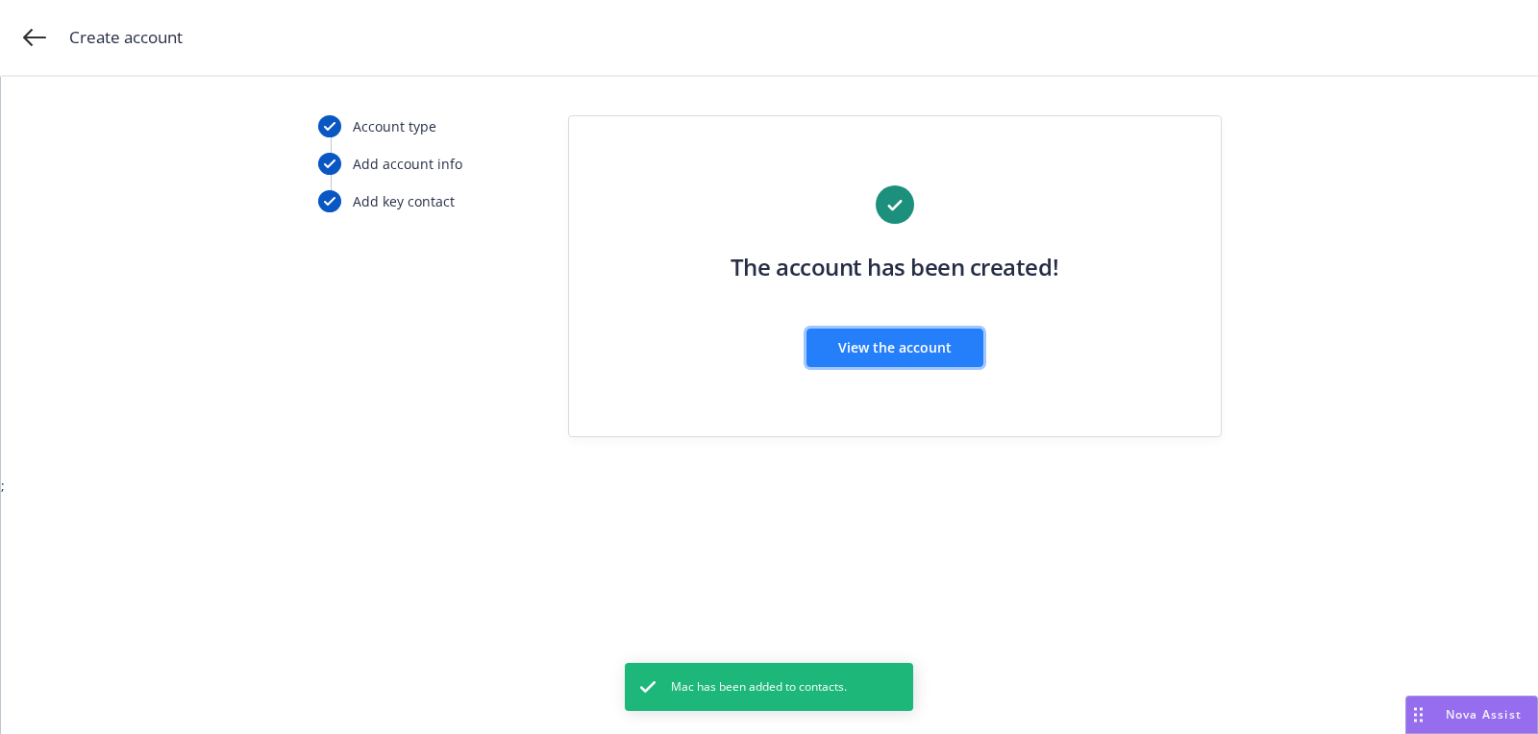
click at [870, 335] on button "View the account" at bounding box center [894, 348] width 177 height 38
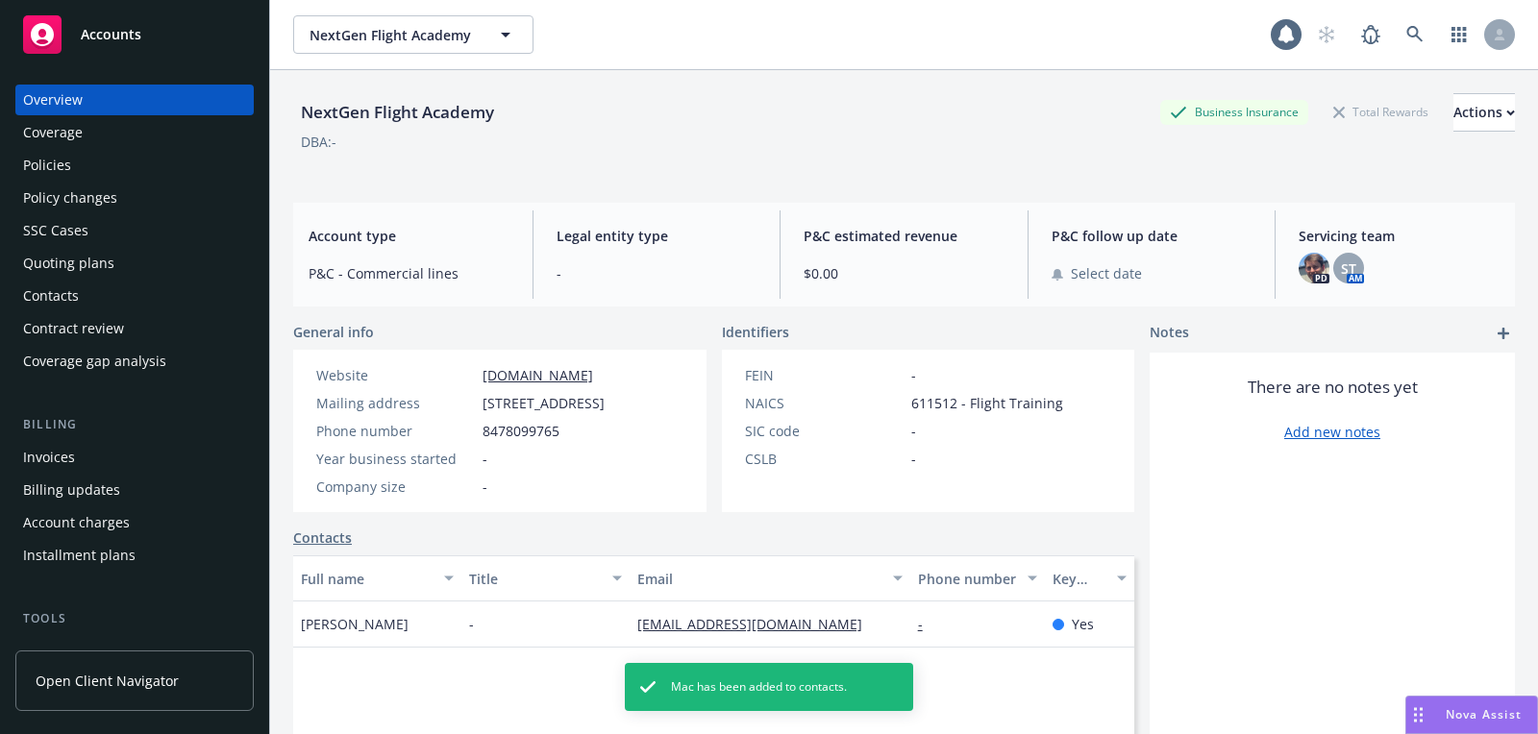
click at [174, 270] on div "Quoting plans" at bounding box center [134, 263] width 223 height 31
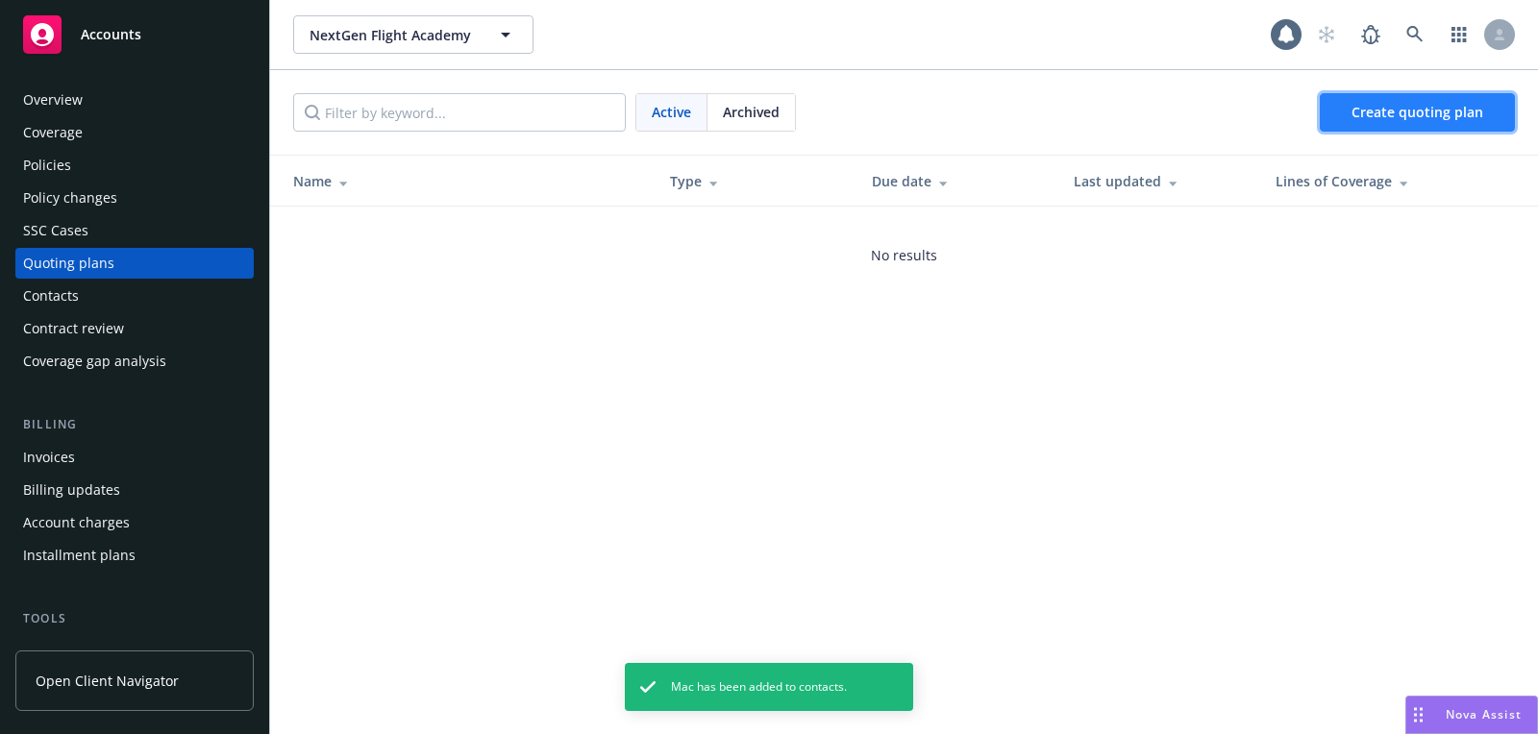
click at [1398, 121] on link "Create quoting plan" at bounding box center [1416, 112] width 195 height 38
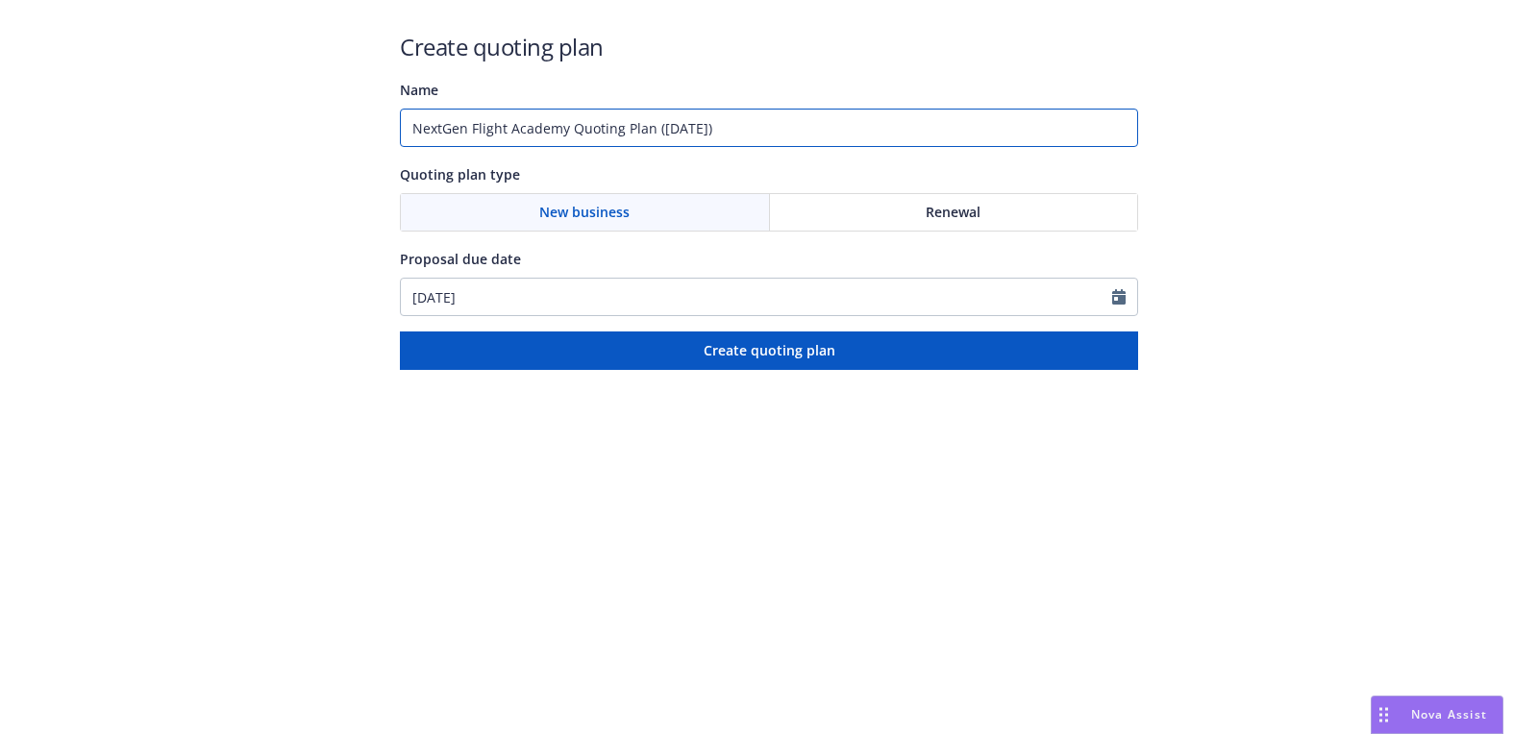
click at [649, 130] on input "NextGen Flight Academy Quoting Plan ([DATE])" at bounding box center [769, 128] width 738 height 38
paste input "Aircraft / Aviation"
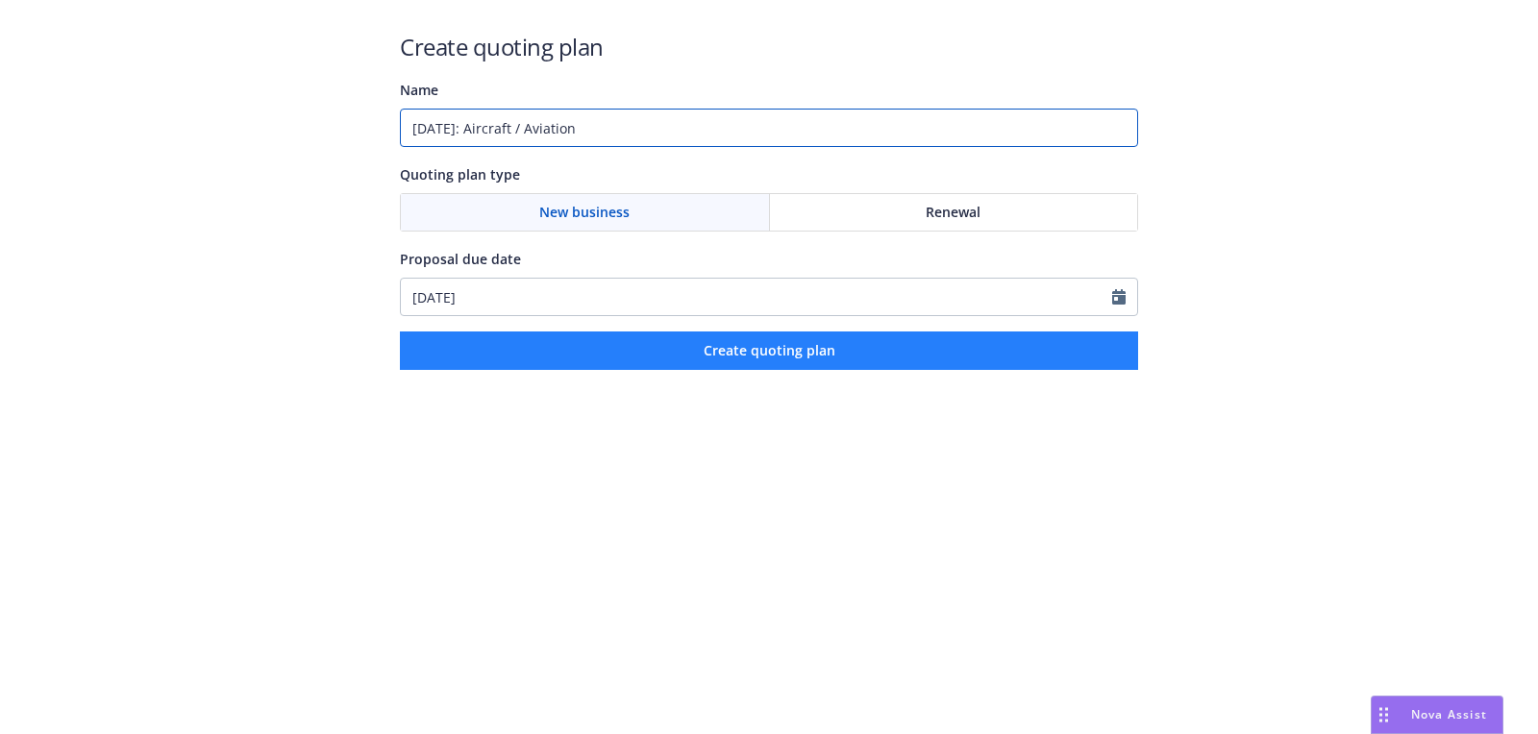
type input "[DATE]: Aircraft / Aviation"
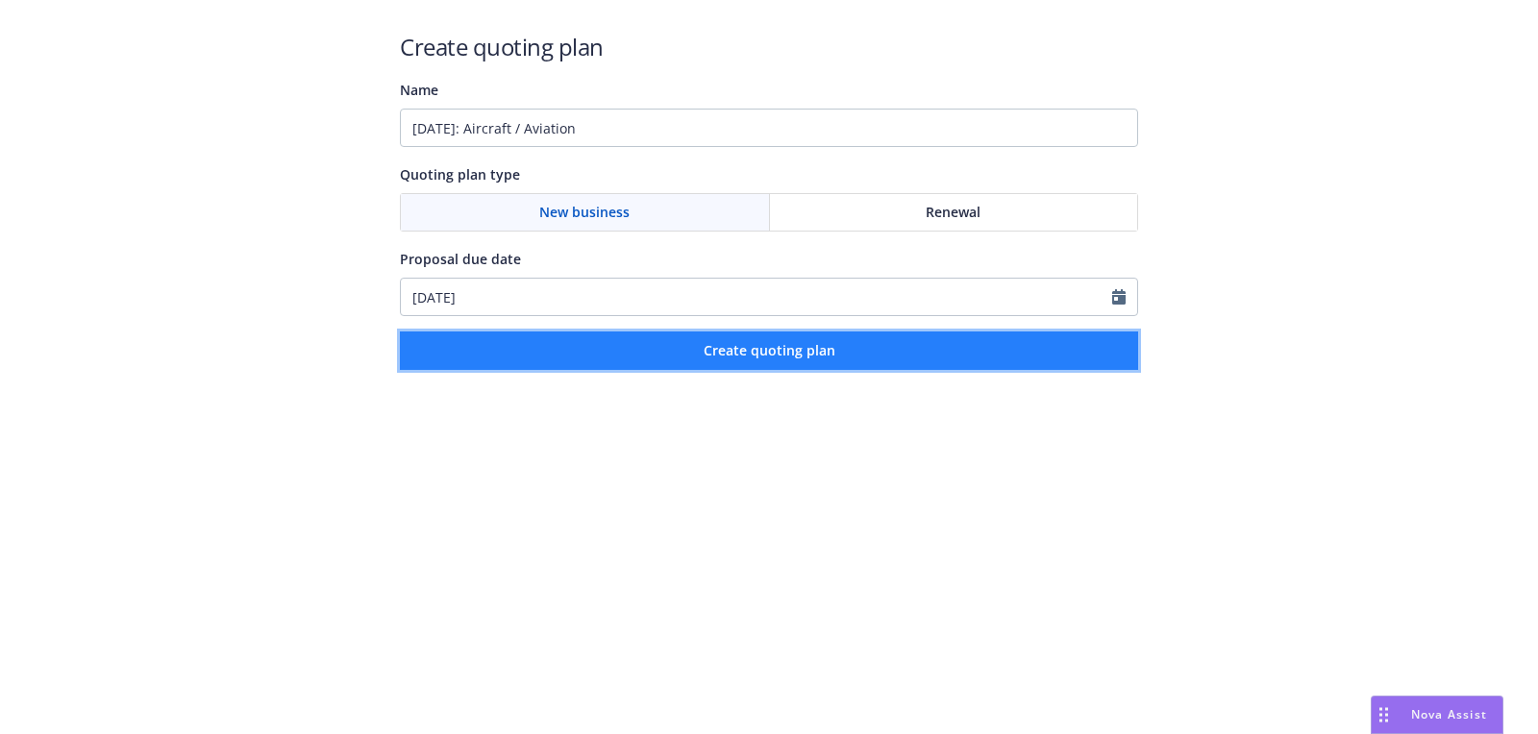
click at [644, 338] on button "Create quoting plan" at bounding box center [769, 351] width 738 height 38
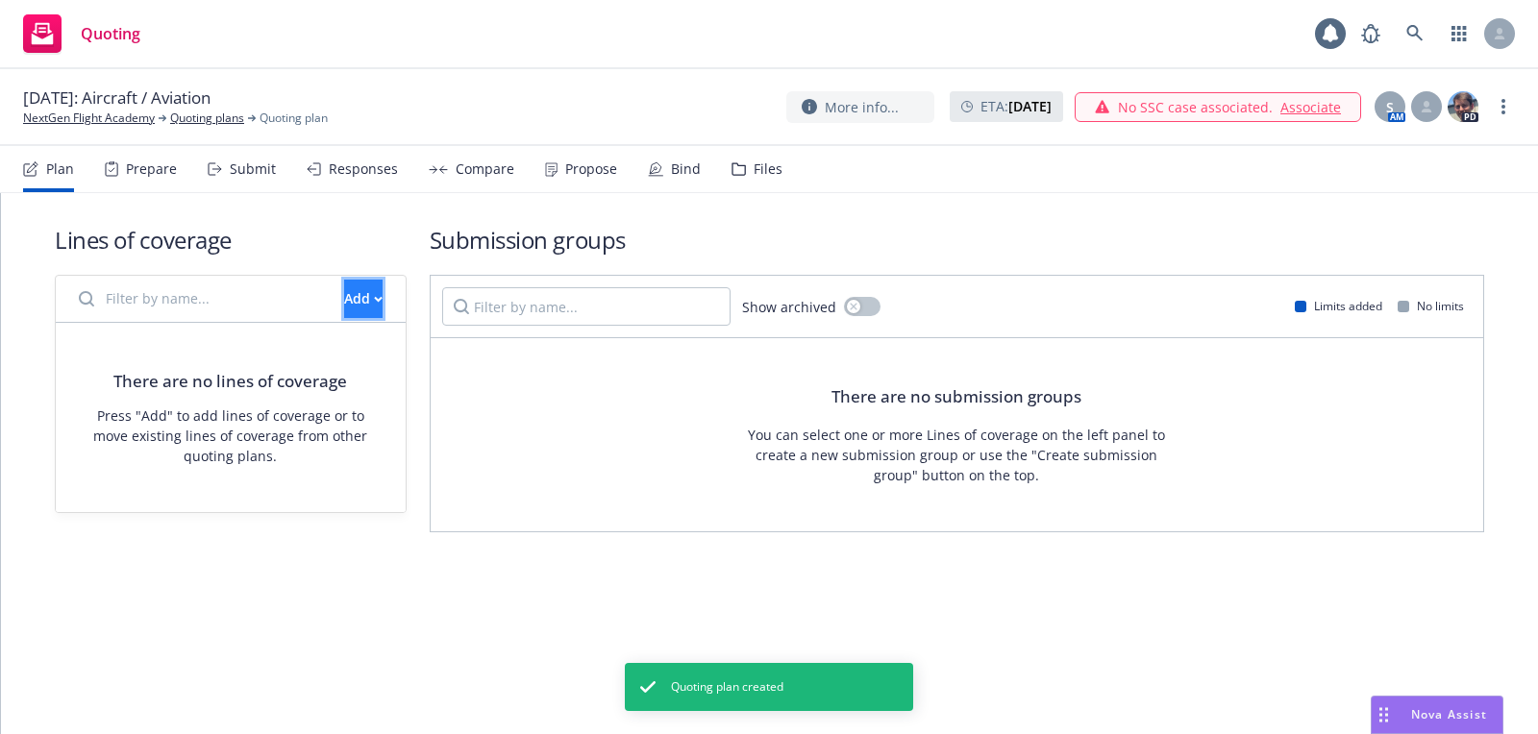
click at [351, 289] on button "Add" at bounding box center [363, 299] width 38 height 38
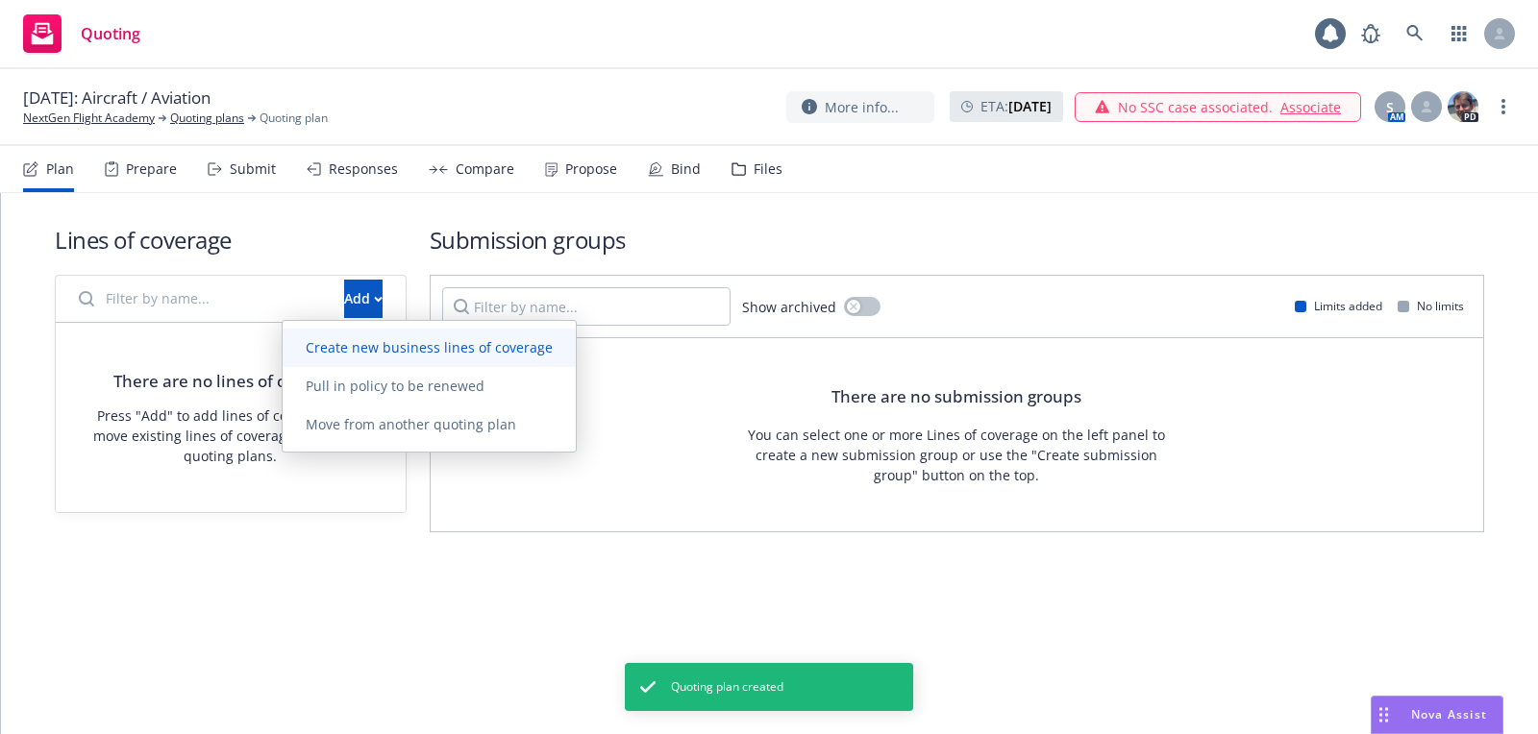
click at [416, 338] on span "Create new business lines of coverage" at bounding box center [429, 347] width 293 height 18
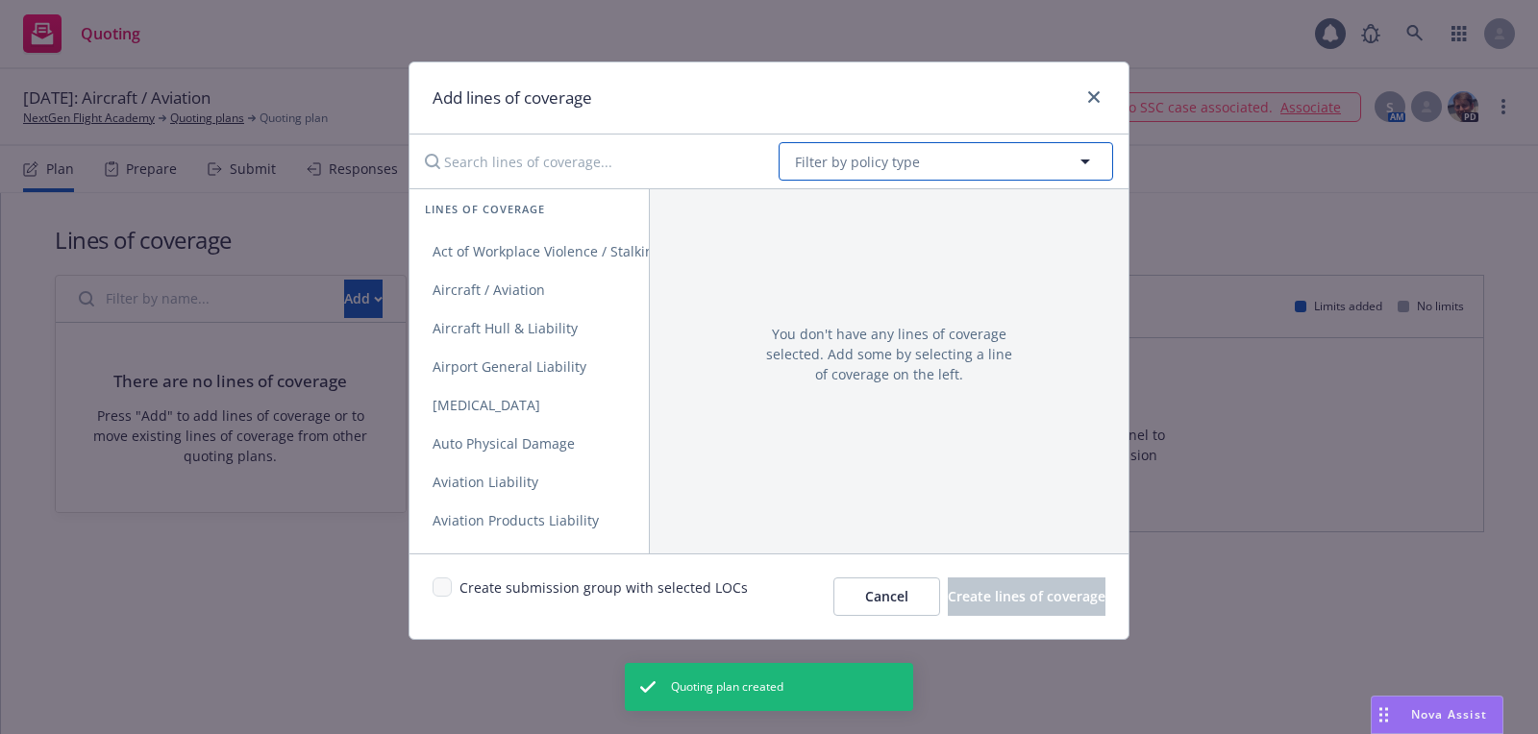
click at [975, 158] on button "Filter by policy type" at bounding box center [945, 161] width 334 height 38
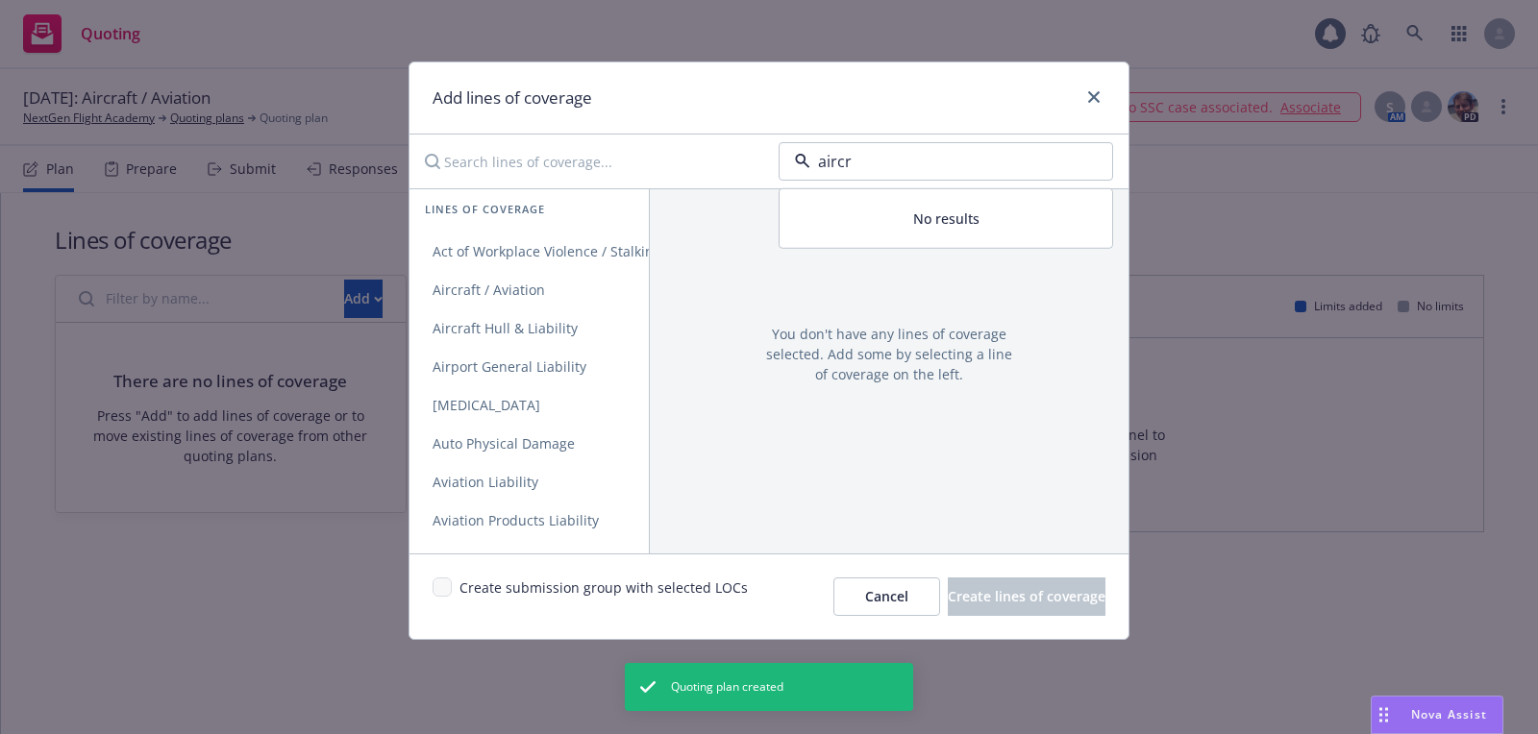
type input "aircra"
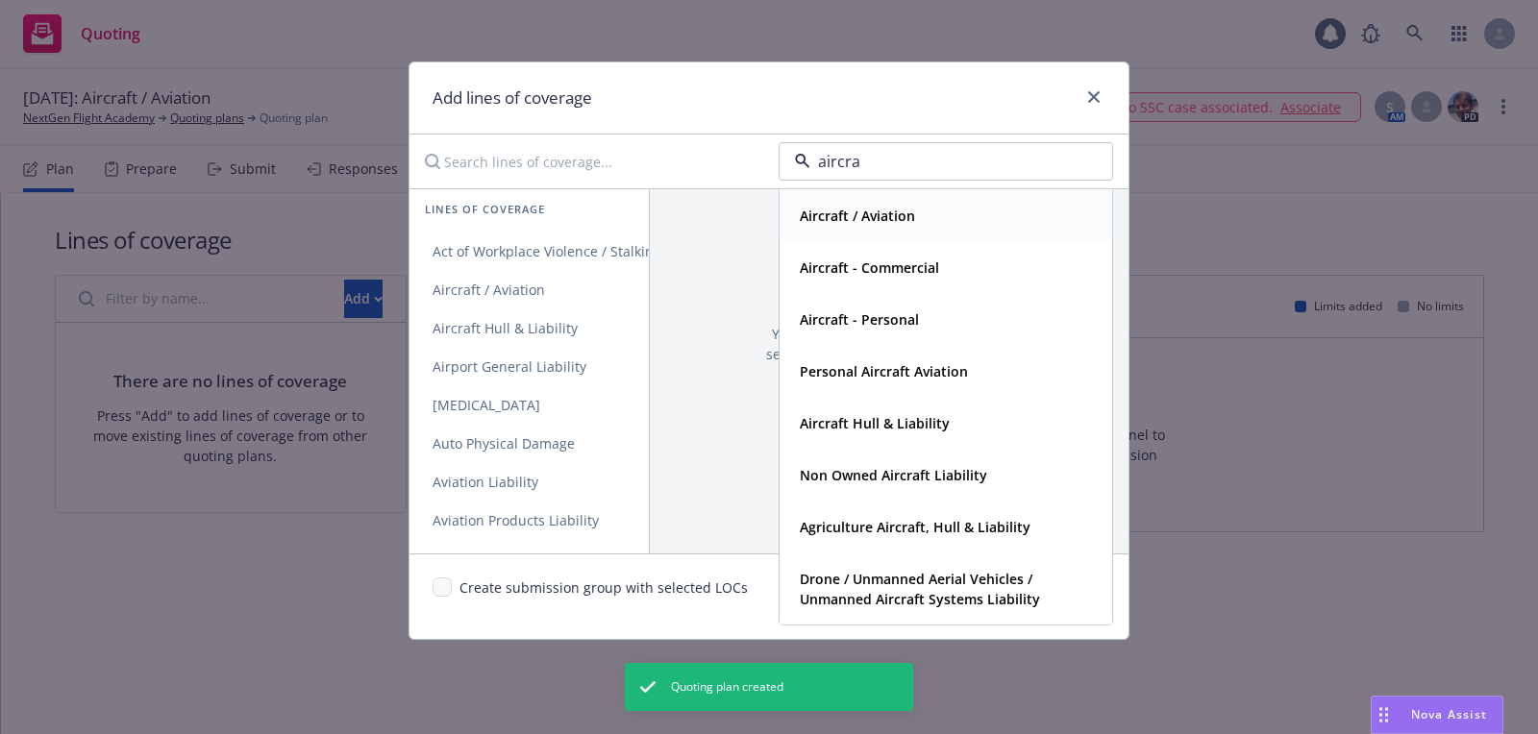
click at [984, 216] on div "Aircraft / Aviation" at bounding box center [946, 216] width 308 height 28
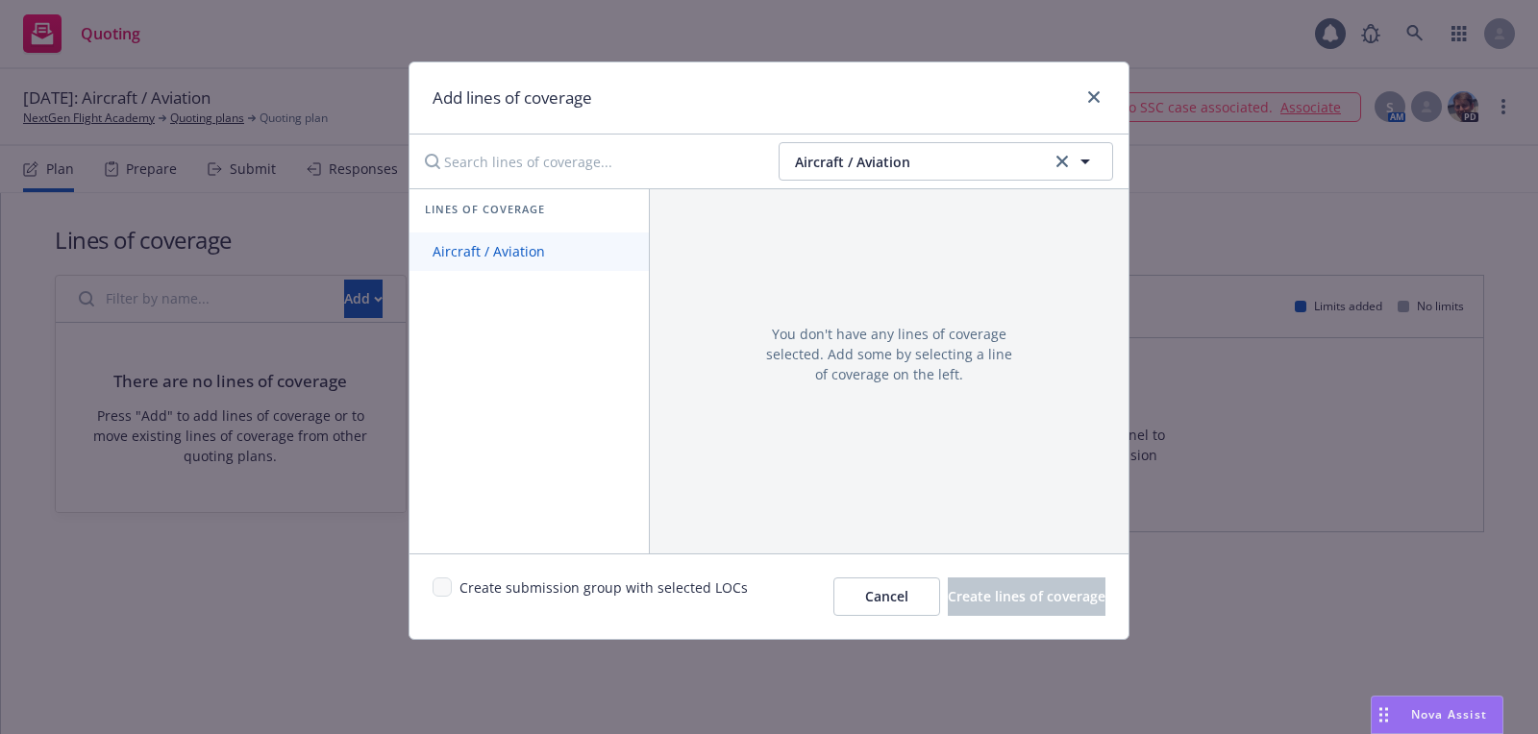
click at [603, 246] on link "Aircraft / Aviation" at bounding box center [528, 252] width 239 height 38
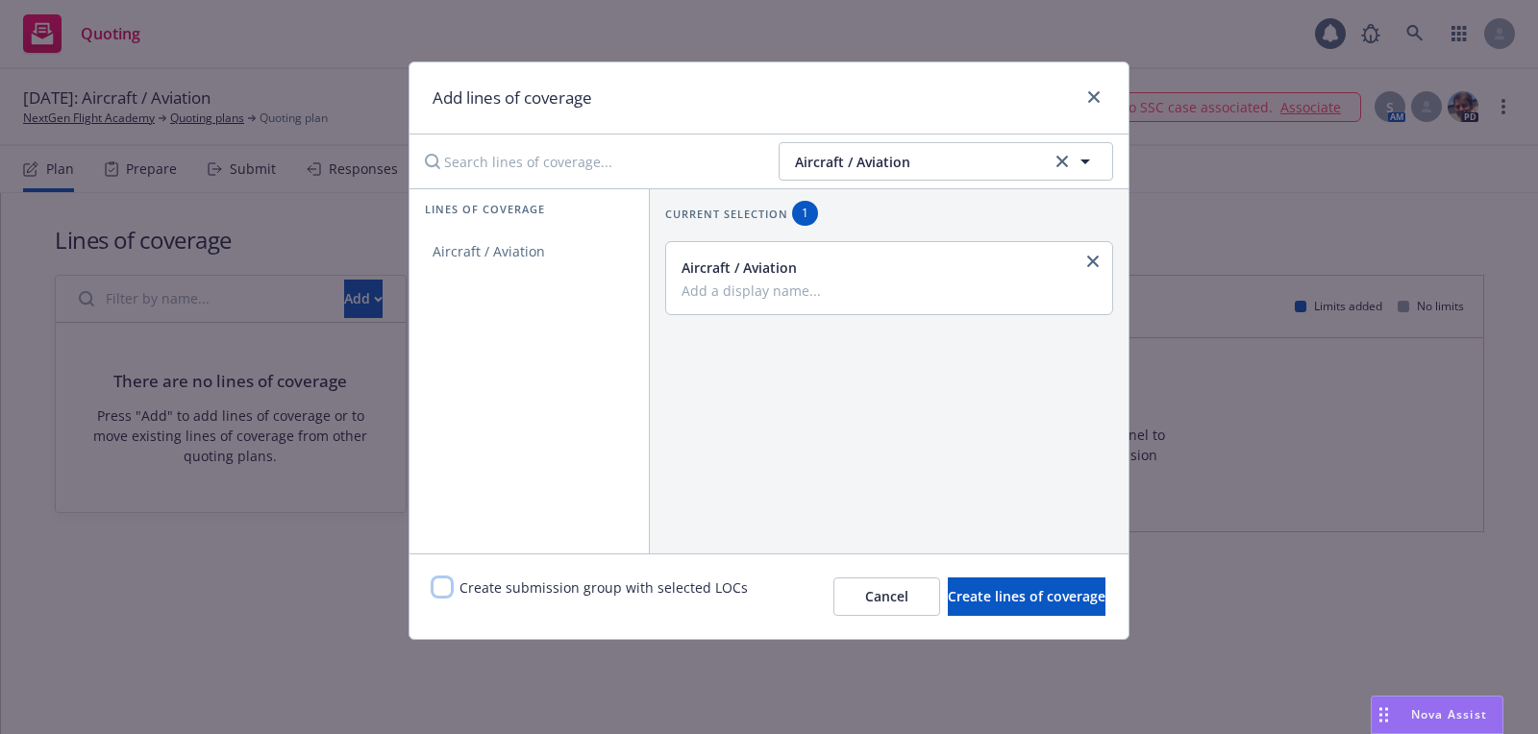
click at [442, 584] on input "checkbox" at bounding box center [441, 587] width 19 height 19
checkbox input "true"
click at [1003, 584] on button "Create lines of coverage" at bounding box center [1026, 597] width 158 height 38
